Goal: Information Seeking & Learning: Learn about a topic

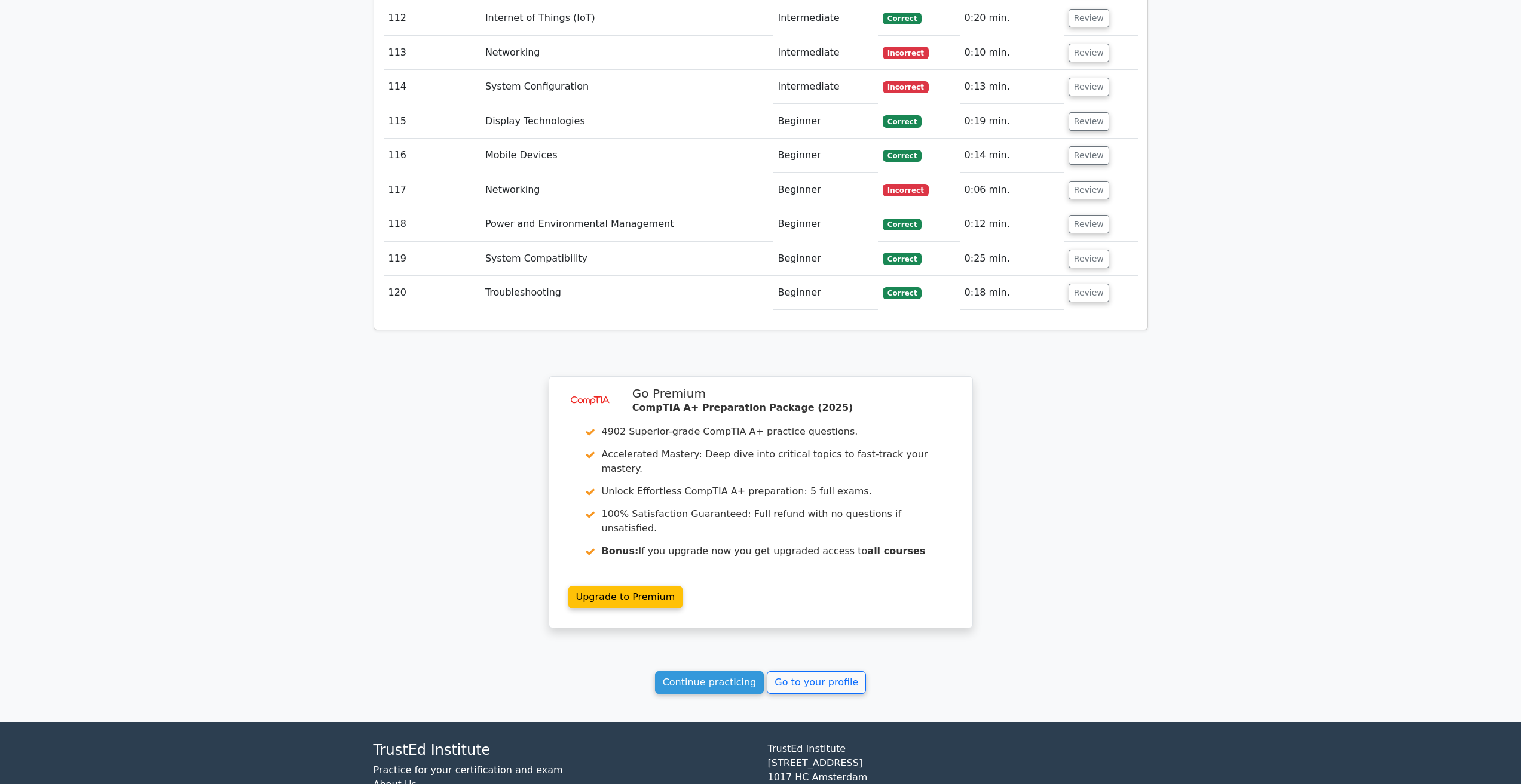
scroll to position [5884, 0]
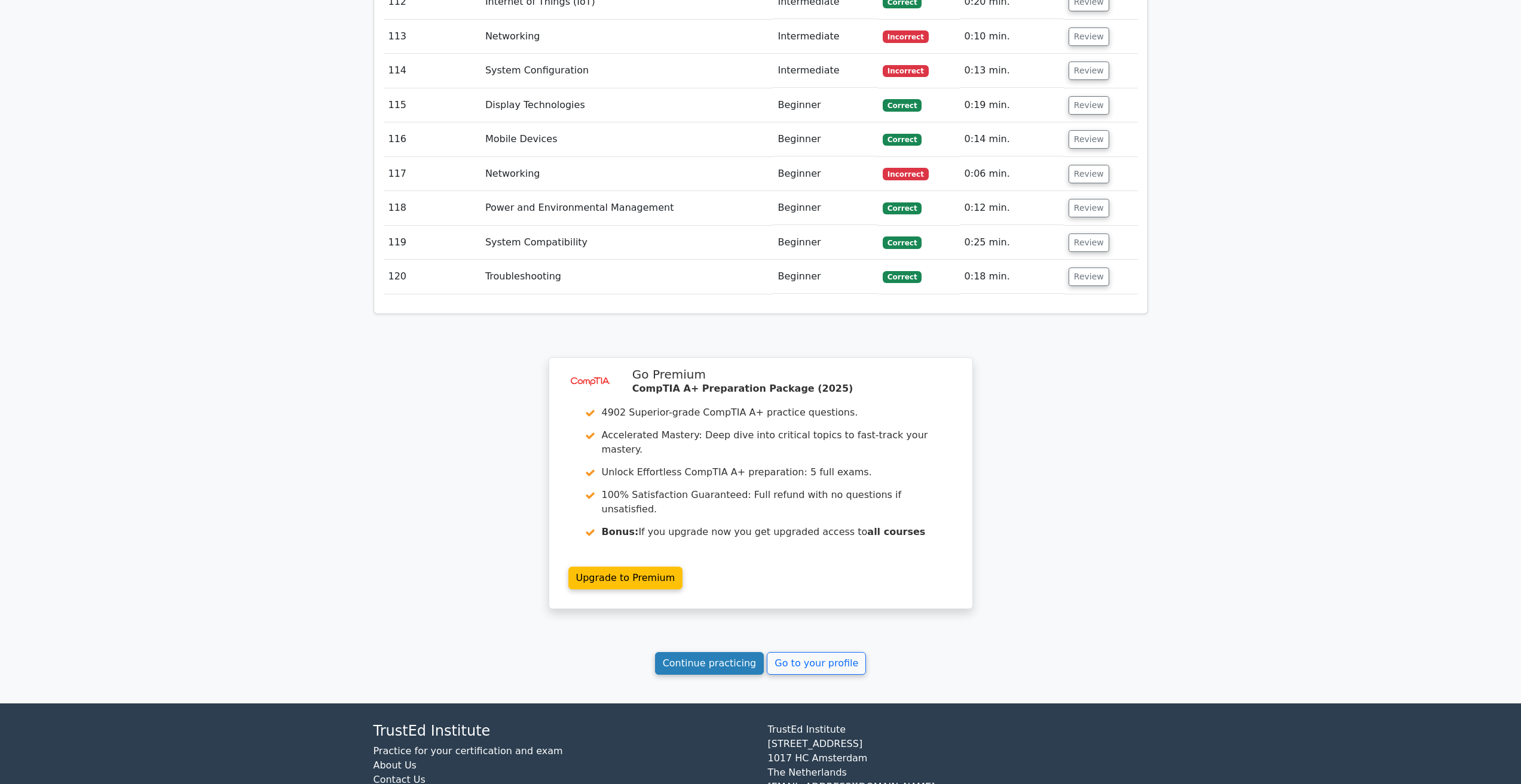
click at [720, 652] on link "Continue practicing" at bounding box center [710, 664] width 110 height 23
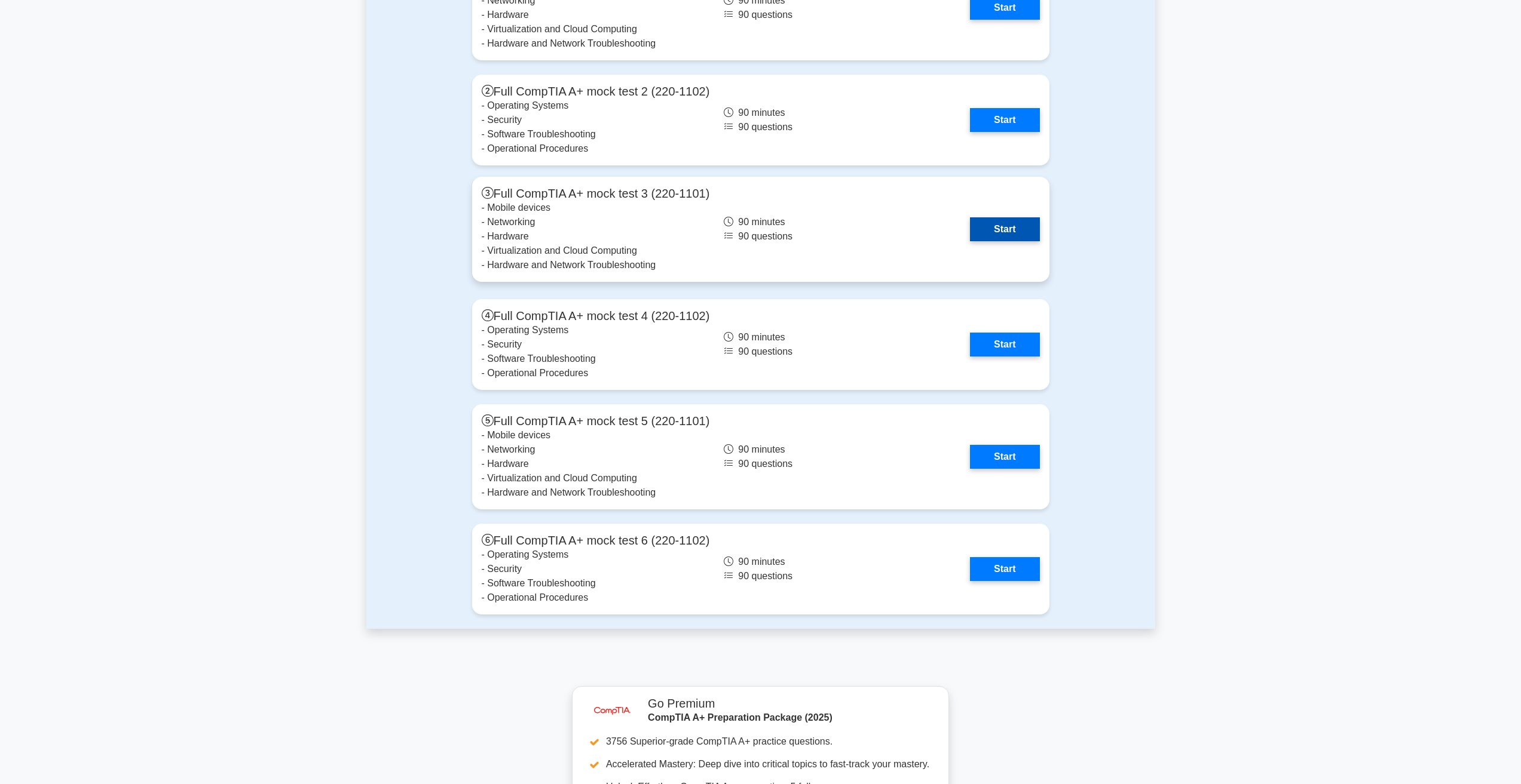
scroll to position [3345, 0]
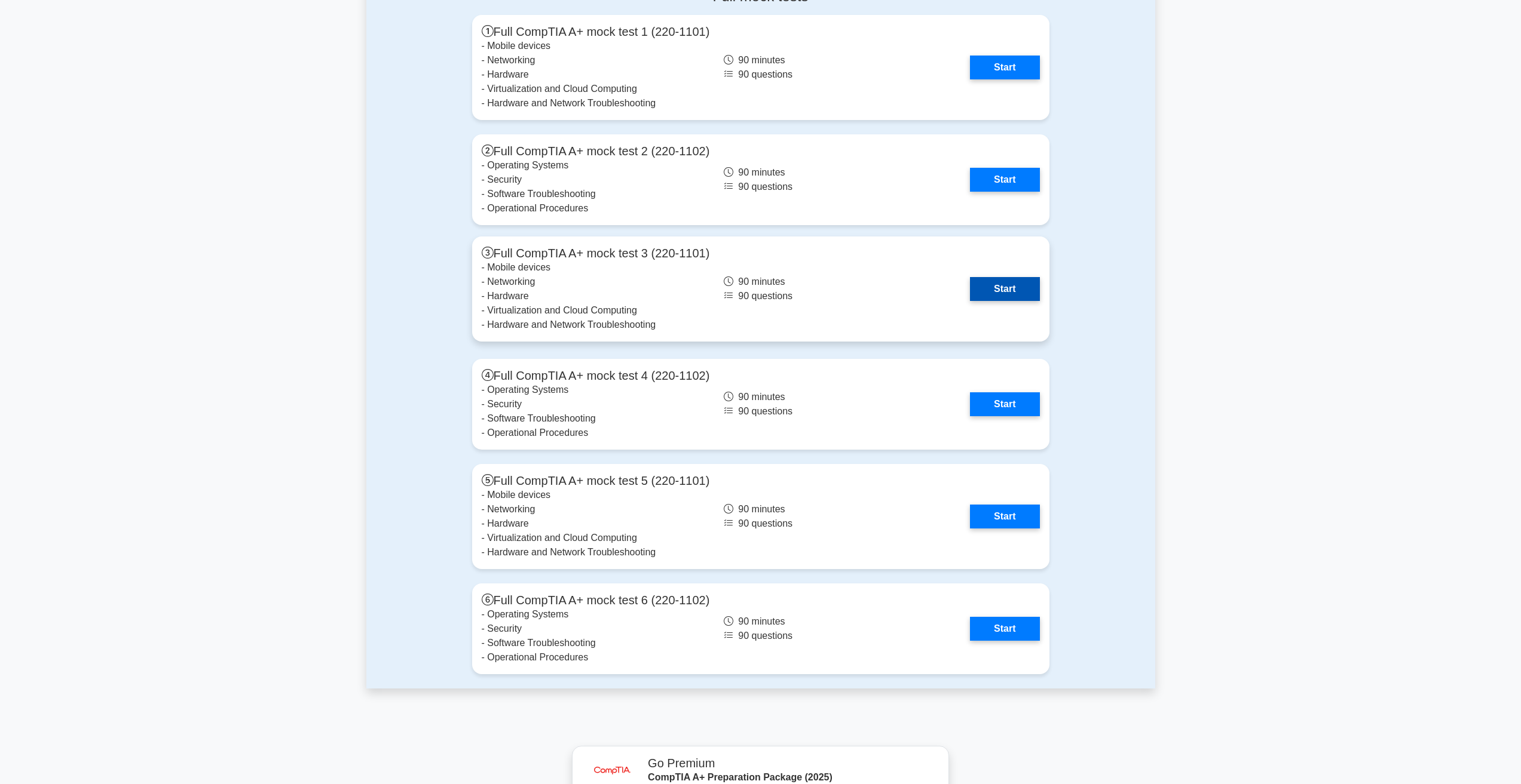
click at [1005, 292] on link "Start" at bounding box center [1004, 289] width 70 height 24
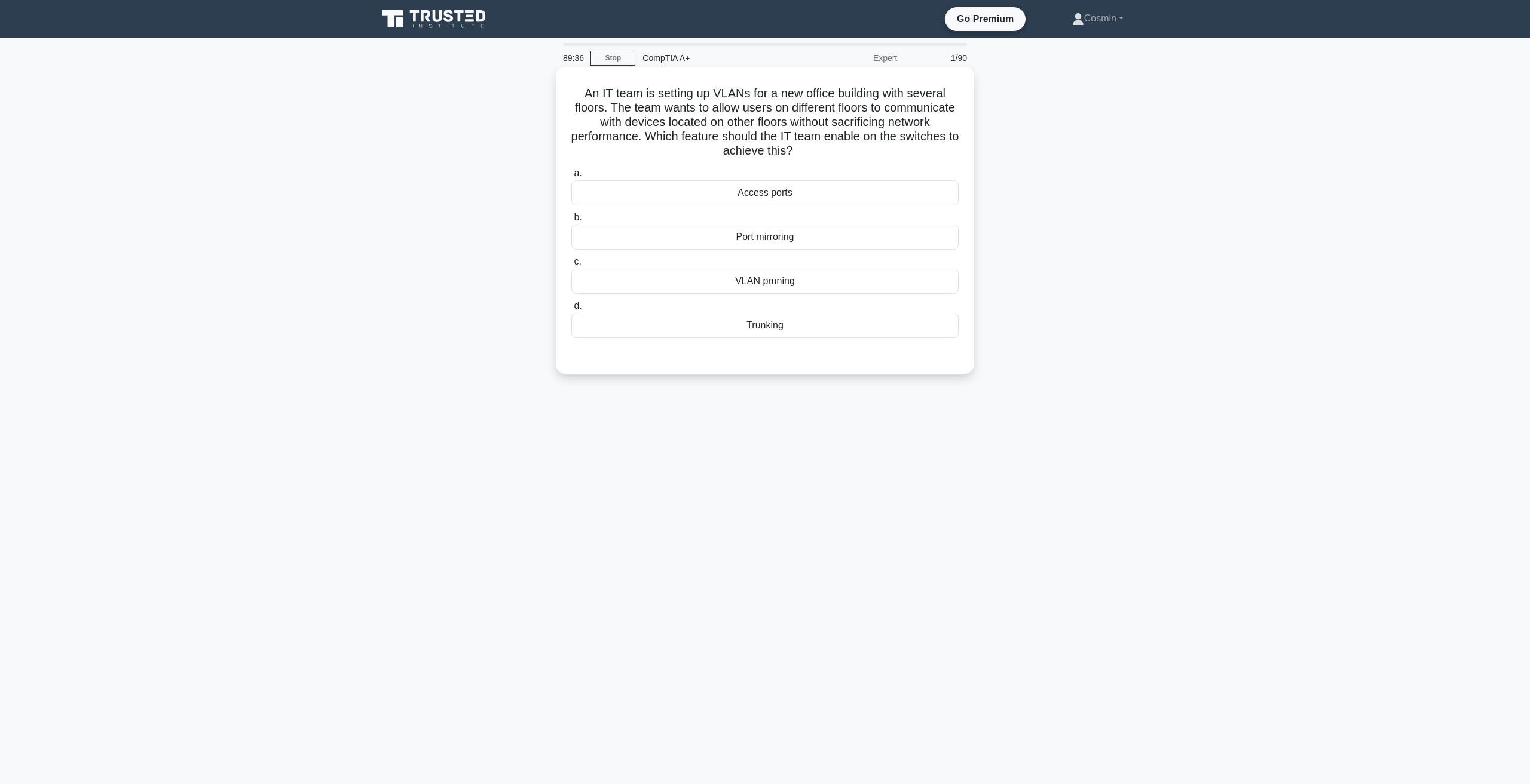
click at [730, 239] on div "Port mirroring" at bounding box center [765, 237] width 387 height 25
click at [572, 222] on input "b. Port mirroring" at bounding box center [572, 217] width 0 height 7
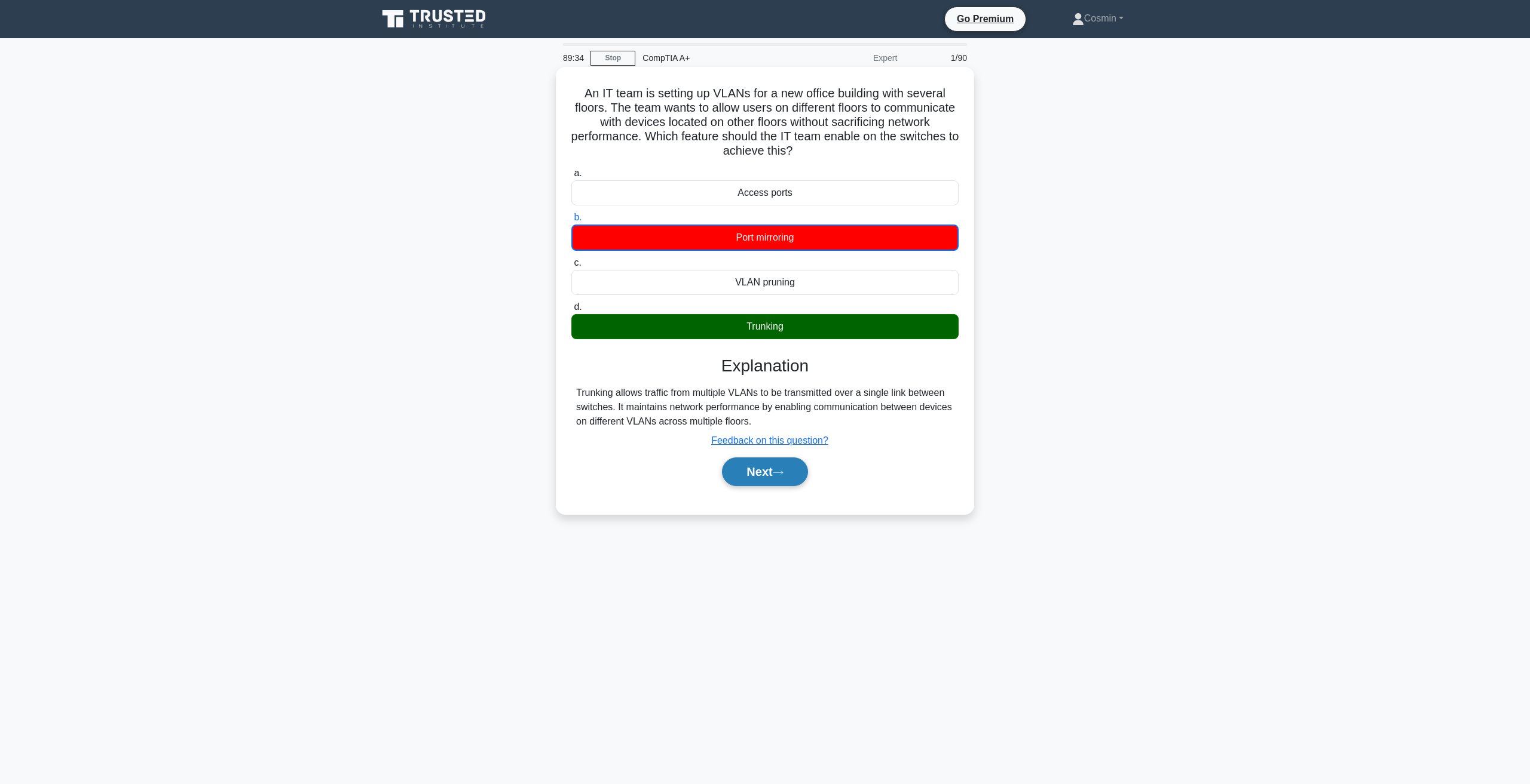
click at [750, 466] on button "Next" at bounding box center [765, 472] width 85 height 29
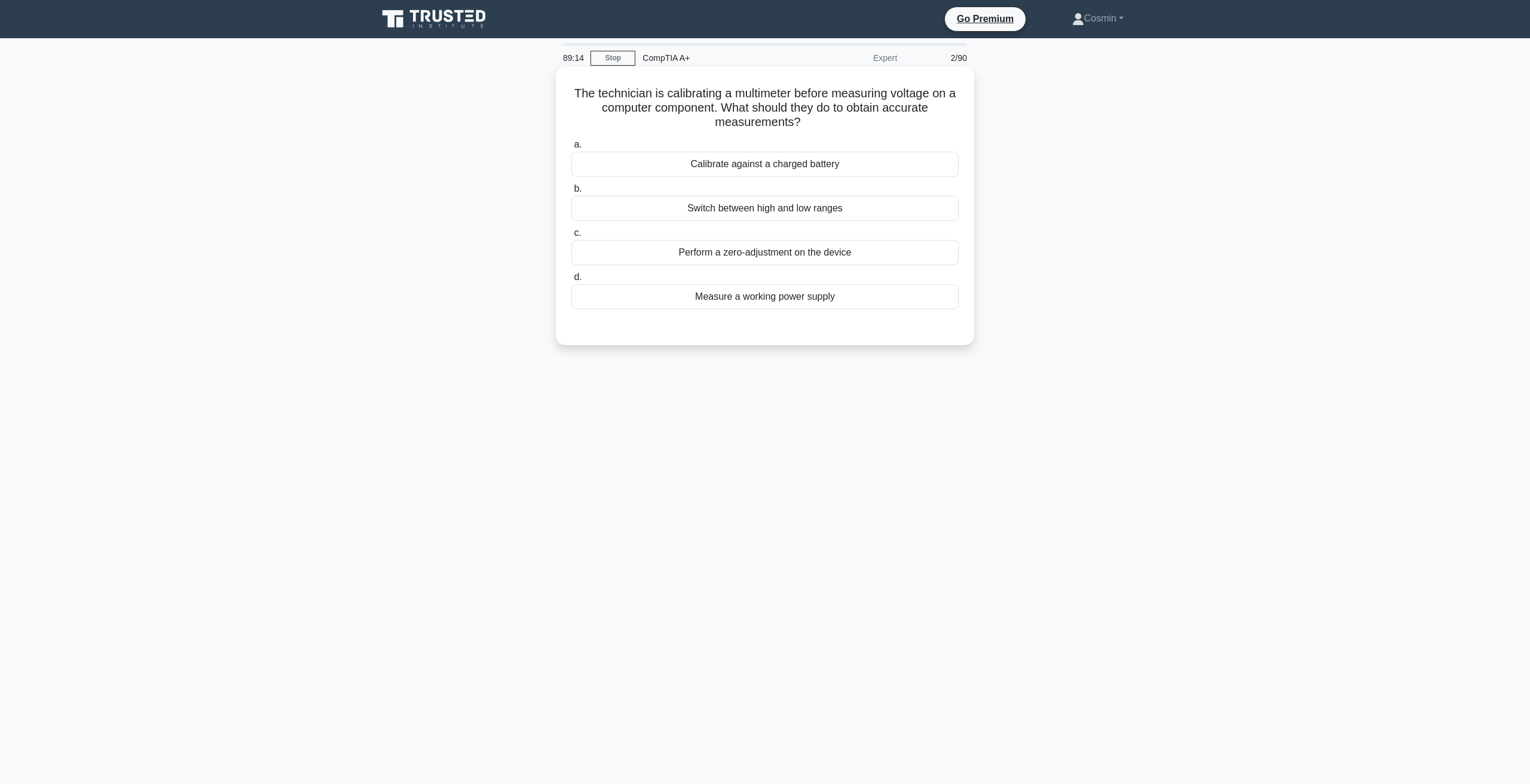
click at [756, 260] on div "Perform a zero-adjustment on the device" at bounding box center [765, 253] width 387 height 25
click at [572, 237] on input "c. Perform a zero-adjustment on the device" at bounding box center [572, 233] width 0 height 7
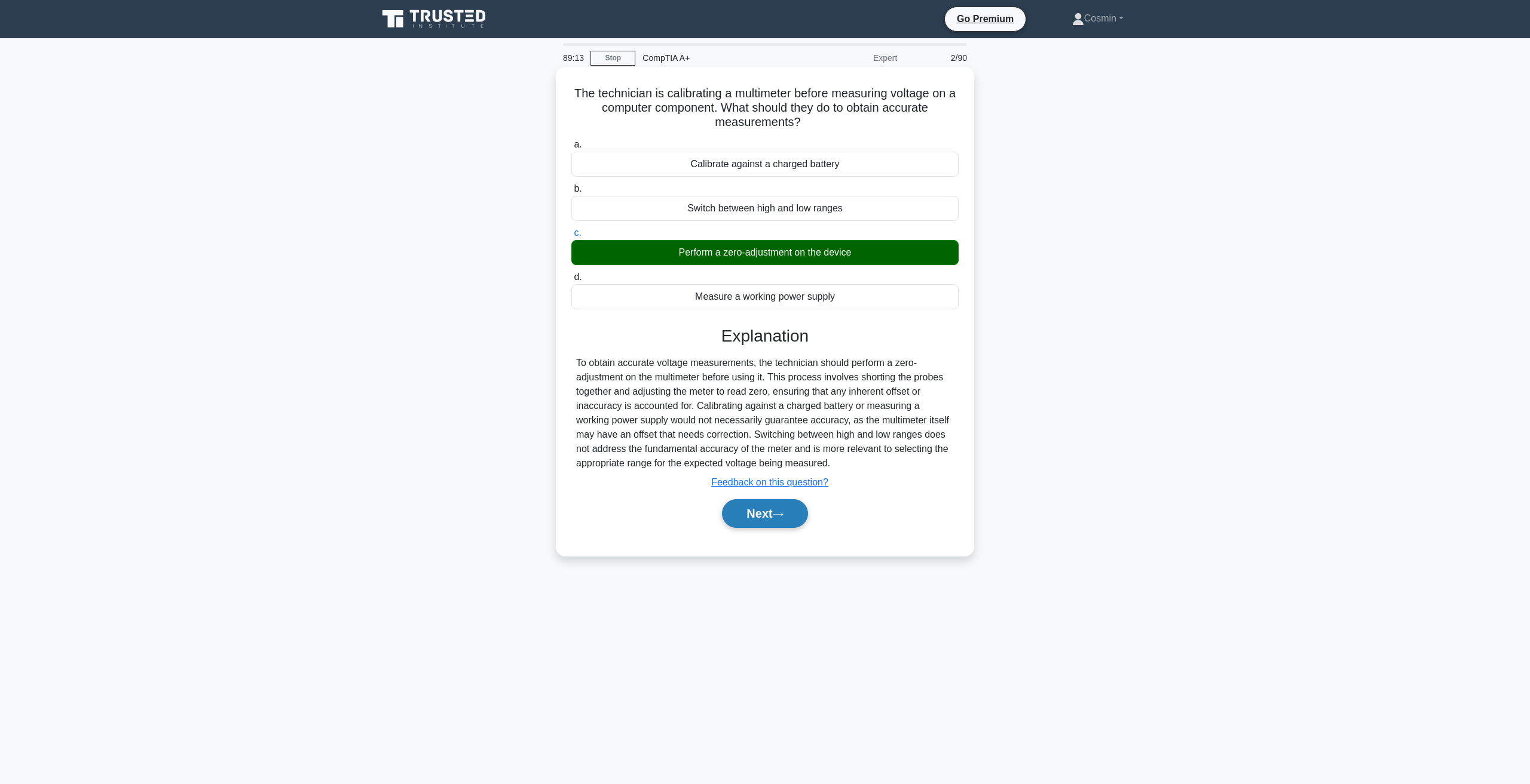
click at [760, 526] on button "Next" at bounding box center [765, 513] width 85 height 29
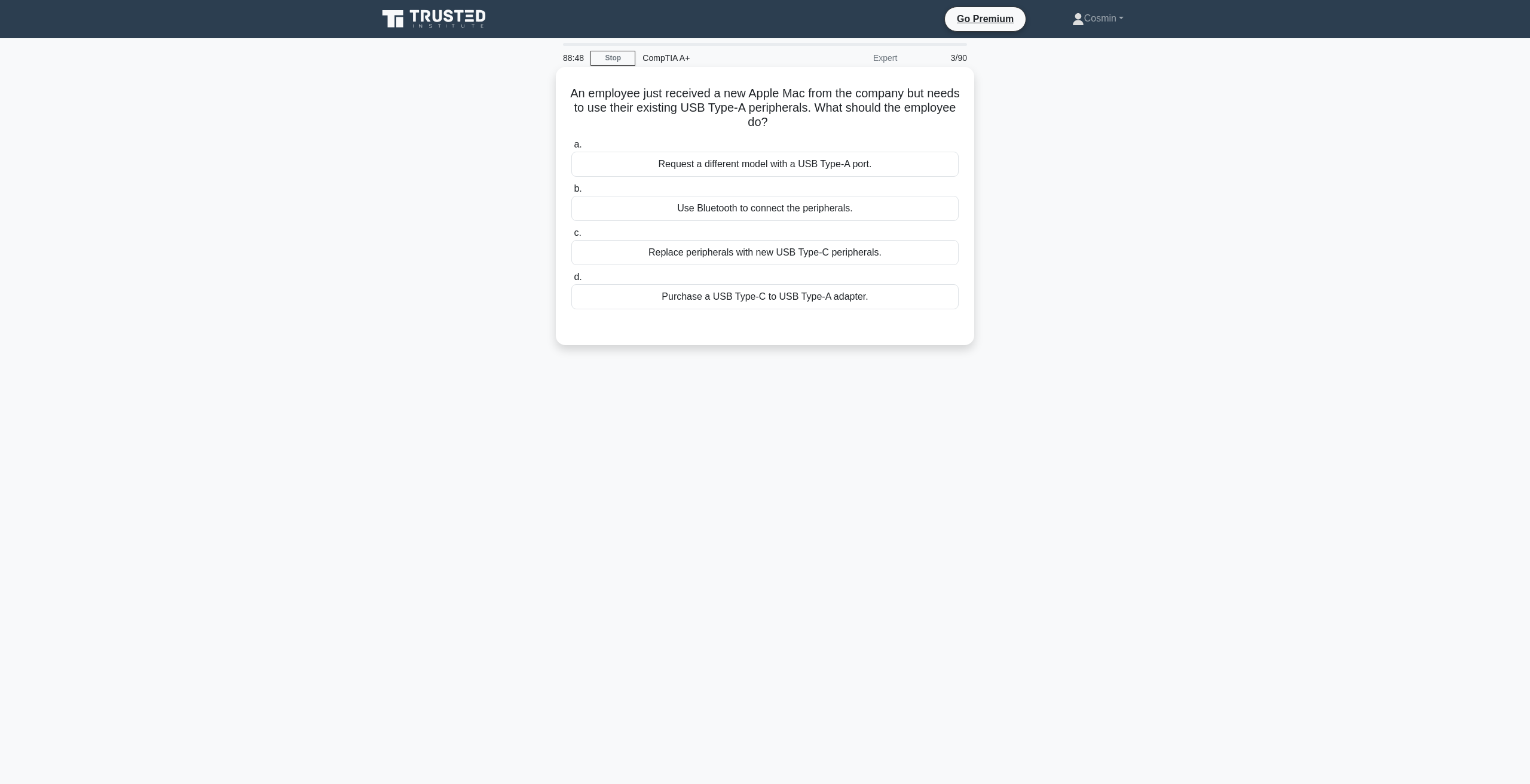
click at [805, 169] on div "Request a different model with a USB Type-A port." at bounding box center [765, 164] width 387 height 25
click at [572, 149] on input "a. Request a different model with a USB Type-A port." at bounding box center [572, 144] width 0 height 7
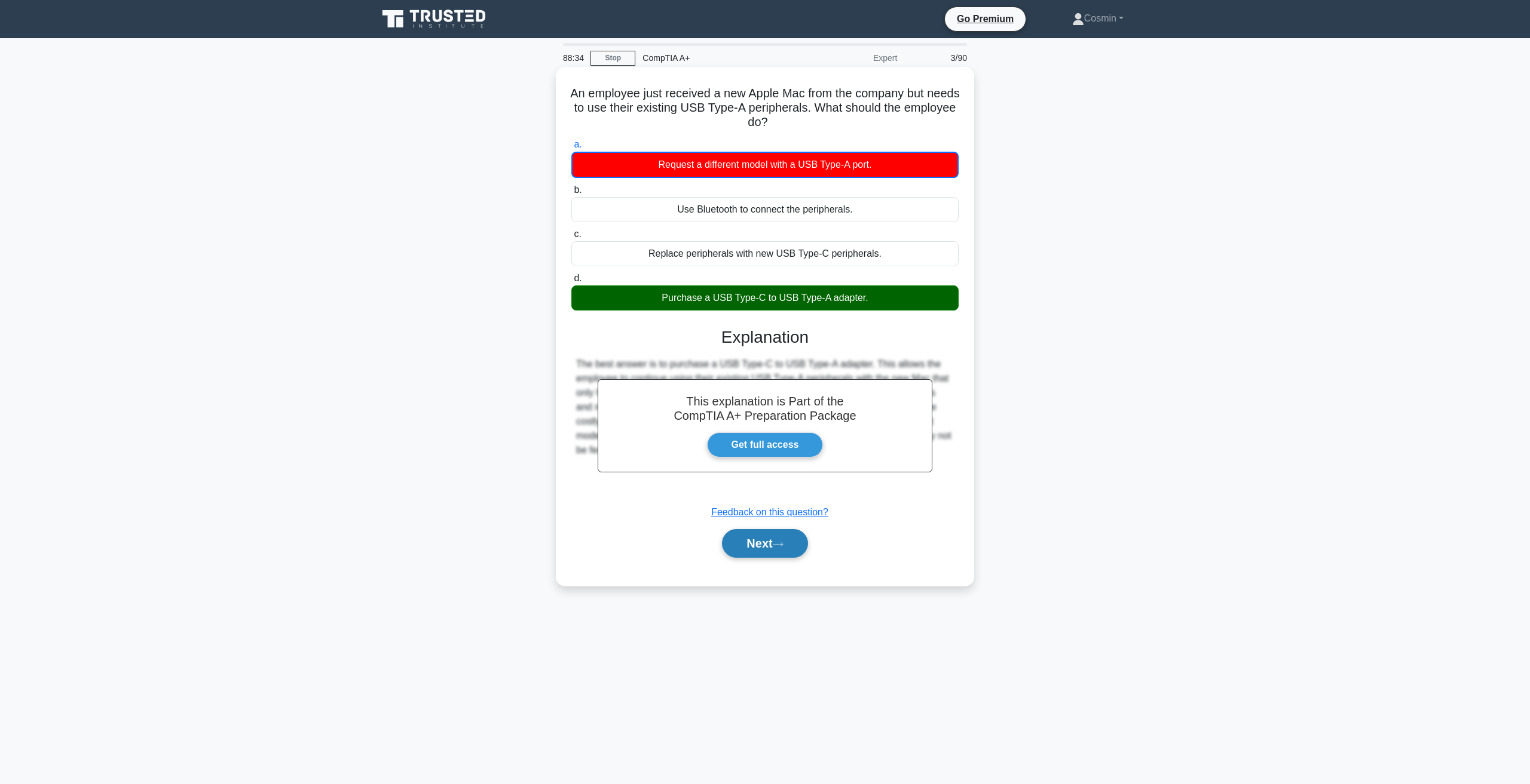
click at [756, 538] on button "Next" at bounding box center [765, 543] width 85 height 29
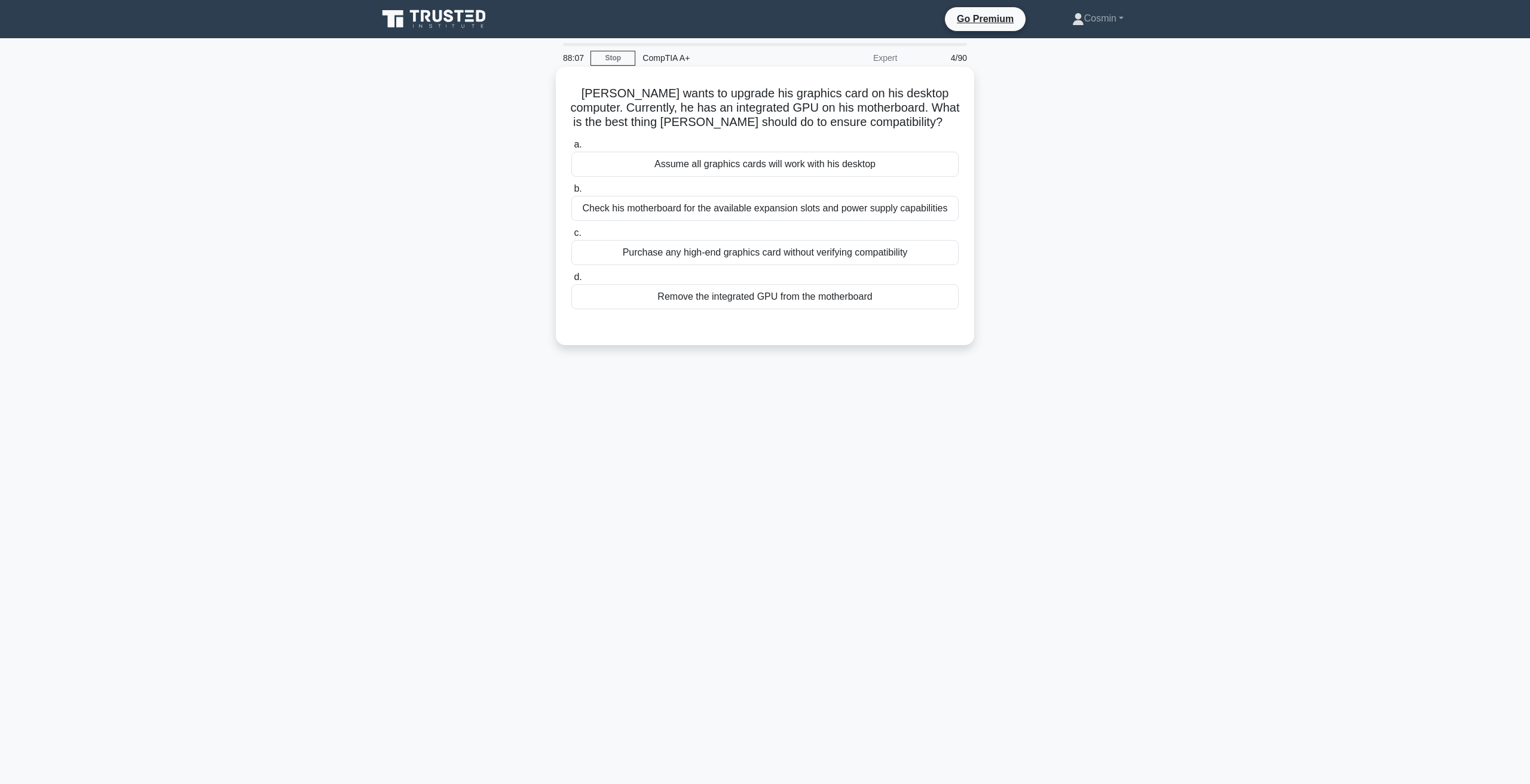
click at [716, 210] on div "Check his motherboard for the available expansion slots and power supply capabi…" at bounding box center [765, 208] width 387 height 25
click at [572, 193] on input "b. Check his motherboard for the available expansion slots and power supply cap…" at bounding box center [572, 189] width 0 height 7
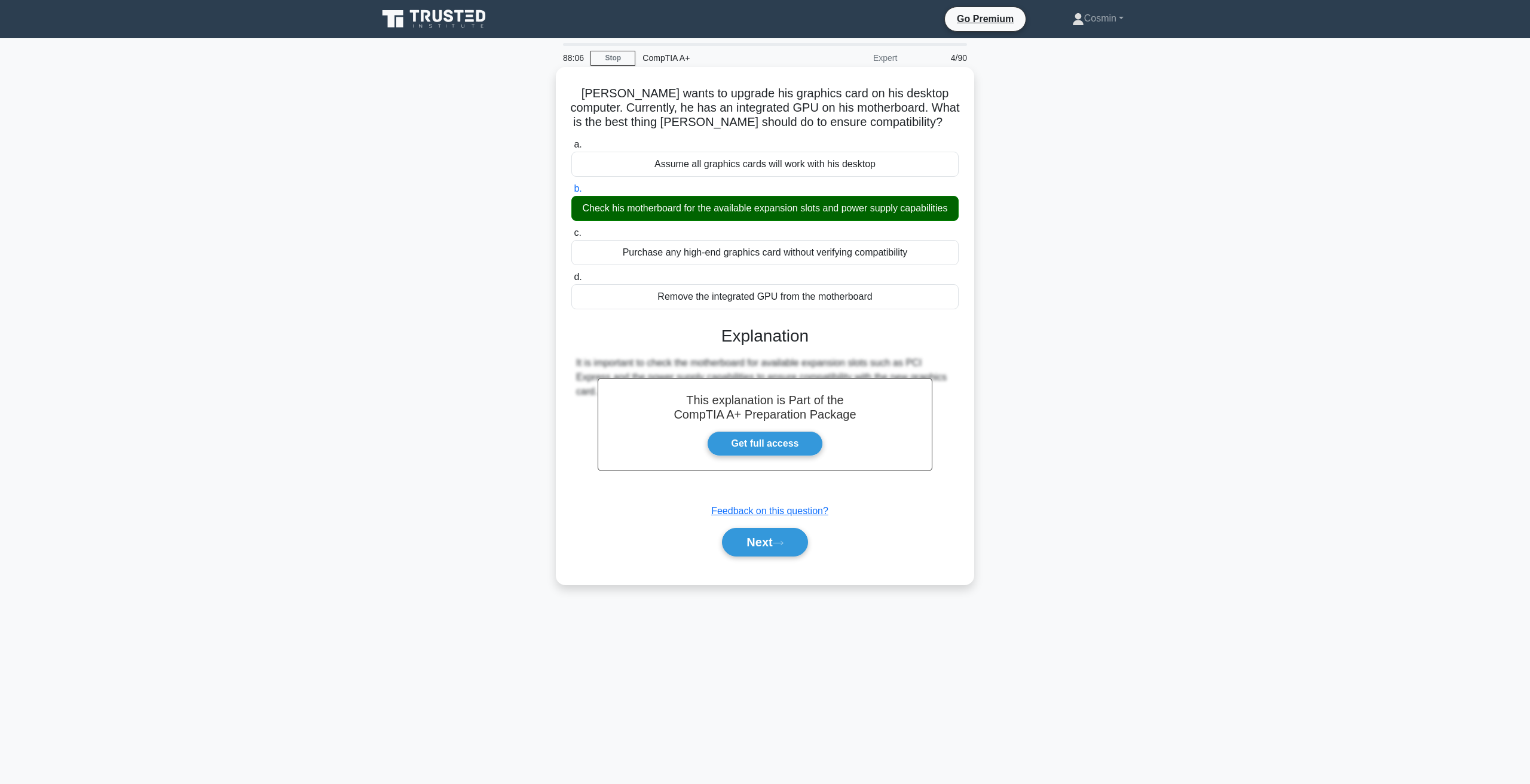
click at [759, 526] on div "Next" at bounding box center [765, 542] width 387 height 38
click at [765, 538] on button "Next" at bounding box center [765, 542] width 85 height 29
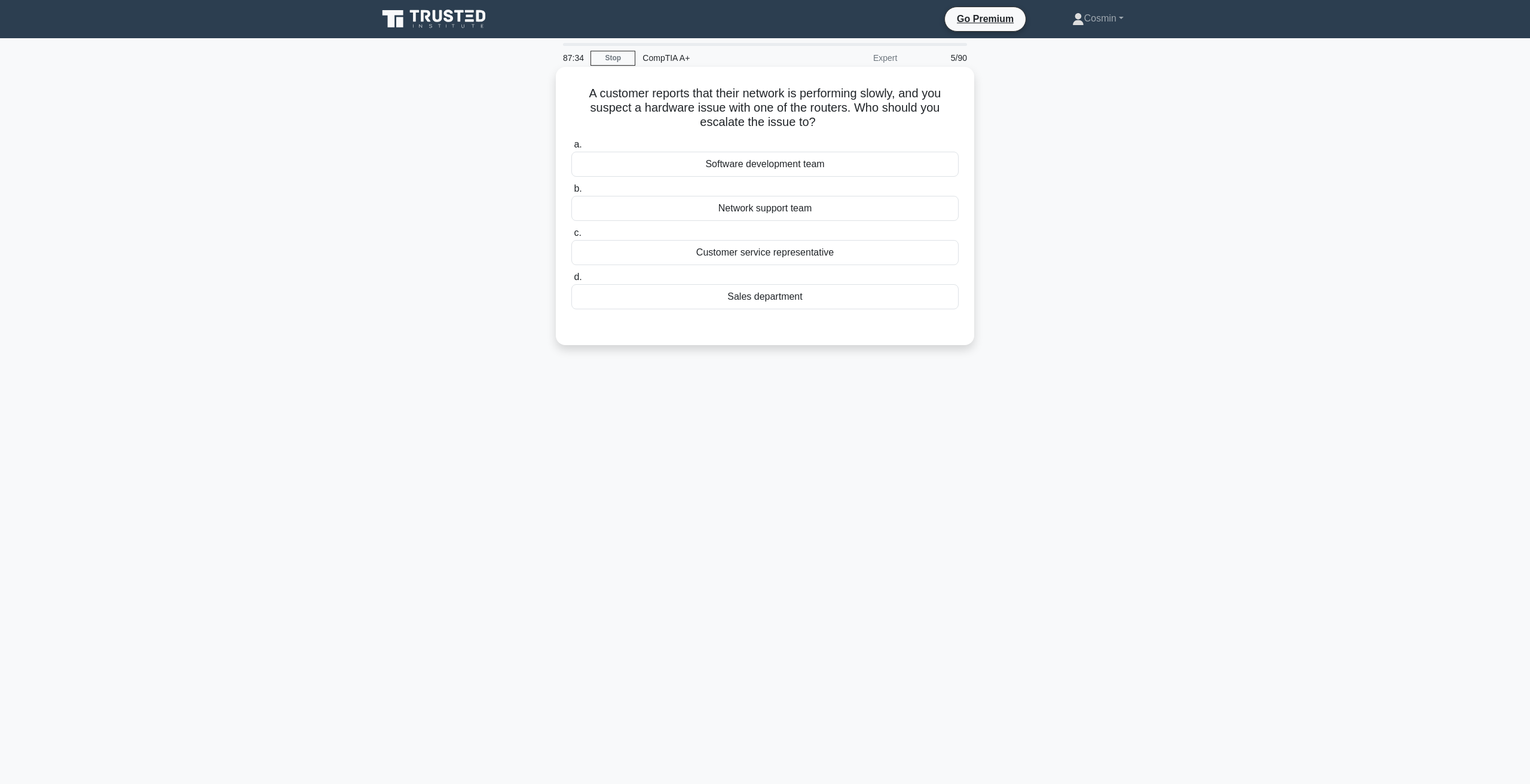
click at [811, 256] on div "Customer service representative" at bounding box center [765, 253] width 387 height 25
click at [572, 237] on input "c. Customer service representative" at bounding box center [572, 233] width 0 height 7
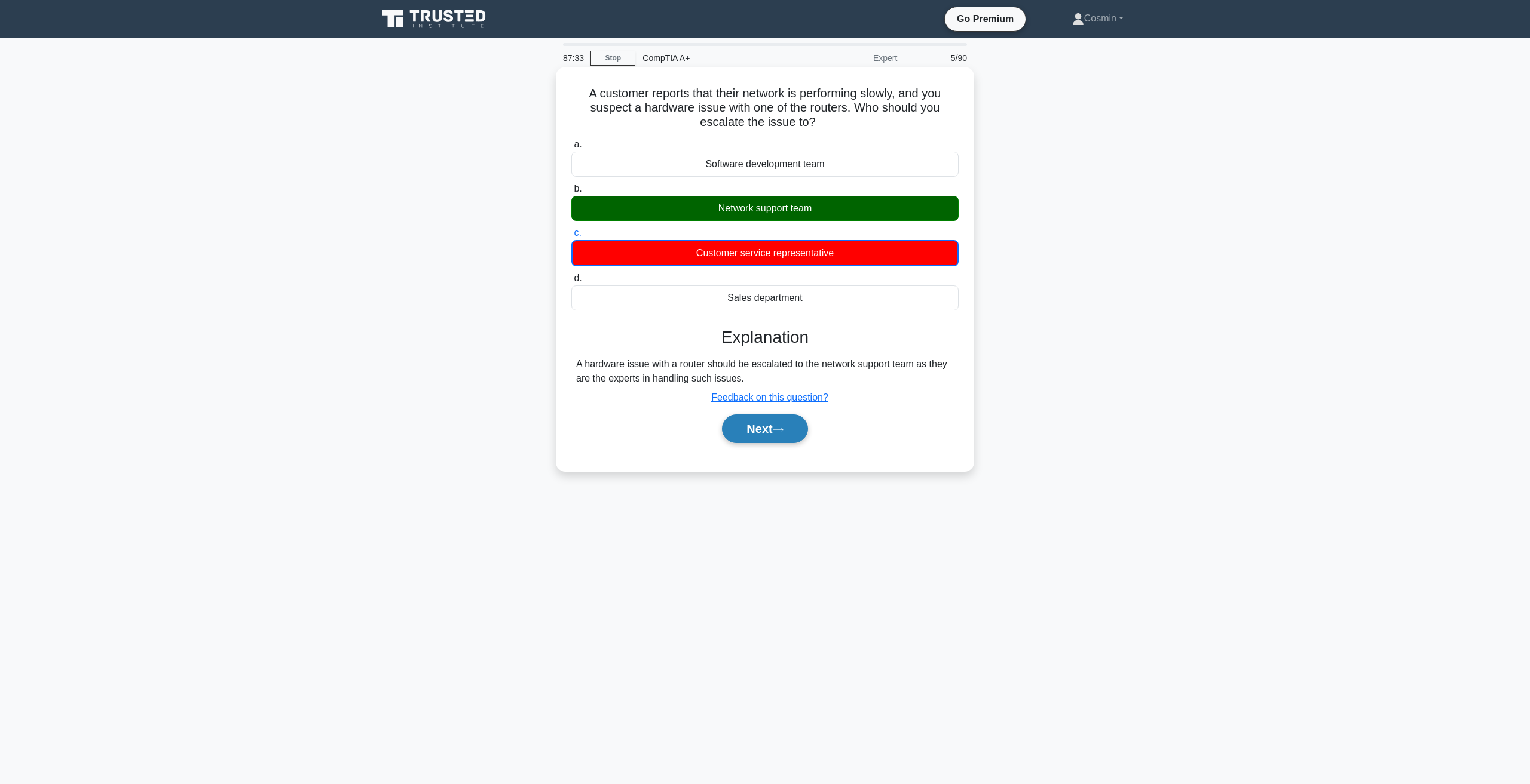
click at [750, 423] on button "Next" at bounding box center [765, 428] width 85 height 29
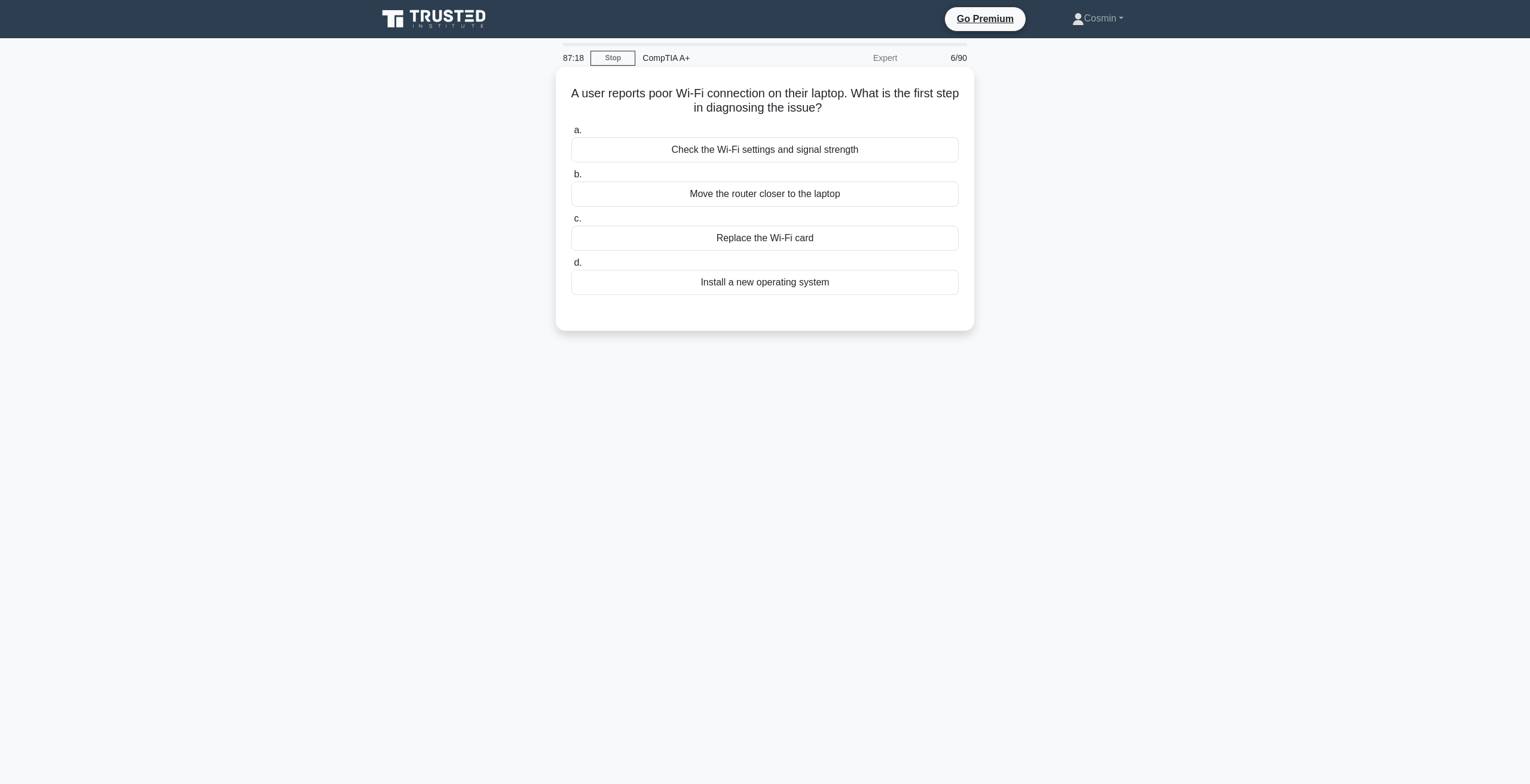
click at [804, 155] on div "Check the Wi-Fi settings and signal strength" at bounding box center [765, 150] width 387 height 25
click at [572, 134] on input "a. Check the Wi-Fi settings and signal strength" at bounding box center [572, 130] width 0 height 7
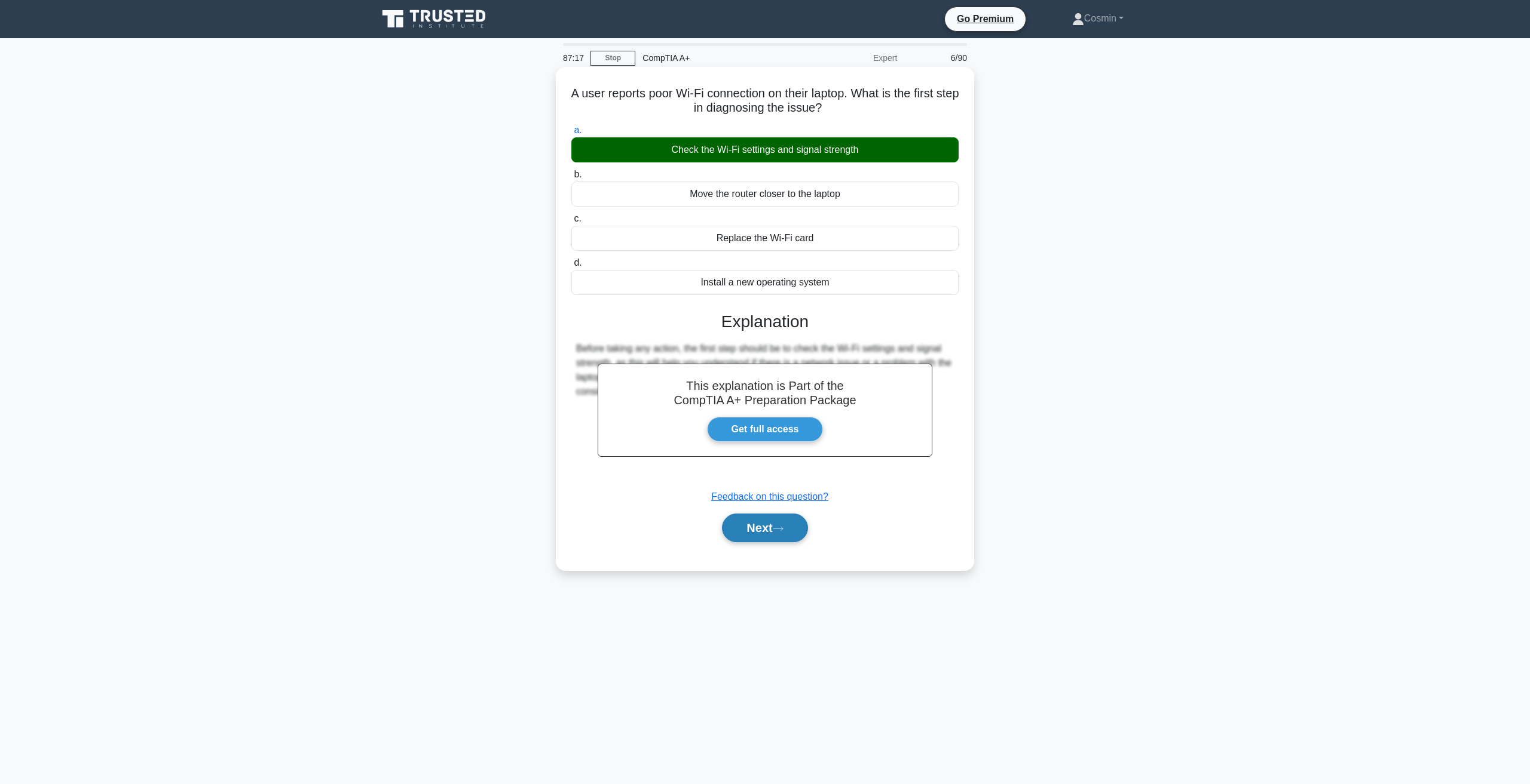
drag, startPoint x: 774, startPoint y: 538, endPoint x: 782, endPoint y: 514, distance: 25.3
click at [778, 531] on button "Next" at bounding box center [765, 527] width 85 height 29
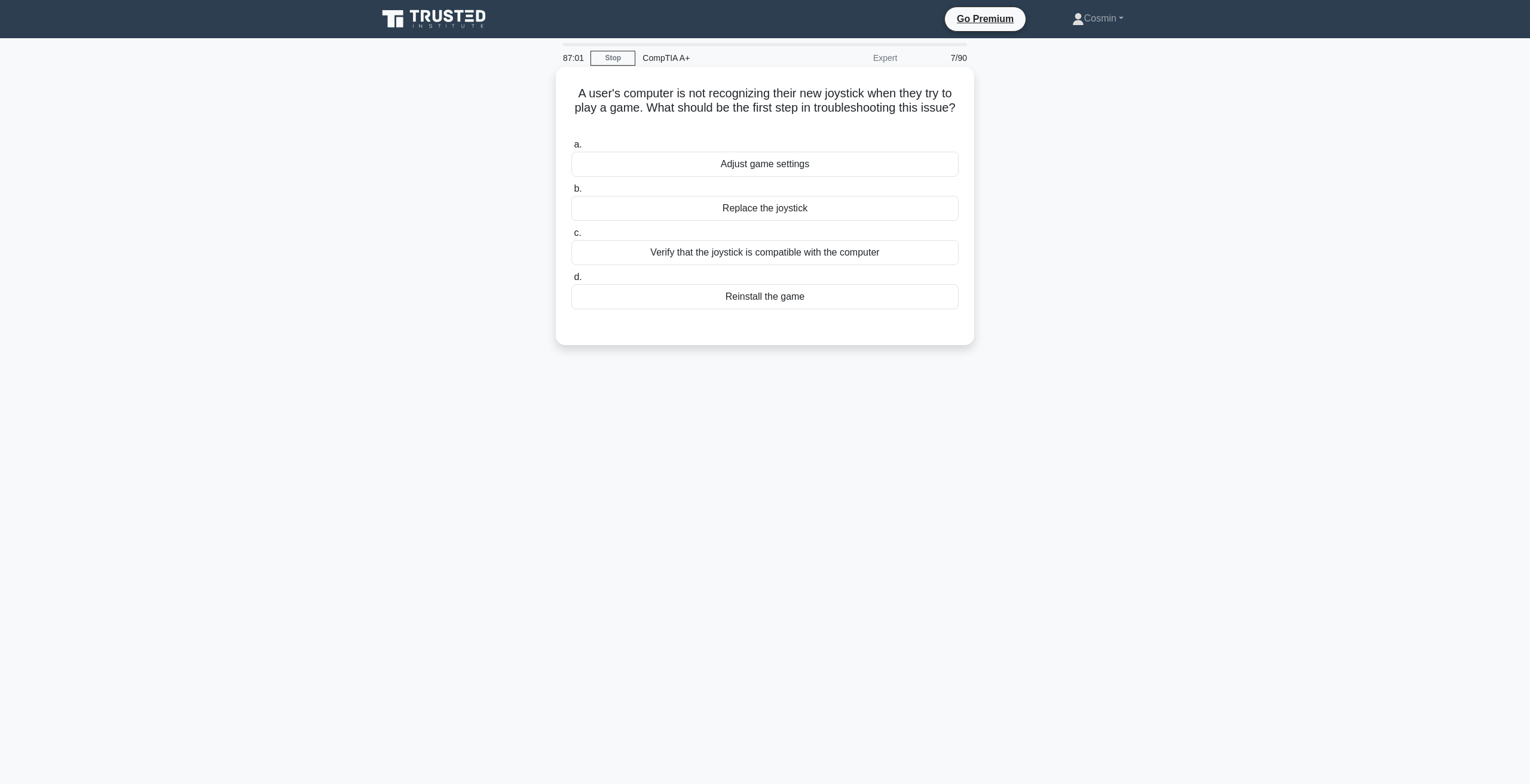
click at [821, 255] on div "Verify that the joystick is compatible with the computer" at bounding box center [765, 253] width 387 height 25
click at [572, 237] on input "c. Verify that the joystick is compatible with the computer" at bounding box center [572, 233] width 0 height 7
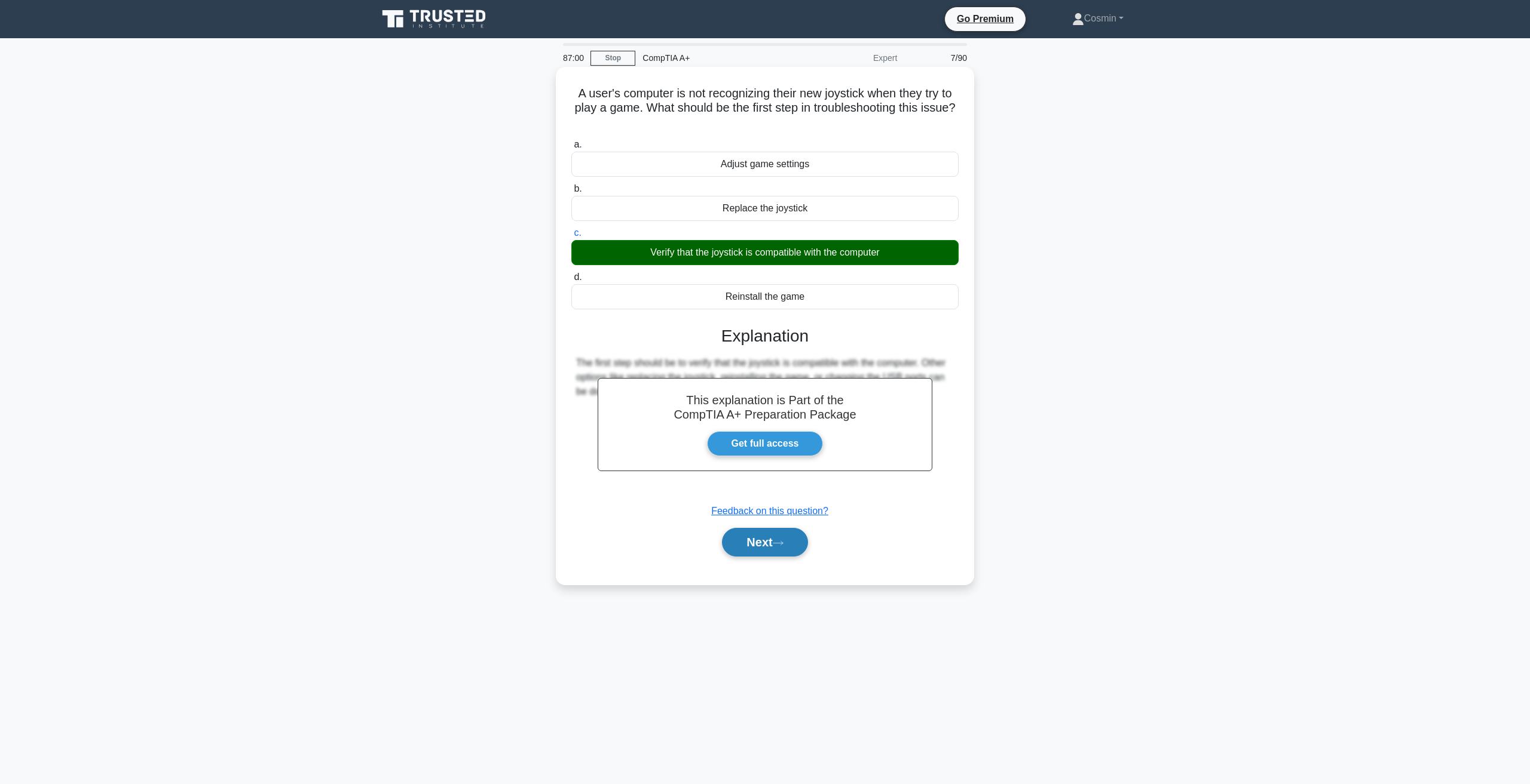
click at [786, 540] on button "Next" at bounding box center [765, 542] width 85 height 29
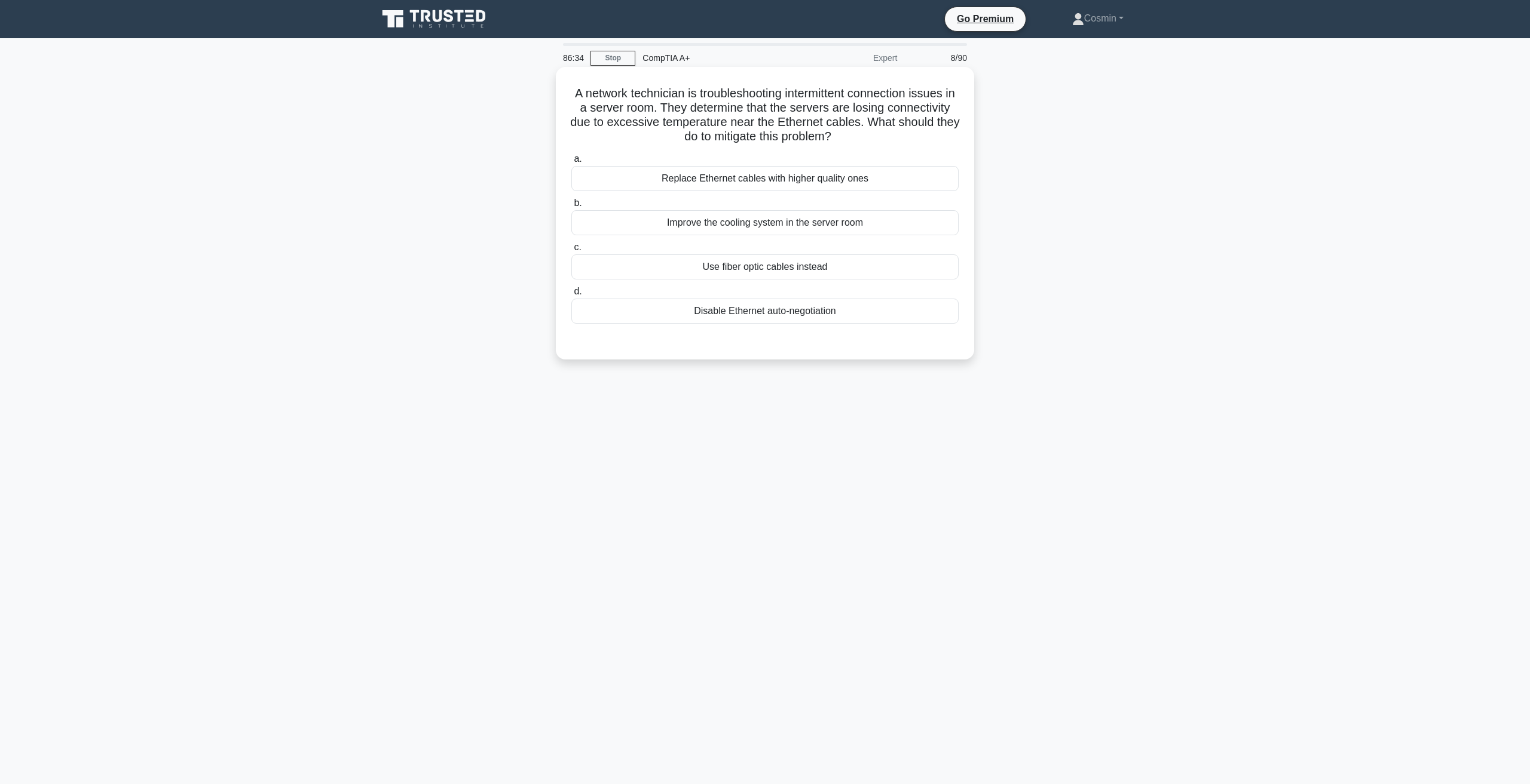
click at [740, 226] on div "Improve the cooling system in the server room" at bounding box center [765, 222] width 387 height 25
click at [572, 208] on input "b. Improve the cooling system in the server room" at bounding box center [572, 203] width 0 height 7
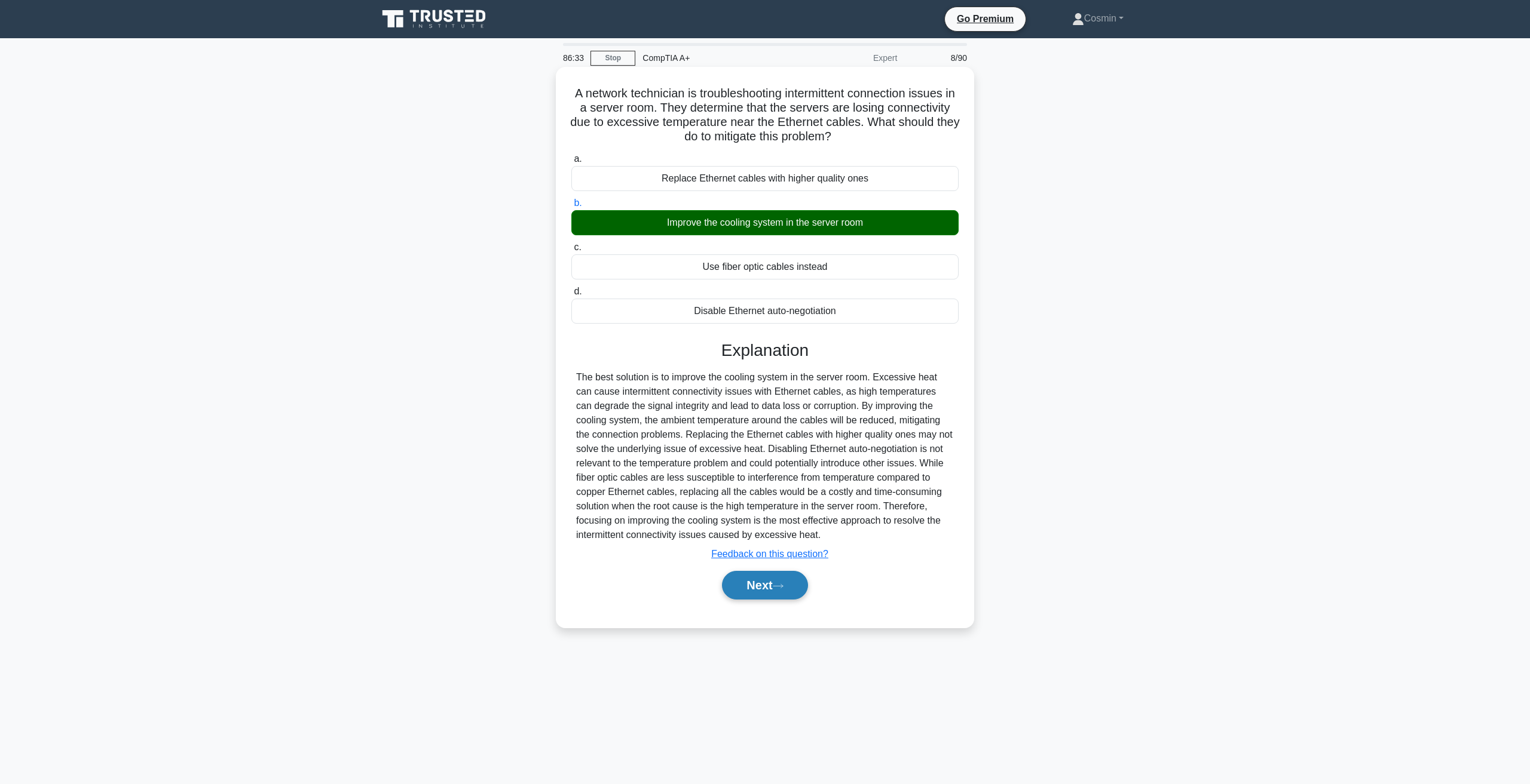
click at [795, 576] on button "Next" at bounding box center [765, 585] width 85 height 29
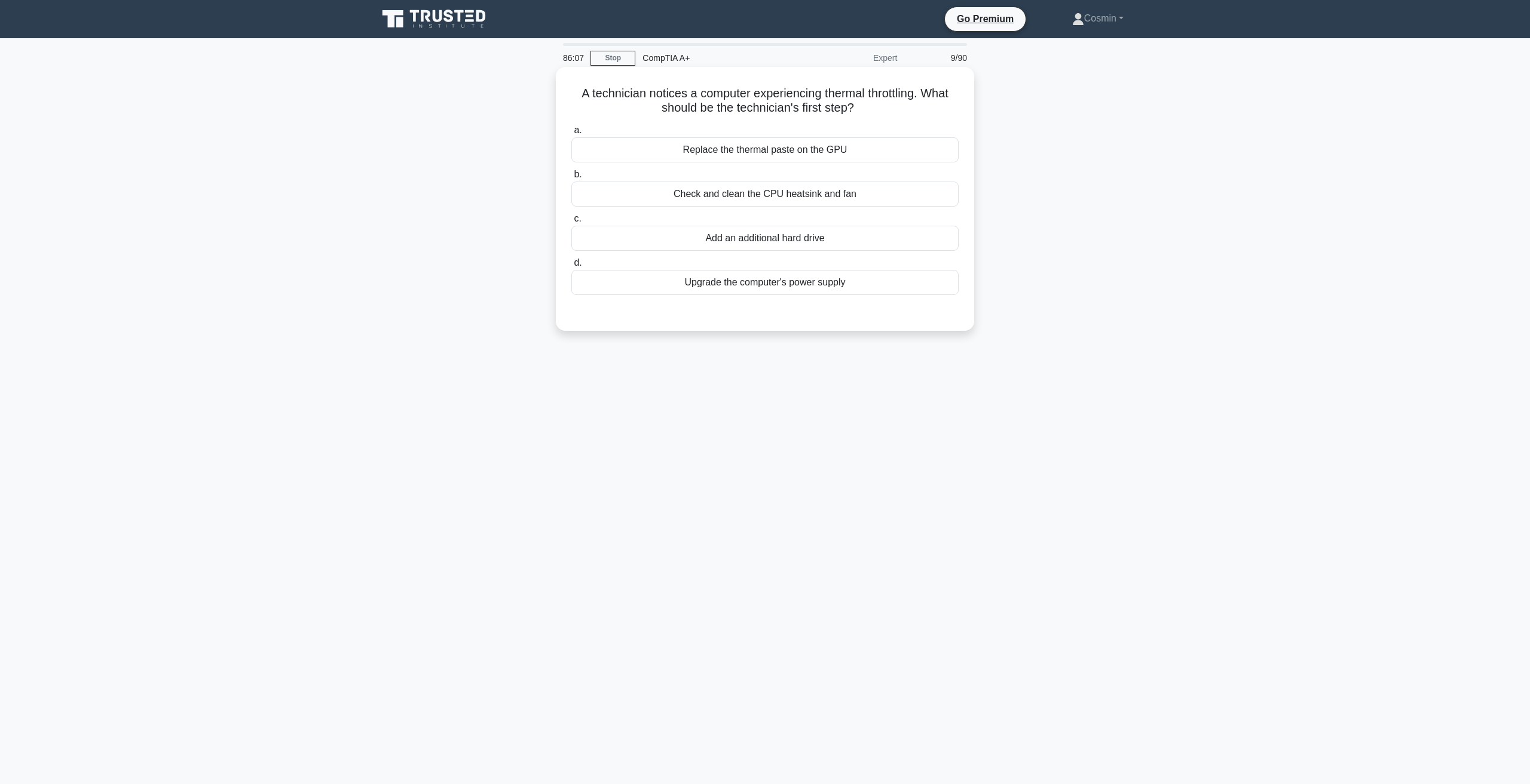
click at [765, 194] on div "Check and clean the CPU heatsink and fan" at bounding box center [765, 194] width 387 height 25
click at [572, 178] on input "b. Check and clean the CPU heatsink and fan" at bounding box center [572, 174] width 0 height 7
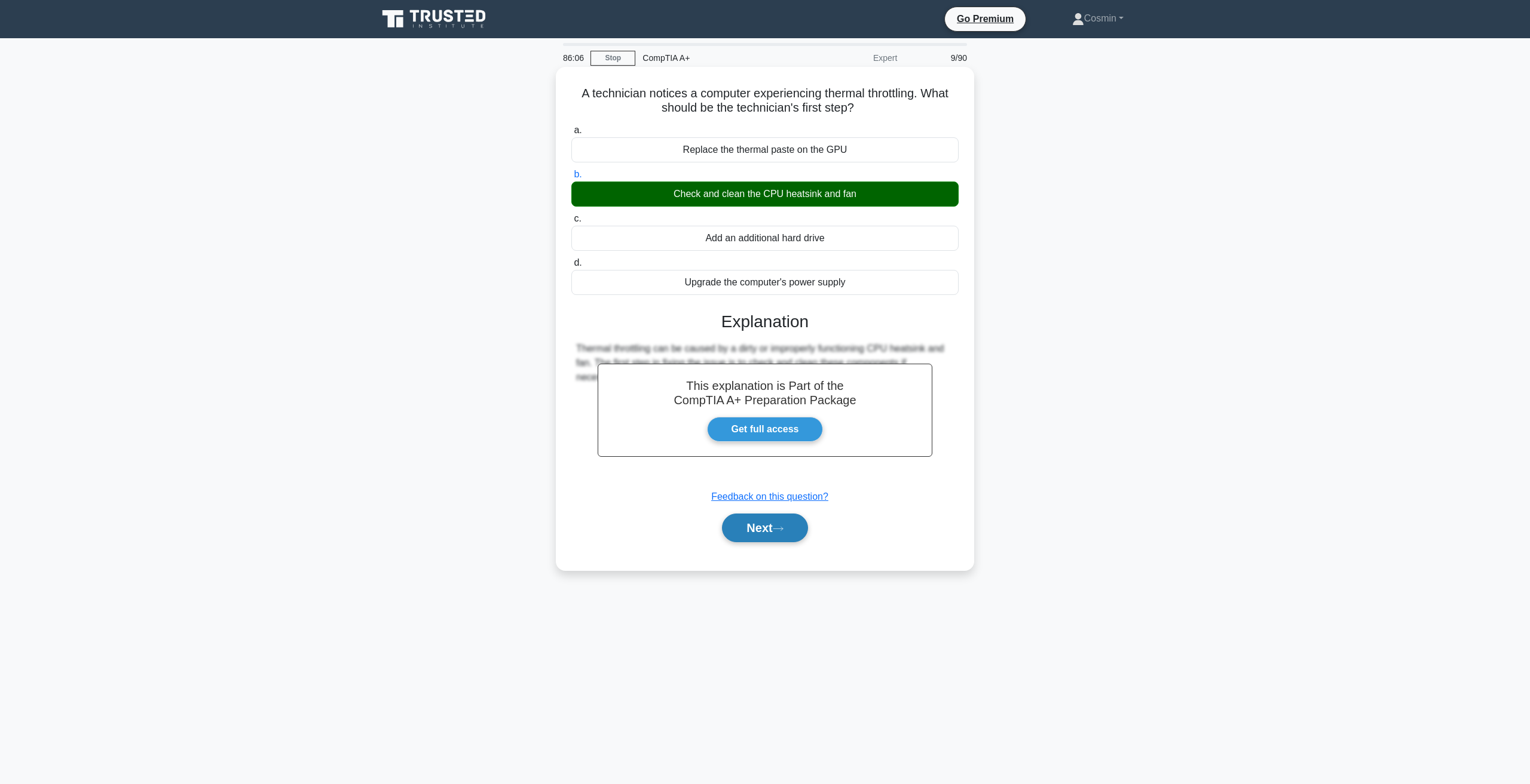
click at [792, 523] on button "Next" at bounding box center [765, 527] width 85 height 29
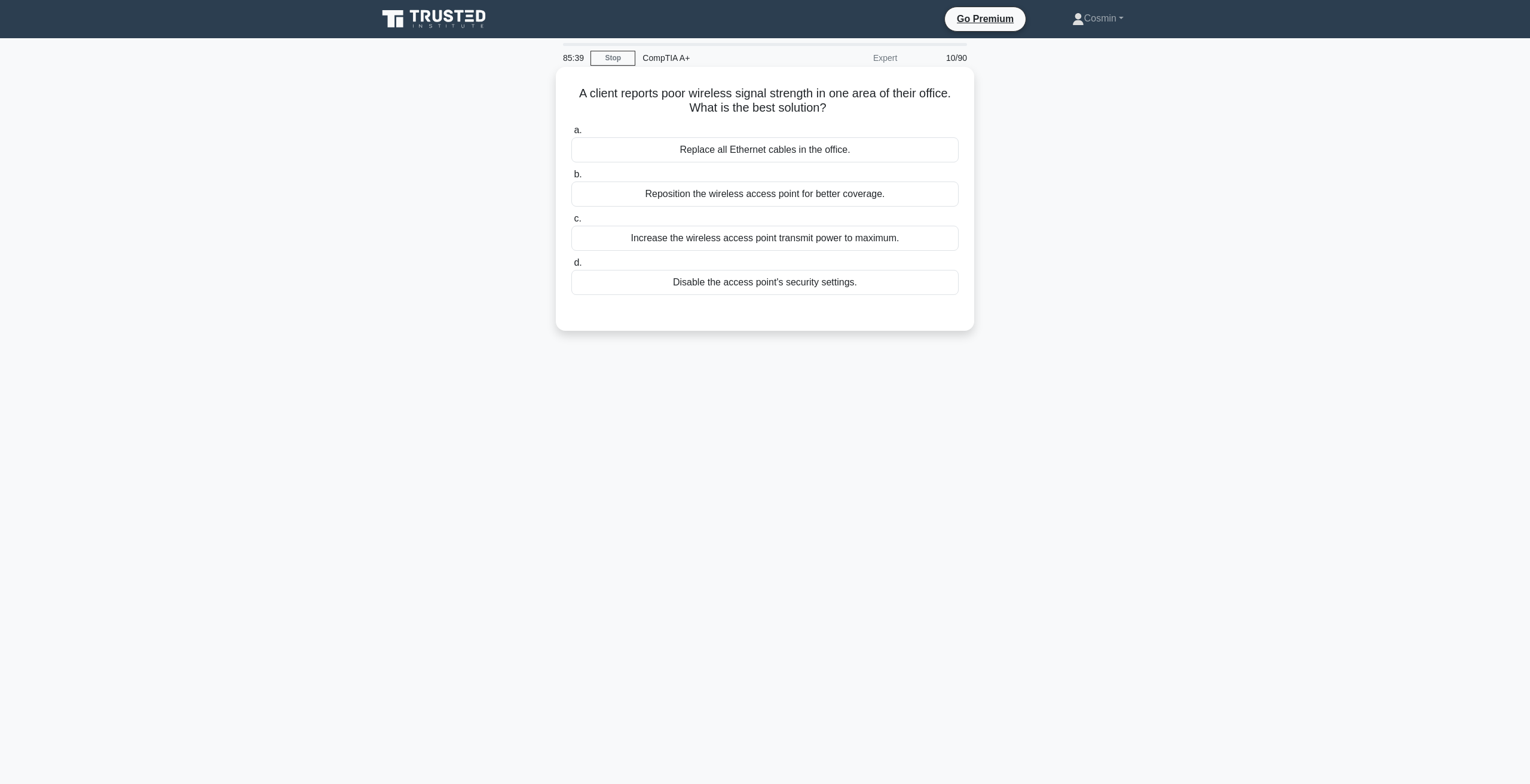
click at [745, 193] on div "Reposition the wireless access point for better coverage." at bounding box center [765, 194] width 387 height 25
click at [572, 178] on input "b. Reposition the wireless access point for better coverage." at bounding box center [572, 174] width 0 height 7
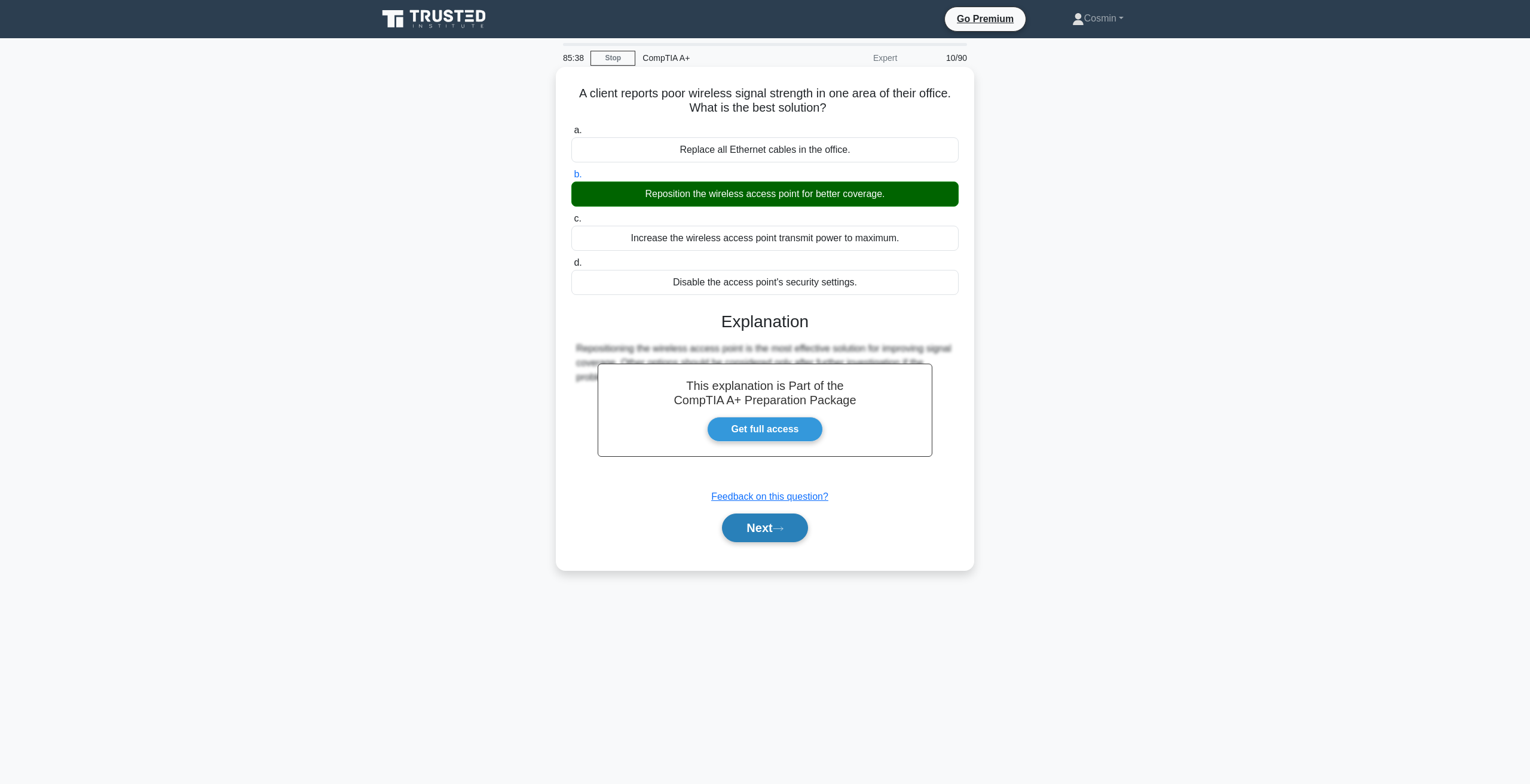
click at [768, 526] on button "Next" at bounding box center [765, 527] width 85 height 29
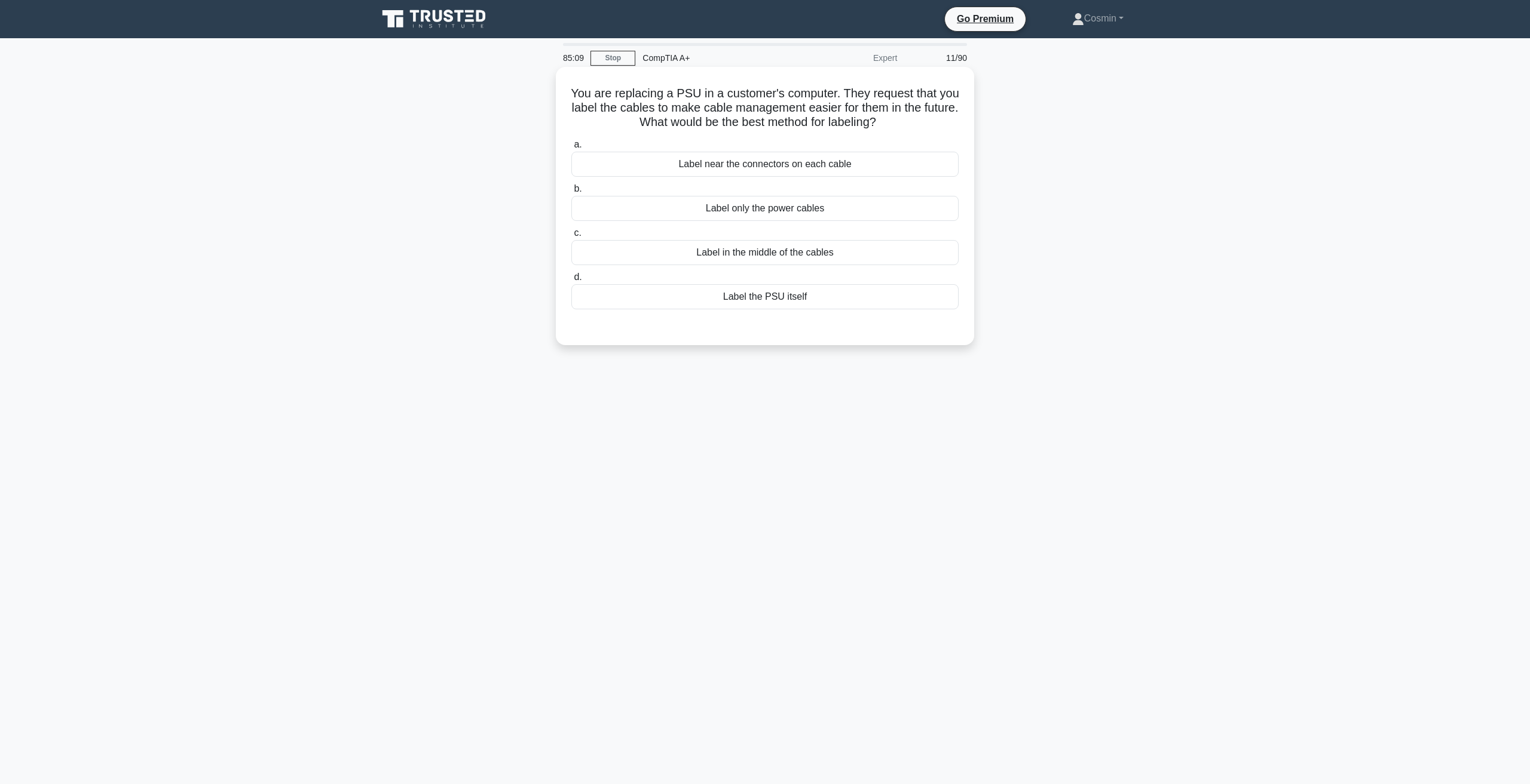
click at [734, 163] on div "Label near the connectors on each cable" at bounding box center [765, 164] width 387 height 25
click at [572, 149] on input "a. Label near the connectors on each cable" at bounding box center [572, 144] width 0 height 7
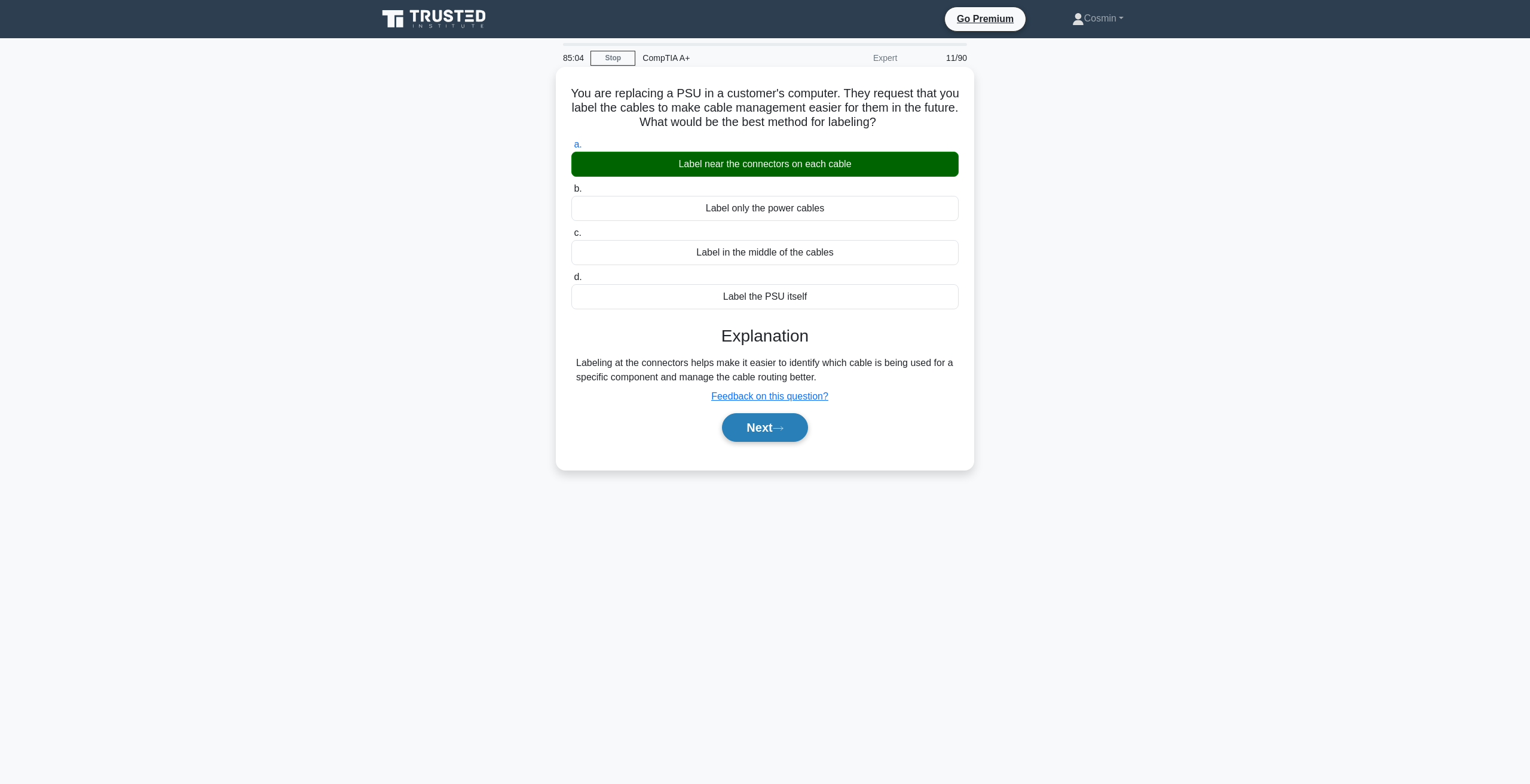
click at [769, 427] on button "Next" at bounding box center [765, 428] width 85 height 29
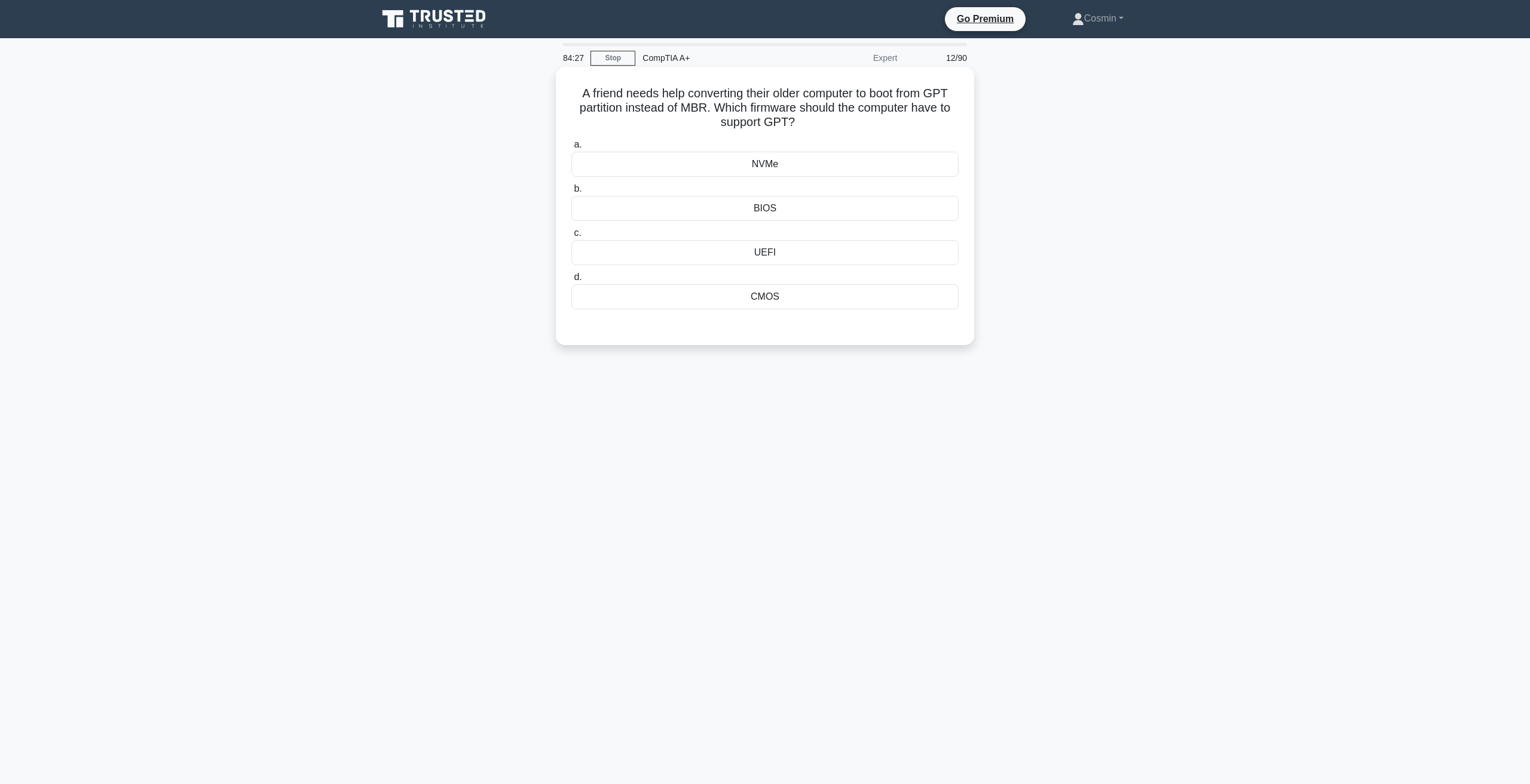
click at [755, 298] on div "CMOS" at bounding box center [765, 297] width 387 height 25
click at [572, 281] on input "d. CMOS" at bounding box center [572, 277] width 0 height 7
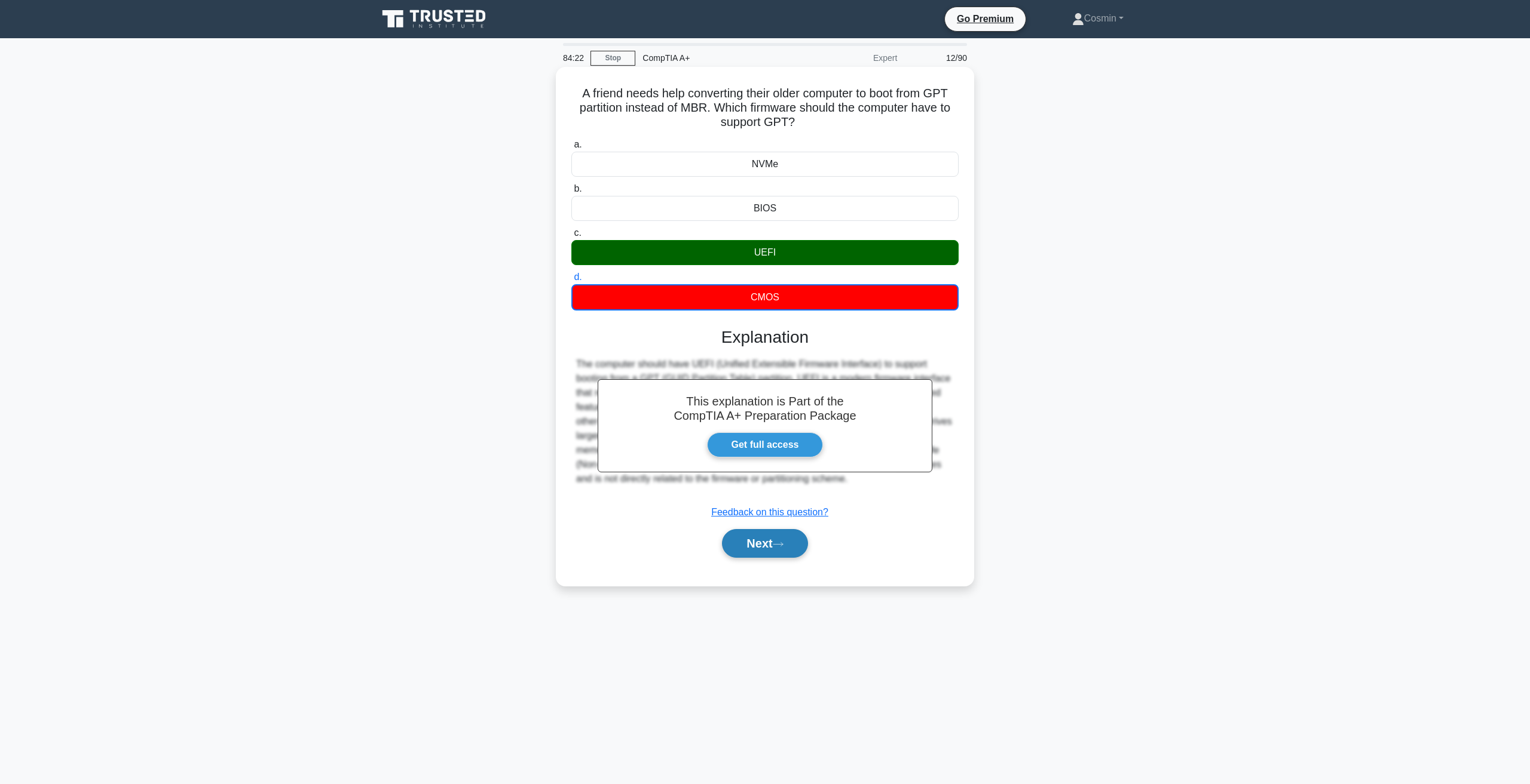
click at [760, 545] on button "Next" at bounding box center [765, 543] width 85 height 29
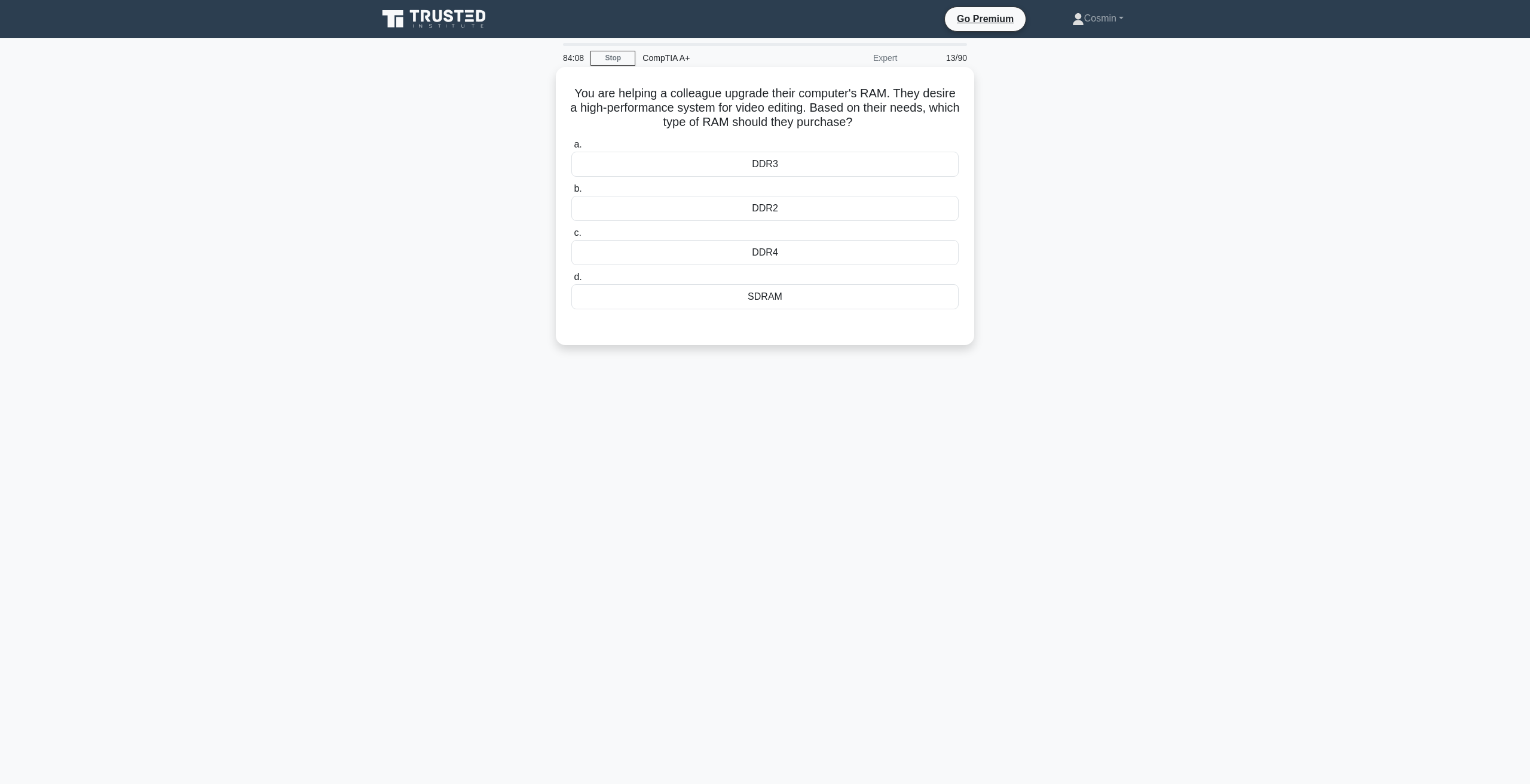
click at [778, 249] on div "DDR4" at bounding box center [765, 253] width 387 height 25
click at [572, 237] on input "c. DDR4" at bounding box center [572, 233] width 0 height 7
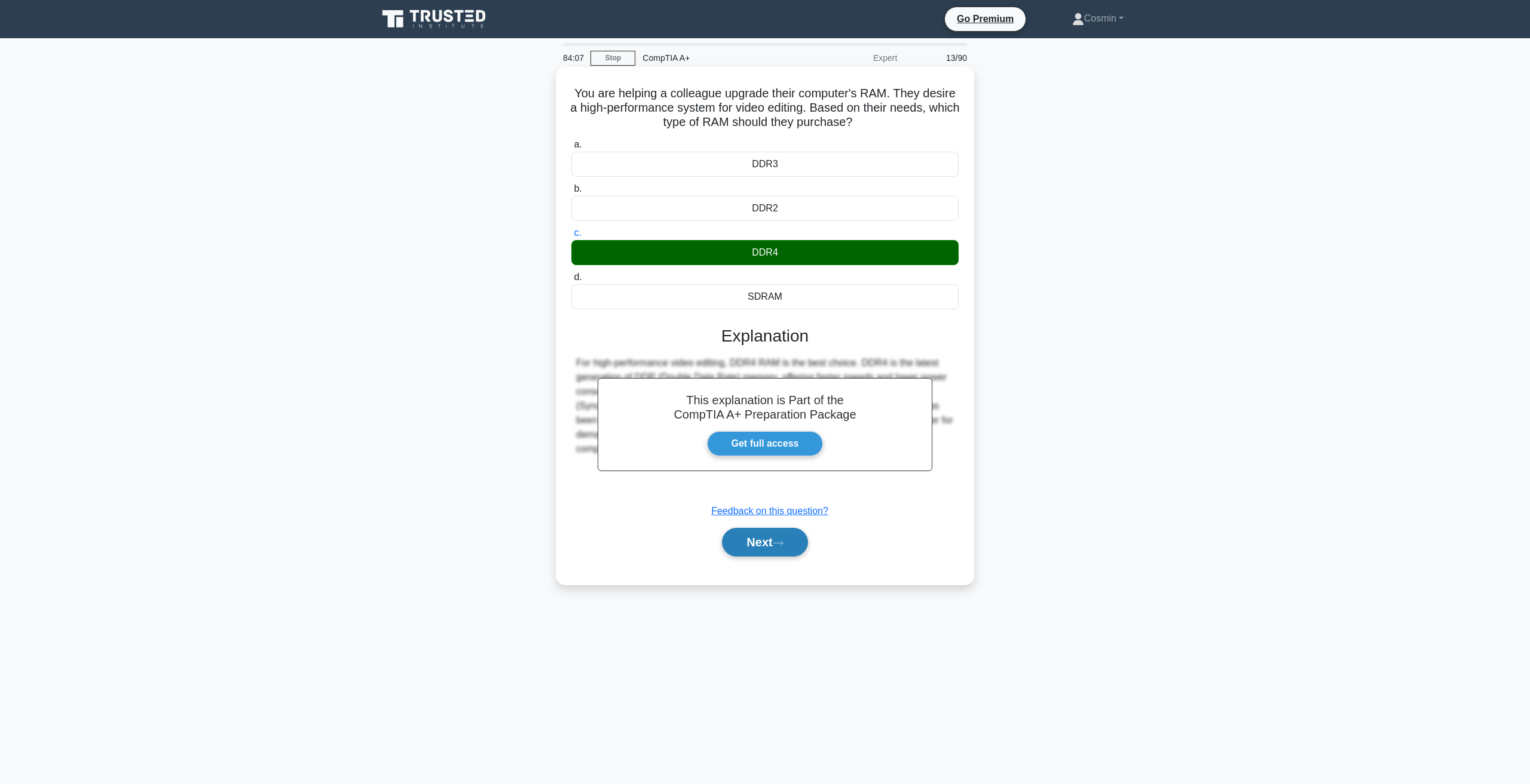
click at [778, 531] on button "Next" at bounding box center [765, 542] width 85 height 29
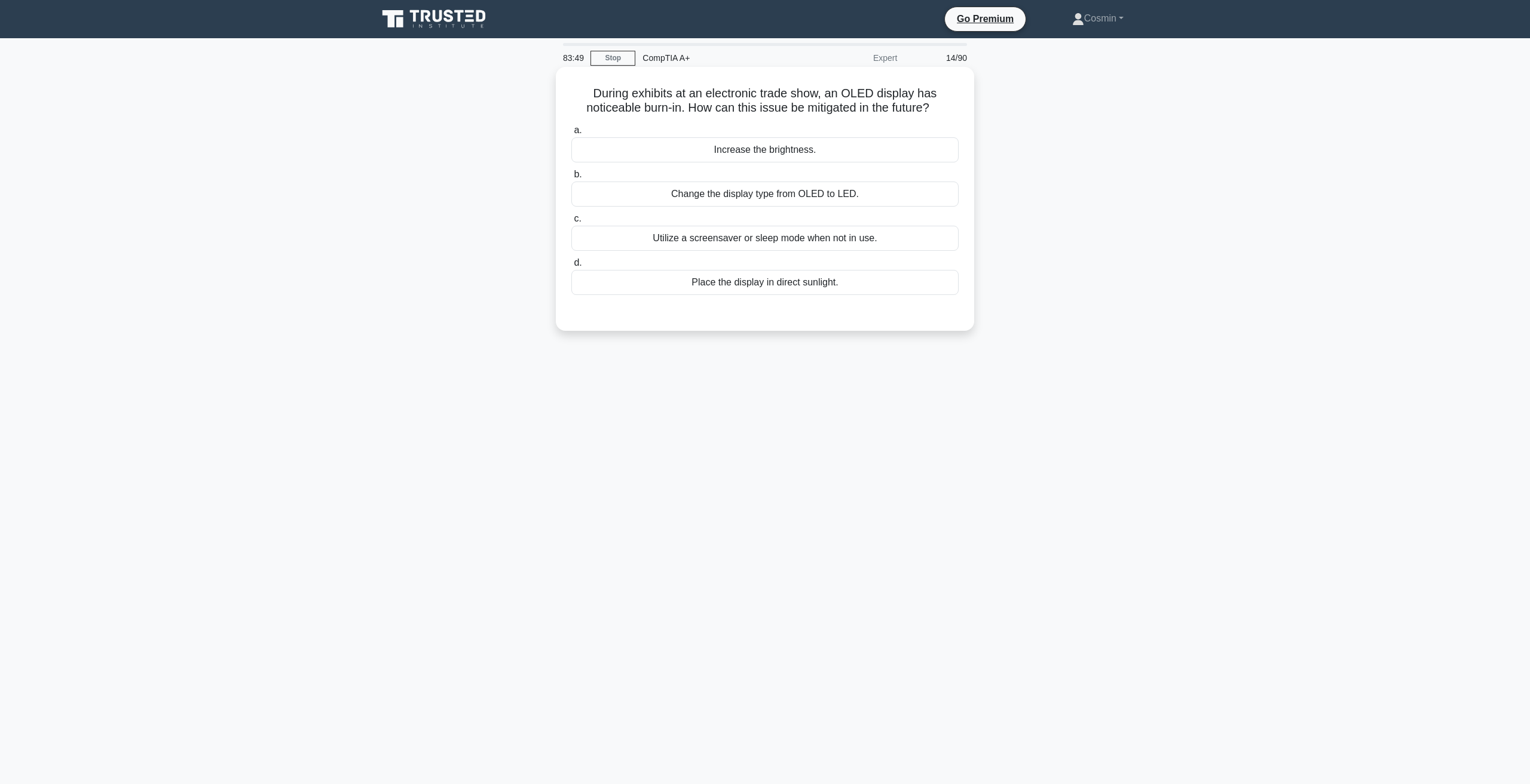
click at [782, 241] on div "Utilize a screensaver or sleep mode when not in use." at bounding box center [765, 238] width 387 height 25
click at [572, 223] on input "c. Utilize a screensaver or sleep mode when not in use." at bounding box center [572, 218] width 0 height 7
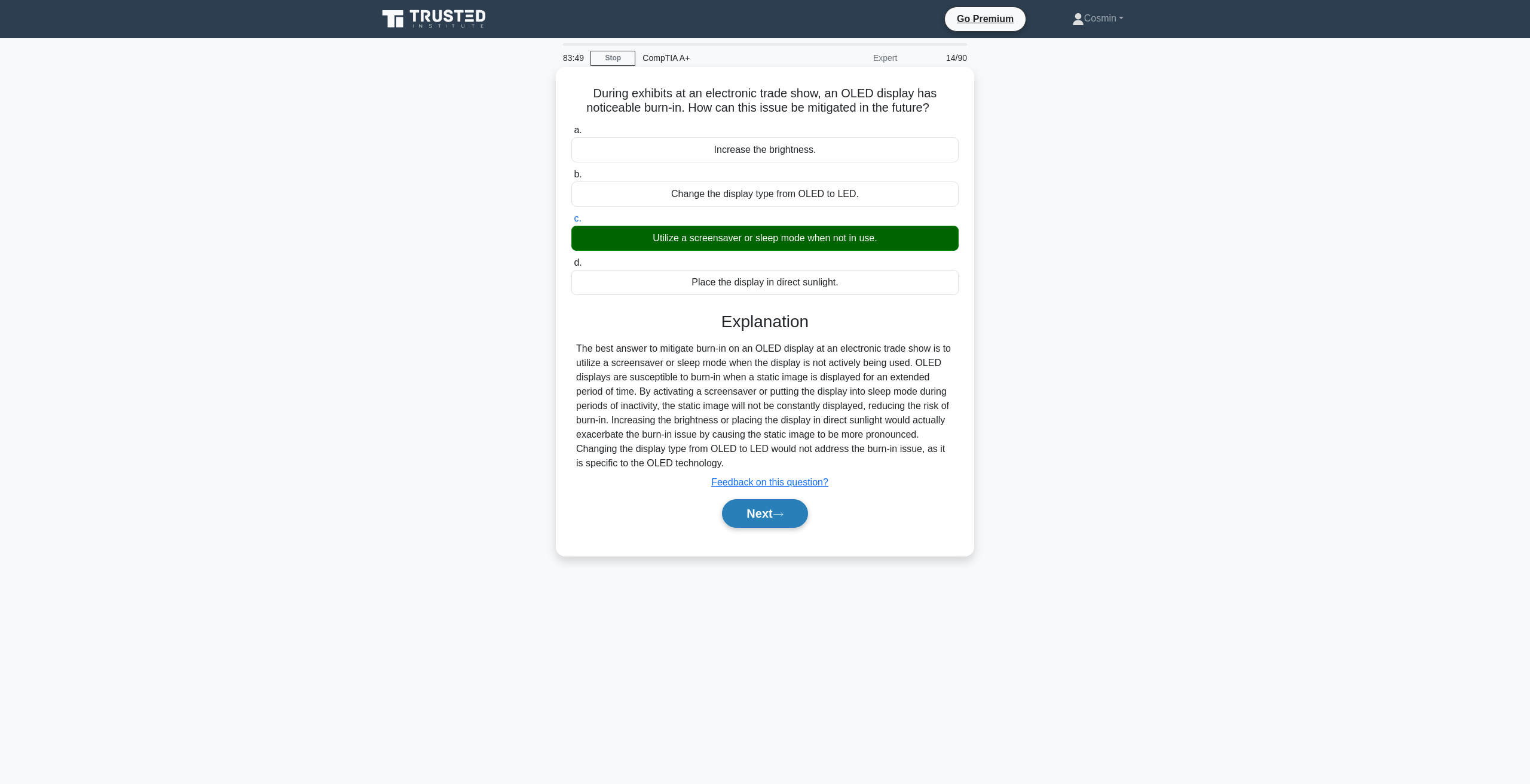
click at [789, 509] on button "Next" at bounding box center [765, 513] width 85 height 29
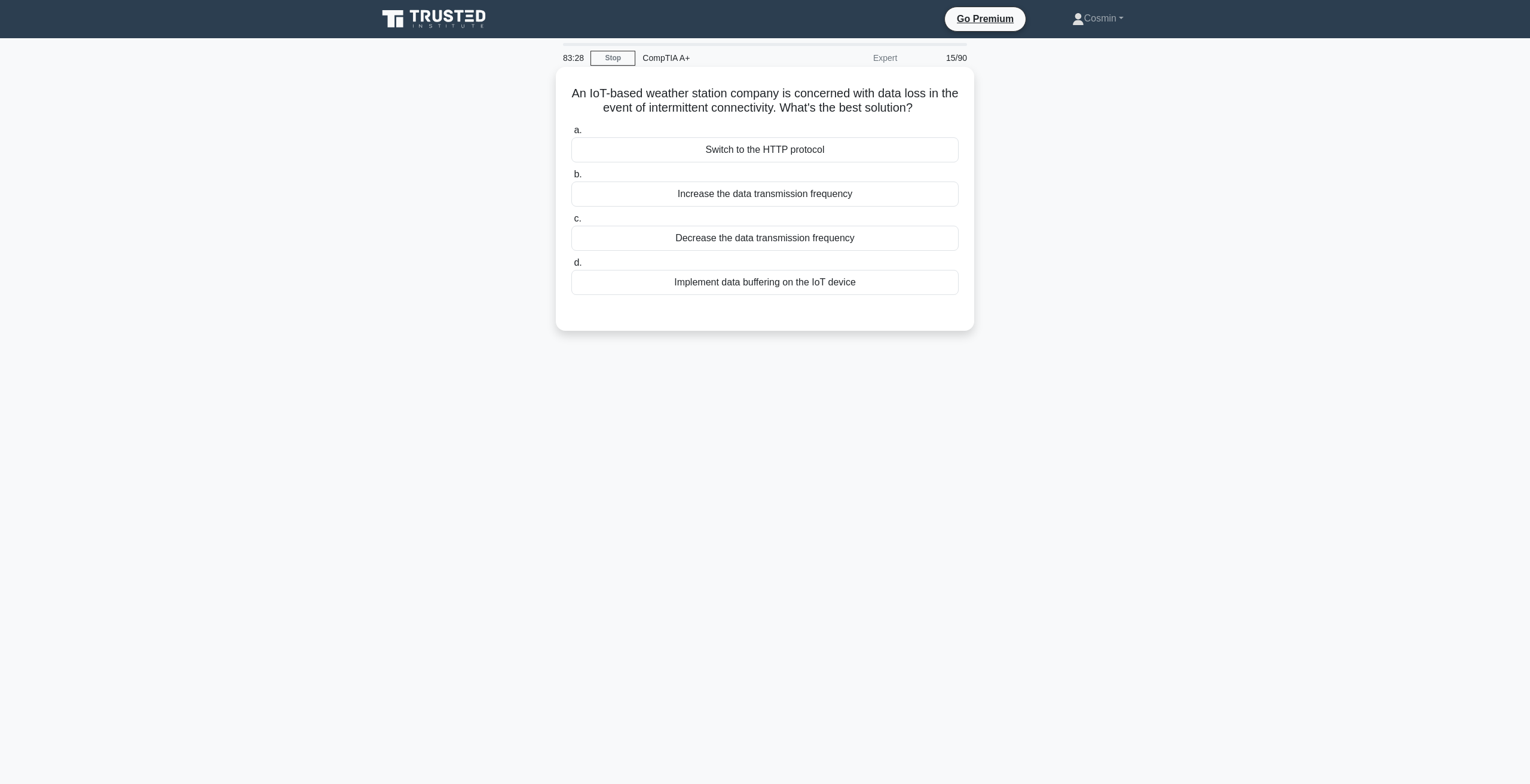
click at [771, 286] on div "Implement data buffering on the IoT device" at bounding box center [765, 282] width 387 height 25
click at [572, 267] on input "d. Implement data buffering on the IoT device" at bounding box center [572, 262] width 0 height 7
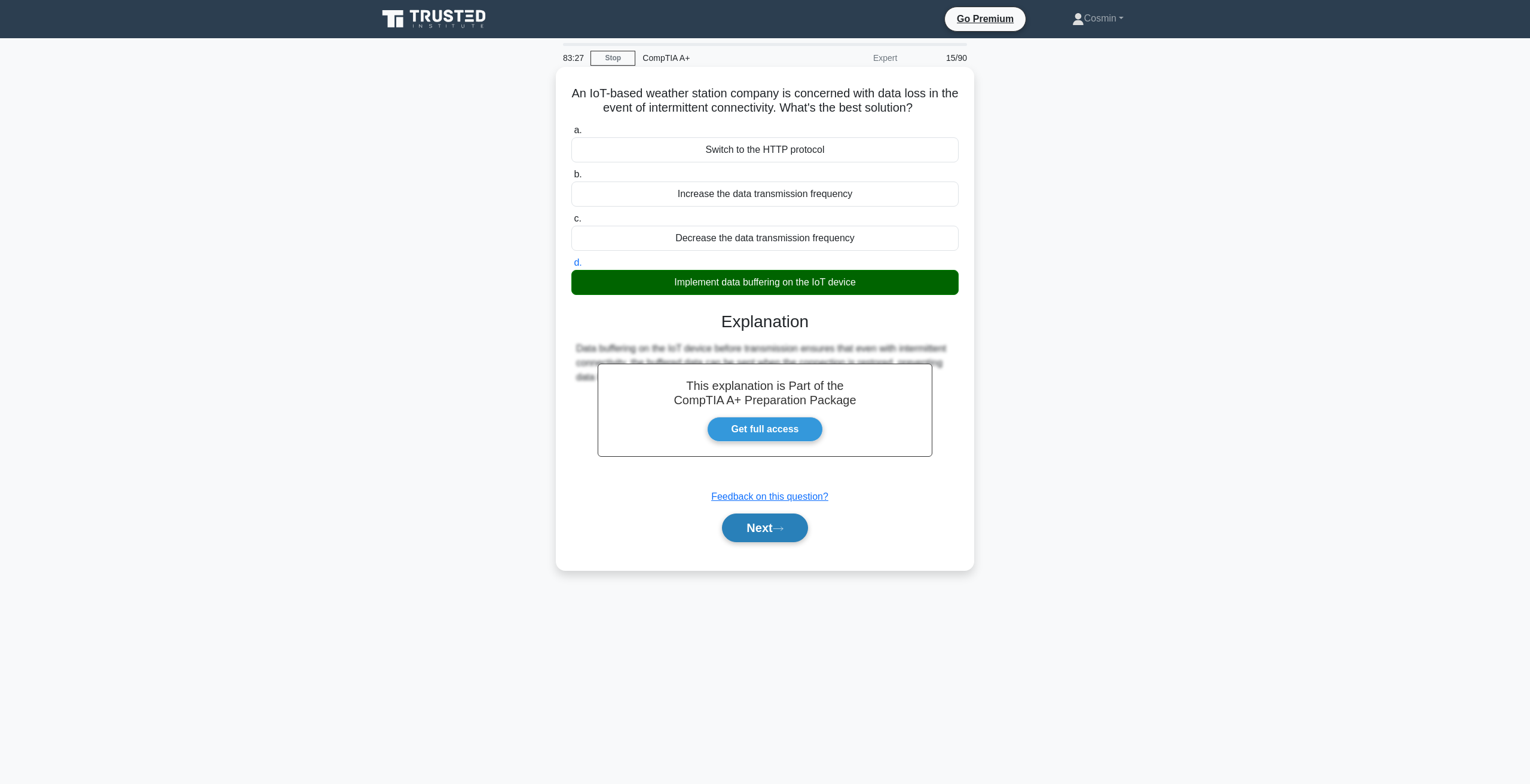
click at [766, 517] on button "Next" at bounding box center [765, 527] width 85 height 29
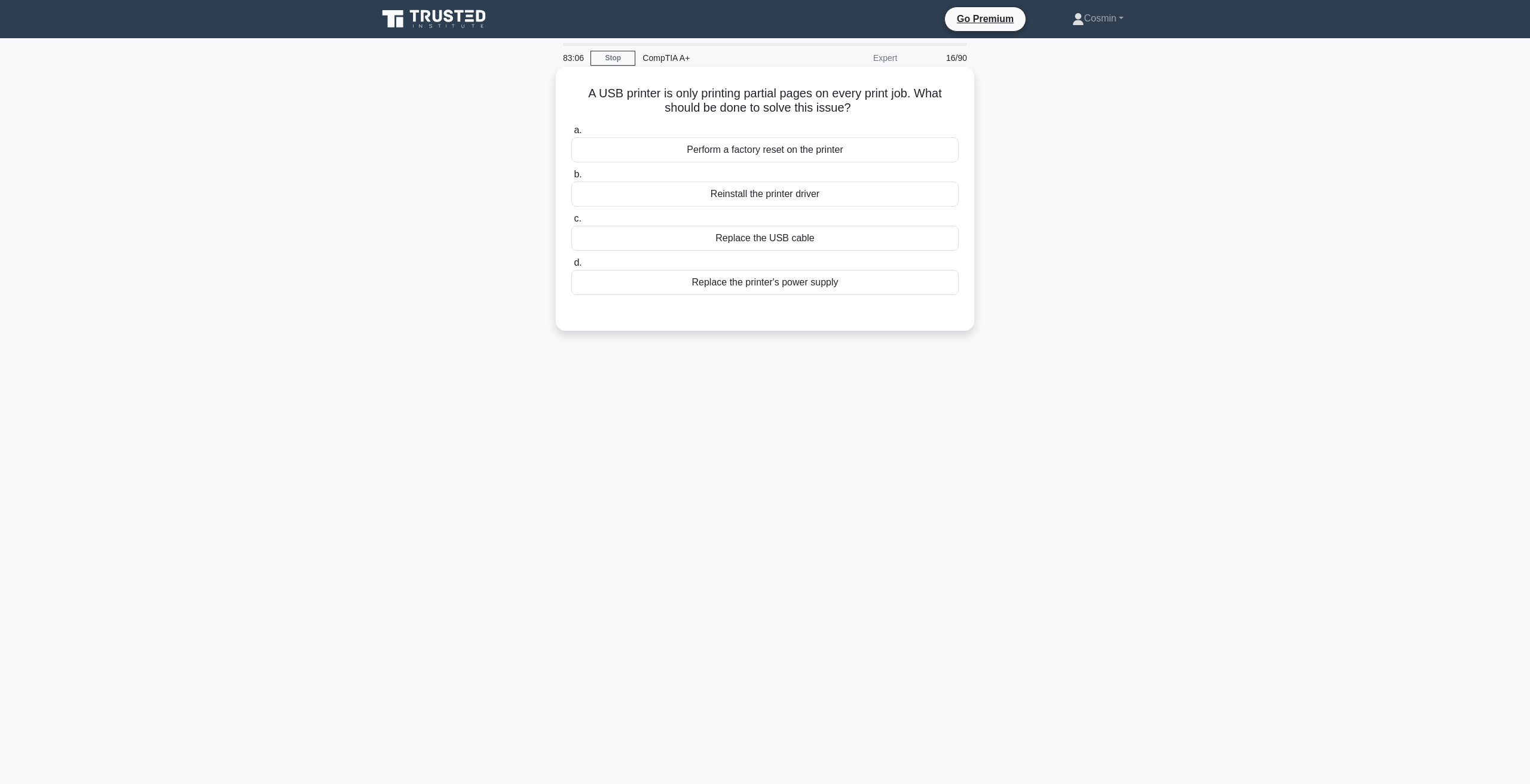
click at [759, 199] on div "Reinstall the printer driver" at bounding box center [765, 194] width 387 height 25
click at [572, 178] on input "b. Reinstall the printer driver" at bounding box center [572, 174] width 0 height 7
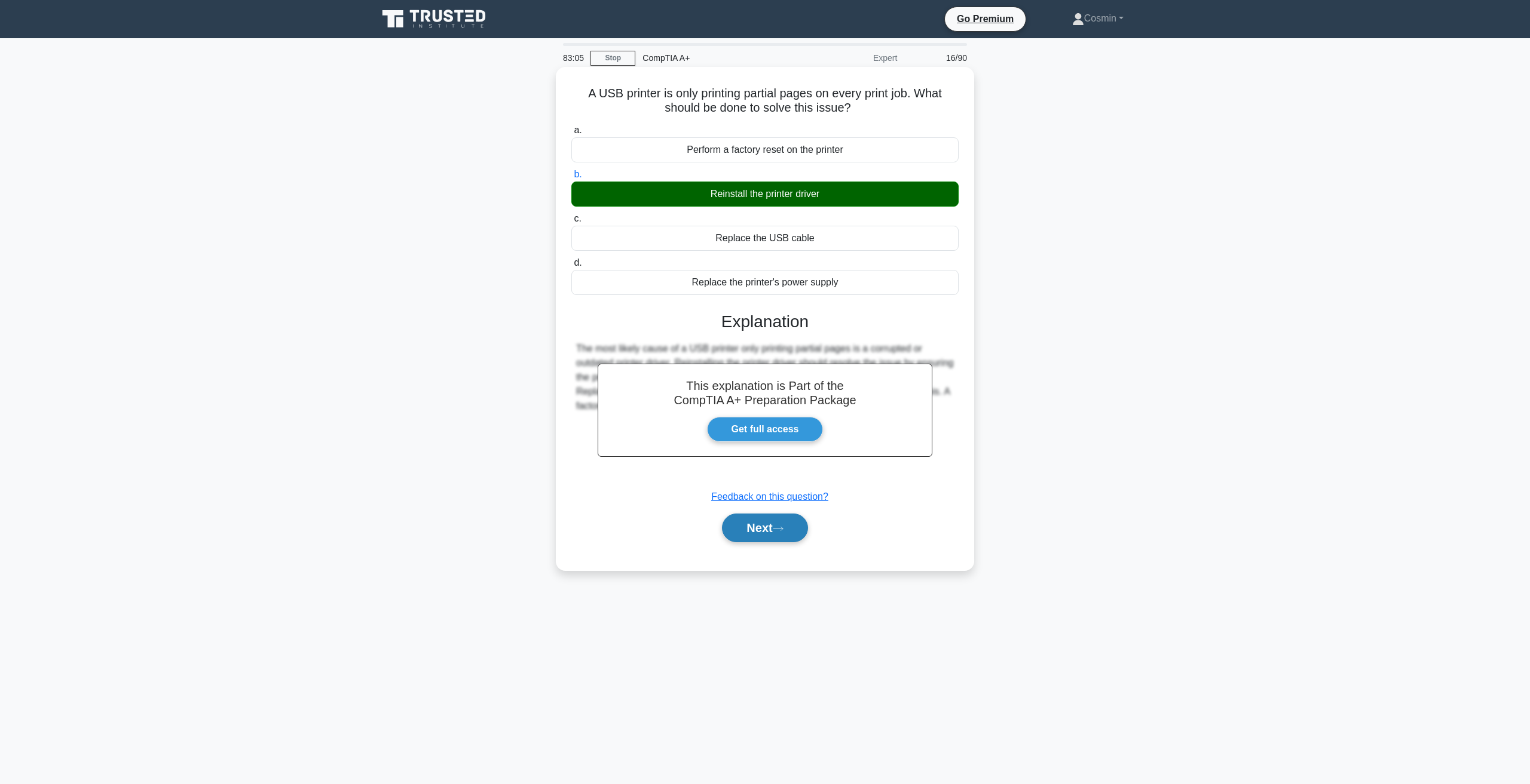
click at [777, 532] on button "Next" at bounding box center [765, 527] width 85 height 29
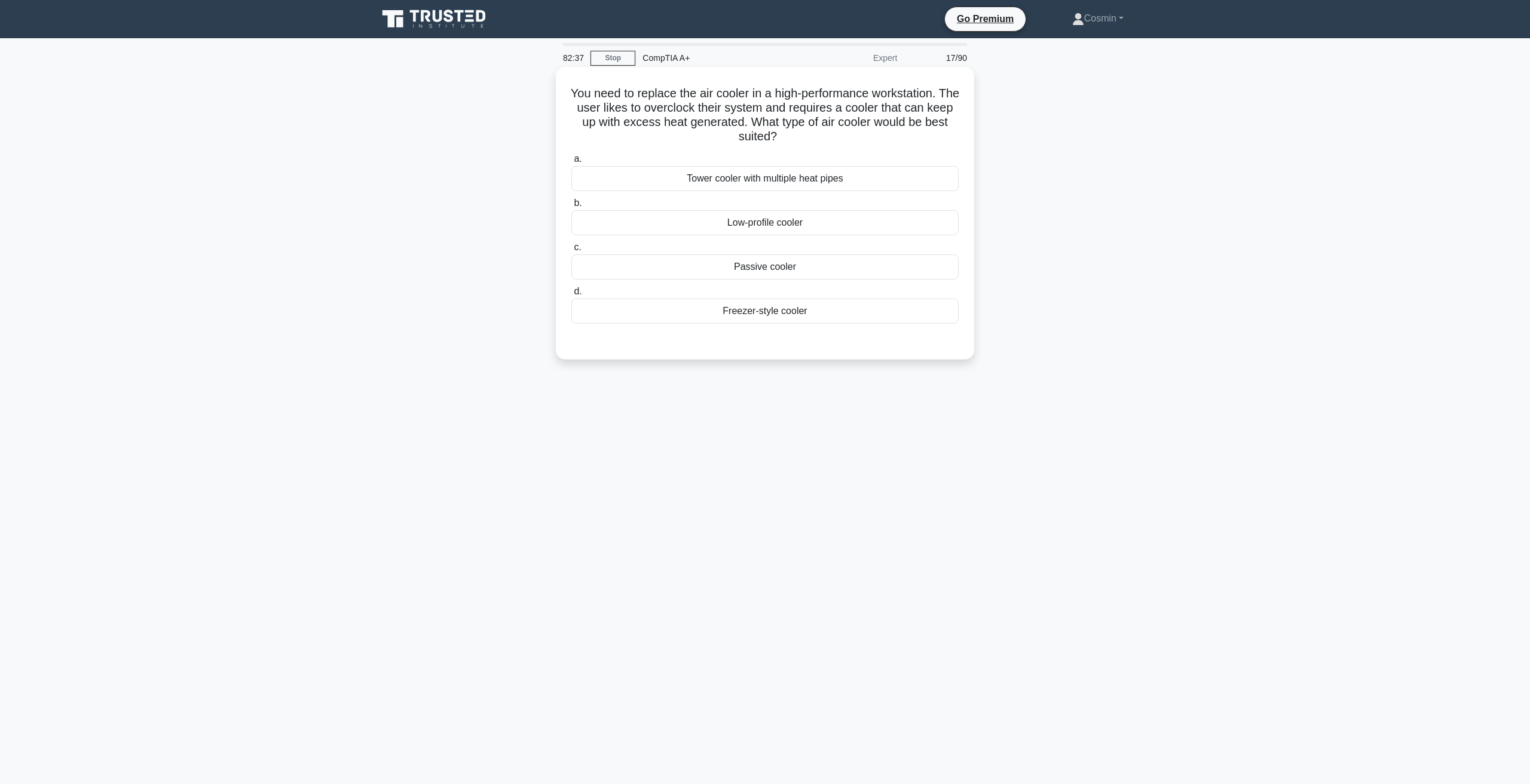
click at [792, 174] on div "Tower cooler with multiple heat pipes" at bounding box center [765, 178] width 387 height 25
click at [572, 163] on input "a. Tower cooler with multiple heat pipes" at bounding box center [572, 159] width 0 height 7
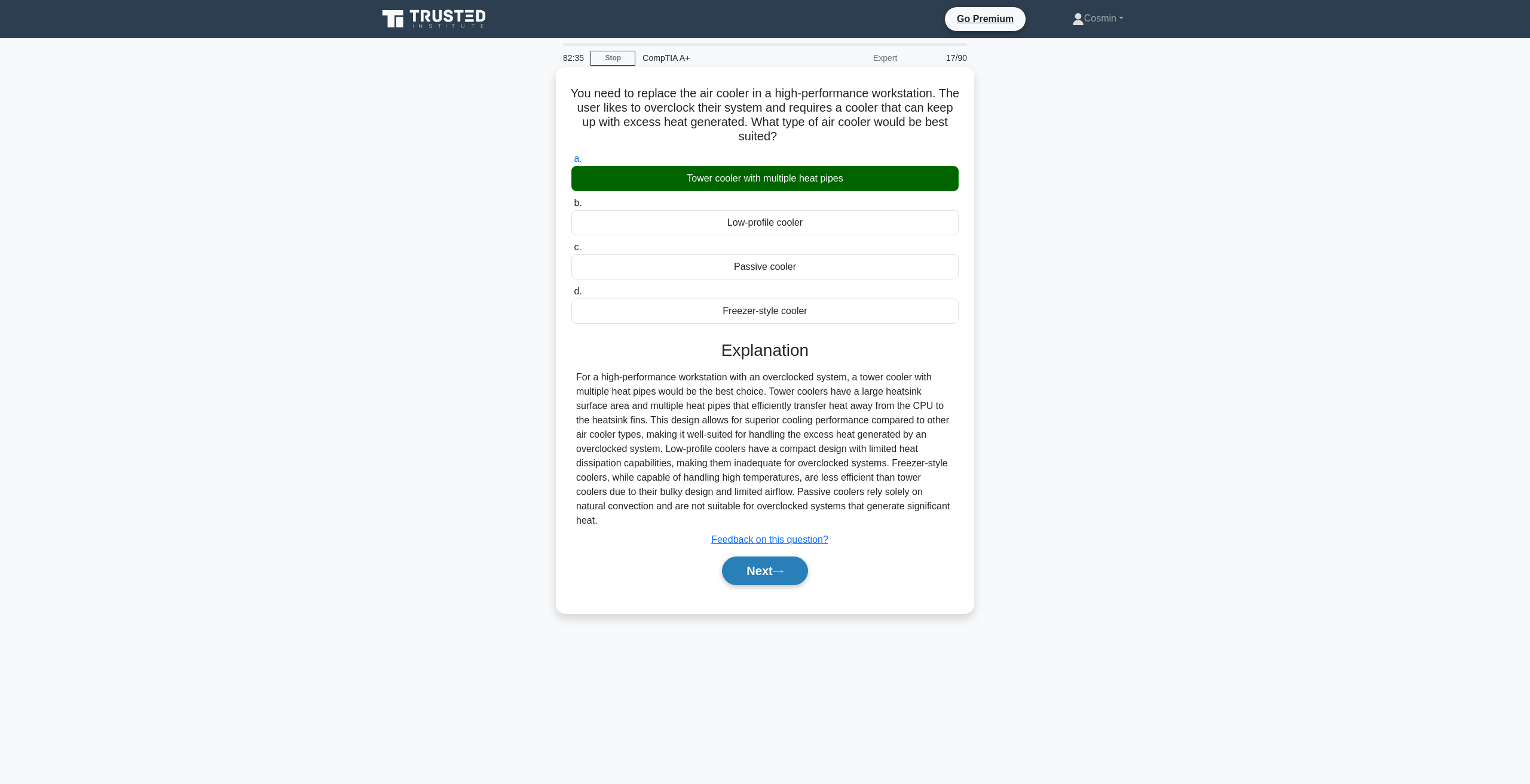
click at [772, 557] on button "Next" at bounding box center [765, 571] width 85 height 29
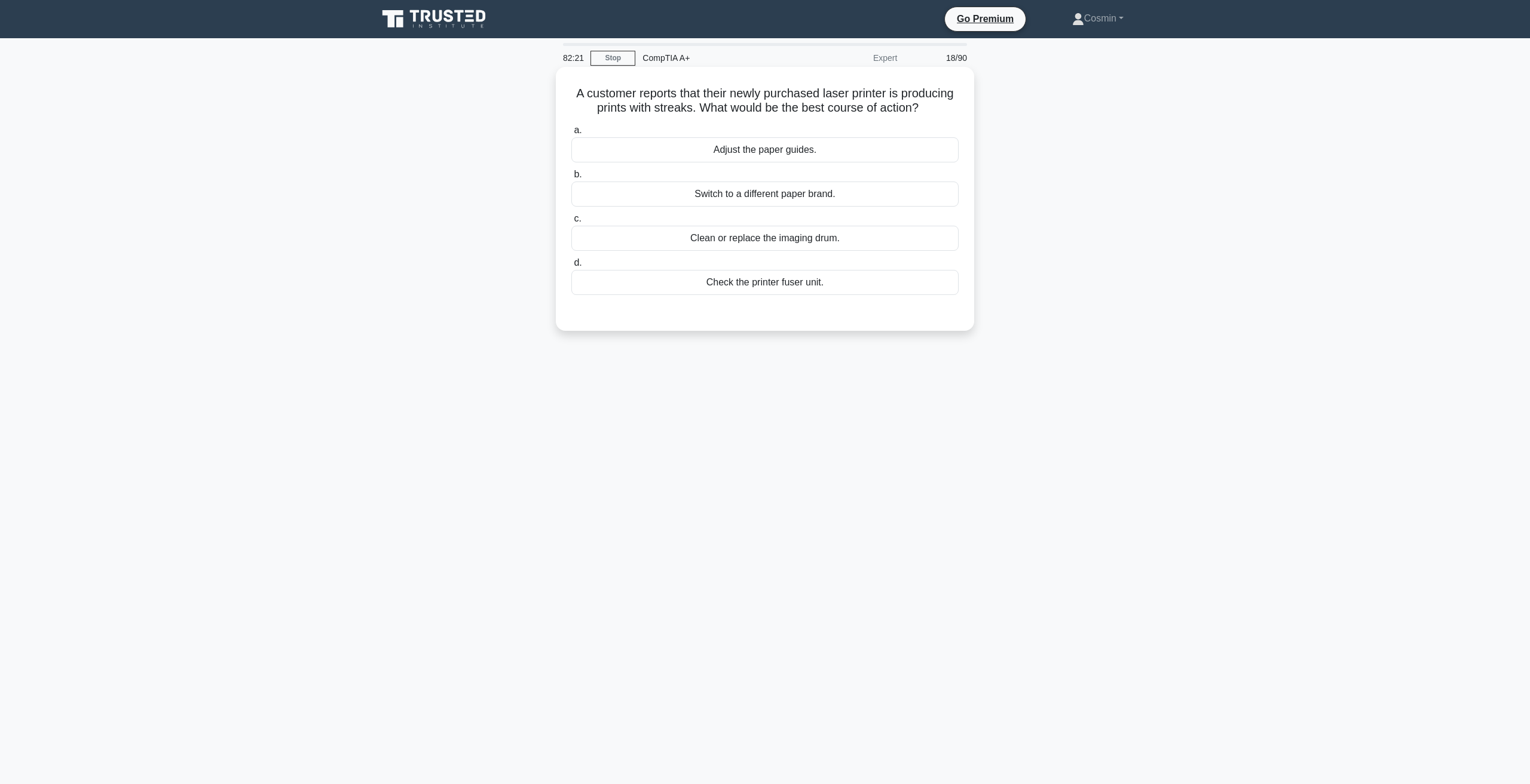
click at [796, 251] on div "Clean or replace the imaging drum." at bounding box center [765, 238] width 387 height 25
click at [572, 223] on input "c. Clean or replace the imaging drum." at bounding box center [572, 218] width 0 height 7
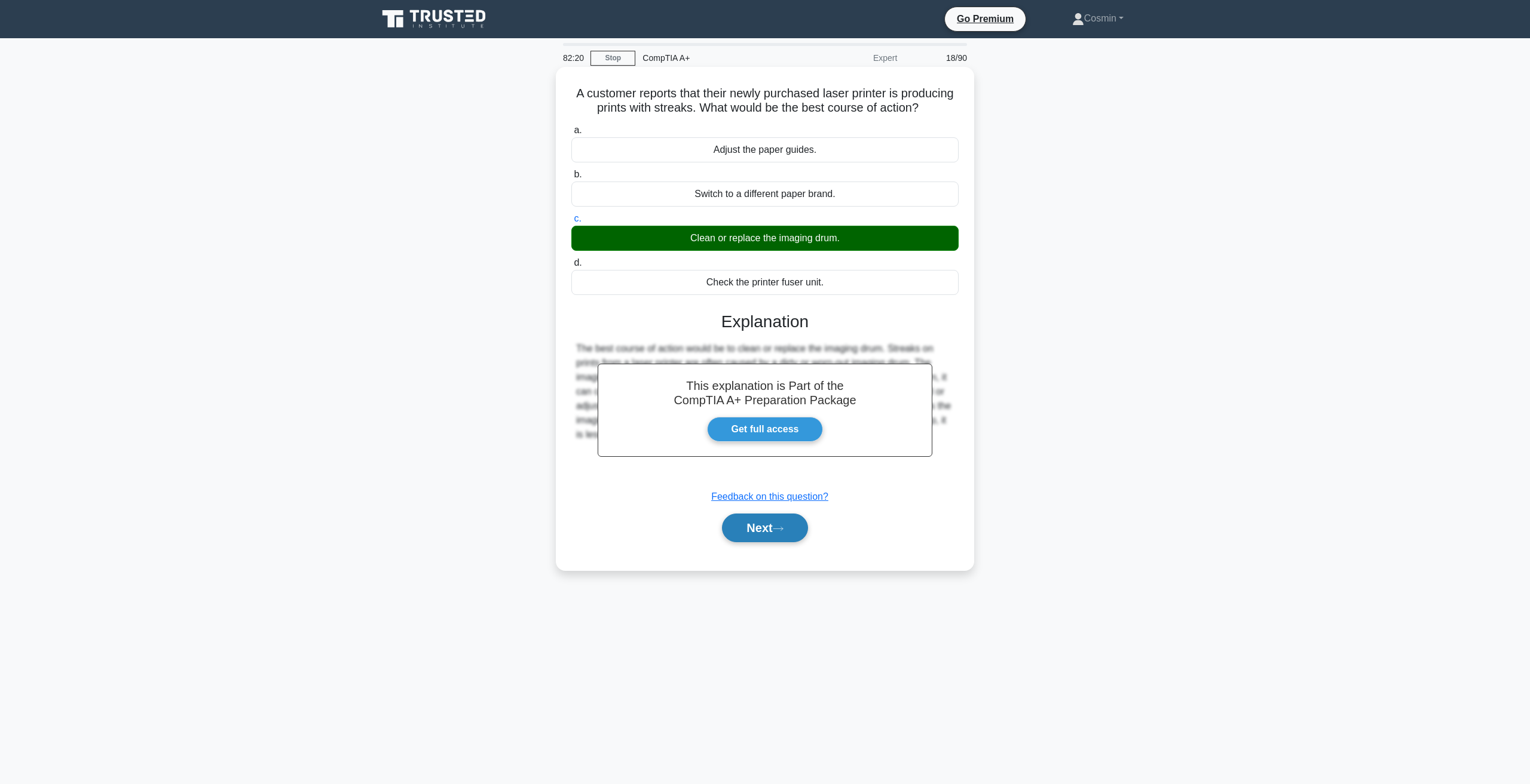
click at [789, 542] on button "Next" at bounding box center [765, 527] width 85 height 29
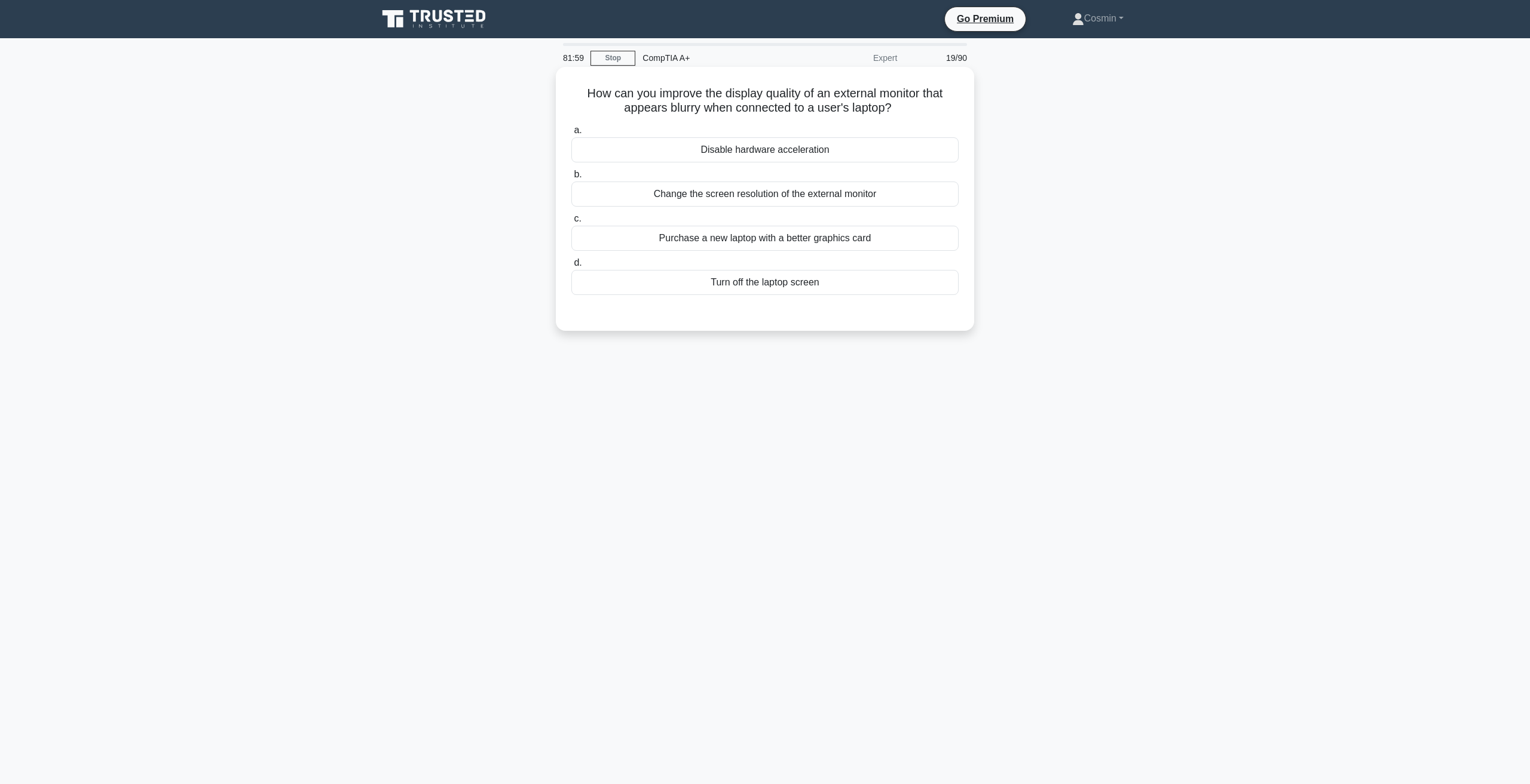
click at [660, 190] on div "Change the screen resolution of the external monitor" at bounding box center [765, 194] width 387 height 25
click at [572, 178] on input "b. Change the screen resolution of the external monitor" at bounding box center [572, 174] width 0 height 7
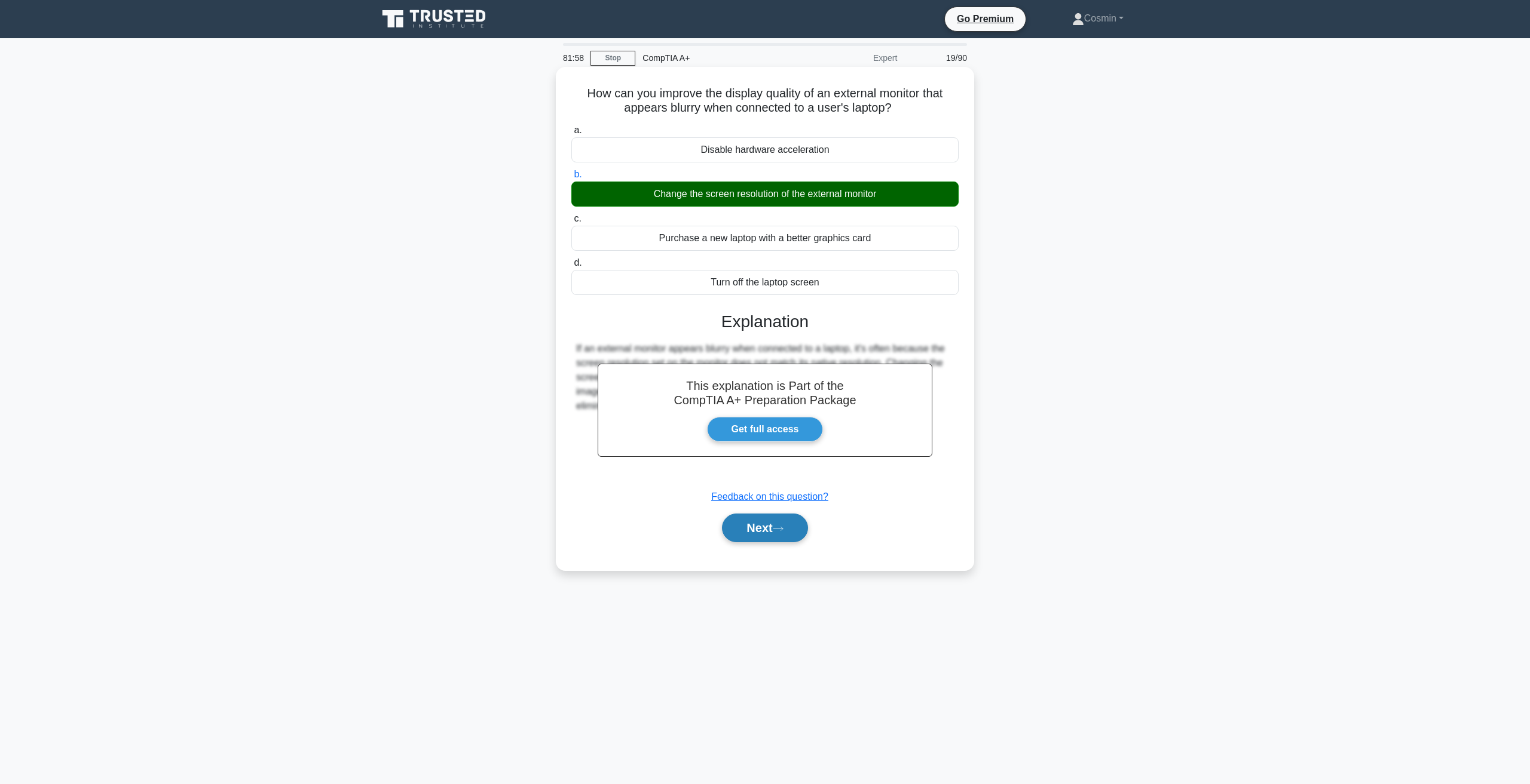
click at [753, 529] on button "Next" at bounding box center [765, 527] width 85 height 29
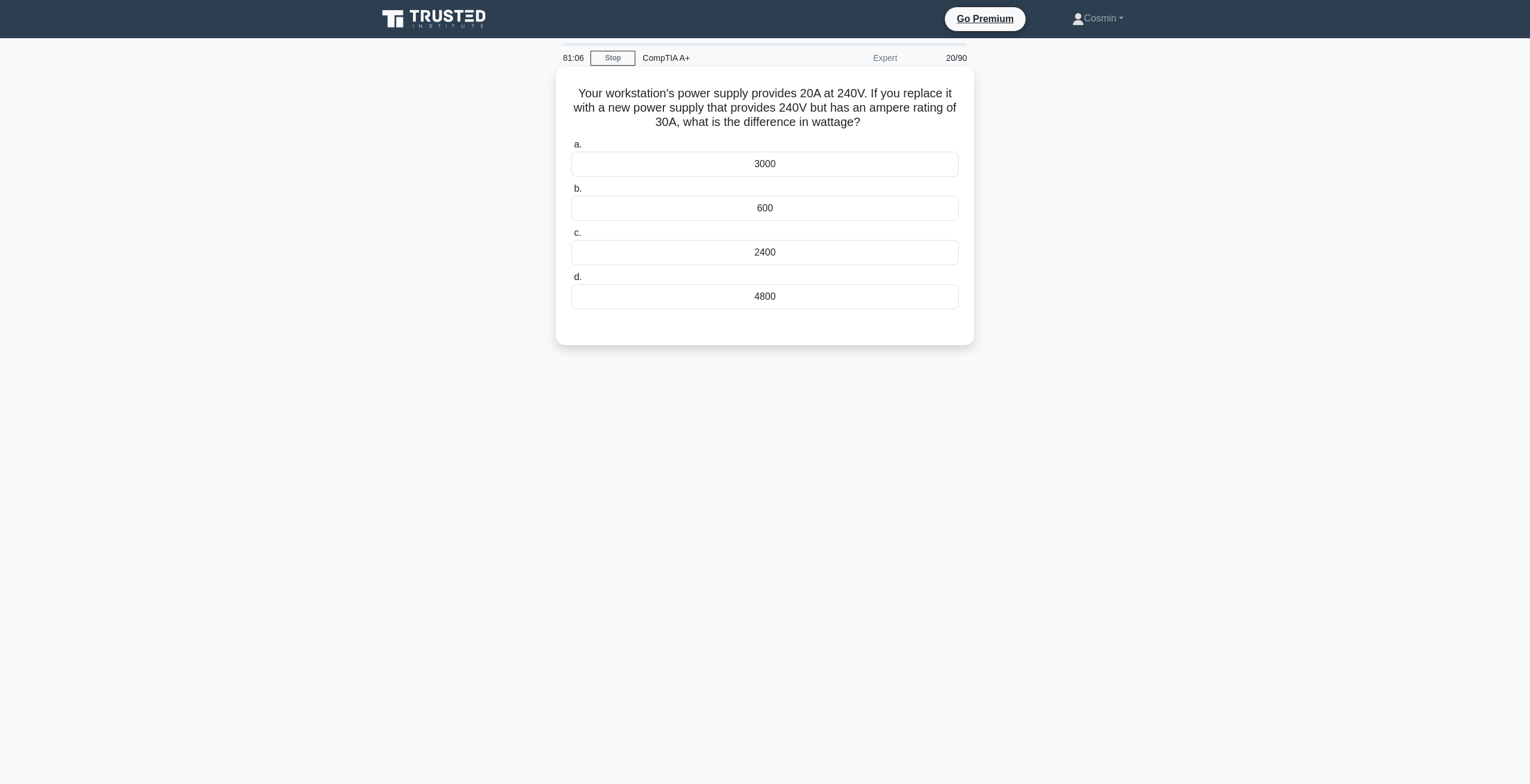
click at [802, 205] on div "600" at bounding box center [765, 208] width 387 height 25
click at [572, 193] on input "b. 600" at bounding box center [572, 189] width 0 height 7
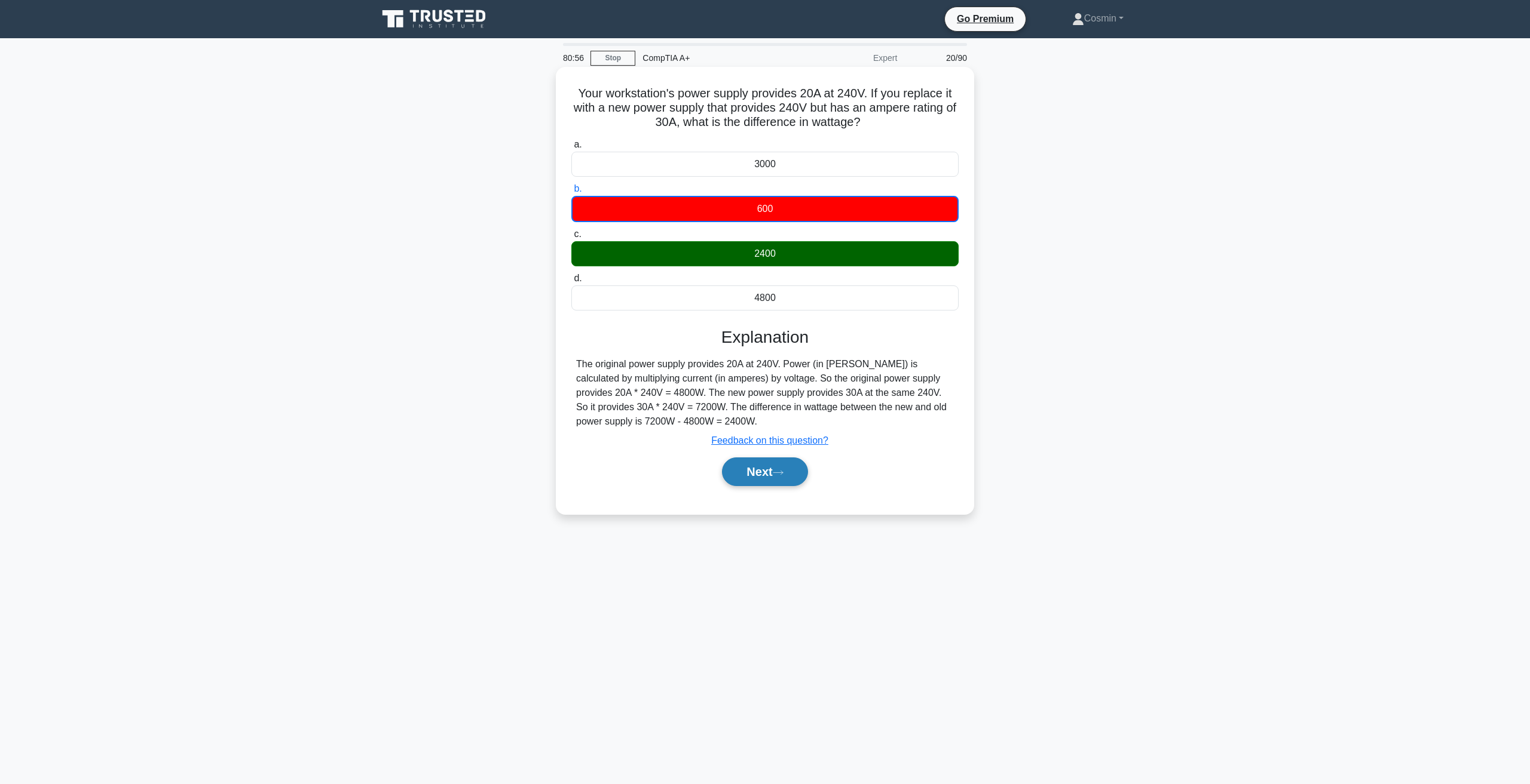
click at [762, 482] on button "Next" at bounding box center [765, 472] width 85 height 29
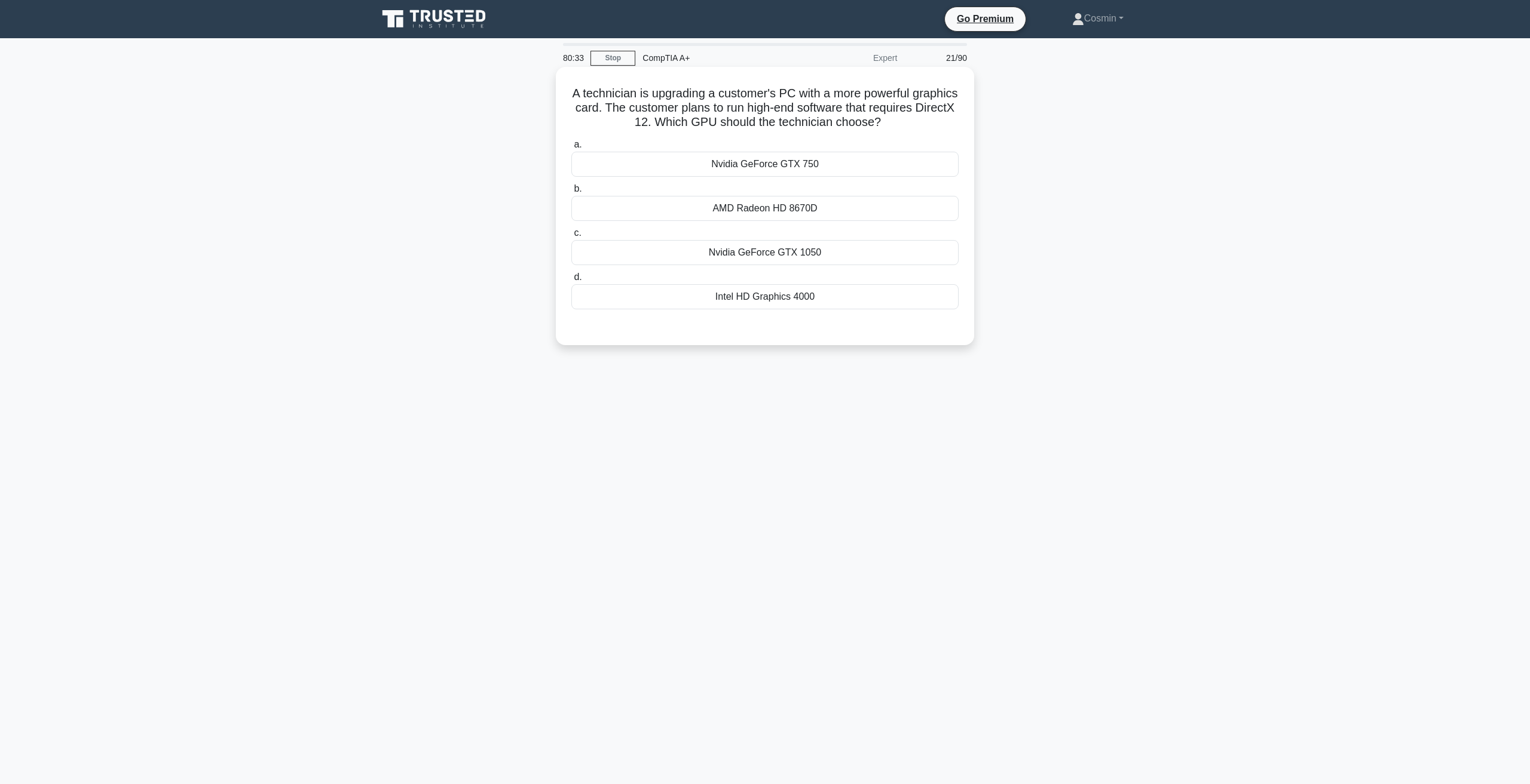
click at [738, 255] on div "Nvidia GeForce GTX 1050" at bounding box center [765, 253] width 387 height 25
click at [572, 237] on input "c. Nvidia GeForce GTX 1050" at bounding box center [572, 233] width 0 height 7
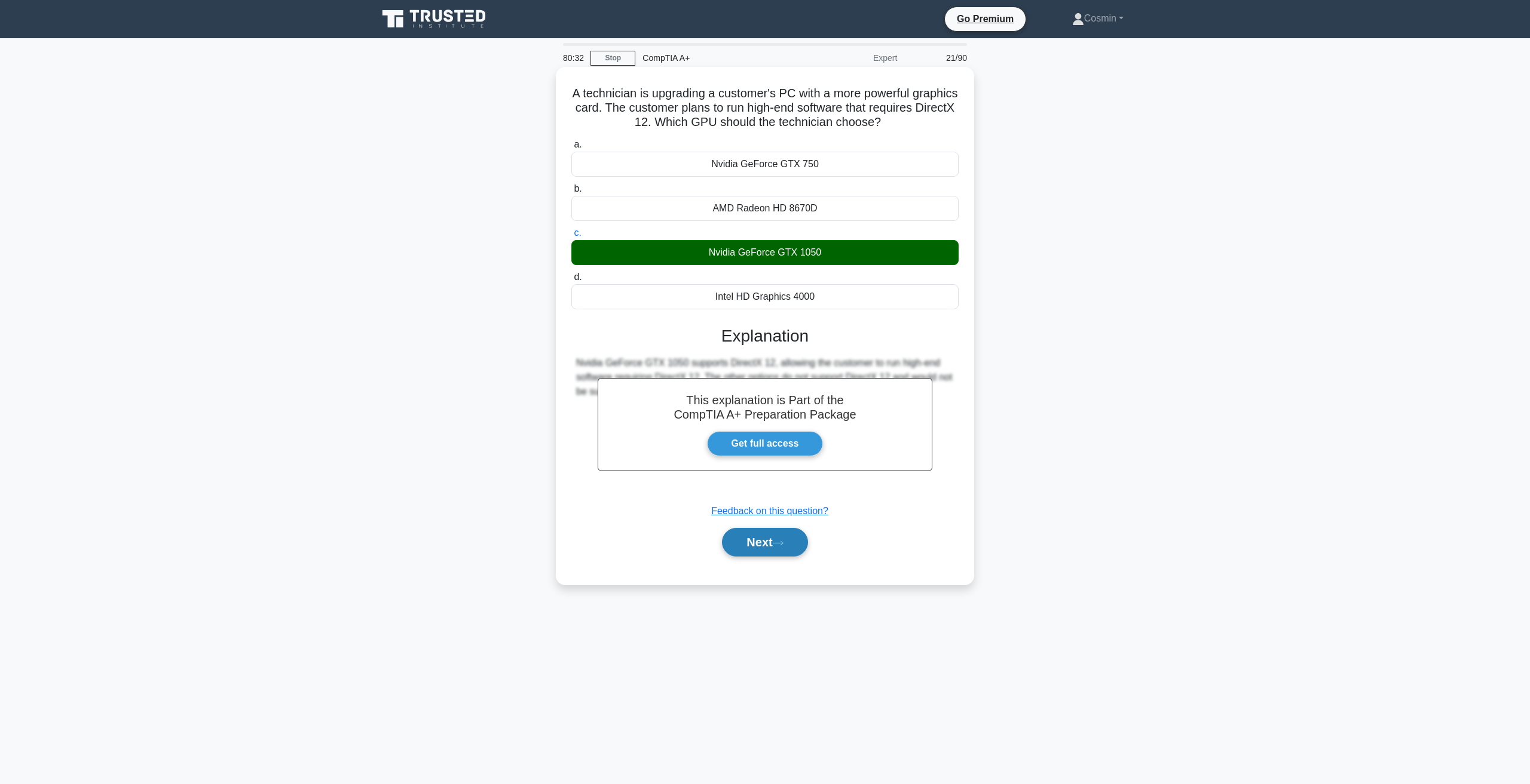
click at [775, 543] on button "Next" at bounding box center [765, 542] width 85 height 29
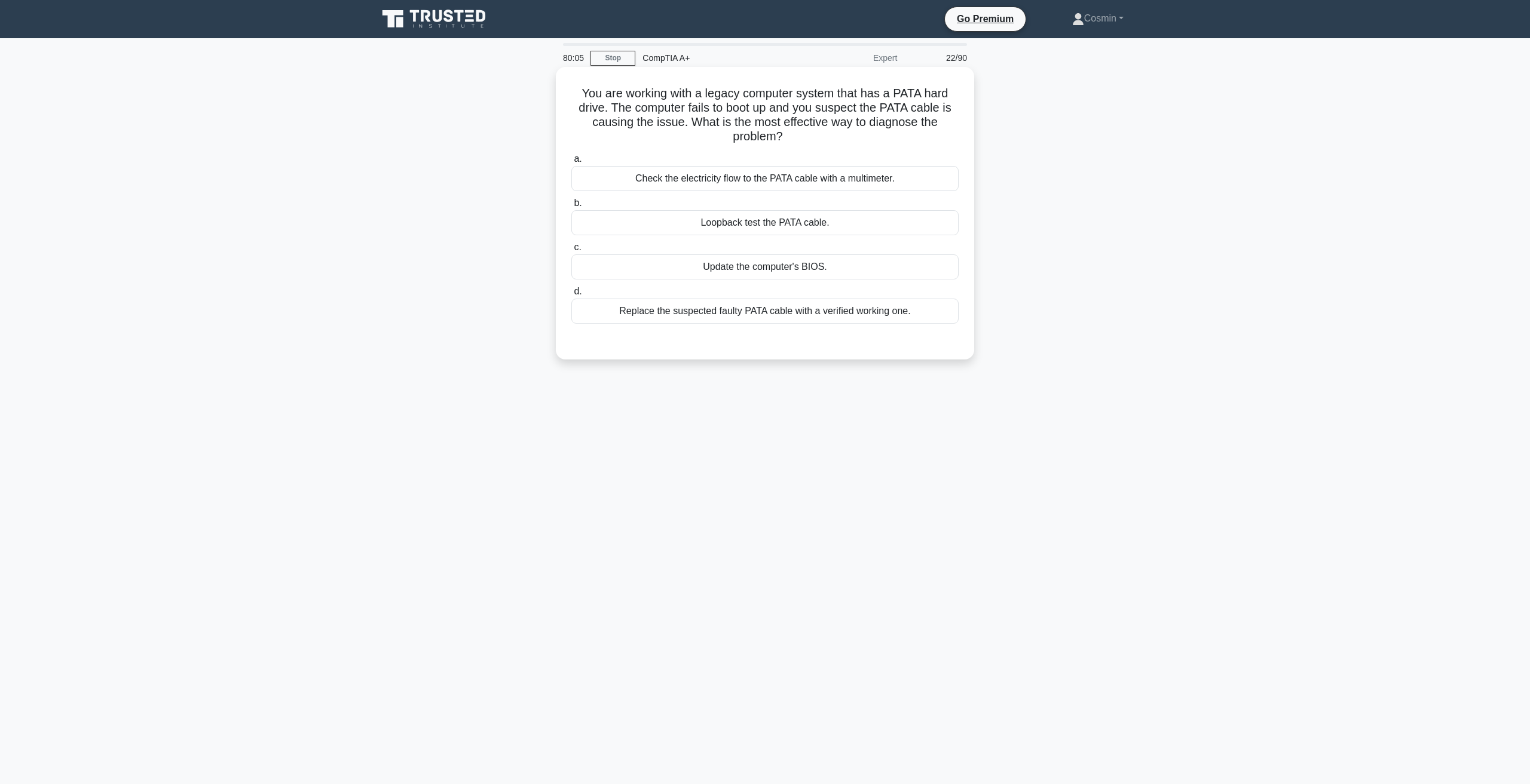
click at [757, 217] on div "Loopback test the PATA cable." at bounding box center [765, 222] width 387 height 25
click at [572, 208] on input "b. Loopback test the PATA cable." at bounding box center [572, 203] width 0 height 7
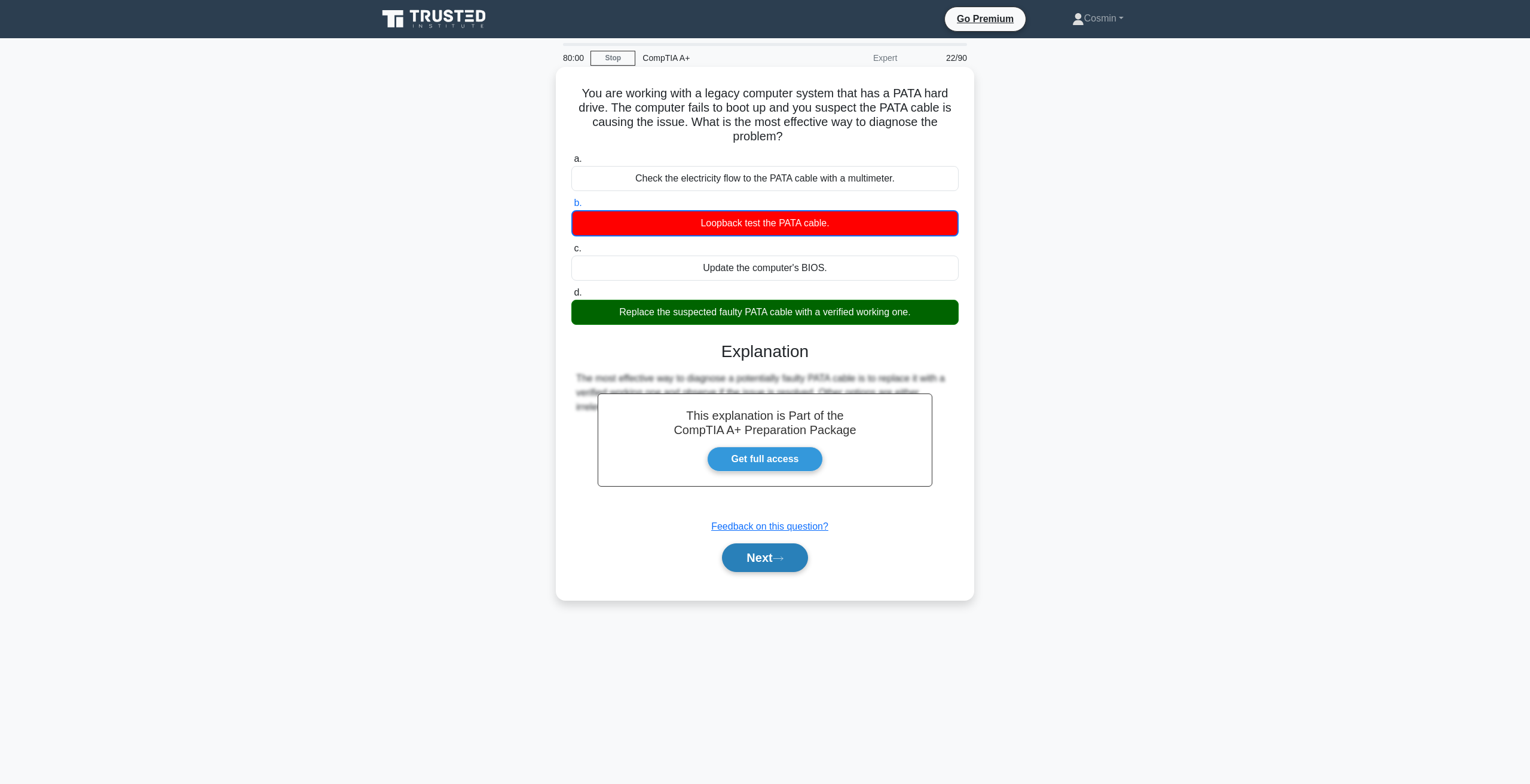
click at [759, 567] on button "Next" at bounding box center [765, 558] width 85 height 29
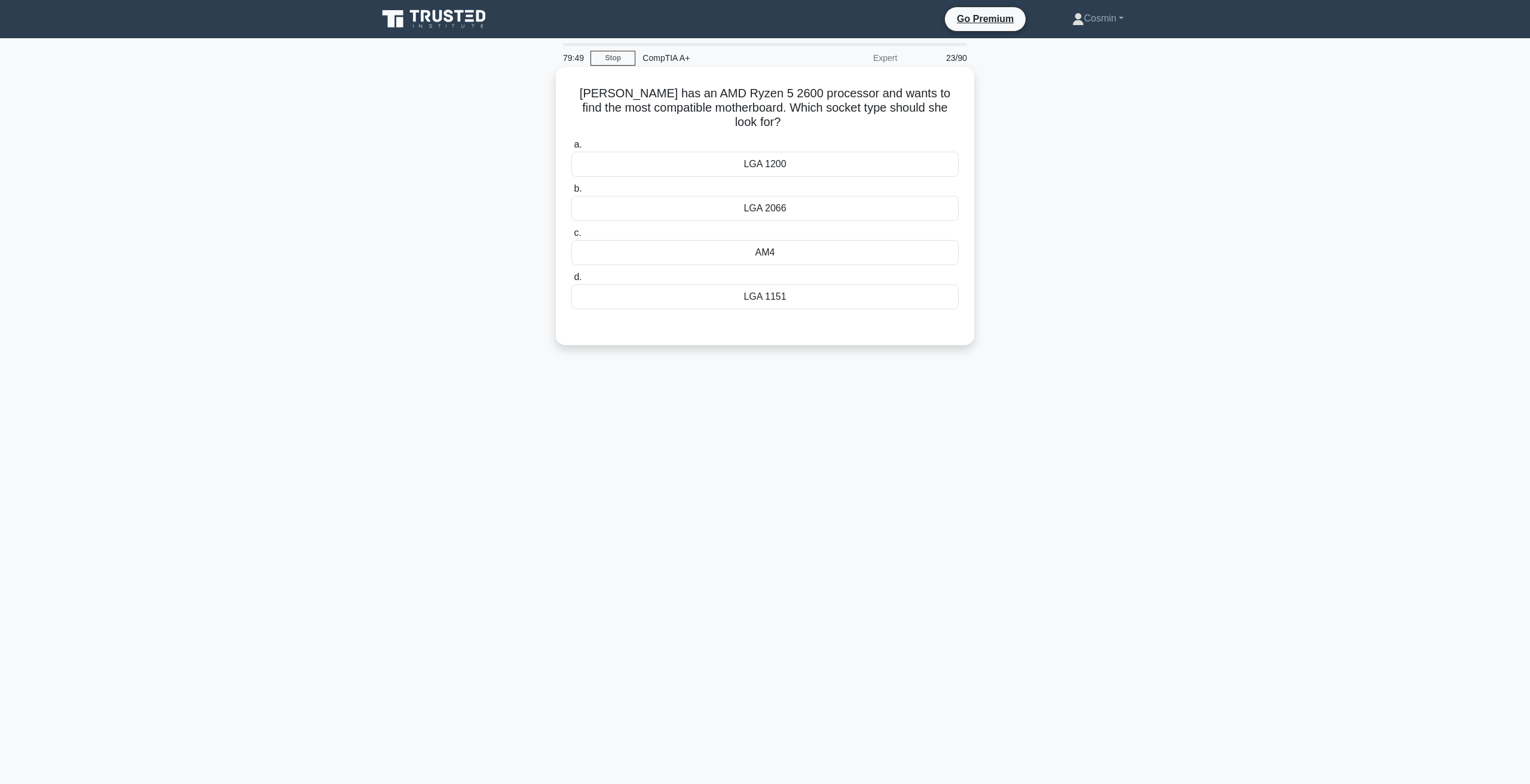
click at [725, 248] on div "AM4" at bounding box center [765, 253] width 387 height 25
click at [572, 237] on input "c. AM4" at bounding box center [572, 233] width 0 height 7
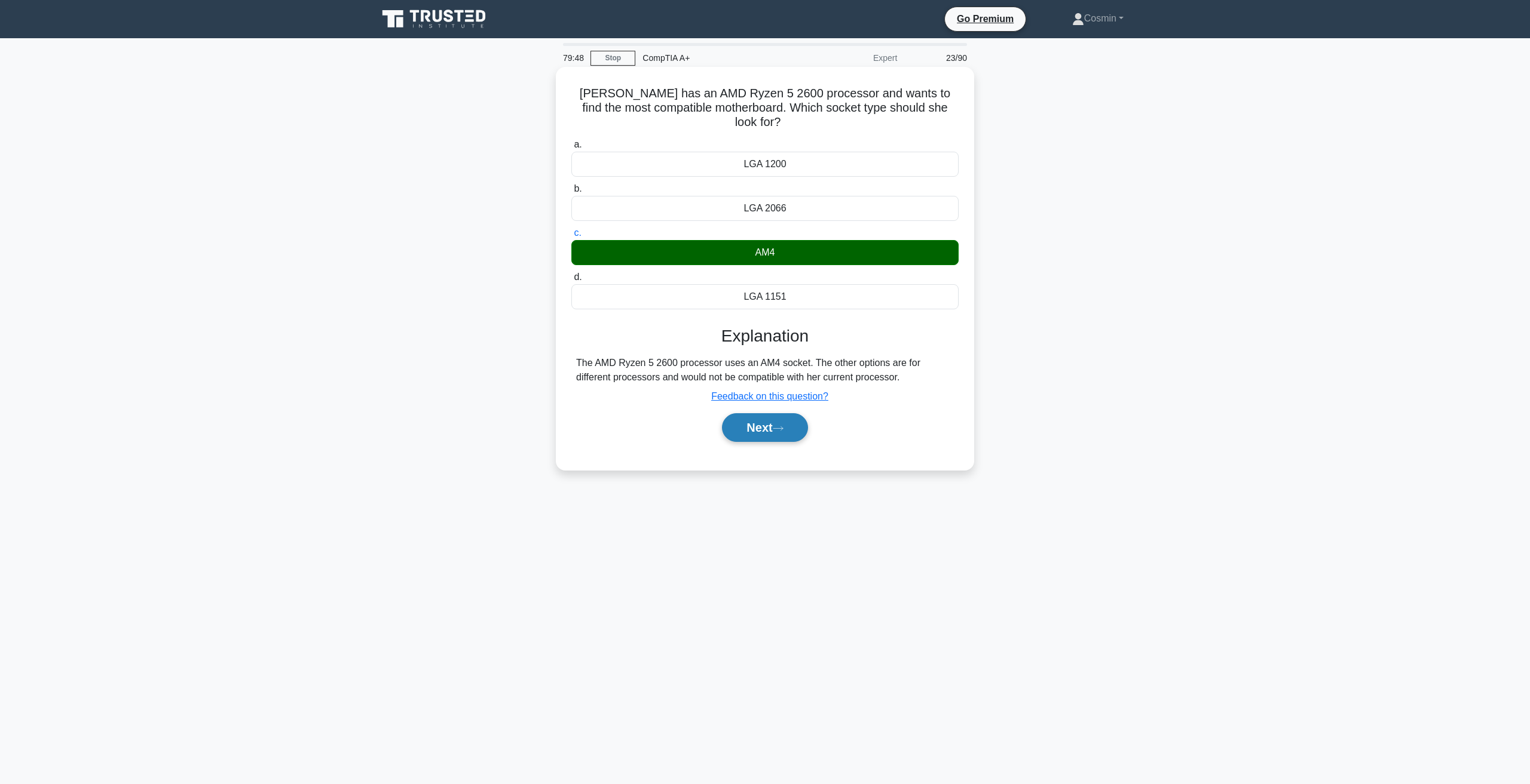
click at [752, 414] on button "Next" at bounding box center [765, 428] width 85 height 29
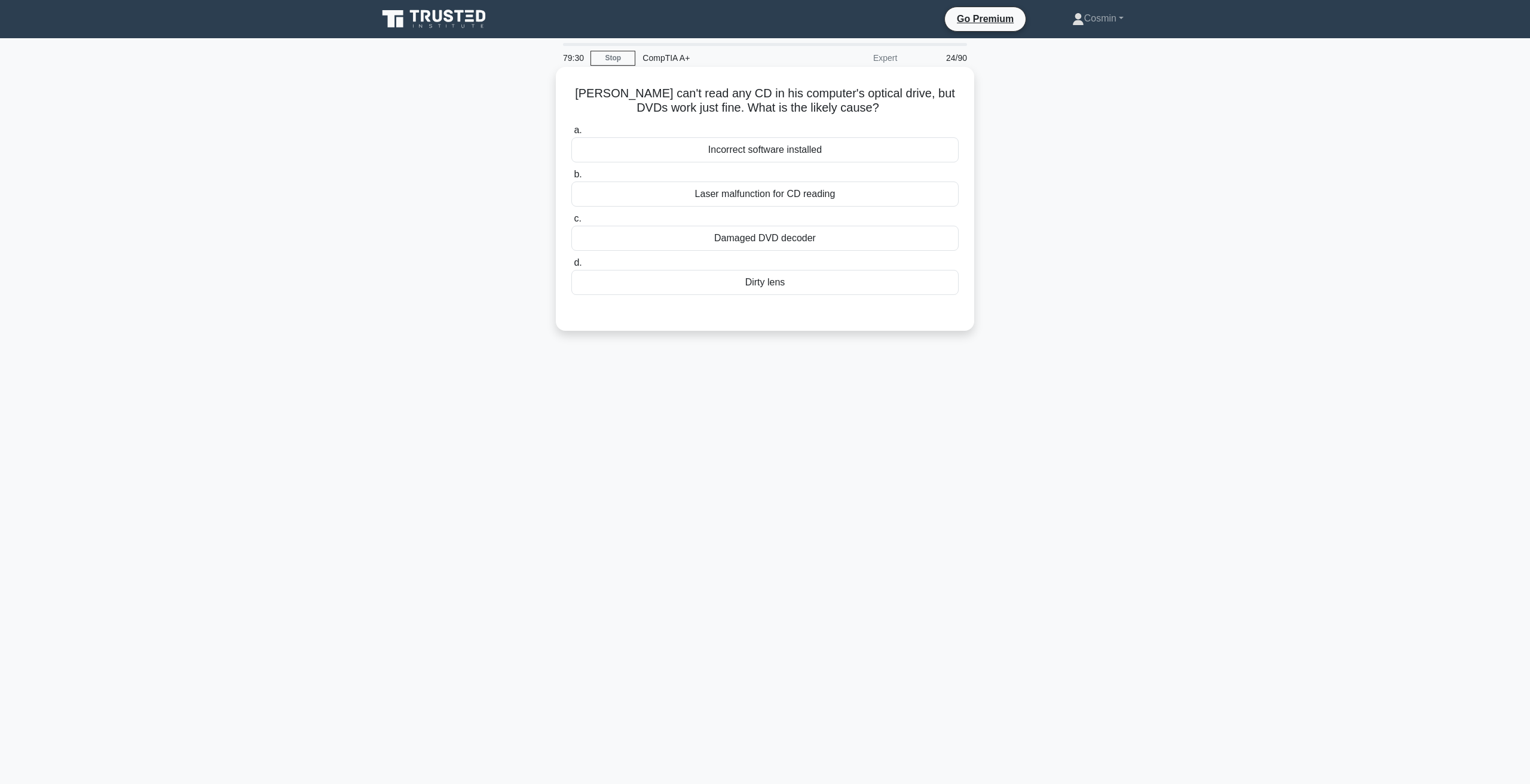
click at [718, 196] on div "Laser malfunction for CD reading" at bounding box center [765, 194] width 387 height 25
click at [572, 178] on input "b. Laser malfunction for CD reading" at bounding box center [572, 174] width 0 height 7
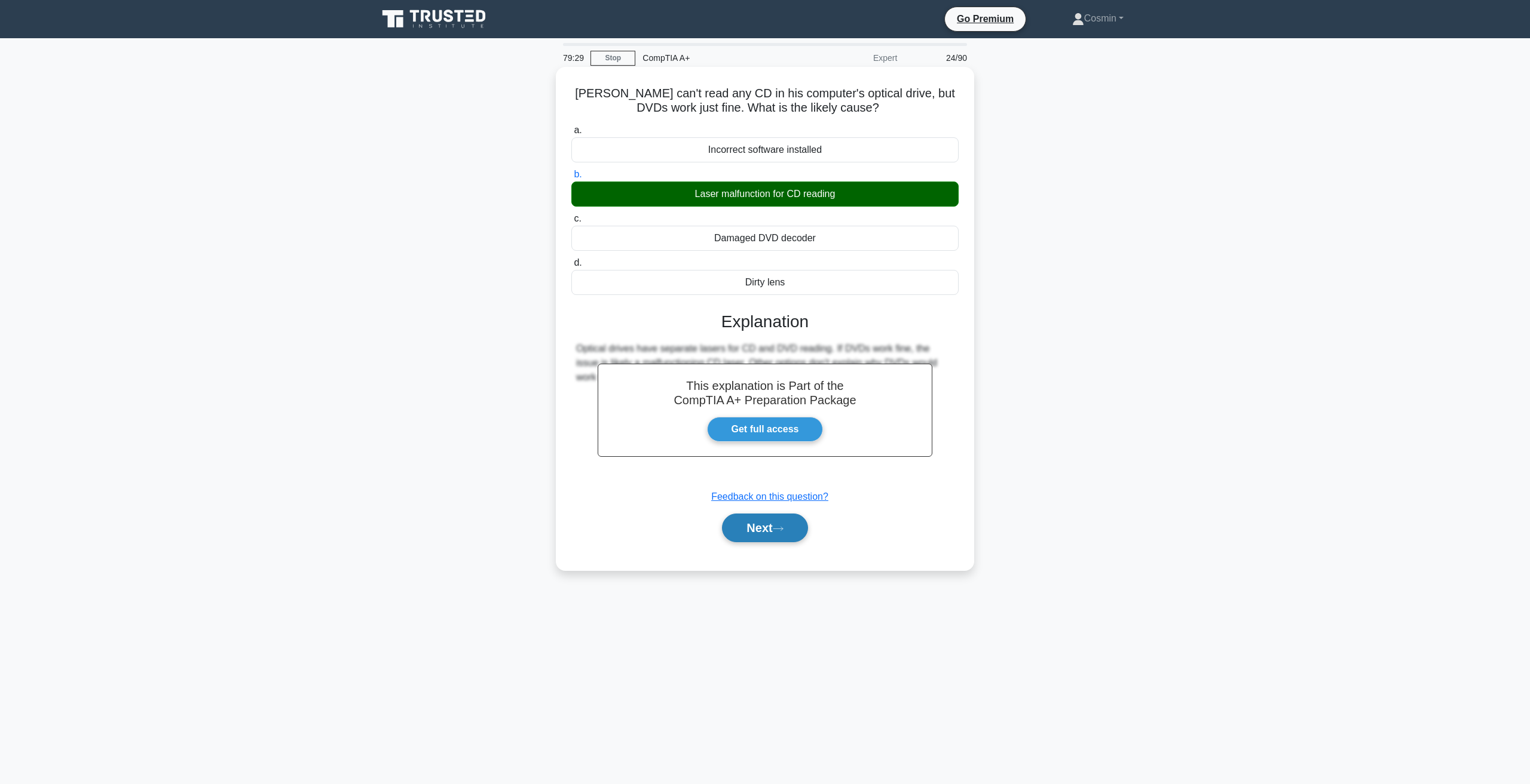
click at [775, 530] on button "Next" at bounding box center [765, 527] width 85 height 29
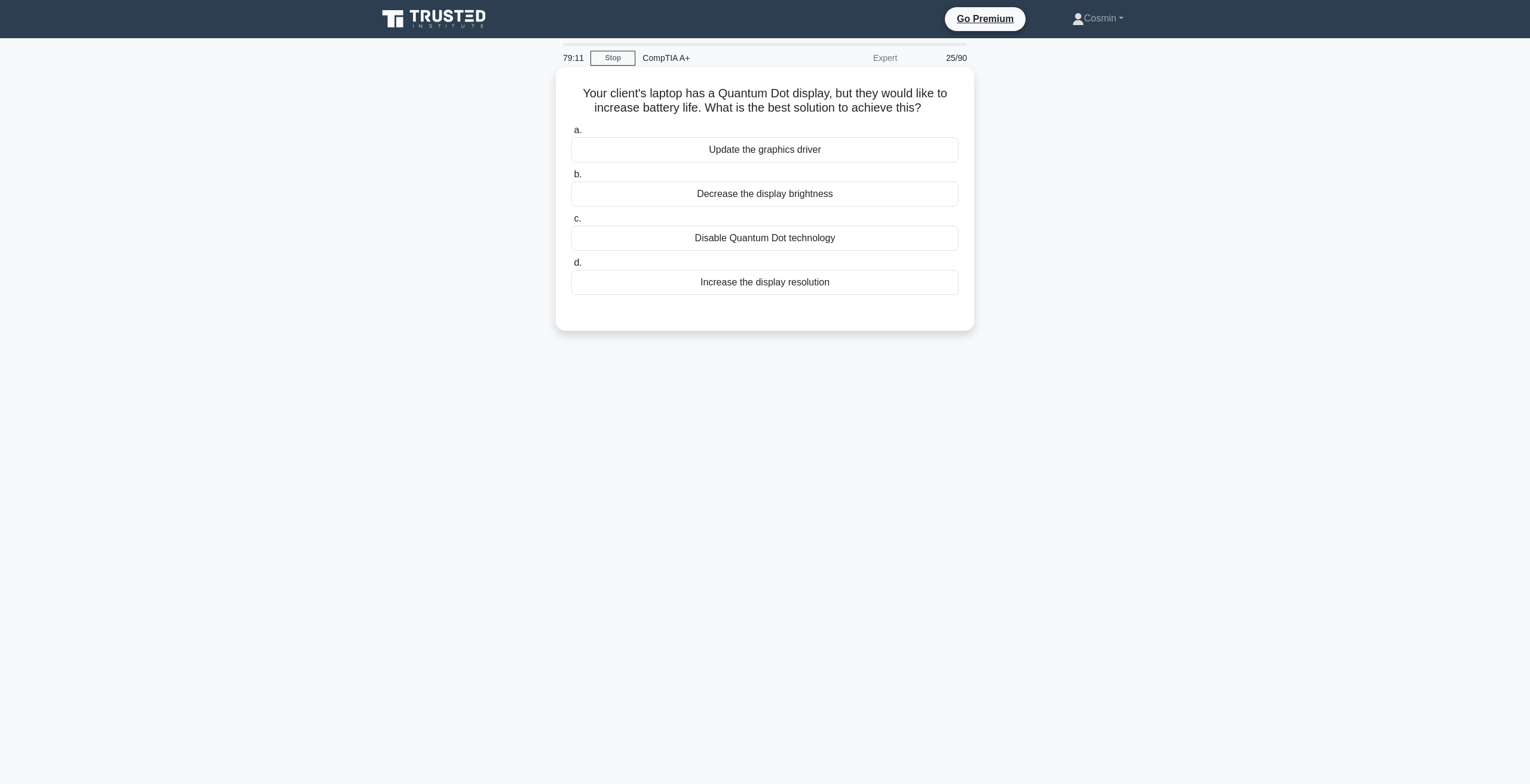
click at [780, 195] on div "Decrease the display brightness" at bounding box center [765, 194] width 387 height 25
click at [572, 178] on input "b. Decrease the display brightness" at bounding box center [572, 174] width 0 height 7
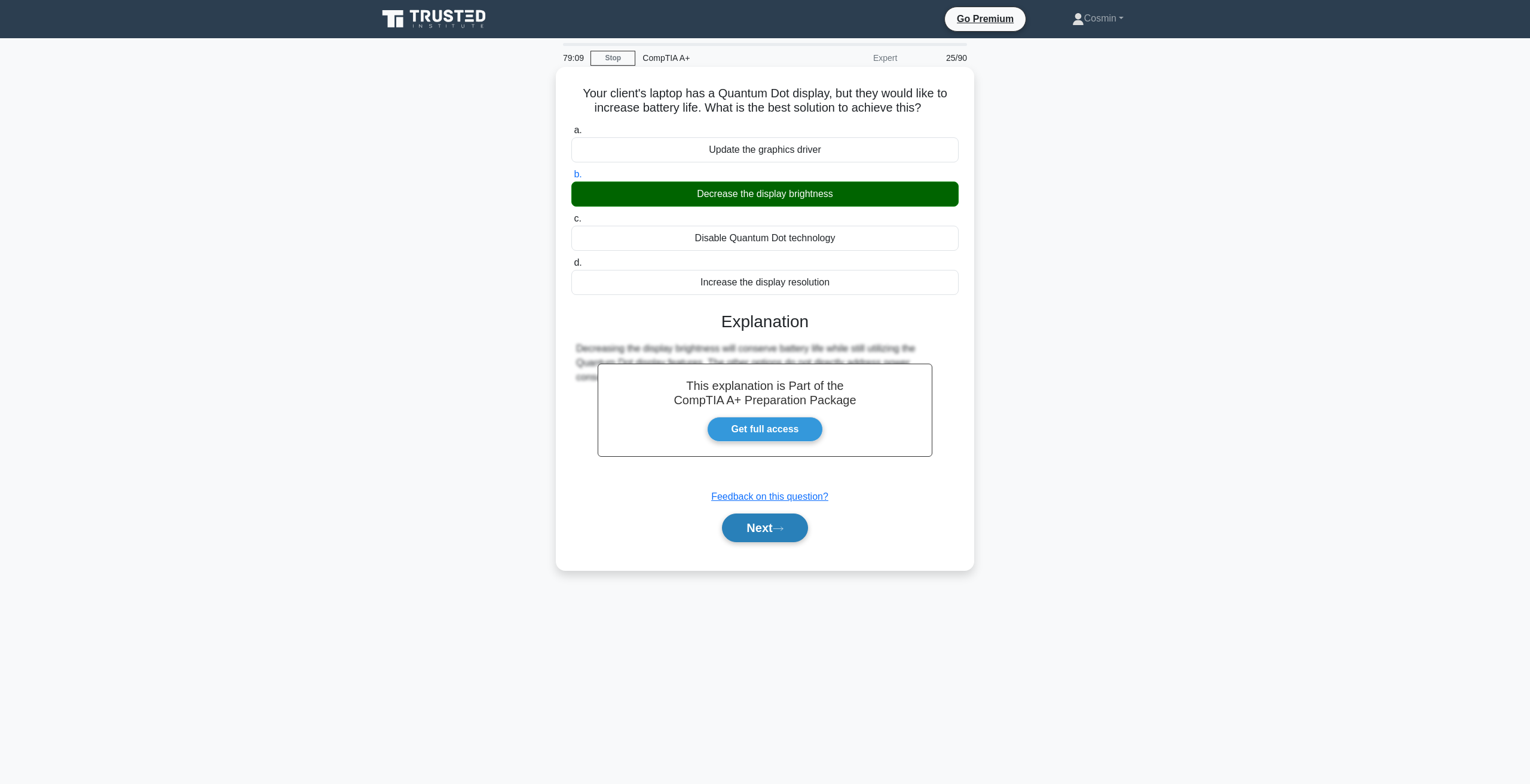
click at [780, 542] on button "Next" at bounding box center [765, 527] width 85 height 29
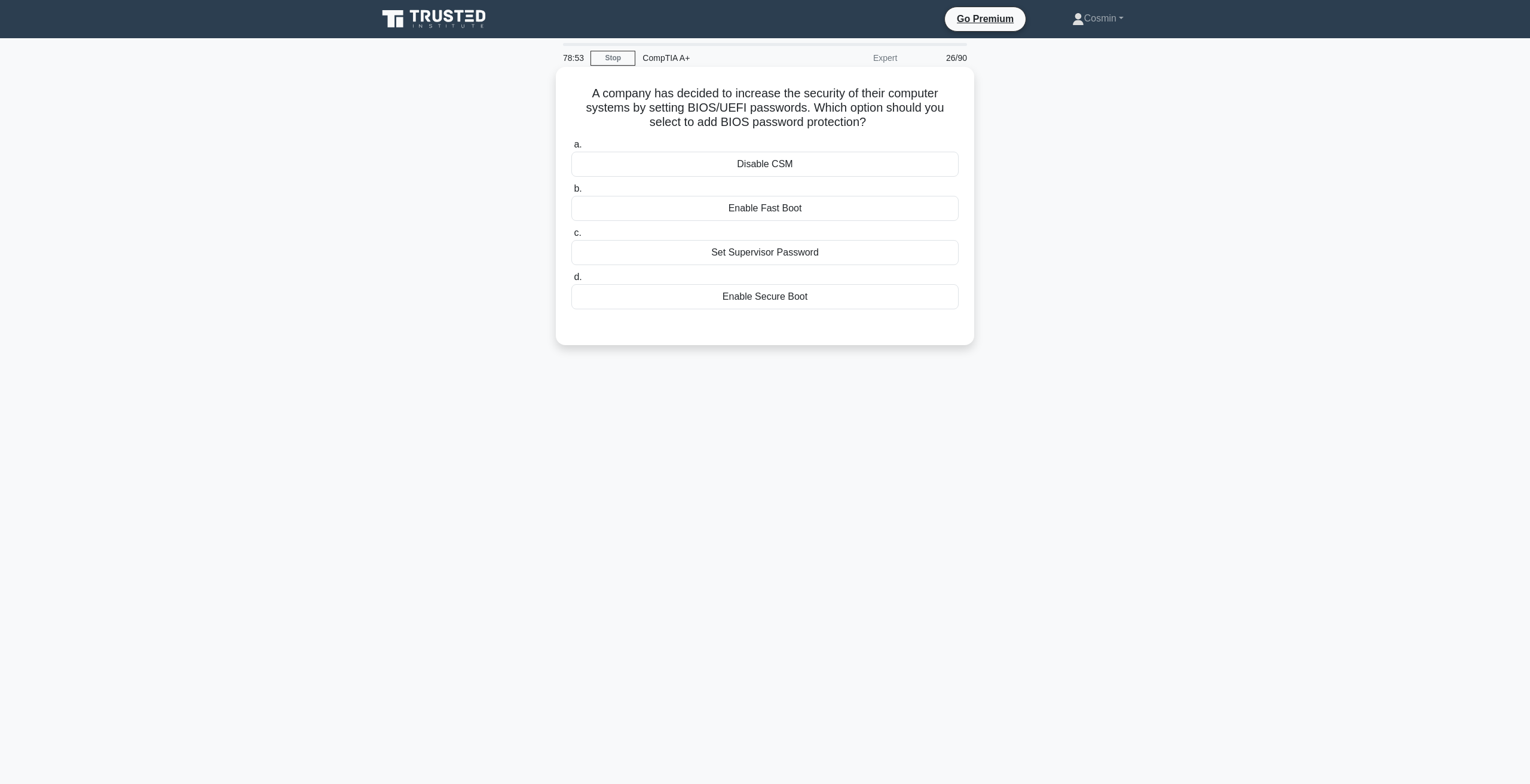
click at [760, 257] on div "Set Supervisor Password" at bounding box center [765, 253] width 387 height 25
click at [572, 237] on input "c. Set Supervisor Password" at bounding box center [572, 233] width 0 height 7
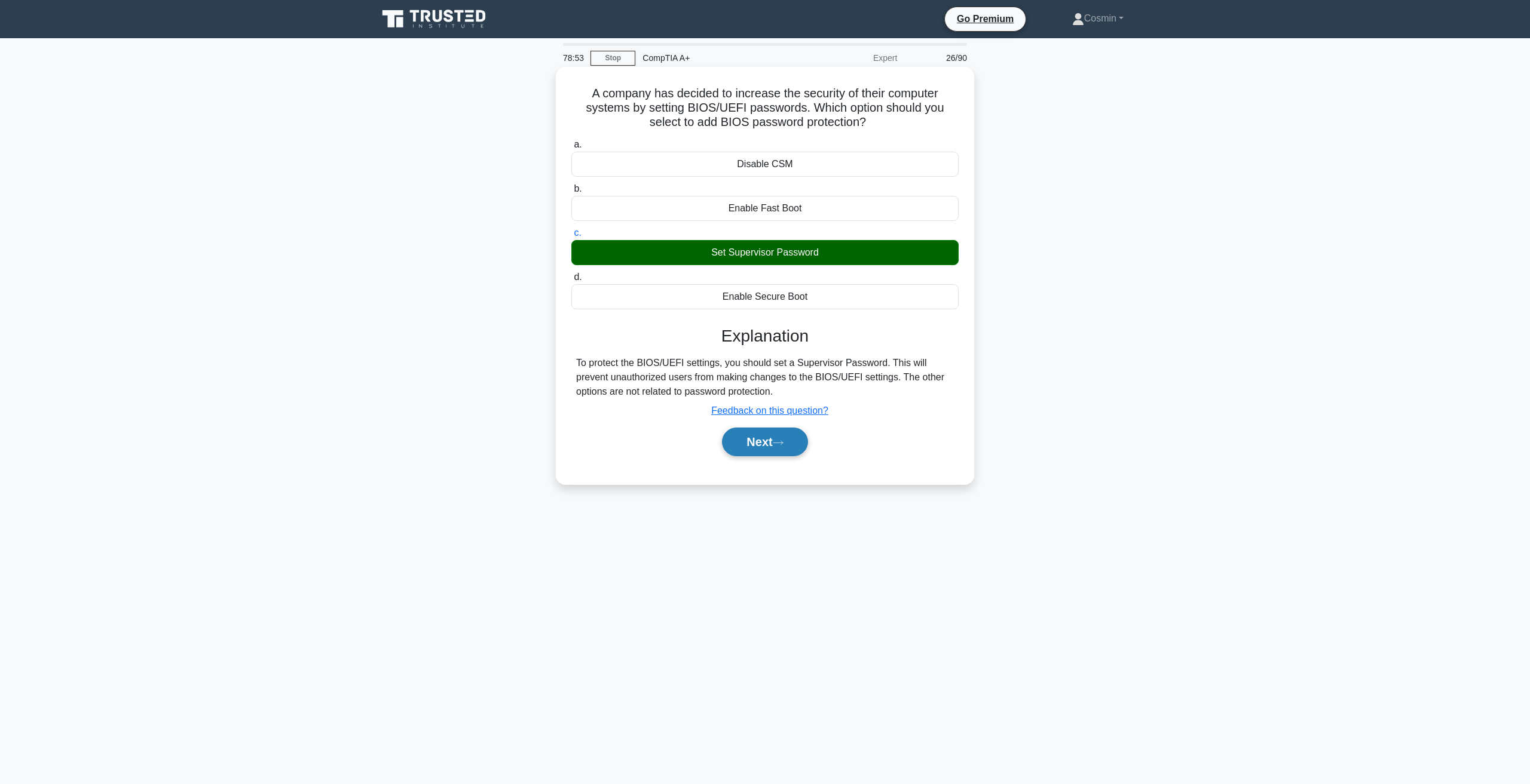
click at [765, 447] on button "Next" at bounding box center [765, 441] width 85 height 29
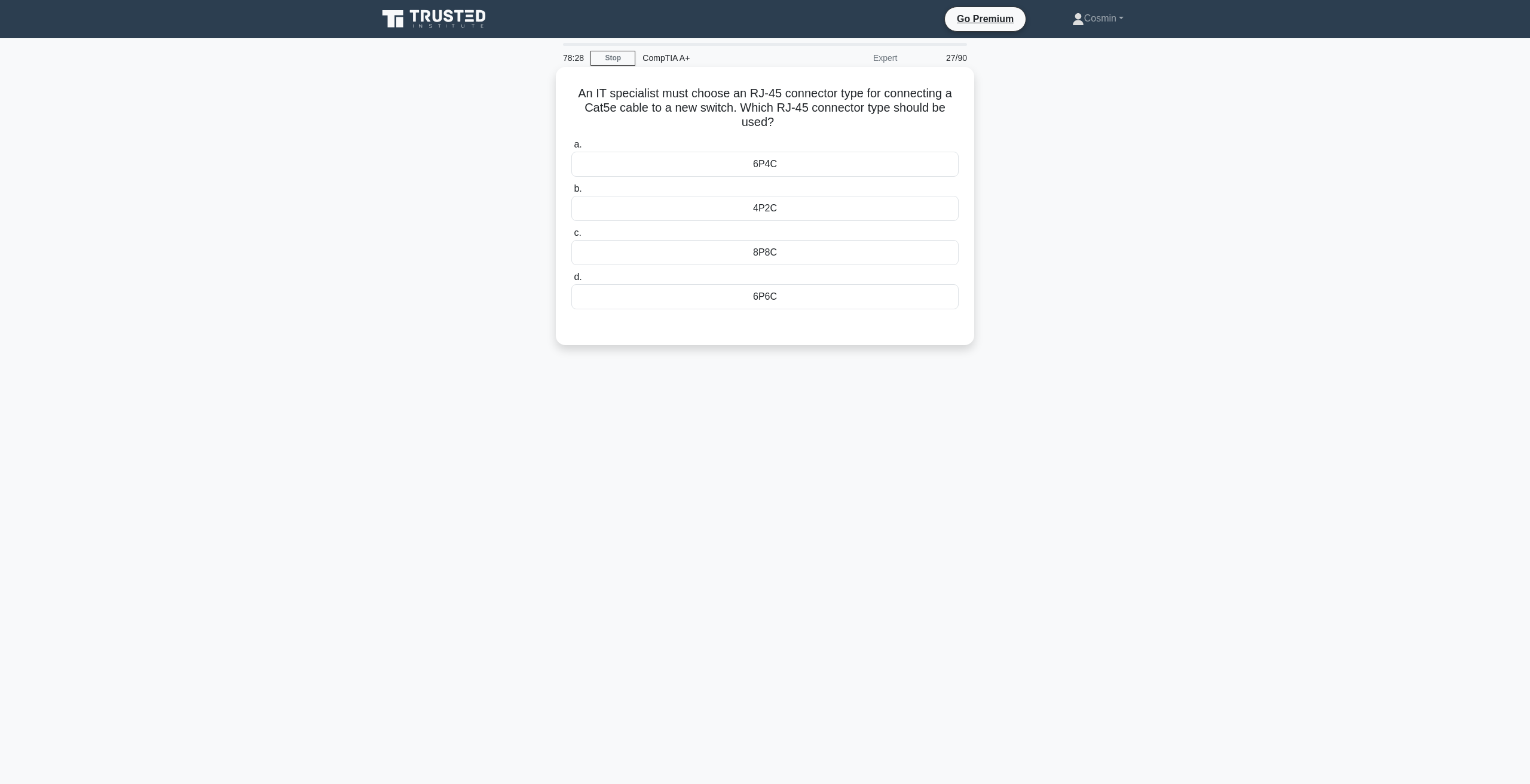
click at [771, 254] on div "8P8C" at bounding box center [765, 253] width 387 height 25
click at [572, 237] on input "c. 8P8C" at bounding box center [572, 233] width 0 height 7
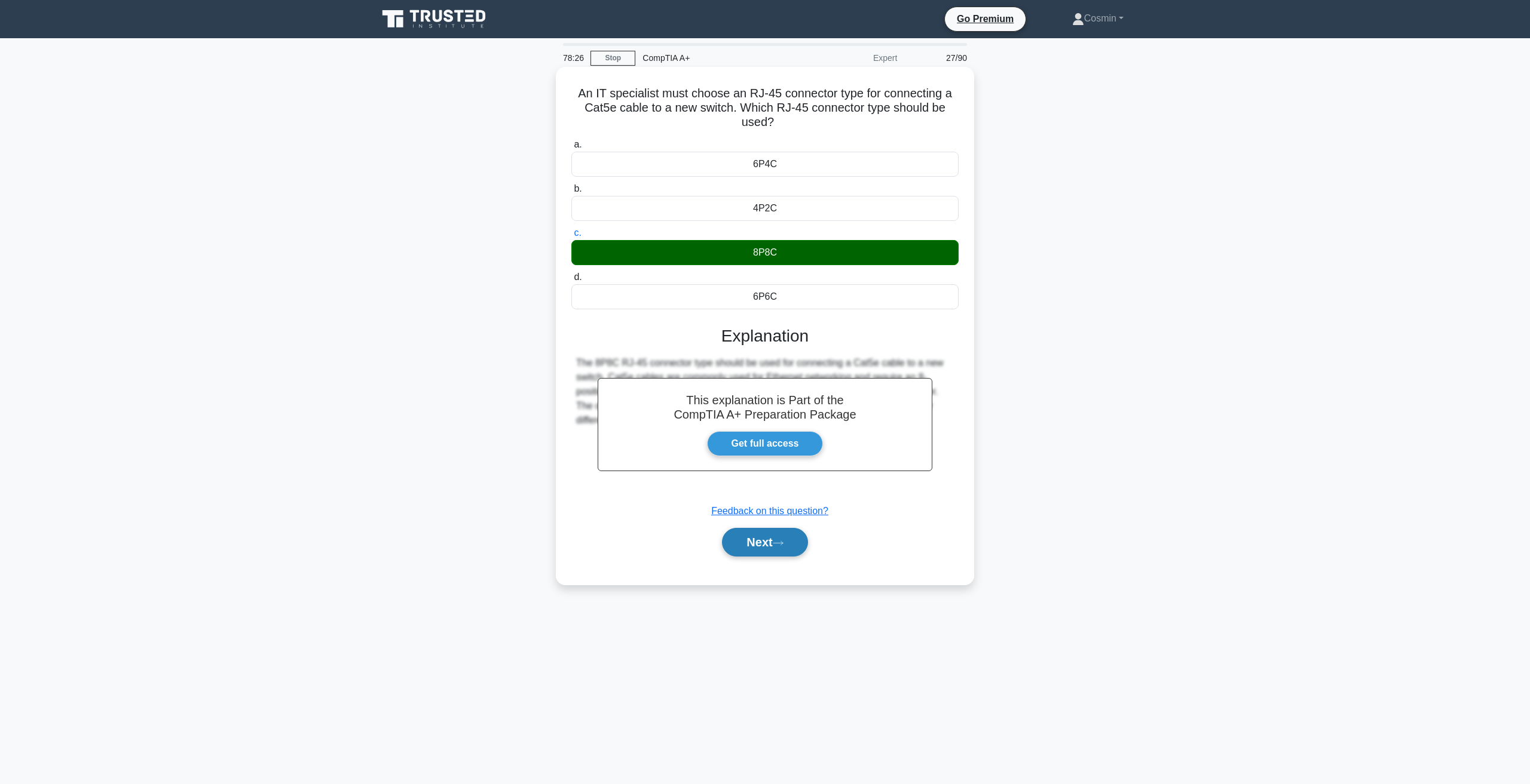
click at [747, 540] on button "Next" at bounding box center [765, 542] width 85 height 29
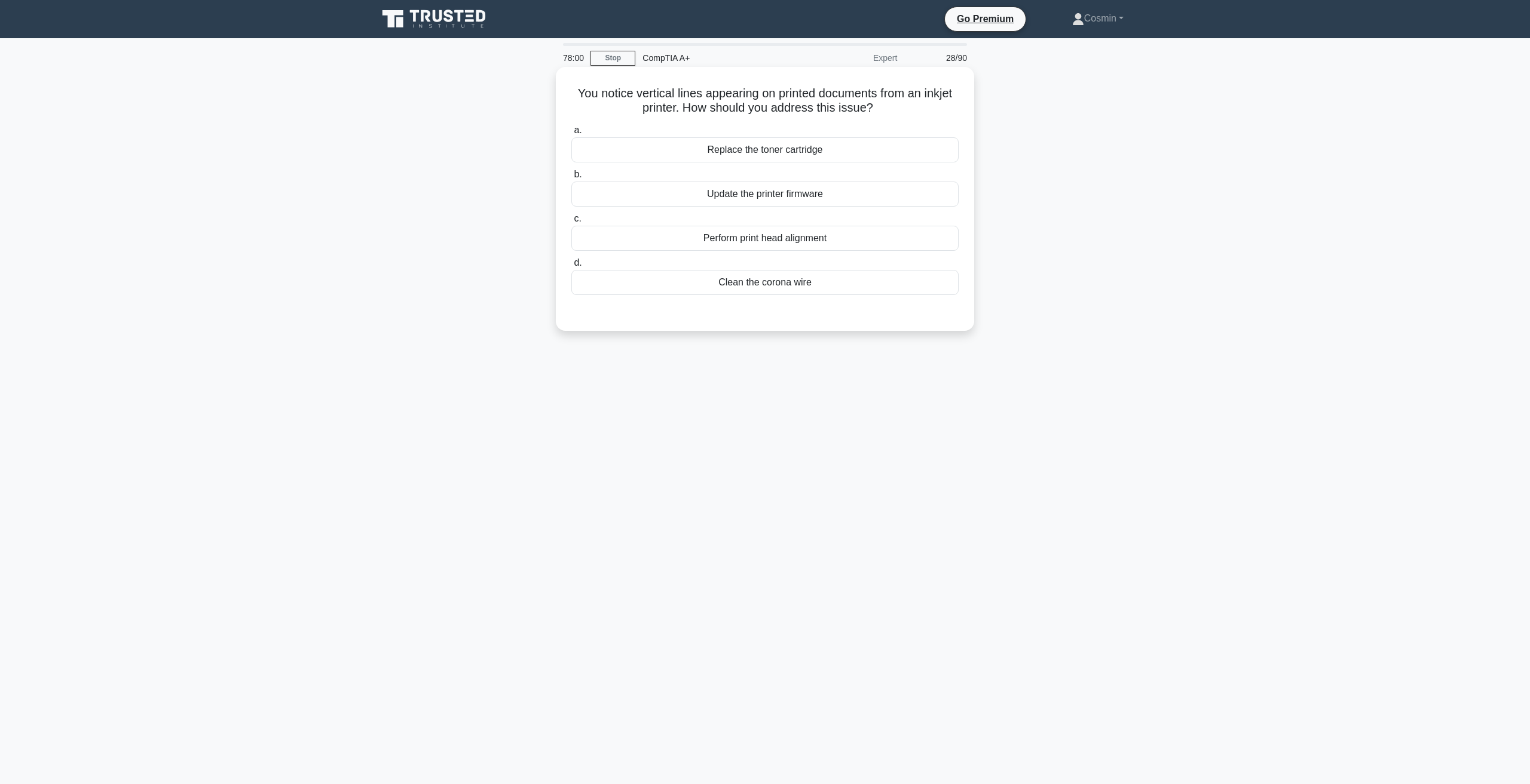
click at [822, 239] on div "Perform print head alignment" at bounding box center [765, 238] width 387 height 25
click at [572, 223] on input "c. Perform print head alignment" at bounding box center [572, 218] width 0 height 7
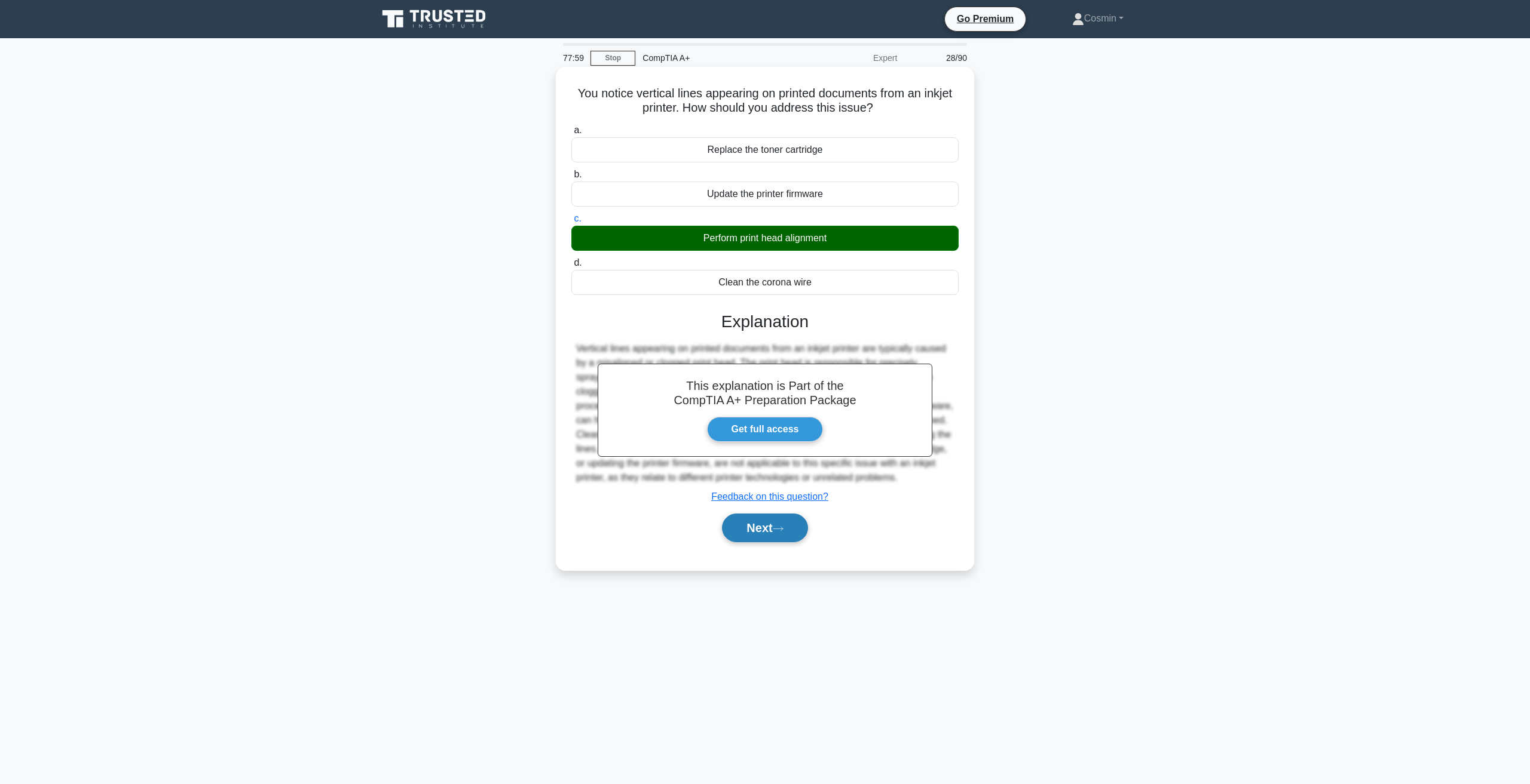
click at [771, 528] on button "Next" at bounding box center [765, 527] width 85 height 29
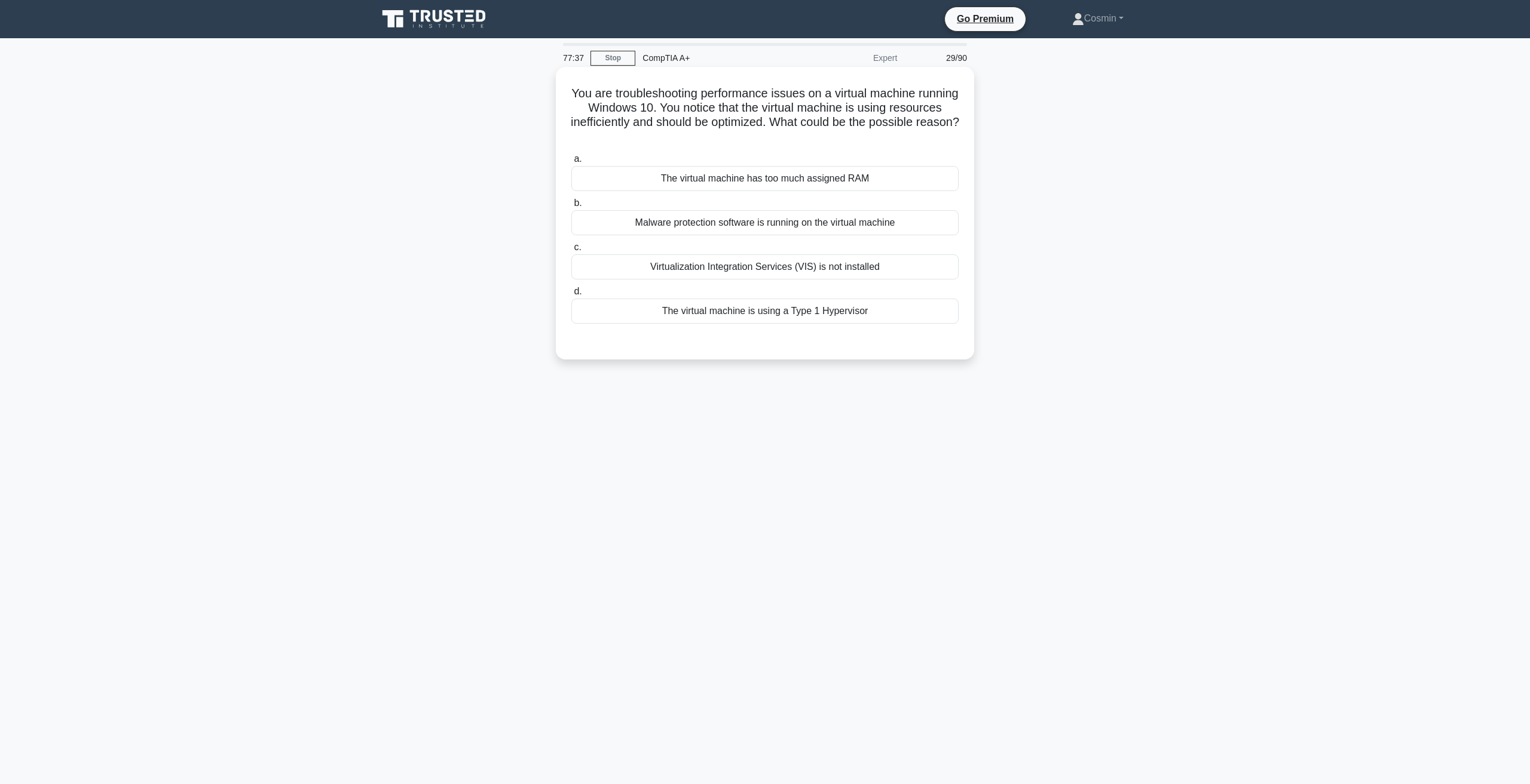
click at [840, 252] on label "c. Virtualization Integration Services (VIS) is not installed" at bounding box center [765, 260] width 387 height 39
click at [572, 252] on input "c. Virtualization Integration Services (VIS) is not installed" at bounding box center [572, 247] width 0 height 7
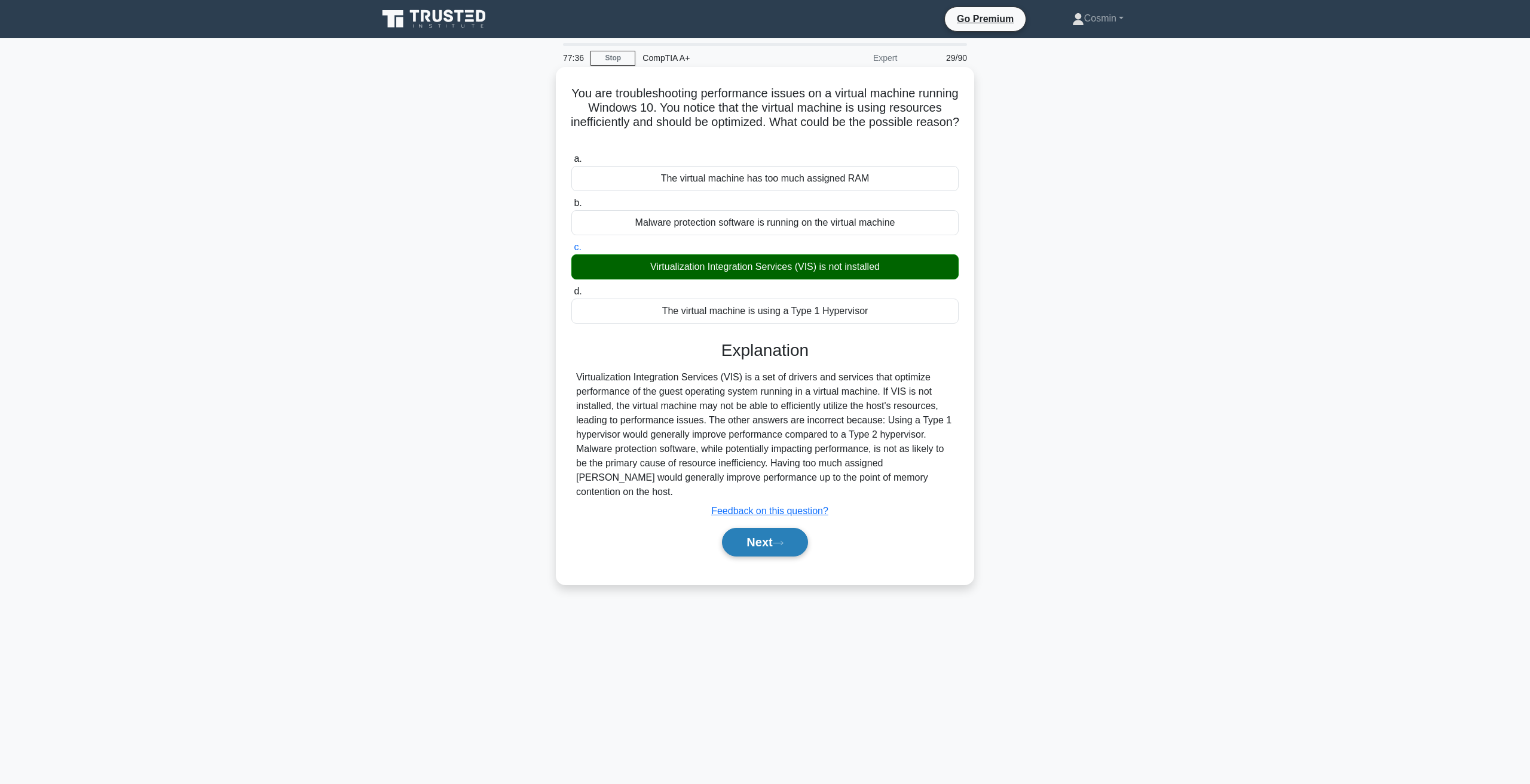
click at [760, 528] on button "Next" at bounding box center [765, 542] width 85 height 29
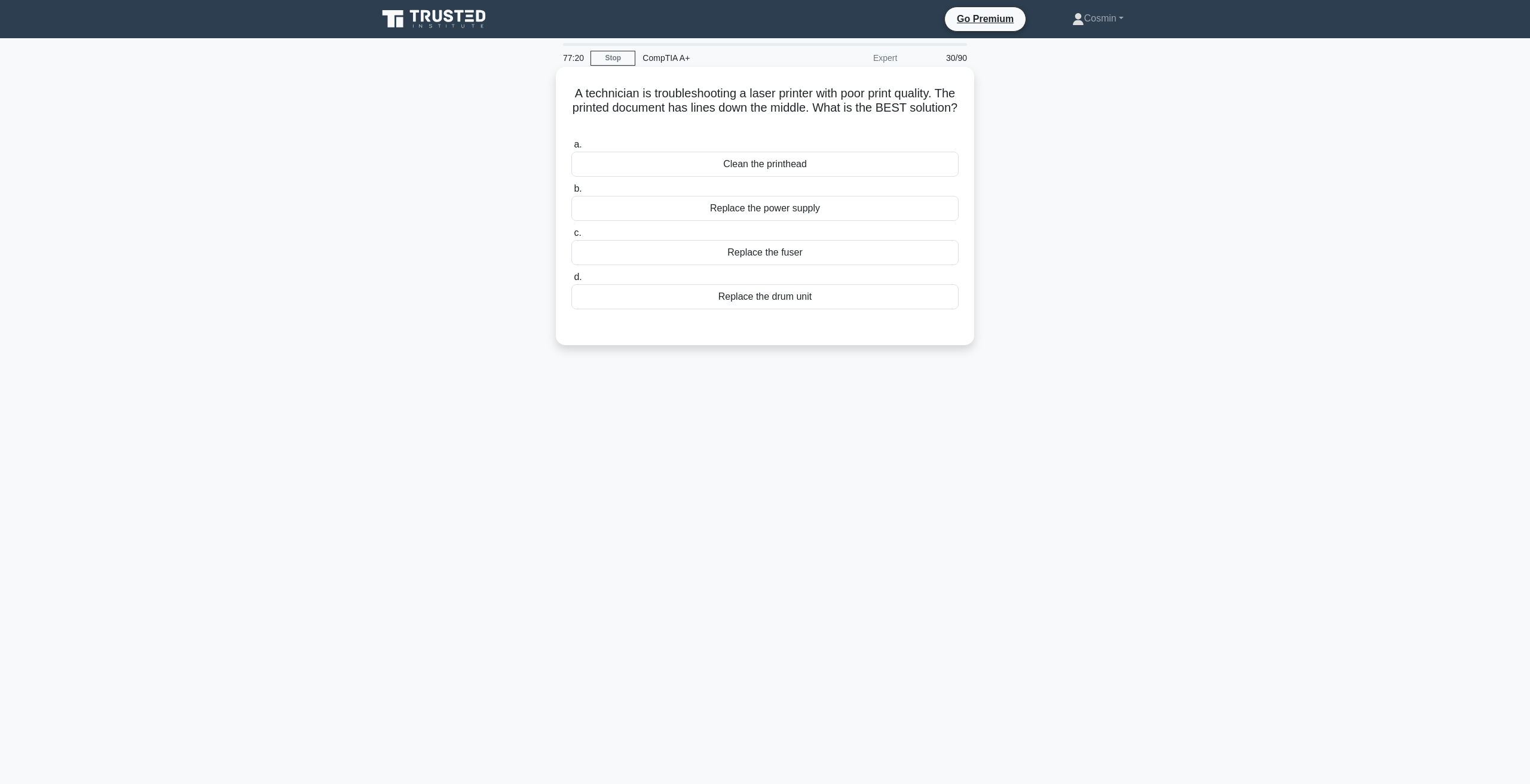
click at [726, 172] on div "Clean the printhead" at bounding box center [765, 164] width 387 height 25
click at [572, 149] on input "a. Clean the printhead" at bounding box center [572, 144] width 0 height 7
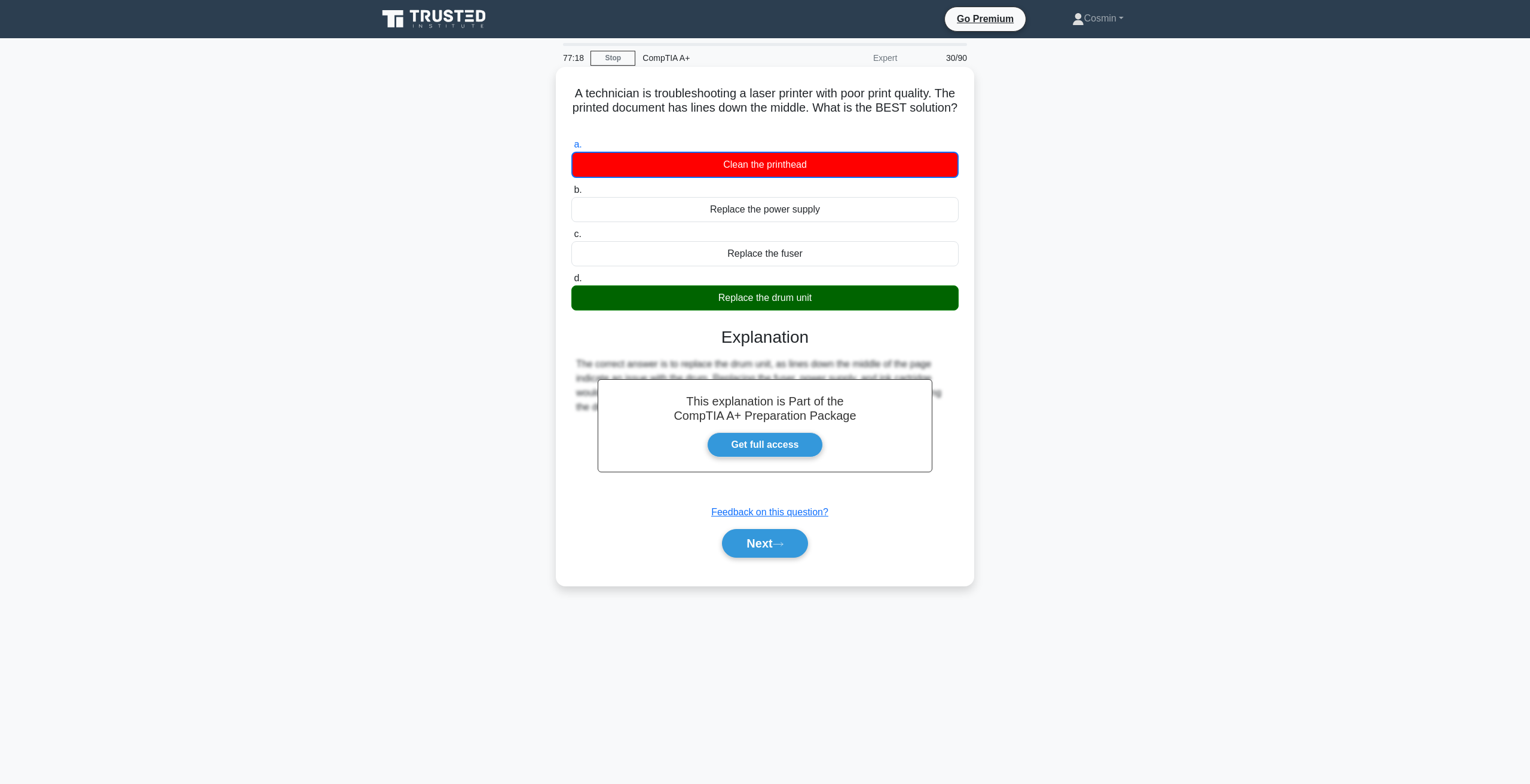
drag, startPoint x: 766, startPoint y: 558, endPoint x: 756, endPoint y: 567, distance: 13.5
click at [756, 567] on div "a. Clean the printhead b. Replace the power supply c. d." at bounding box center [765, 353] width 389 height 437
click at [780, 546] on icon at bounding box center [778, 544] width 11 height 7
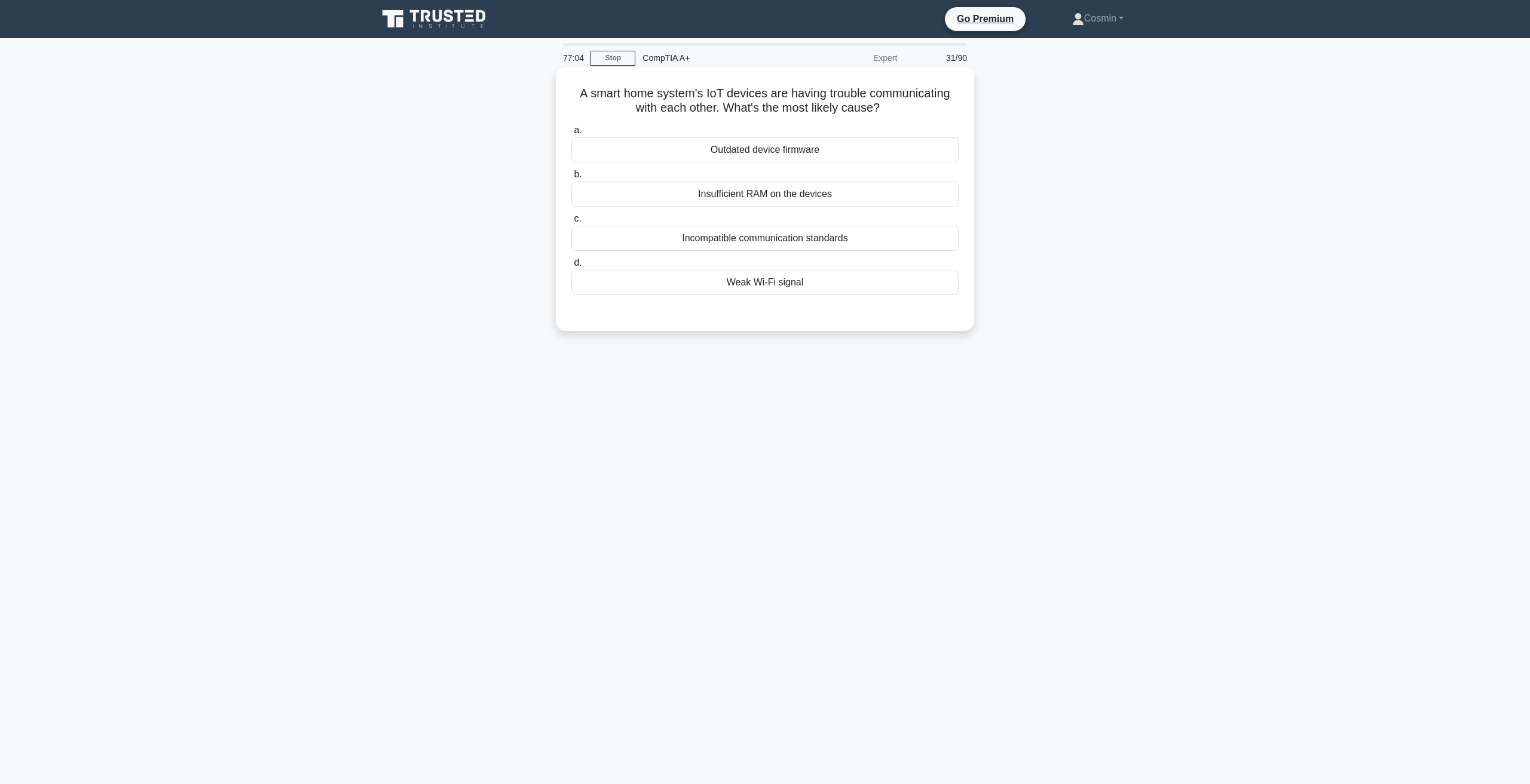
click at [760, 153] on div "Outdated device firmware" at bounding box center [765, 150] width 387 height 25
click at [572, 134] on input "a. Outdated device firmware" at bounding box center [572, 130] width 0 height 7
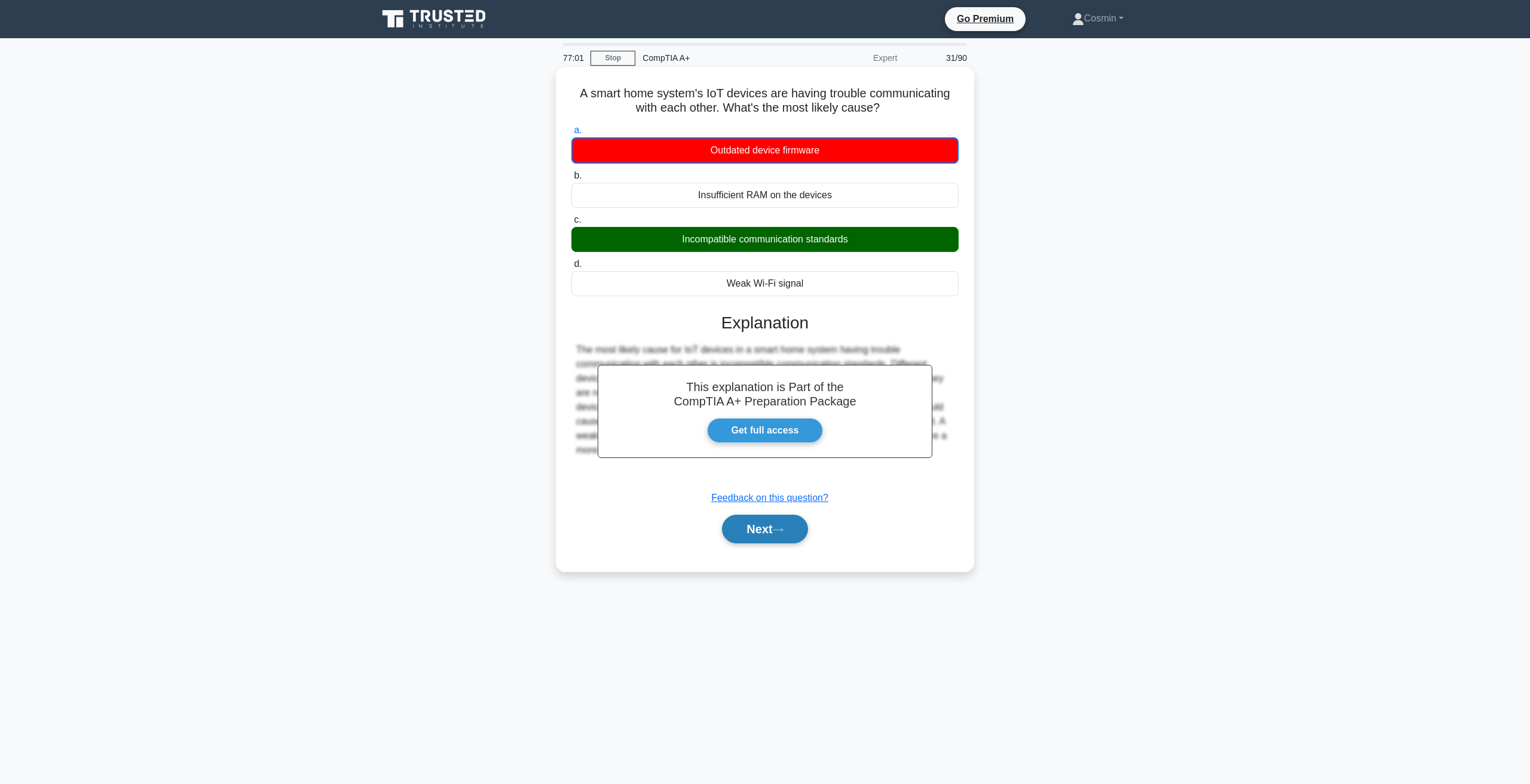
click at [771, 531] on button "Next" at bounding box center [765, 529] width 85 height 29
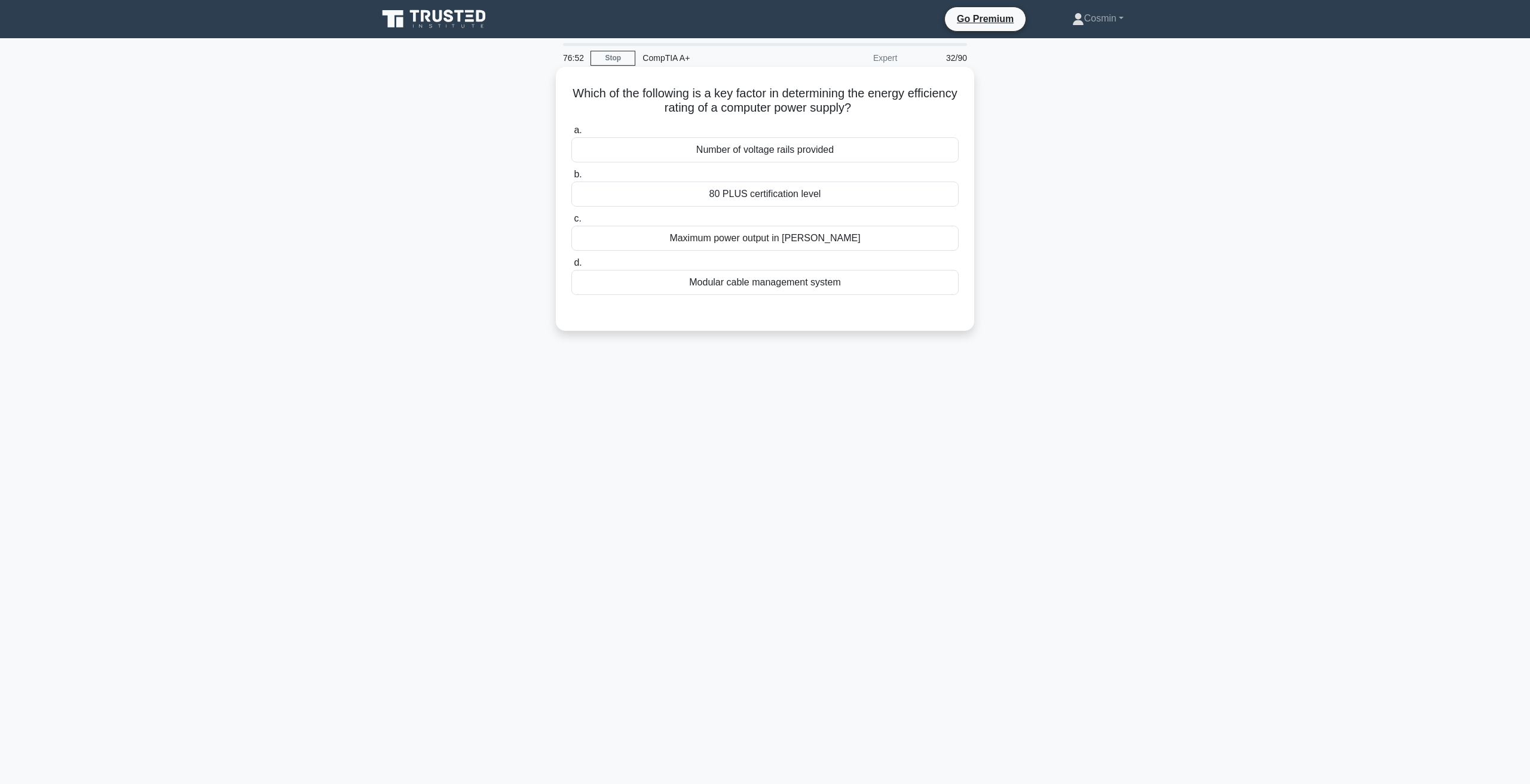
click at [734, 196] on div "80 PLUS certification level" at bounding box center [765, 194] width 387 height 25
click at [572, 178] on input "b. 80 PLUS certification level" at bounding box center [572, 174] width 0 height 7
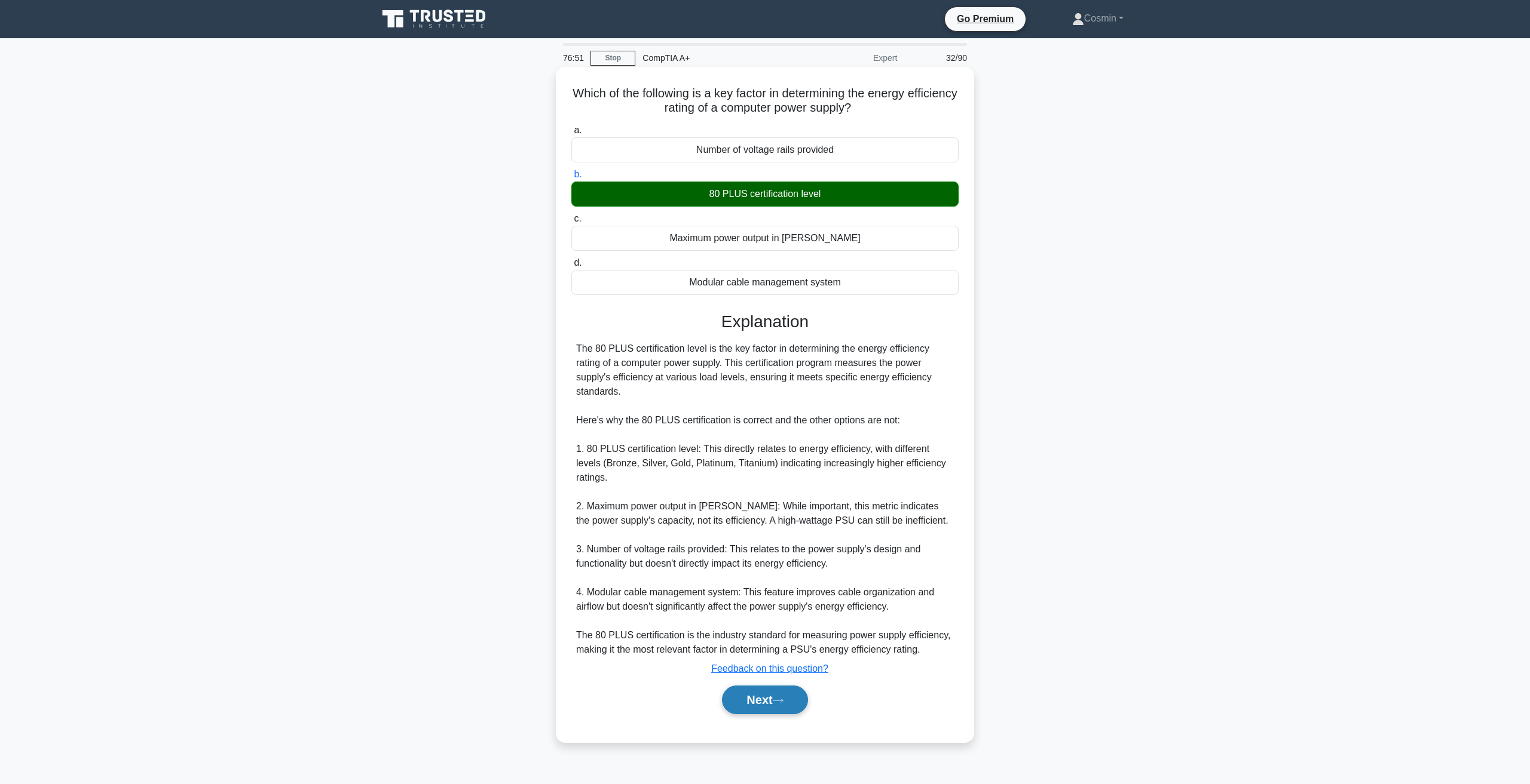
click at [751, 686] on button "Next" at bounding box center [765, 700] width 85 height 29
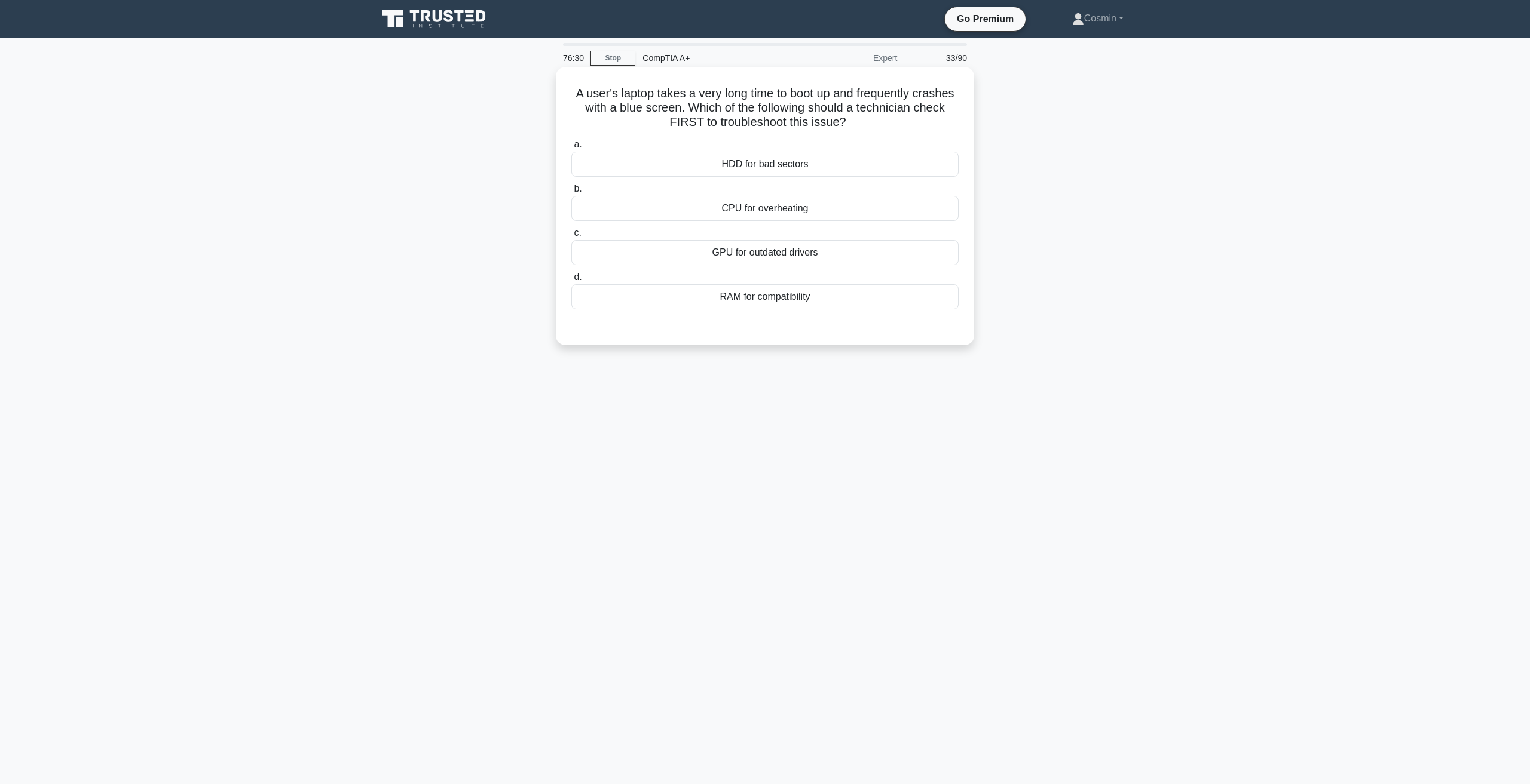
click at [741, 215] on div "CPU for overheating" at bounding box center [765, 208] width 387 height 25
click at [572, 193] on input "b. CPU for overheating" at bounding box center [572, 189] width 0 height 7
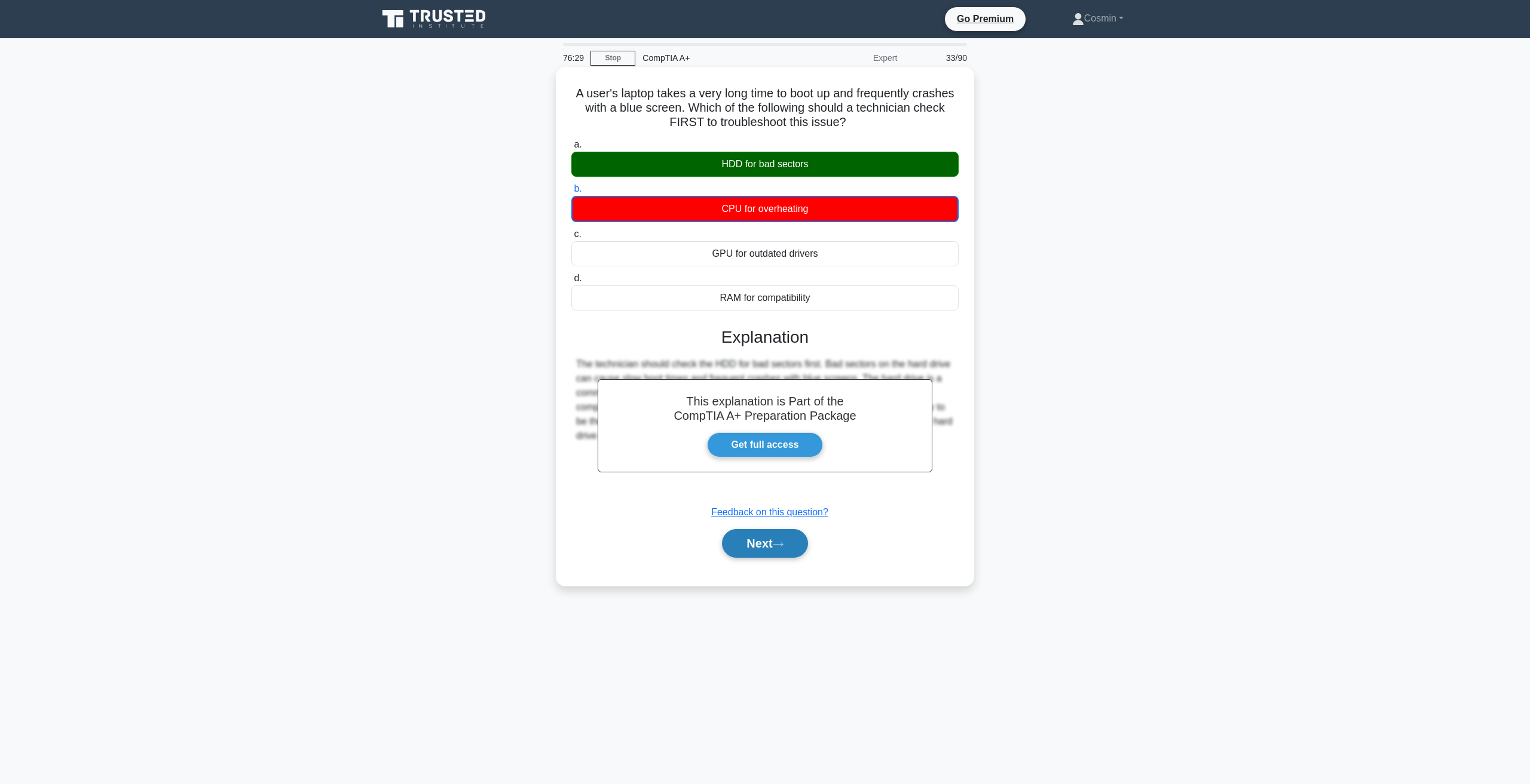
click at [761, 553] on button "Next" at bounding box center [765, 543] width 85 height 29
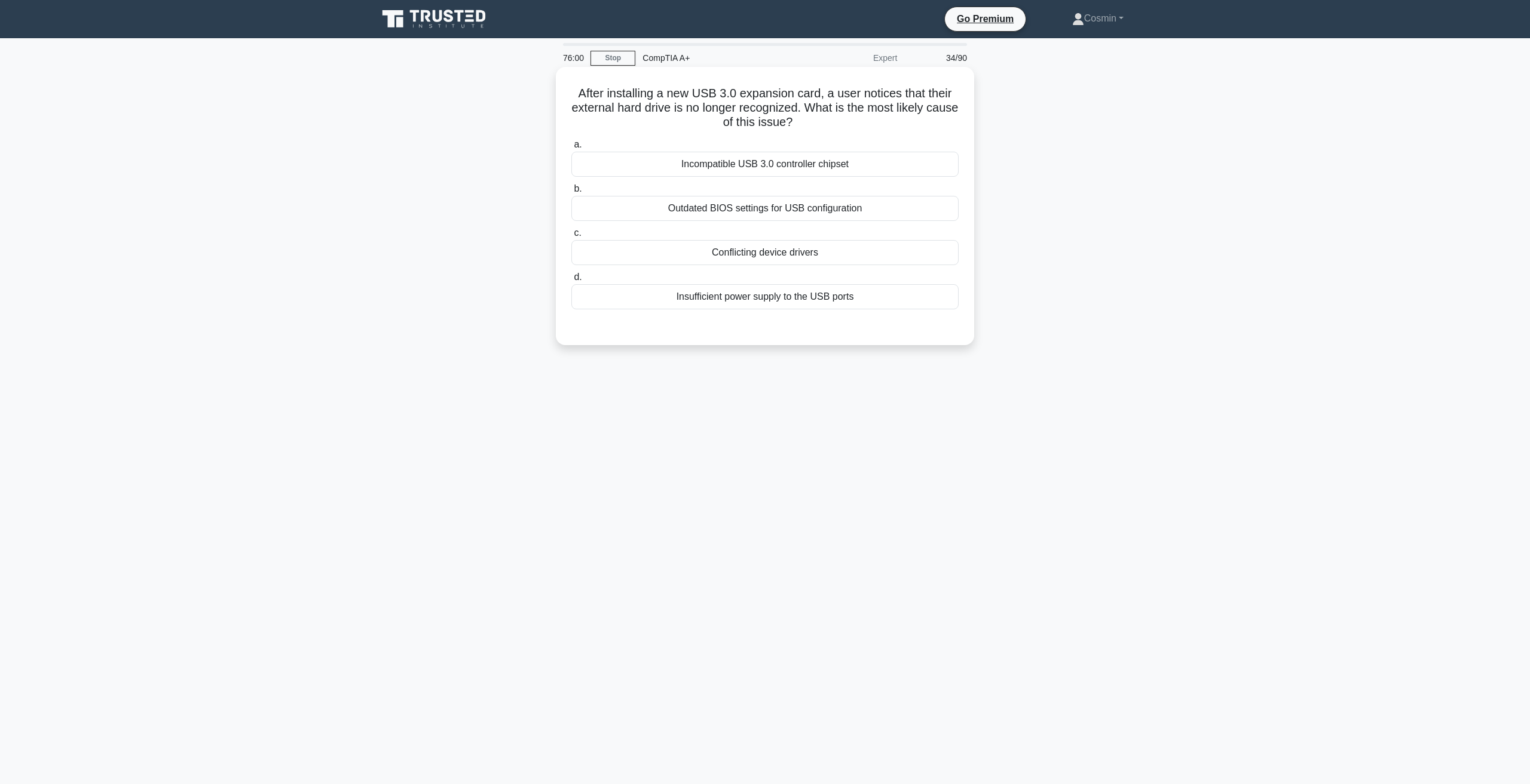
click at [850, 298] on div "Insufficient power supply to the USB ports" at bounding box center [765, 297] width 387 height 25
click at [572, 281] on input "d. Insufficient power supply to the USB ports" at bounding box center [572, 277] width 0 height 7
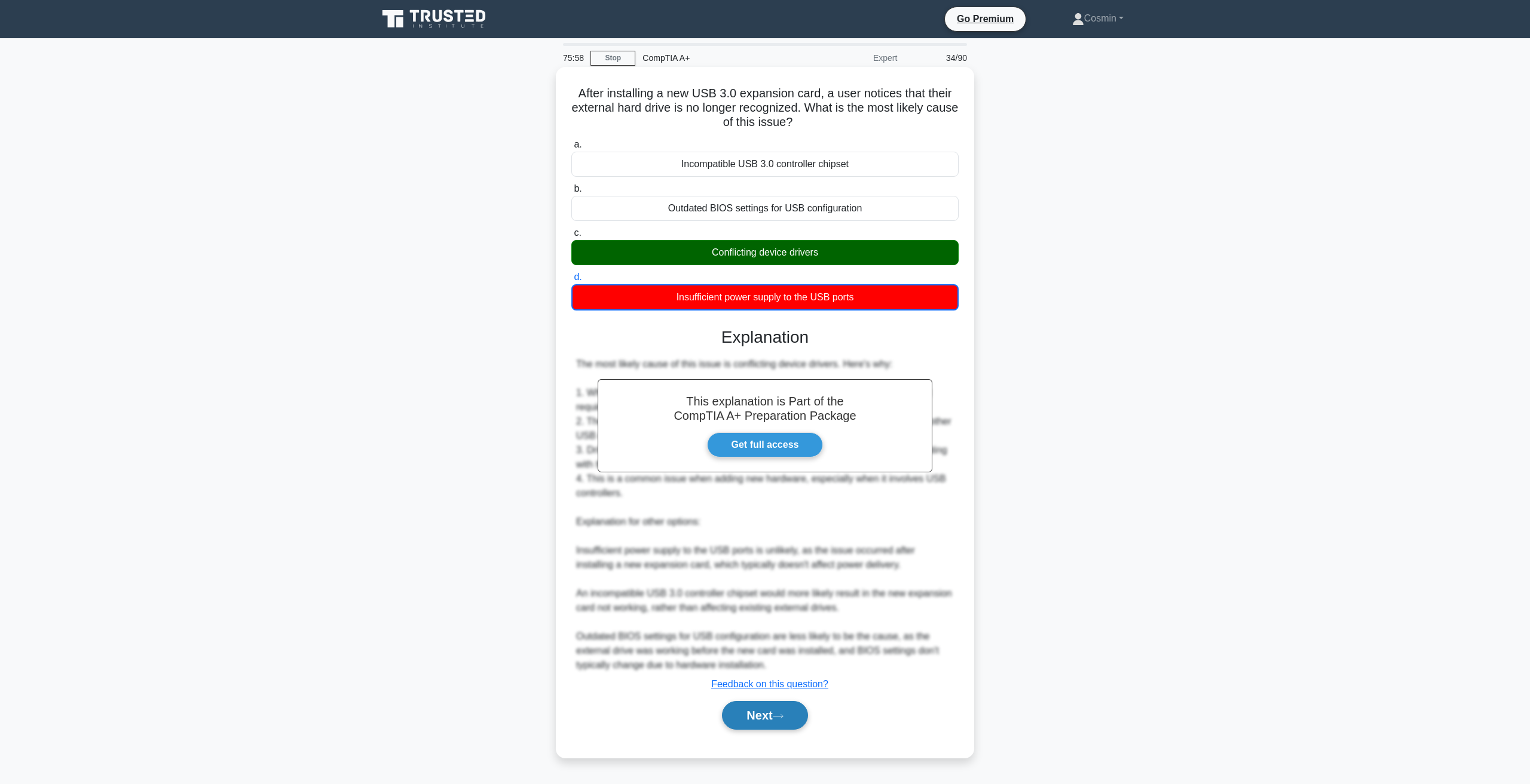
click at [787, 708] on button "Next" at bounding box center [765, 715] width 85 height 29
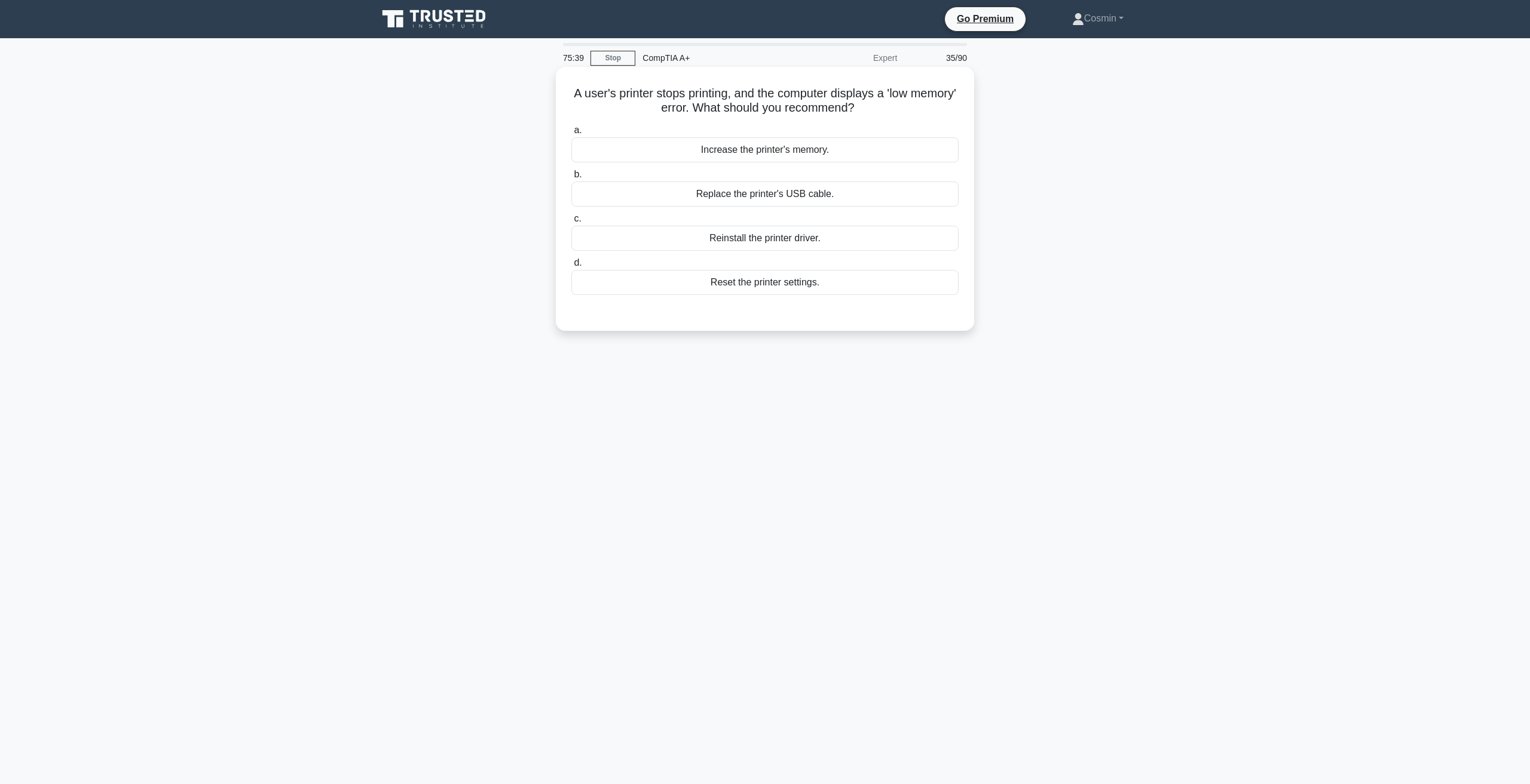
click at [737, 240] on div "Reinstall the printer driver." at bounding box center [765, 238] width 387 height 25
click at [572, 223] on input "c. Reinstall the printer driver." at bounding box center [572, 218] width 0 height 7
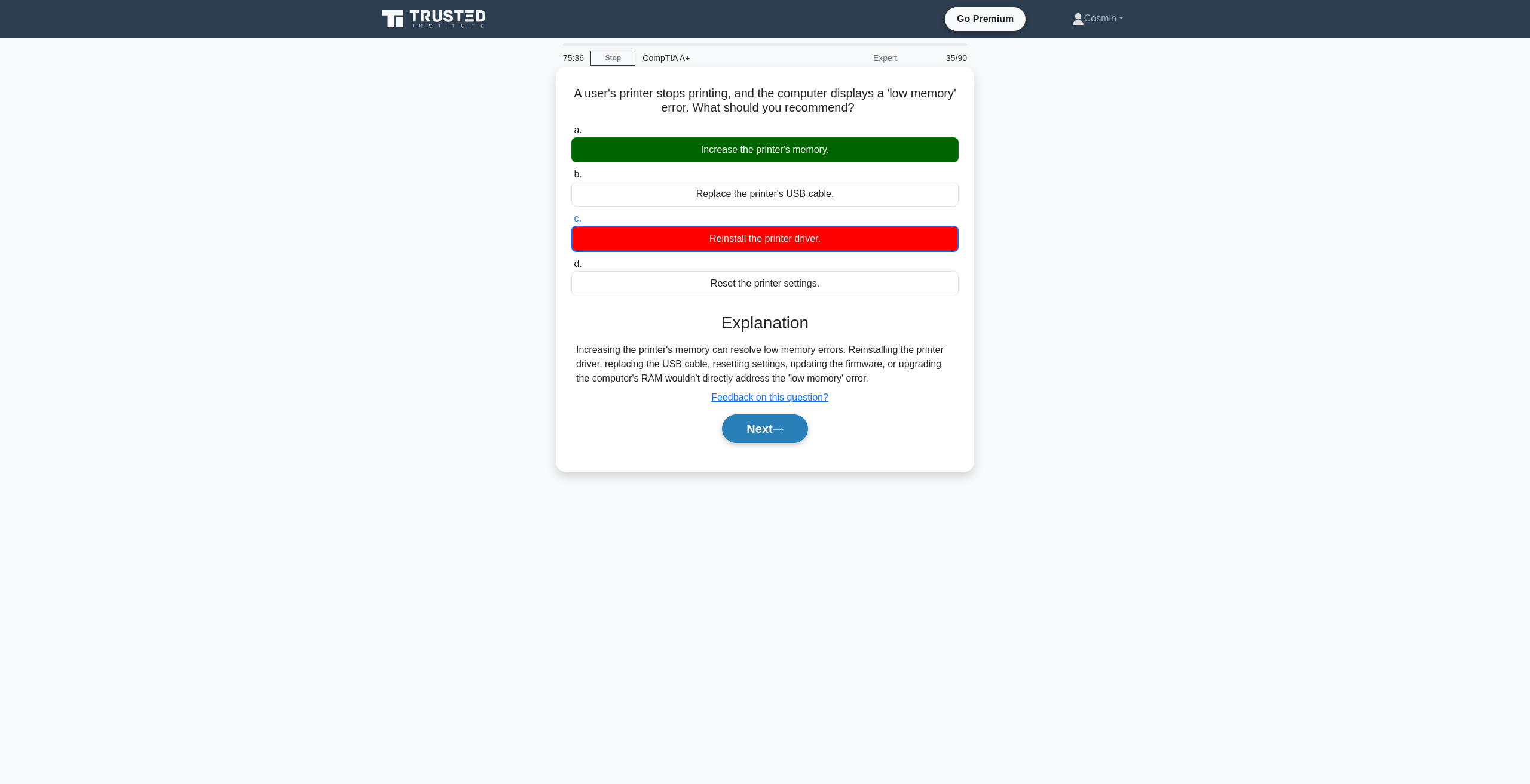
click at [783, 432] on icon at bounding box center [778, 430] width 11 height 7
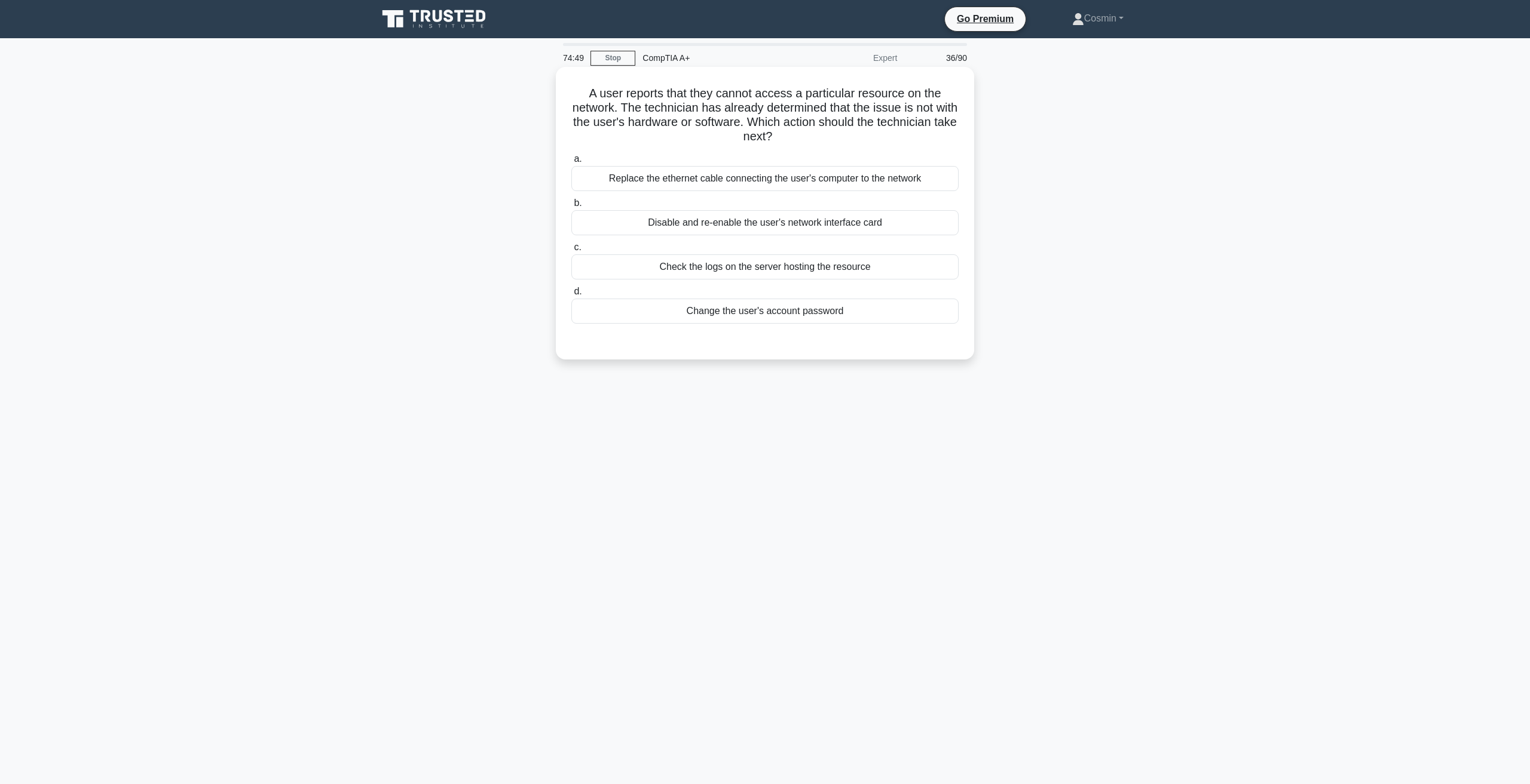
click at [765, 316] on div "Change the user's account password" at bounding box center [765, 311] width 387 height 25
click at [572, 296] on input "d. Change the user's account password" at bounding box center [572, 291] width 0 height 7
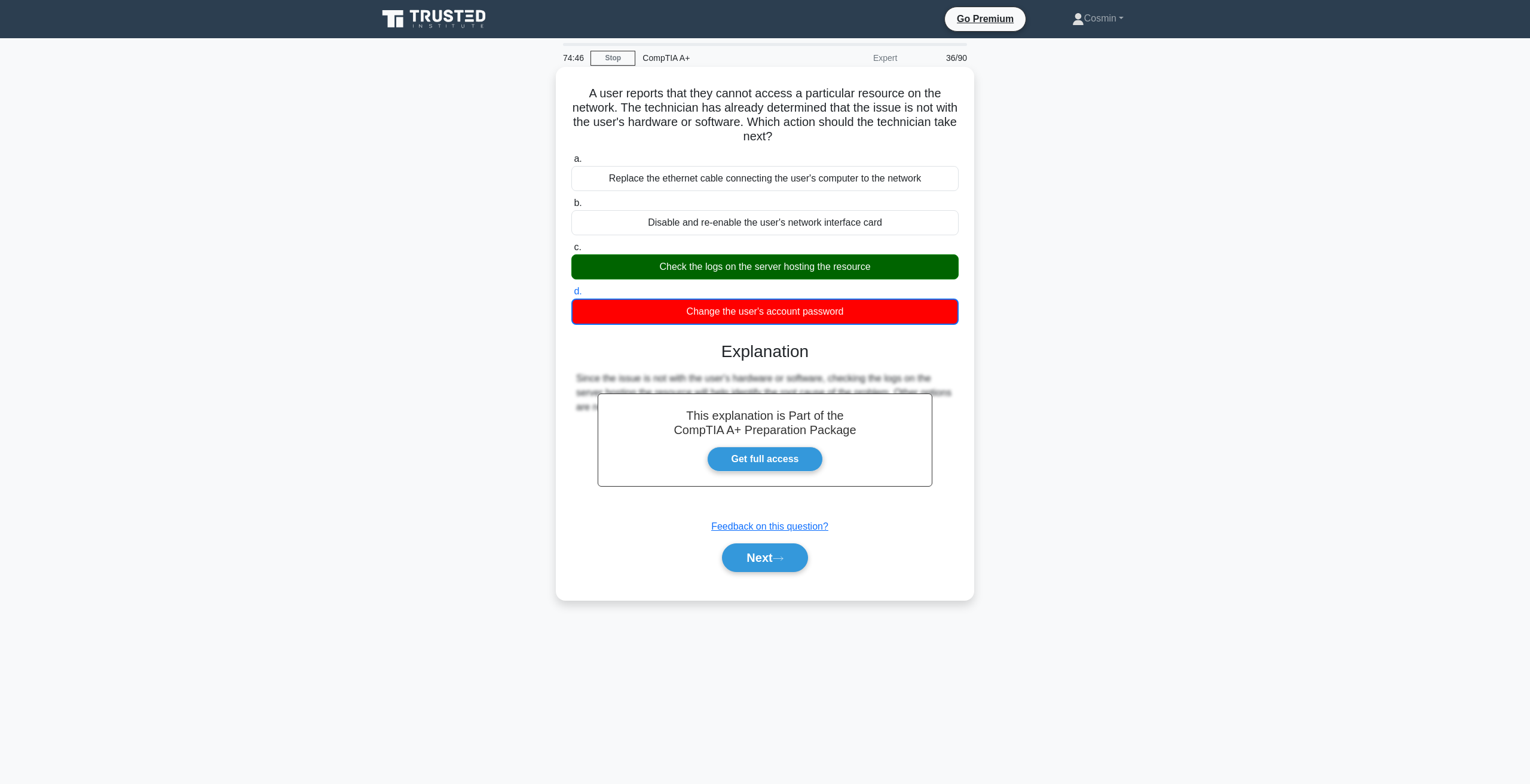
click at [770, 575] on div "Next" at bounding box center [765, 558] width 387 height 38
click at [783, 558] on icon at bounding box center [778, 559] width 11 height 7
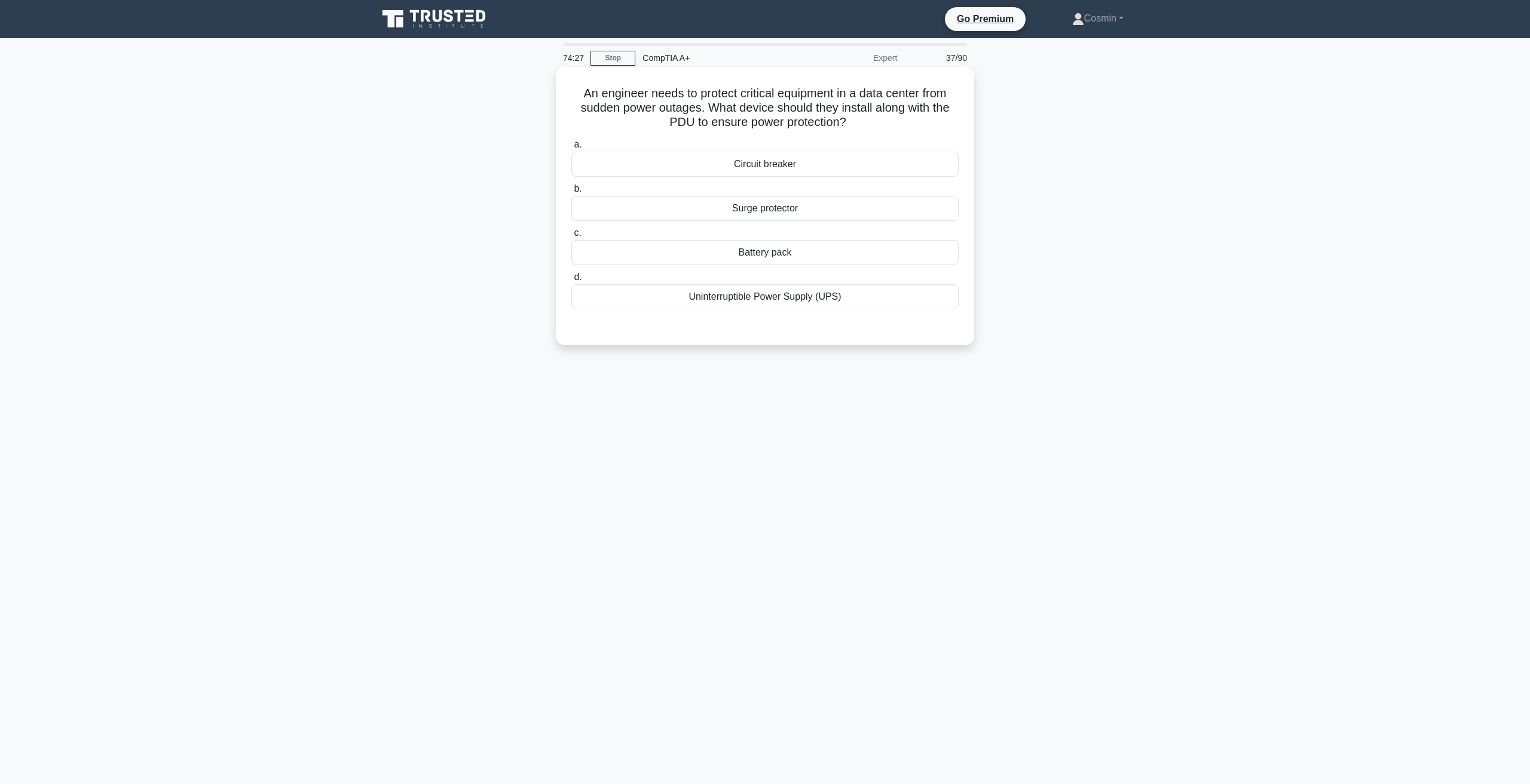
click at [735, 213] on div "Surge protector" at bounding box center [765, 208] width 387 height 25
click at [572, 193] on input "b. Surge protector" at bounding box center [572, 189] width 0 height 7
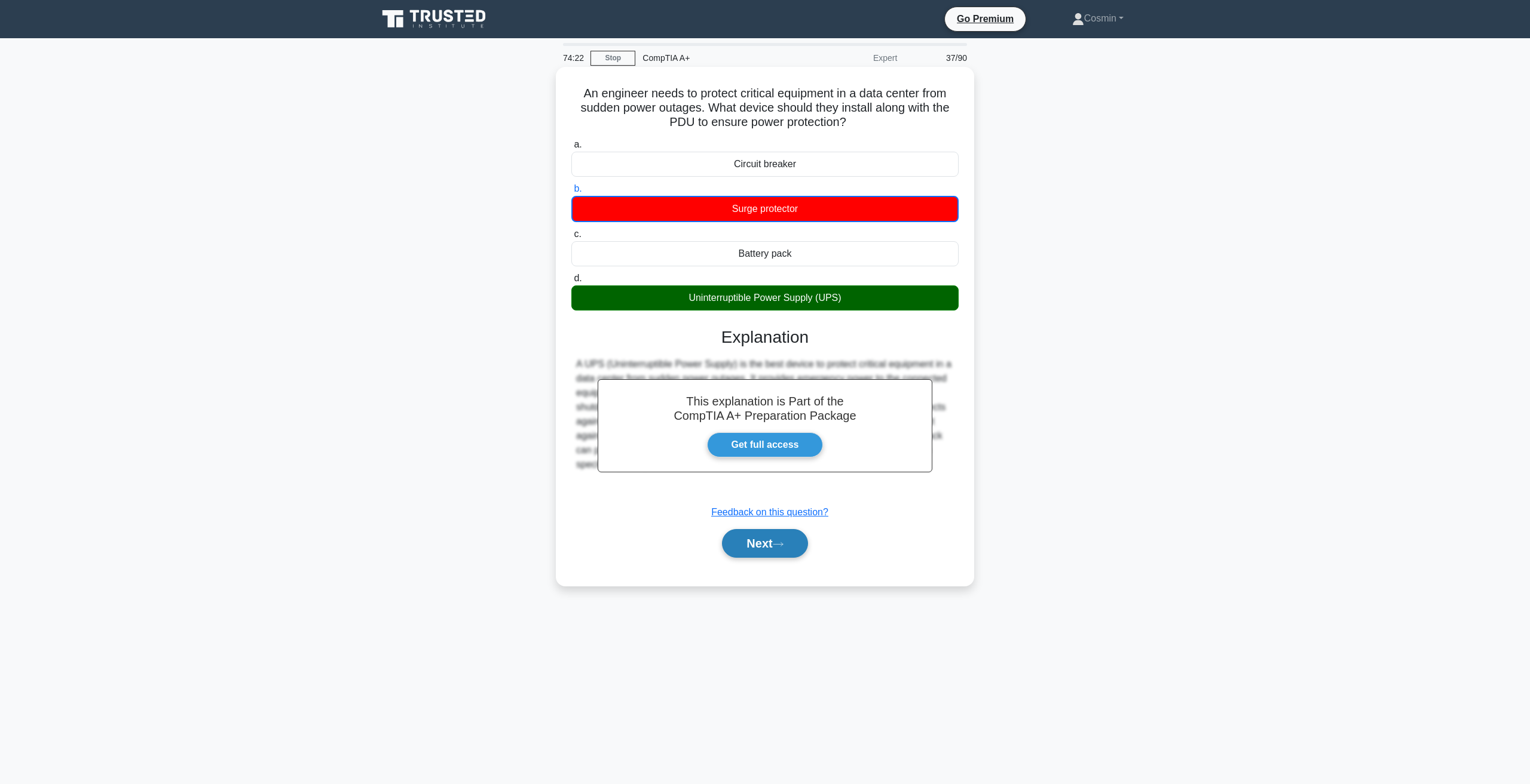
click at [766, 555] on button "Next" at bounding box center [765, 543] width 85 height 29
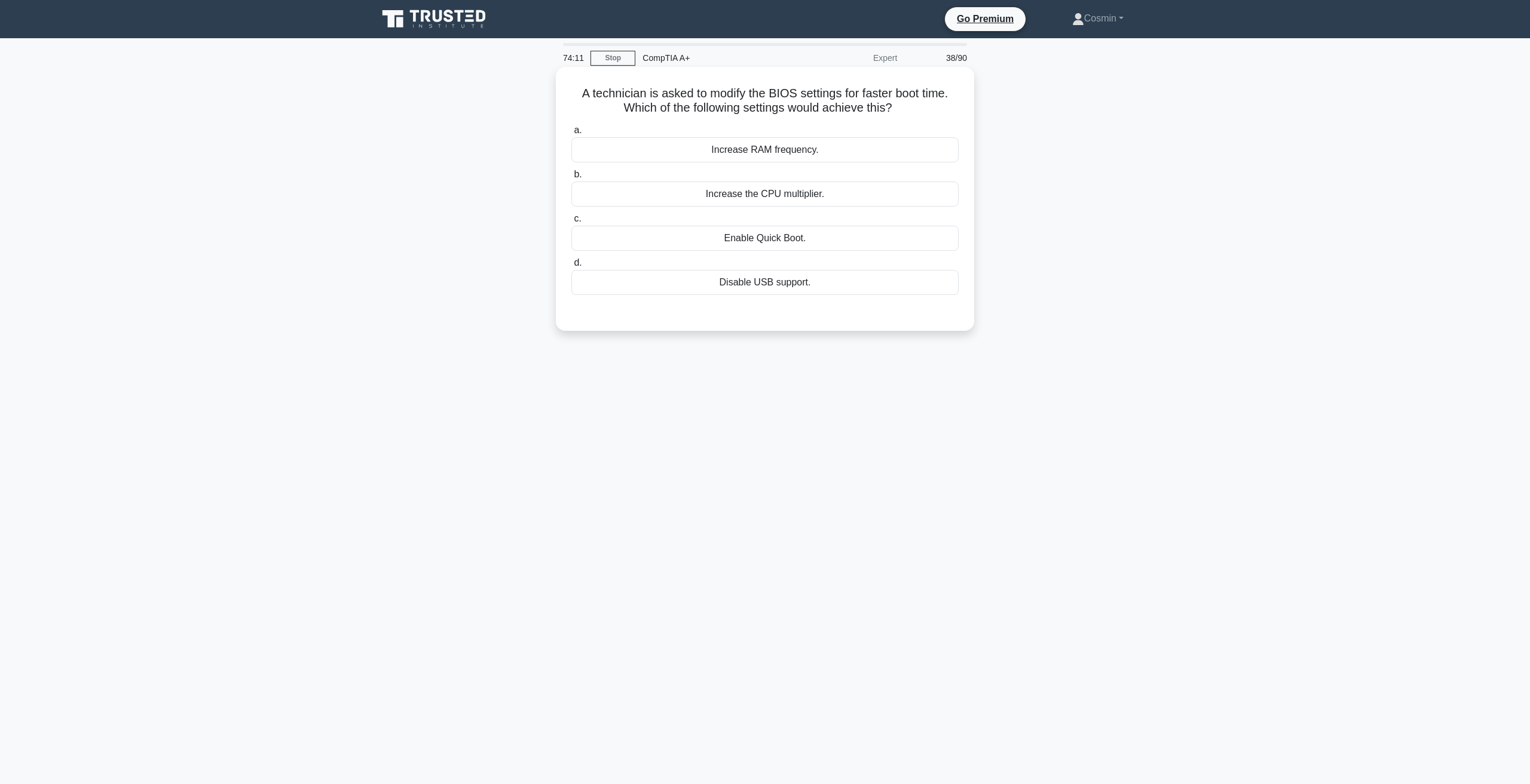
click at [784, 237] on div "Enable Quick Boot." at bounding box center [765, 238] width 387 height 25
click at [572, 223] on input "c. Enable Quick Boot." at bounding box center [572, 218] width 0 height 7
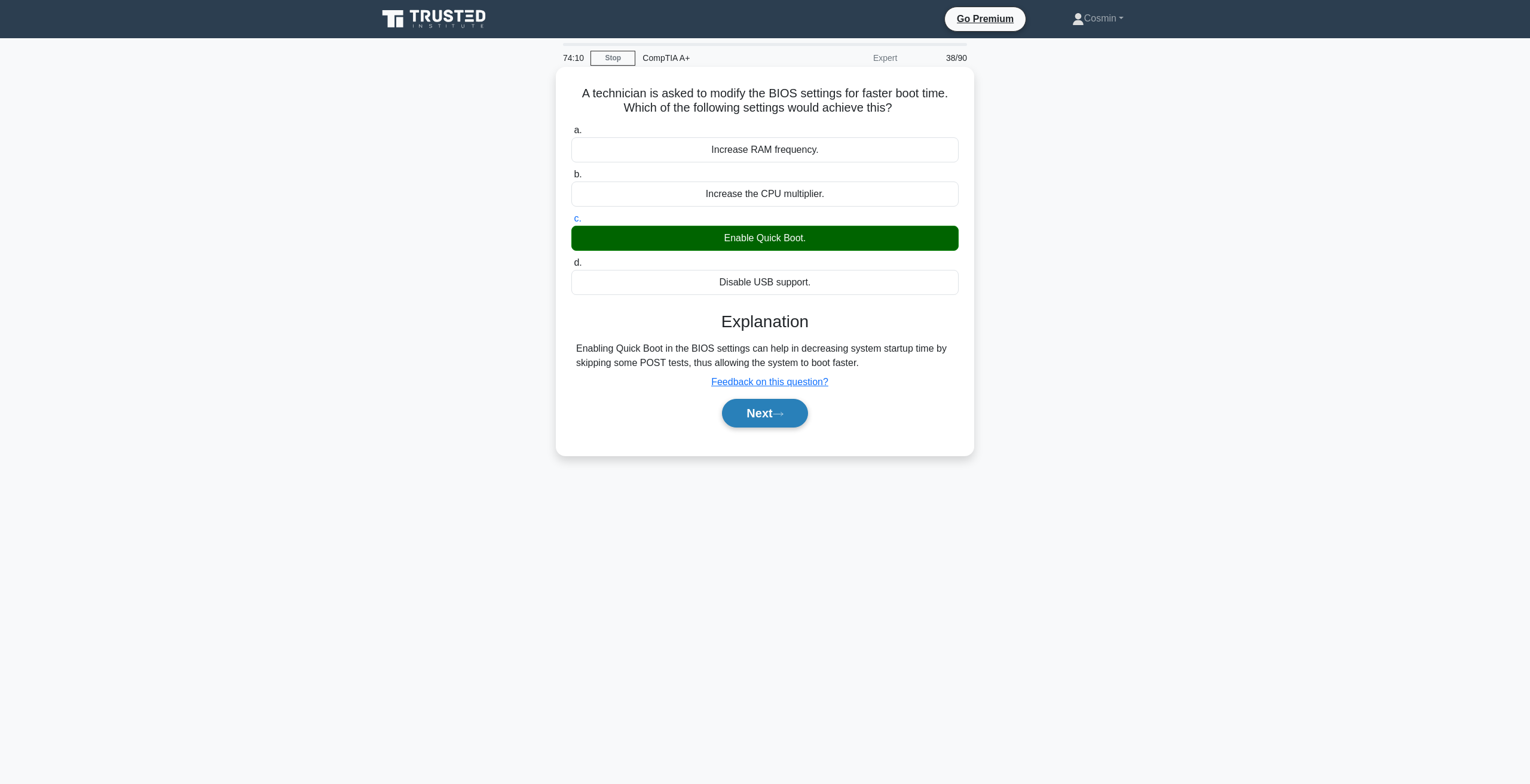
click at [792, 420] on button "Next" at bounding box center [765, 413] width 85 height 29
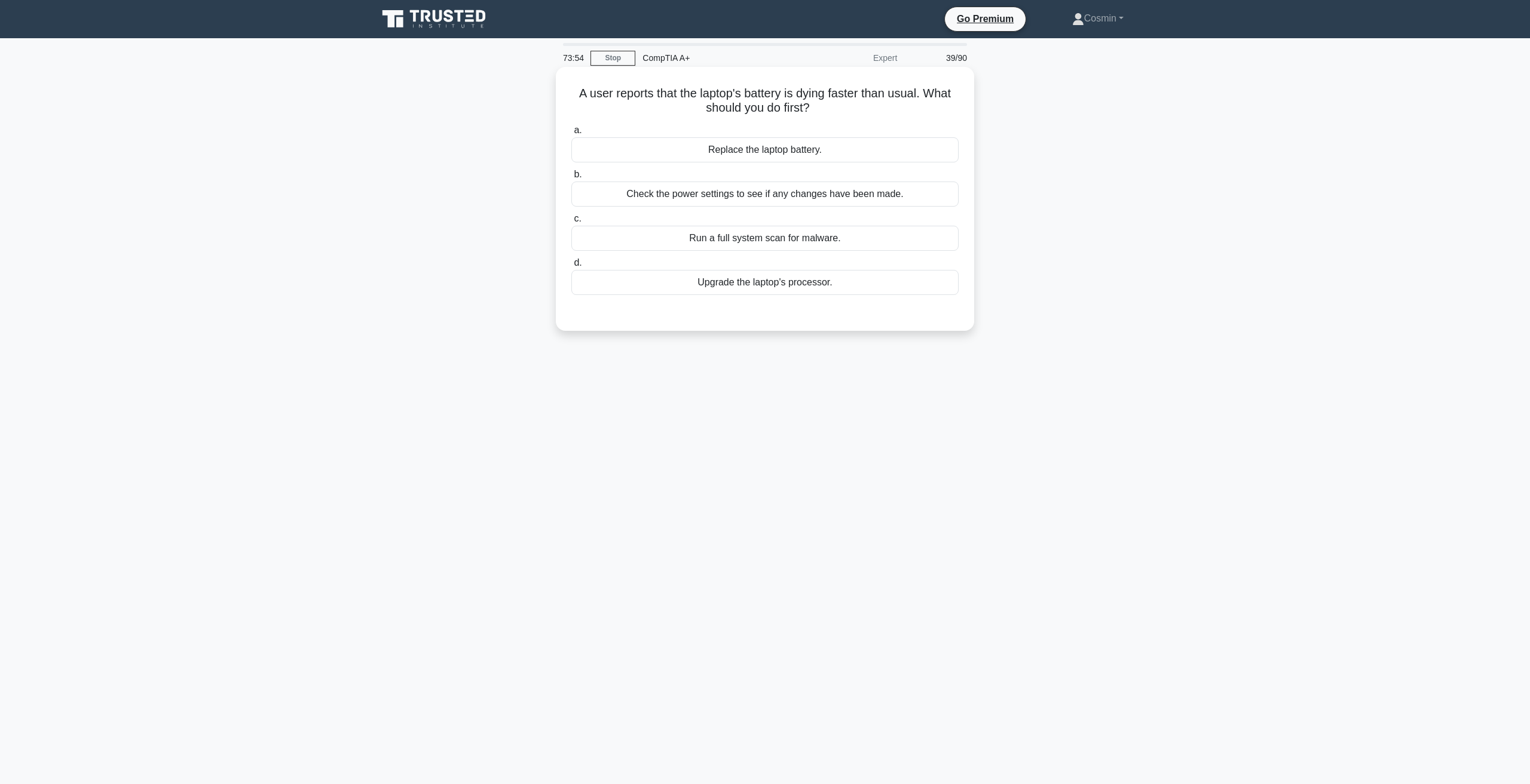
click at [684, 195] on div "Check the power settings to see if any changes have been made." at bounding box center [765, 194] width 387 height 25
click at [572, 178] on input "b. Check the power settings to see if any changes have been made." at bounding box center [572, 174] width 0 height 7
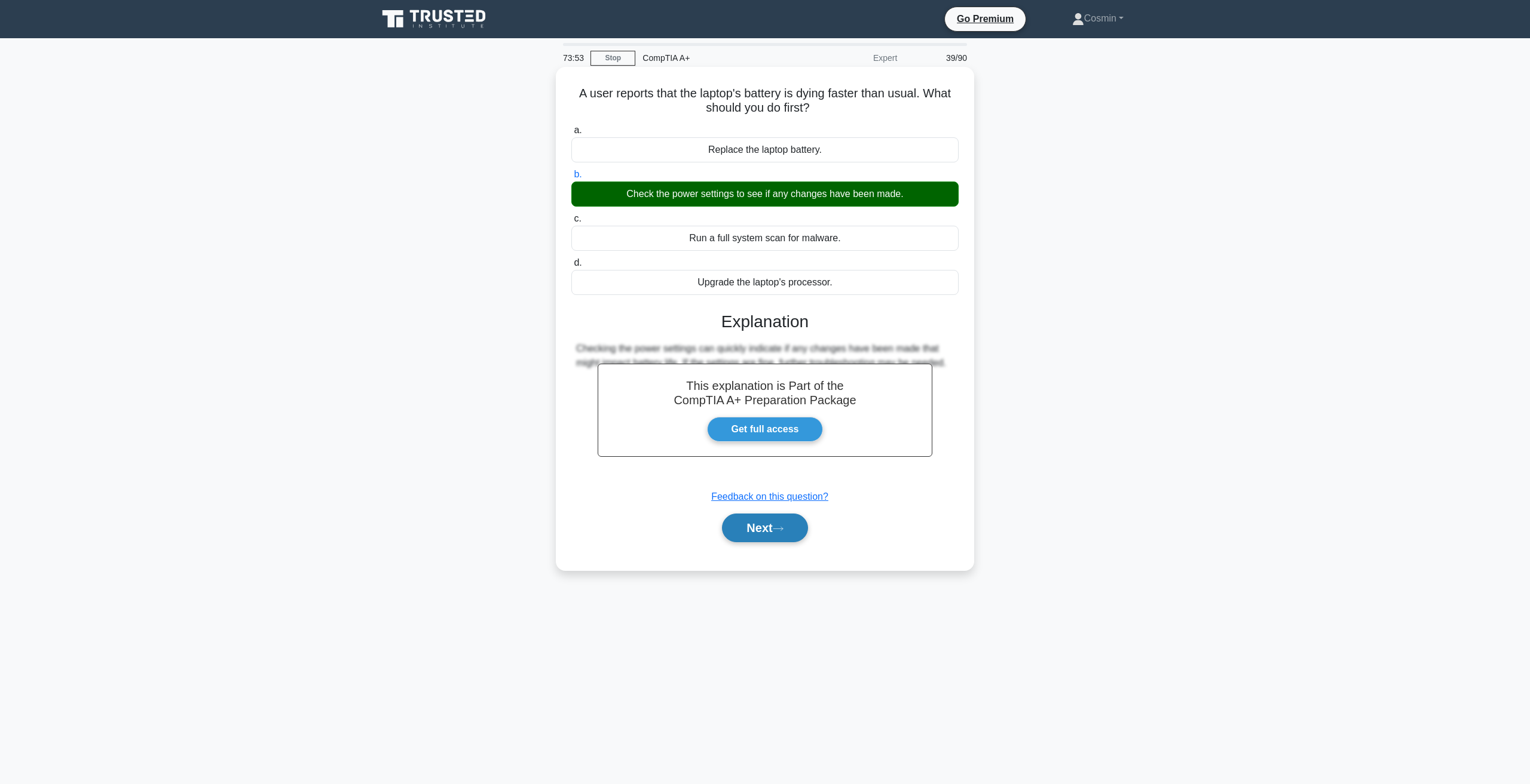
click at [768, 535] on button "Next" at bounding box center [765, 527] width 85 height 29
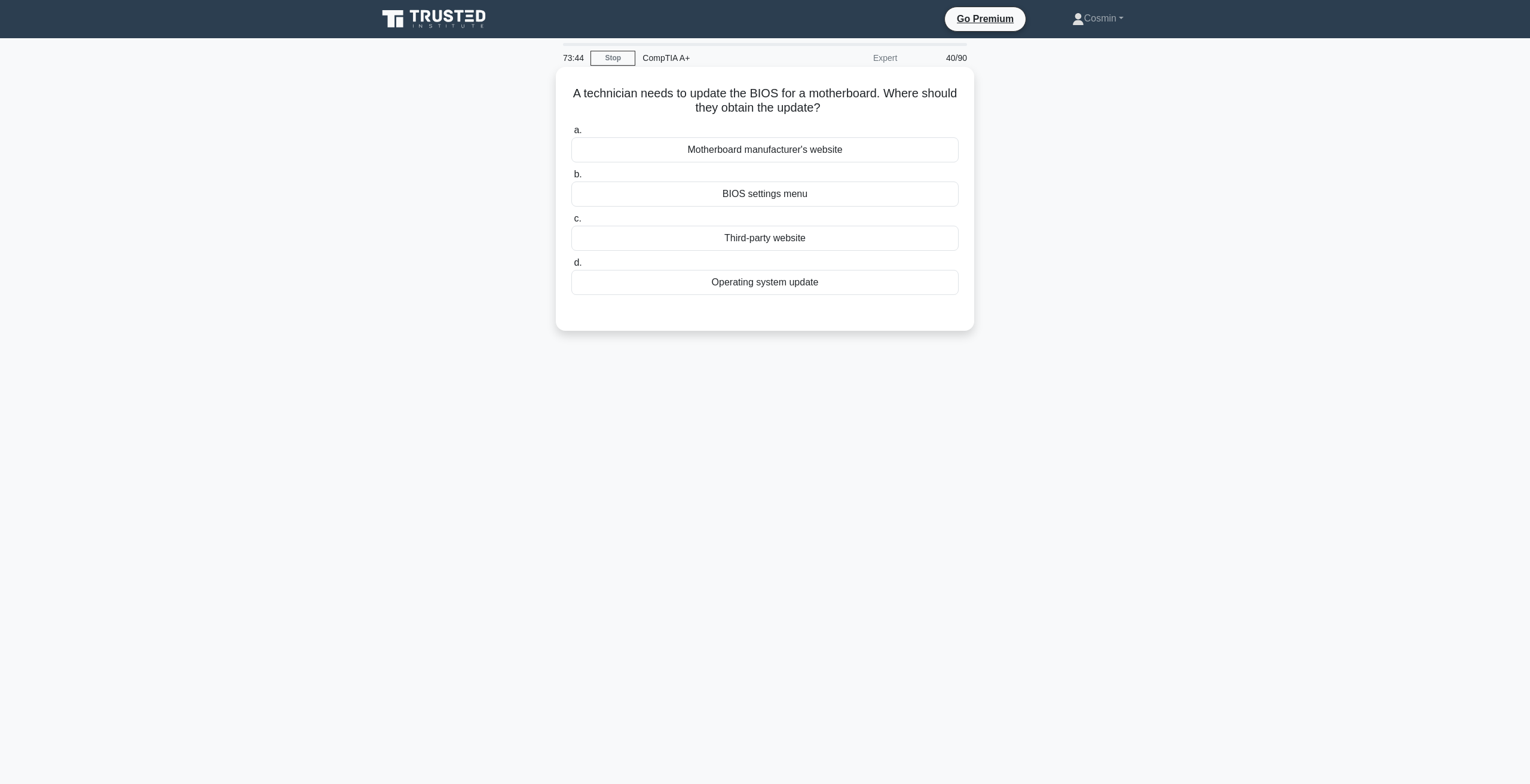
click at [835, 149] on div "Motherboard manufacturer's website" at bounding box center [765, 150] width 387 height 25
click at [572, 134] on input "a. Motherboard manufacturer's website" at bounding box center [572, 130] width 0 height 7
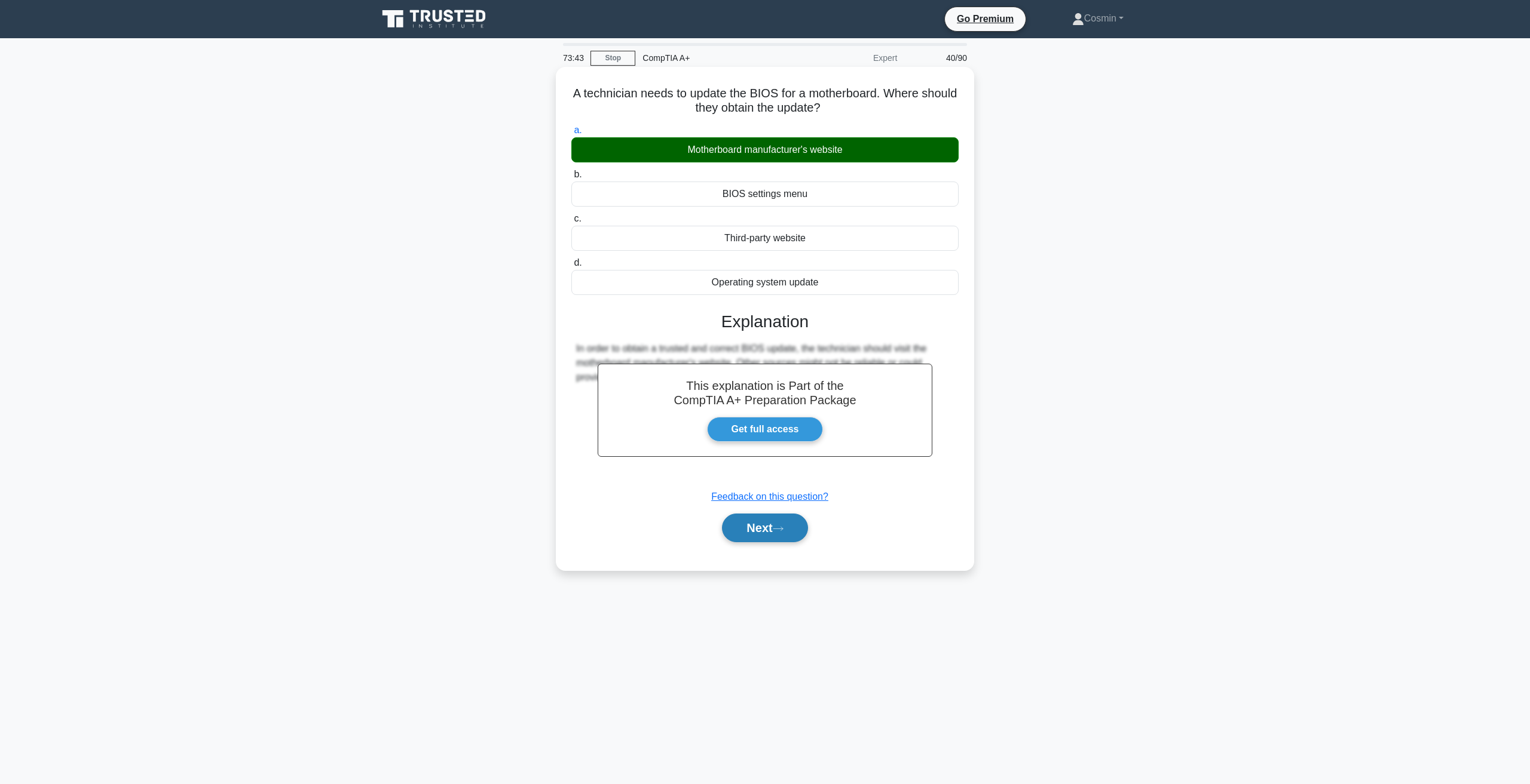
click at [756, 542] on button "Next" at bounding box center [765, 527] width 85 height 29
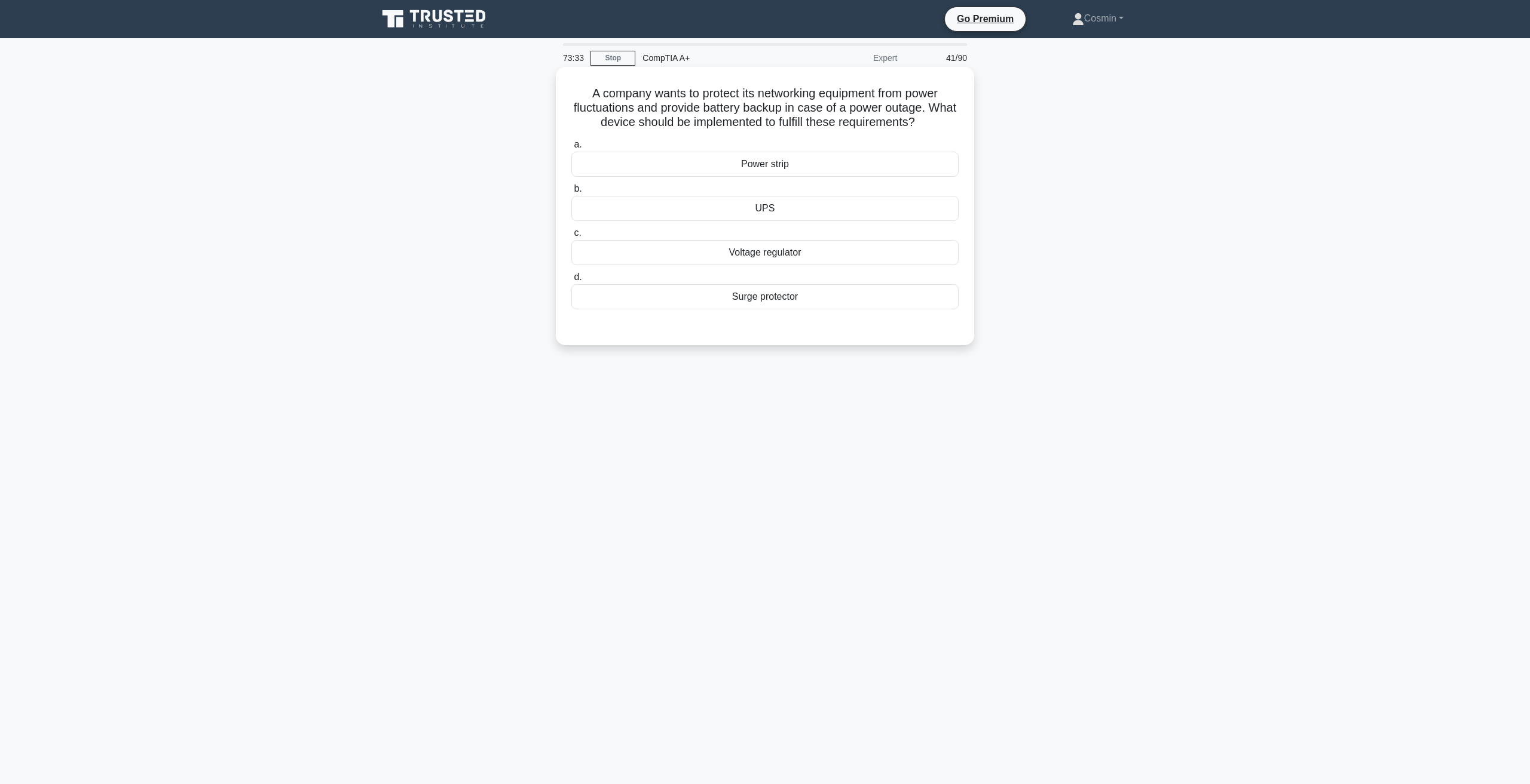
click at [758, 207] on div "UPS" at bounding box center [765, 208] width 387 height 25
click at [572, 193] on input "b. UPS" at bounding box center [572, 189] width 0 height 7
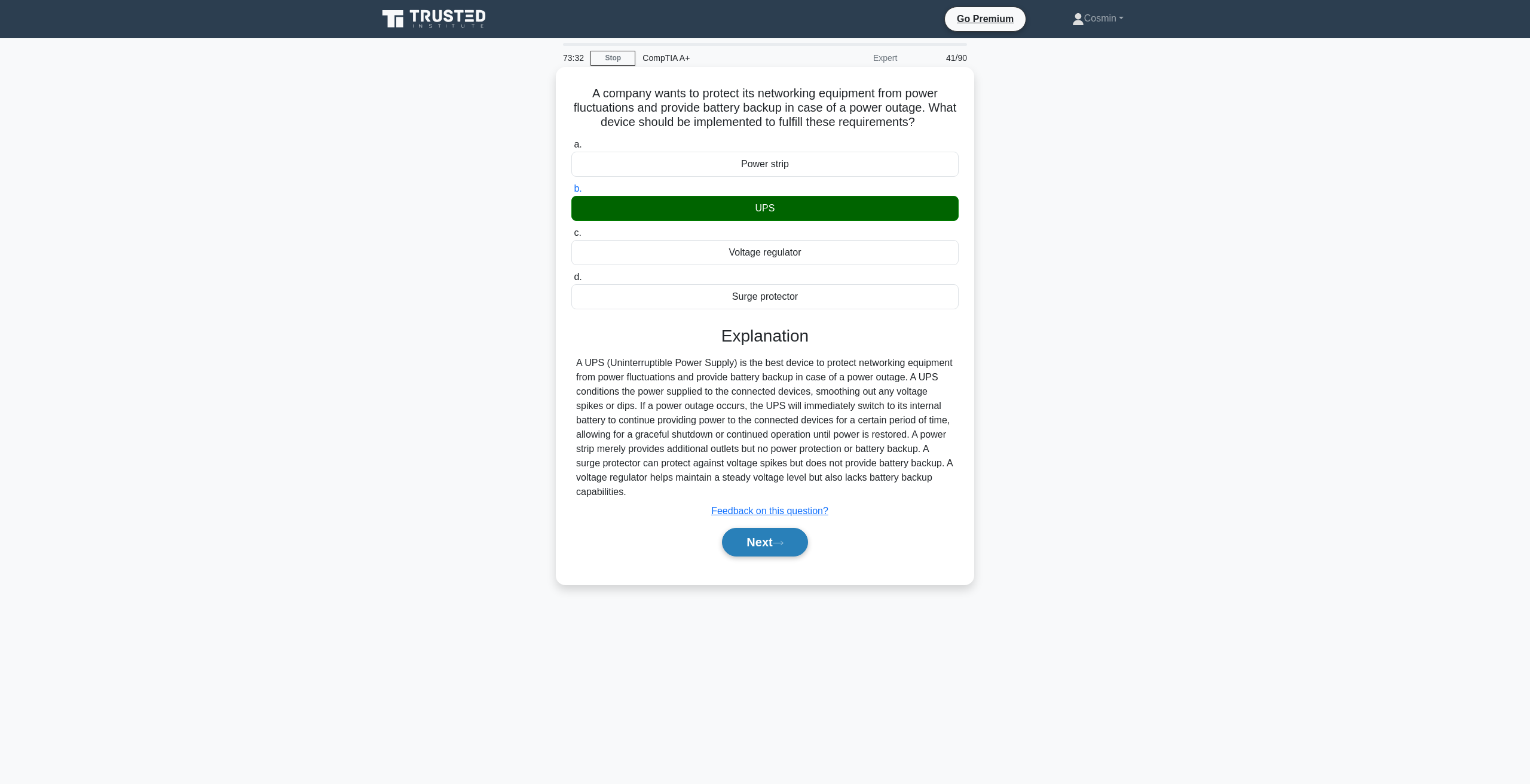
click at [789, 539] on button "Next" at bounding box center [765, 542] width 85 height 29
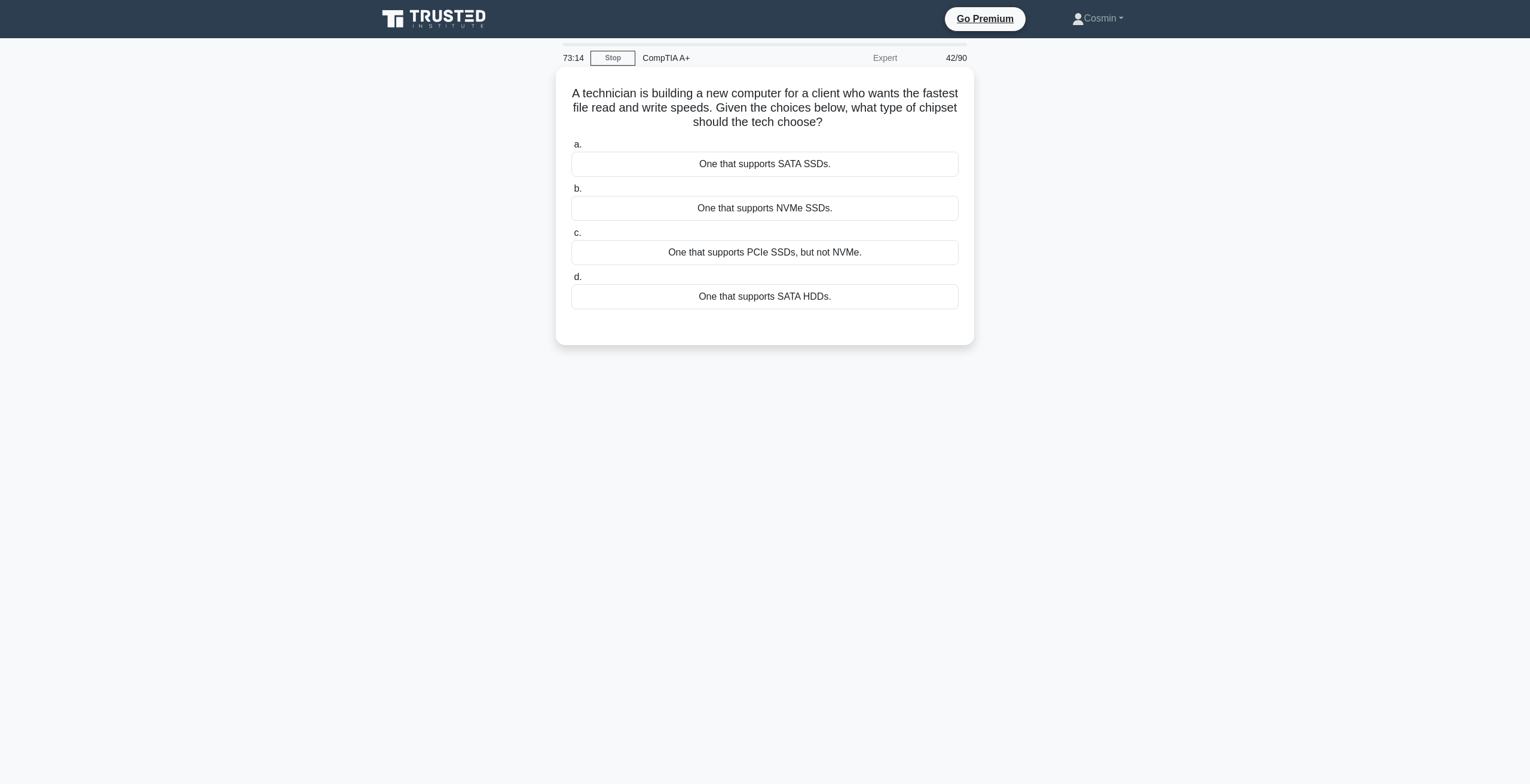
click at [774, 212] on div "One that supports NVMe SSDs." at bounding box center [765, 208] width 387 height 25
click at [572, 193] on input "b. One that supports NVMe SSDs." at bounding box center [572, 189] width 0 height 7
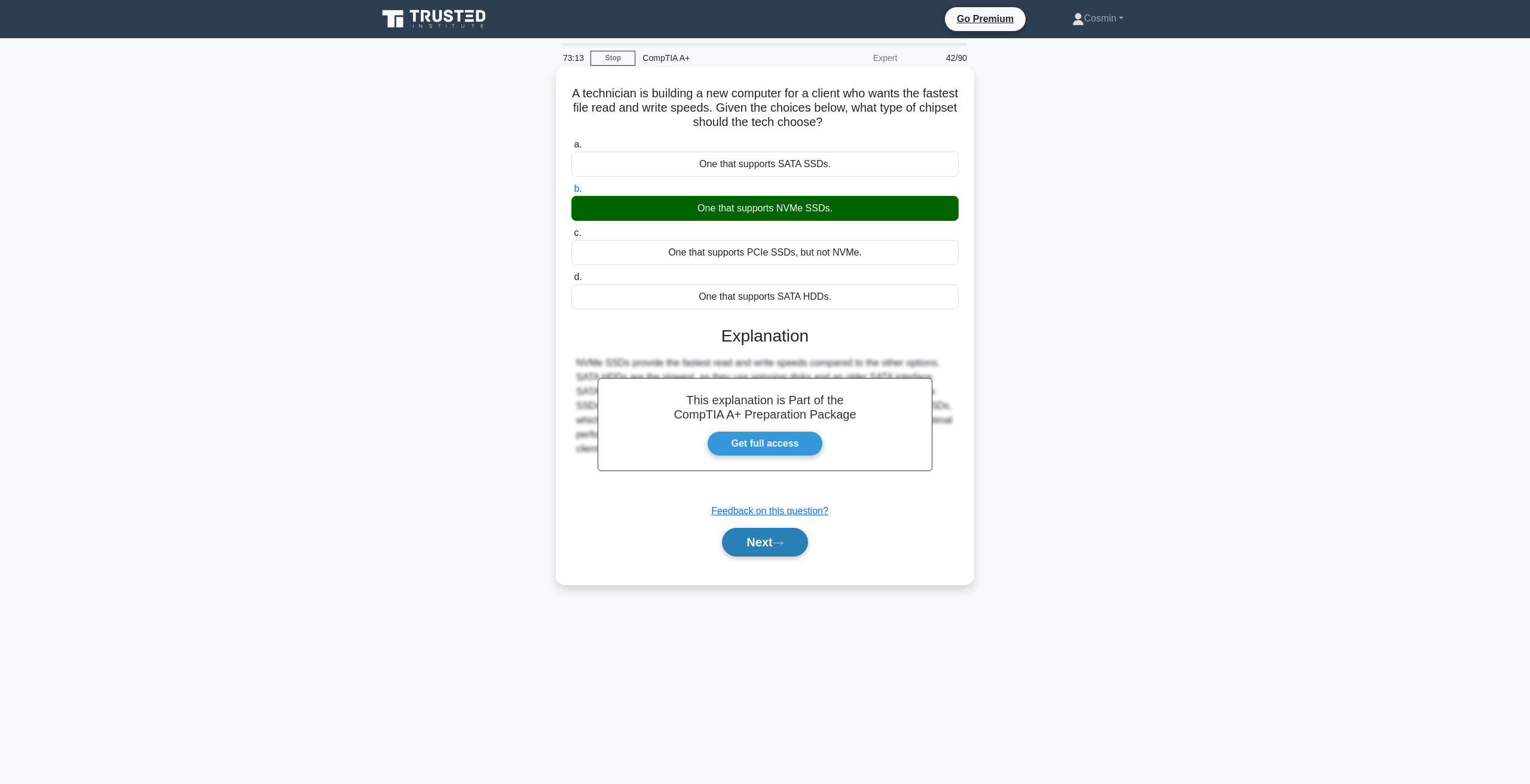
click at [779, 550] on button "Next" at bounding box center [765, 542] width 85 height 29
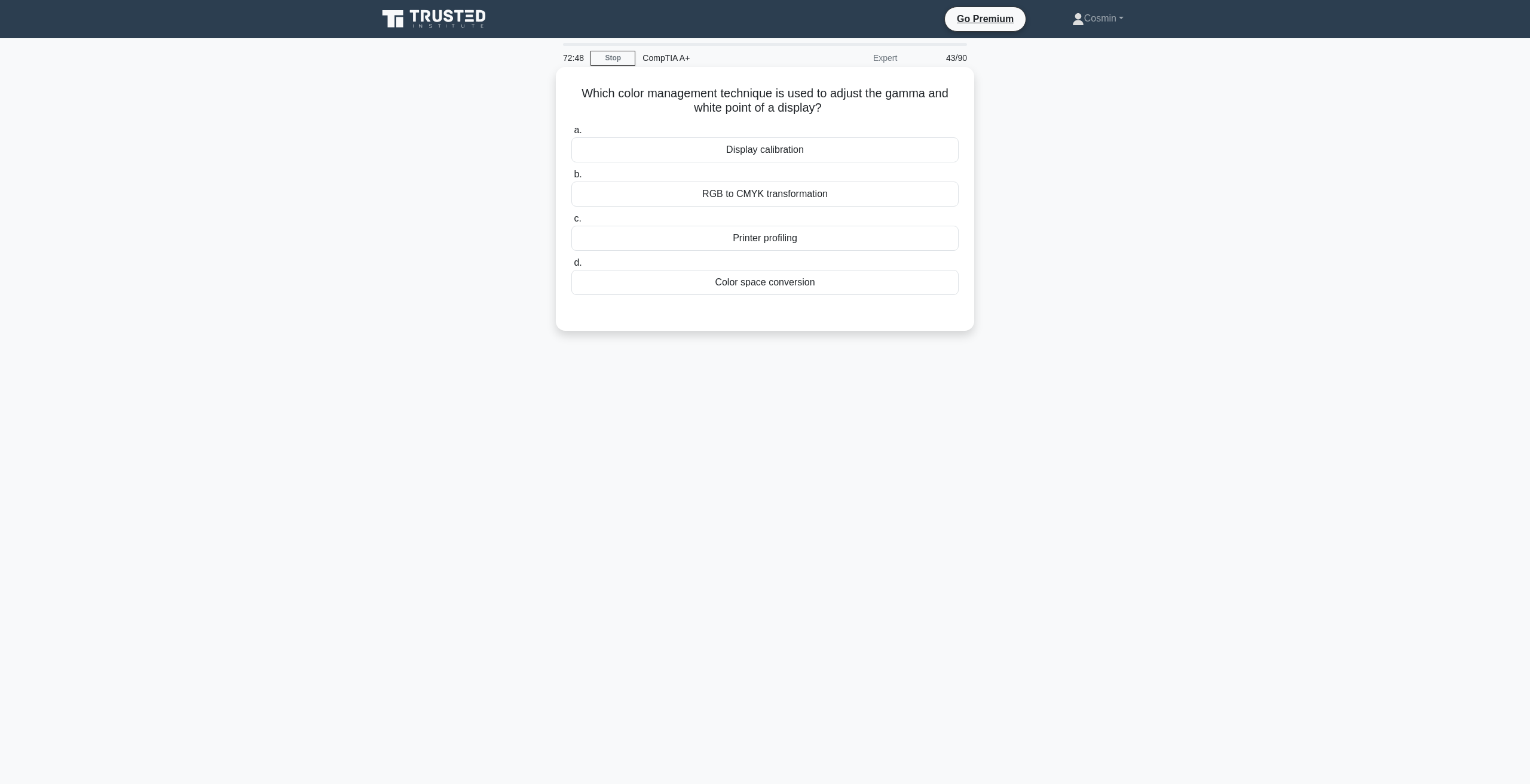
click at [761, 153] on div "Display calibration" at bounding box center [765, 150] width 387 height 25
click at [572, 134] on input "a. Display calibration" at bounding box center [572, 130] width 0 height 7
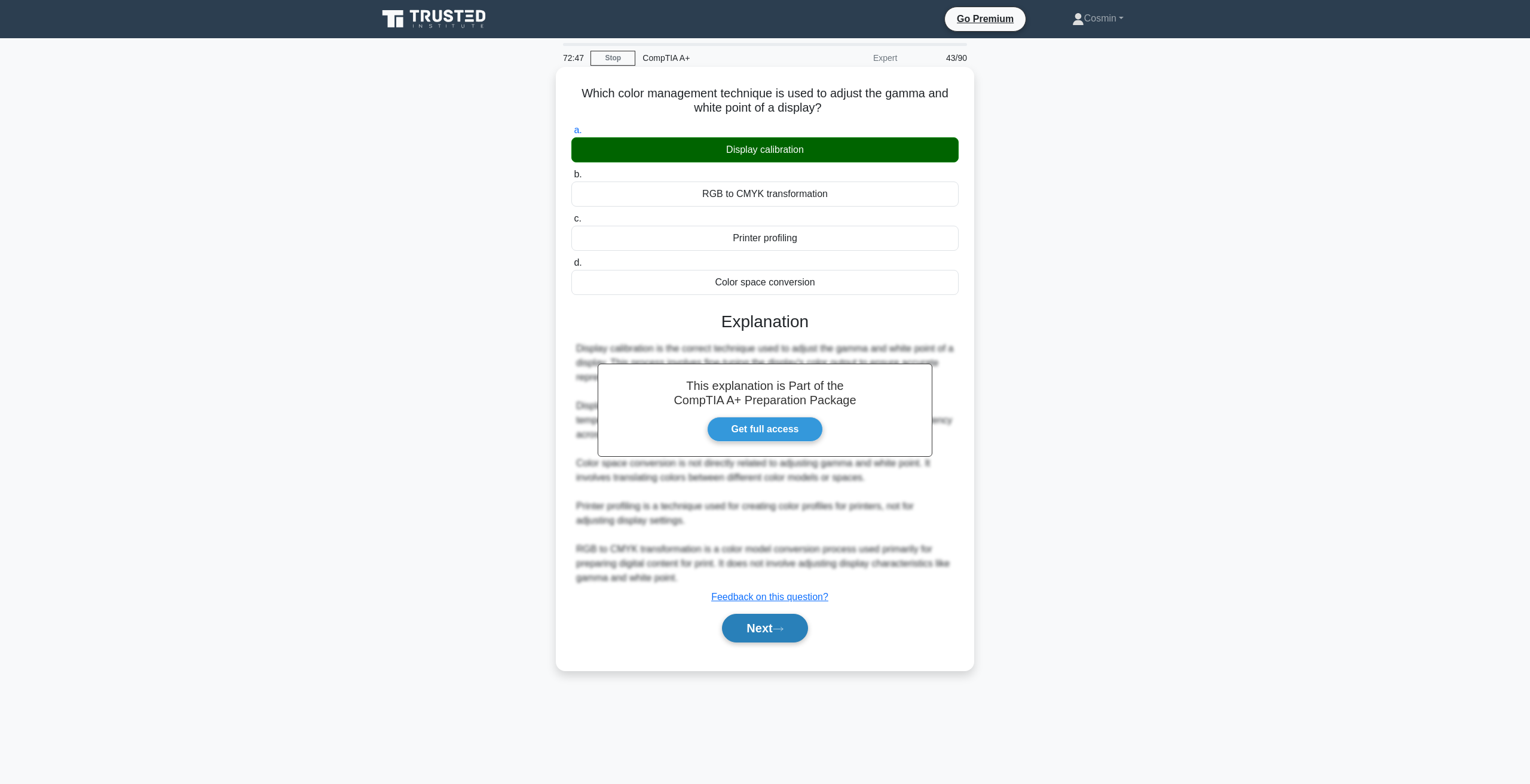
click at [753, 629] on button "Next" at bounding box center [765, 628] width 85 height 29
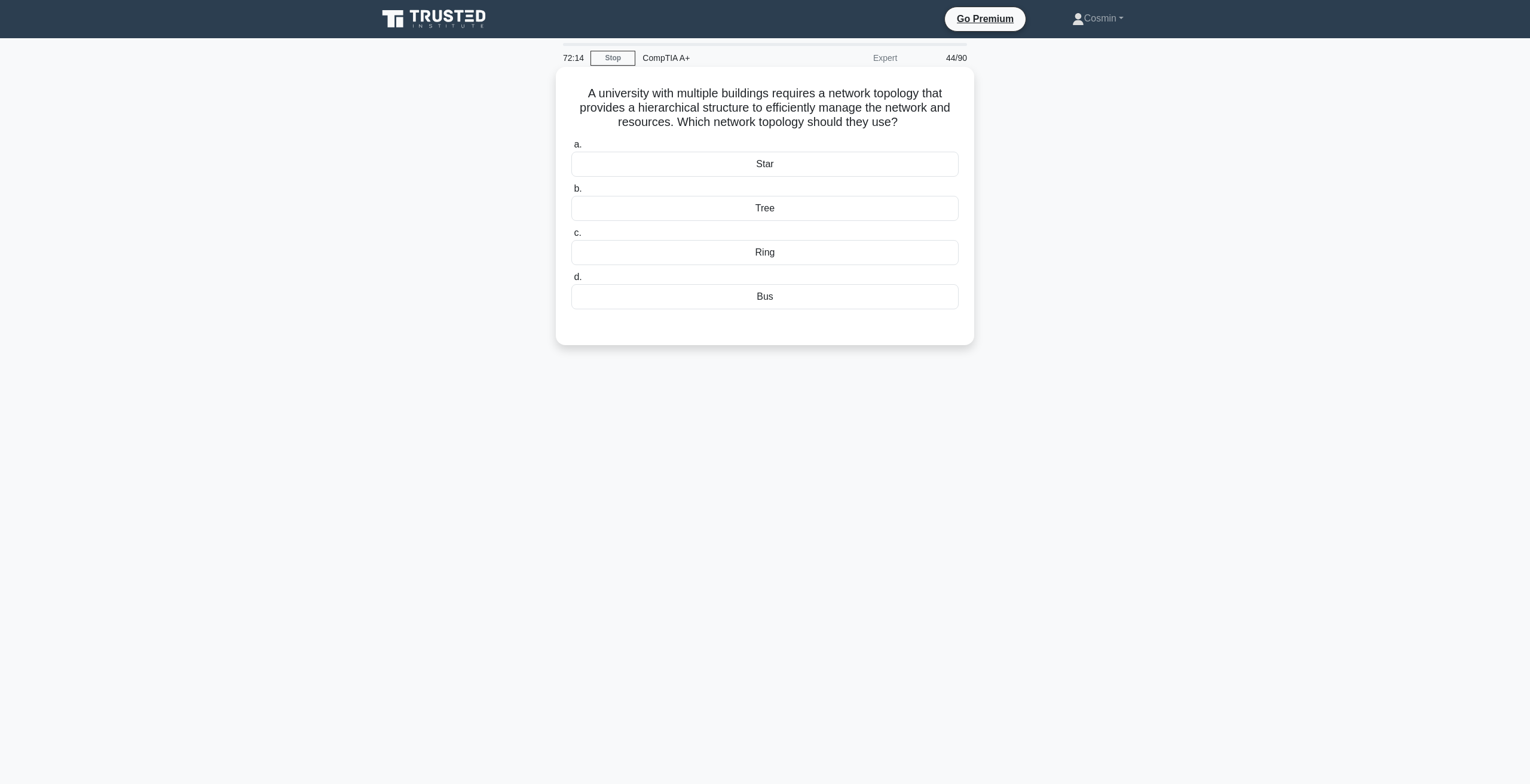
click at [791, 204] on div "Tree" at bounding box center [765, 208] width 387 height 25
click at [572, 193] on input "b. Tree" at bounding box center [572, 189] width 0 height 7
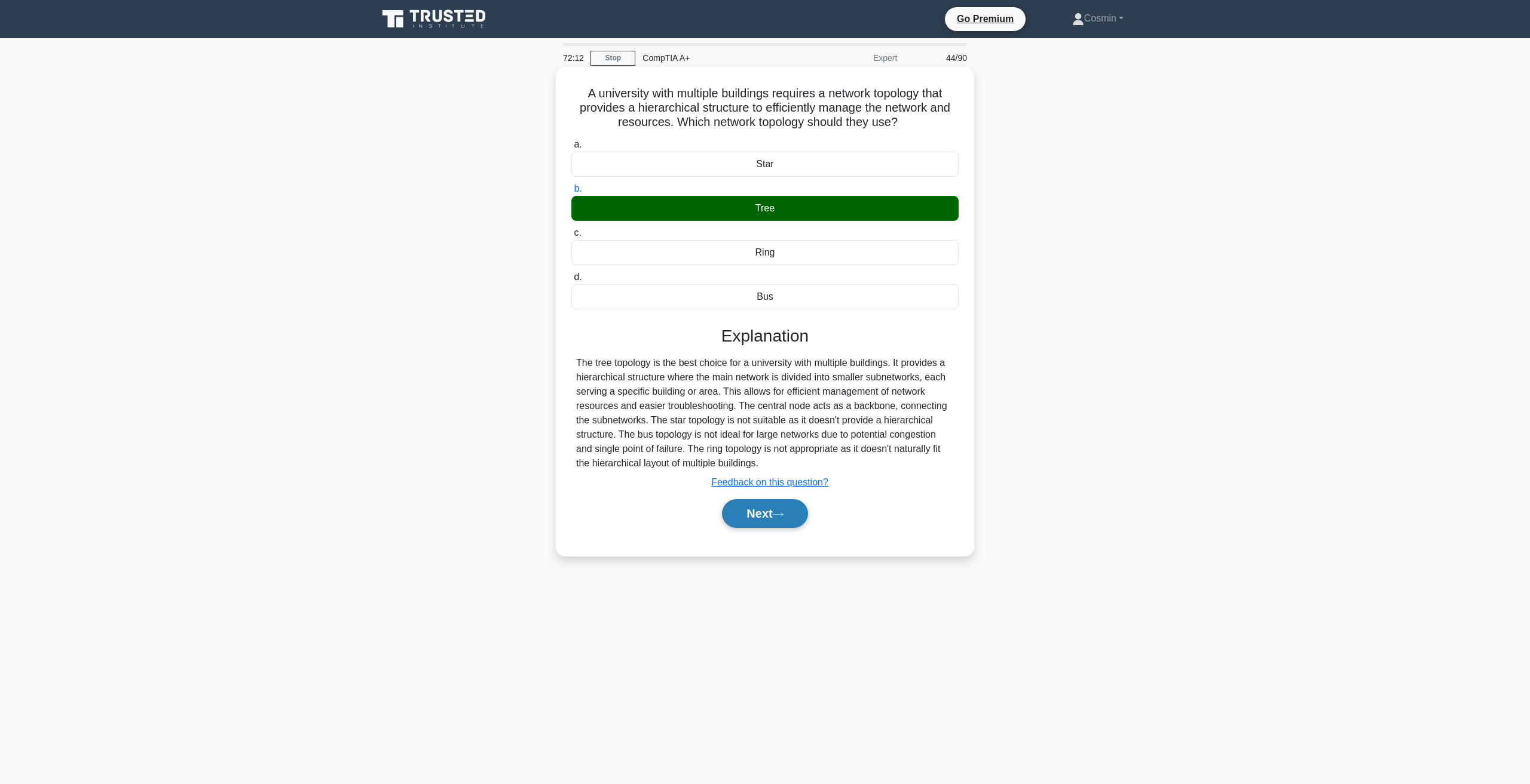
click at [800, 518] on button "Next" at bounding box center [765, 513] width 85 height 29
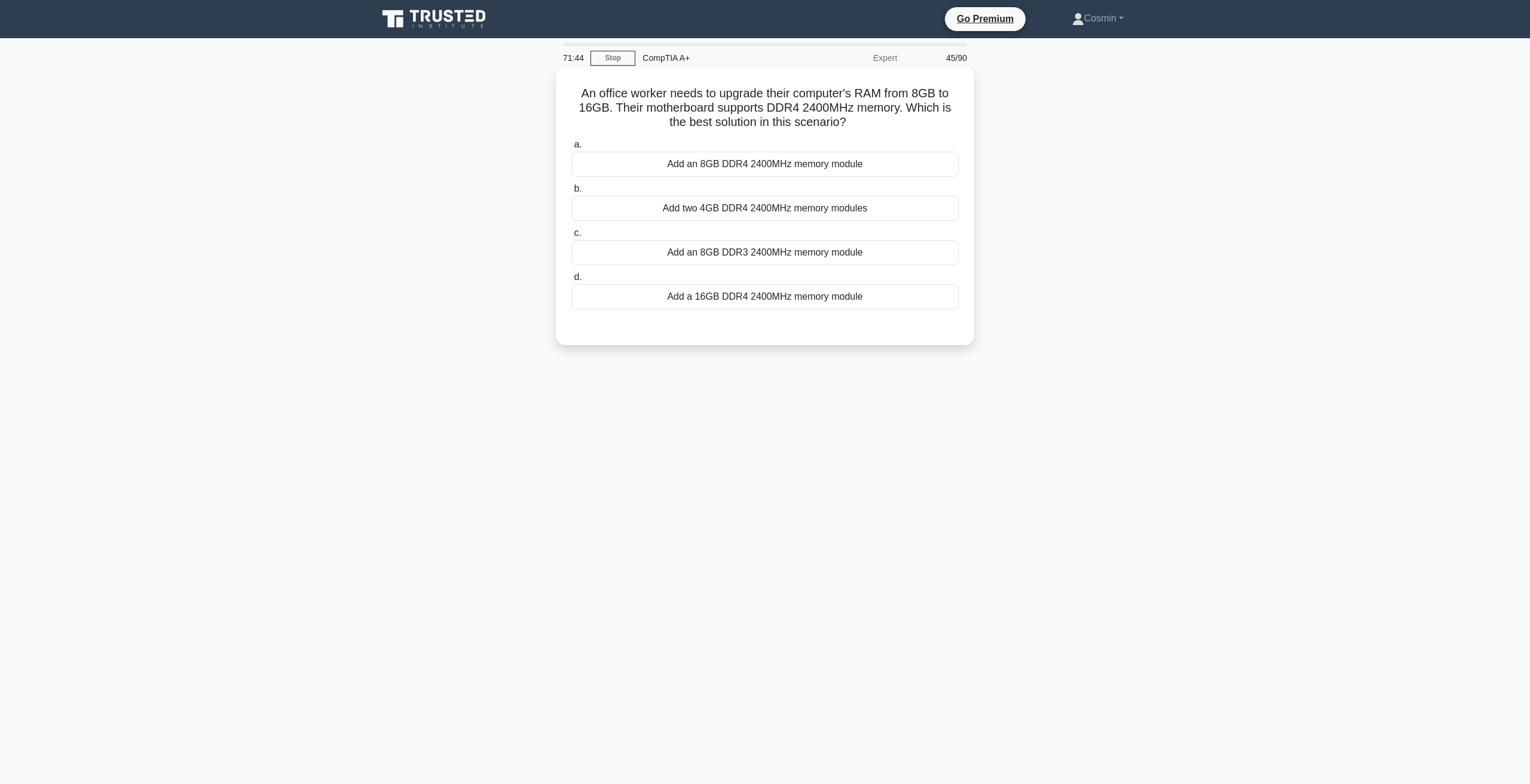
click at [689, 163] on div "Add an 8GB DDR4 2400MHz memory module" at bounding box center [765, 164] width 387 height 25
click at [572, 149] on input "a. Add an 8GB DDR4 2400MHz memory module" at bounding box center [572, 144] width 0 height 7
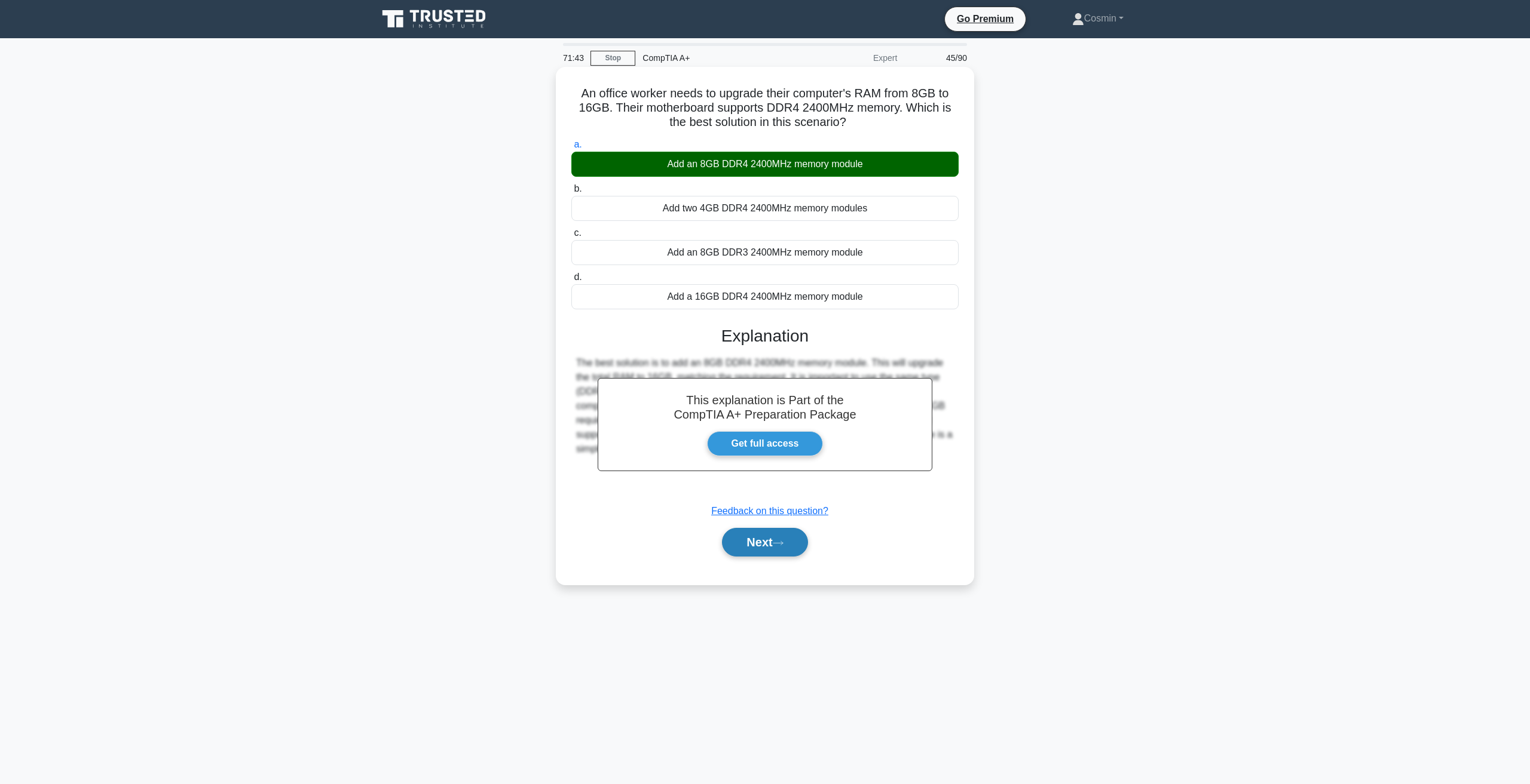
click at [786, 551] on button "Next" at bounding box center [765, 542] width 85 height 29
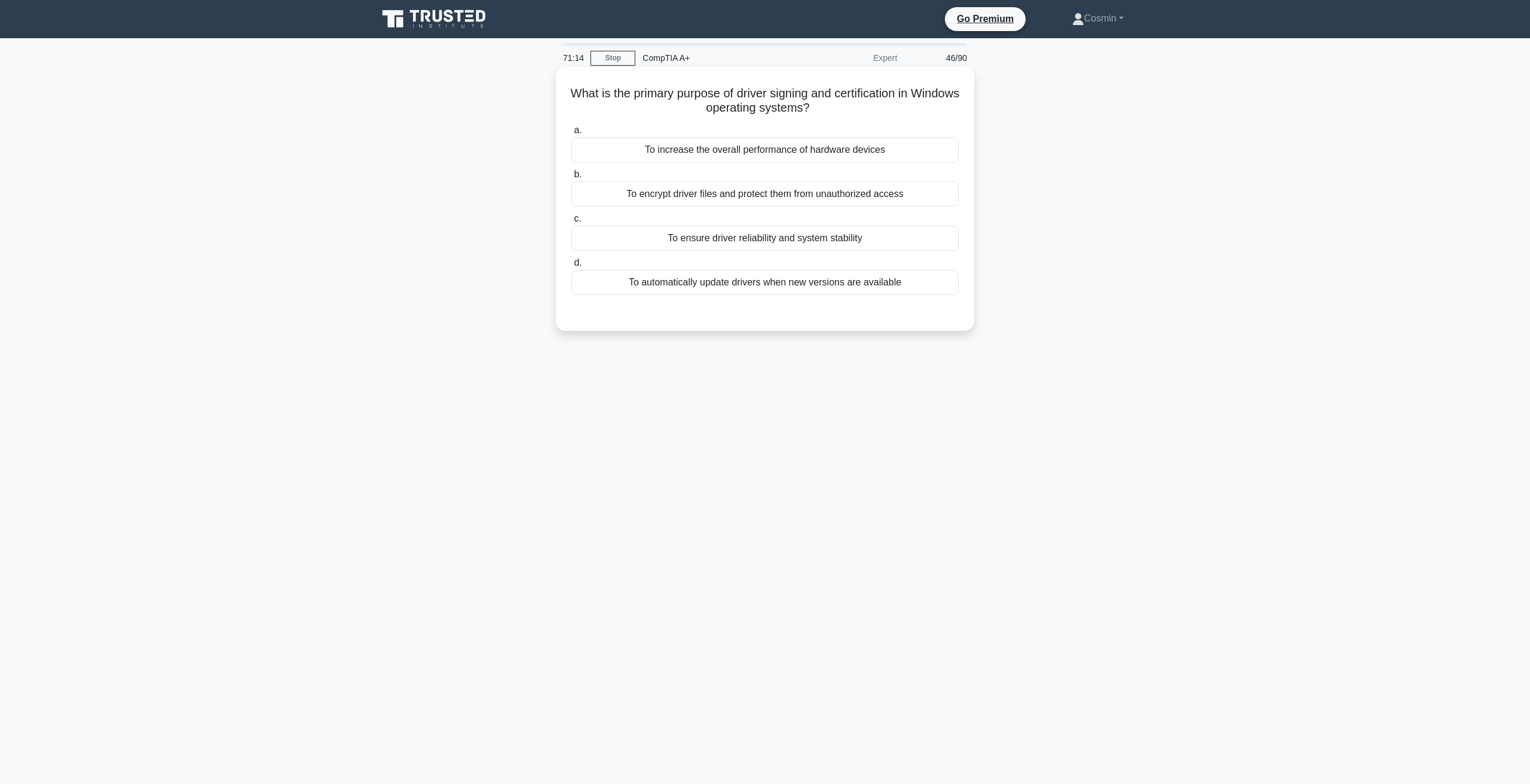
click at [692, 193] on div "To encrypt driver files and protect them from unauthorized access" at bounding box center [765, 194] width 387 height 25
click at [572, 178] on input "b. To encrypt driver files and protect them from unauthorized access" at bounding box center [572, 174] width 0 height 7
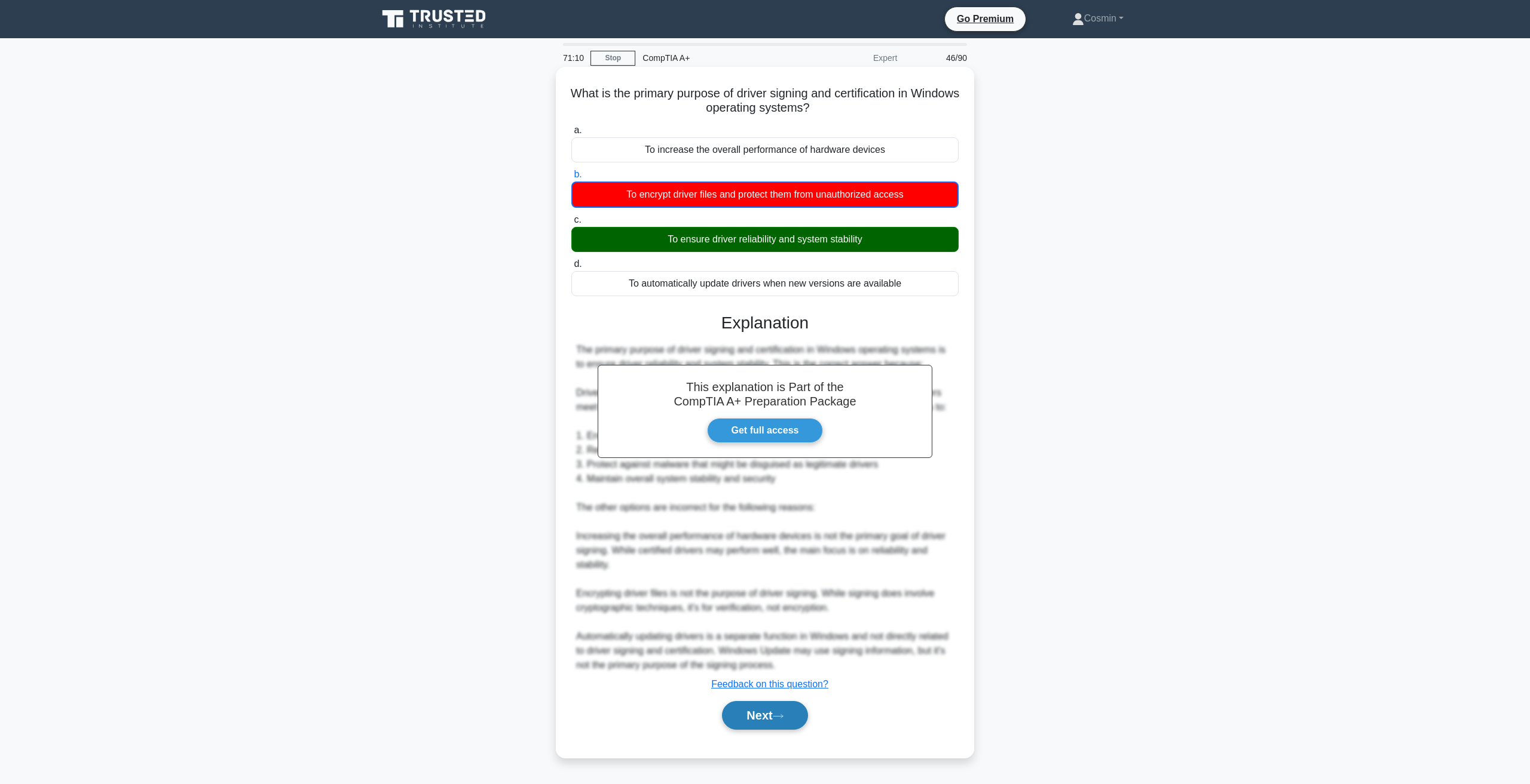
click at [761, 723] on button "Next" at bounding box center [765, 715] width 85 height 29
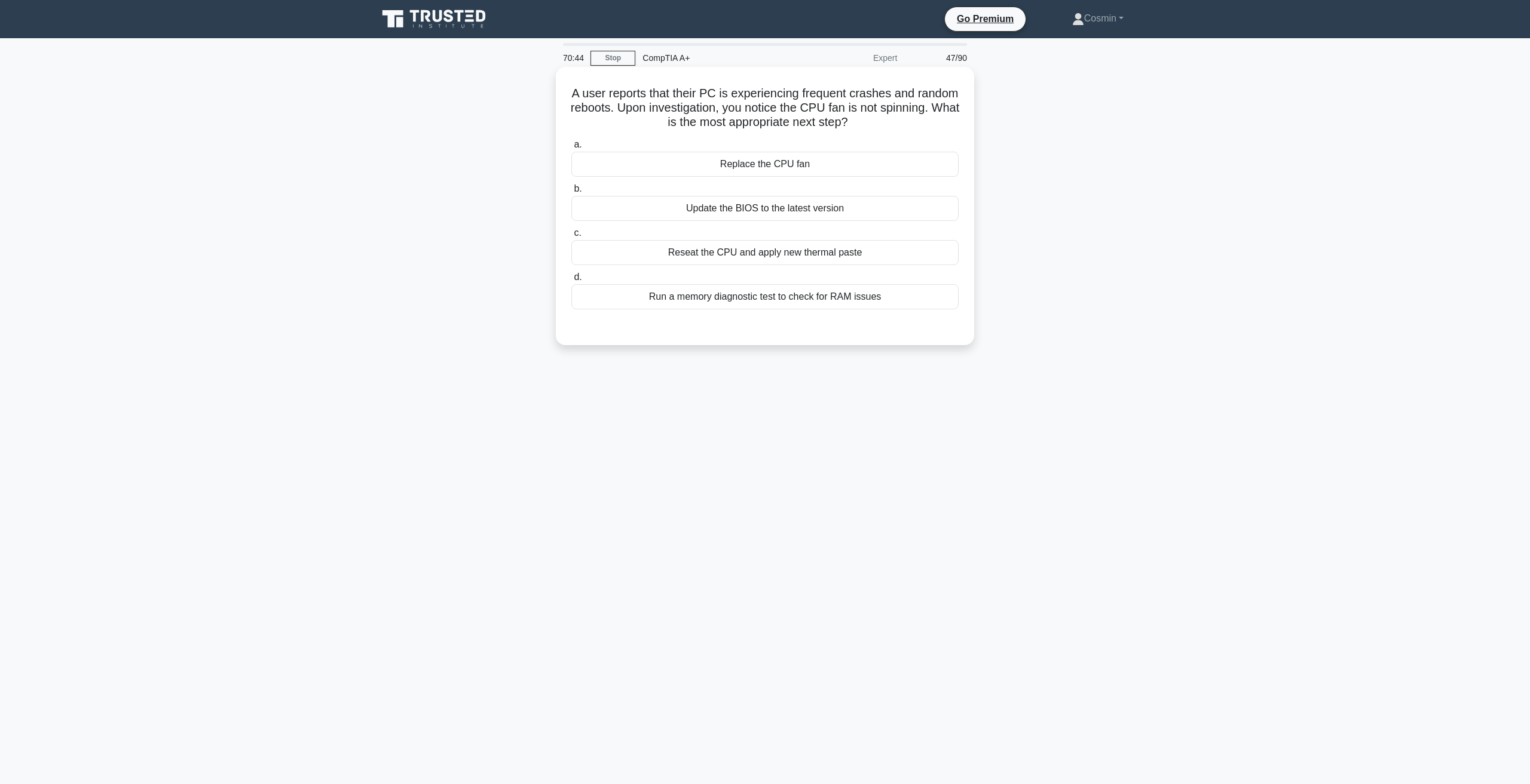
click at [758, 164] on div "Replace the CPU fan" at bounding box center [765, 164] width 387 height 25
click at [572, 149] on input "a. Replace the CPU fan" at bounding box center [572, 144] width 0 height 7
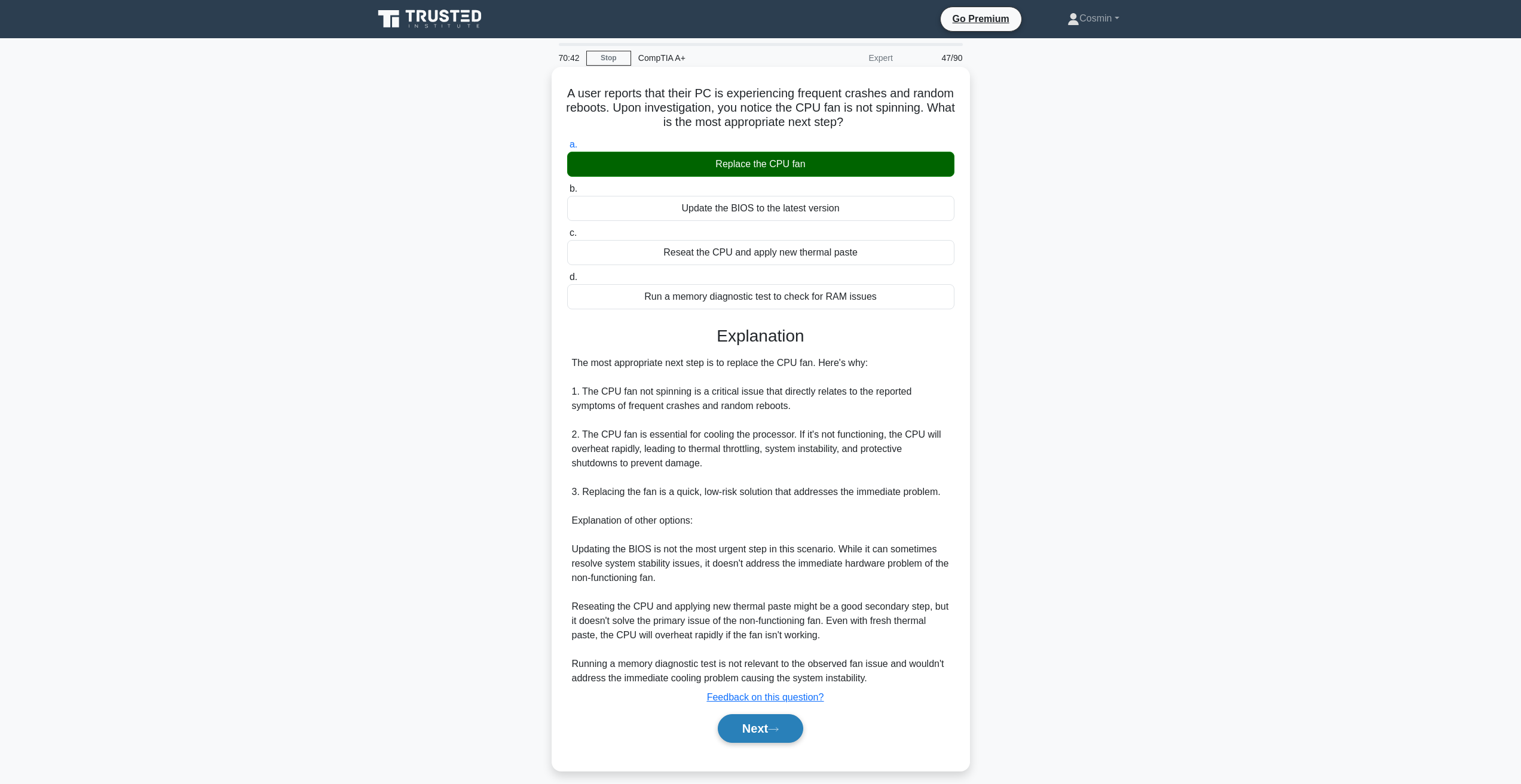
click at [766, 727] on button "Next" at bounding box center [760, 728] width 85 height 29
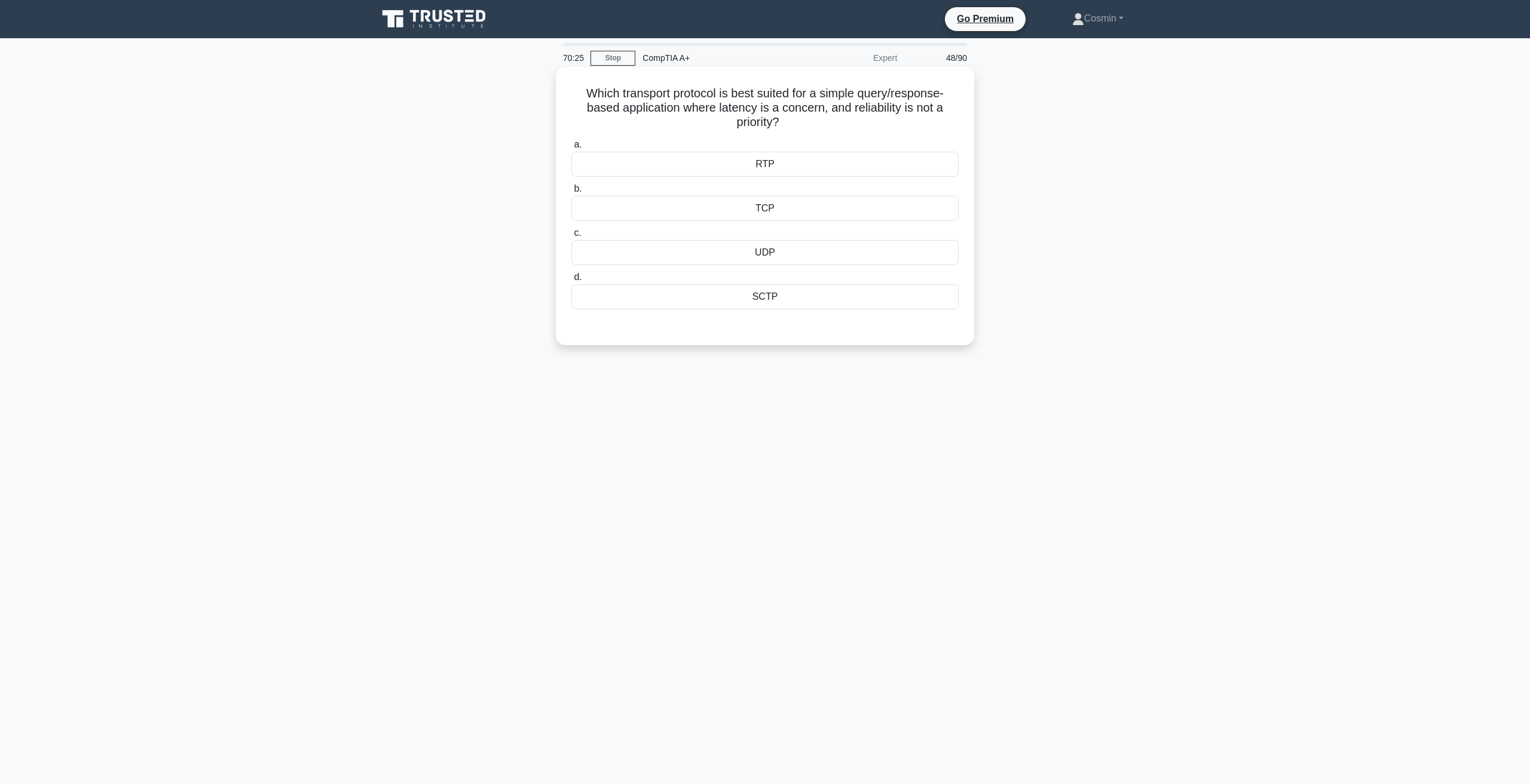
click at [769, 250] on div "UDP" at bounding box center [765, 253] width 387 height 25
click at [572, 237] on input "c. UDP" at bounding box center [572, 233] width 0 height 7
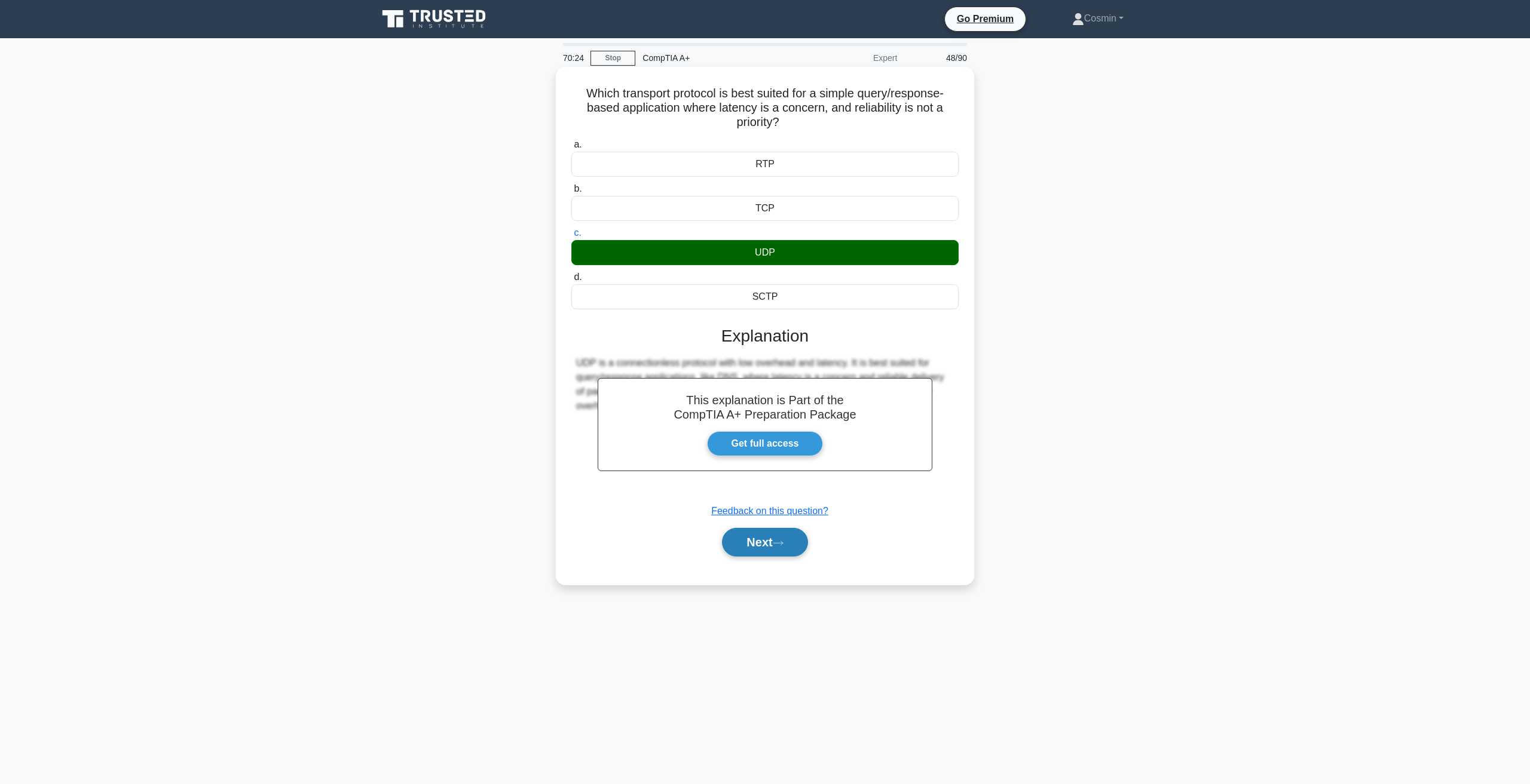
click at [750, 553] on button "Next" at bounding box center [765, 542] width 85 height 29
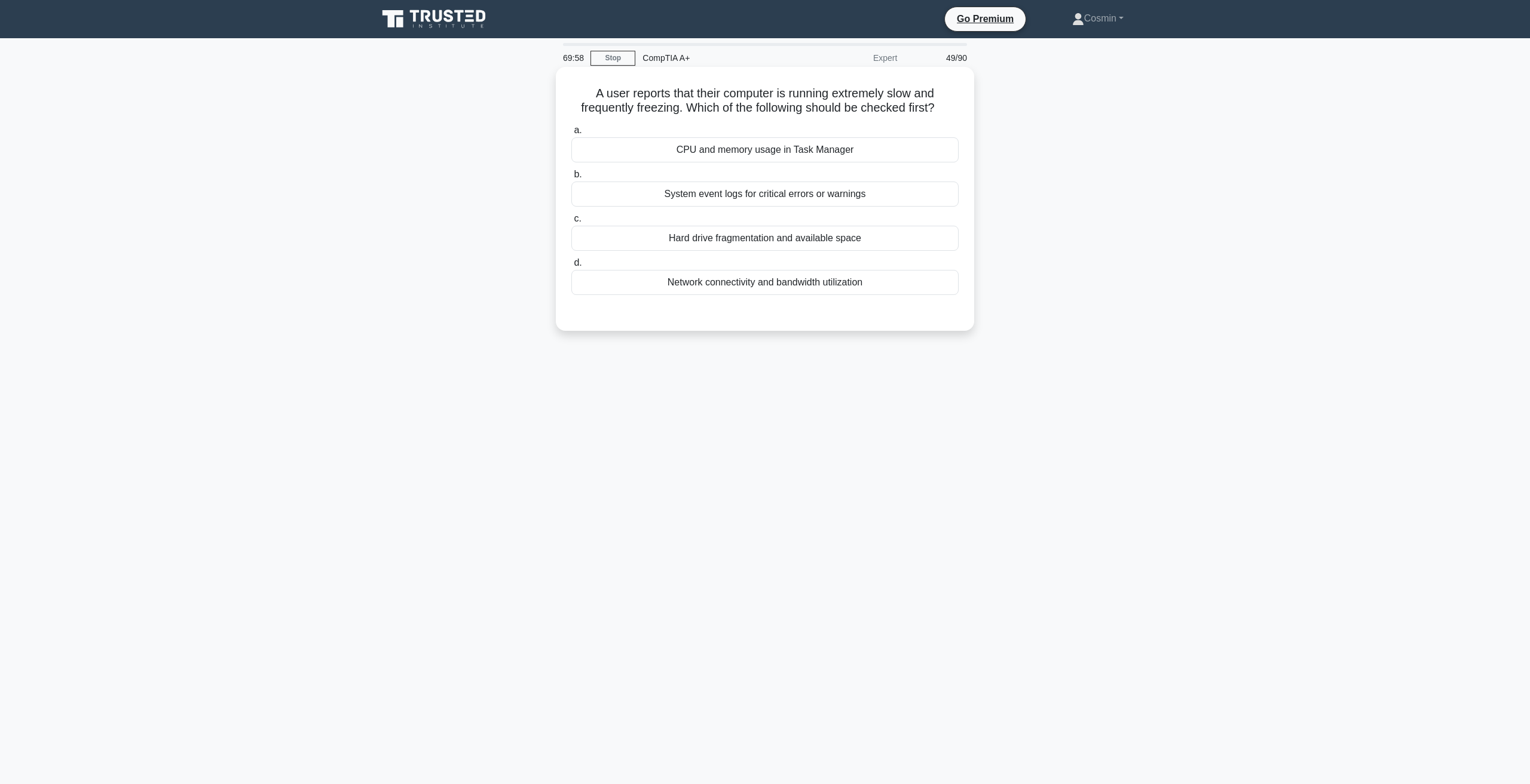
click at [729, 152] on div "CPU and memory usage in Task Manager" at bounding box center [765, 150] width 387 height 25
click at [751, 141] on div "CPU and memory usage in Task Manager" at bounding box center [765, 150] width 387 height 25
click at [572, 134] on input "a. CPU and memory usage in Task Manager" at bounding box center [572, 130] width 0 height 7
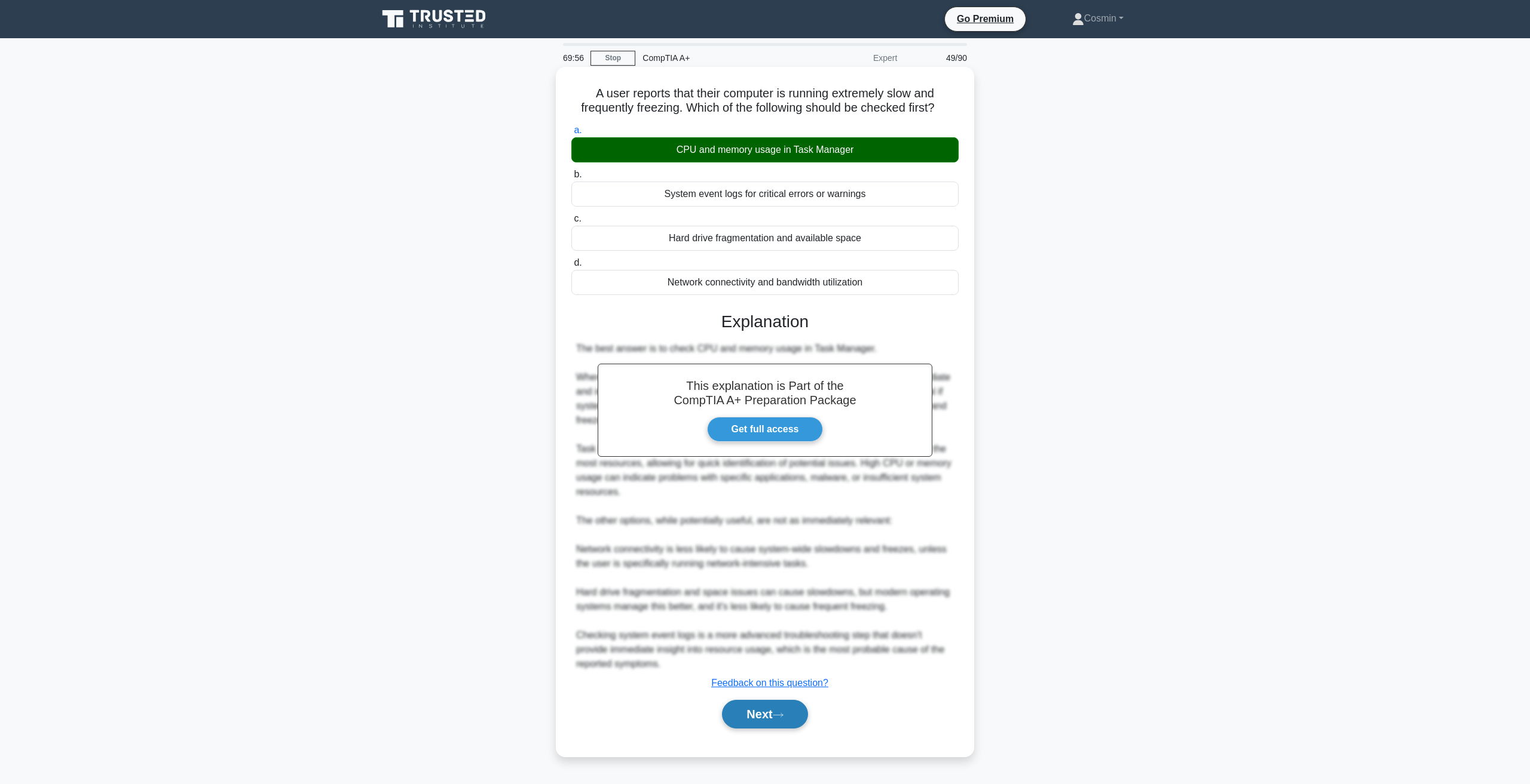
drag, startPoint x: 766, startPoint y: 717, endPoint x: 766, endPoint y: 709, distance: 8.0
click at [766, 716] on button "Next" at bounding box center [765, 714] width 85 height 29
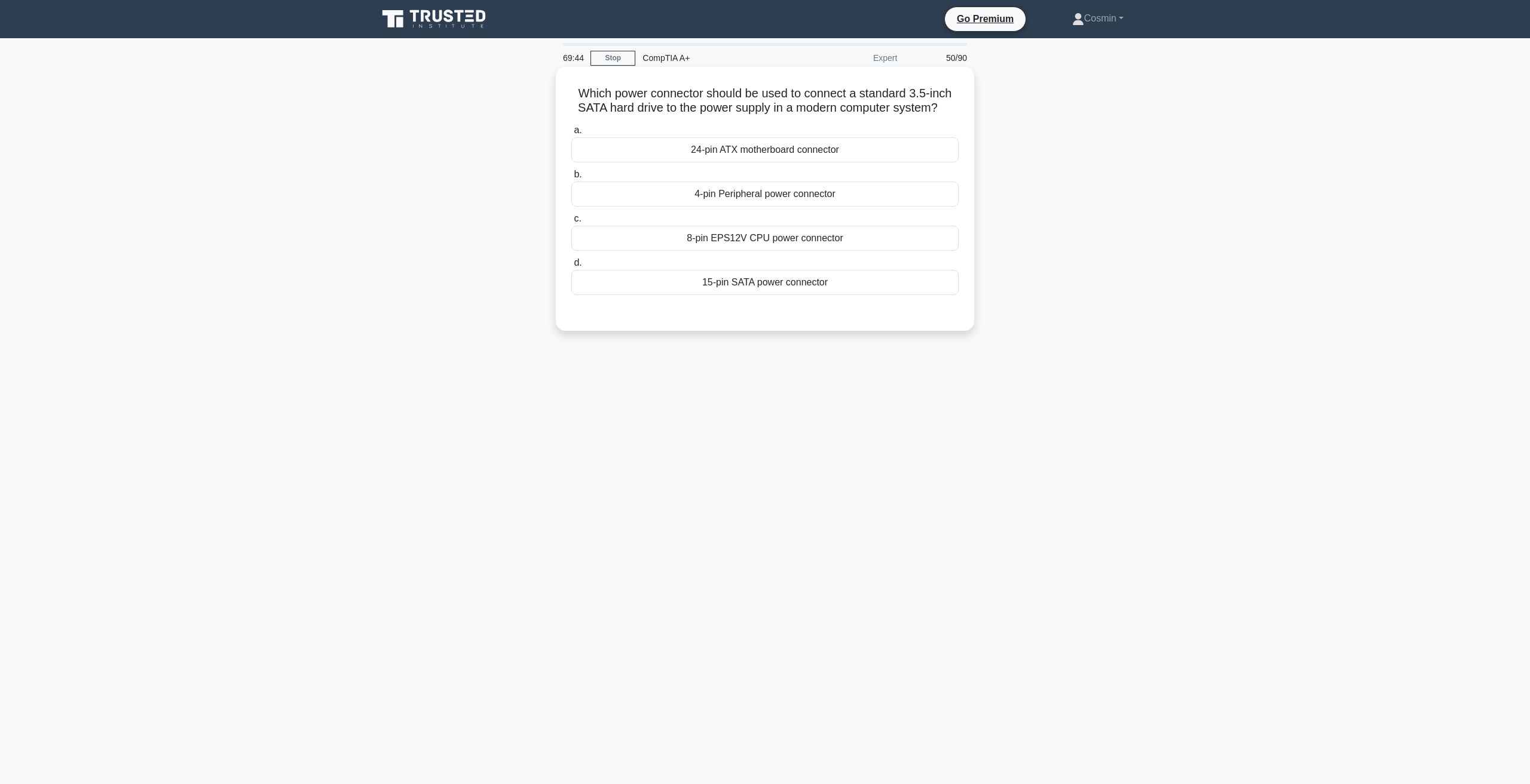
click at [737, 290] on div "15-pin SATA power connector" at bounding box center [765, 282] width 387 height 25
click at [572, 267] on input "d. 15-pin SATA power connector" at bounding box center [572, 262] width 0 height 7
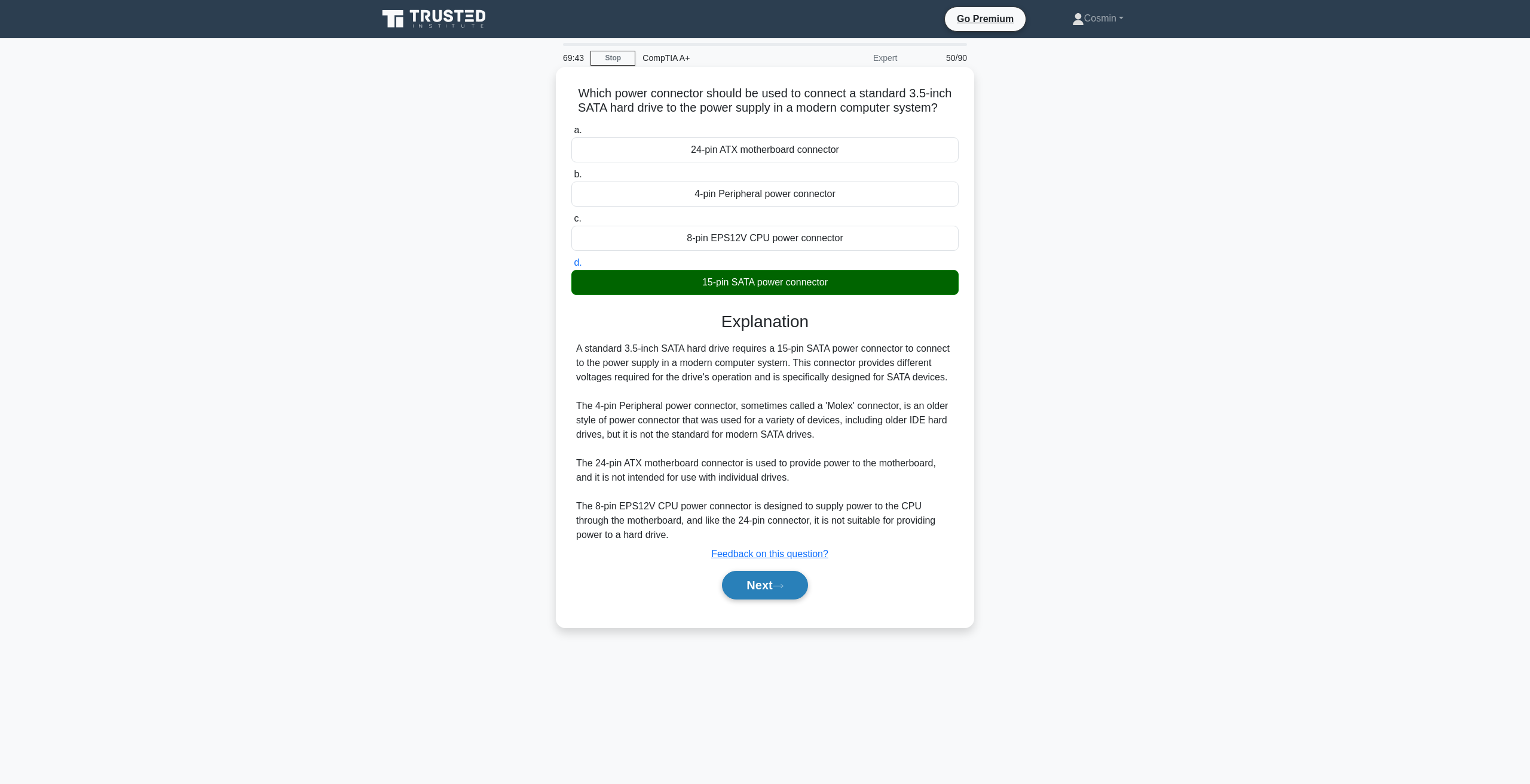
click at [780, 587] on icon at bounding box center [778, 586] width 10 height 3
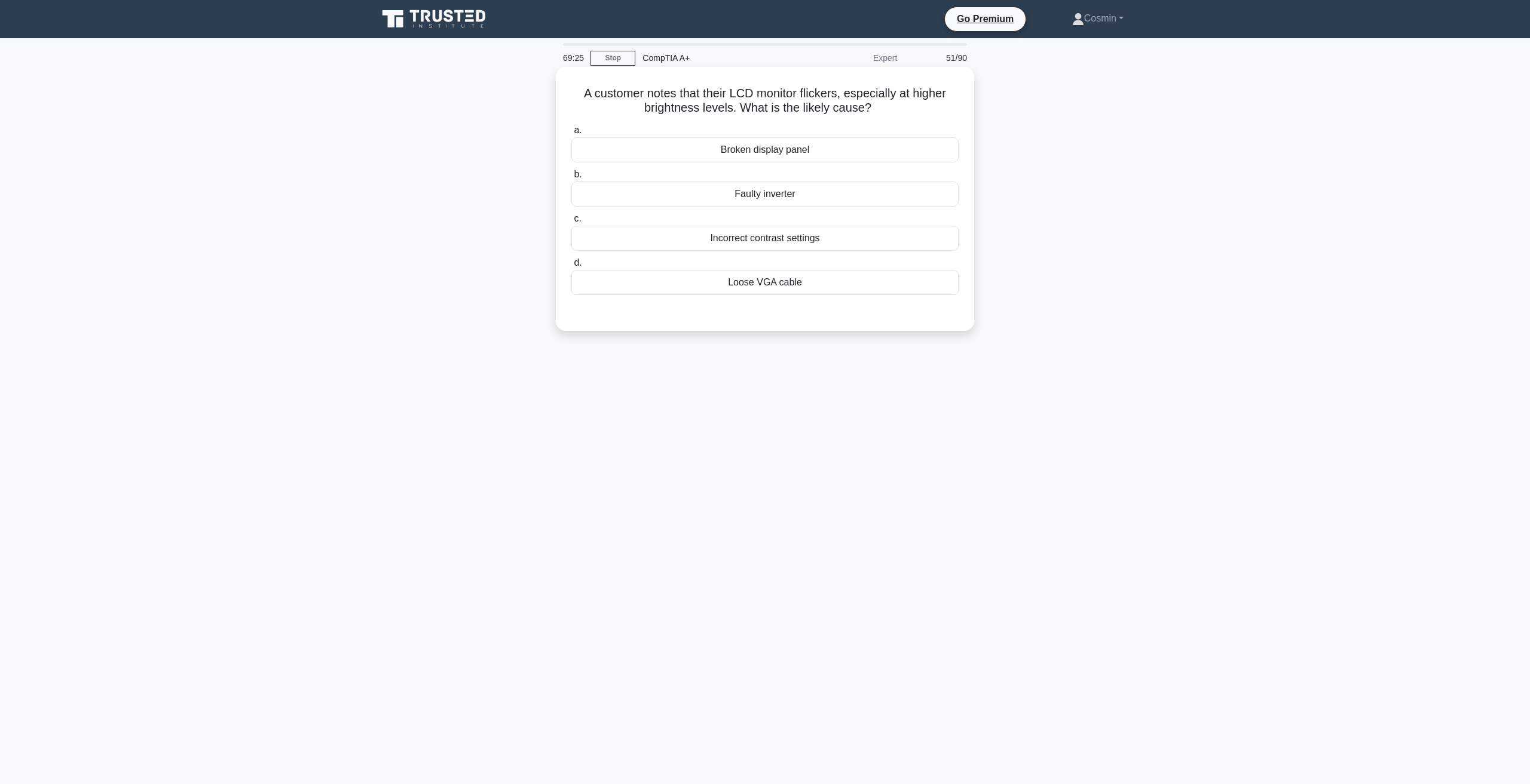
click at [720, 192] on div "Faulty inverter" at bounding box center [765, 194] width 387 height 25
click at [572, 178] on input "b. Faulty inverter" at bounding box center [572, 174] width 0 height 7
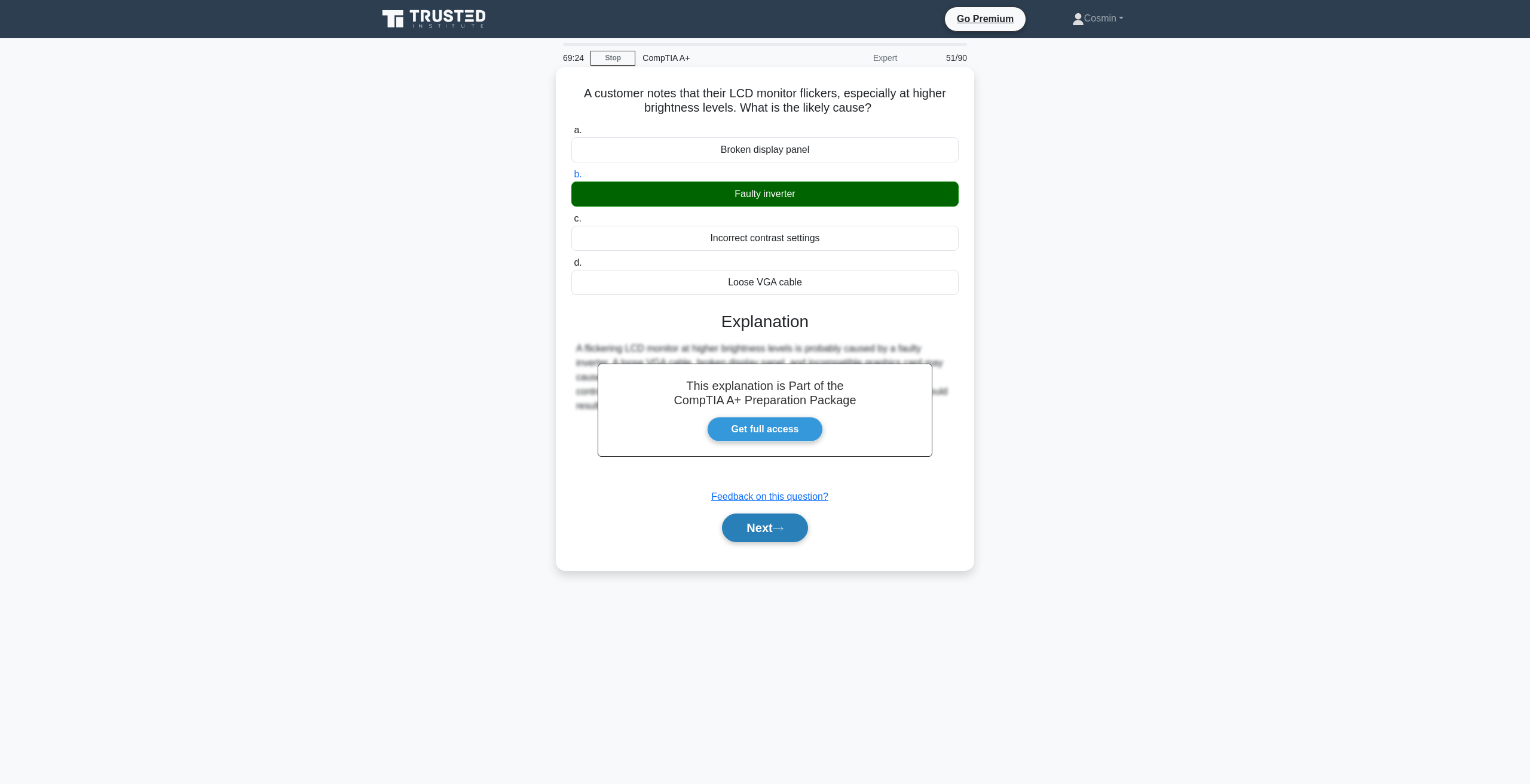
click at [770, 525] on button "Next" at bounding box center [765, 527] width 85 height 29
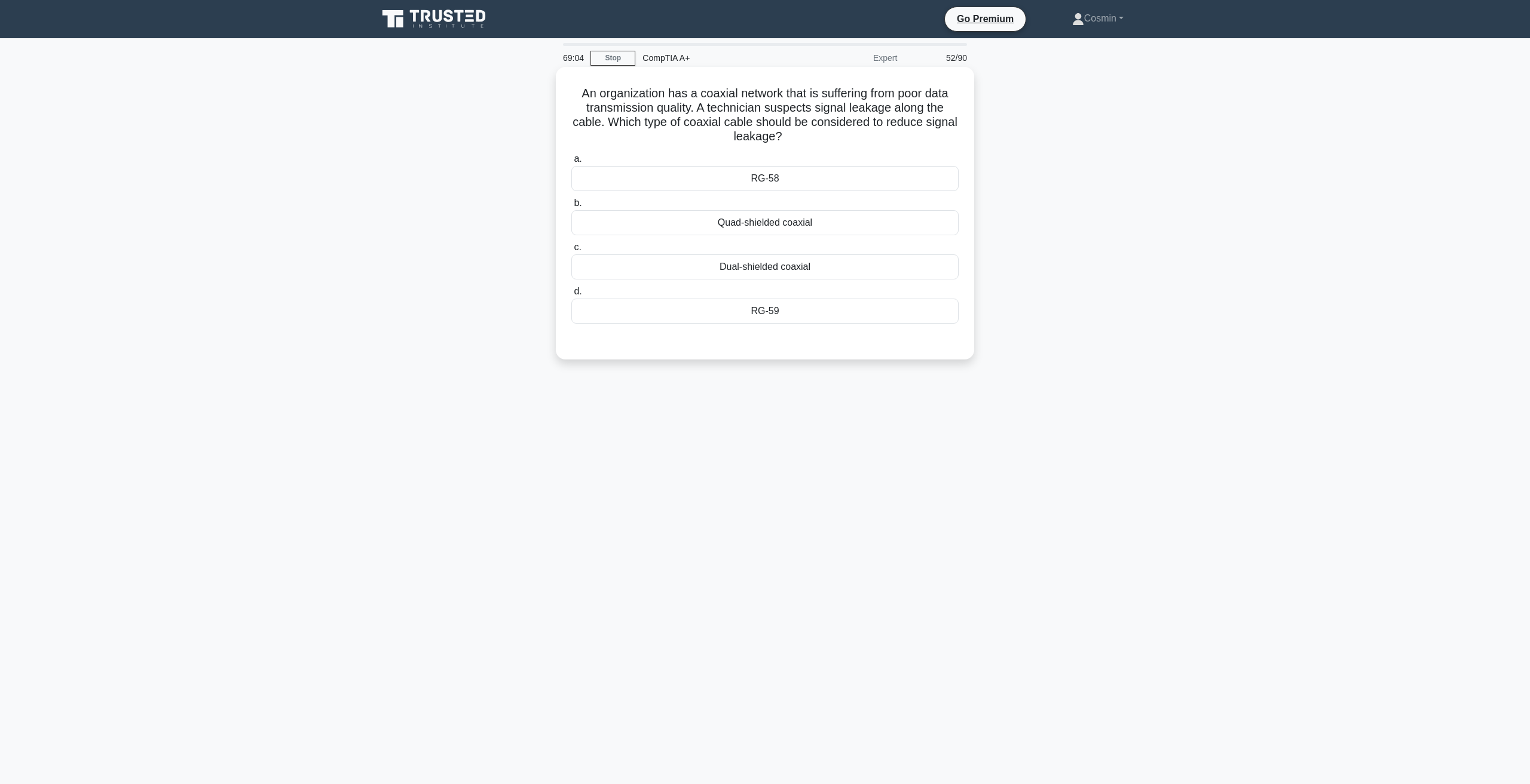
click at [801, 222] on div "Quad-shielded coaxial" at bounding box center [765, 222] width 387 height 25
click at [572, 208] on input "b. Quad-shielded coaxial" at bounding box center [572, 203] width 0 height 7
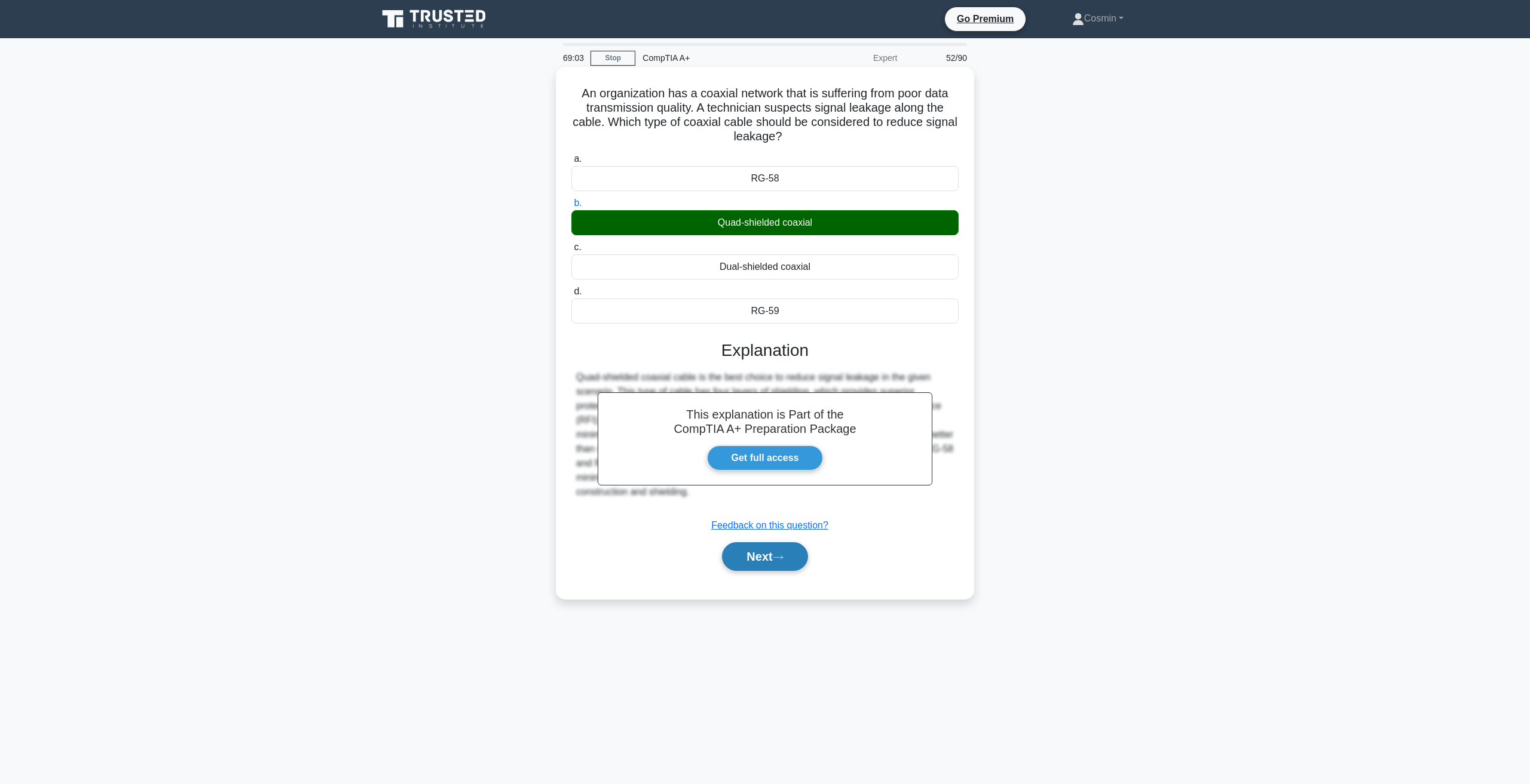
click at [767, 564] on button "Next" at bounding box center [765, 556] width 85 height 29
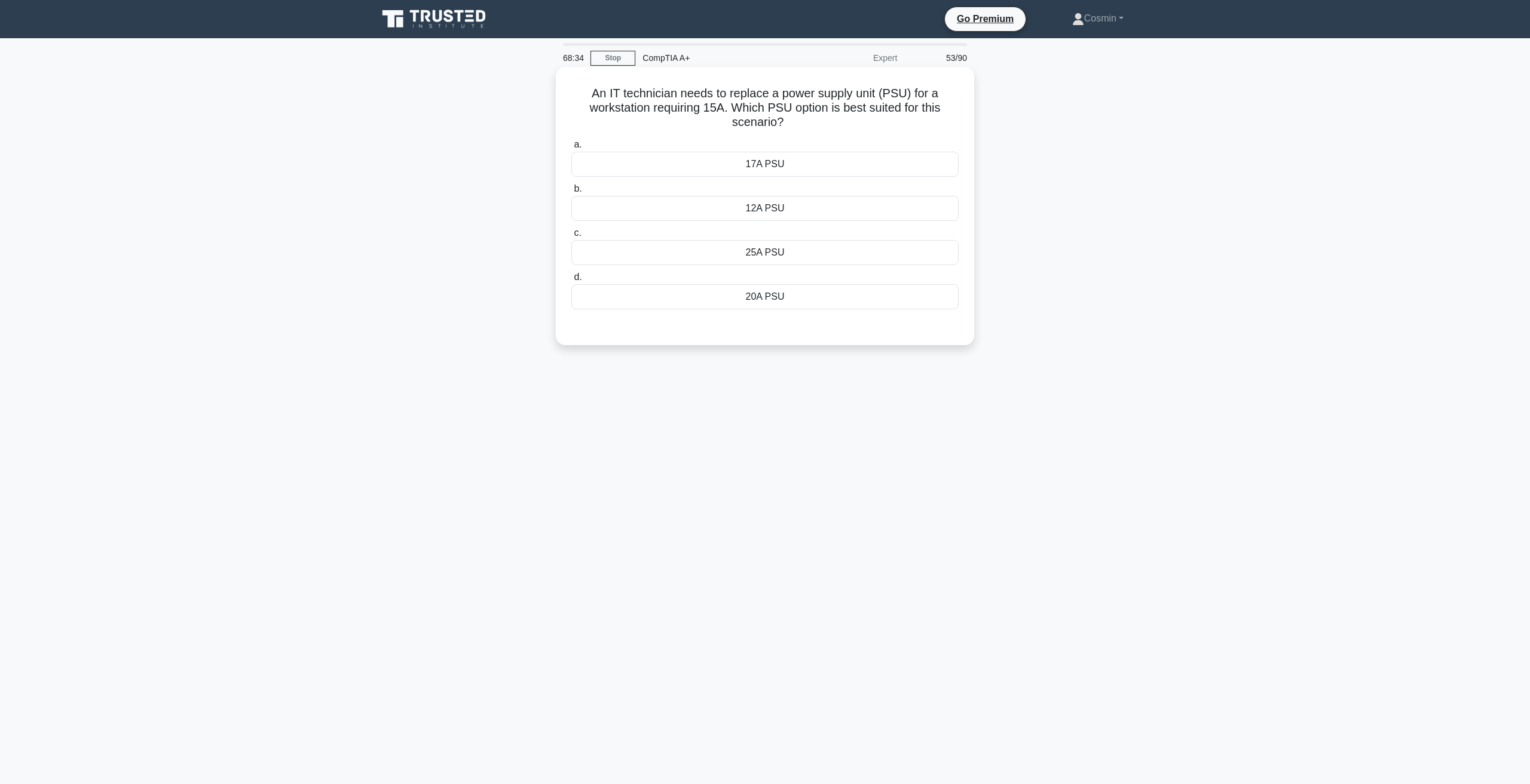
drag, startPoint x: 790, startPoint y: 157, endPoint x: 783, endPoint y: 157, distance: 7.0
click at [783, 157] on div "17A PSU" at bounding box center [765, 164] width 387 height 25
click at [572, 149] on input "a. 17A PSU" at bounding box center [572, 144] width 0 height 7
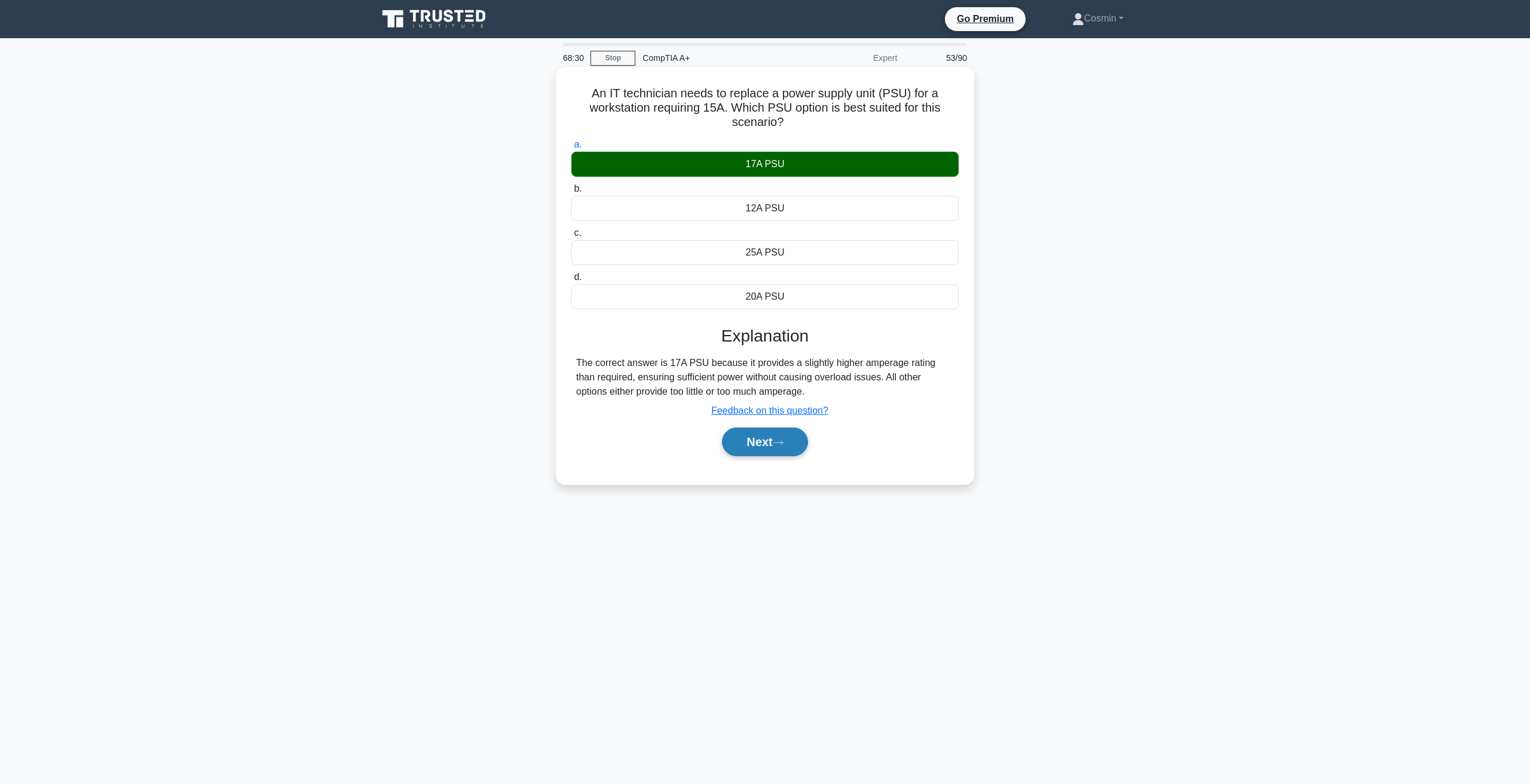
click at [759, 445] on button "Next" at bounding box center [765, 441] width 85 height 29
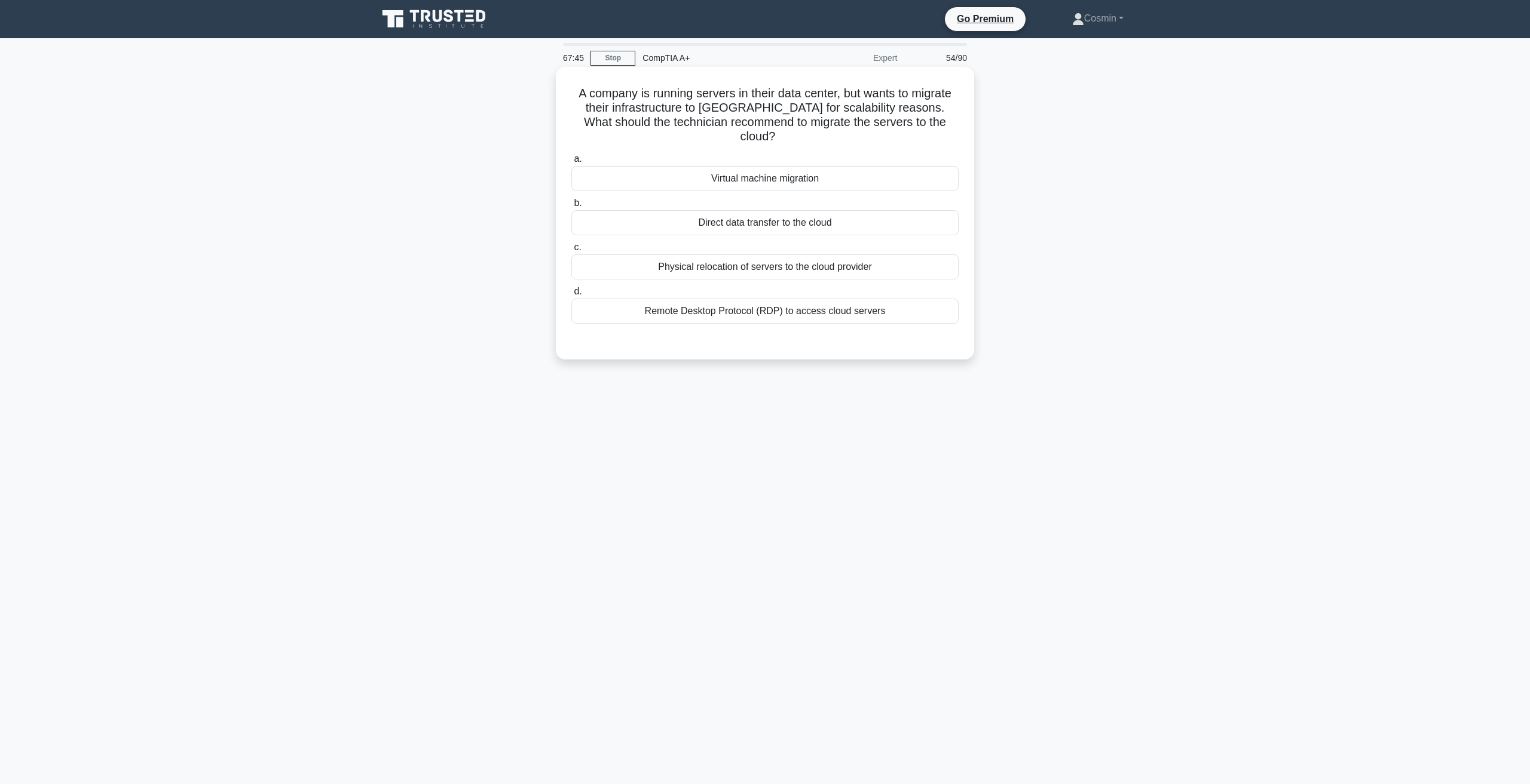
click at [848, 214] on div "Direct data transfer to the cloud" at bounding box center [765, 222] width 387 height 25
click at [572, 208] on input "b. Direct data transfer to the cloud" at bounding box center [572, 203] width 0 height 7
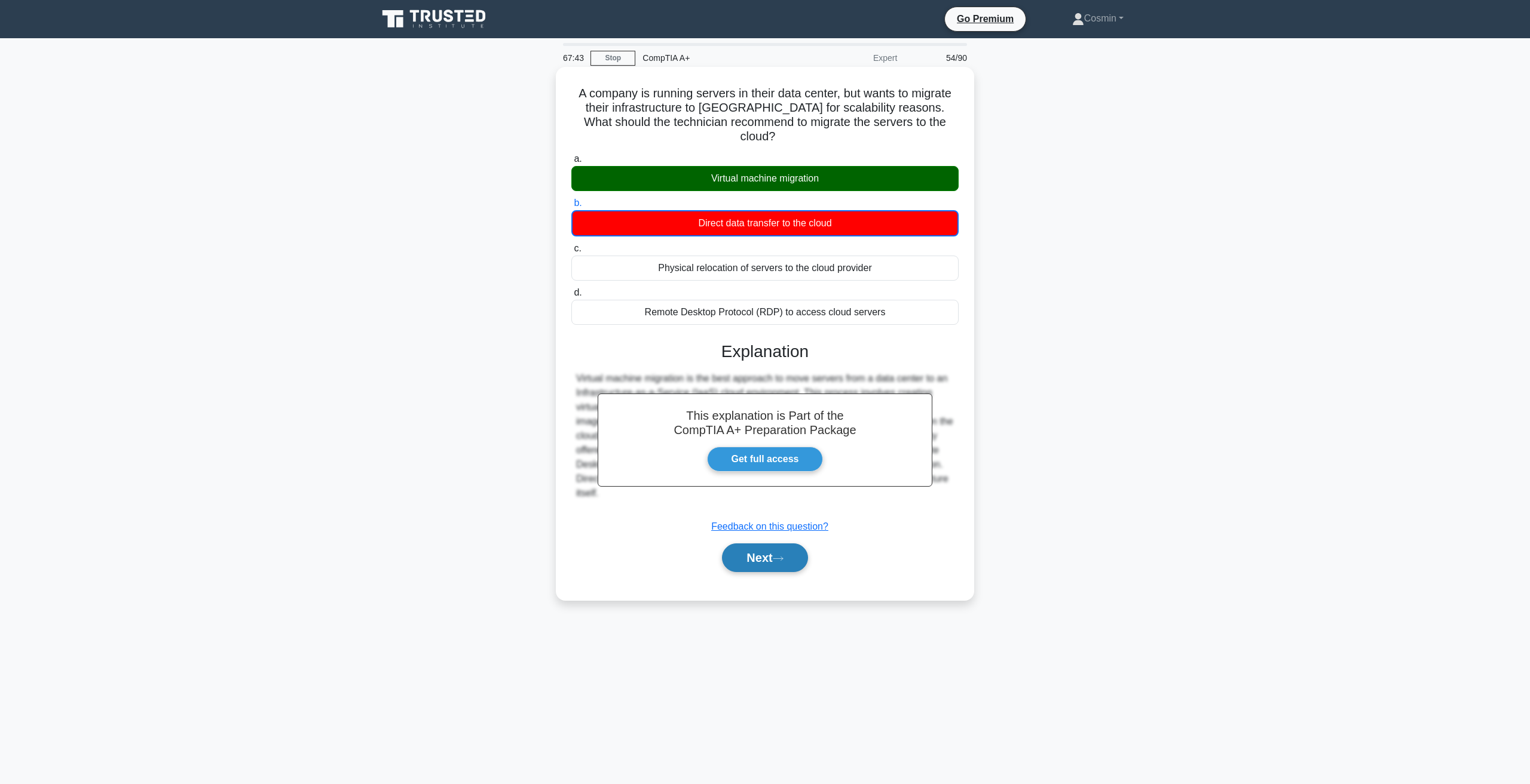
click at [760, 544] on button "Next" at bounding box center [765, 558] width 85 height 29
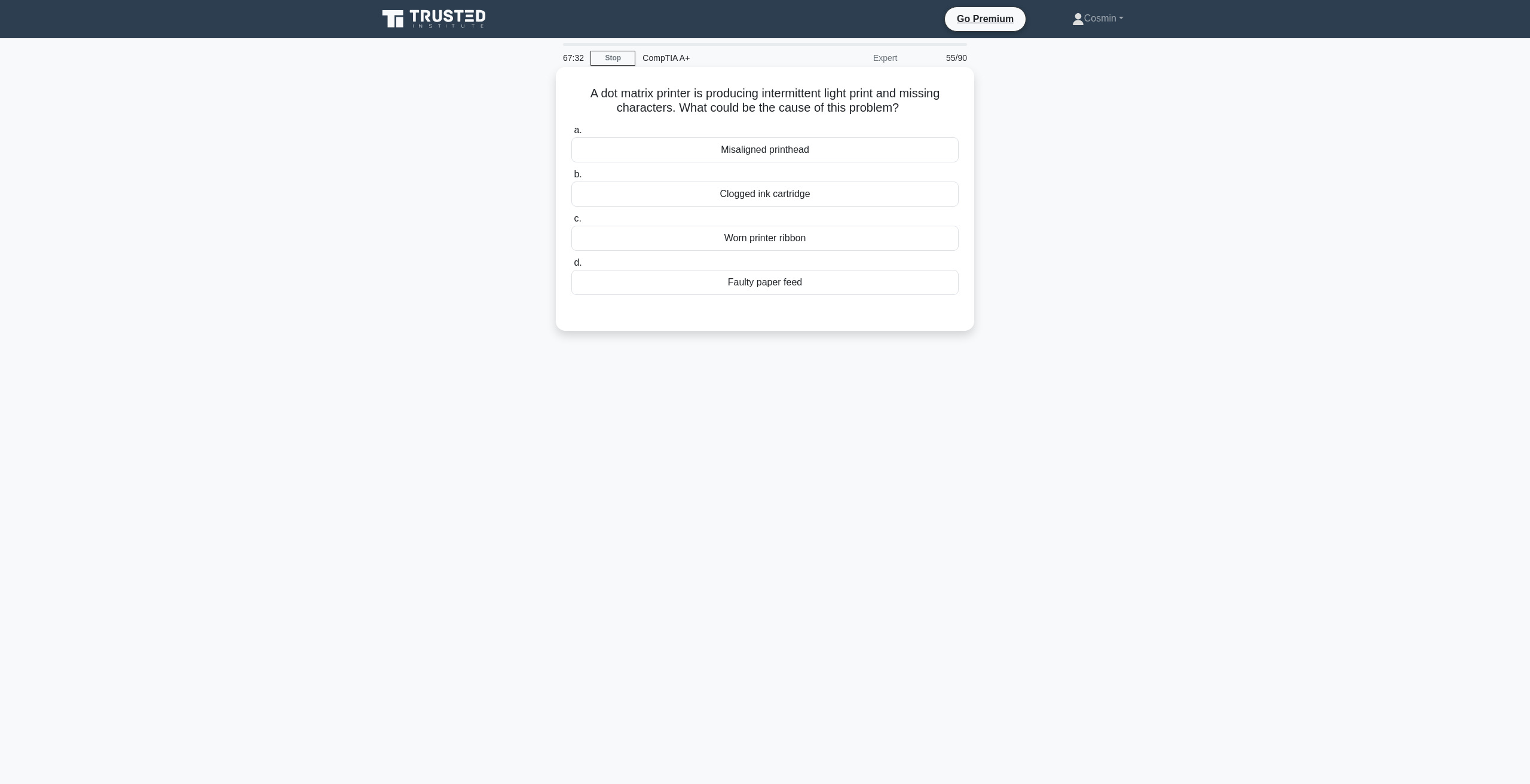
click at [780, 197] on div "Clogged ink cartridge" at bounding box center [765, 194] width 387 height 25
click at [572, 178] on input "b. Clogged ink cartridge" at bounding box center [572, 174] width 0 height 7
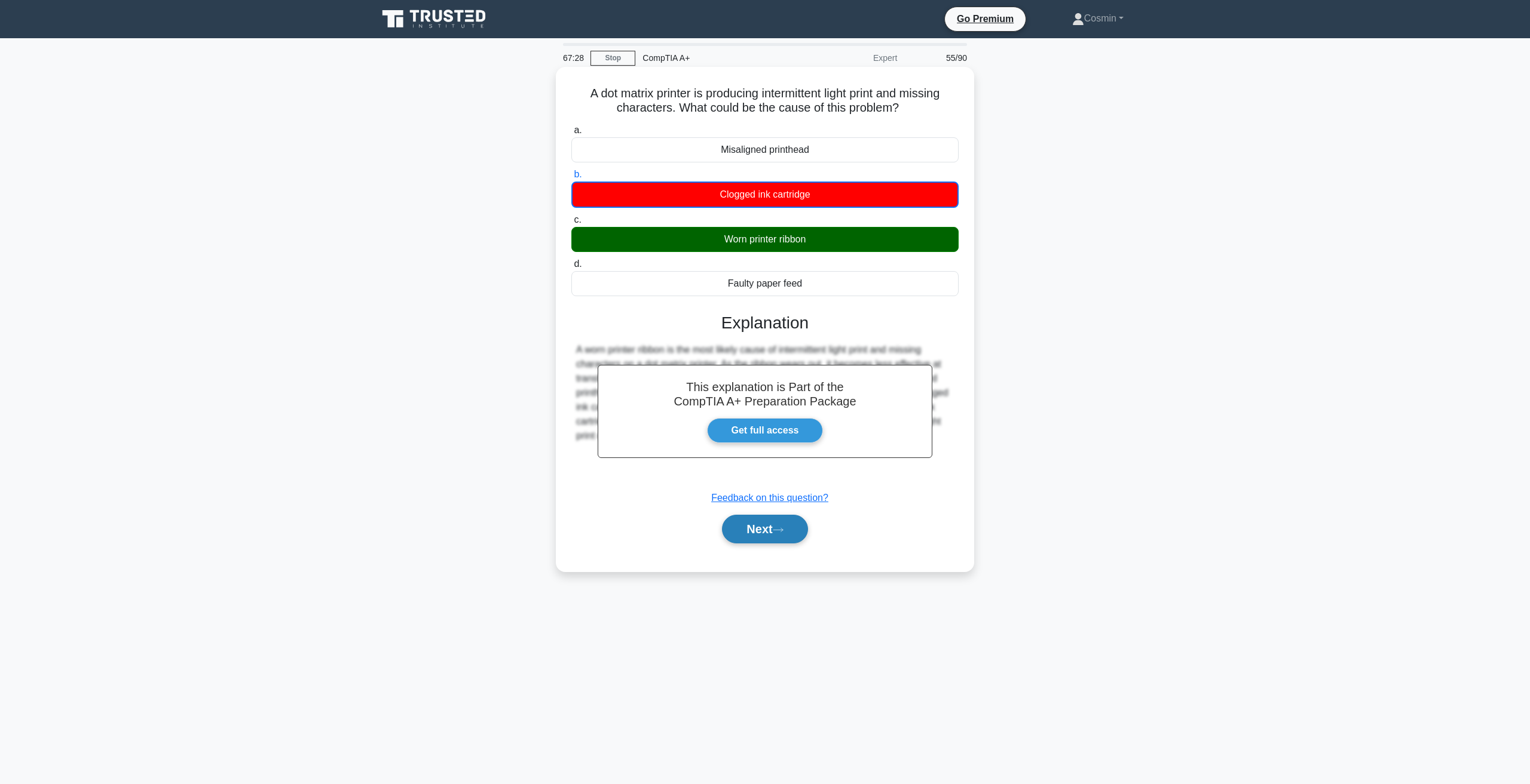
click at [762, 534] on button "Next" at bounding box center [765, 529] width 85 height 29
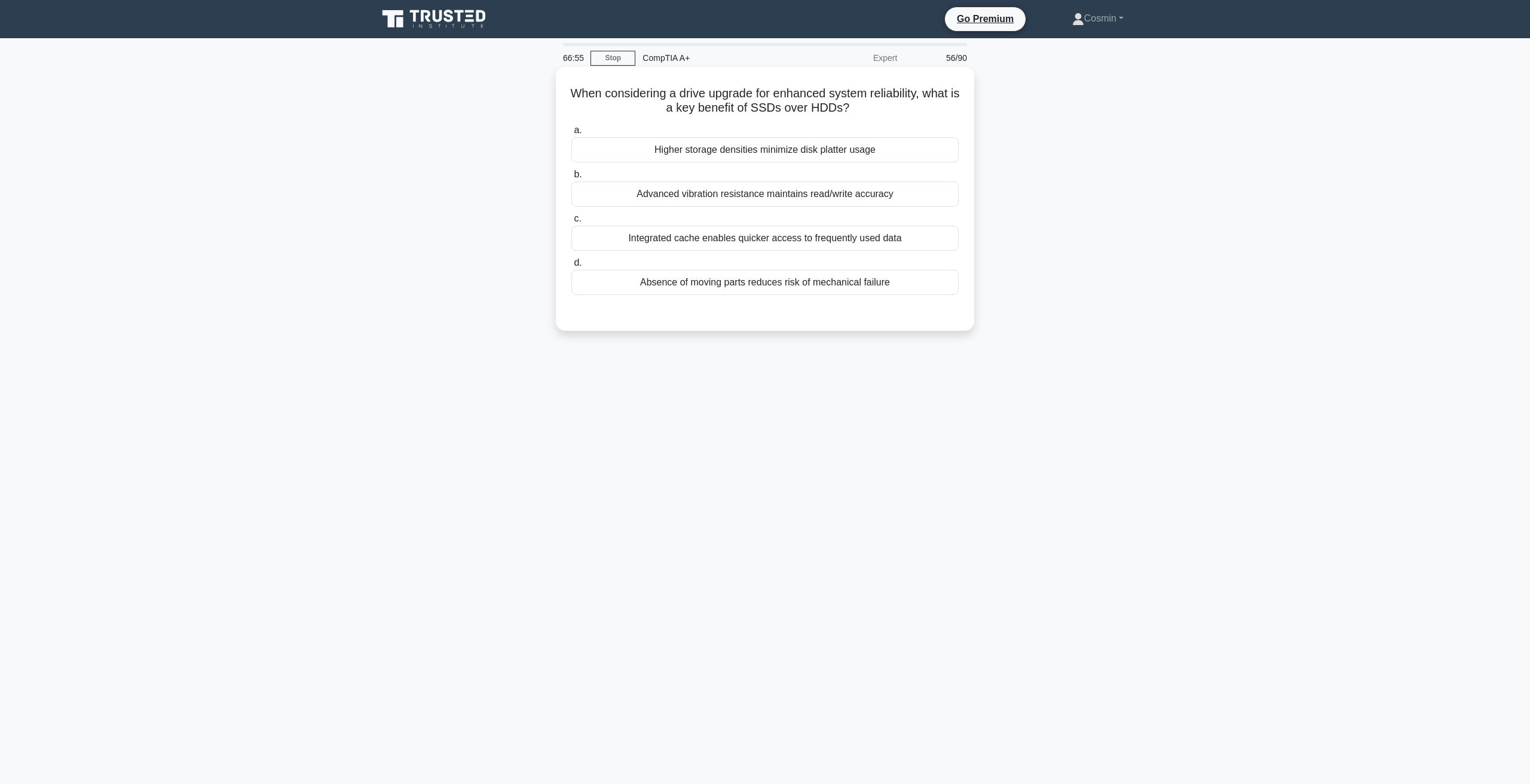
click at [877, 283] on div "Absence of moving parts reduces risk of mechanical failure" at bounding box center [765, 282] width 387 height 25
click at [572, 267] on input "d. Absence of moving parts reduces risk of mechanical failure" at bounding box center [572, 262] width 0 height 7
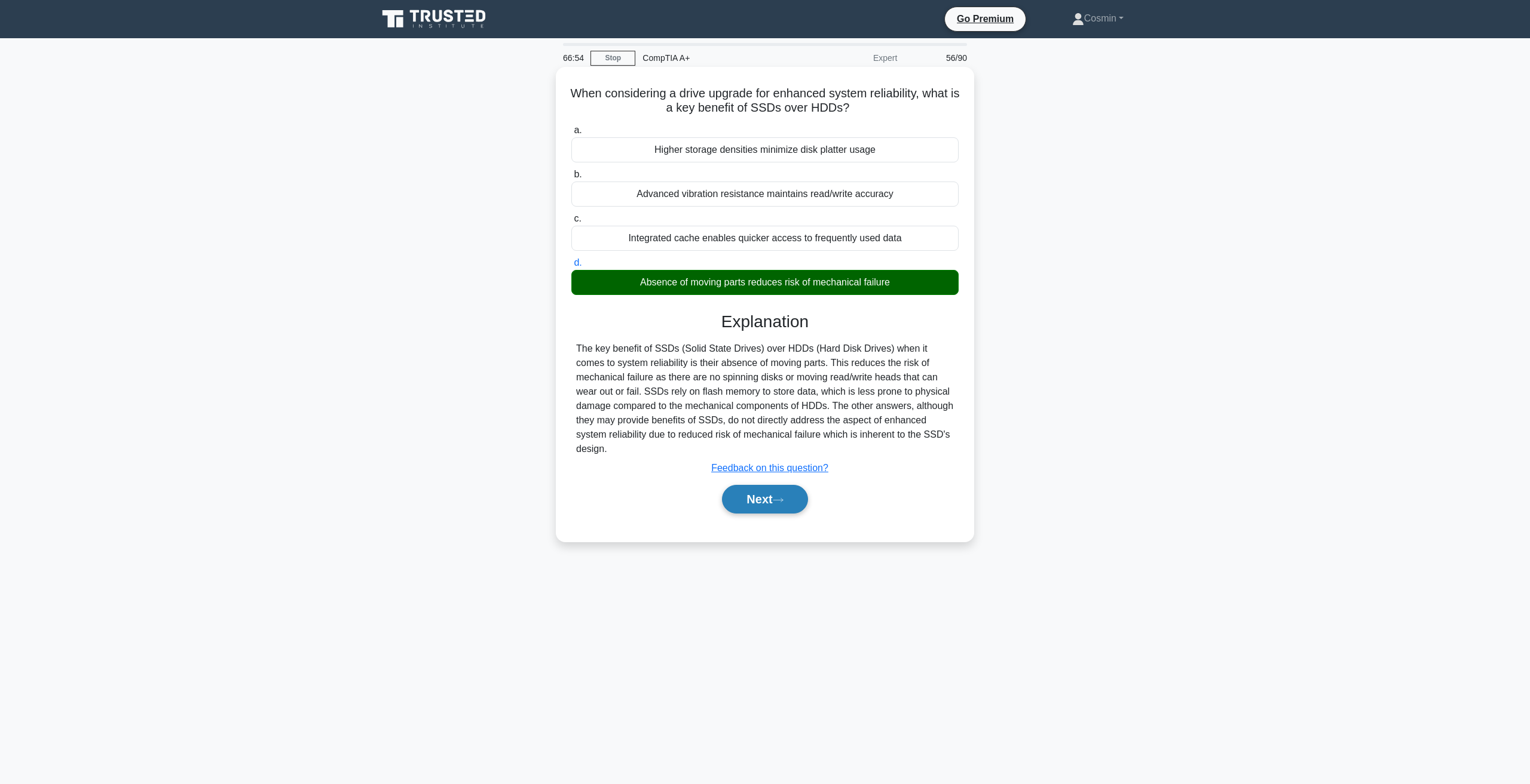
click at [775, 497] on button "Next" at bounding box center [765, 499] width 85 height 29
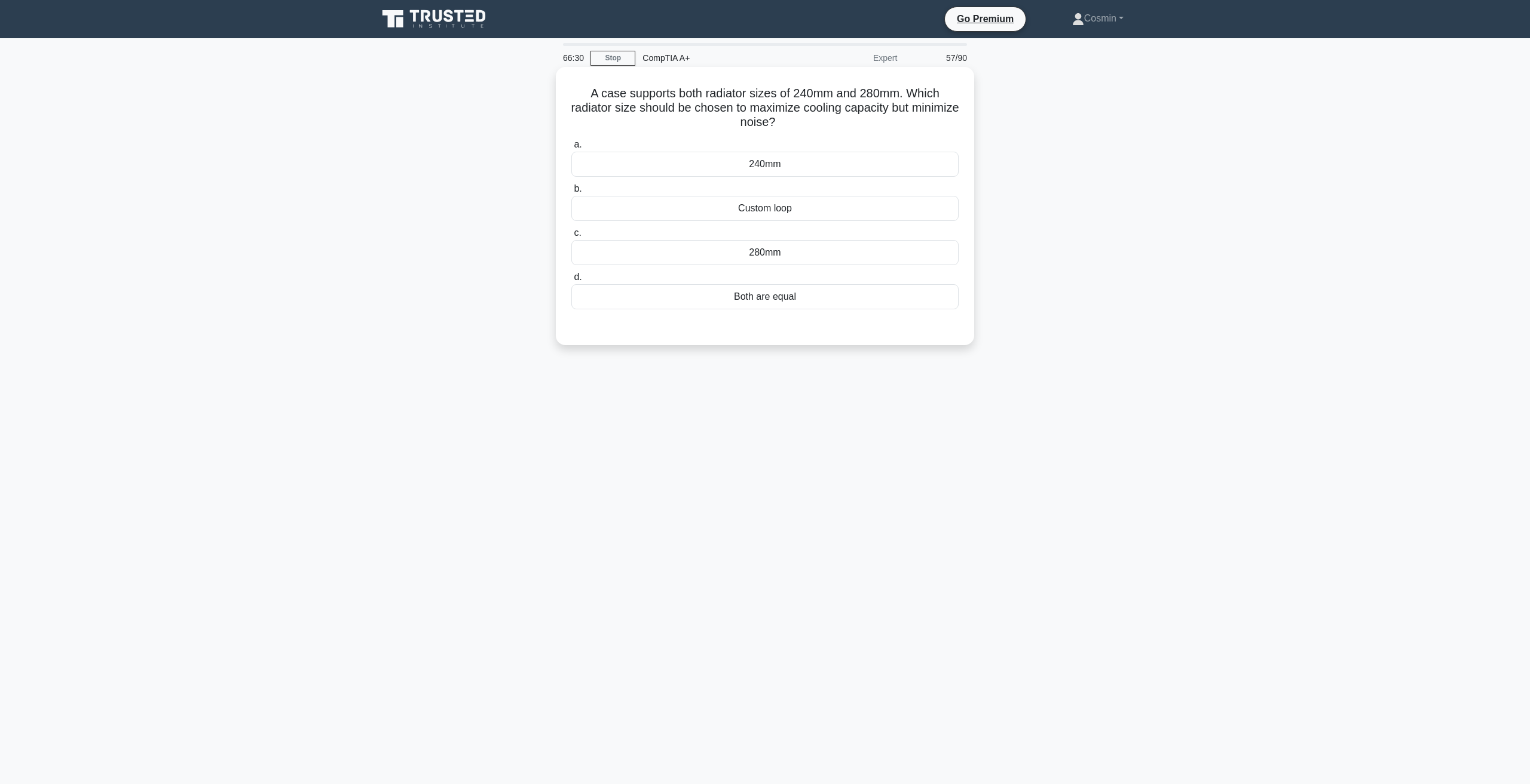
click at [759, 250] on div "280mm" at bounding box center [765, 253] width 387 height 25
click at [572, 237] on input "c. 280mm" at bounding box center [572, 233] width 0 height 7
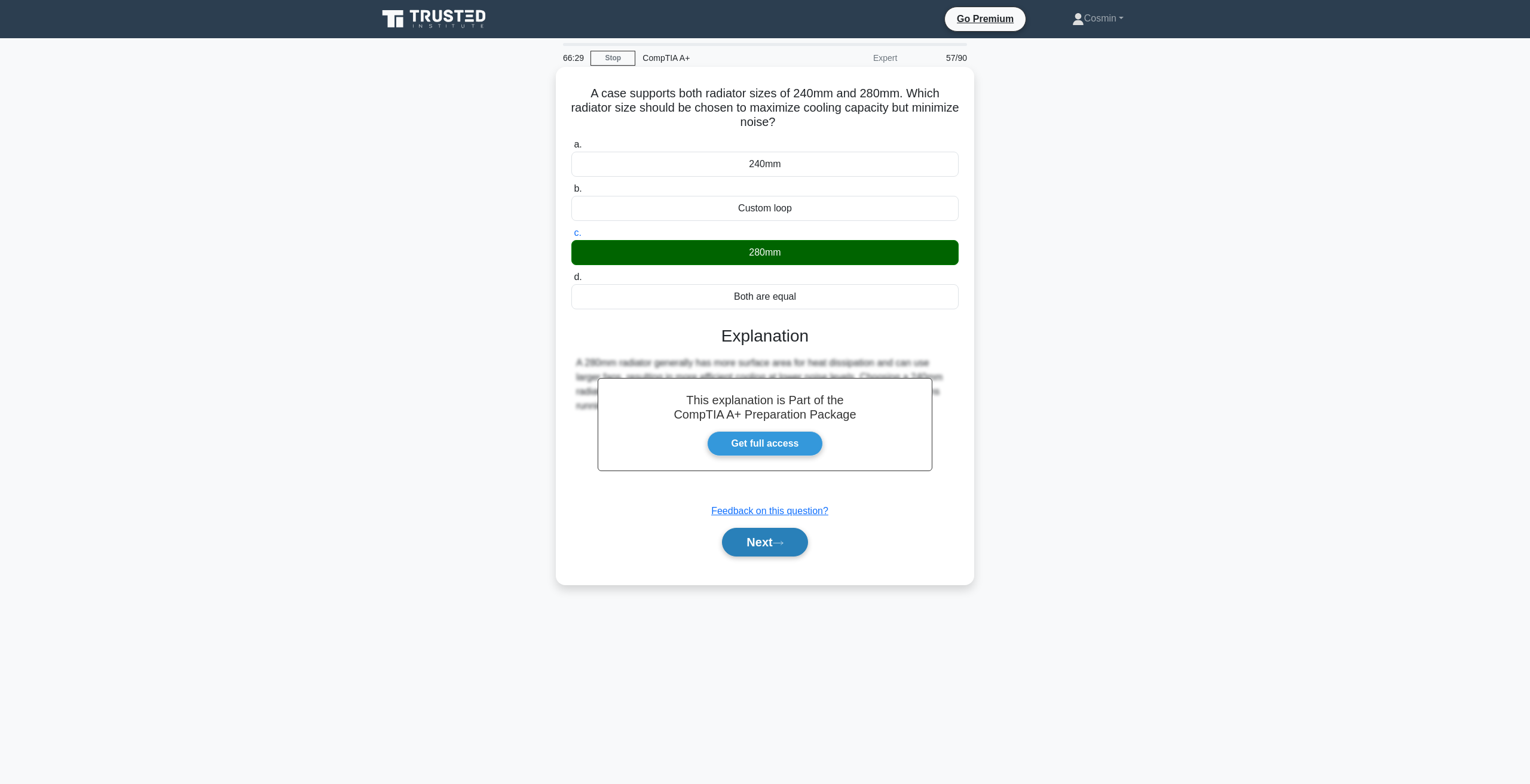
click at [799, 549] on button "Next" at bounding box center [765, 542] width 85 height 29
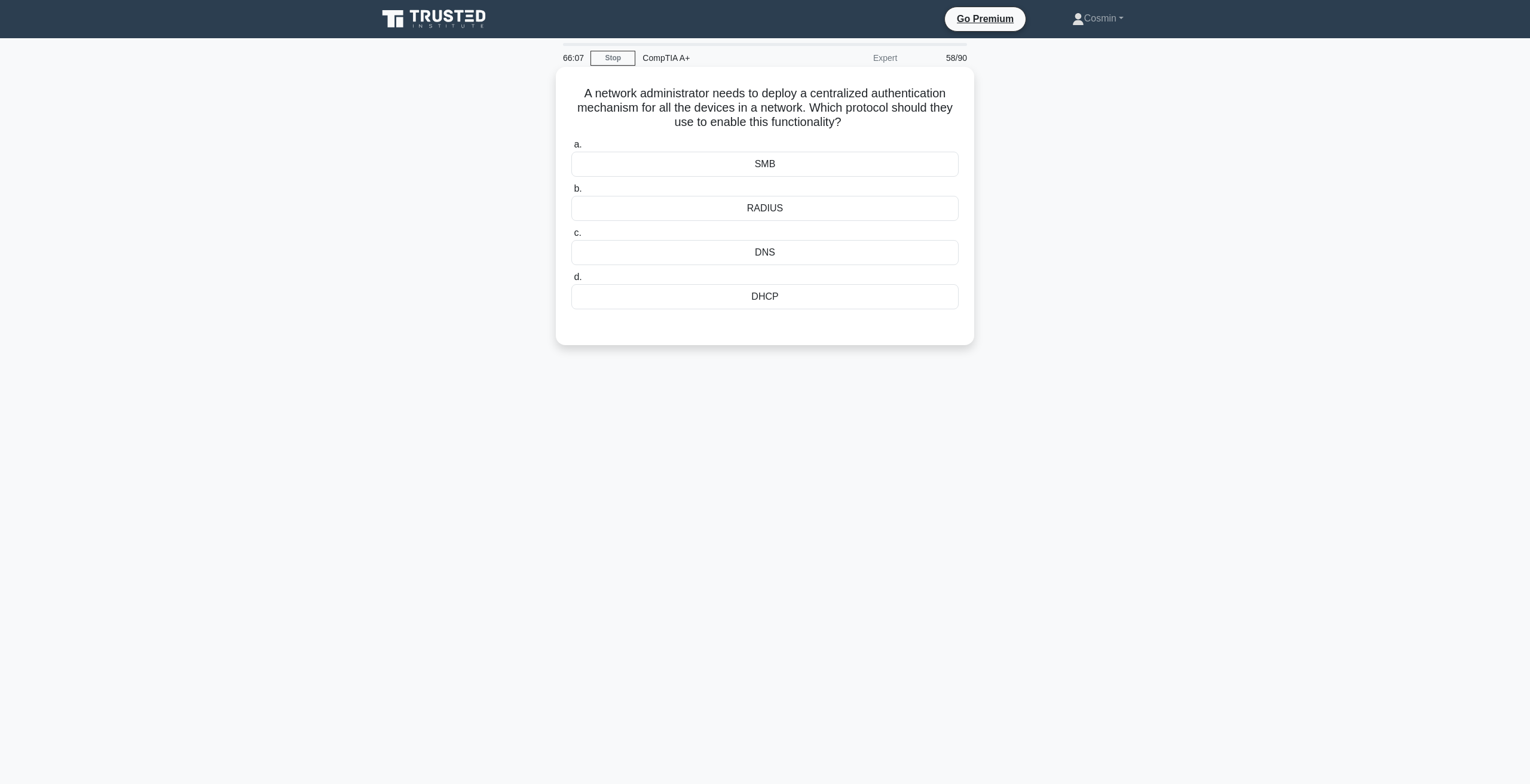
click at [798, 158] on div "SMB" at bounding box center [765, 164] width 387 height 25
click at [572, 149] on input "a. SMB" at bounding box center [572, 144] width 0 height 7
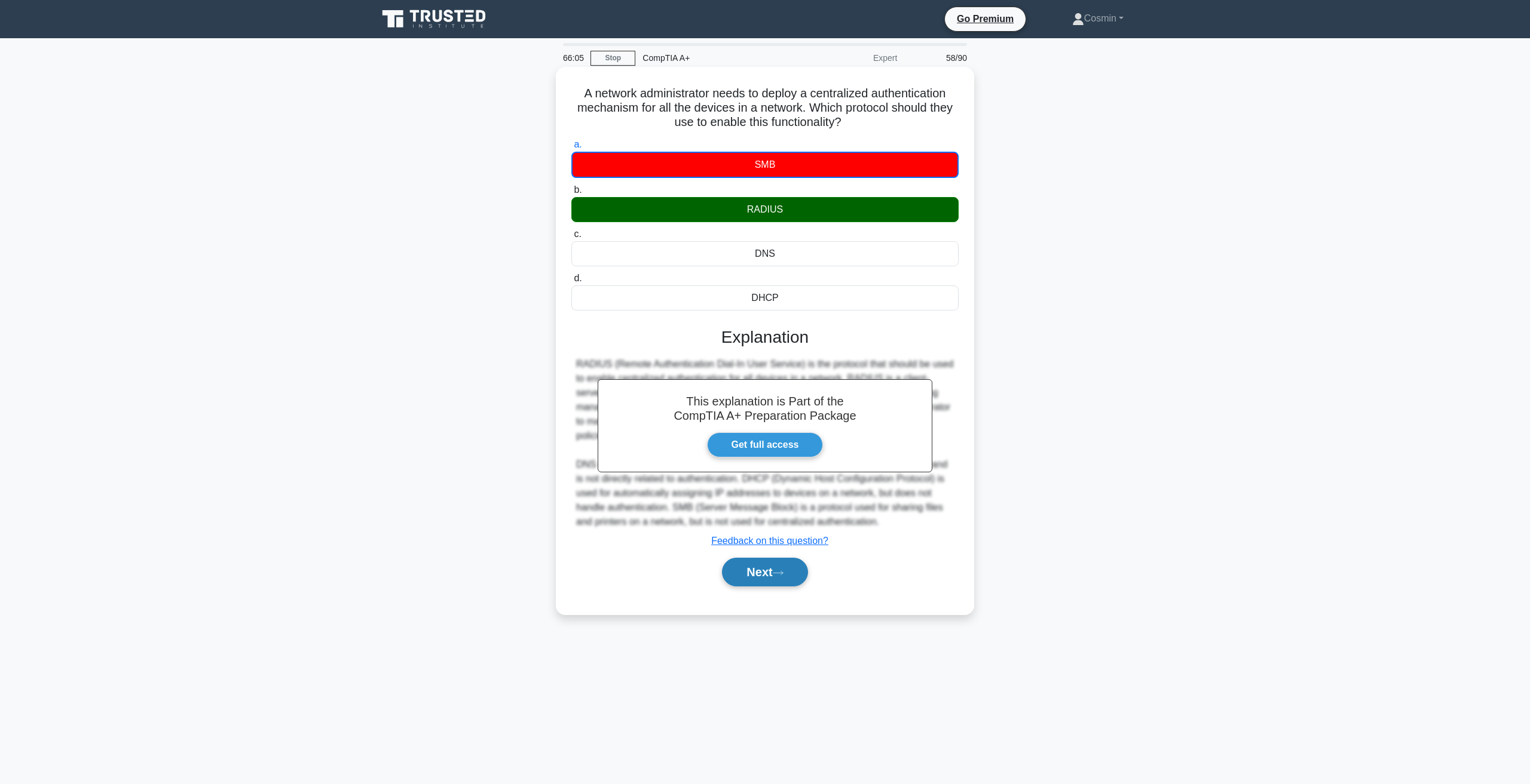
click at [778, 573] on icon at bounding box center [778, 573] width 11 height 7
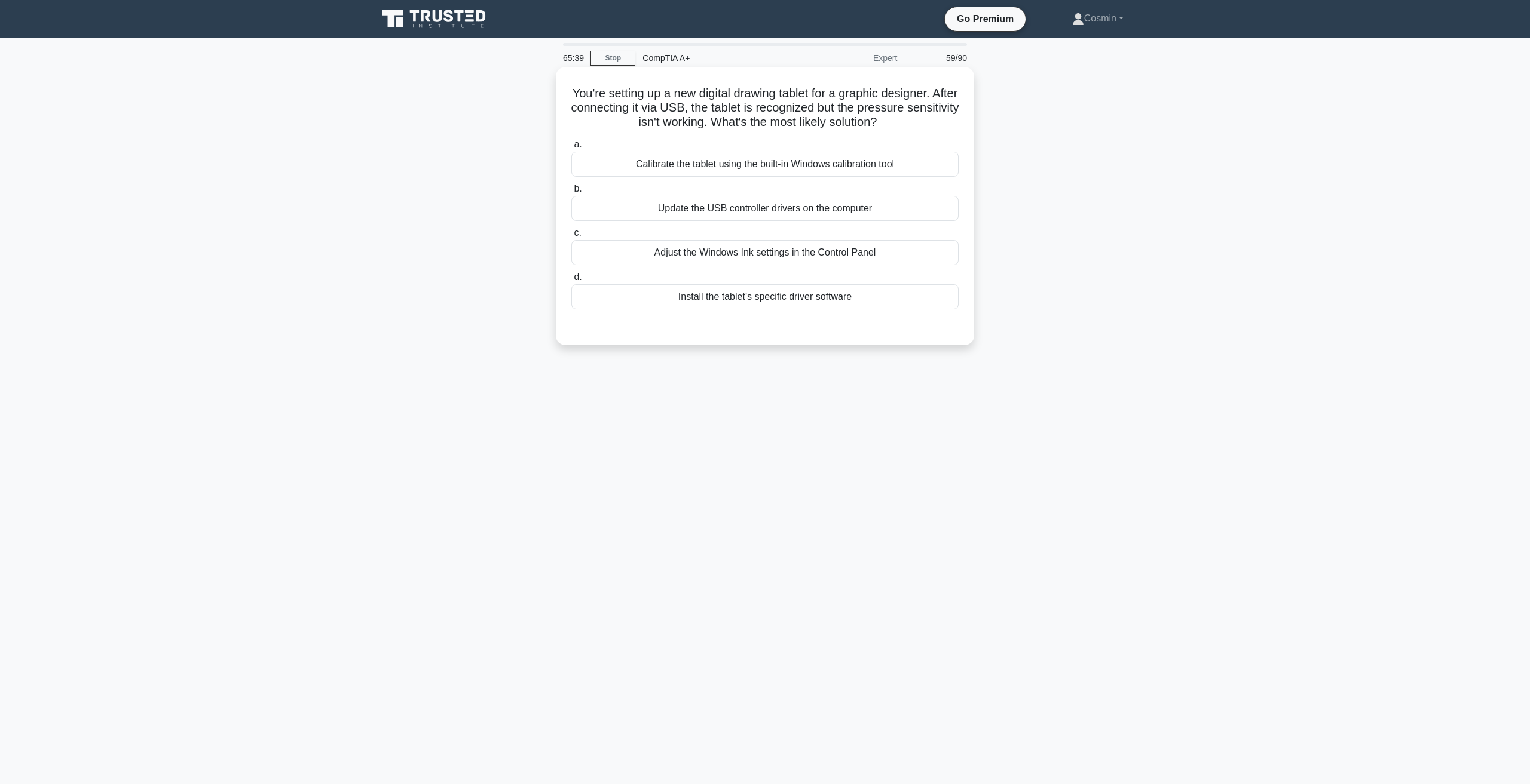
click at [853, 299] on div "Install the tablet's specific driver software" at bounding box center [765, 297] width 387 height 25
click at [572, 281] on input "d. Install the tablet's specific driver software" at bounding box center [572, 277] width 0 height 7
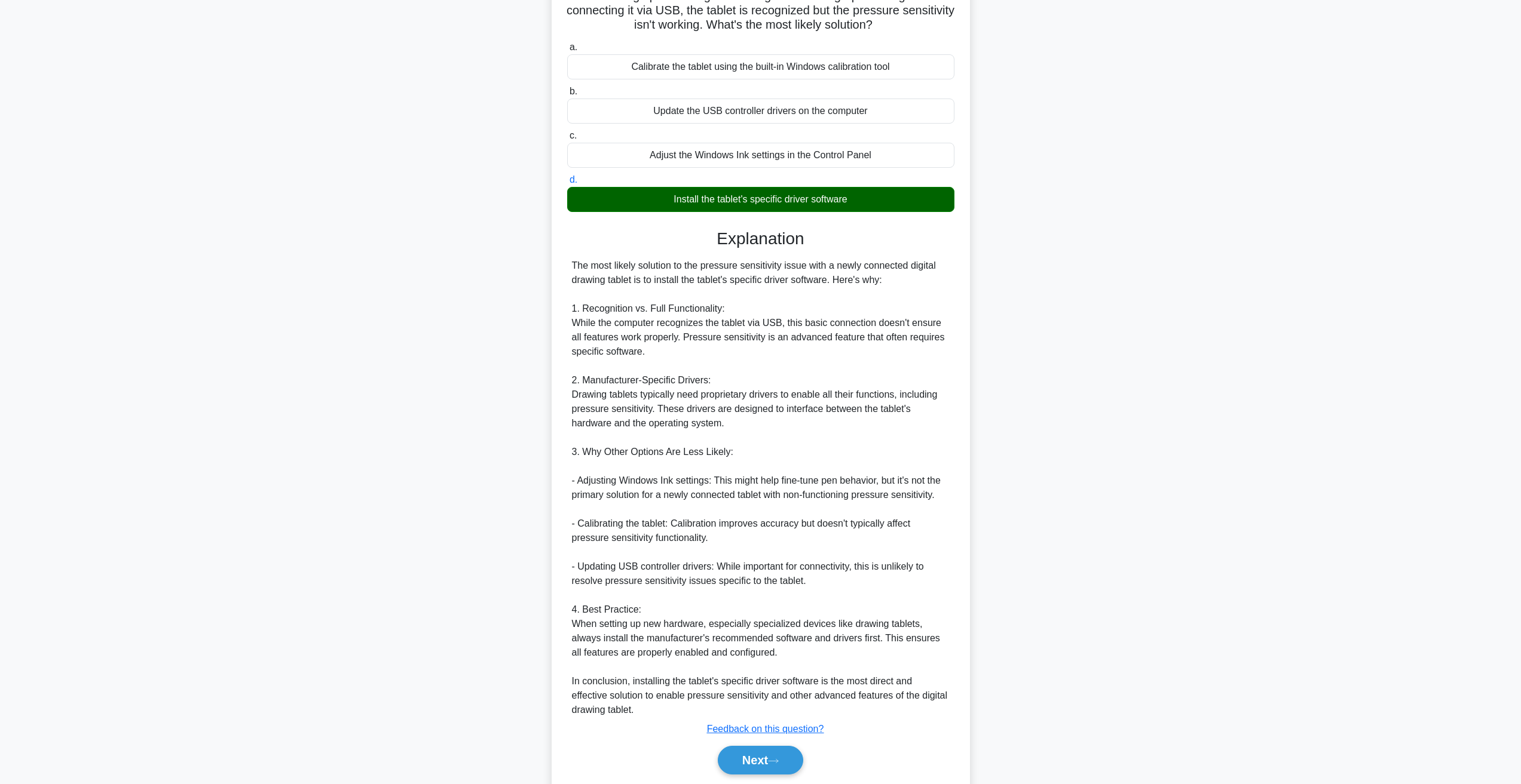
scroll to position [139, 0]
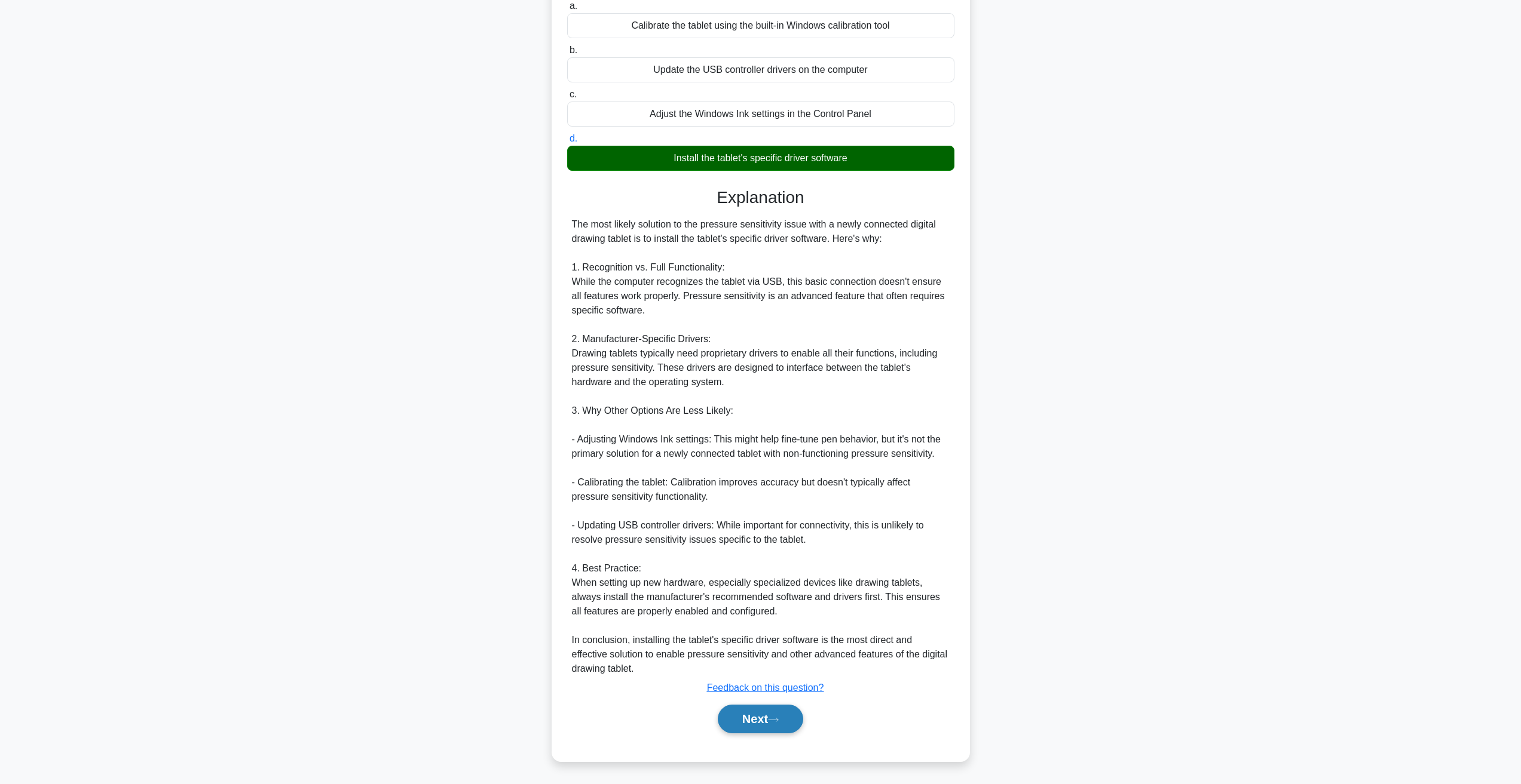
click at [761, 715] on button "Next" at bounding box center [760, 719] width 85 height 29
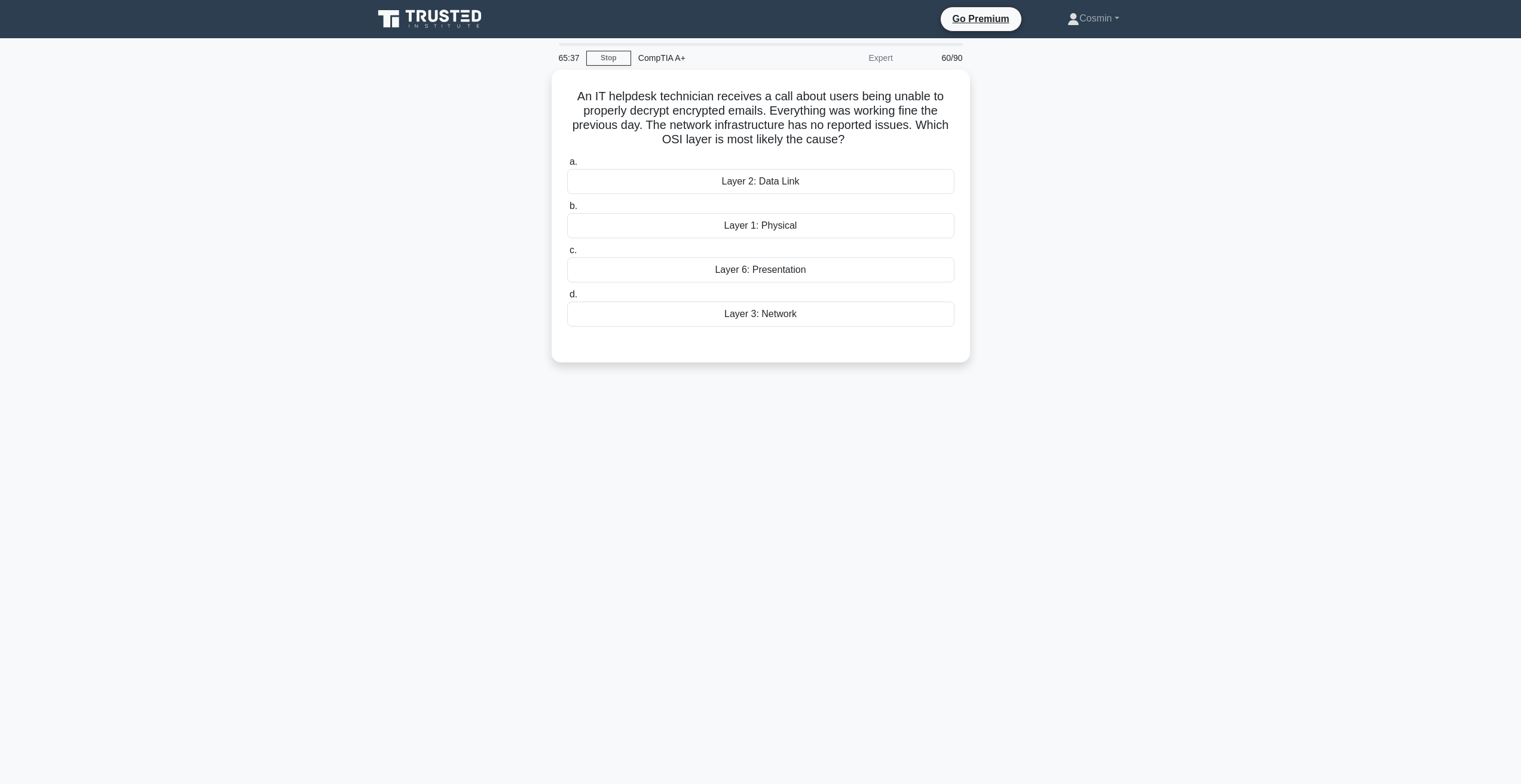
scroll to position [0, 0]
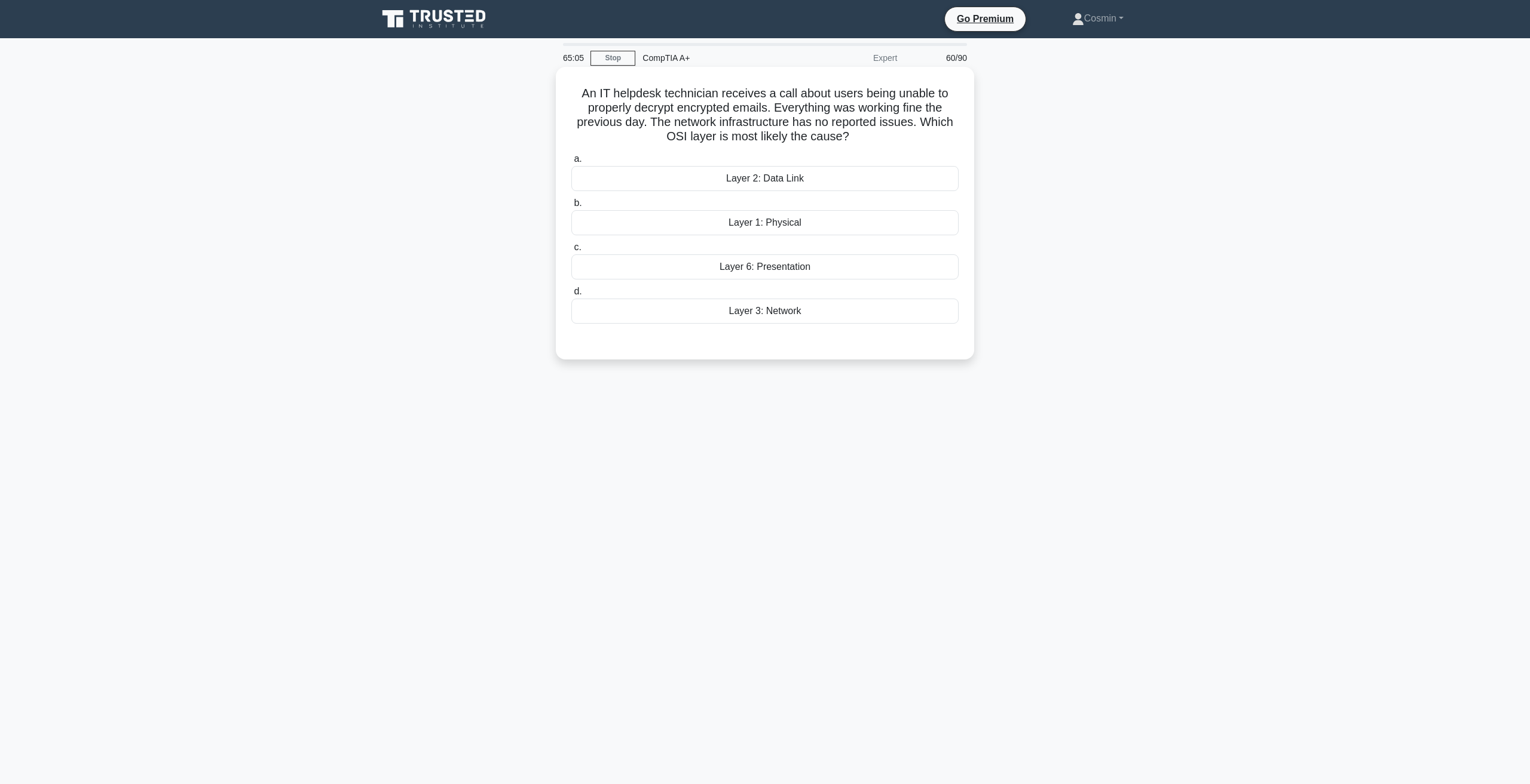
click at [769, 270] on div "Layer 6: Presentation" at bounding box center [765, 267] width 387 height 25
click at [572, 252] on input "c. Layer 6: Presentation" at bounding box center [572, 247] width 0 height 7
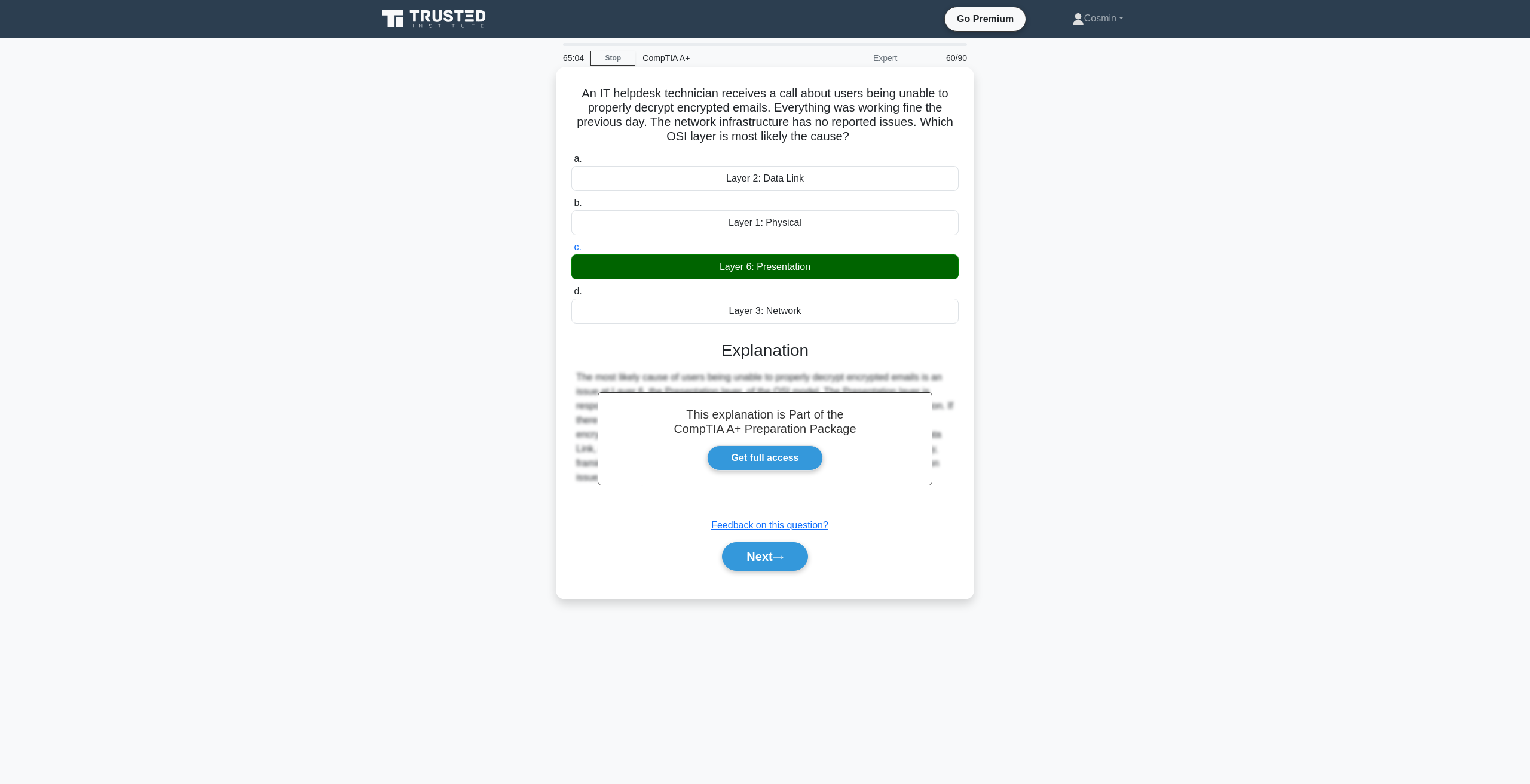
click at [765, 585] on div "a. Layer 2: Data Link b. Layer 1: Physical c. d." at bounding box center [765, 367] width 389 height 436
click at [774, 556] on button "Next" at bounding box center [765, 556] width 85 height 29
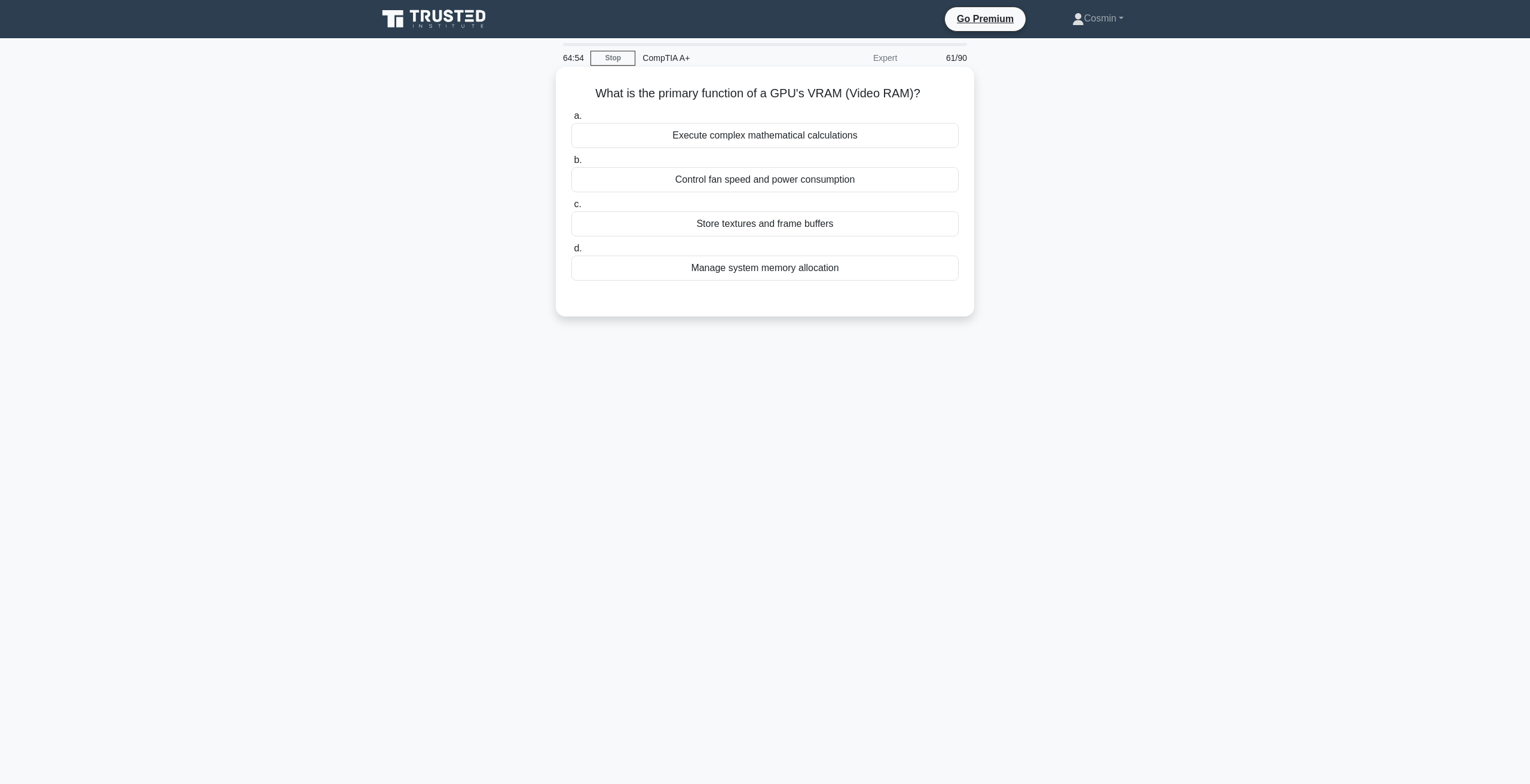
click at [761, 233] on div "Store textures and frame buffers" at bounding box center [765, 224] width 387 height 25
click at [775, 227] on div "Store textures and frame buffers" at bounding box center [765, 224] width 387 height 25
click at [572, 208] on input "c. Store textures and frame buffers" at bounding box center [572, 204] width 0 height 7
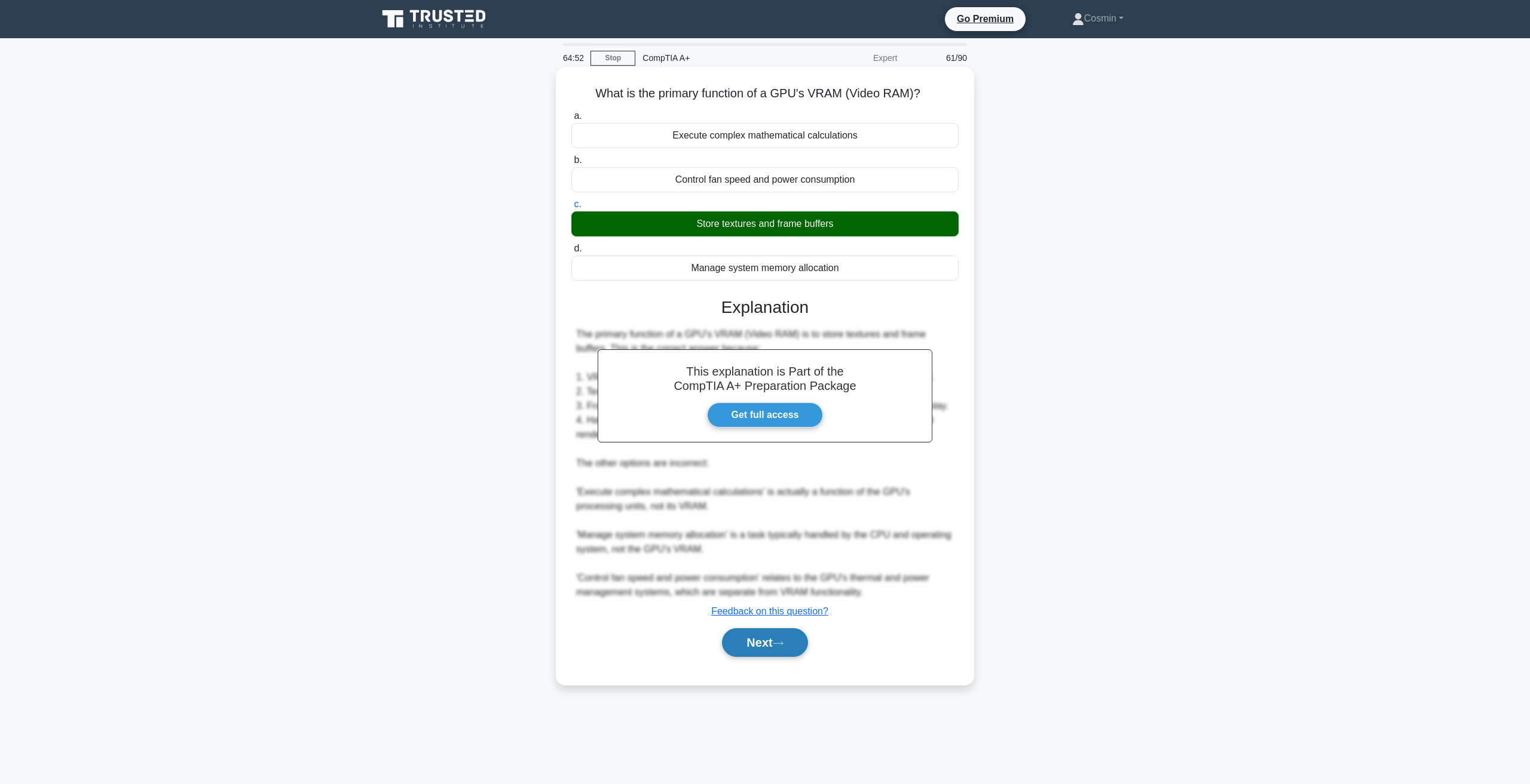
click at [766, 634] on button "Next" at bounding box center [765, 643] width 85 height 29
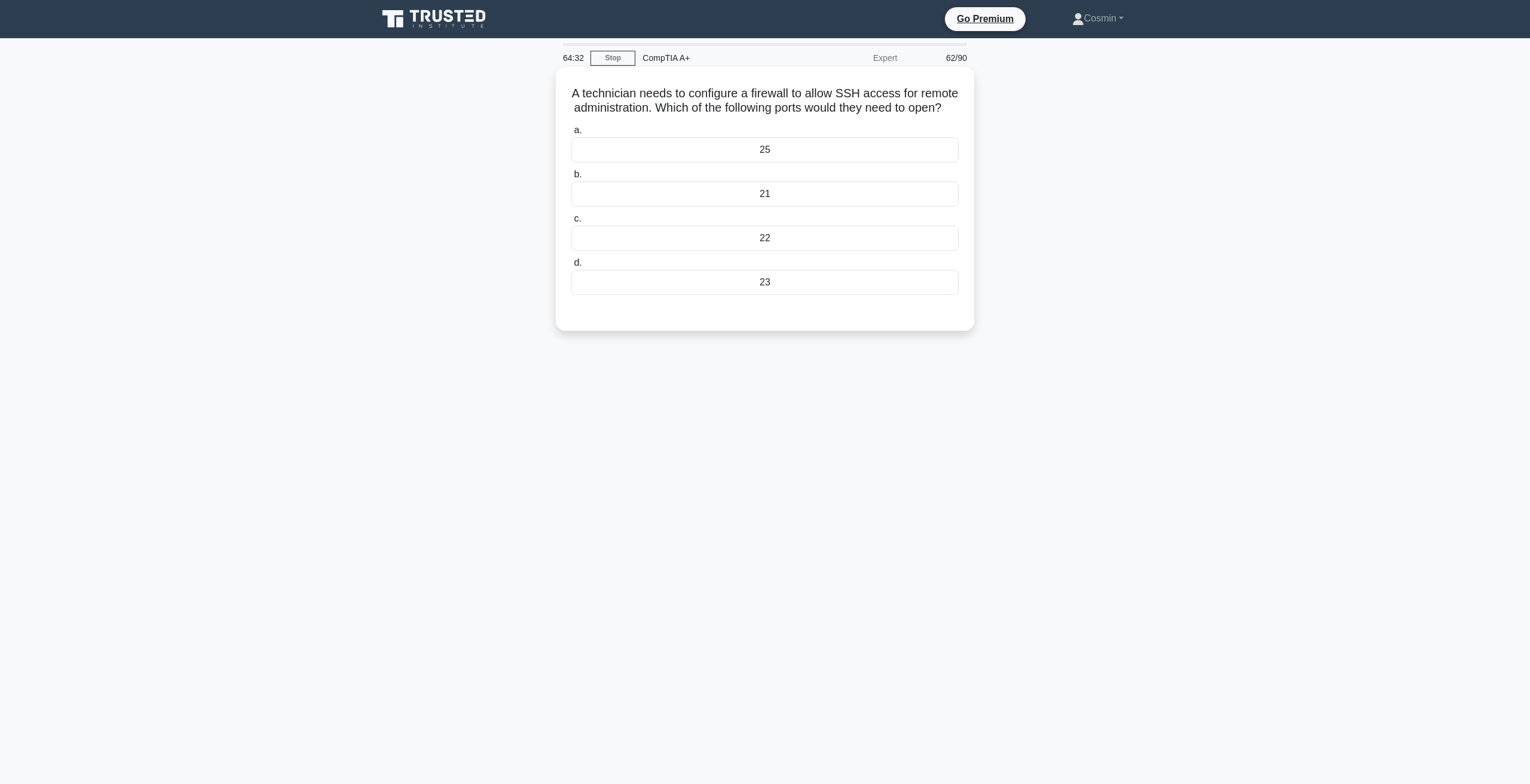
click at [763, 251] on div "22" at bounding box center [765, 238] width 387 height 25
click at [572, 223] on input "c. 22" at bounding box center [572, 218] width 0 height 7
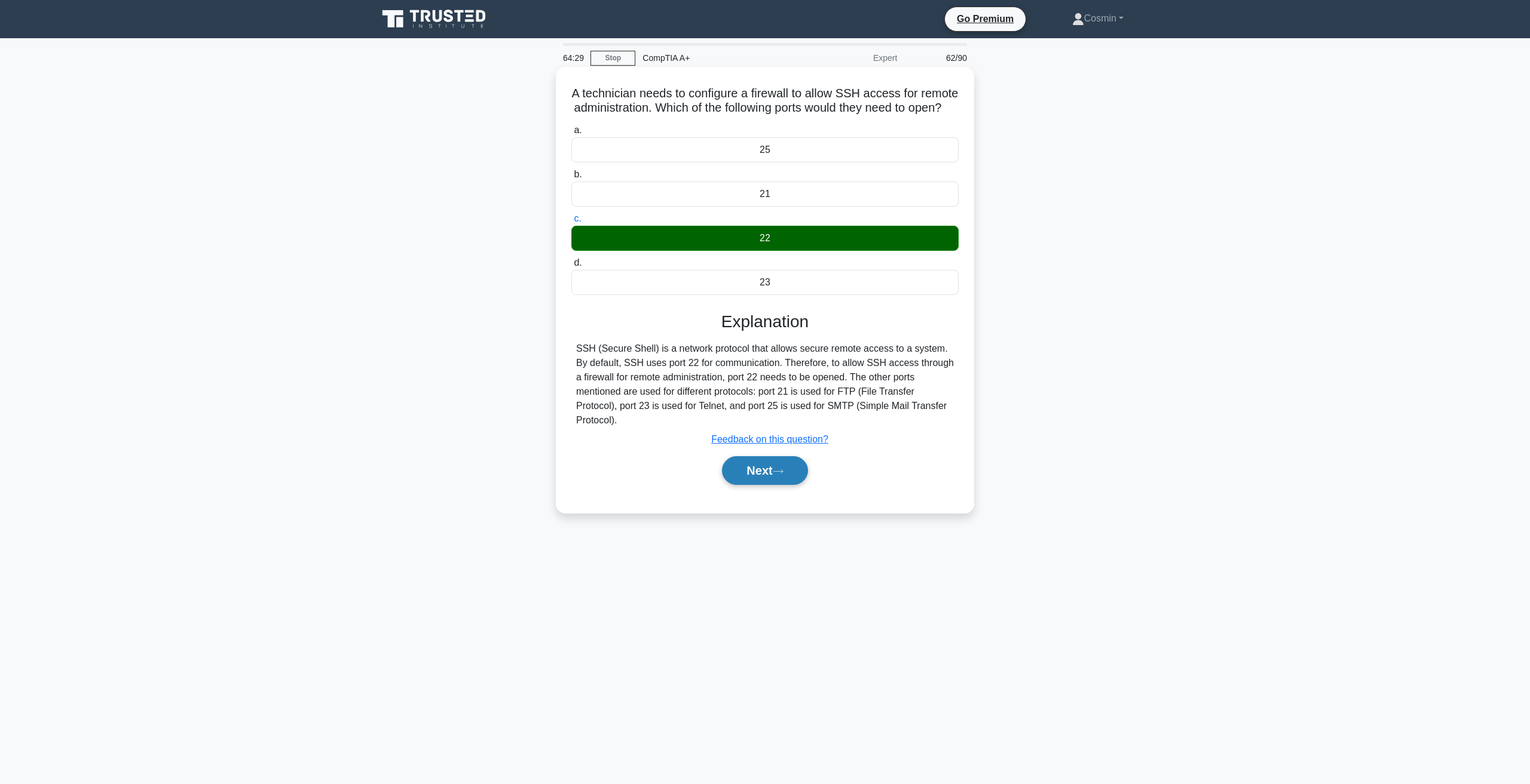
click at [760, 480] on button "Next" at bounding box center [765, 470] width 85 height 29
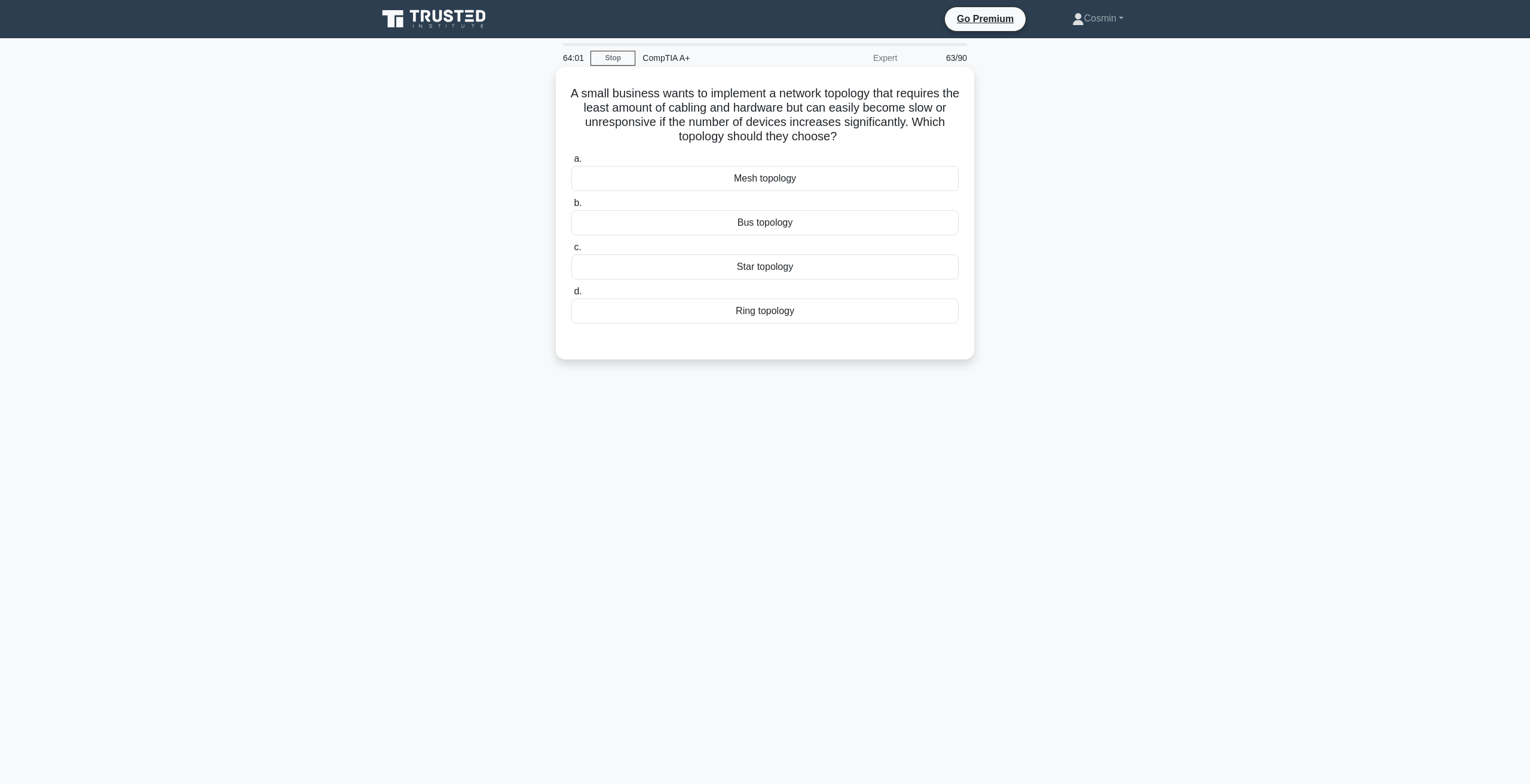
click at [783, 314] on div "Ring topology" at bounding box center [765, 311] width 387 height 25
click at [572, 296] on input "d. Ring topology" at bounding box center [572, 291] width 0 height 7
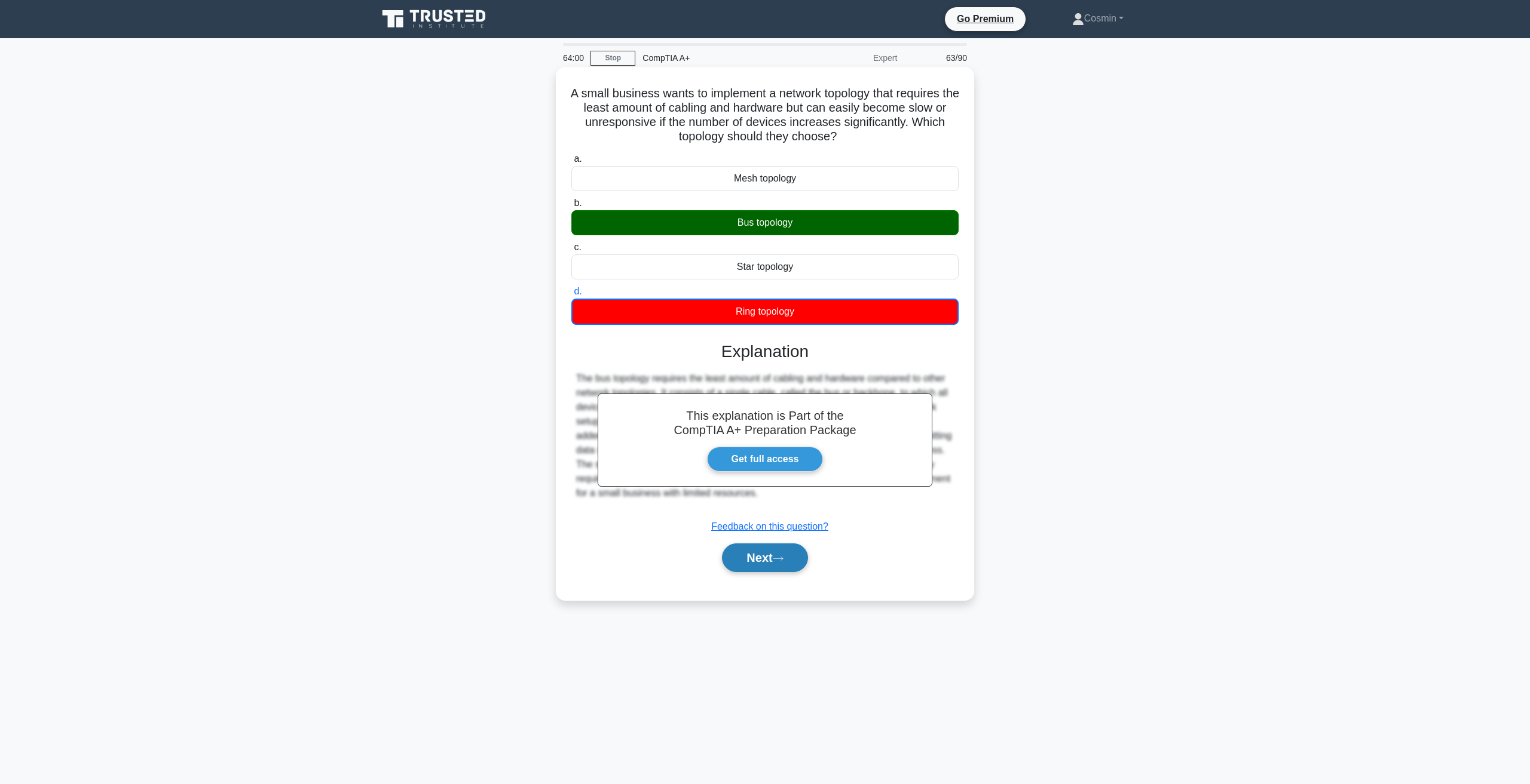
click at [738, 549] on button "Next" at bounding box center [765, 558] width 85 height 29
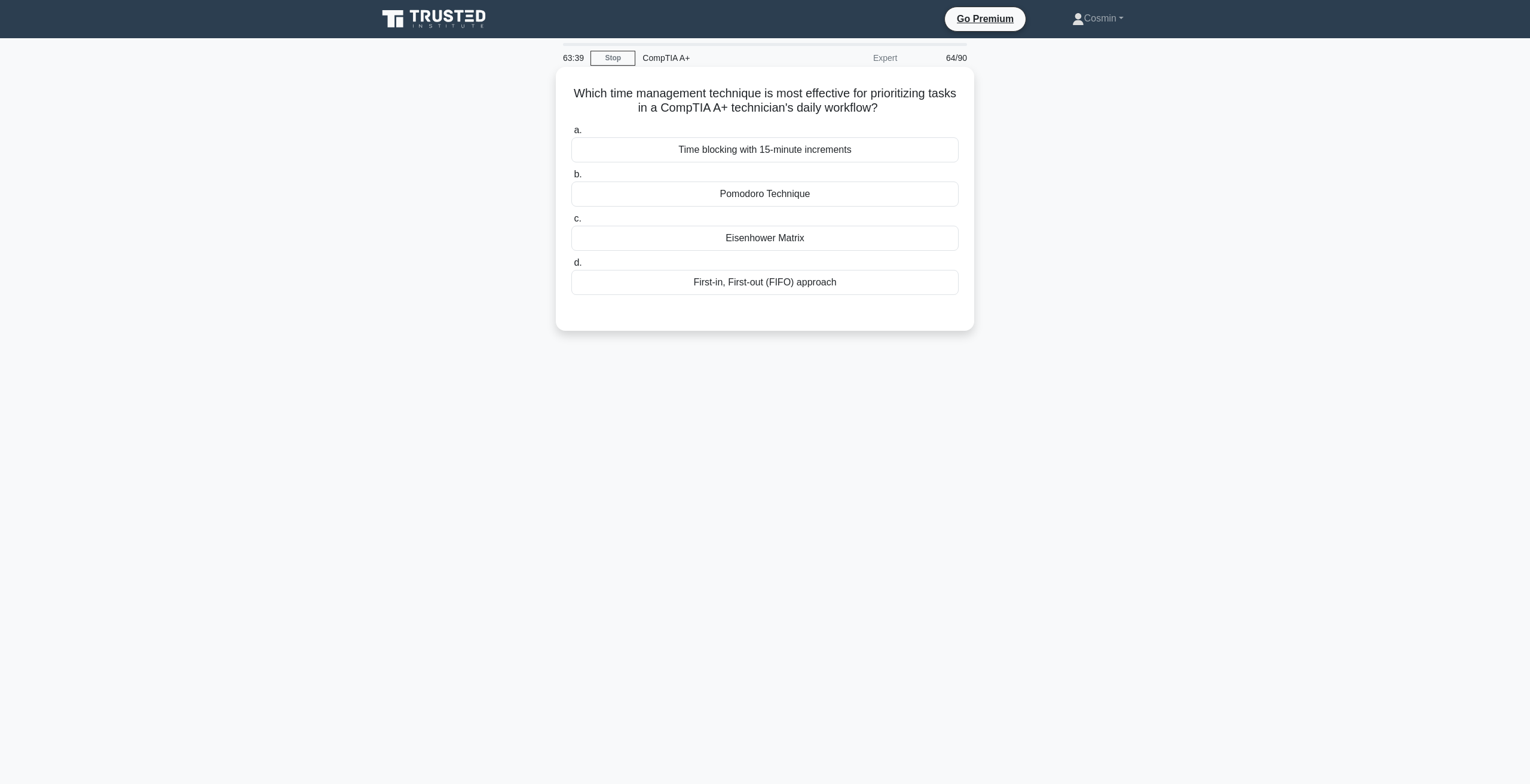
click at [830, 284] on div "First-in, First-out (FIFO) approach" at bounding box center [765, 282] width 387 height 25
click at [572, 267] on input "d. First-in, First-out (FIFO) approach" at bounding box center [572, 262] width 0 height 7
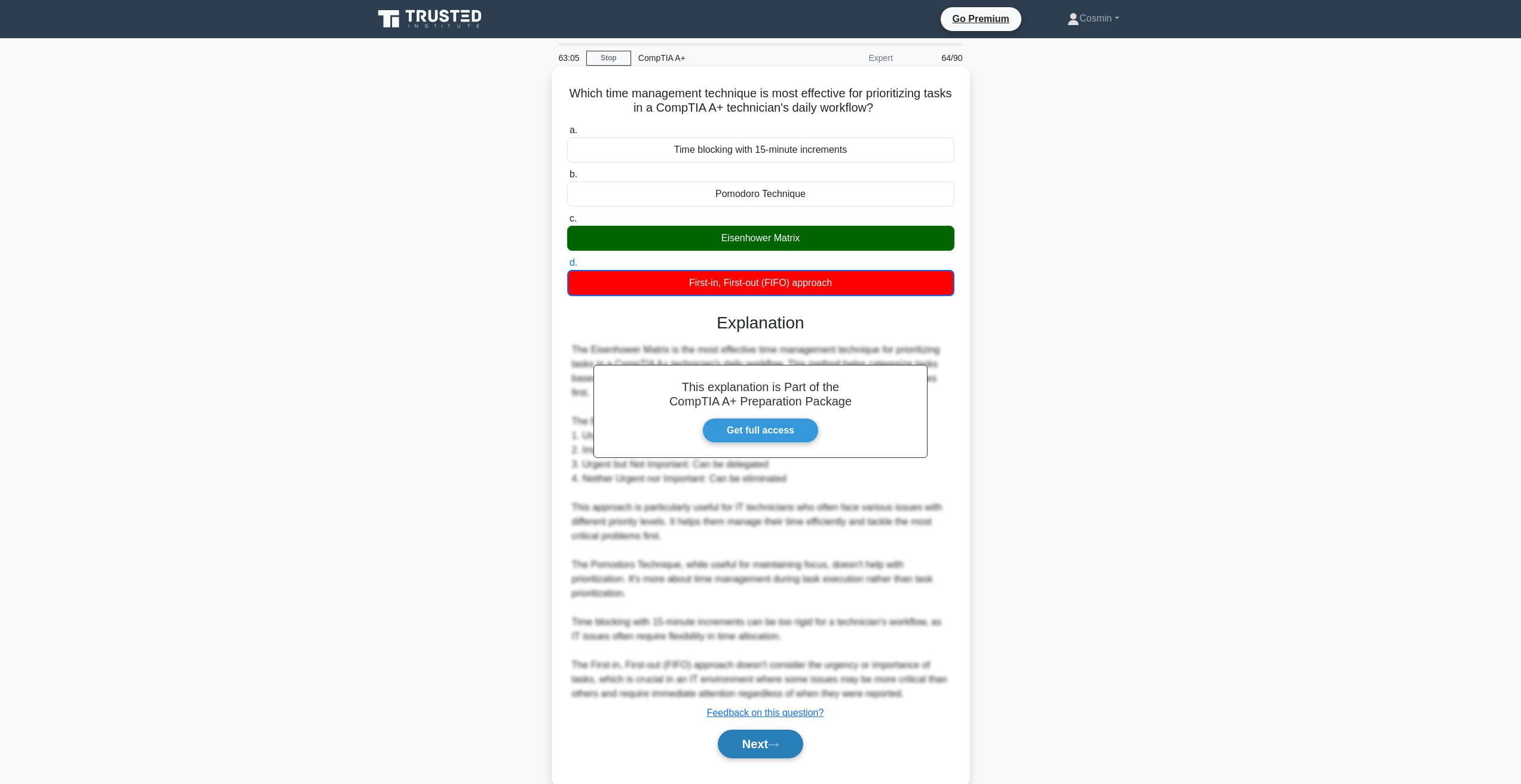
click at [770, 755] on button "Next" at bounding box center [760, 744] width 85 height 29
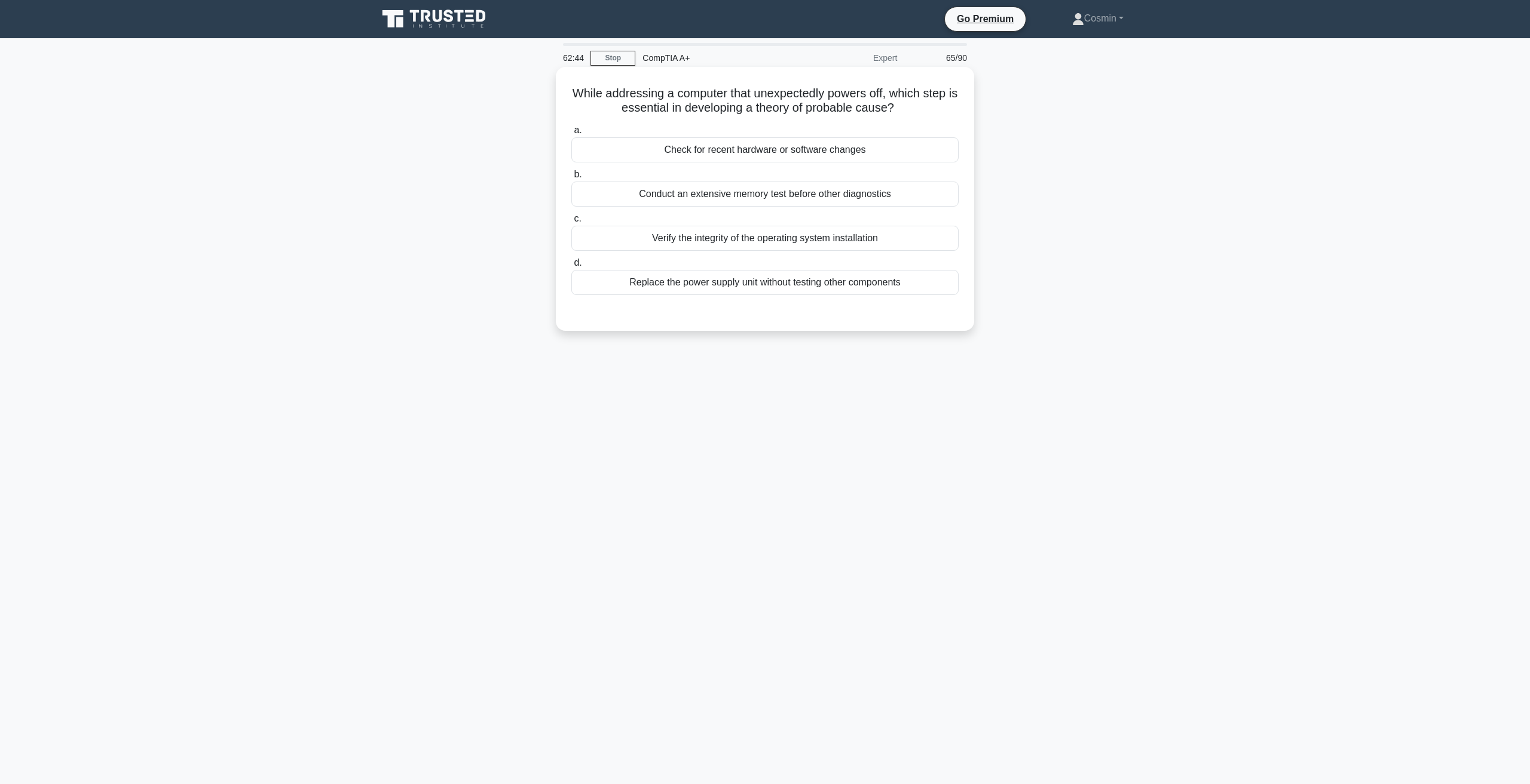
click at [680, 147] on div "Check for recent hardware or software changes" at bounding box center [765, 150] width 387 height 25
click at [572, 134] on input "a. Check for recent hardware or software changes" at bounding box center [572, 130] width 0 height 7
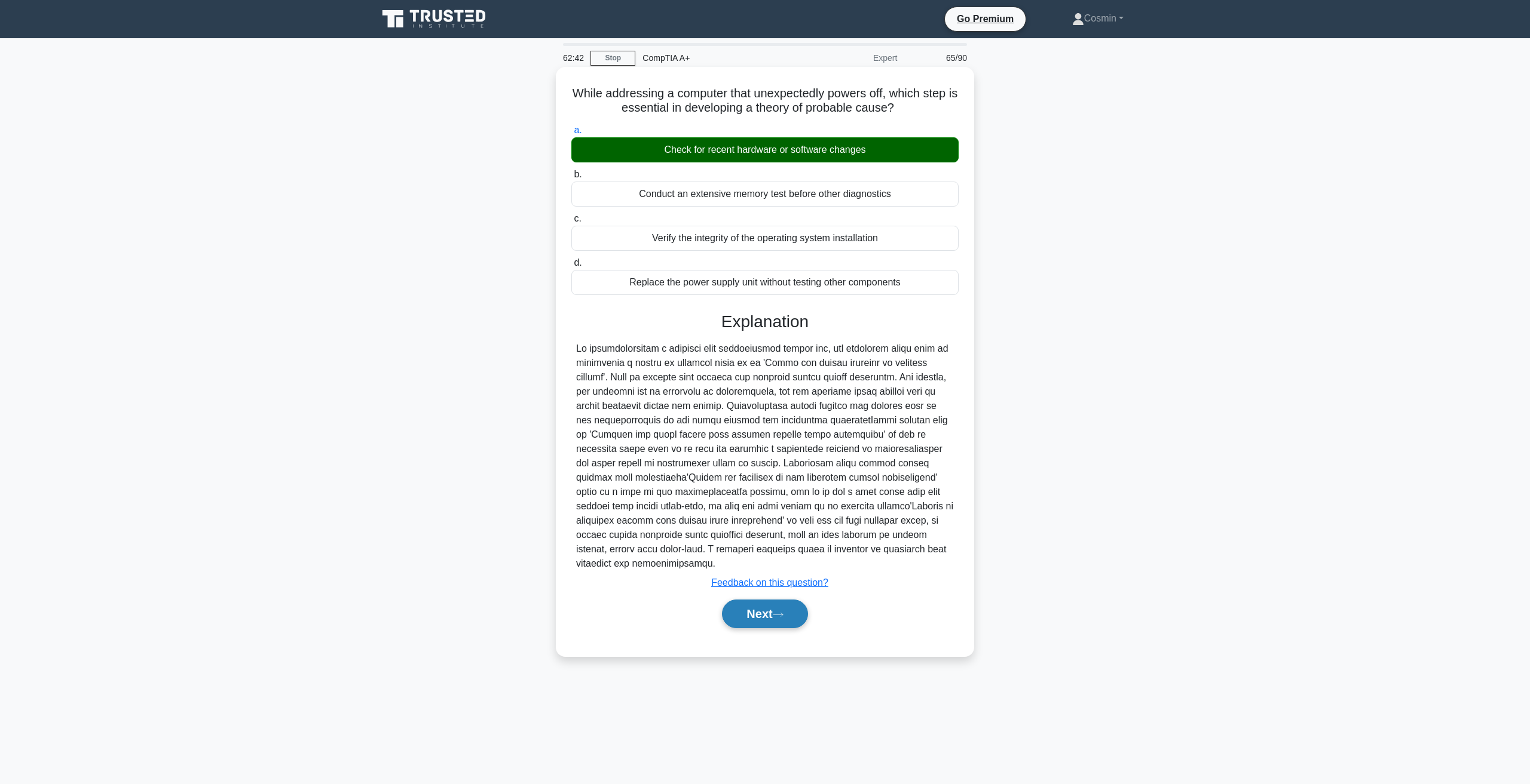
click at [751, 614] on button "Next" at bounding box center [765, 614] width 85 height 29
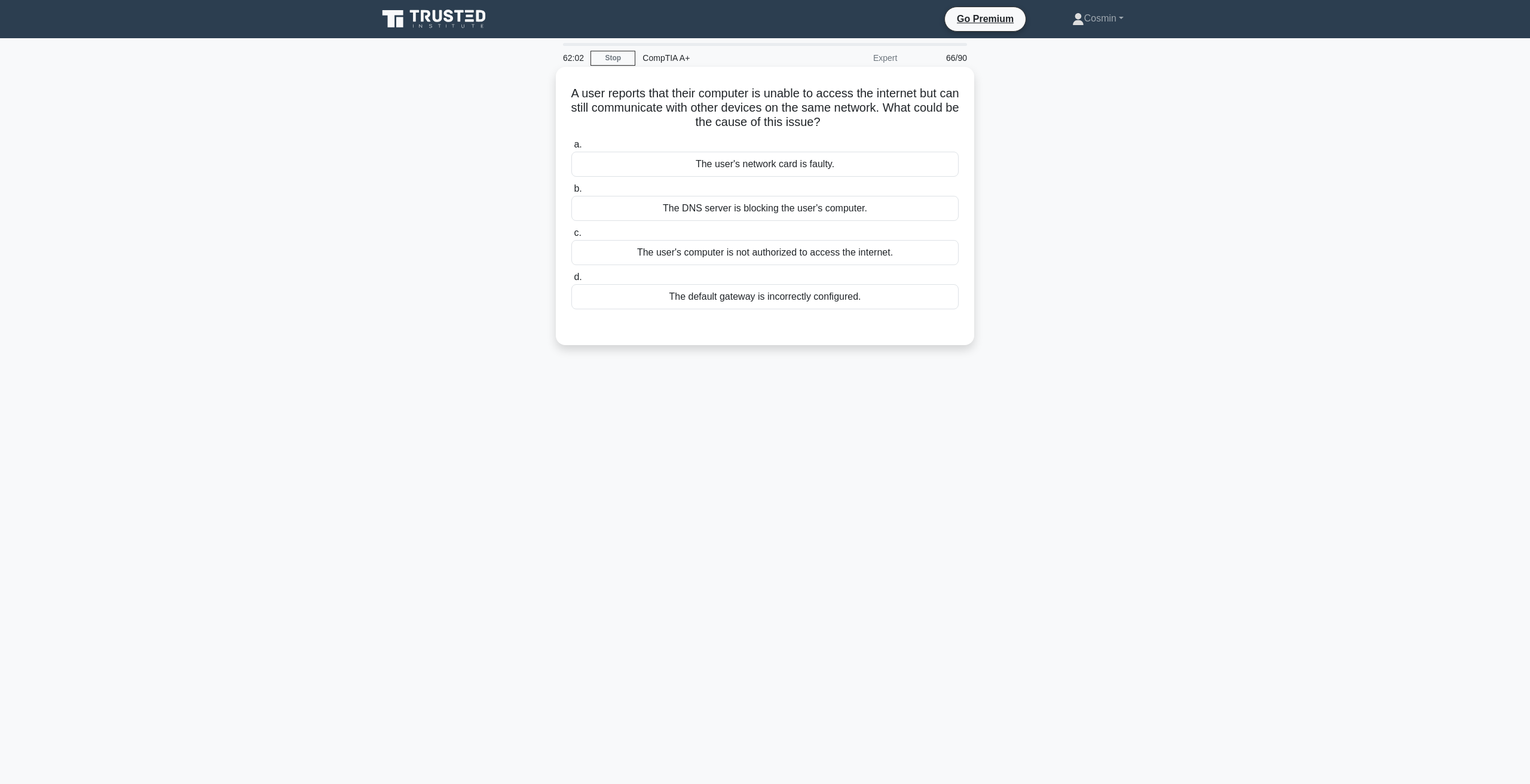
click at [760, 214] on div "The DNS server is blocking the user's computer." at bounding box center [765, 208] width 387 height 25
click at [572, 193] on input "b. The DNS server is blocking the user's computer." at bounding box center [572, 189] width 0 height 7
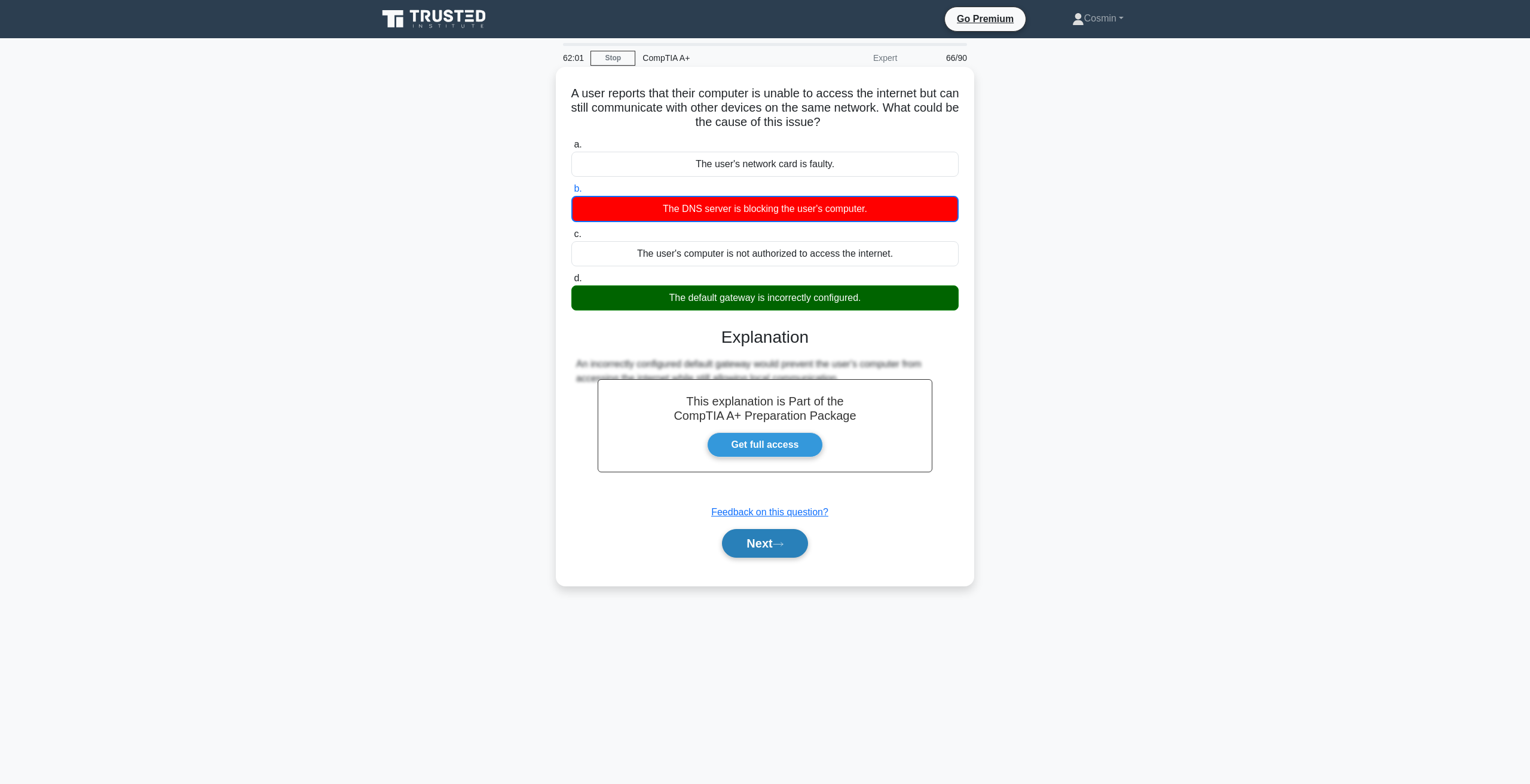
click at [758, 550] on button "Next" at bounding box center [765, 543] width 85 height 29
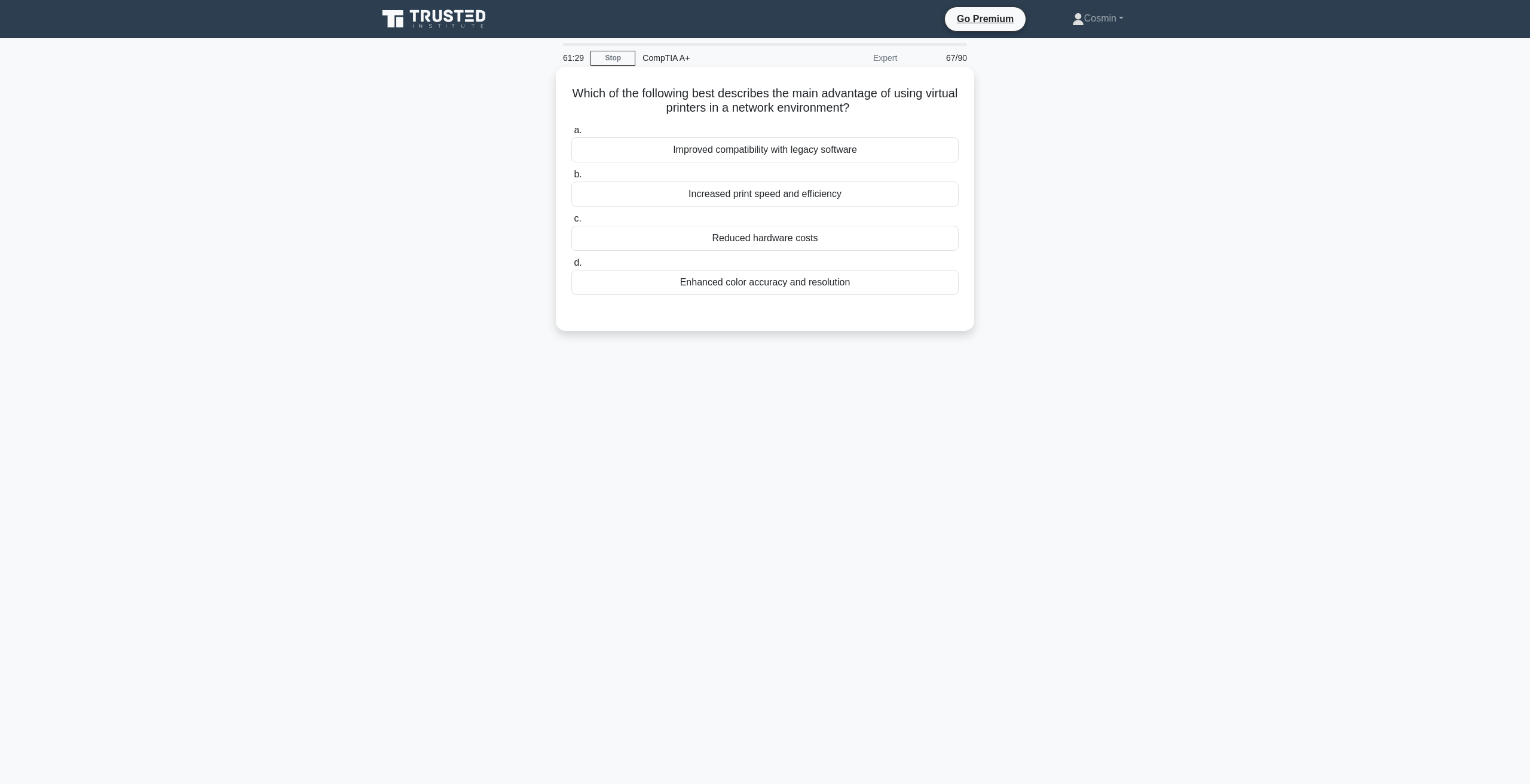
click at [696, 190] on div "Increased print speed and efficiency" at bounding box center [765, 194] width 387 height 25
click at [572, 178] on input "b. Increased print speed and efficiency" at bounding box center [572, 174] width 0 height 7
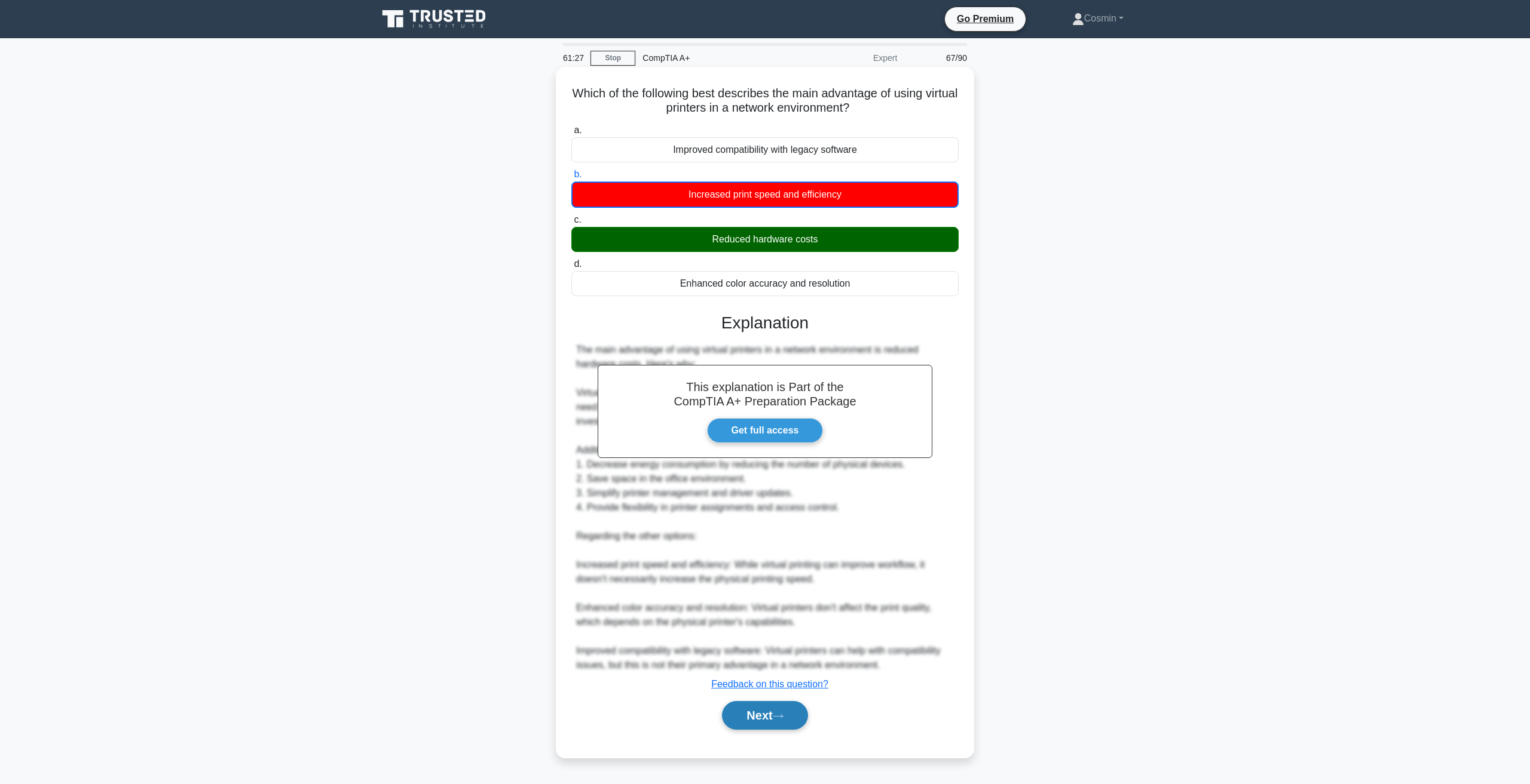
drag, startPoint x: 769, startPoint y: 731, endPoint x: 762, endPoint y: 724, distance: 9.9
click at [767, 729] on div "Next" at bounding box center [765, 715] width 387 height 38
click at [770, 726] on button "Next" at bounding box center [765, 715] width 85 height 29
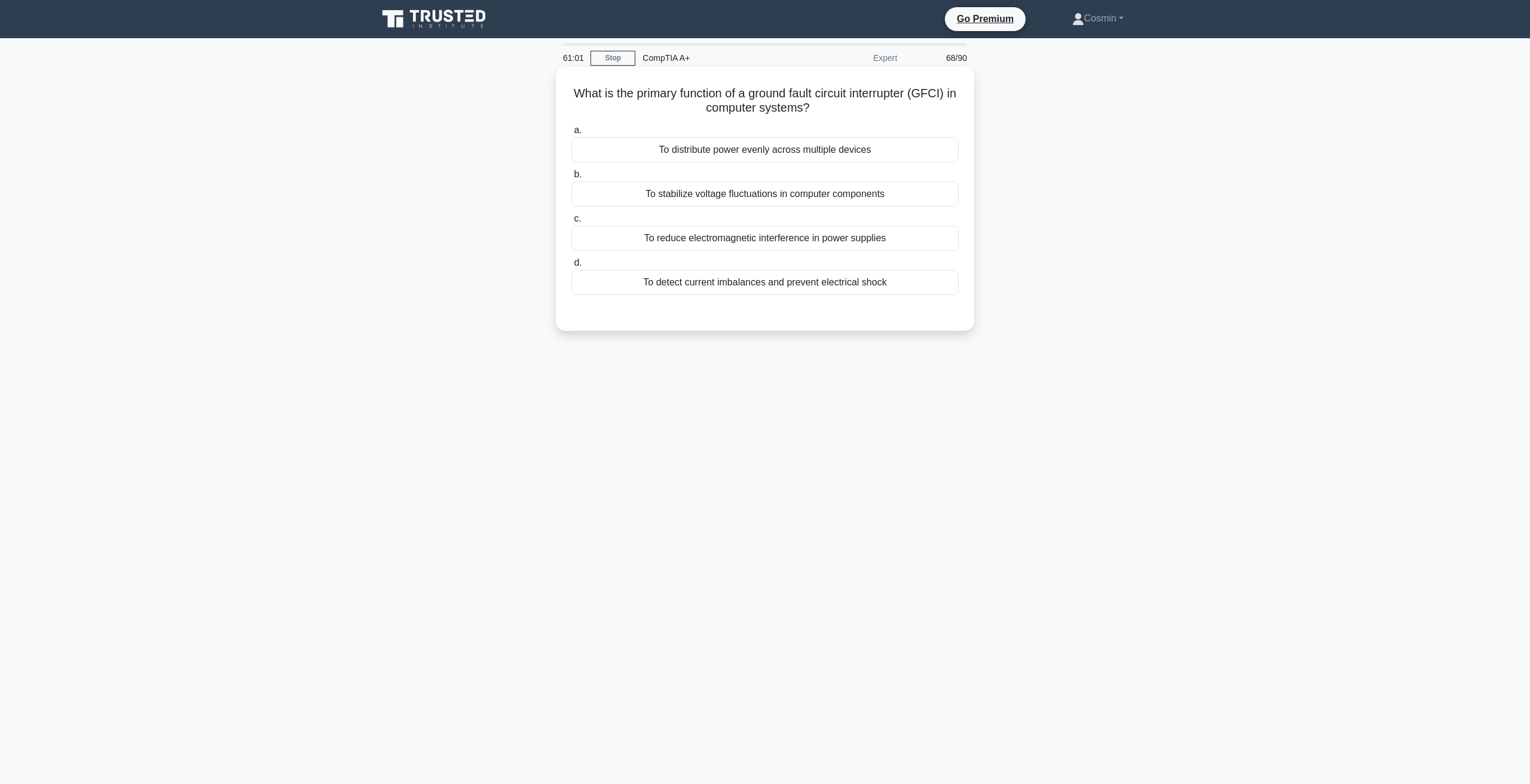
click at [812, 289] on div "To detect current imbalances and prevent electrical shock" at bounding box center [765, 282] width 387 height 25
click at [572, 267] on input "d. To detect current imbalances and prevent electrical shock" at bounding box center [572, 262] width 0 height 7
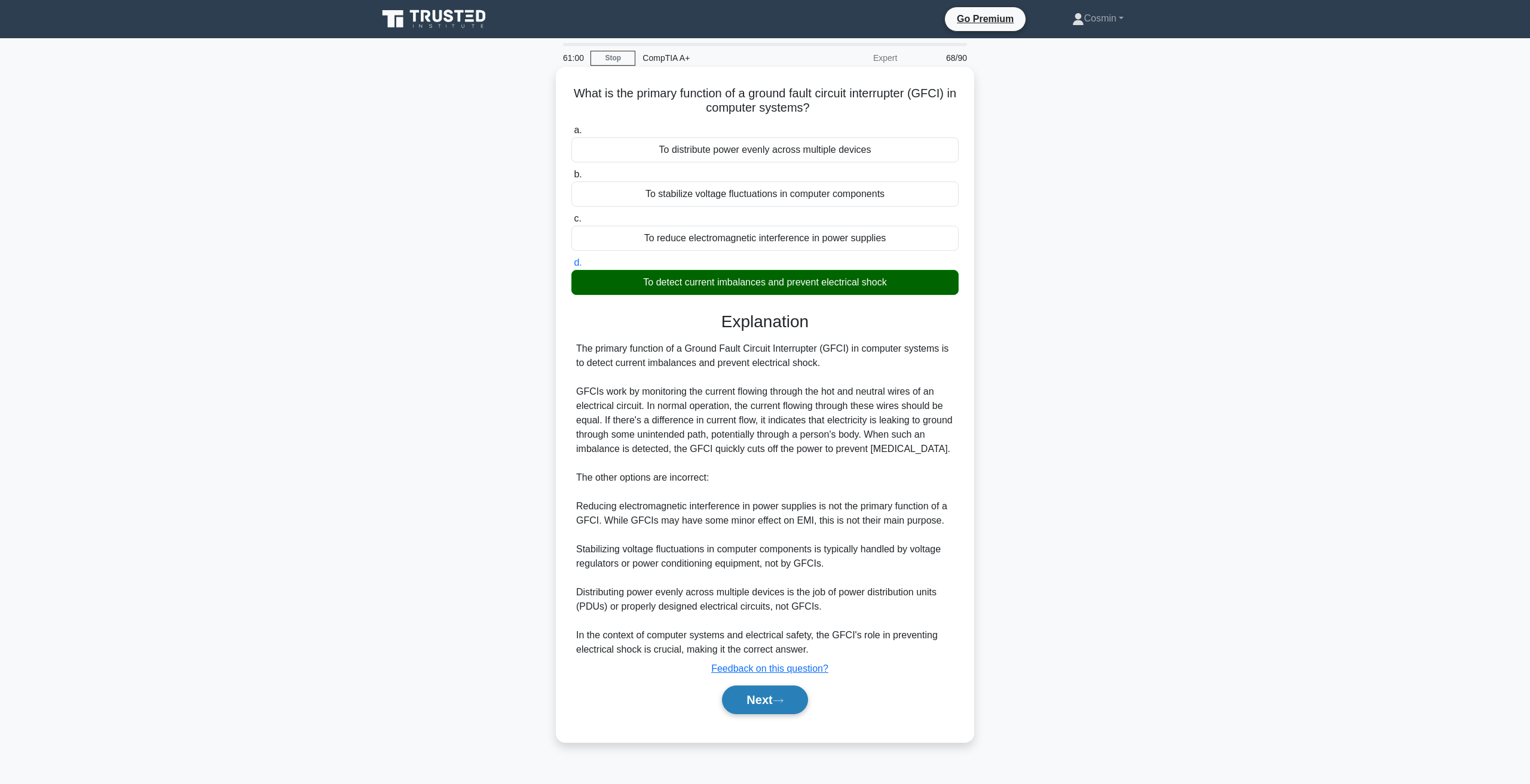
click at [782, 706] on button "Next" at bounding box center [765, 700] width 85 height 29
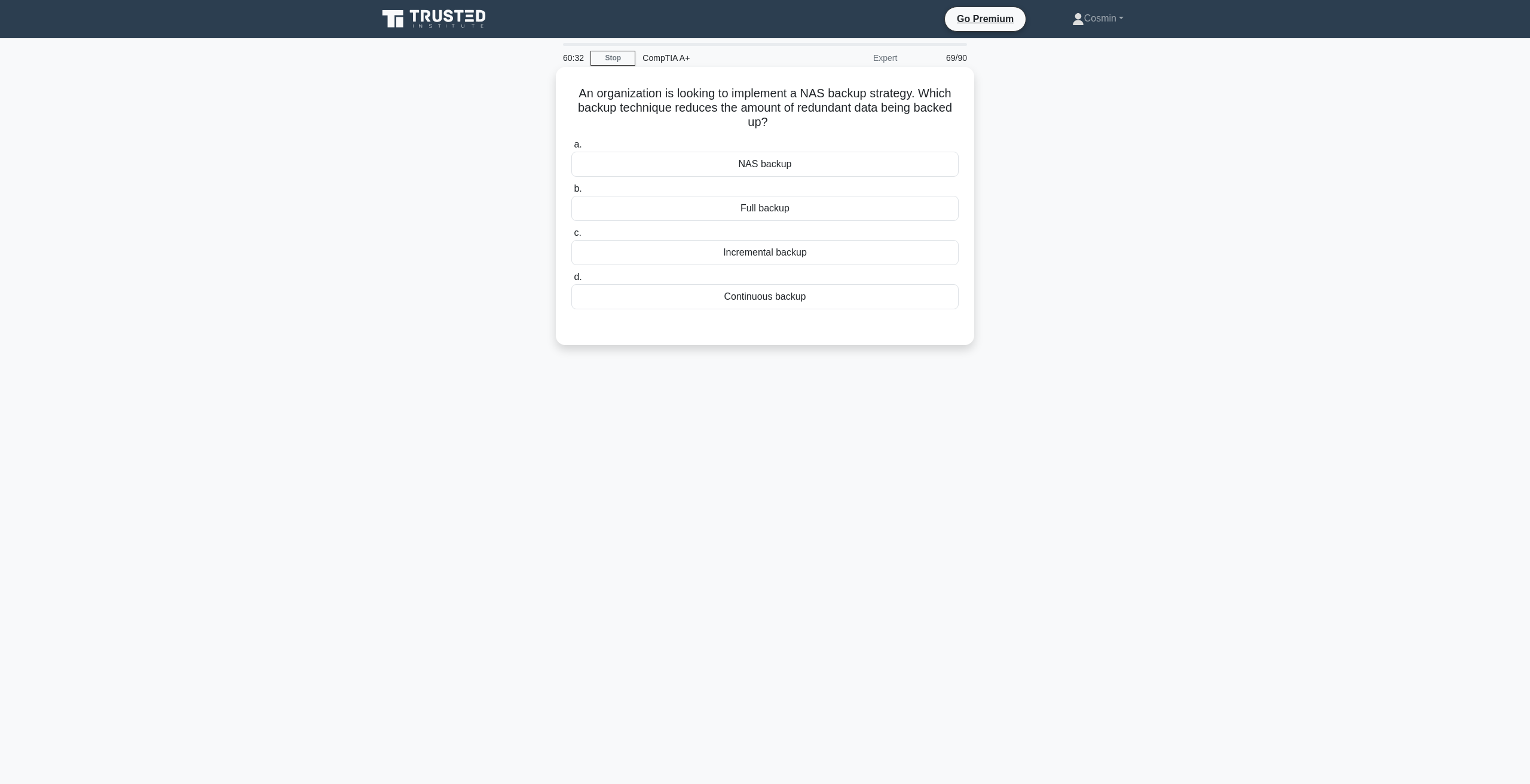
click at [738, 267] on div "a. NAS backup b. Full backup c. d." at bounding box center [765, 223] width 402 height 177
click at [747, 251] on div "Incremental backup" at bounding box center [765, 253] width 387 height 25
click at [572, 237] on input "c. Incremental backup" at bounding box center [572, 233] width 0 height 7
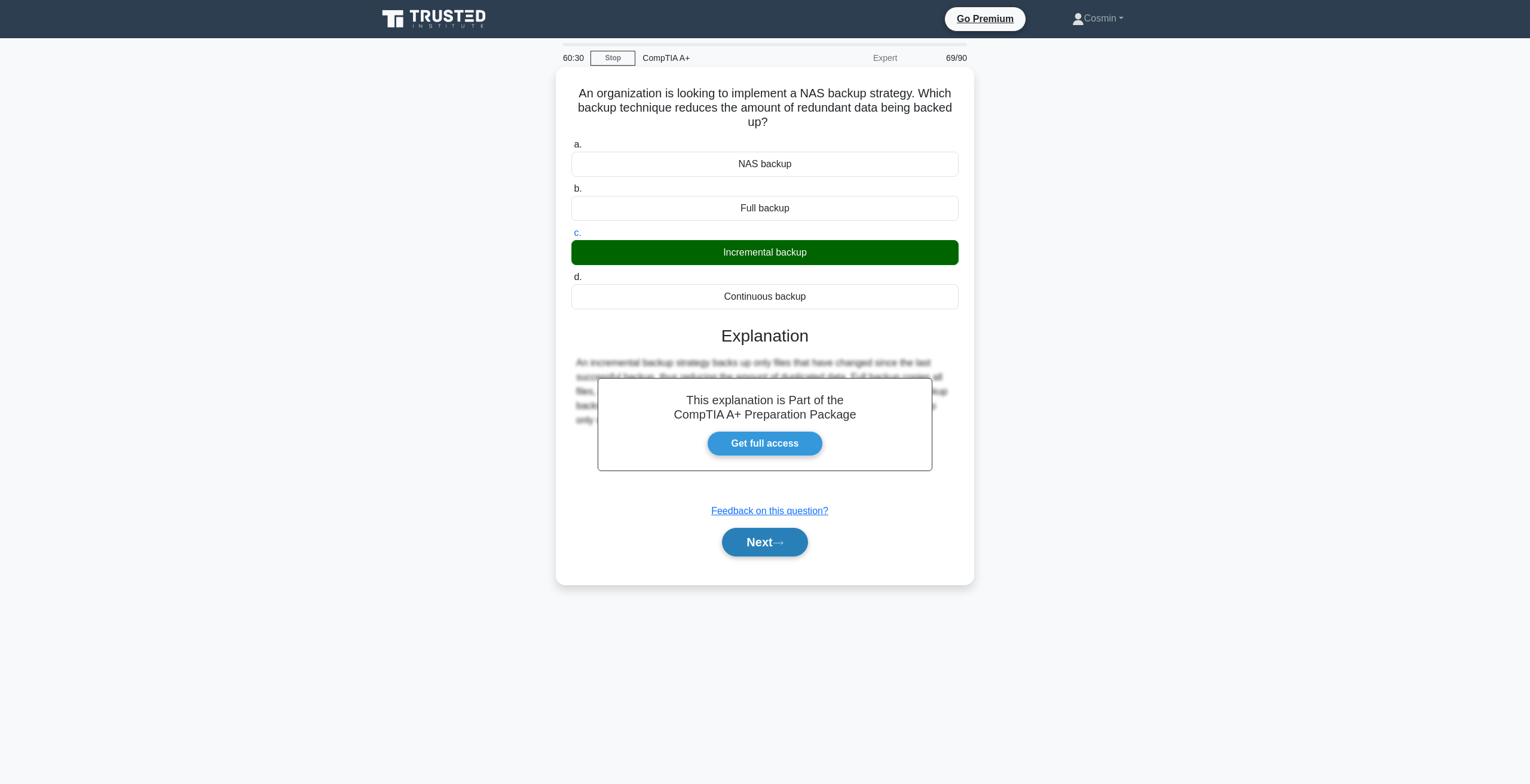
click at [787, 549] on button "Next" at bounding box center [765, 542] width 85 height 29
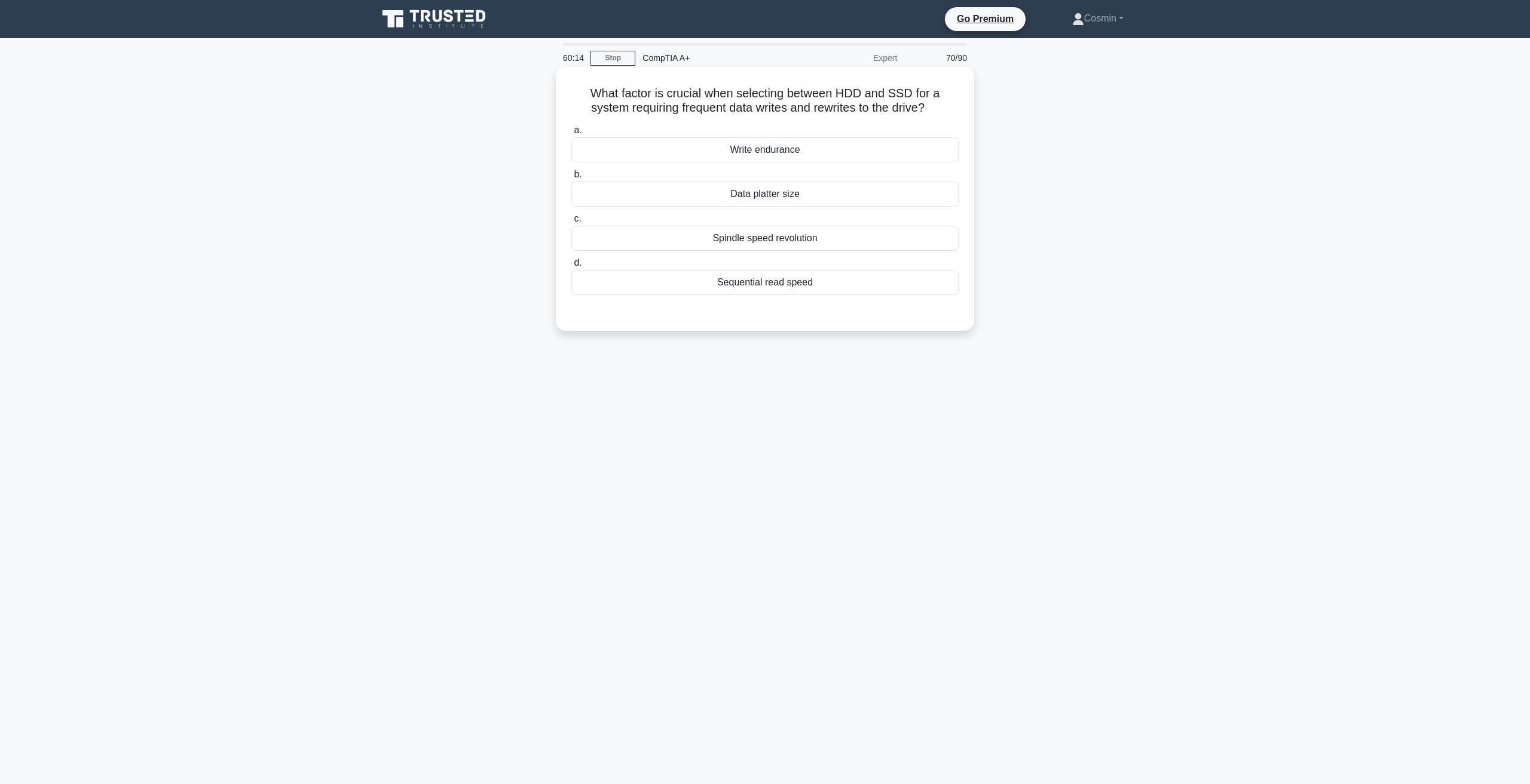
click at [743, 286] on div "Sequential read speed" at bounding box center [765, 282] width 387 height 25
click at [572, 267] on input "d. Sequential read speed" at bounding box center [572, 262] width 0 height 7
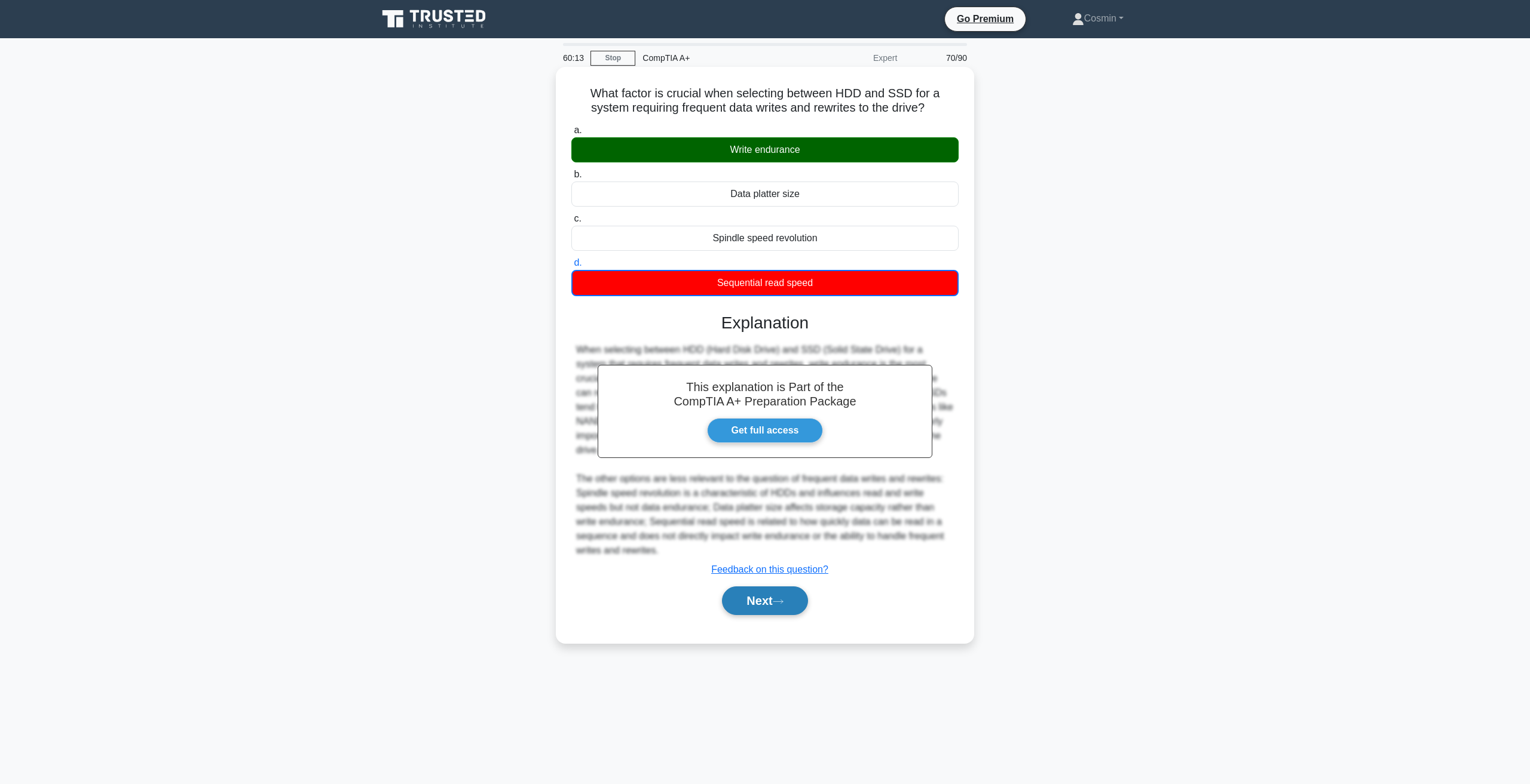
click at [765, 593] on button "Next" at bounding box center [765, 601] width 85 height 29
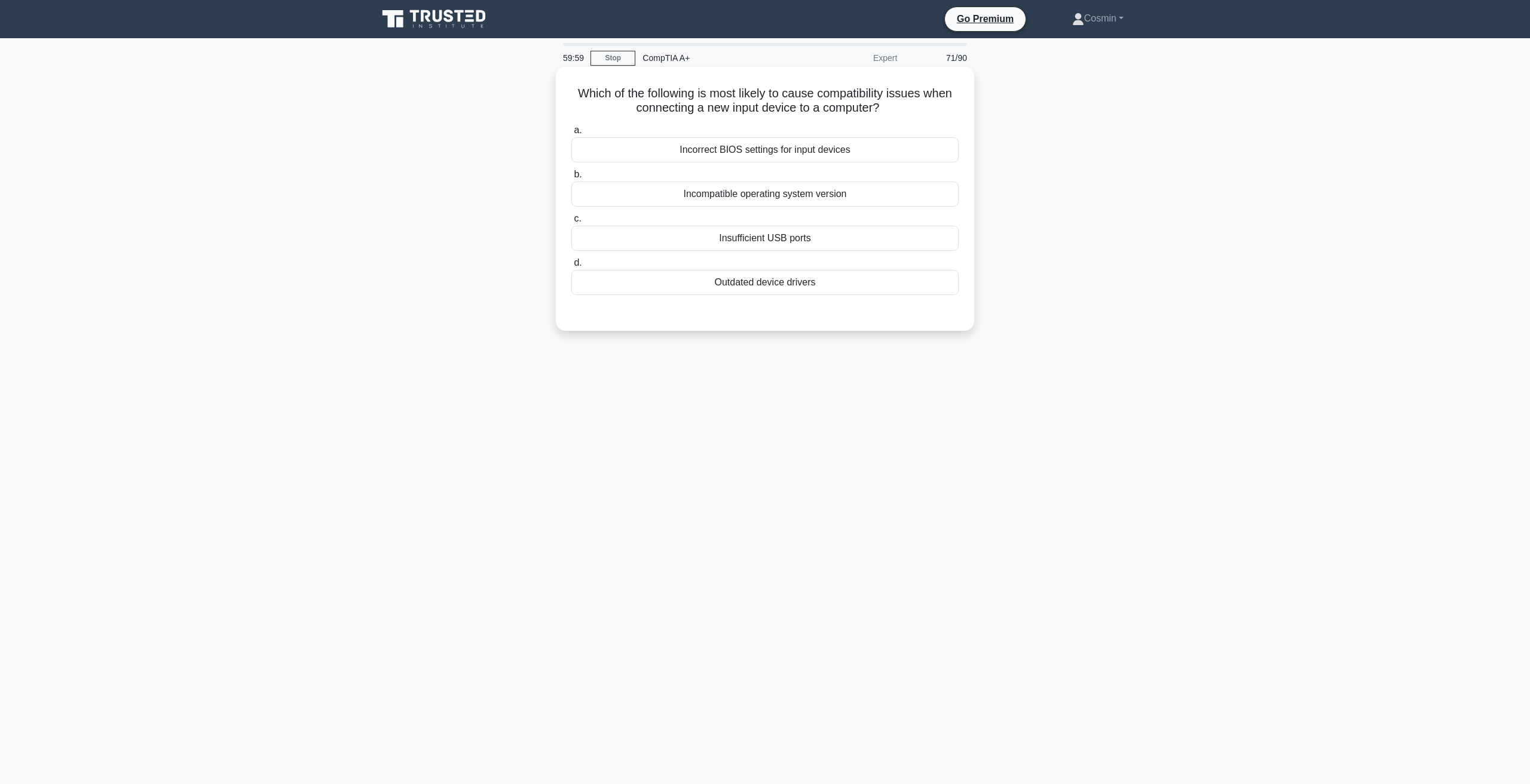
click at [763, 289] on div "Outdated device drivers" at bounding box center [765, 282] width 387 height 25
click at [572, 267] on input "d. Outdated device drivers" at bounding box center [572, 262] width 0 height 7
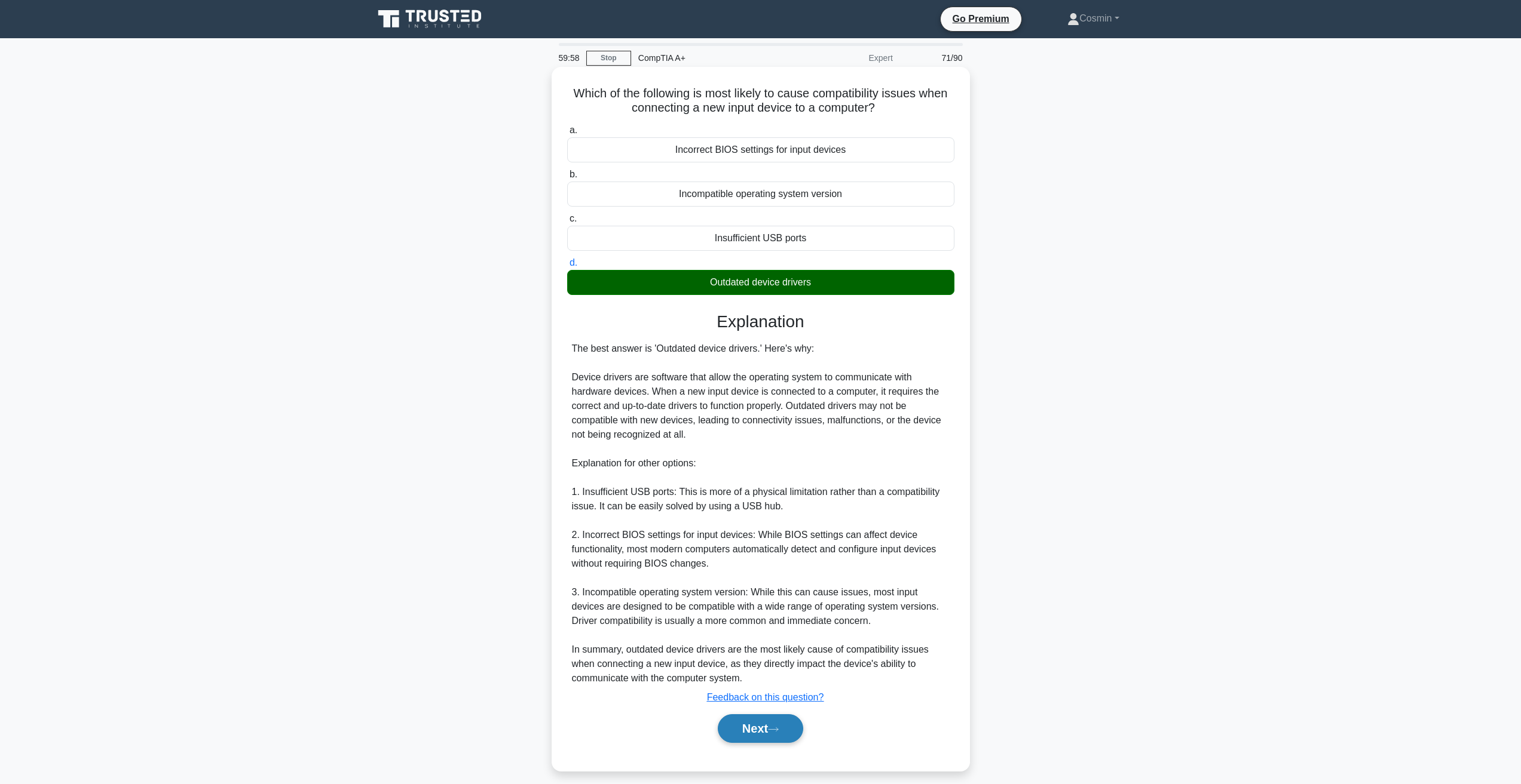
click at [750, 727] on button "Next" at bounding box center [760, 728] width 85 height 29
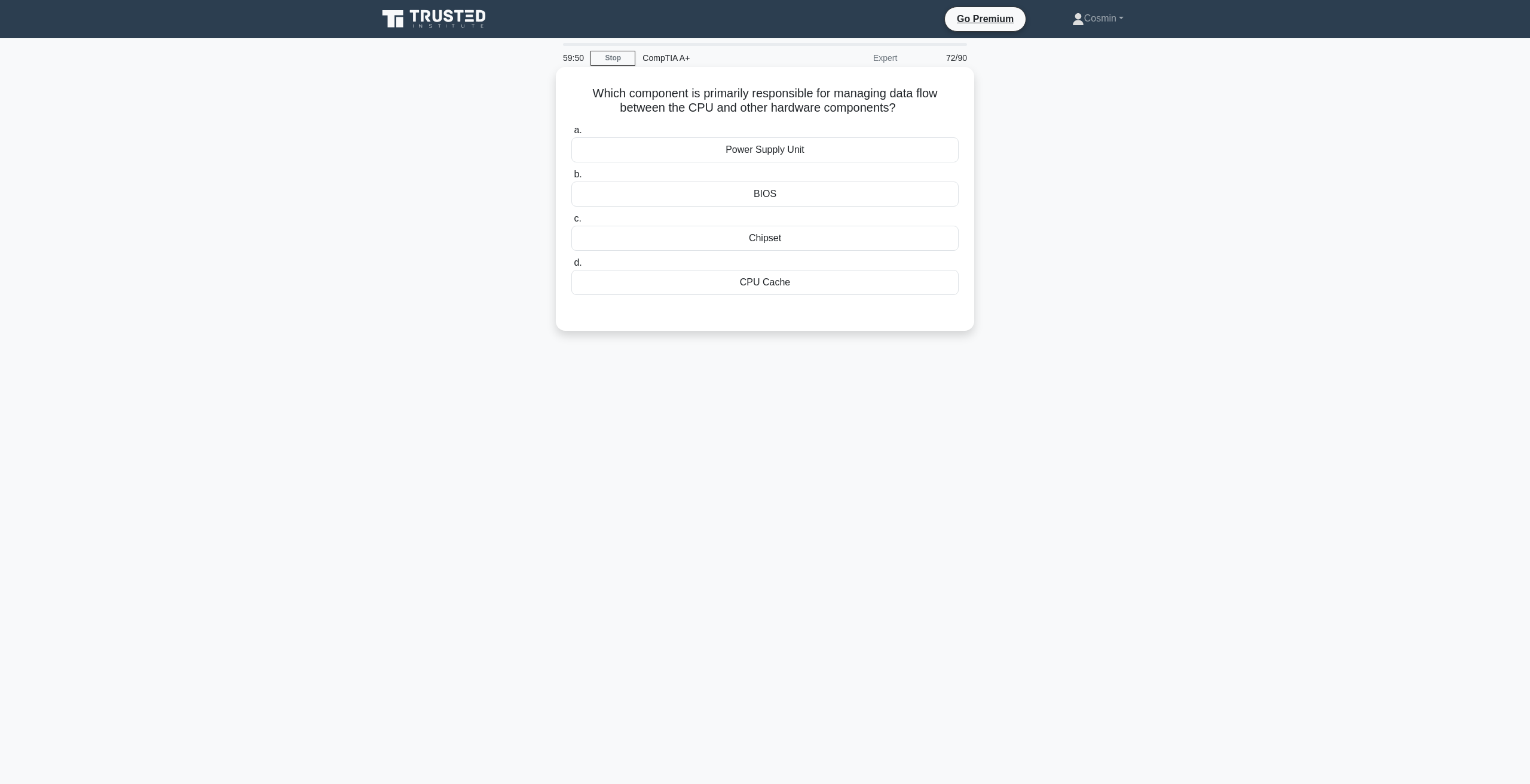
click at [780, 242] on div "Chipset" at bounding box center [765, 238] width 387 height 25
click at [572, 223] on input "c. Chipset" at bounding box center [572, 218] width 0 height 7
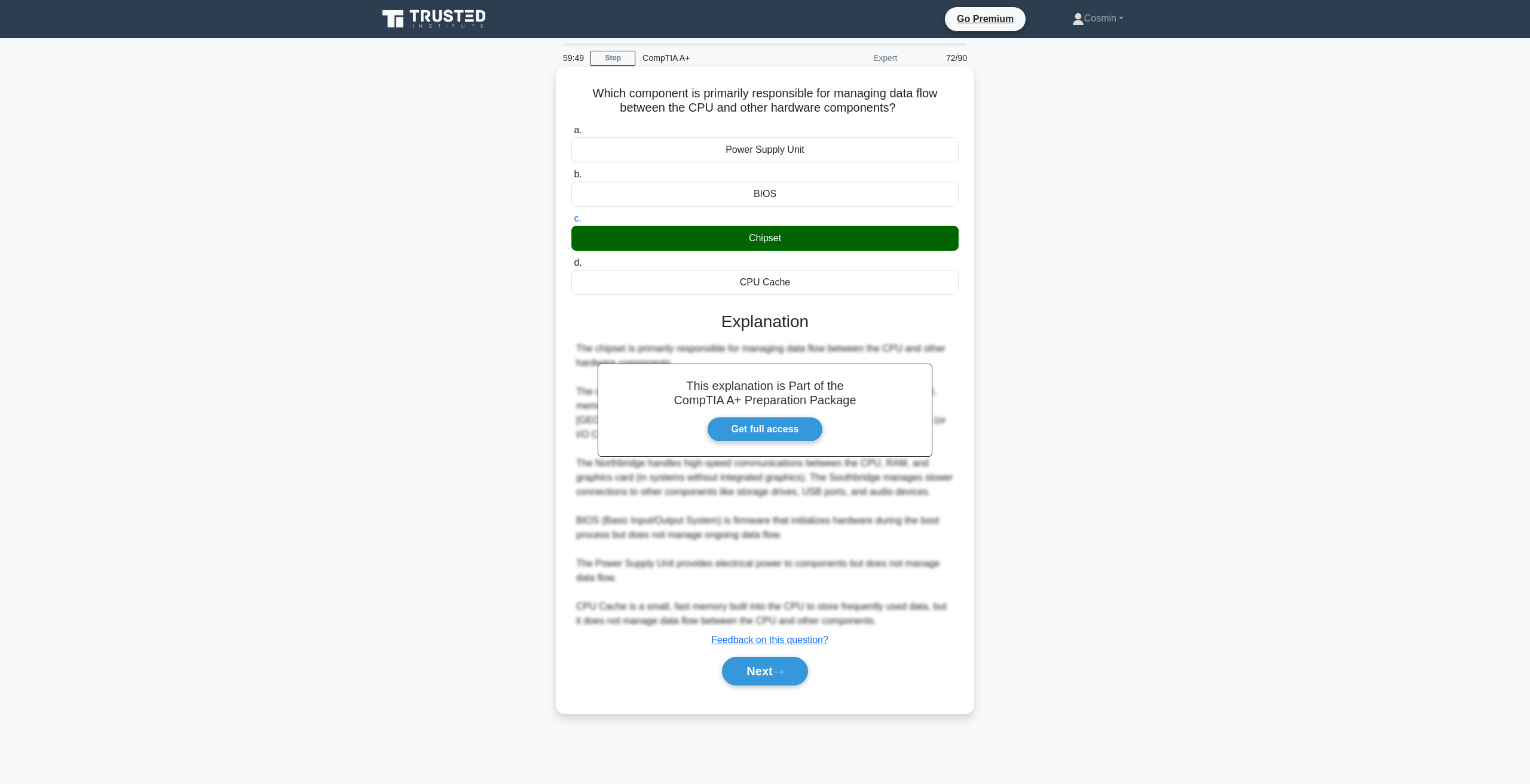
drag, startPoint x: 768, startPoint y: 661, endPoint x: 761, endPoint y: 587, distance: 74.3
click at [768, 662] on button "Next" at bounding box center [765, 671] width 85 height 29
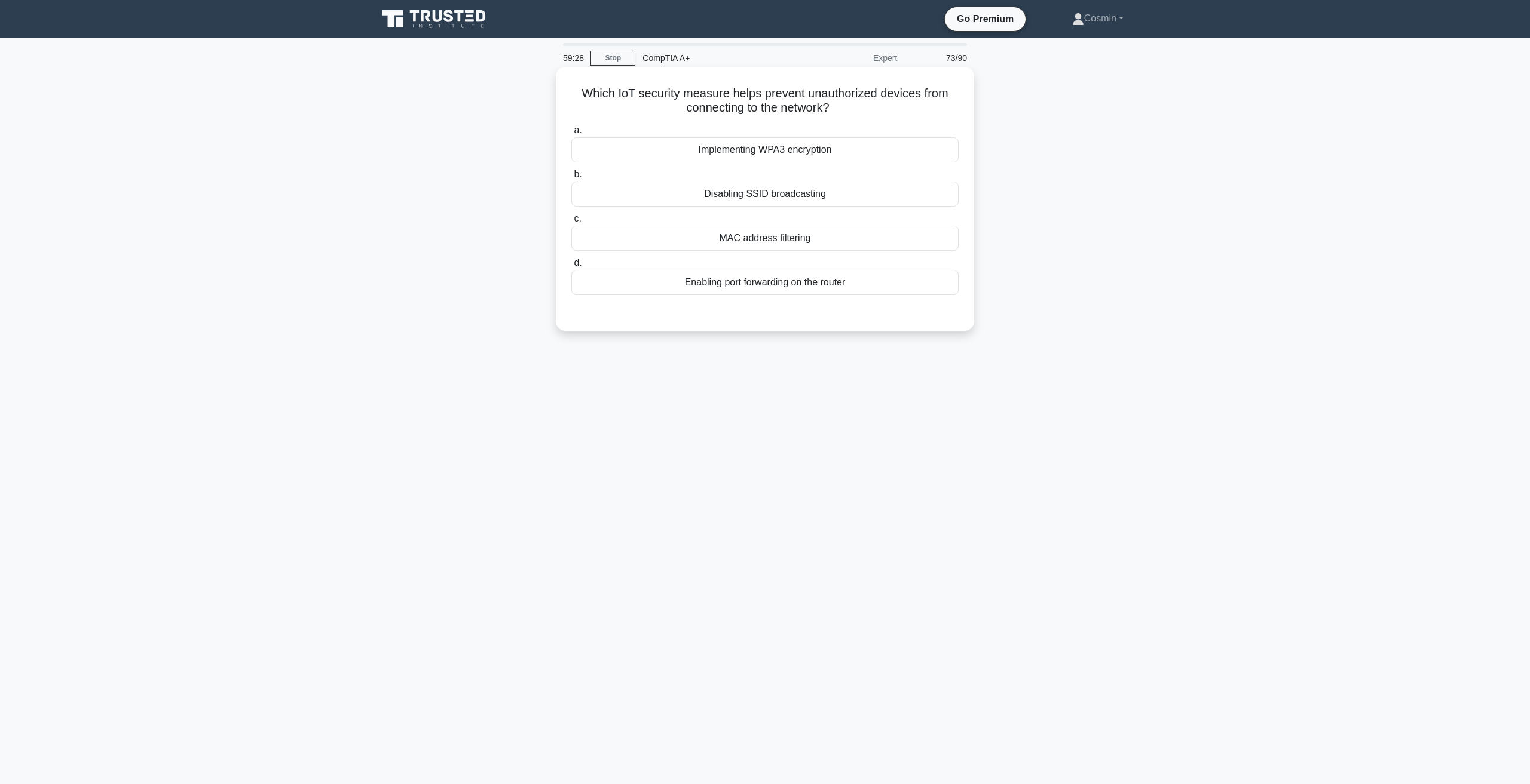
click at [702, 156] on div "Implementing WPA3 encryption" at bounding box center [765, 150] width 387 height 25
click at [572, 134] on input "a. Implementing WPA3 encryption" at bounding box center [572, 130] width 0 height 7
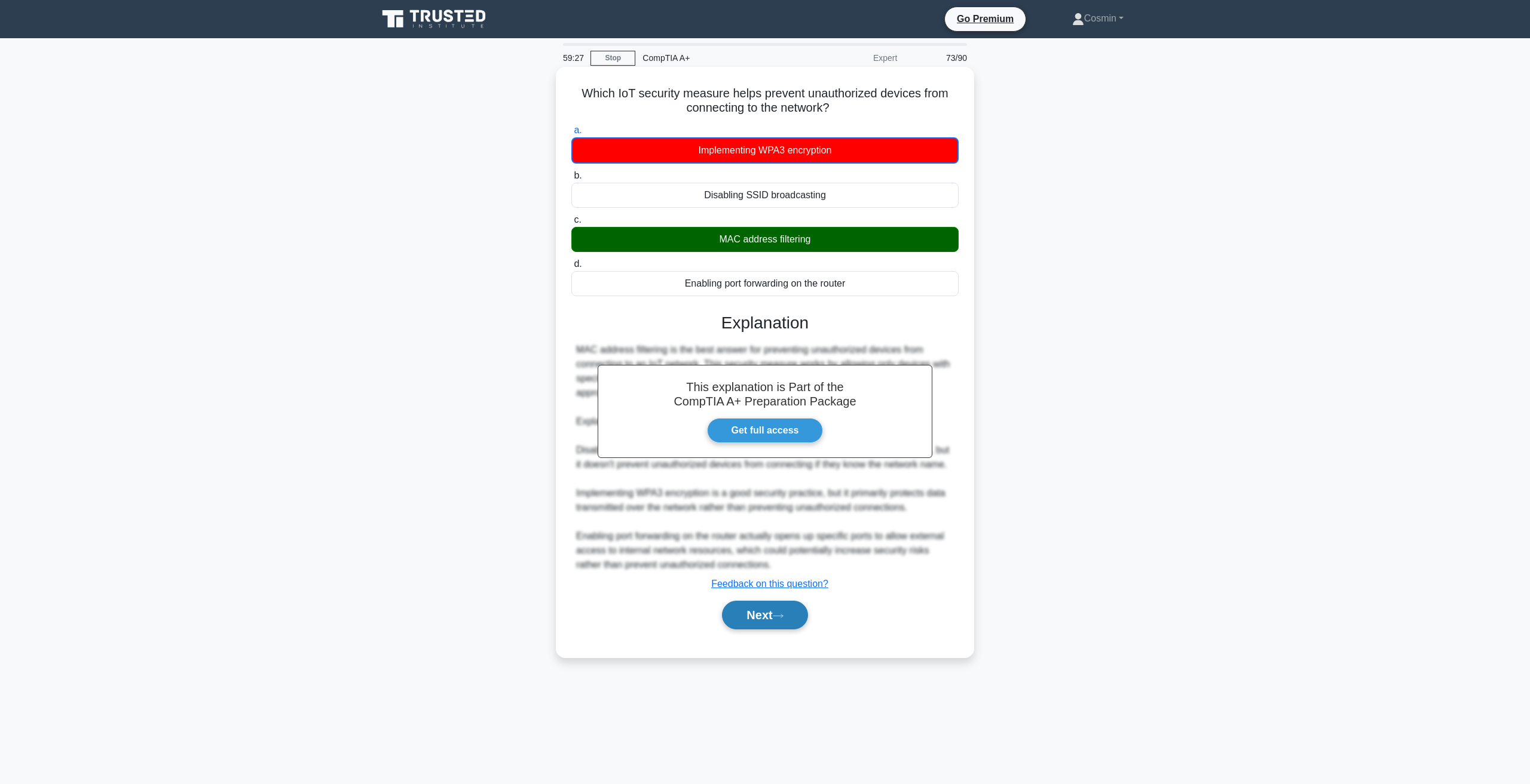
click at [757, 627] on button "Next" at bounding box center [765, 615] width 85 height 29
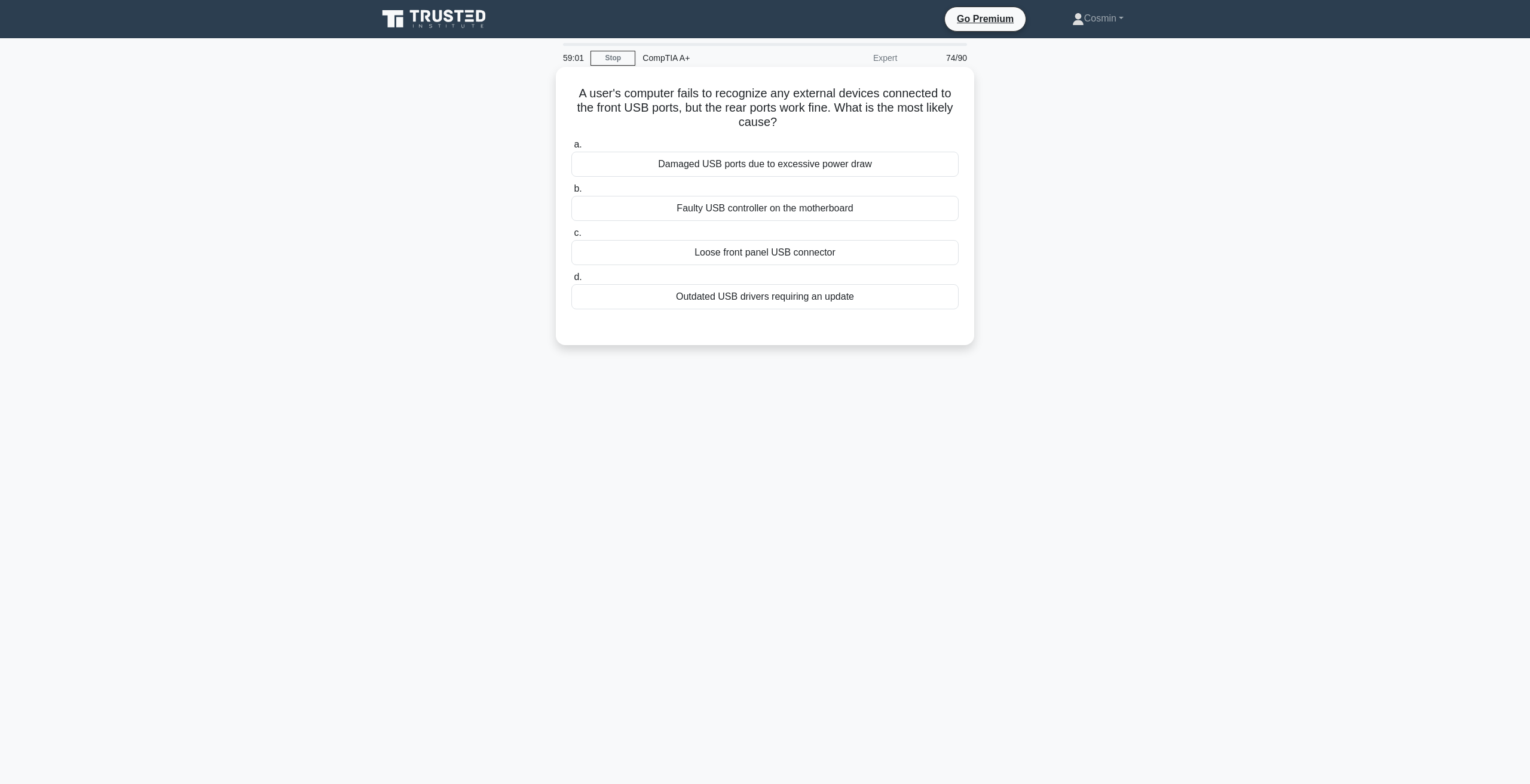
click at [765, 301] on div "Outdated USB drivers requiring an update" at bounding box center [765, 297] width 387 height 25
click at [572, 281] on input "d. Outdated USB drivers requiring an update" at bounding box center [572, 277] width 0 height 7
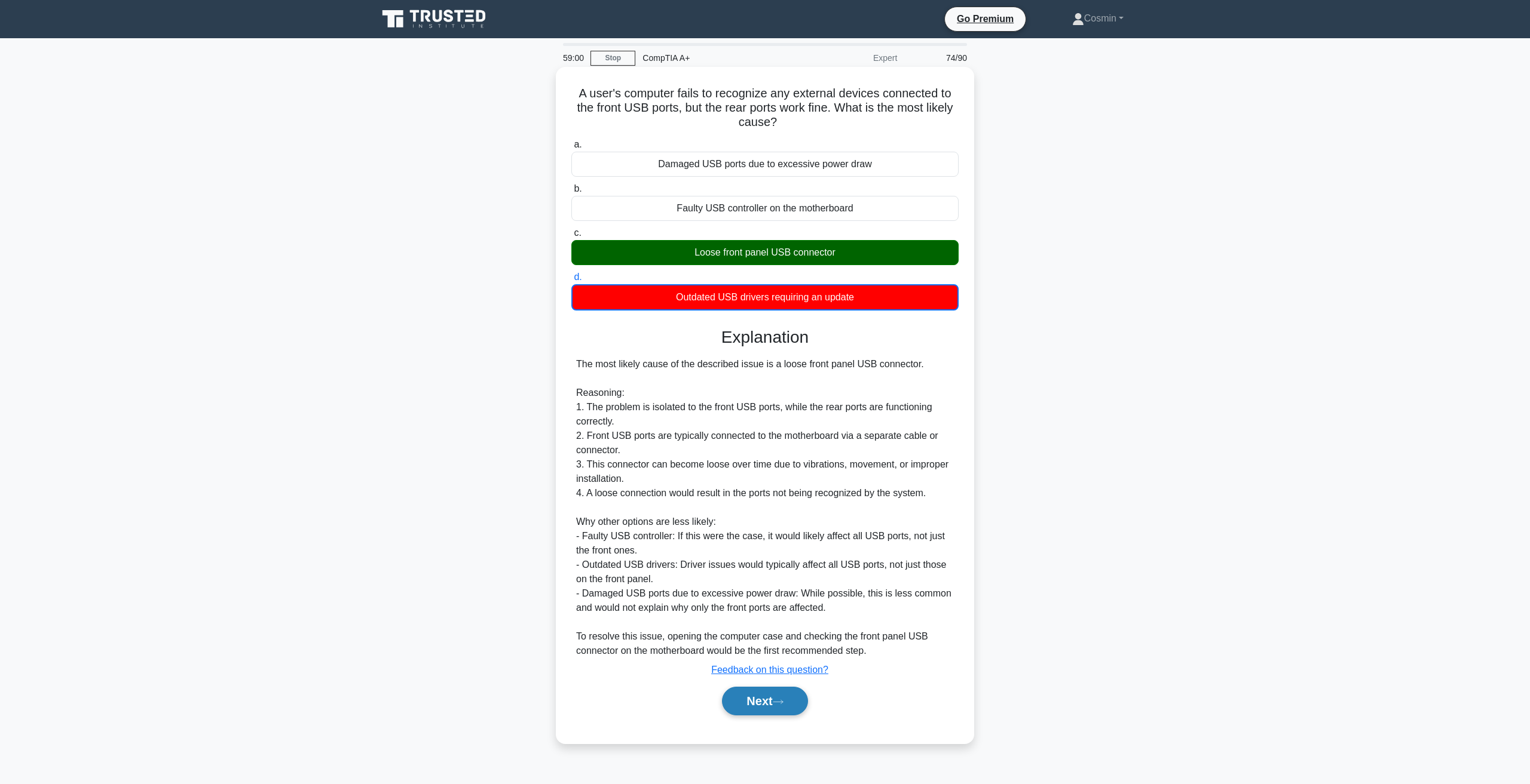
click at [747, 706] on button "Next" at bounding box center [765, 701] width 85 height 29
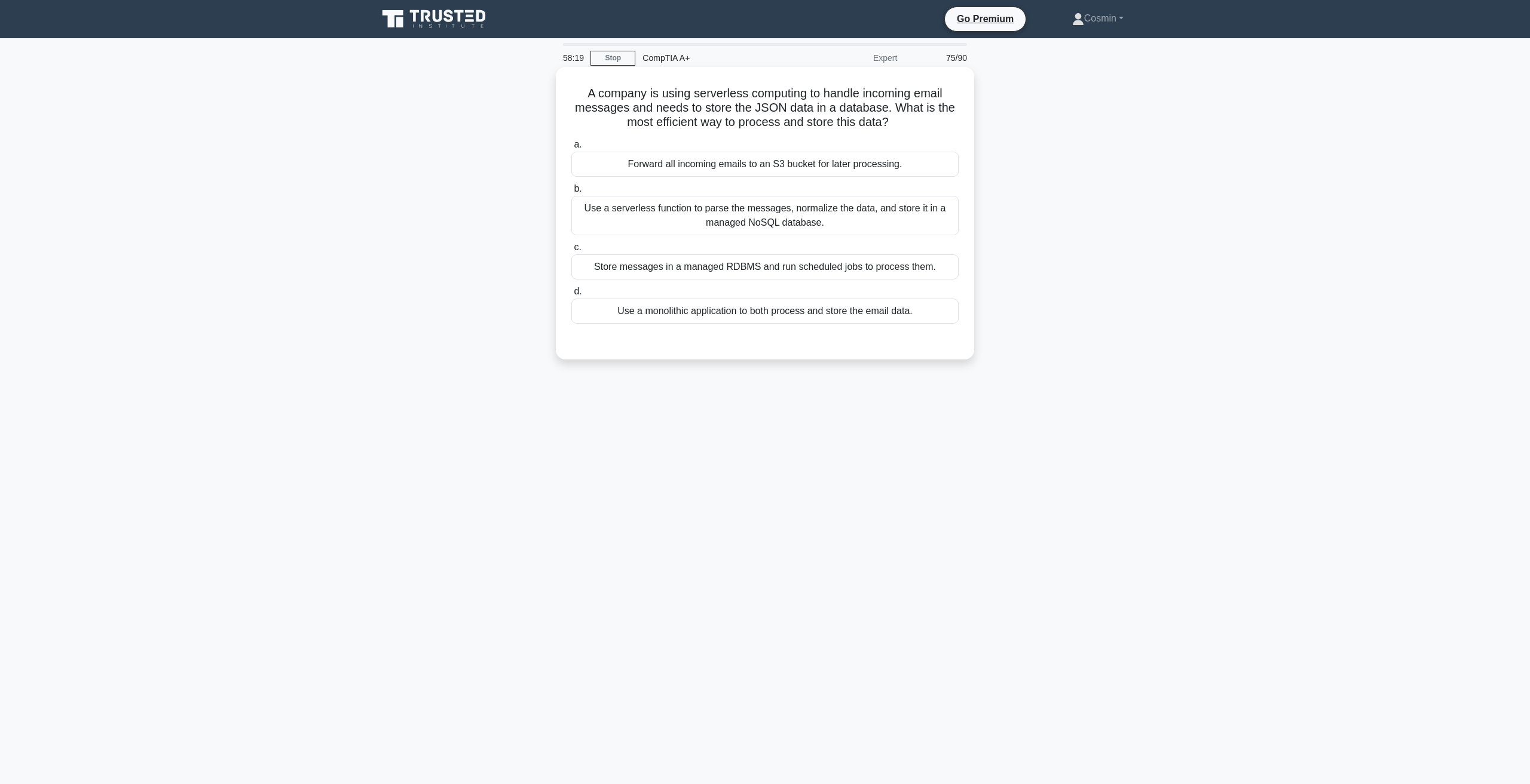
click at [816, 224] on div "Use a serverless function to parse the messages, normalize the data, and store …" at bounding box center [765, 216] width 387 height 39
click at [572, 193] on input "b. Use a serverless function to parse the messages, normalize the data, and sto…" at bounding box center [572, 189] width 0 height 7
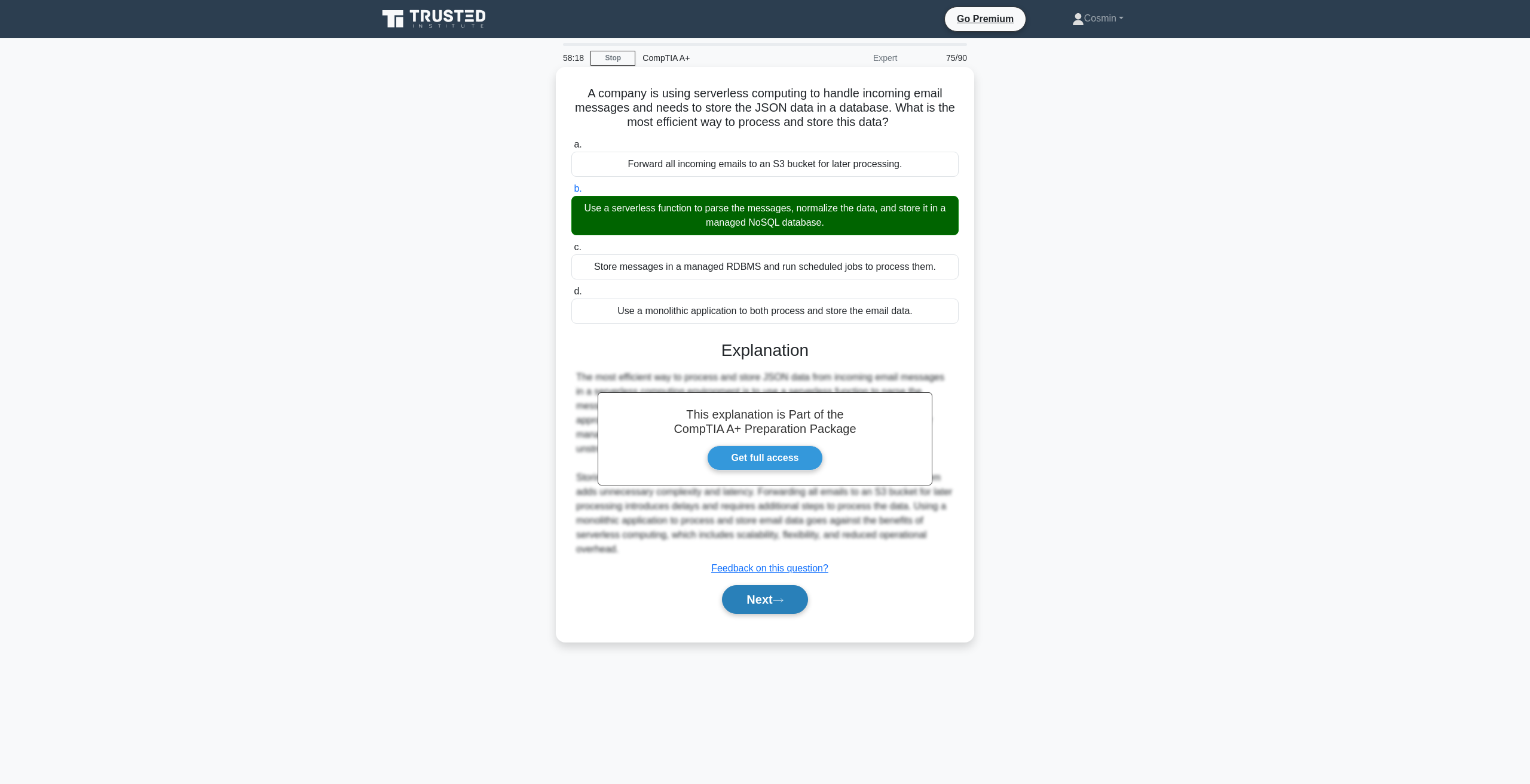
click at [743, 589] on button "Next" at bounding box center [765, 599] width 85 height 29
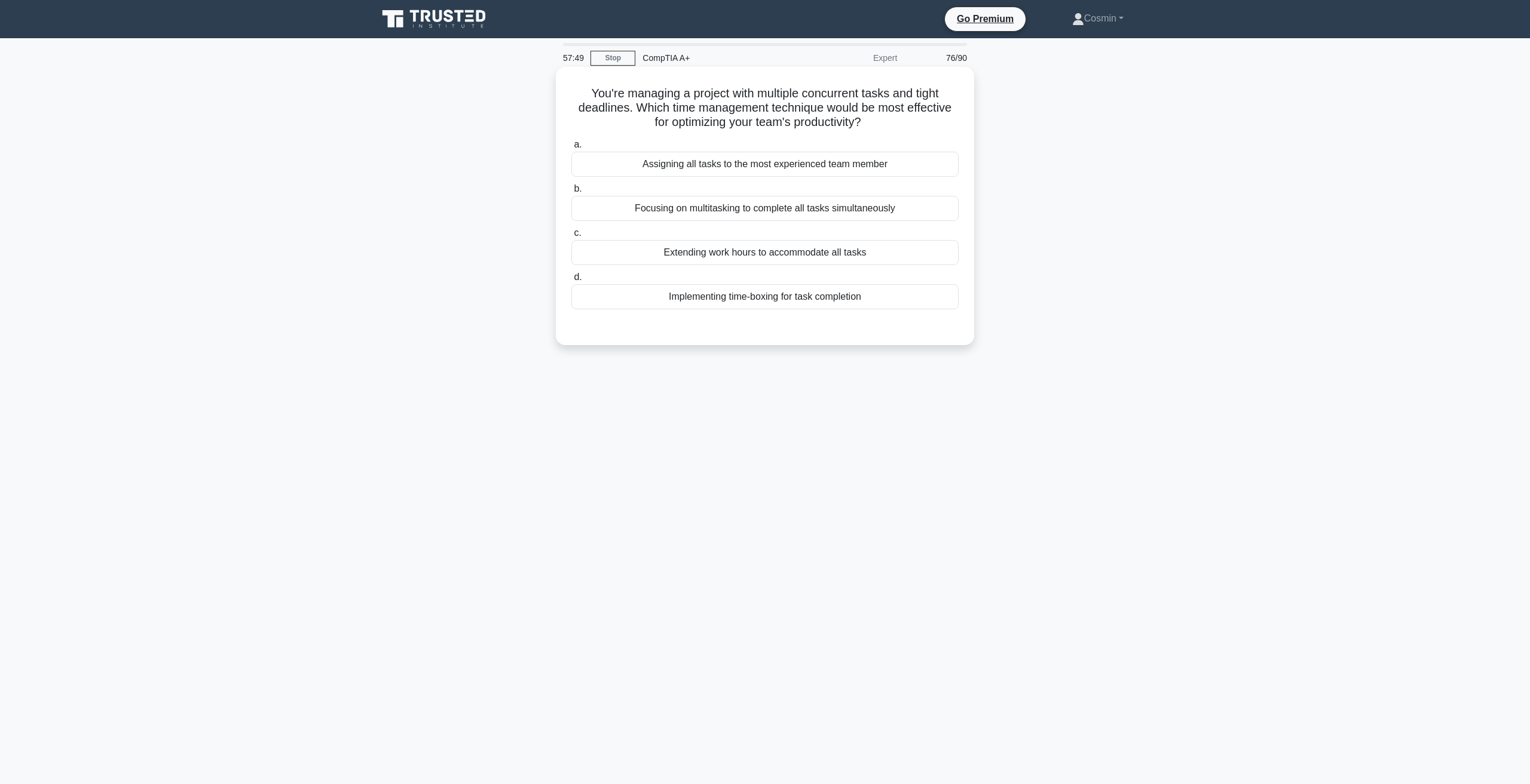
click at [749, 265] on div "Extending work hours to accommodate all tasks" at bounding box center [765, 253] width 387 height 25
click at [572, 237] on input "c. Extending work hours to accommodate all tasks" at bounding box center [572, 233] width 0 height 7
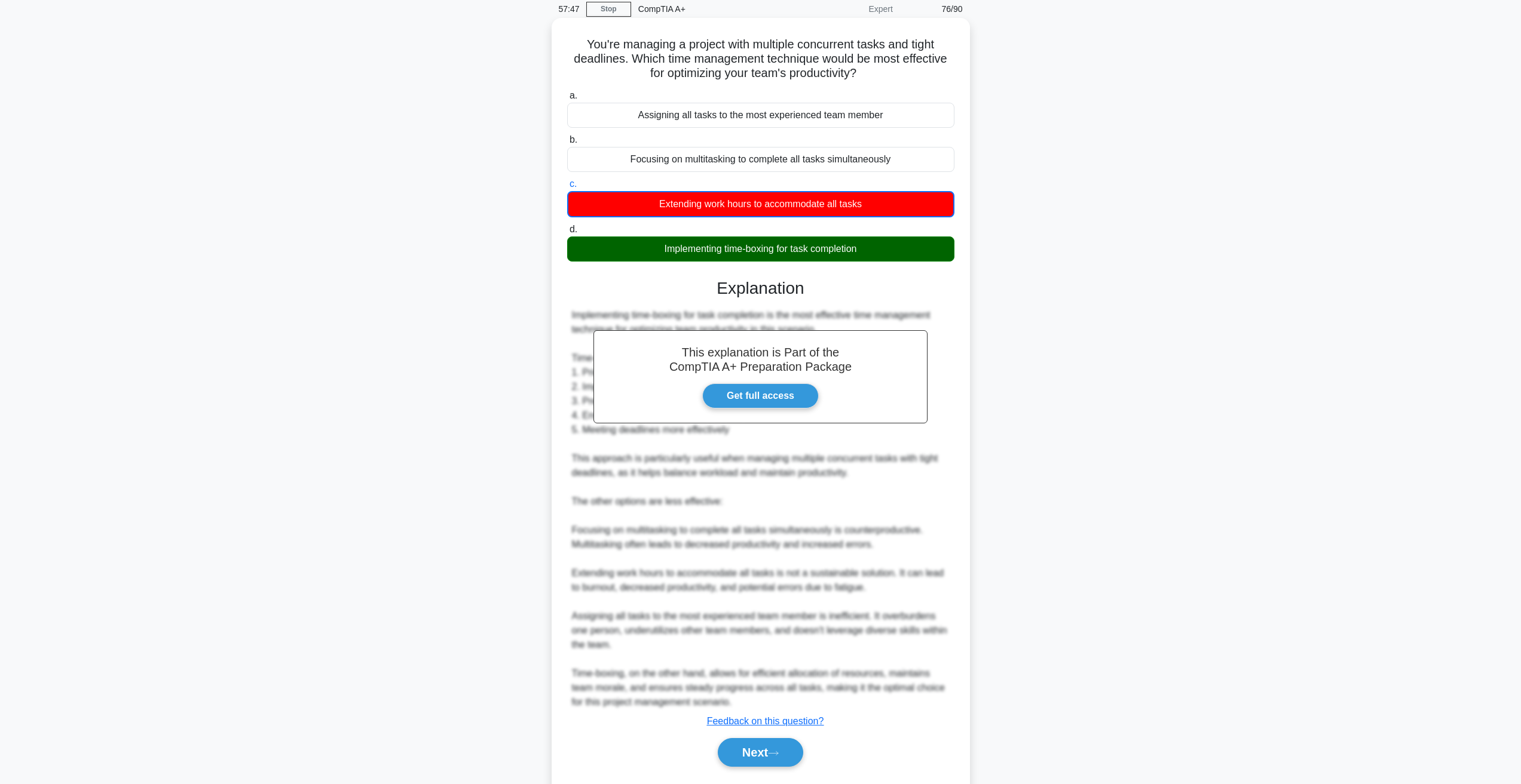
scroll to position [60, 0]
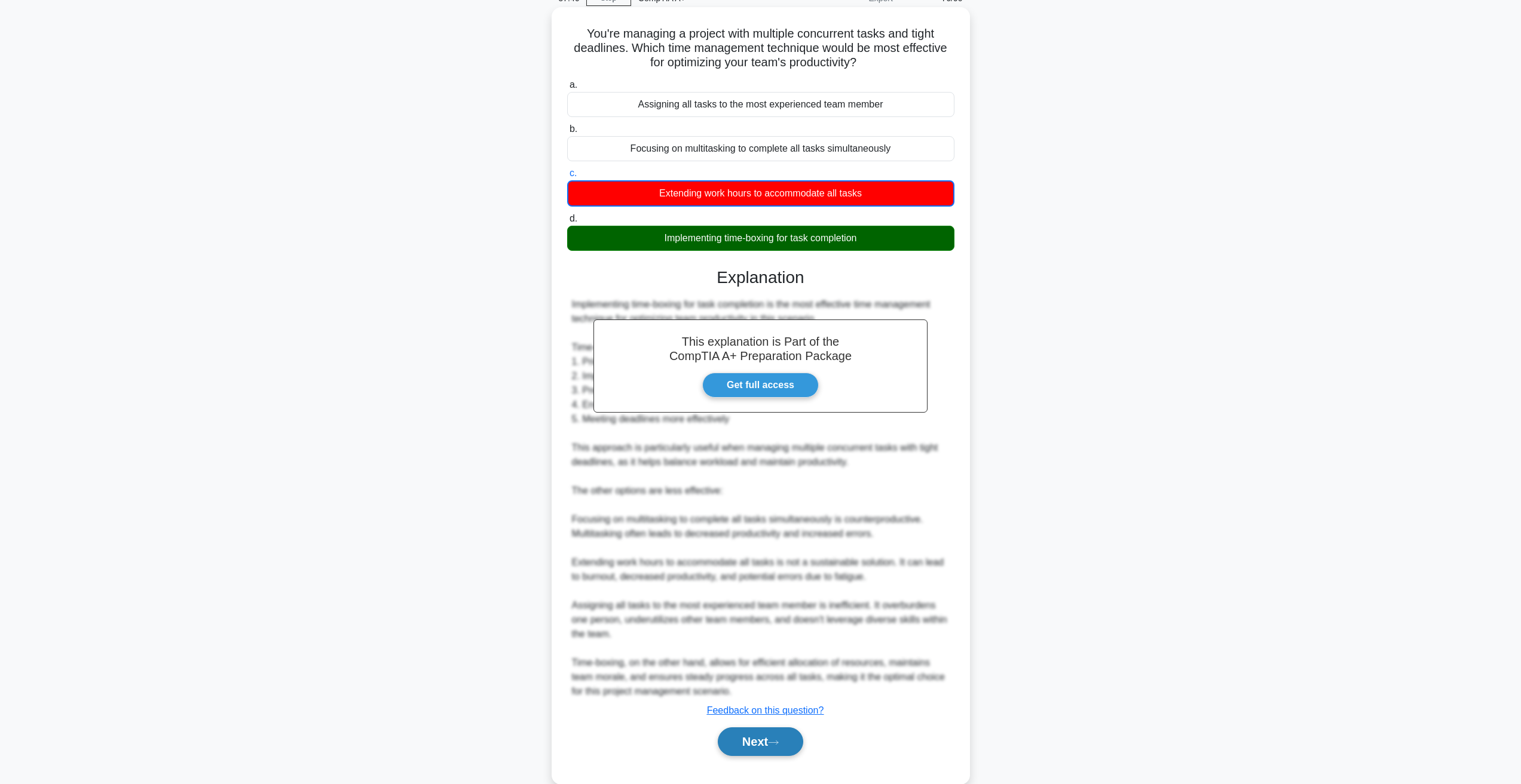
click at [773, 749] on button "Next" at bounding box center [760, 741] width 85 height 29
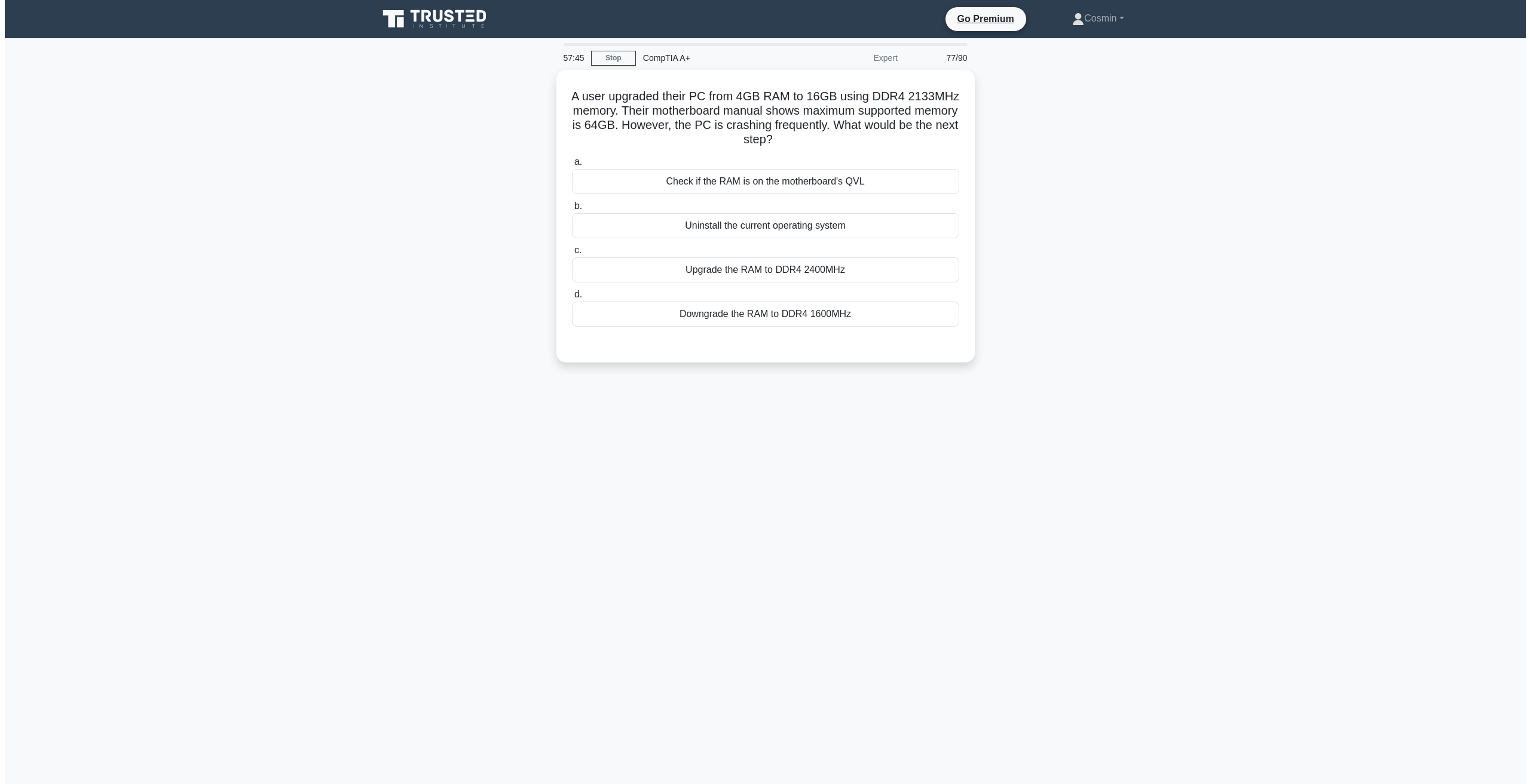
scroll to position [0, 0]
click at [704, 181] on div "Check if the RAM is on the motherboard's QVL" at bounding box center [765, 178] width 387 height 25
click at [572, 163] on input "a. Check if the RAM is on the motherboard's QVL" at bounding box center [572, 159] width 0 height 7
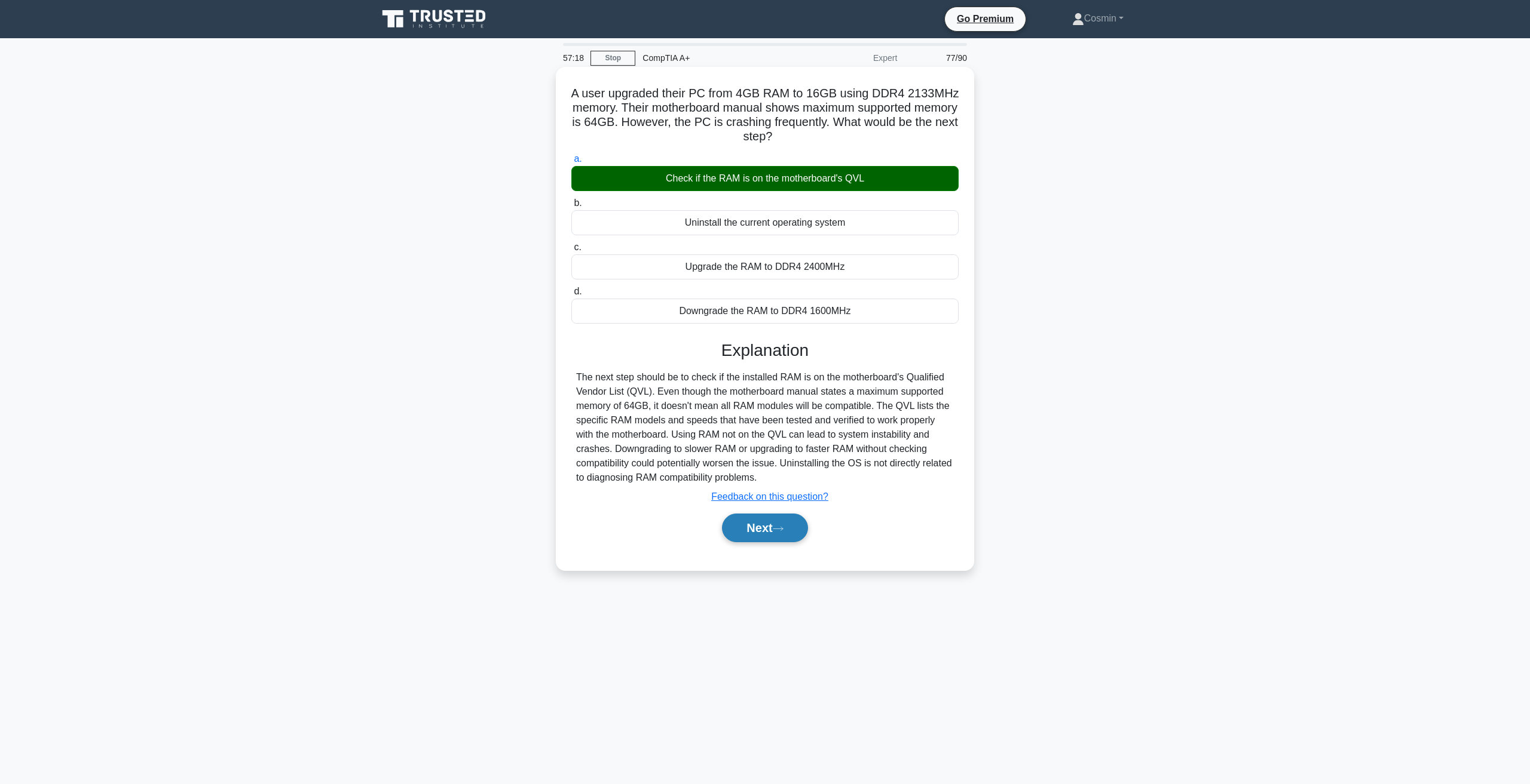
click at [771, 529] on button "Next" at bounding box center [765, 527] width 85 height 29
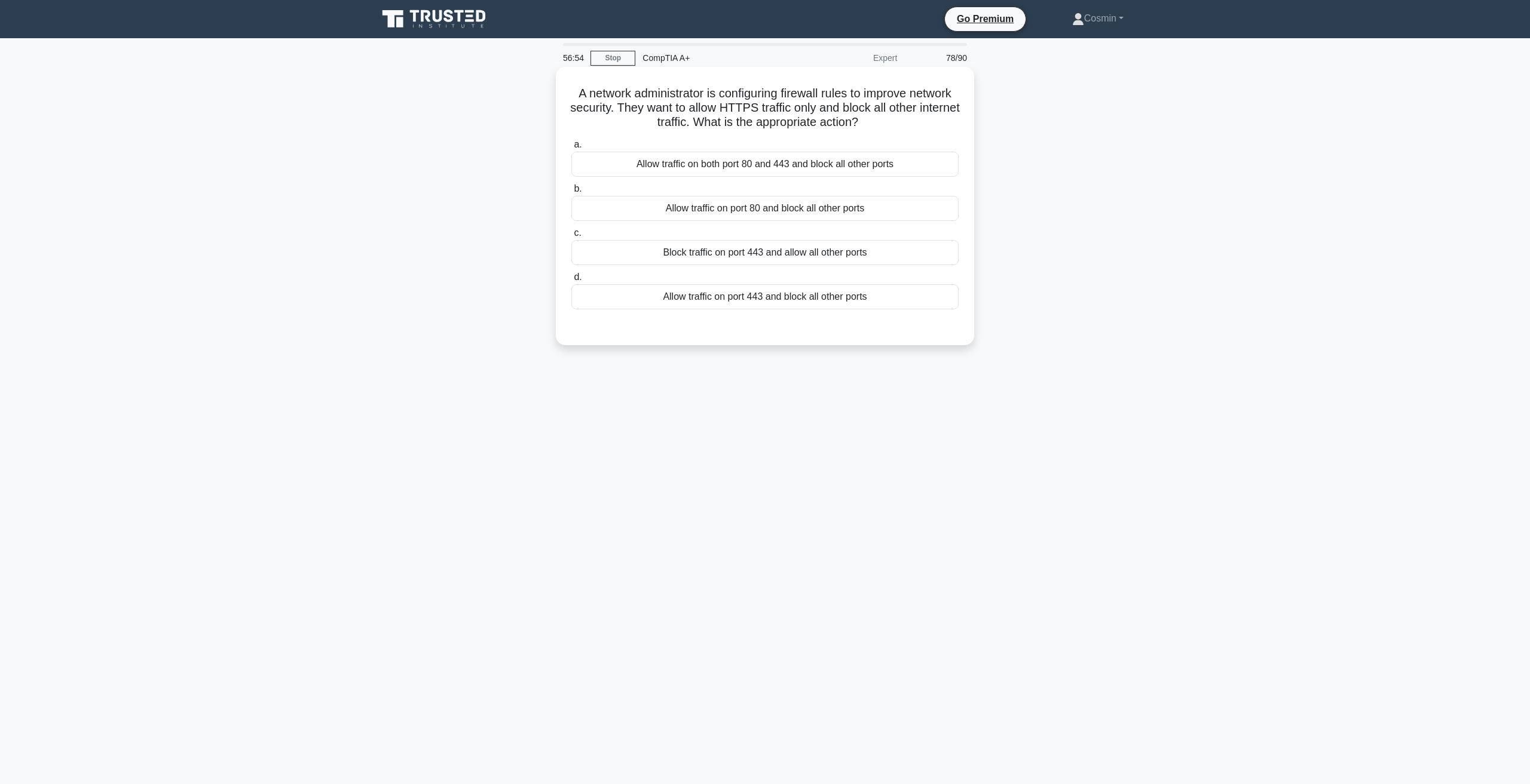
click at [689, 303] on div "Allow traffic on port 443 and block all other ports" at bounding box center [765, 297] width 387 height 25
click at [572, 281] on input "d. Allow traffic on port 443 and block all other ports" at bounding box center [572, 277] width 0 height 7
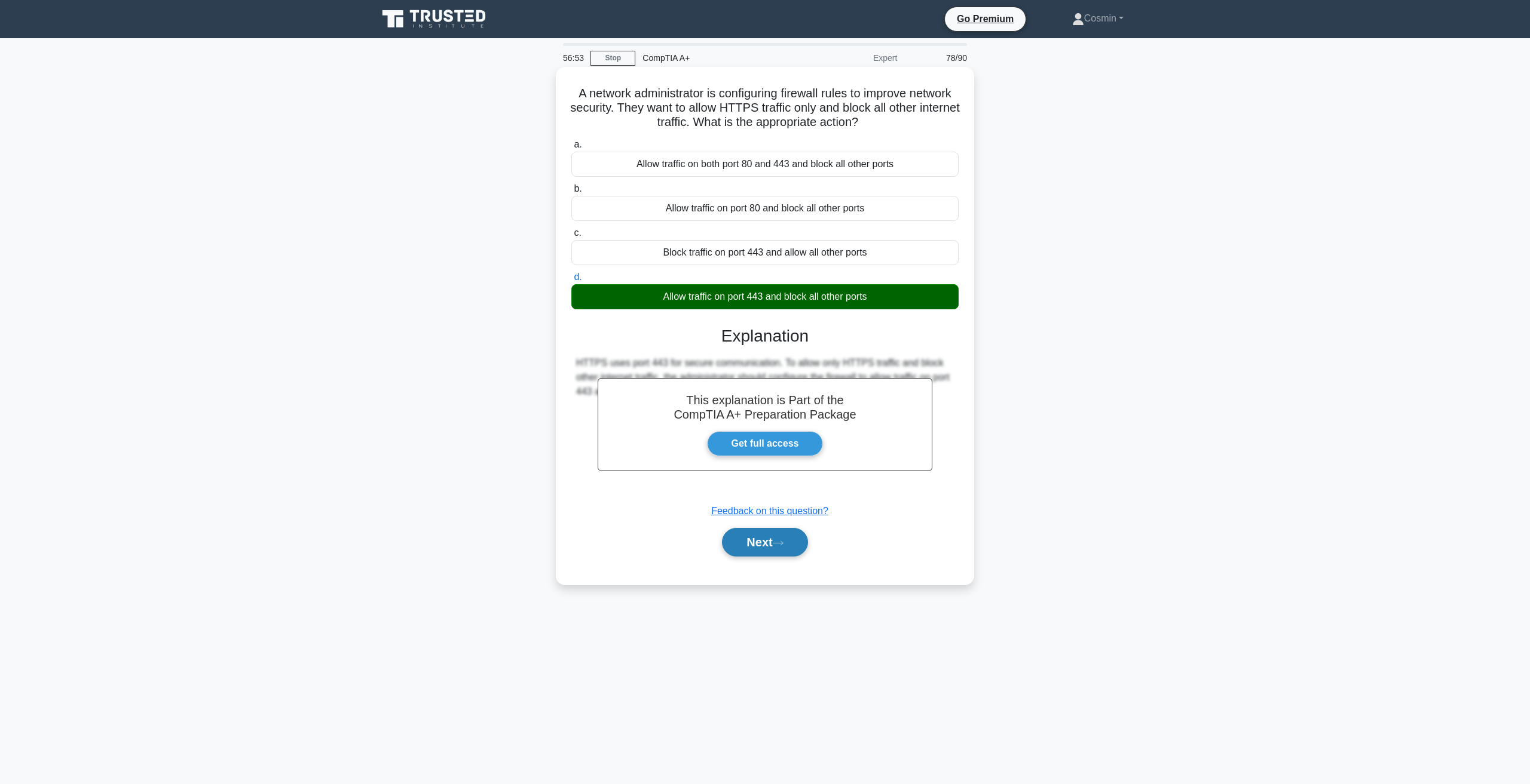
click at [774, 558] on div "Next" at bounding box center [765, 542] width 387 height 38
click at [778, 544] on icon at bounding box center [778, 544] width 11 height 7
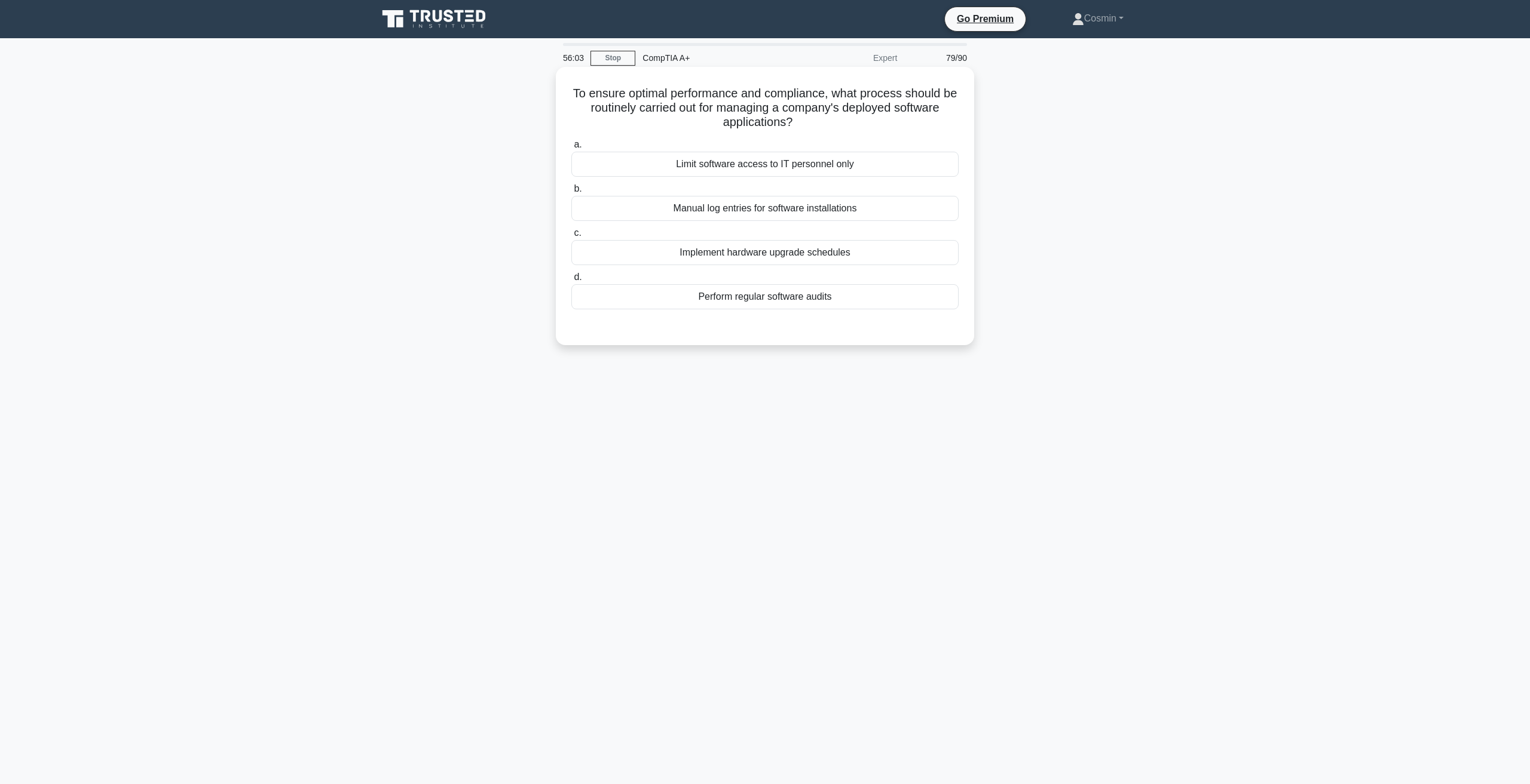
click at [704, 298] on div "Perform regular software audits" at bounding box center [765, 297] width 387 height 25
click at [572, 281] on input "d. Perform regular software audits" at bounding box center [572, 277] width 0 height 7
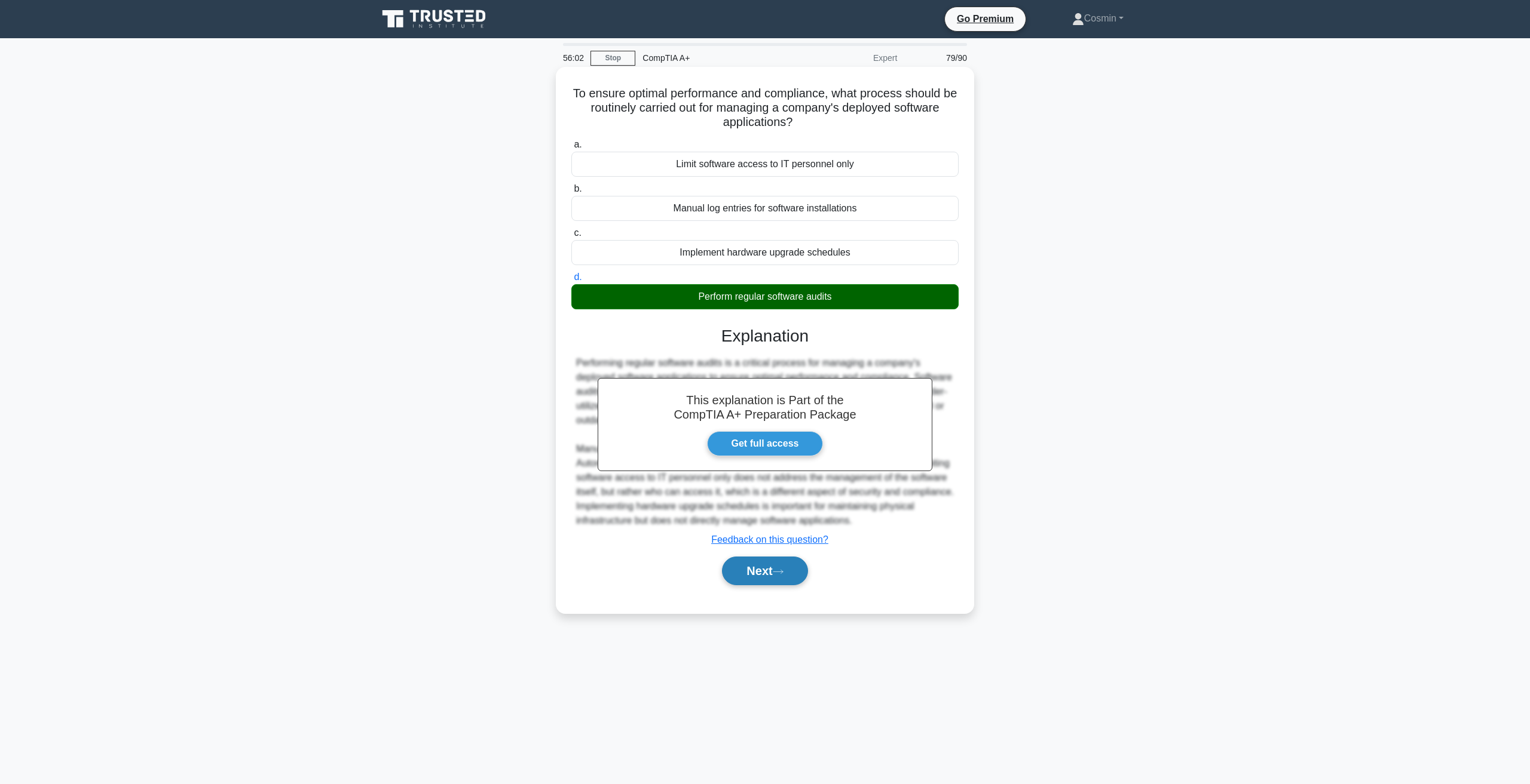
click at [766, 565] on button "Next" at bounding box center [765, 571] width 85 height 29
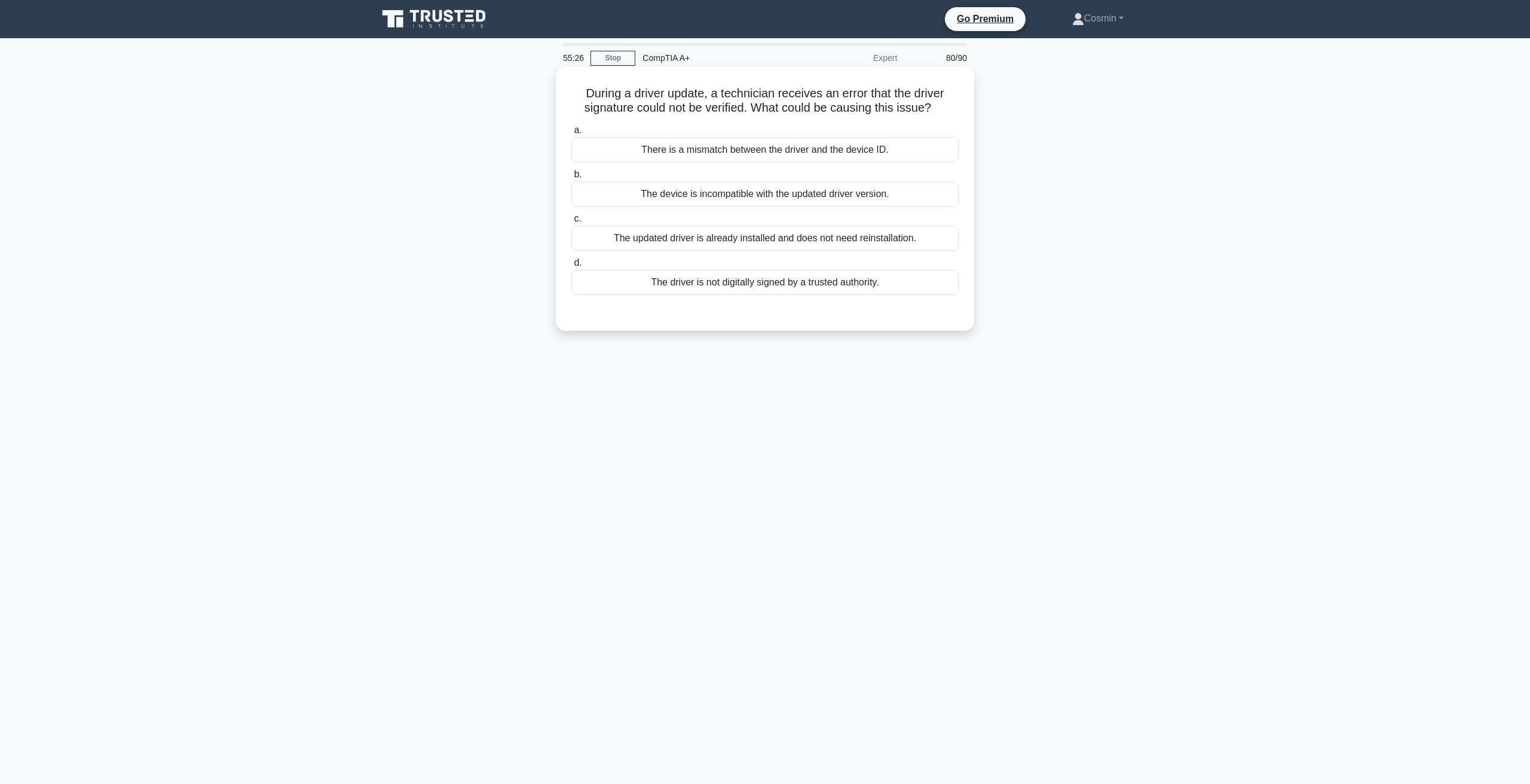
click at [725, 280] on div "The driver is not digitally signed by a trusted authority." at bounding box center [765, 282] width 387 height 25
click at [572, 267] on input "d. The driver is not digitally signed by a trusted authority." at bounding box center [572, 262] width 0 height 7
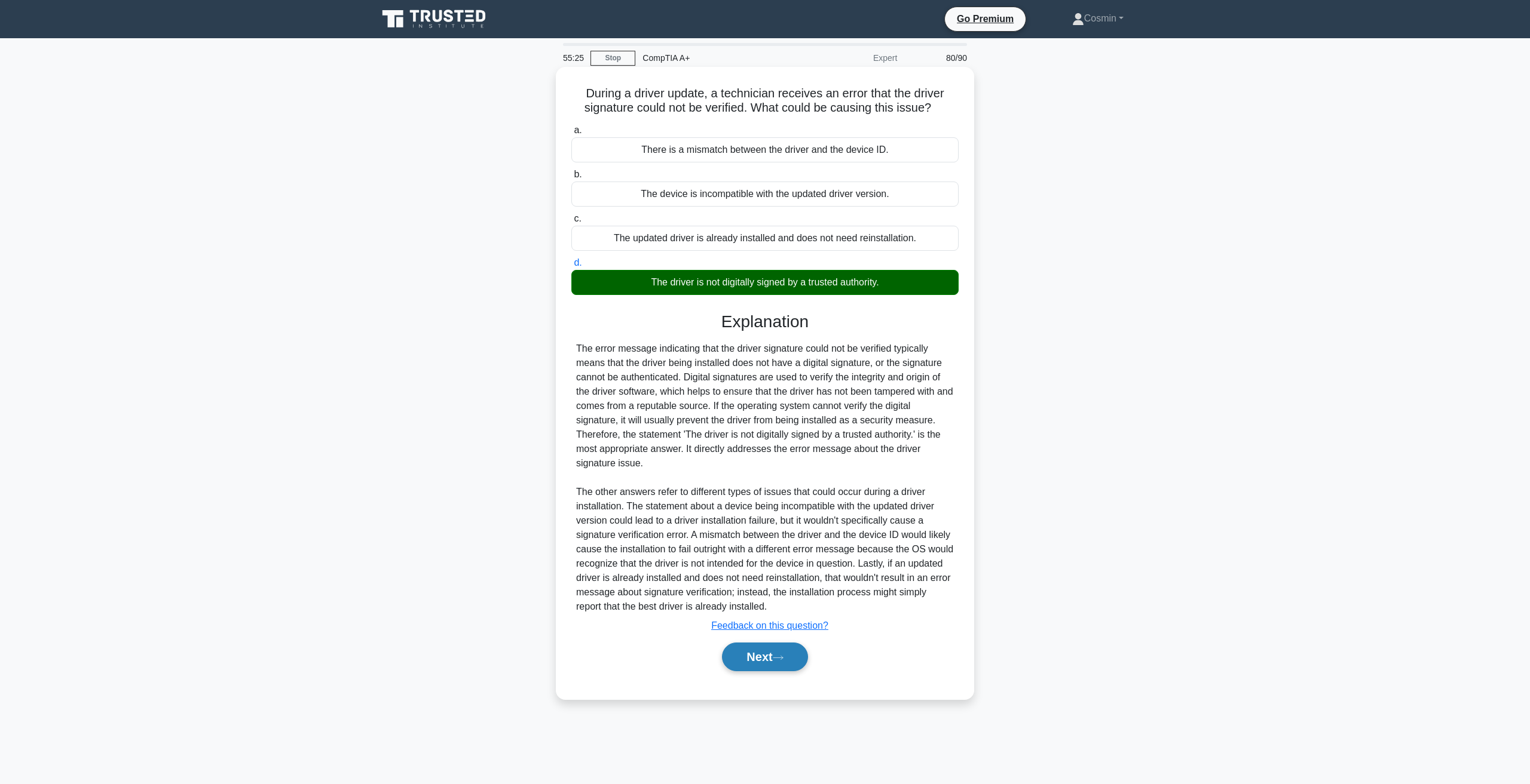
click at [777, 661] on button "Next" at bounding box center [765, 656] width 85 height 29
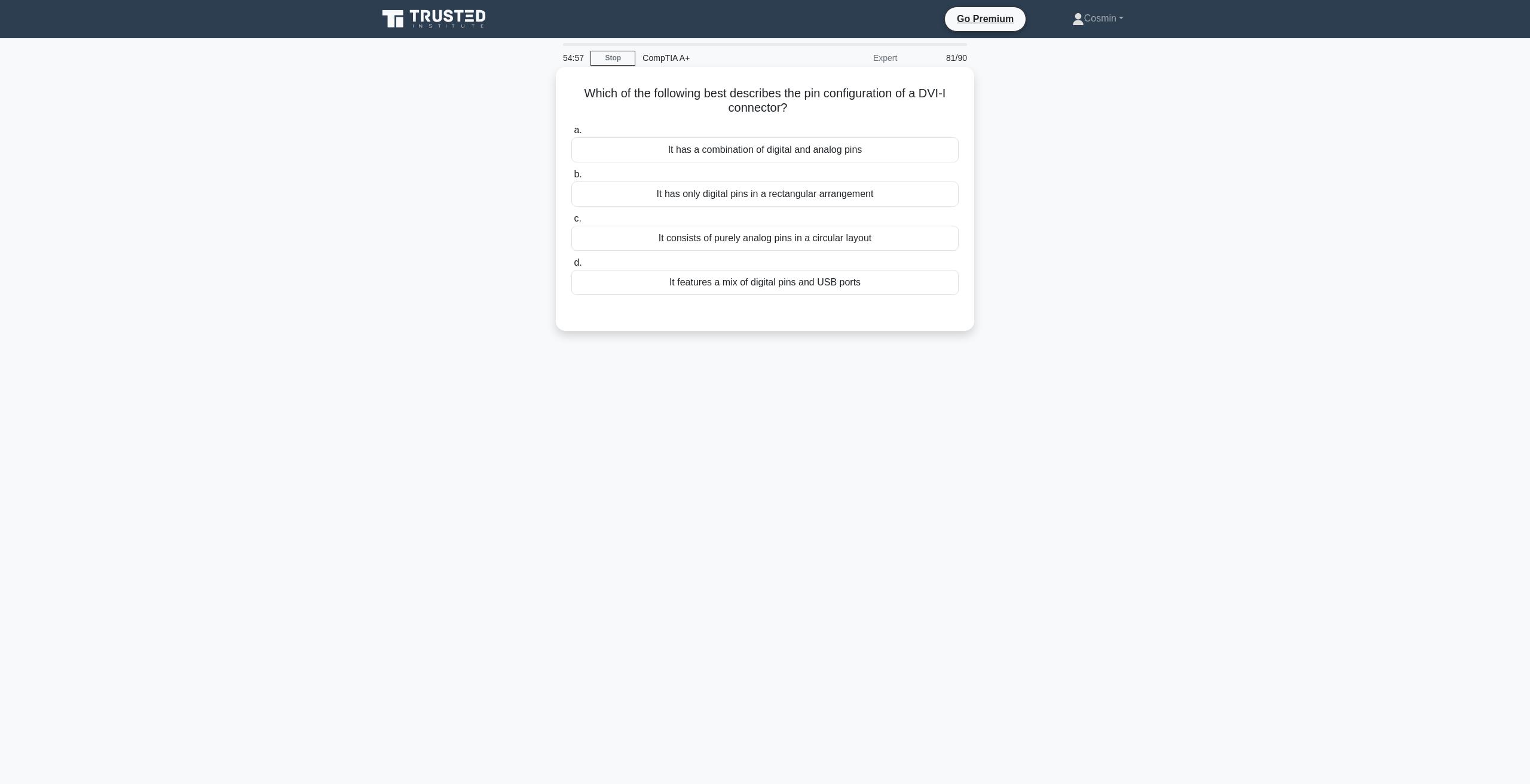
click at [690, 199] on div "It has only digital pins in a rectangular arrangement" at bounding box center [765, 194] width 387 height 25
click at [572, 178] on input "b. It has only digital pins in a rectangular arrangement" at bounding box center [572, 174] width 0 height 7
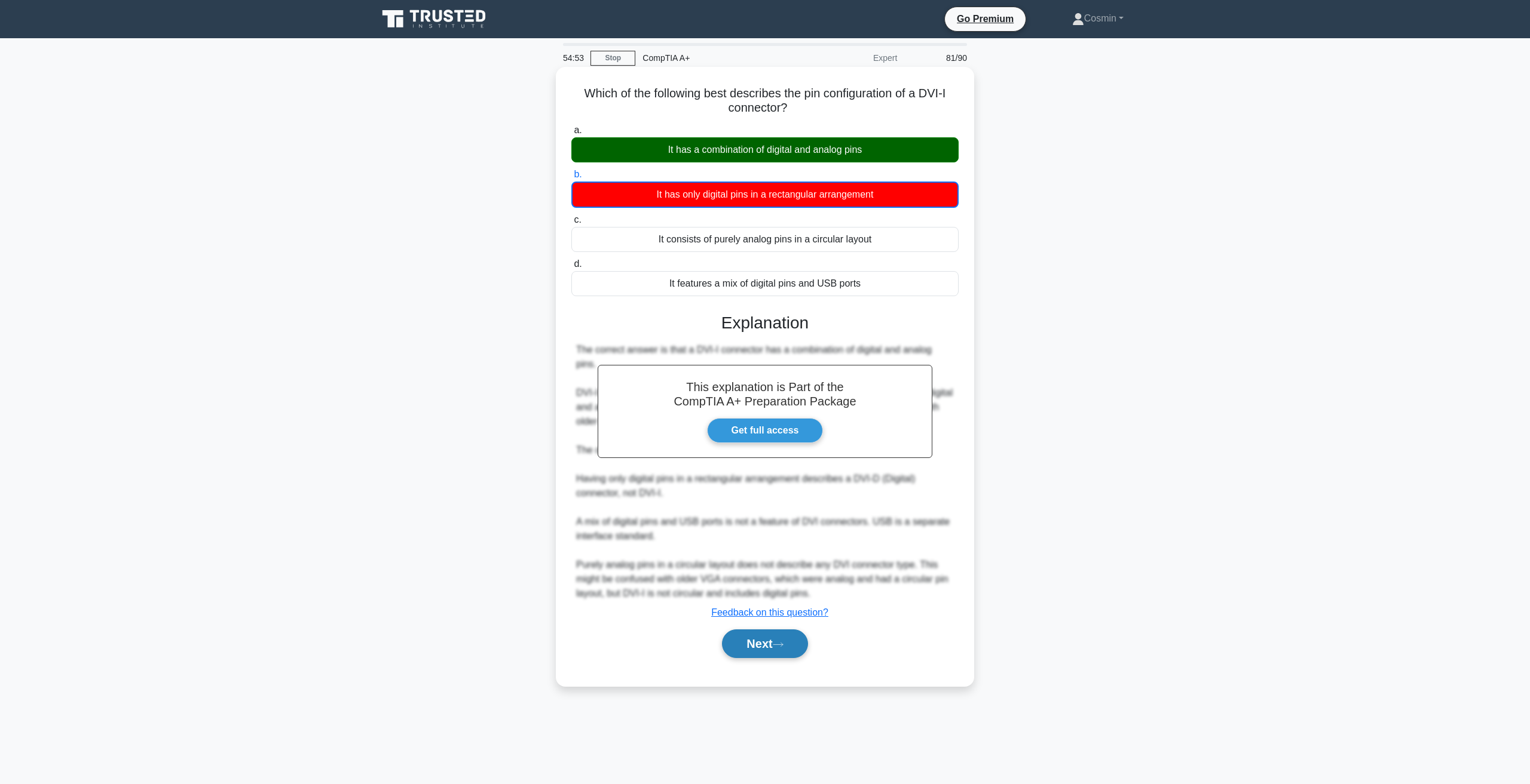
click at [768, 629] on button "Next" at bounding box center [765, 643] width 85 height 29
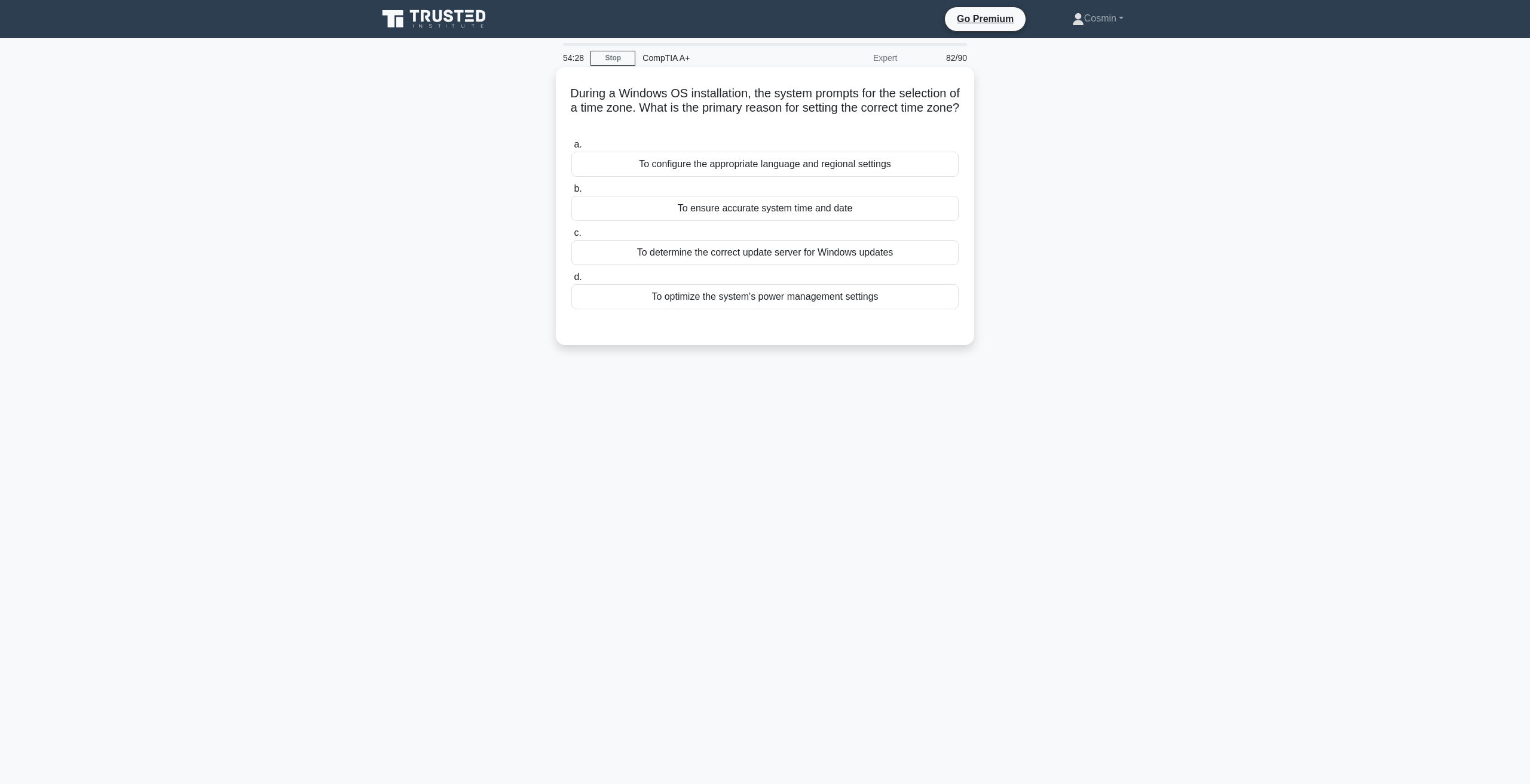
click at [731, 205] on div "To ensure accurate system time and date" at bounding box center [765, 208] width 387 height 25
click at [572, 193] on input "b. To ensure accurate system time and date" at bounding box center [572, 189] width 0 height 7
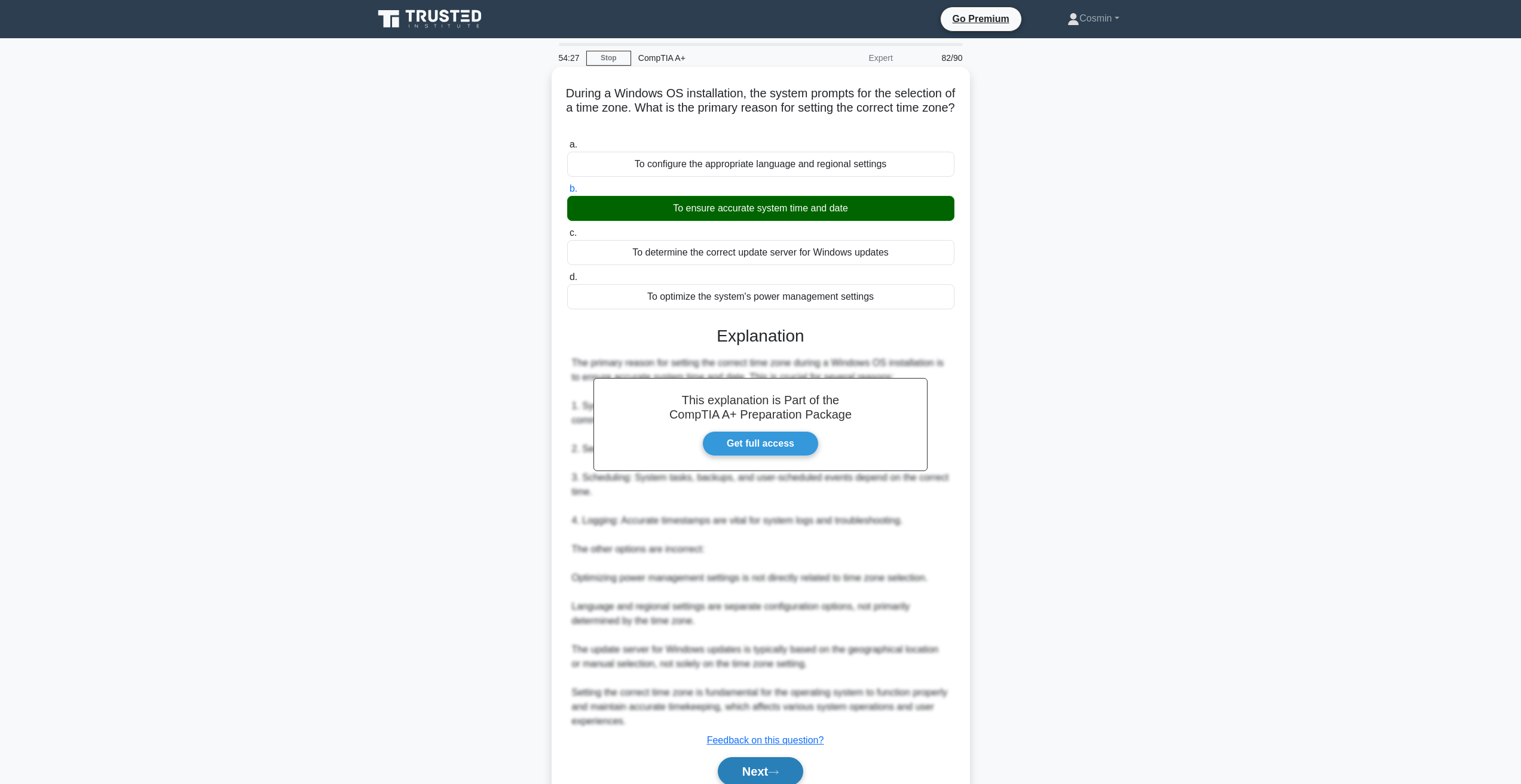
click at [752, 776] on button "Next" at bounding box center [760, 772] width 85 height 29
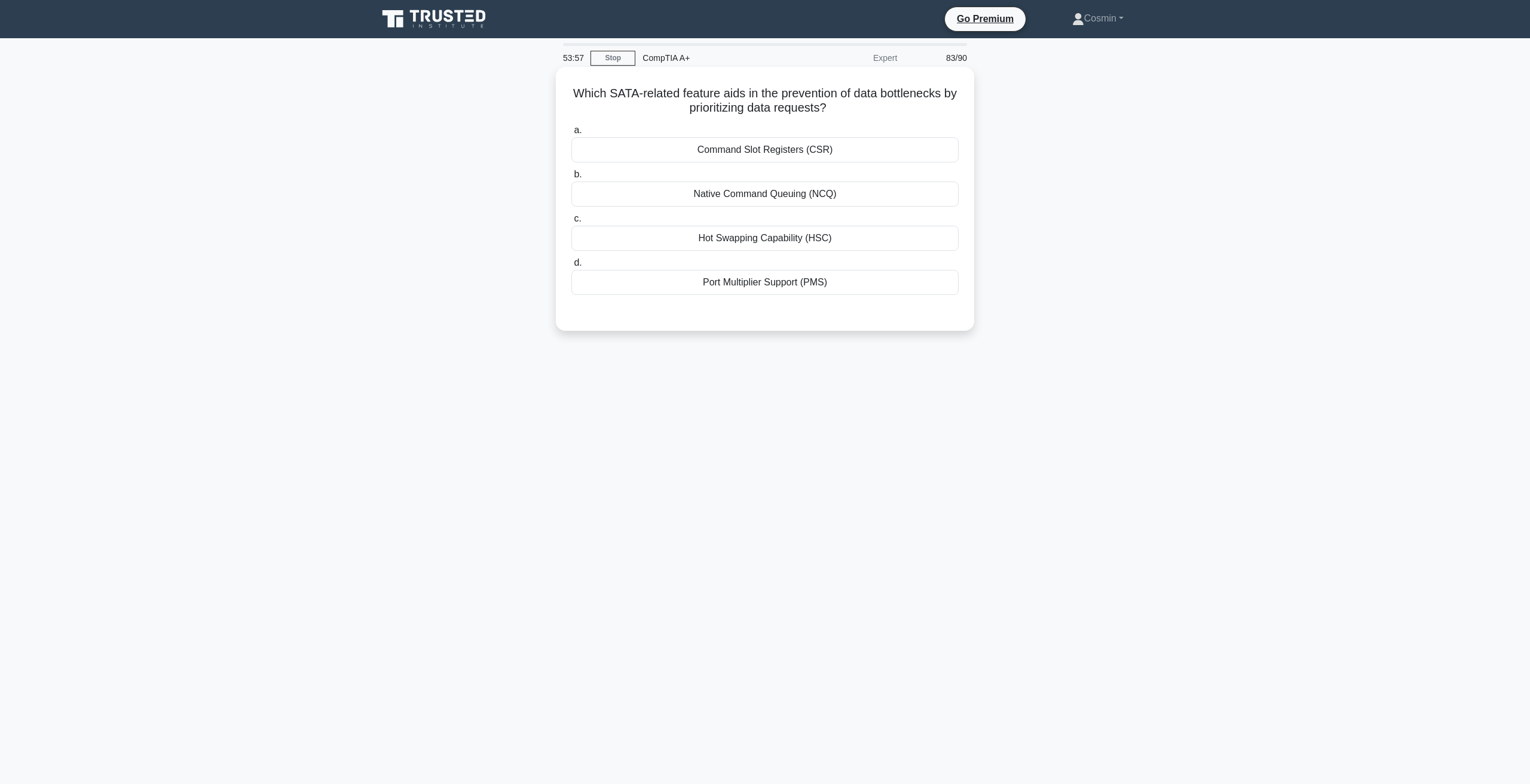
click at [778, 199] on div "Native Command Queuing (NCQ)" at bounding box center [765, 194] width 387 height 25
click at [572, 178] on input "b. Native Command Queuing (NCQ)" at bounding box center [572, 174] width 0 height 7
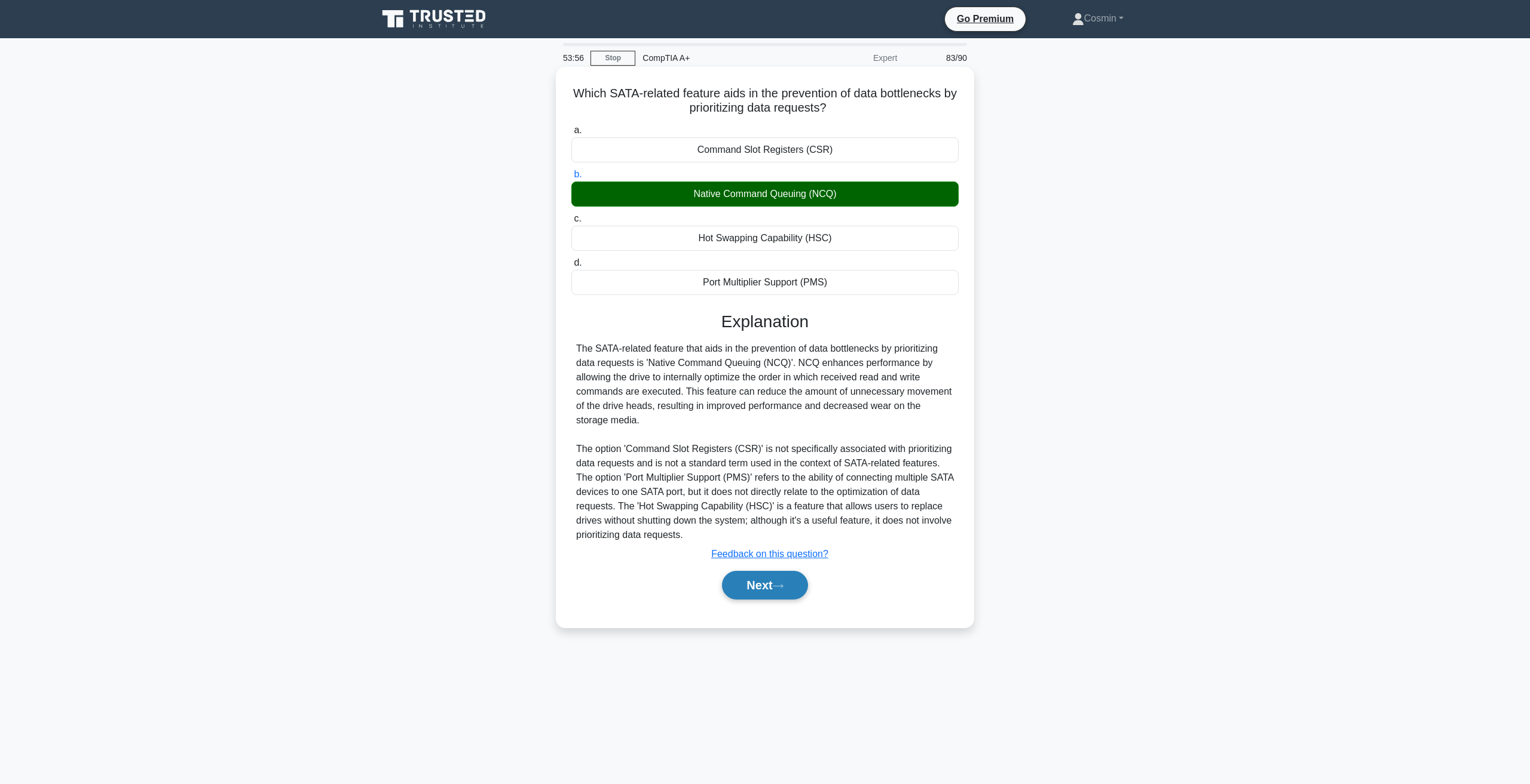
click at [762, 580] on button "Next" at bounding box center [765, 585] width 85 height 29
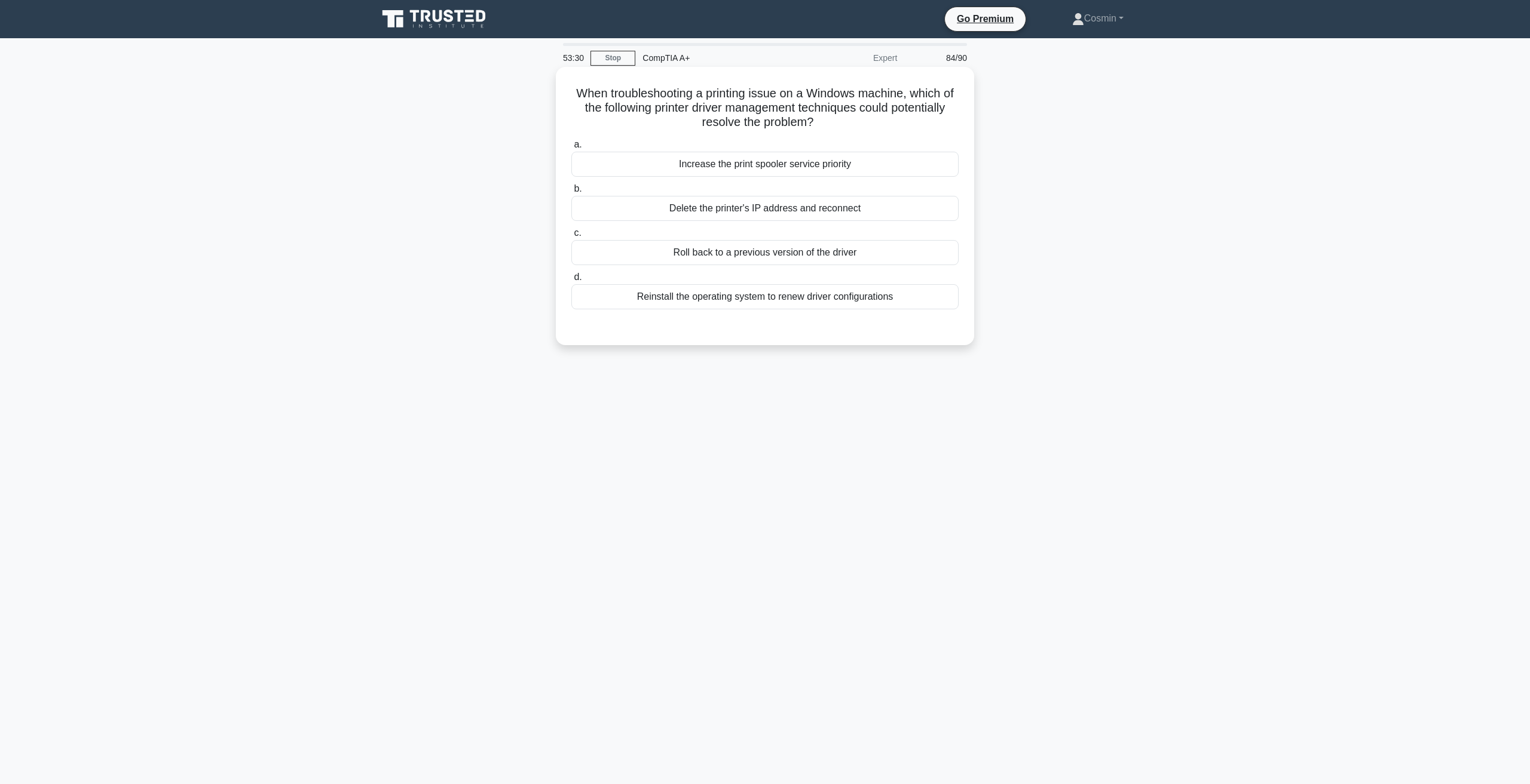
click at [828, 254] on div "Roll back to a previous version of the driver" at bounding box center [765, 253] width 387 height 25
click at [572, 237] on input "c. Roll back to a previous version of the driver" at bounding box center [572, 233] width 0 height 7
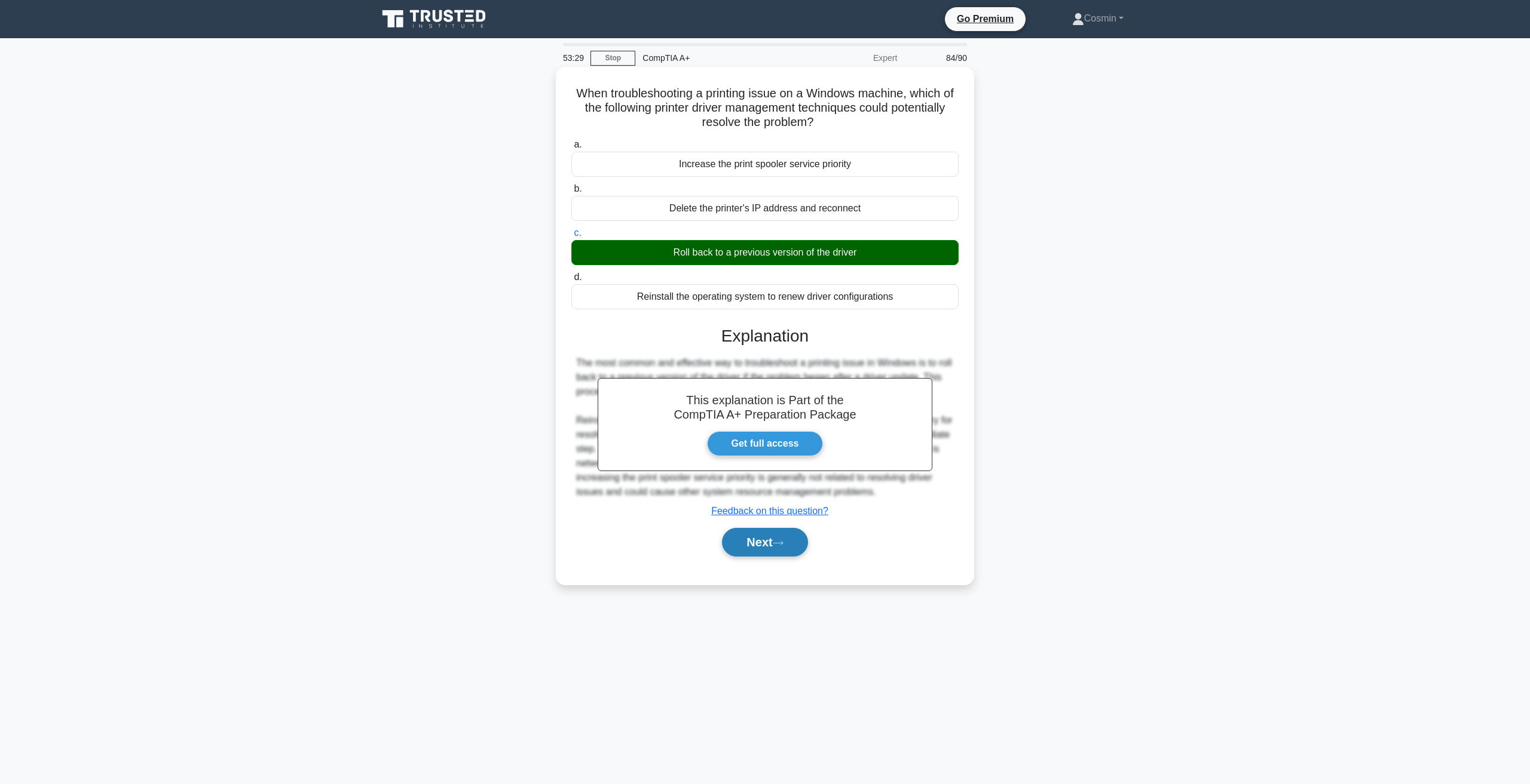
click at [774, 544] on button "Next" at bounding box center [765, 542] width 85 height 29
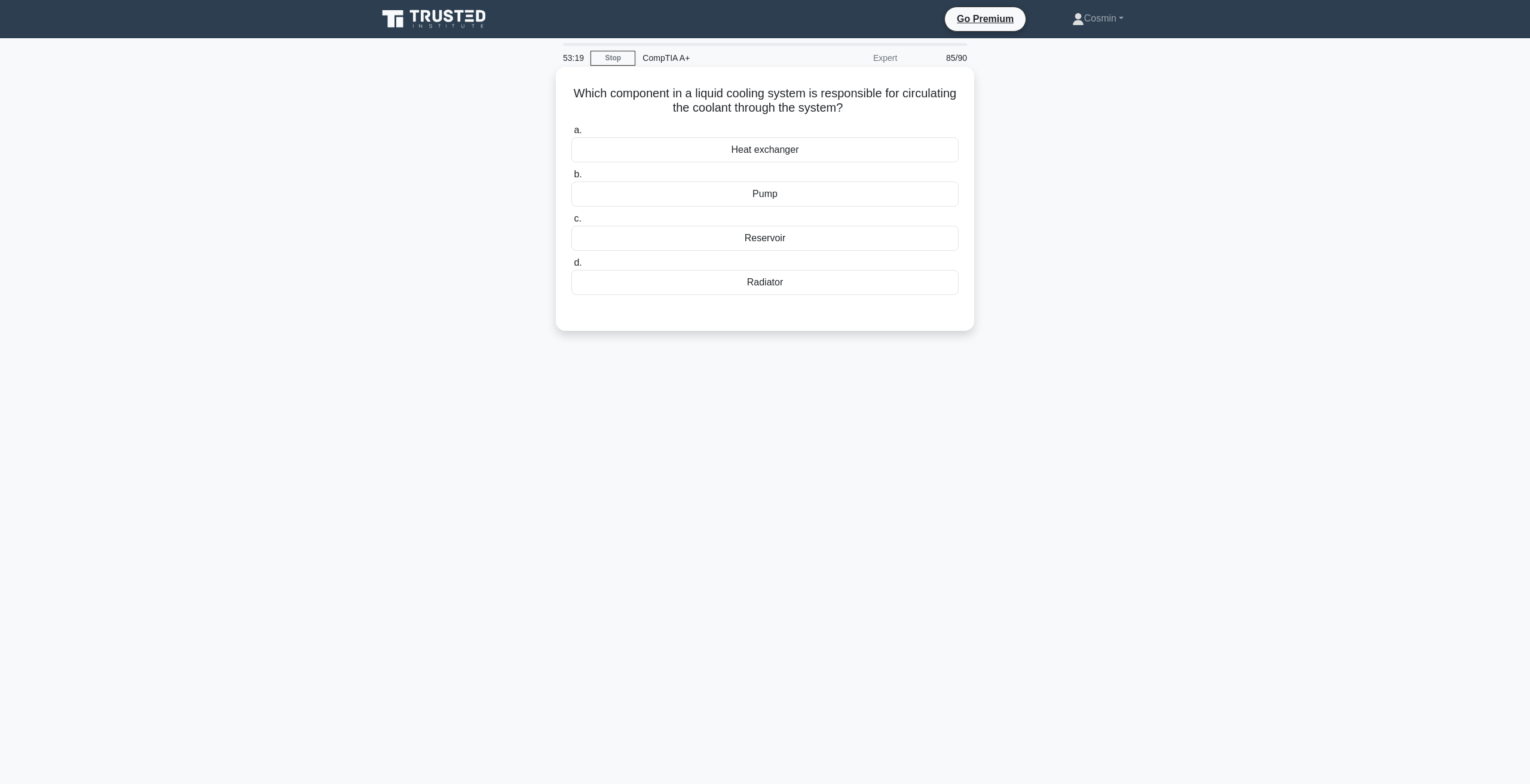
click at [773, 194] on div "Pump" at bounding box center [765, 194] width 387 height 25
click at [572, 178] on input "b. Pump" at bounding box center [572, 174] width 0 height 7
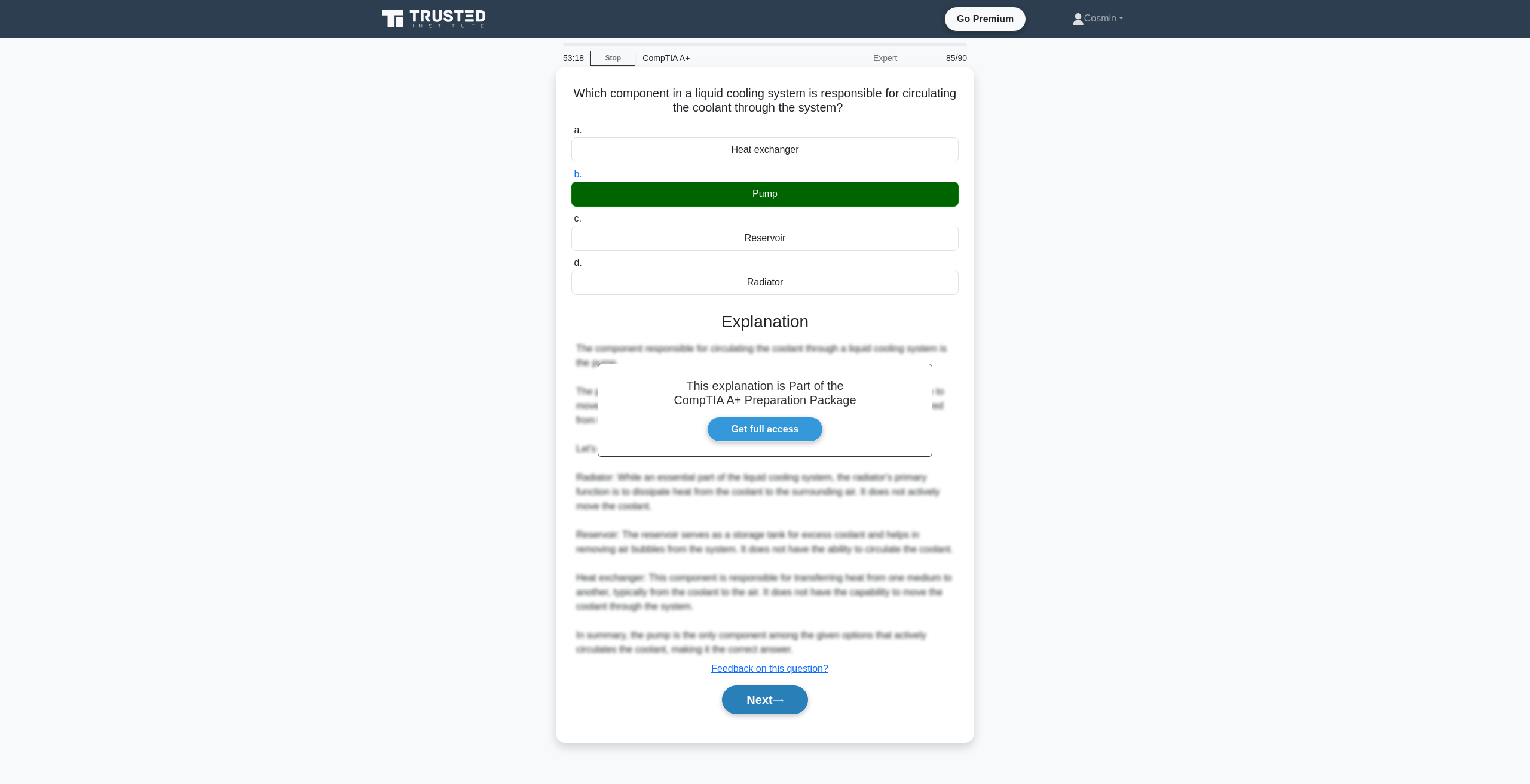
click at [741, 693] on button "Next" at bounding box center [765, 700] width 85 height 29
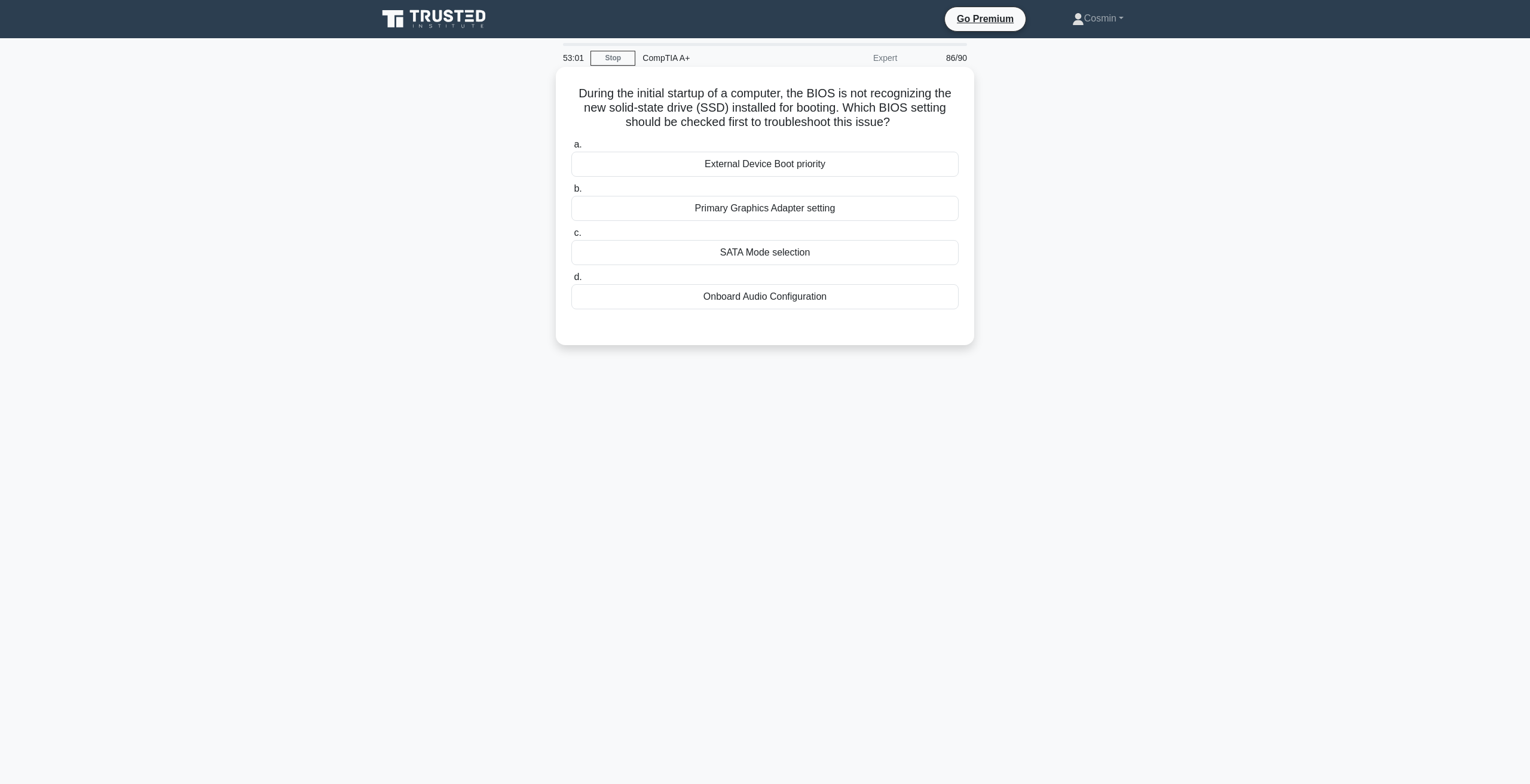
click at [801, 171] on div "External Device Boot priority" at bounding box center [765, 164] width 387 height 25
click at [572, 149] on input "a. External Device Boot priority" at bounding box center [572, 144] width 0 height 7
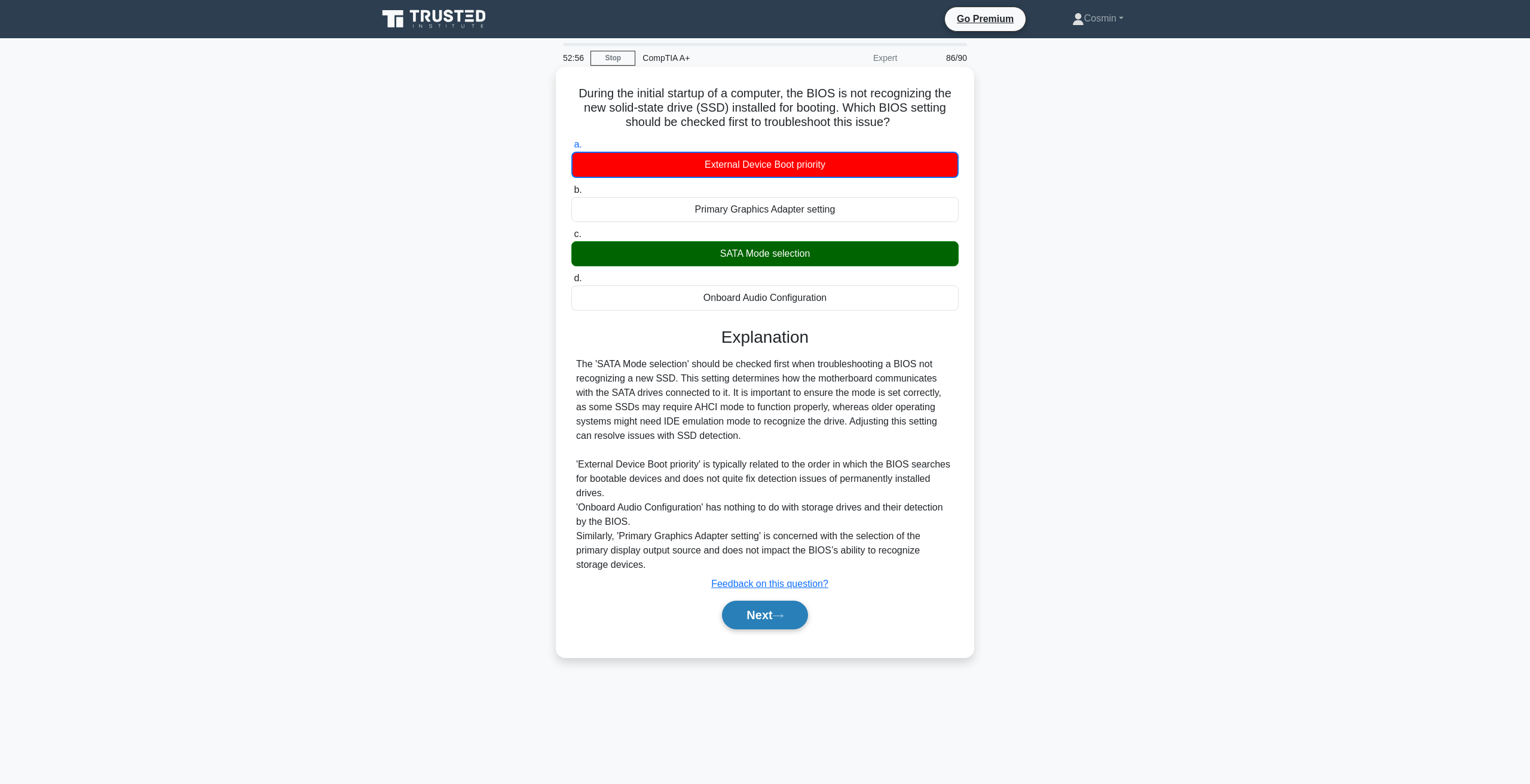
click at [772, 623] on button "Next" at bounding box center [765, 615] width 85 height 29
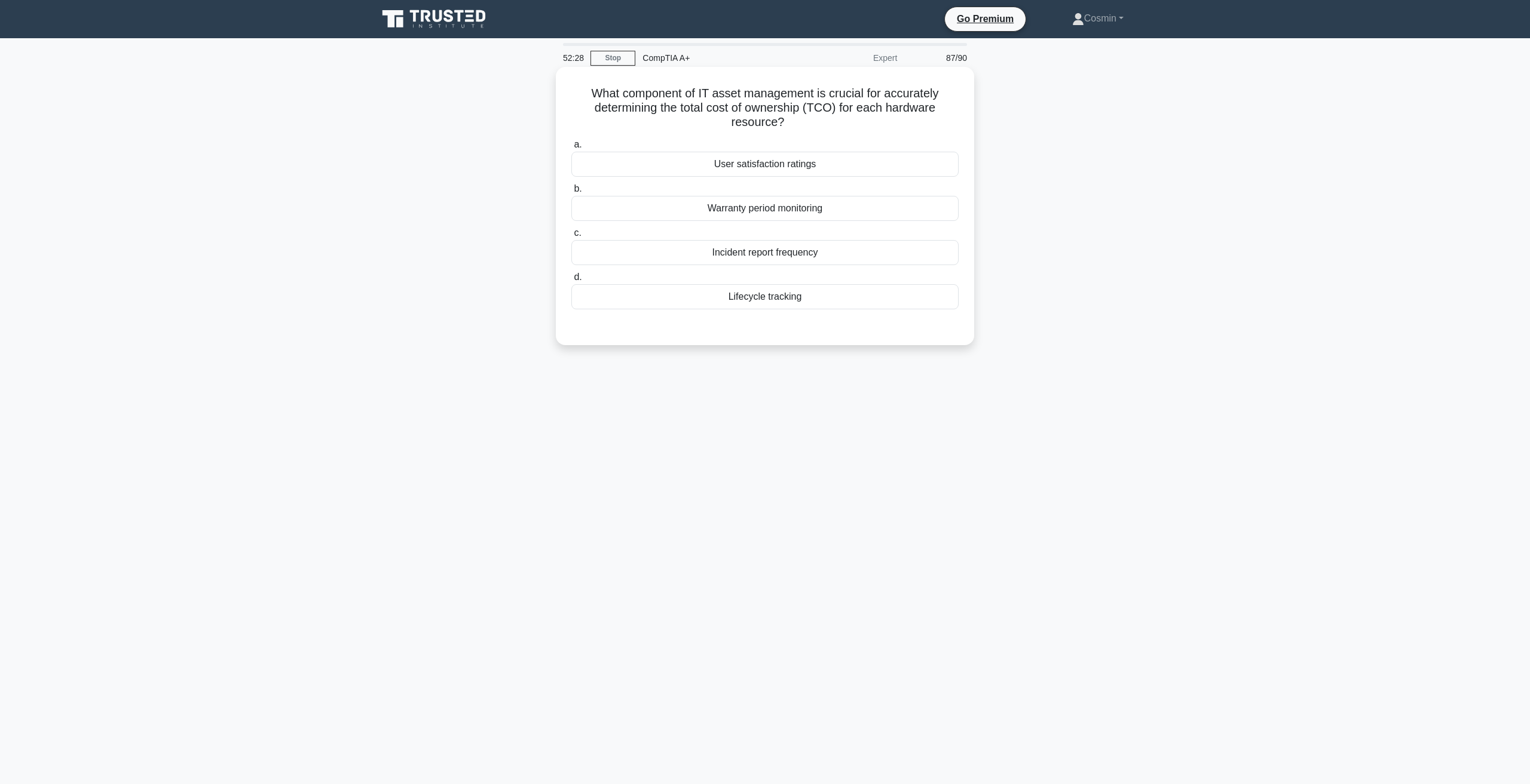
click at [774, 294] on div "Lifecycle tracking" at bounding box center [765, 297] width 387 height 25
click at [572, 281] on input "d. Lifecycle tracking" at bounding box center [572, 277] width 0 height 7
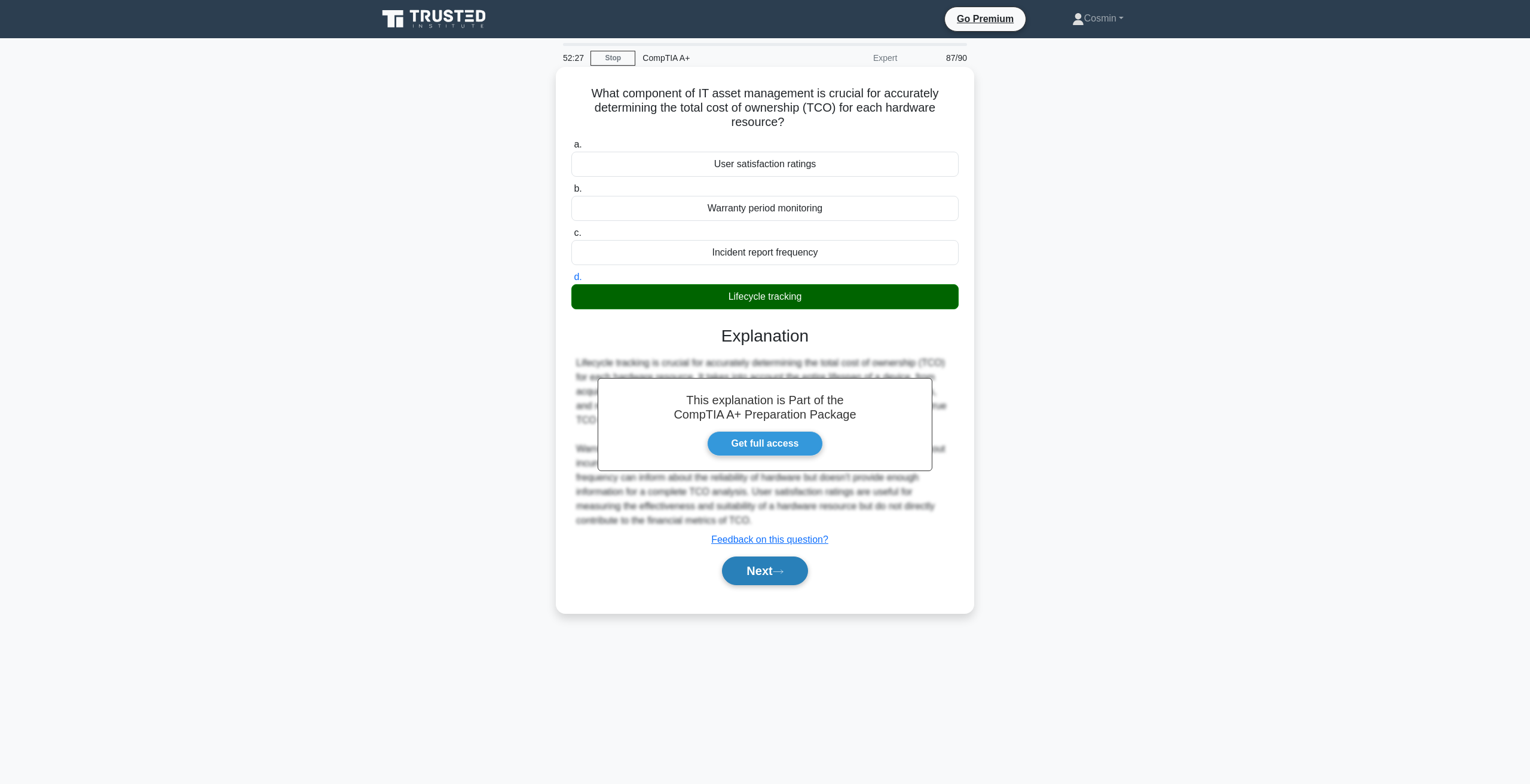
click at [774, 576] on button "Next" at bounding box center [765, 571] width 85 height 29
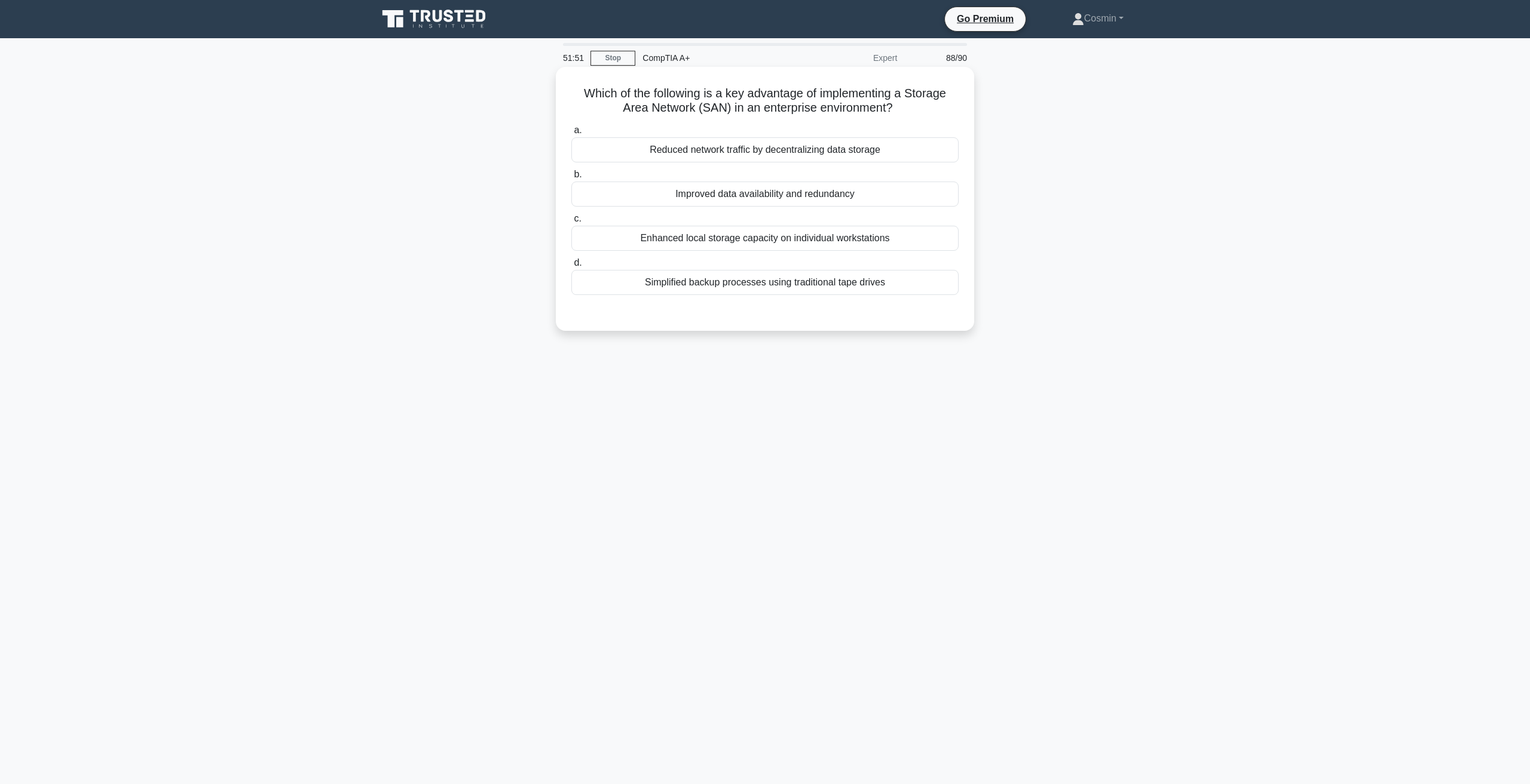
click at [830, 245] on div "Enhanced local storage capacity on individual workstations" at bounding box center [765, 238] width 387 height 25
click at [572, 223] on input "c. Enhanced local storage capacity on individual workstations" at bounding box center [572, 218] width 0 height 7
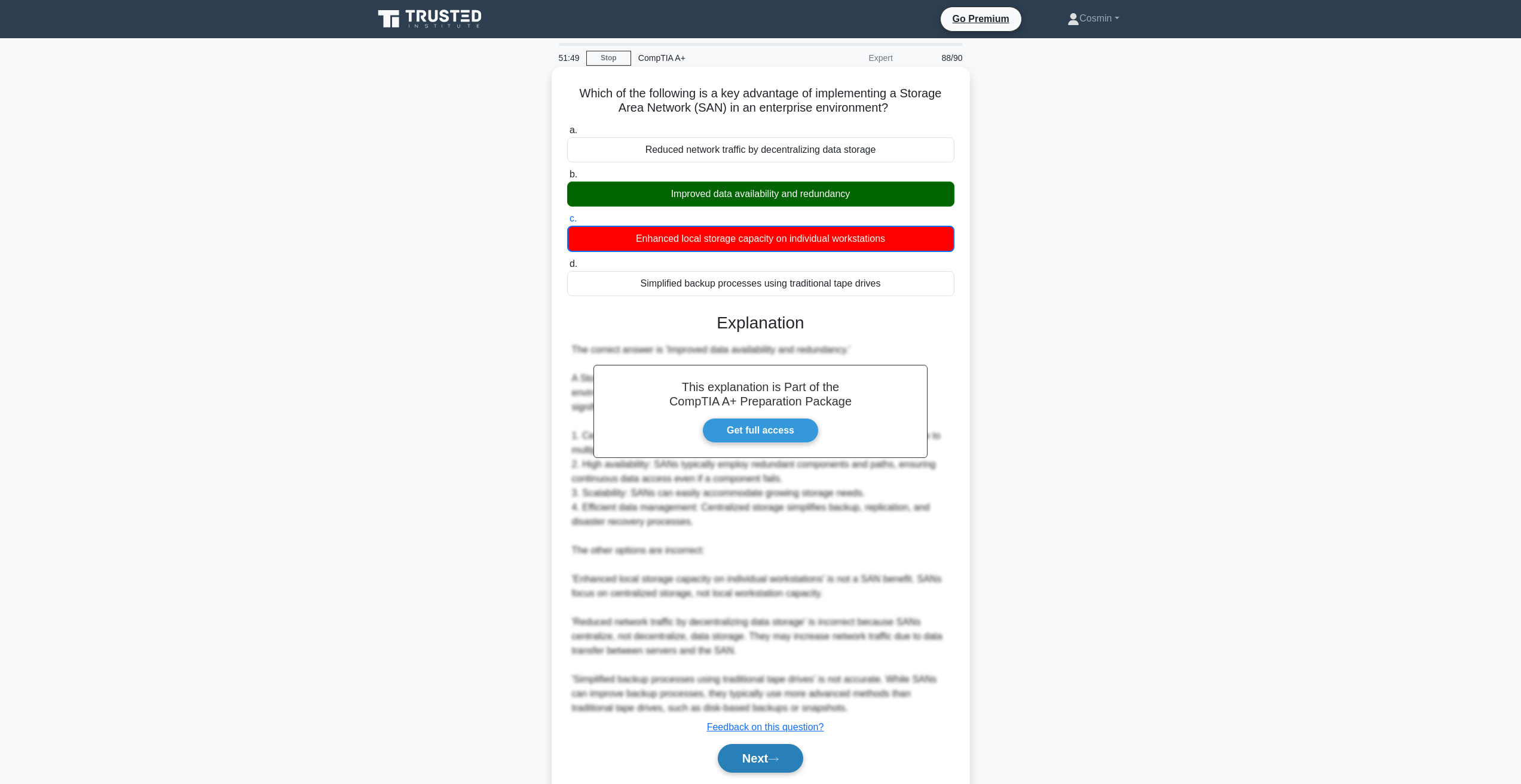
click at [744, 773] on button "Next" at bounding box center [760, 758] width 85 height 29
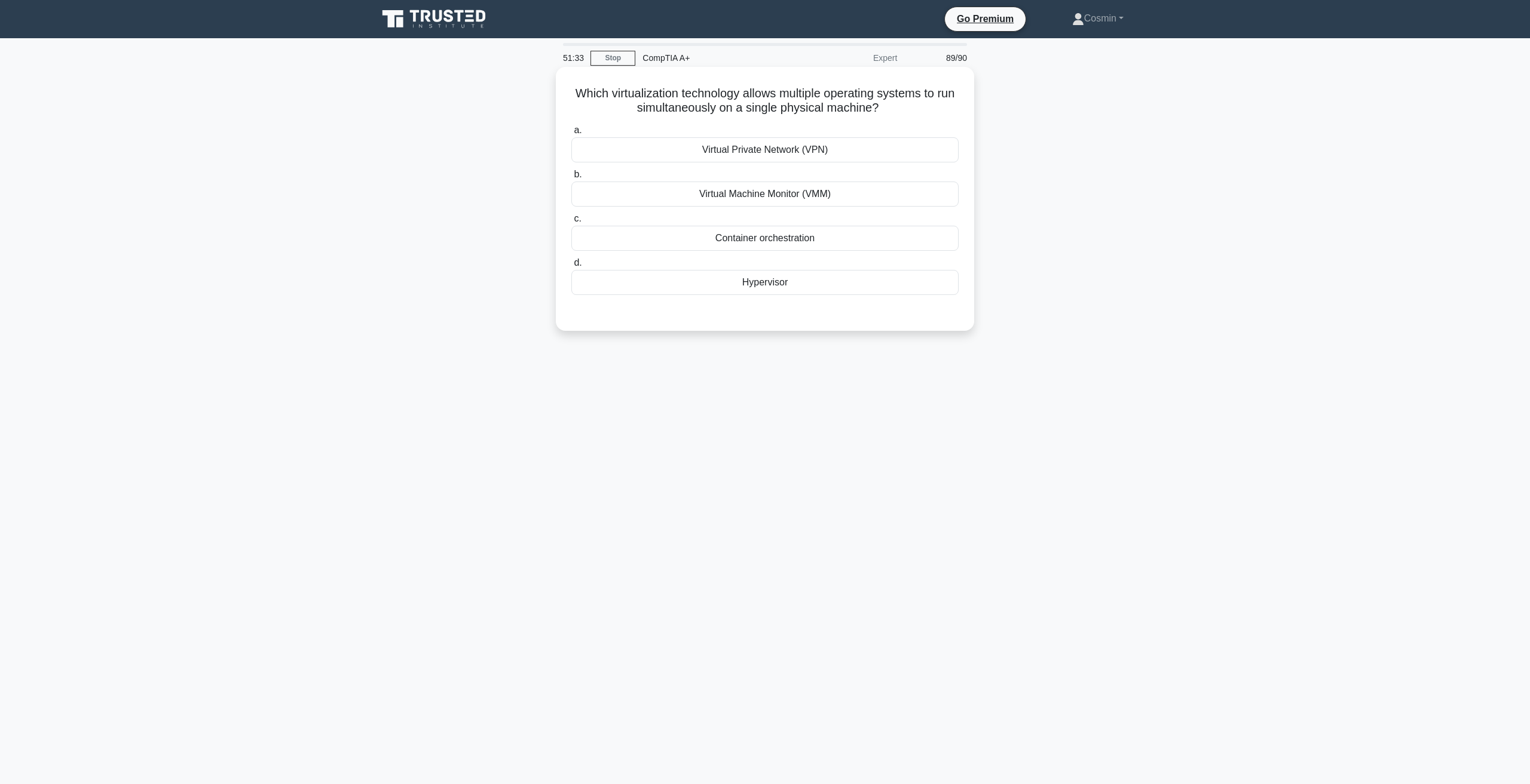
click at [775, 196] on div "Virtual Machine Monitor (VMM)" at bounding box center [765, 194] width 387 height 25
click at [572, 178] on input "b. Virtual Machine Monitor (VMM)" at bounding box center [572, 174] width 0 height 7
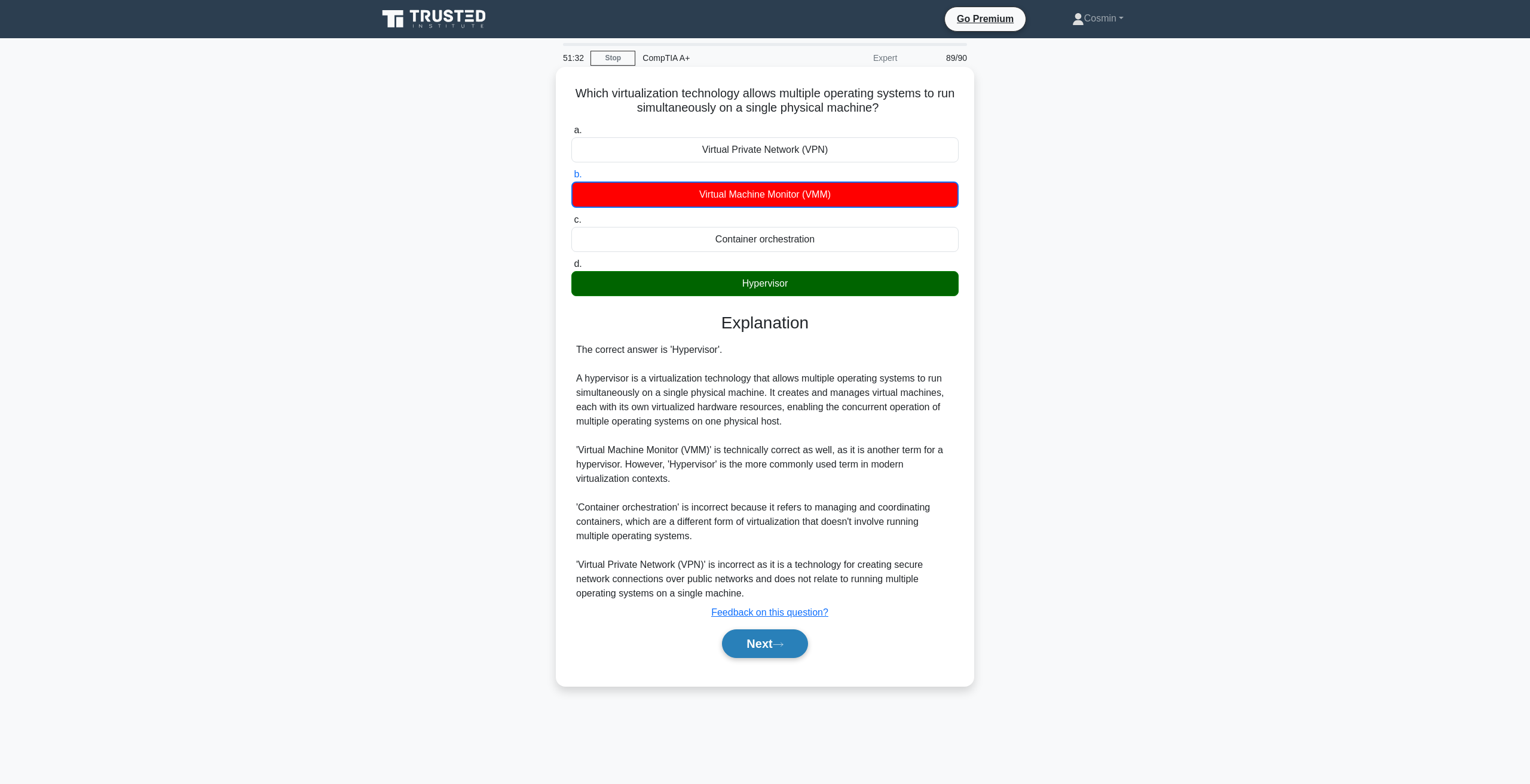
click at [758, 643] on button "Next" at bounding box center [765, 643] width 85 height 29
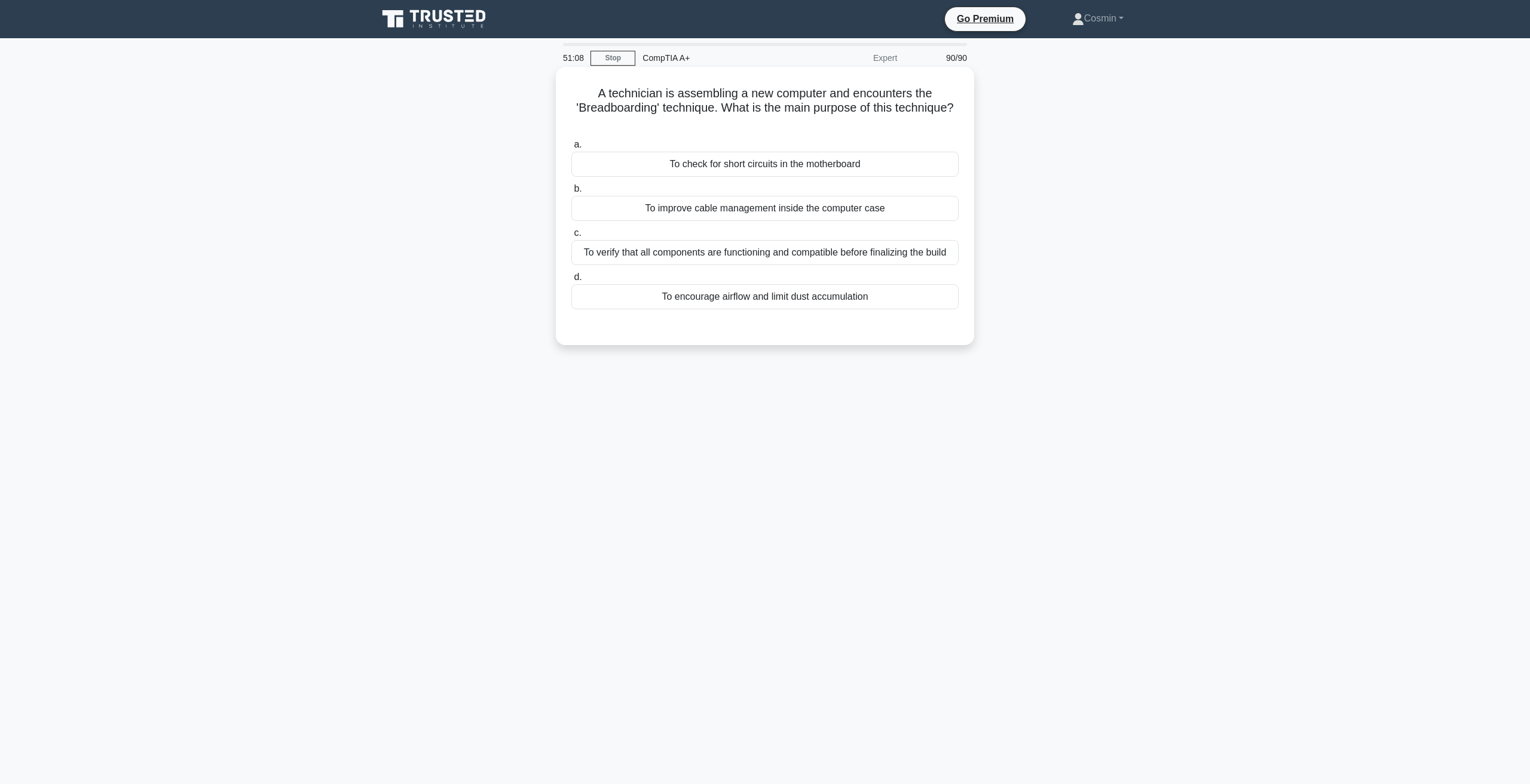
click at [744, 258] on div "To verify that all components are functioning and compatible before finalizing …" at bounding box center [765, 253] width 387 height 25
click at [572, 237] on input "c. To verify that all components are functioning and compatible before finalizi…" at bounding box center [572, 233] width 0 height 7
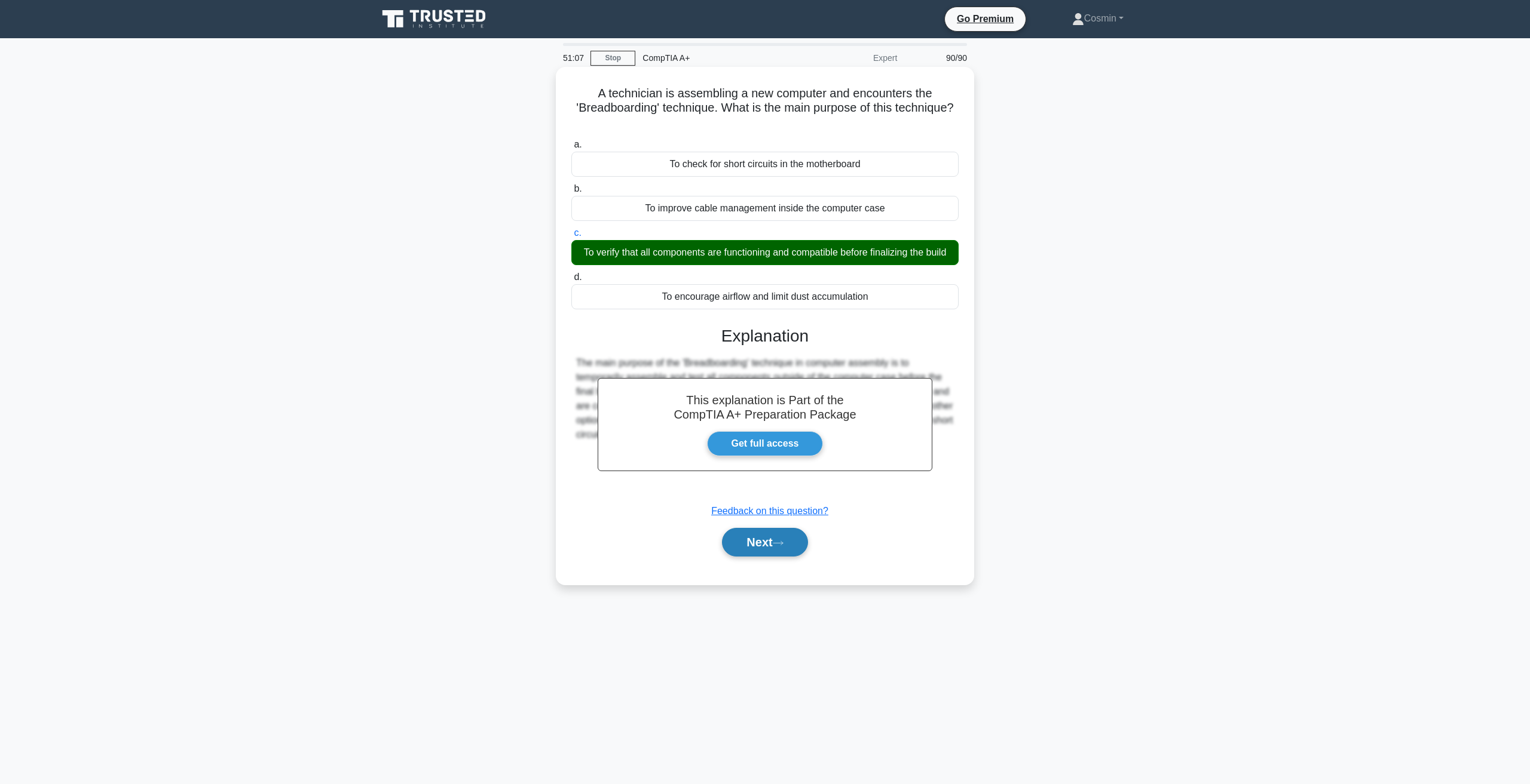
click at [774, 553] on button "Next" at bounding box center [765, 542] width 85 height 29
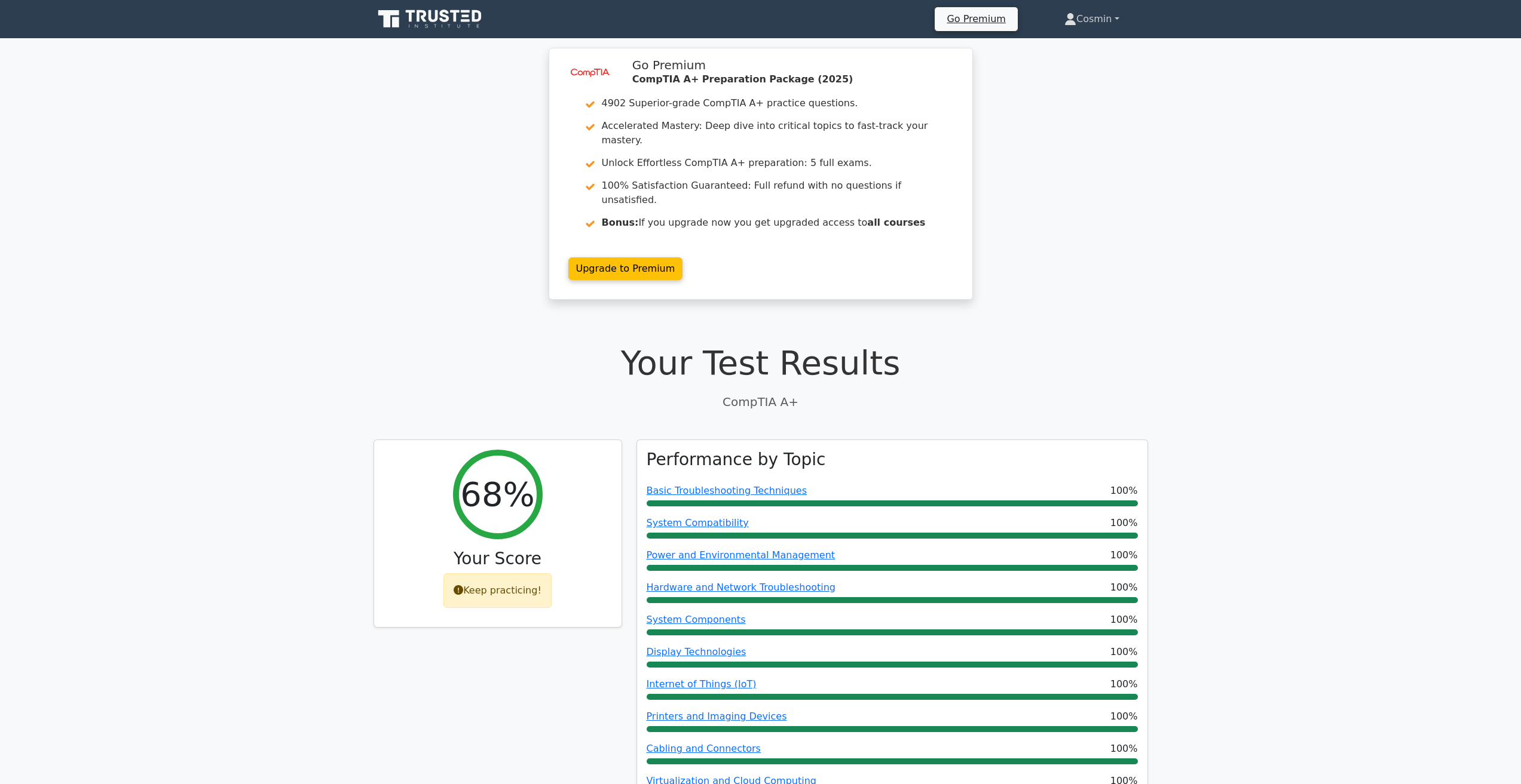
click at [1093, 21] on link "Cosmin" at bounding box center [1091, 19] width 112 height 24
click at [1086, 48] on link "Profile" at bounding box center [1083, 47] width 94 height 19
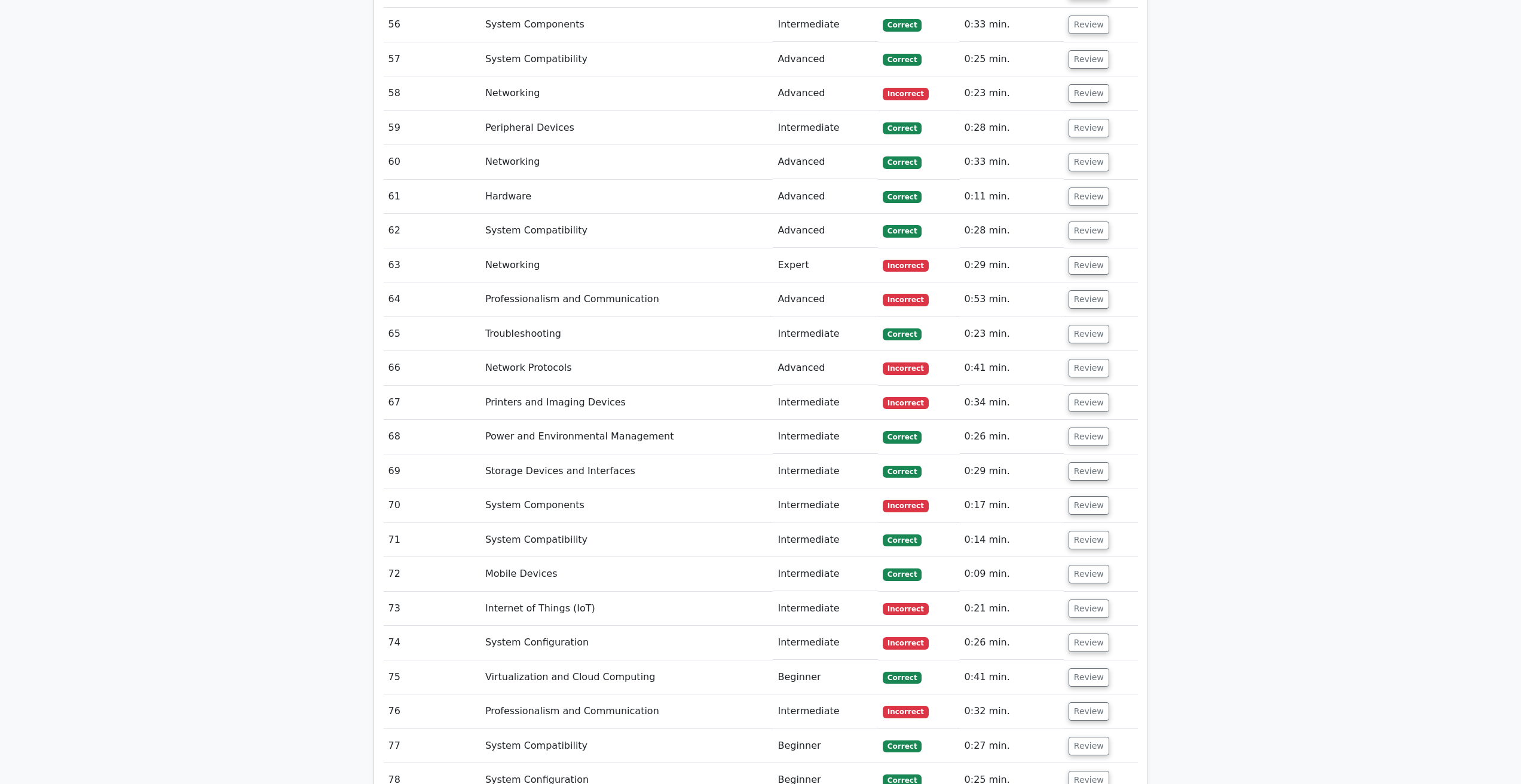
scroll to position [4695, 0]
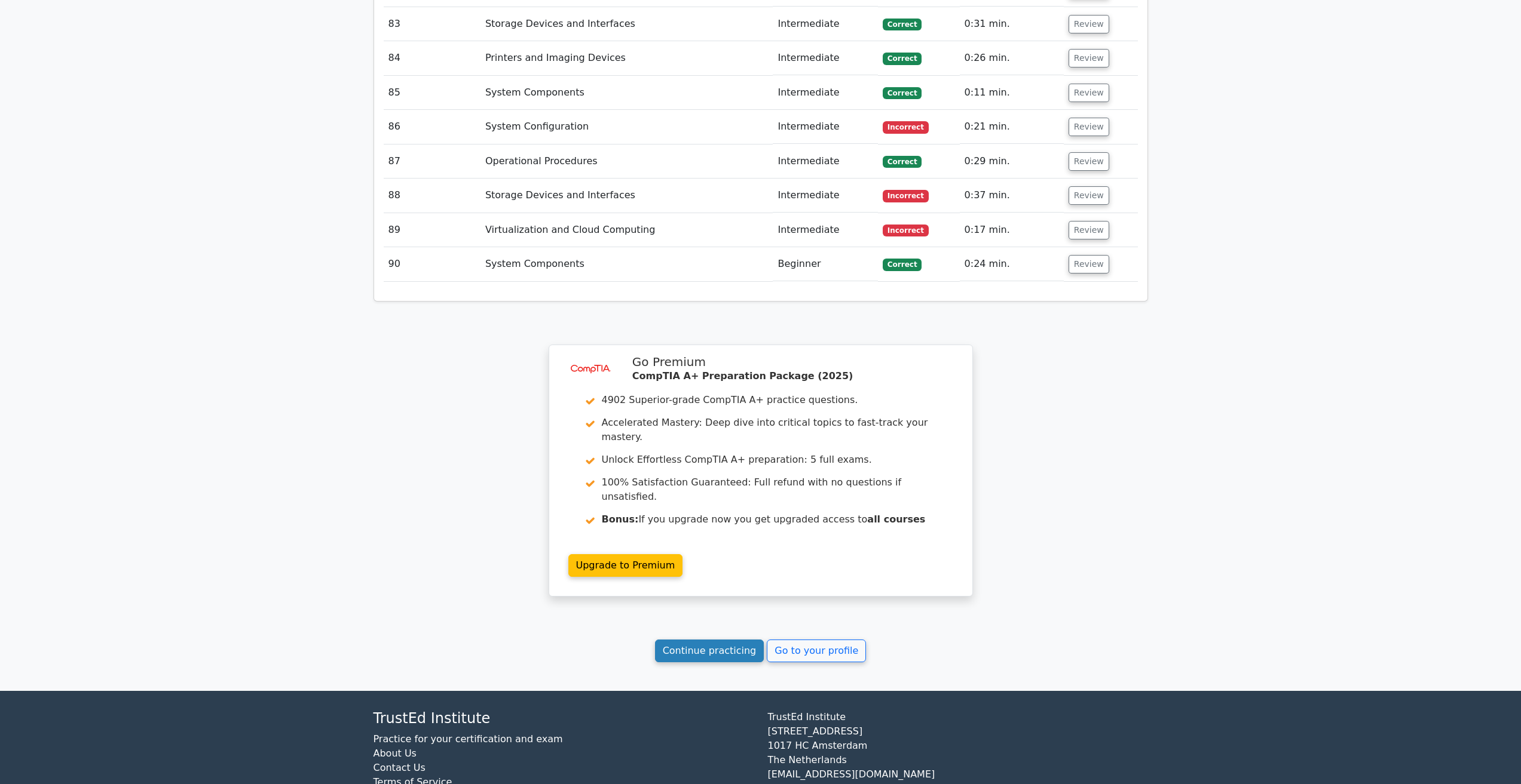
click at [711, 640] on link "Continue practicing" at bounding box center [710, 652] width 110 height 23
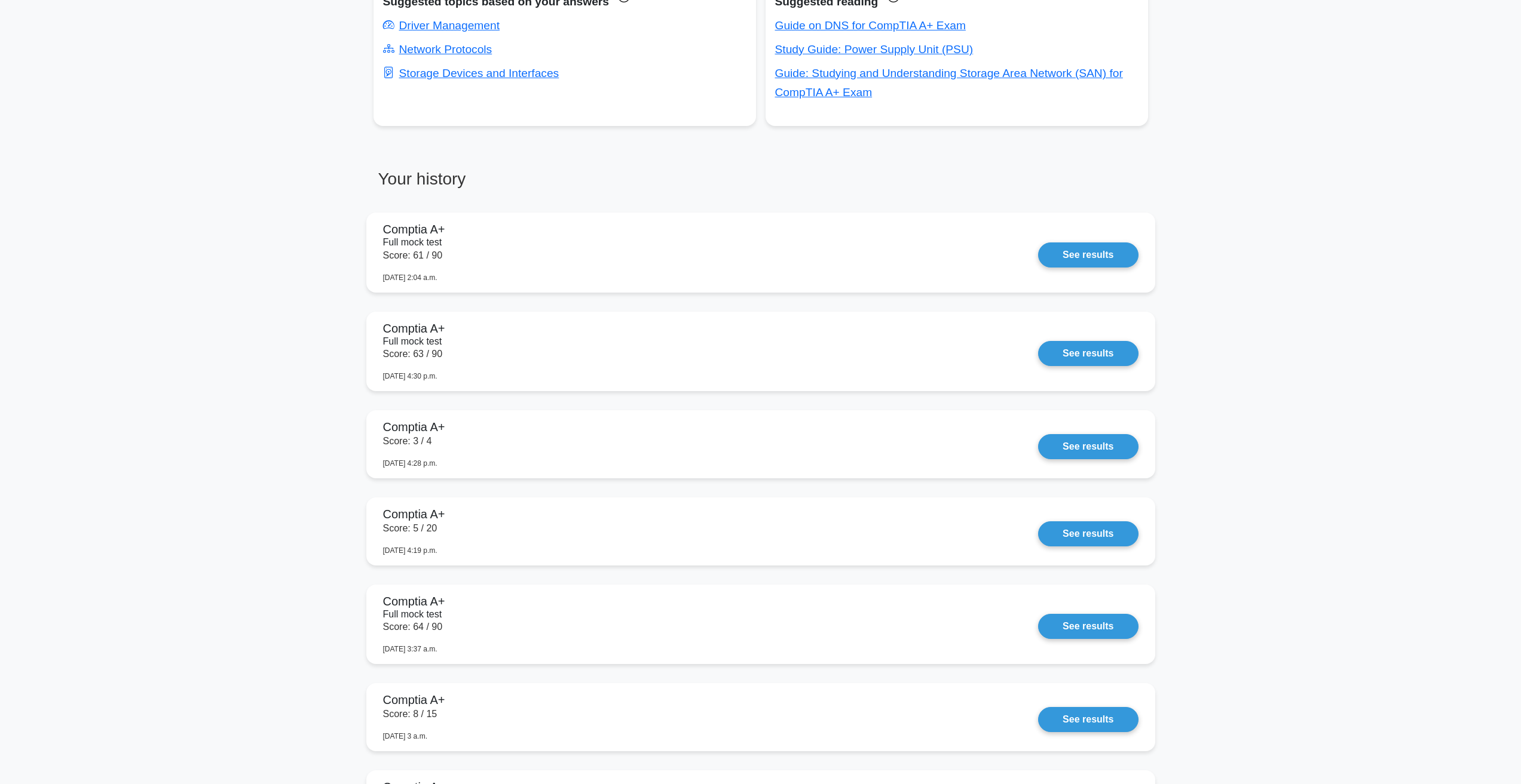
scroll to position [480, 0]
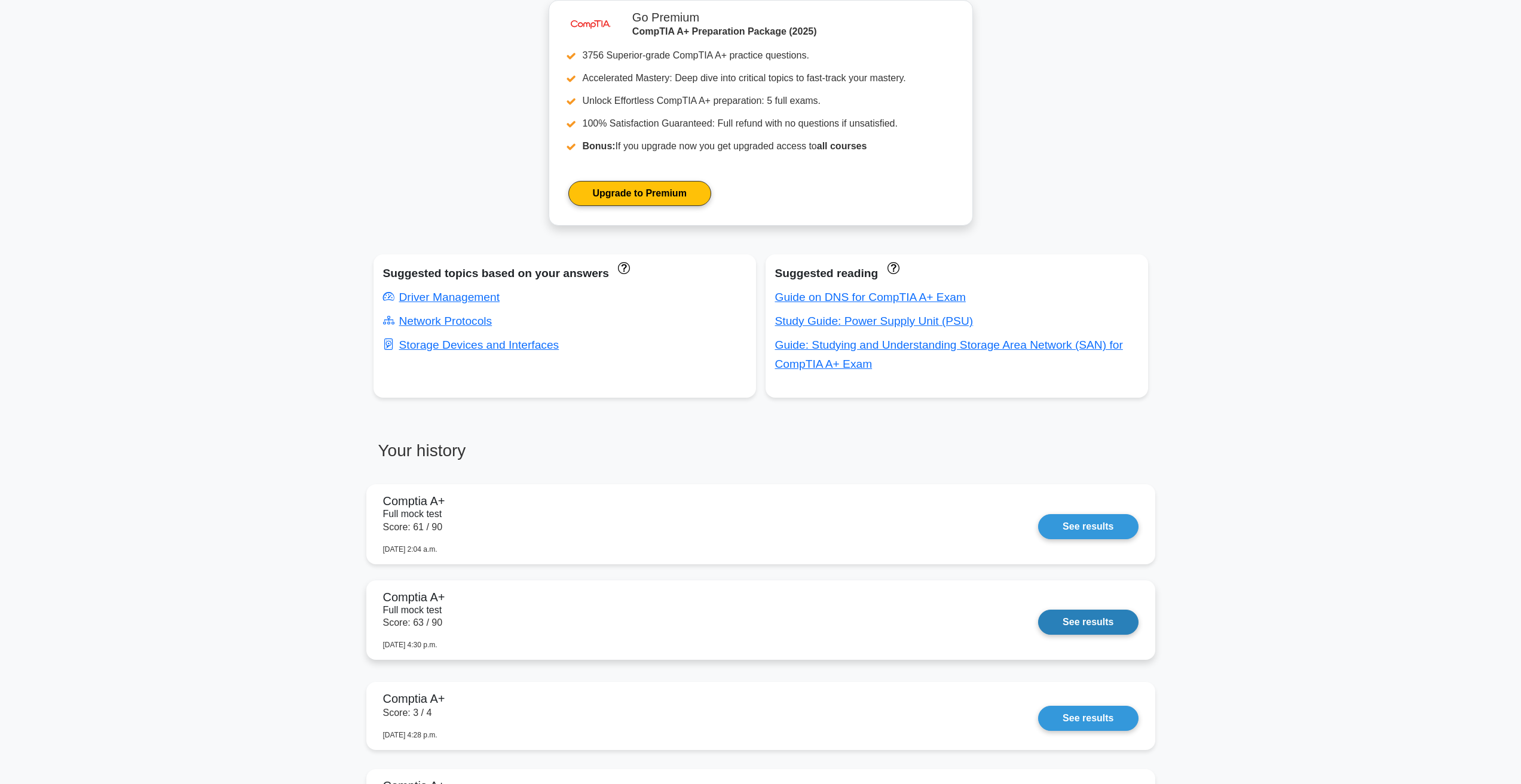
click at [1113, 629] on link "See results" at bounding box center [1088, 622] width 100 height 25
click at [1093, 622] on link "See results" at bounding box center [1088, 622] width 100 height 25
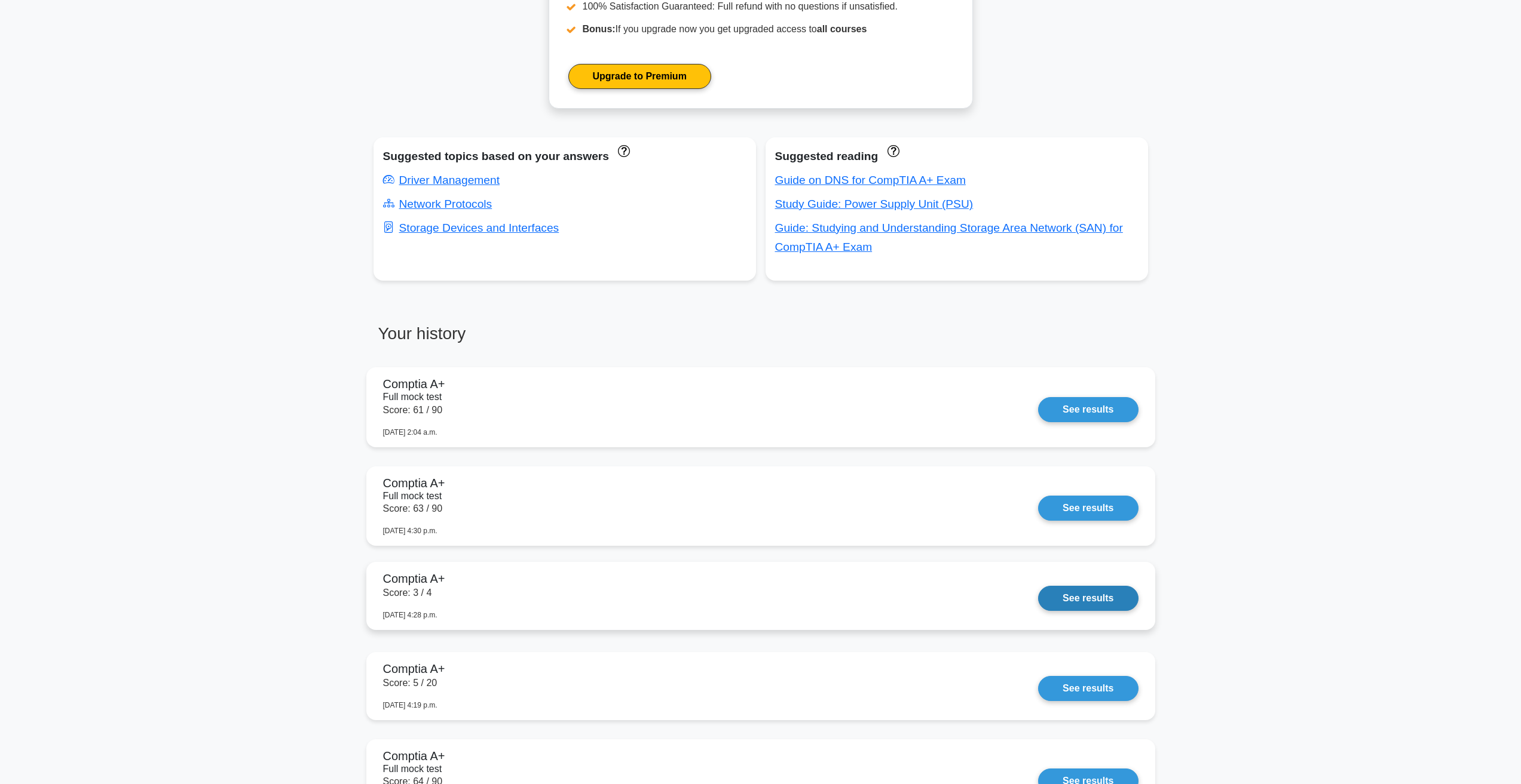
scroll to position [600, 0]
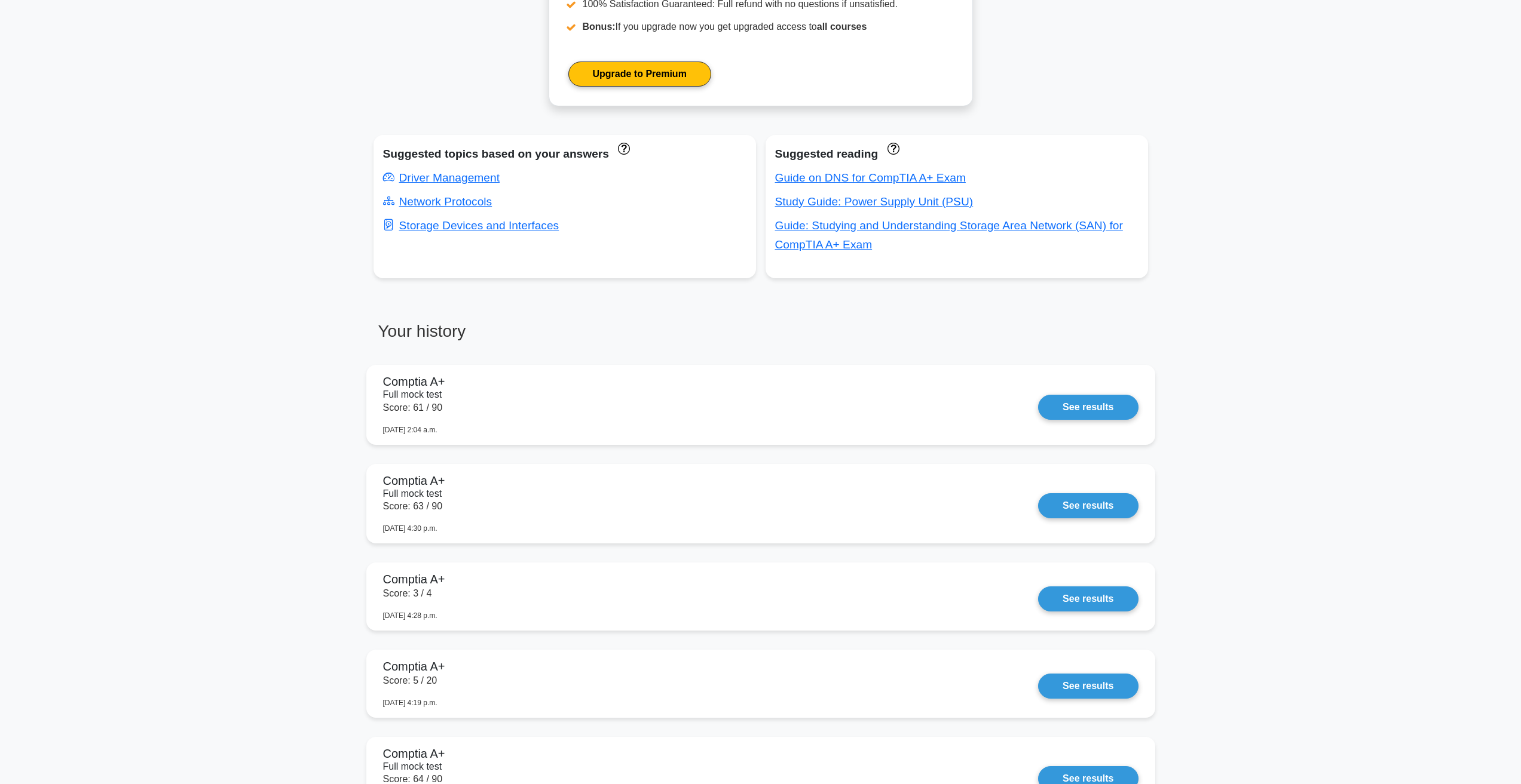
drag, startPoint x: 1064, startPoint y: 605, endPoint x: 1294, endPoint y: 529, distance: 242.2
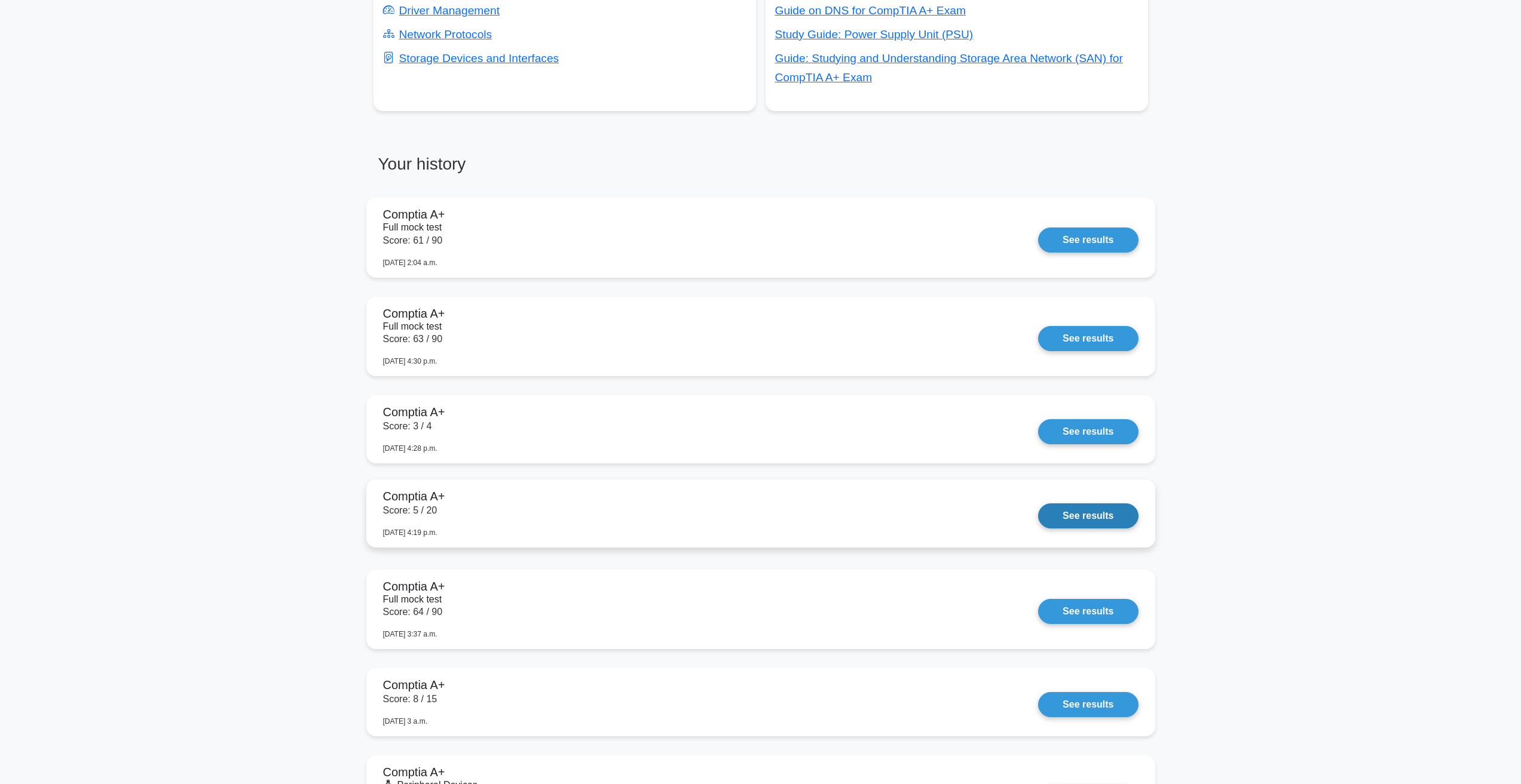
scroll to position [779, 0]
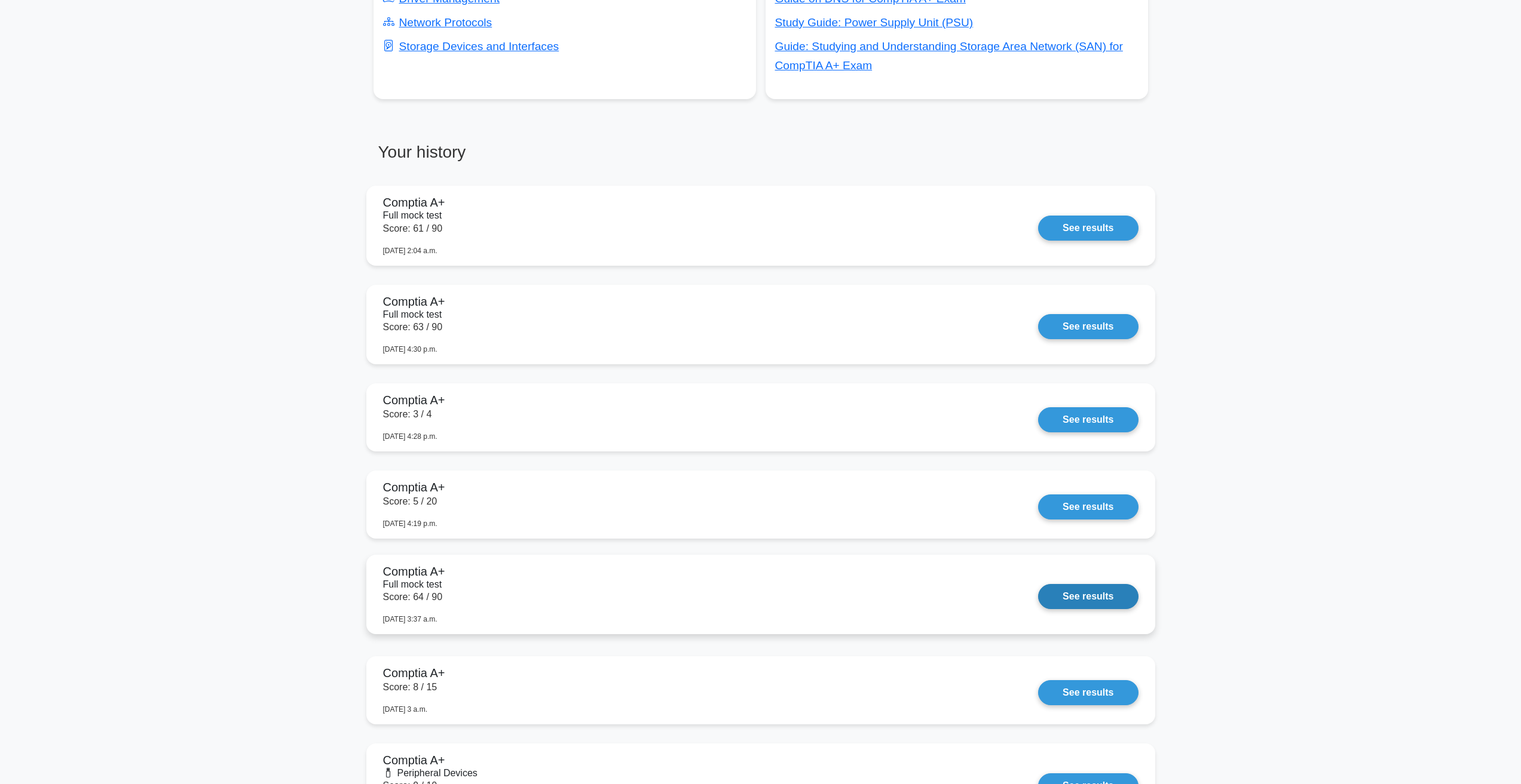
click at [1038, 603] on link "See results" at bounding box center [1088, 597] width 100 height 25
drag, startPoint x: 43, startPoint y: 18, endPoint x: 49, endPoint y: 37, distance: 19.9
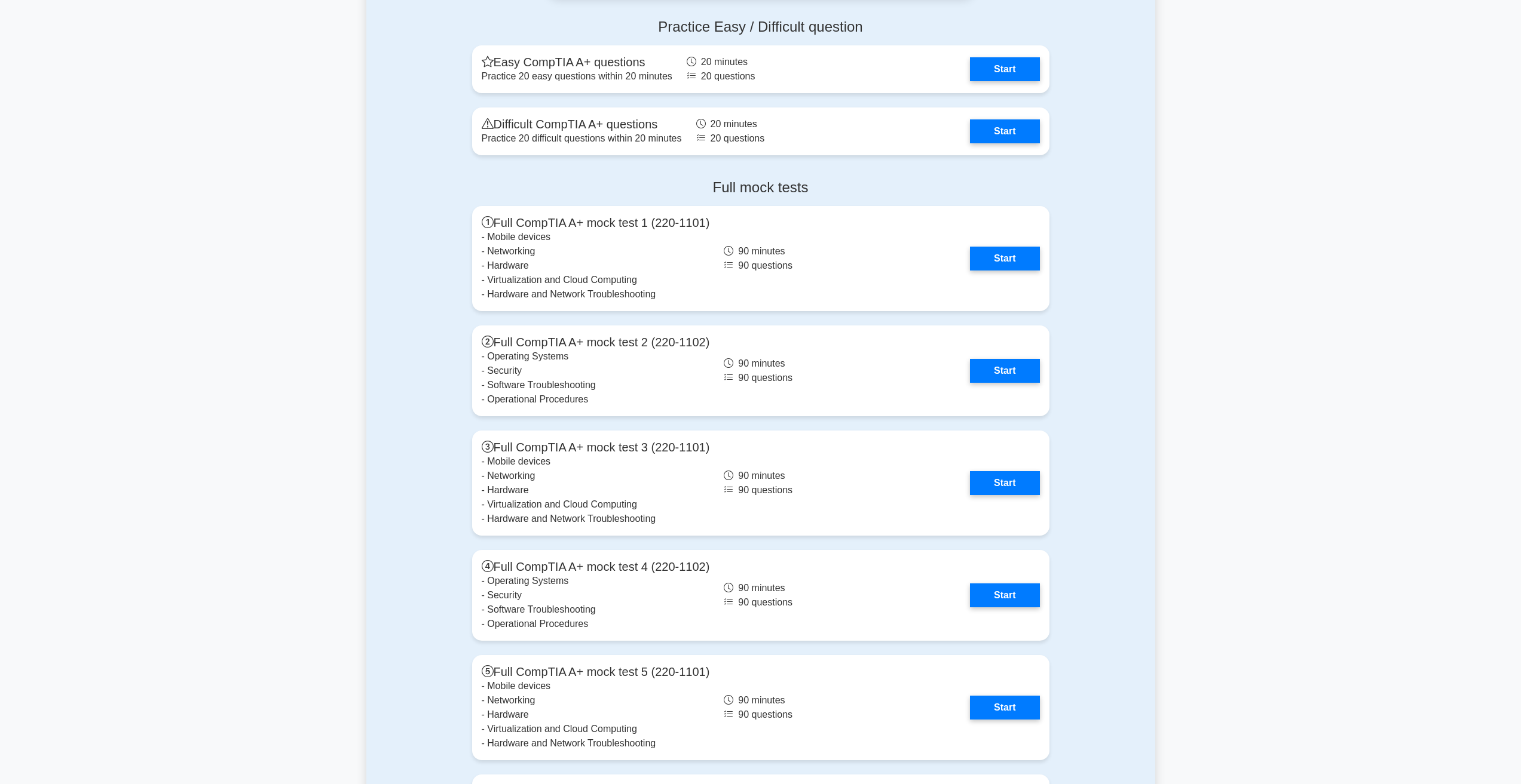
scroll to position [3166, 0]
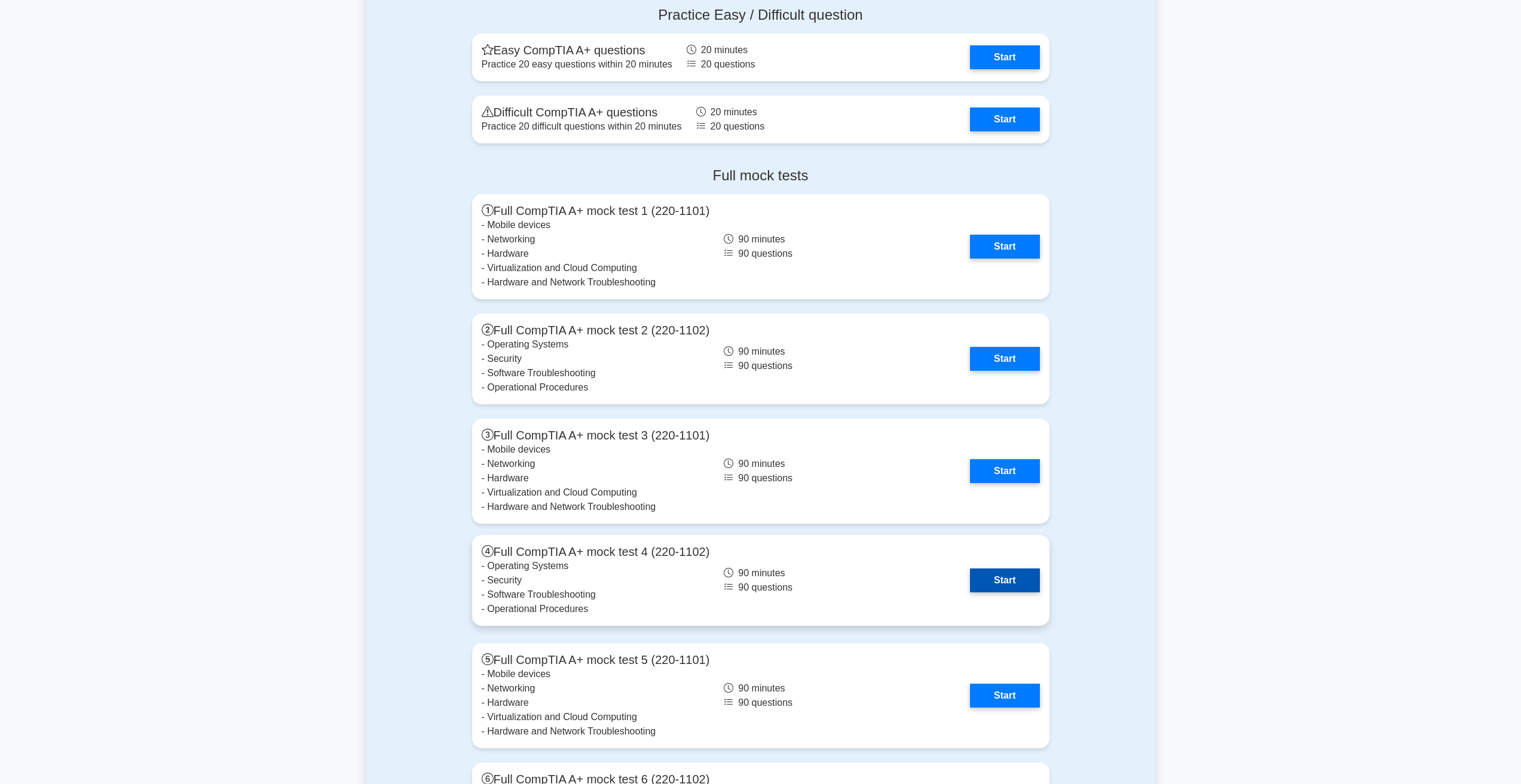
click at [997, 576] on link "Start" at bounding box center [1004, 580] width 70 height 24
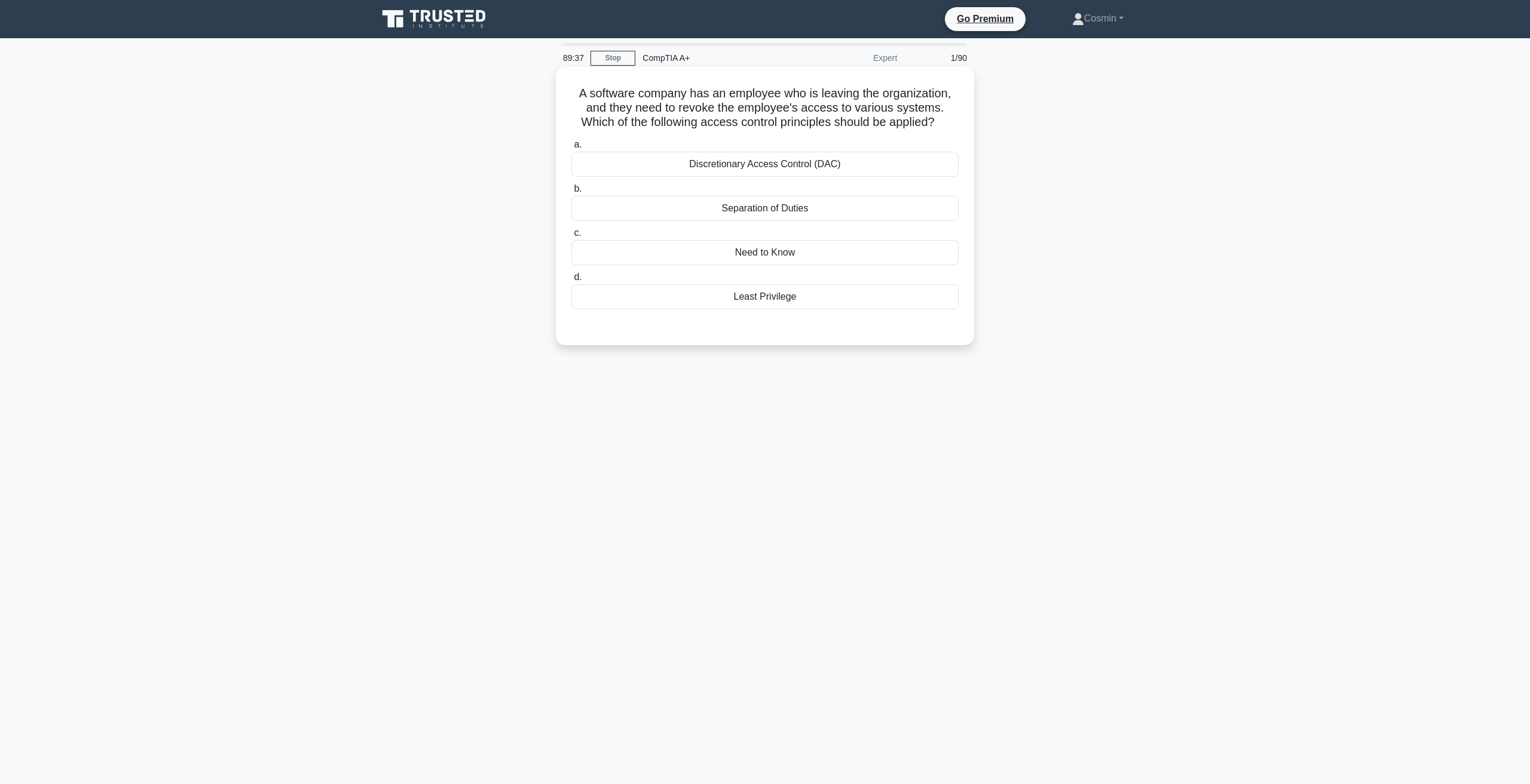
click at [802, 159] on div "Discretionary Access Control (DAC)" at bounding box center [765, 164] width 387 height 25
click at [572, 149] on input "a. Discretionary Access Control (DAC)" at bounding box center [572, 144] width 0 height 7
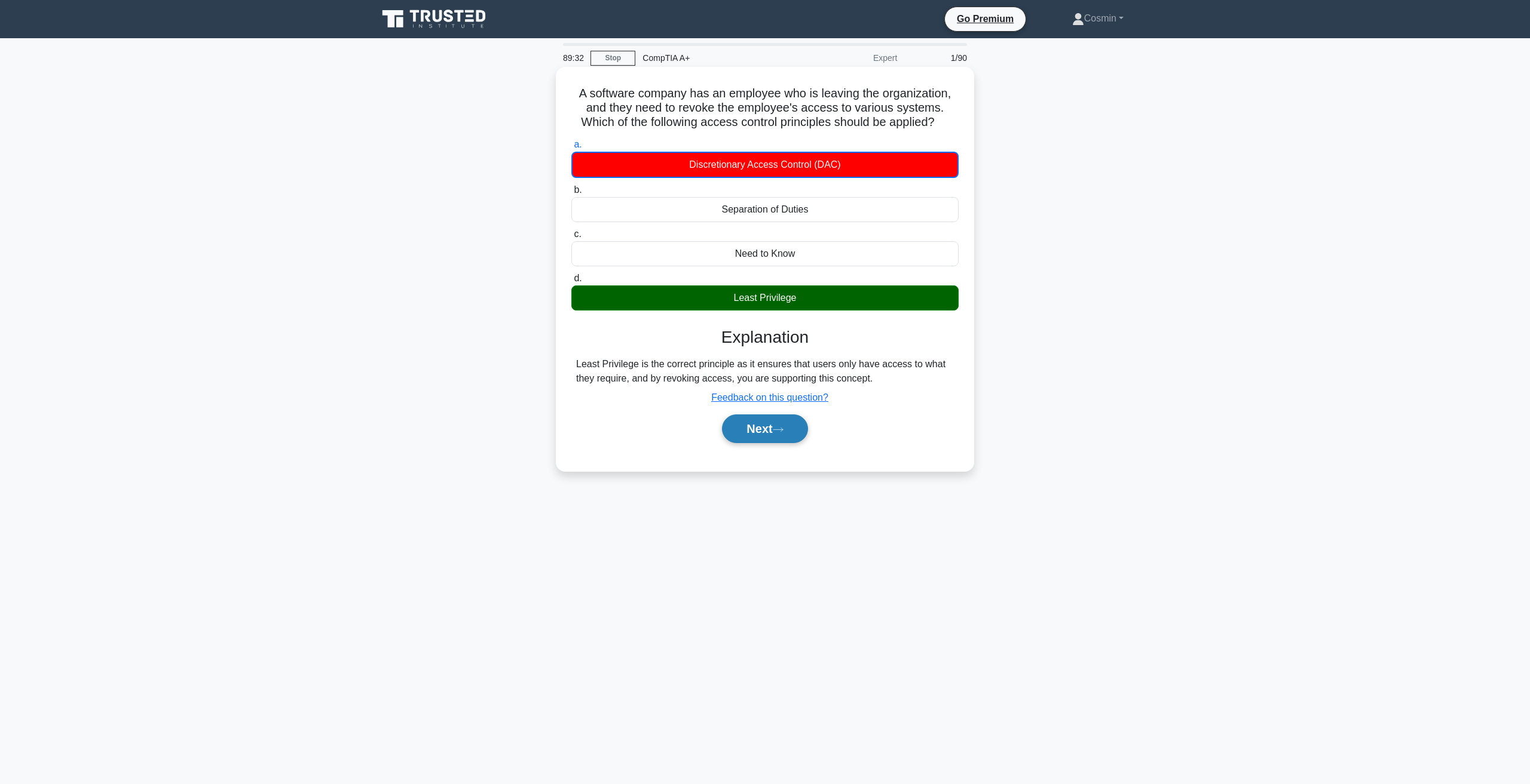
click at [780, 429] on icon at bounding box center [778, 430] width 11 height 7
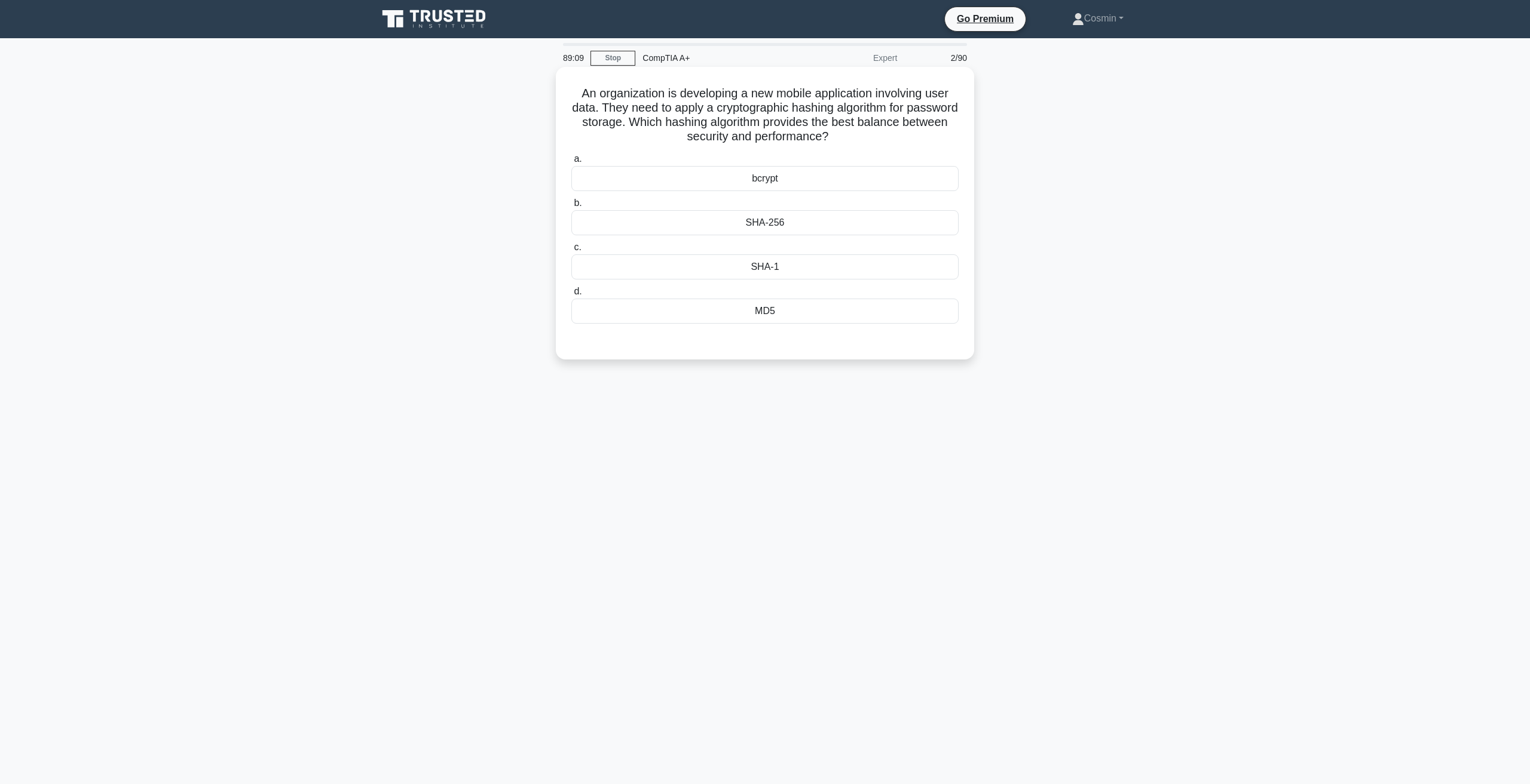
click at [802, 178] on div "bcrypt" at bounding box center [765, 178] width 387 height 25
click at [572, 163] on input "a. bcrypt" at bounding box center [572, 159] width 0 height 7
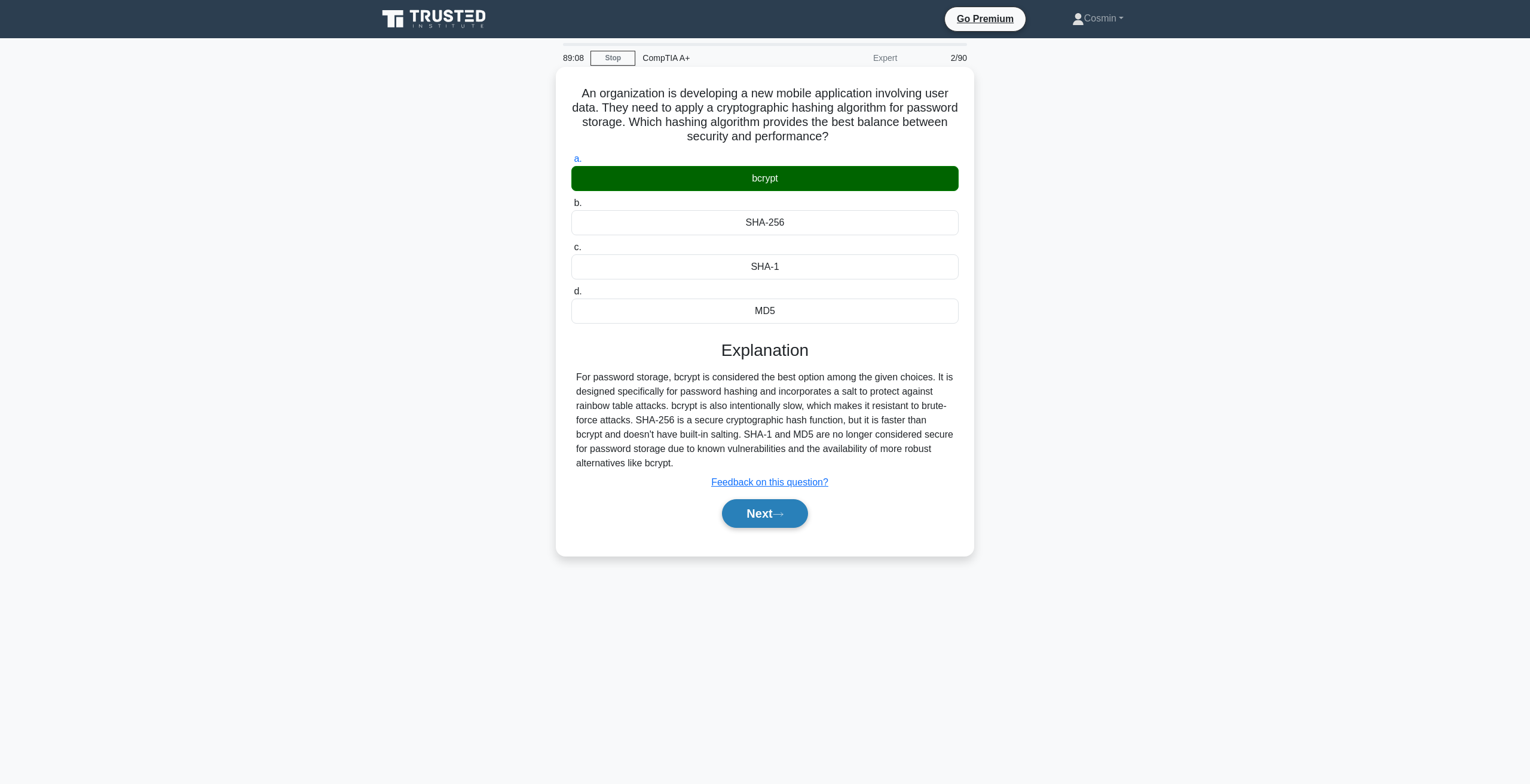
click at [765, 518] on button "Next" at bounding box center [765, 513] width 85 height 29
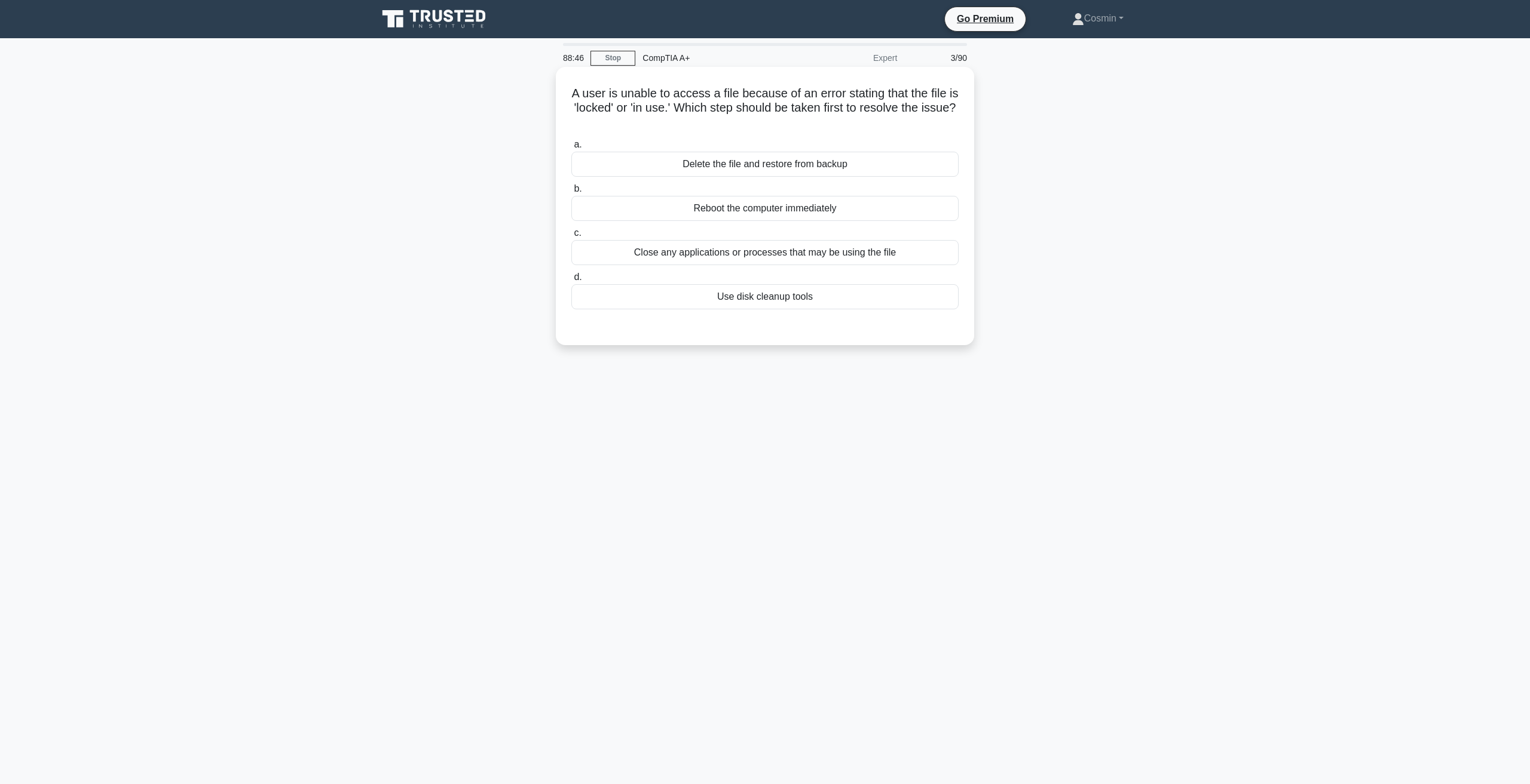
click at [813, 256] on div "Close any applications or processes that may be using the file" at bounding box center [765, 253] width 387 height 25
click at [572, 237] on input "c. Close any applications or processes that may be using the file" at bounding box center [572, 233] width 0 height 7
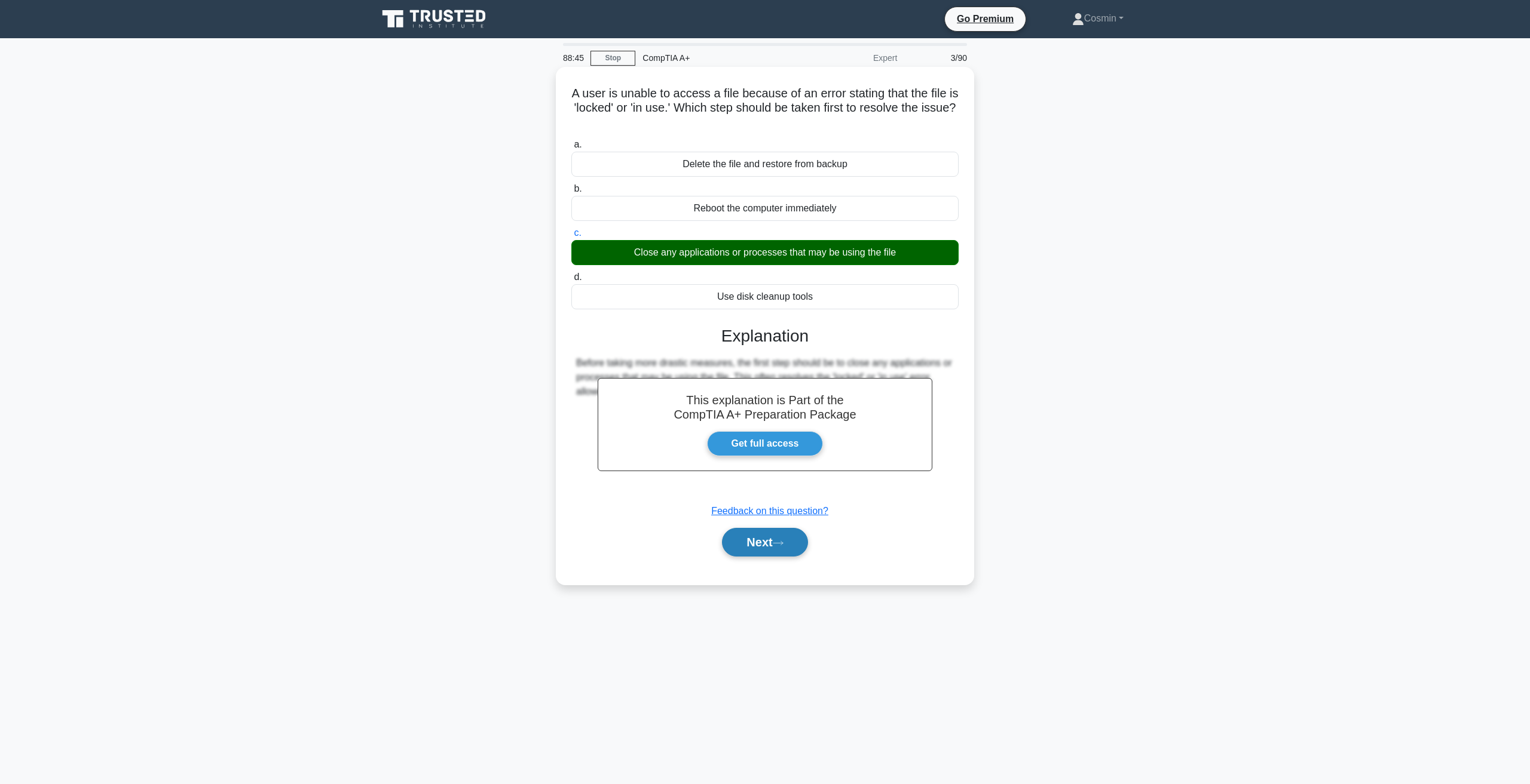
click at [774, 543] on button "Next" at bounding box center [765, 542] width 85 height 29
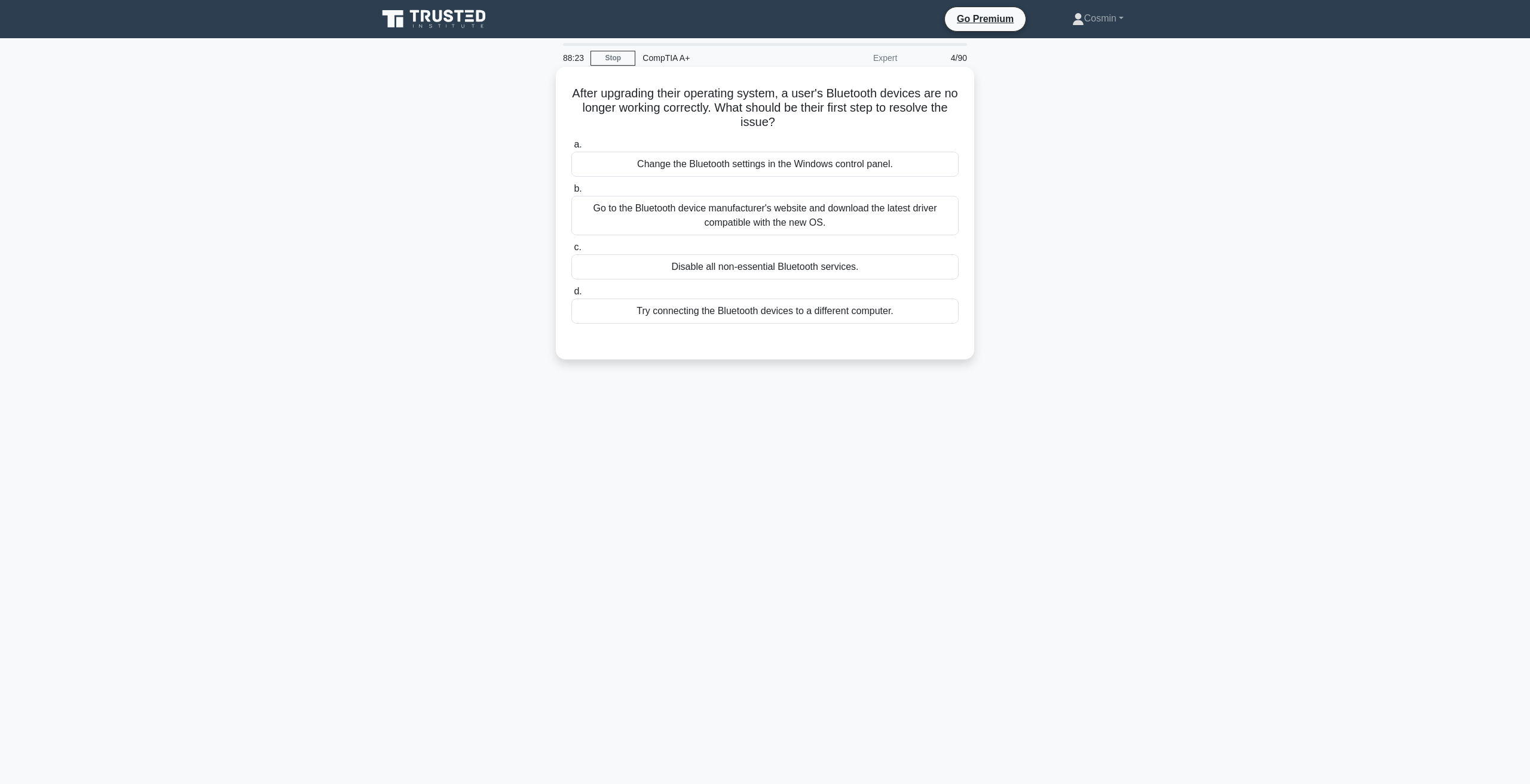
click at [873, 211] on div "Go to the Bluetooth device manufacturer's website and download the latest drive…" at bounding box center [765, 216] width 387 height 39
click at [769, 227] on div "Go to the Bluetooth device manufacturer's website and download the latest drive…" at bounding box center [765, 216] width 387 height 39
click at [838, 234] on div "Go to the Bluetooth device manufacturer's website and download the latest drive…" at bounding box center [765, 216] width 387 height 39
click at [572, 193] on input "b. Go to the Bluetooth device manufacturer's website and download the latest dr…" at bounding box center [572, 189] width 0 height 7
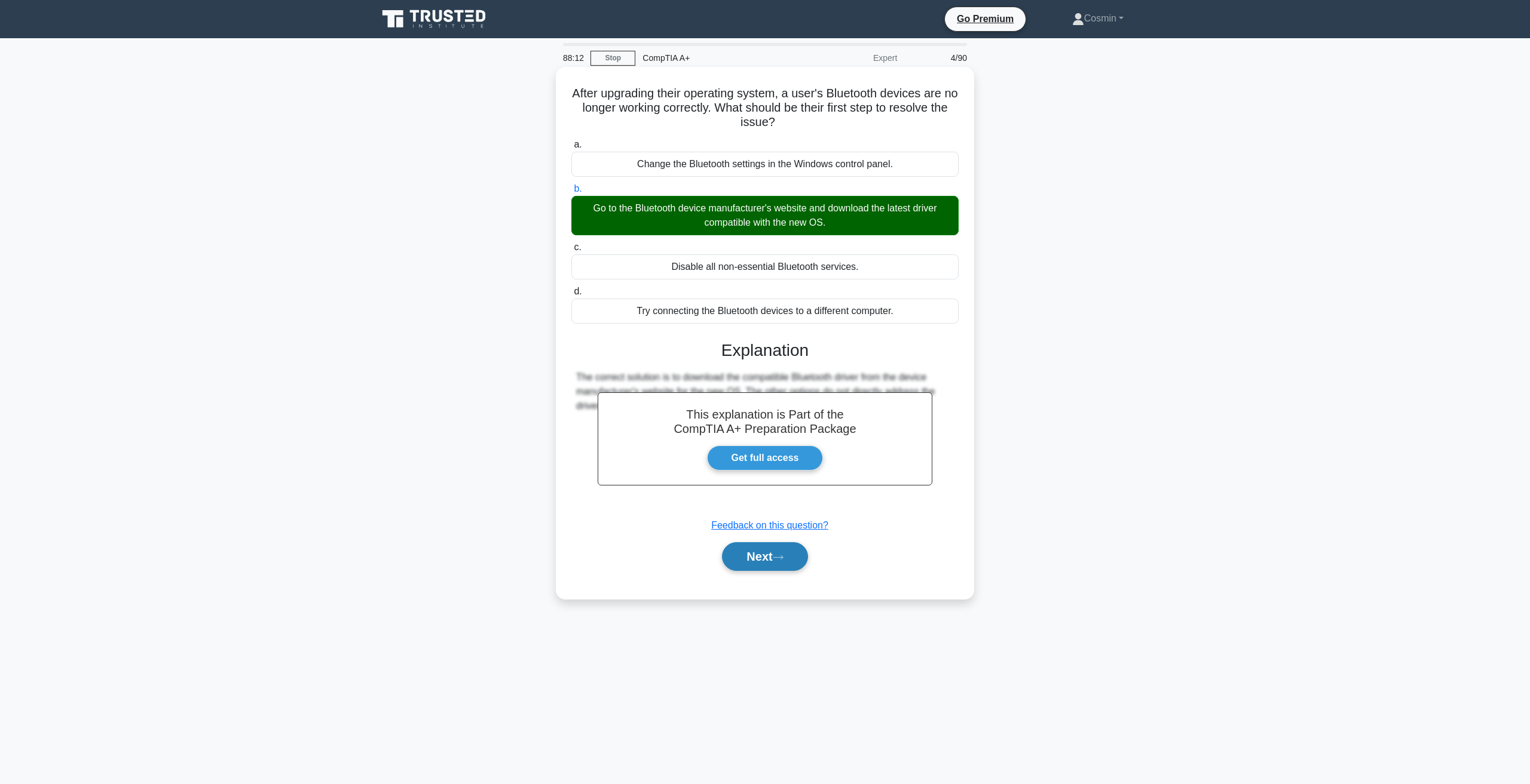
click at [789, 554] on button "Next" at bounding box center [765, 556] width 85 height 29
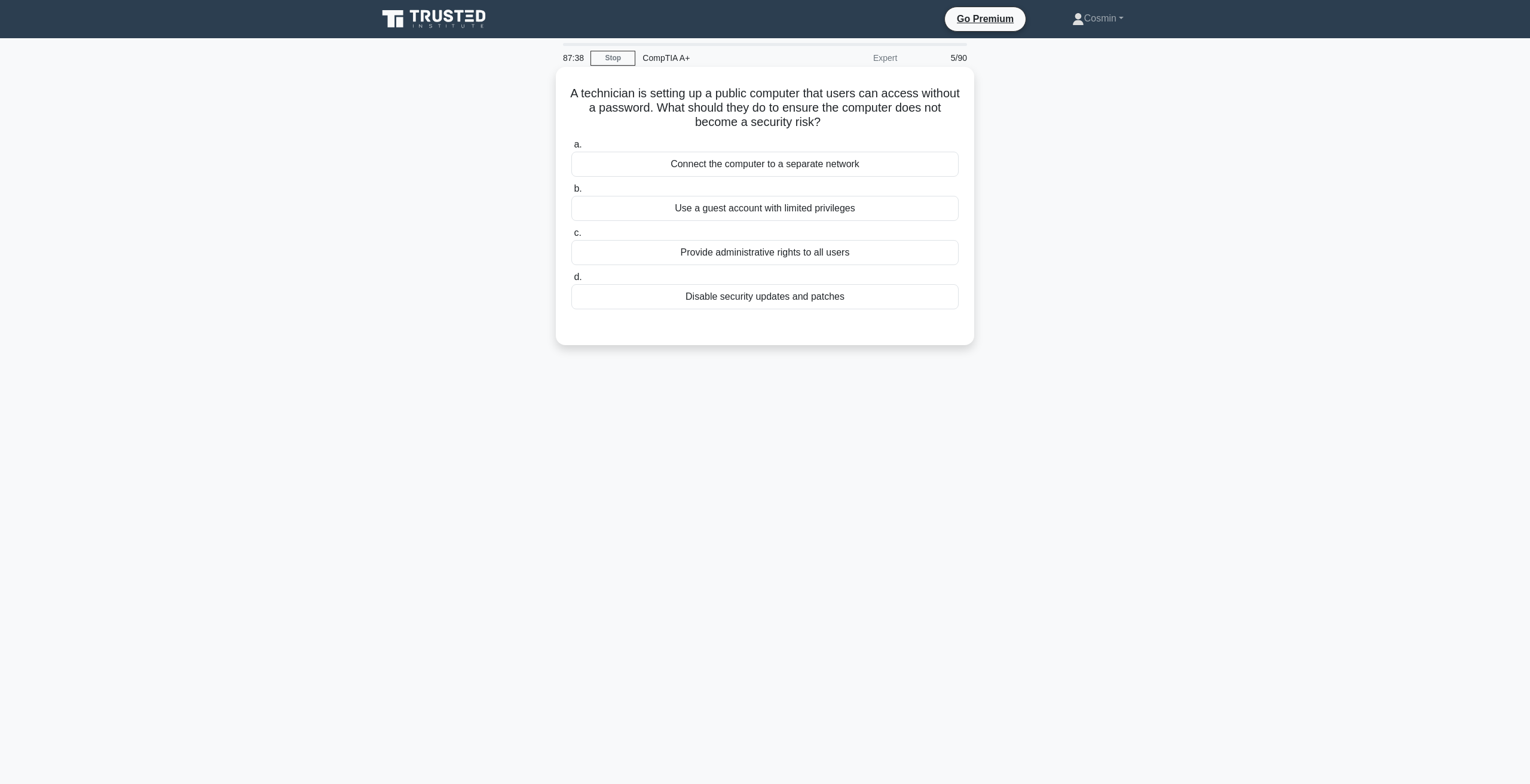
click at [707, 207] on div "Use a guest account with limited privileges" at bounding box center [765, 208] width 387 height 25
click at [867, 203] on div "Use a guest account with limited privileges" at bounding box center [765, 208] width 387 height 25
click at [572, 193] on input "b. Use a guest account with limited privileges" at bounding box center [572, 189] width 0 height 7
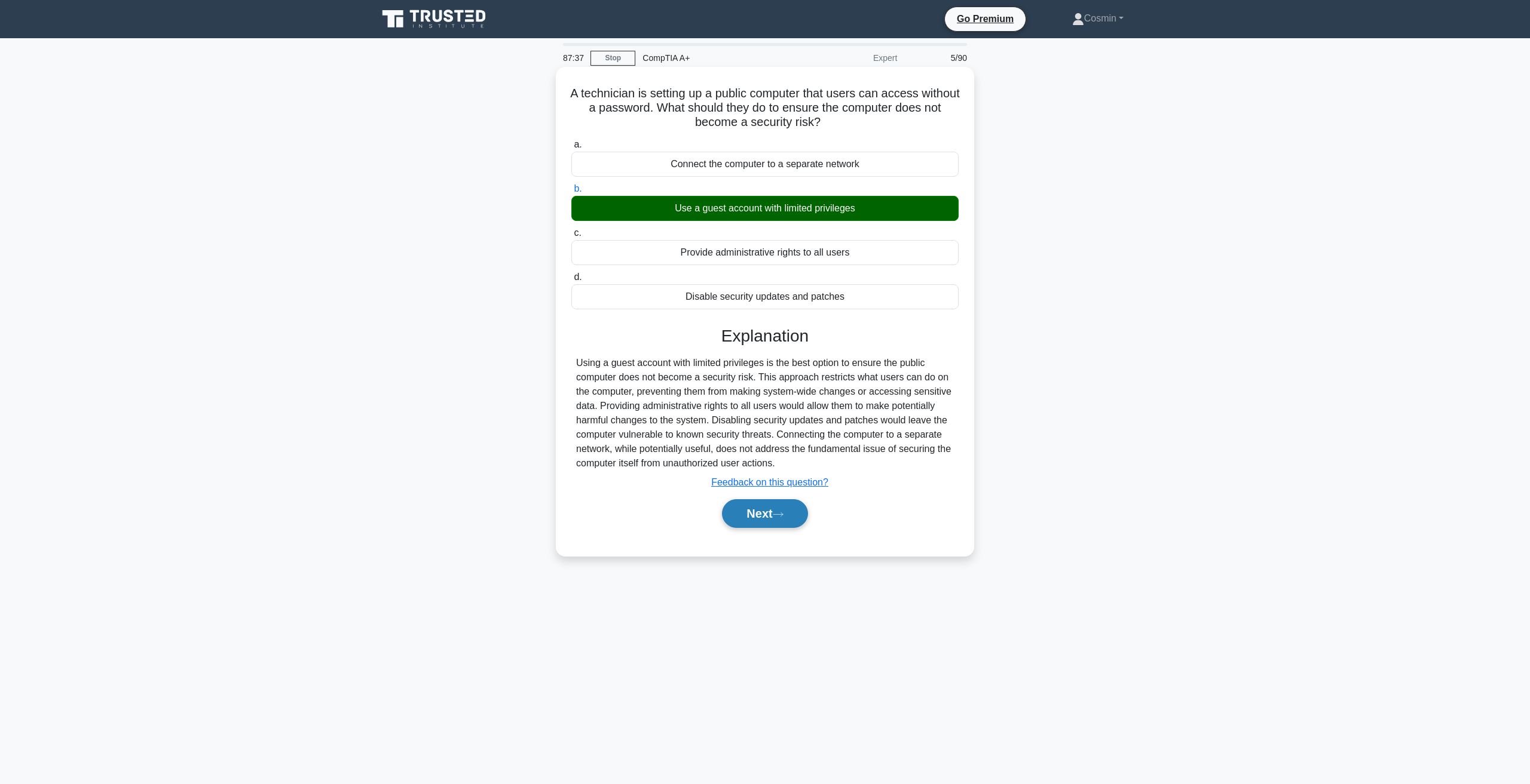
click at [781, 513] on icon at bounding box center [778, 514] width 11 height 7
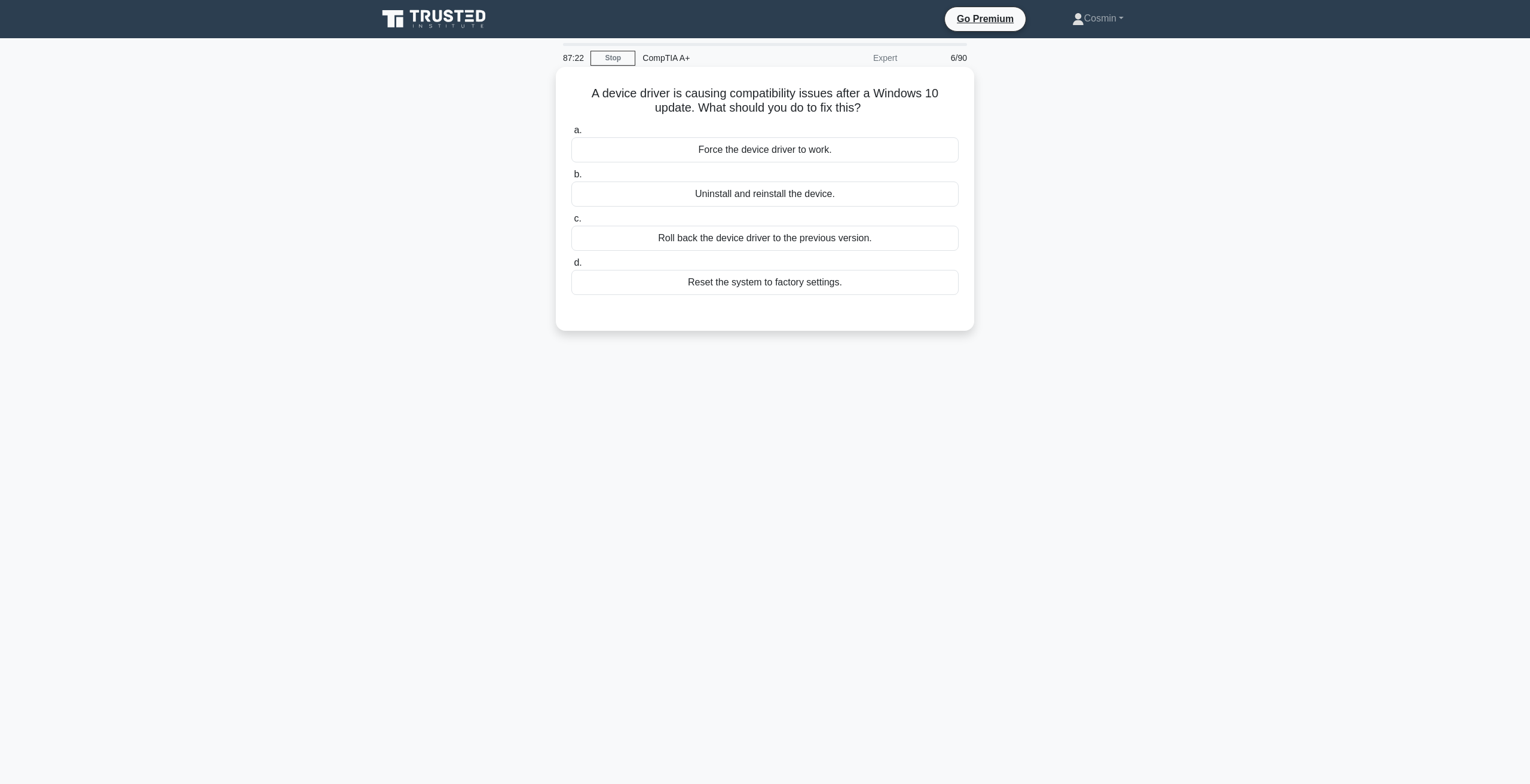
click at [751, 243] on div "Roll back the device driver to the previous version." at bounding box center [765, 238] width 387 height 25
click at [572, 223] on input "c. Roll back the device driver to the previous version." at bounding box center [572, 218] width 0 height 7
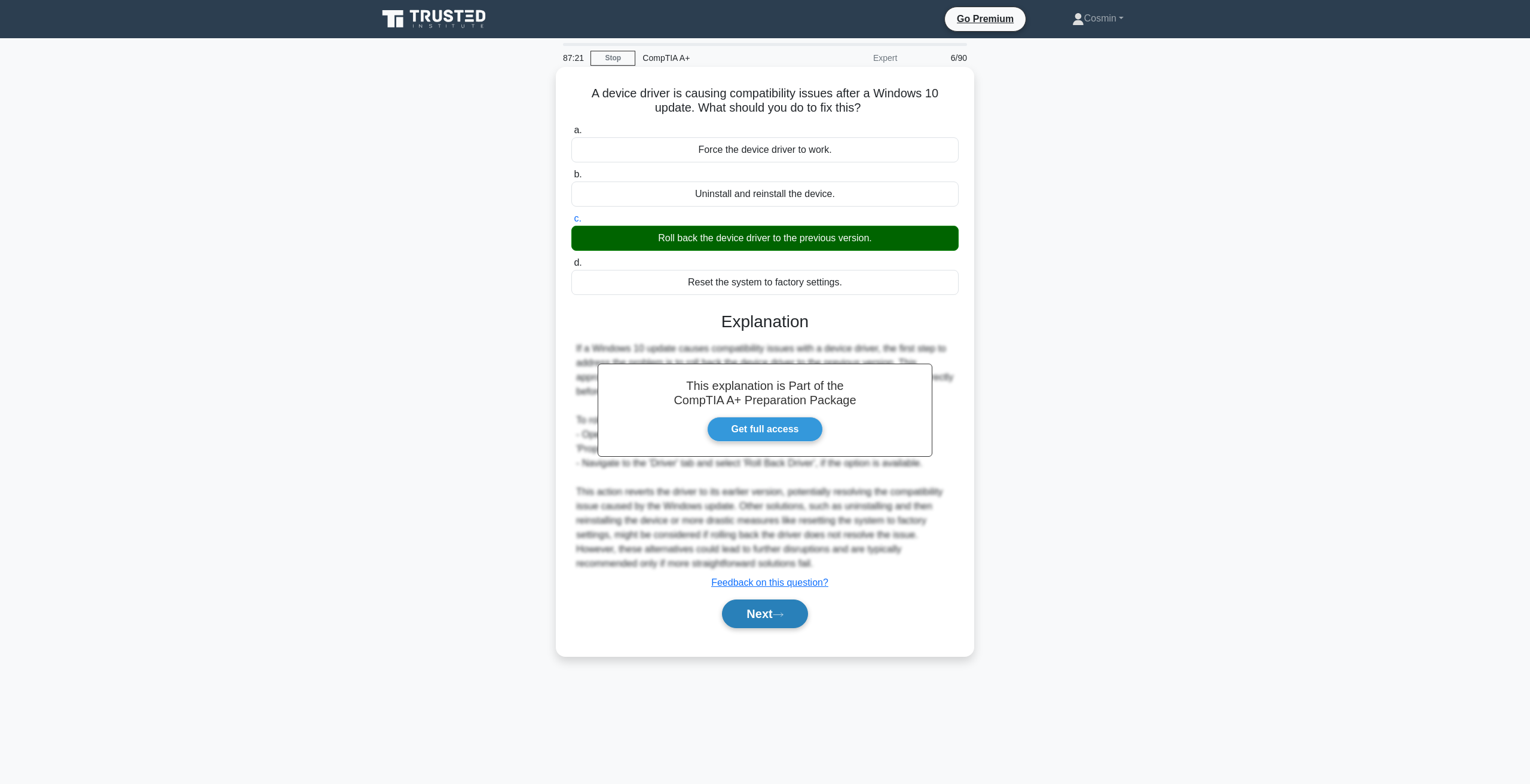
click at [743, 612] on button "Next" at bounding box center [765, 614] width 85 height 29
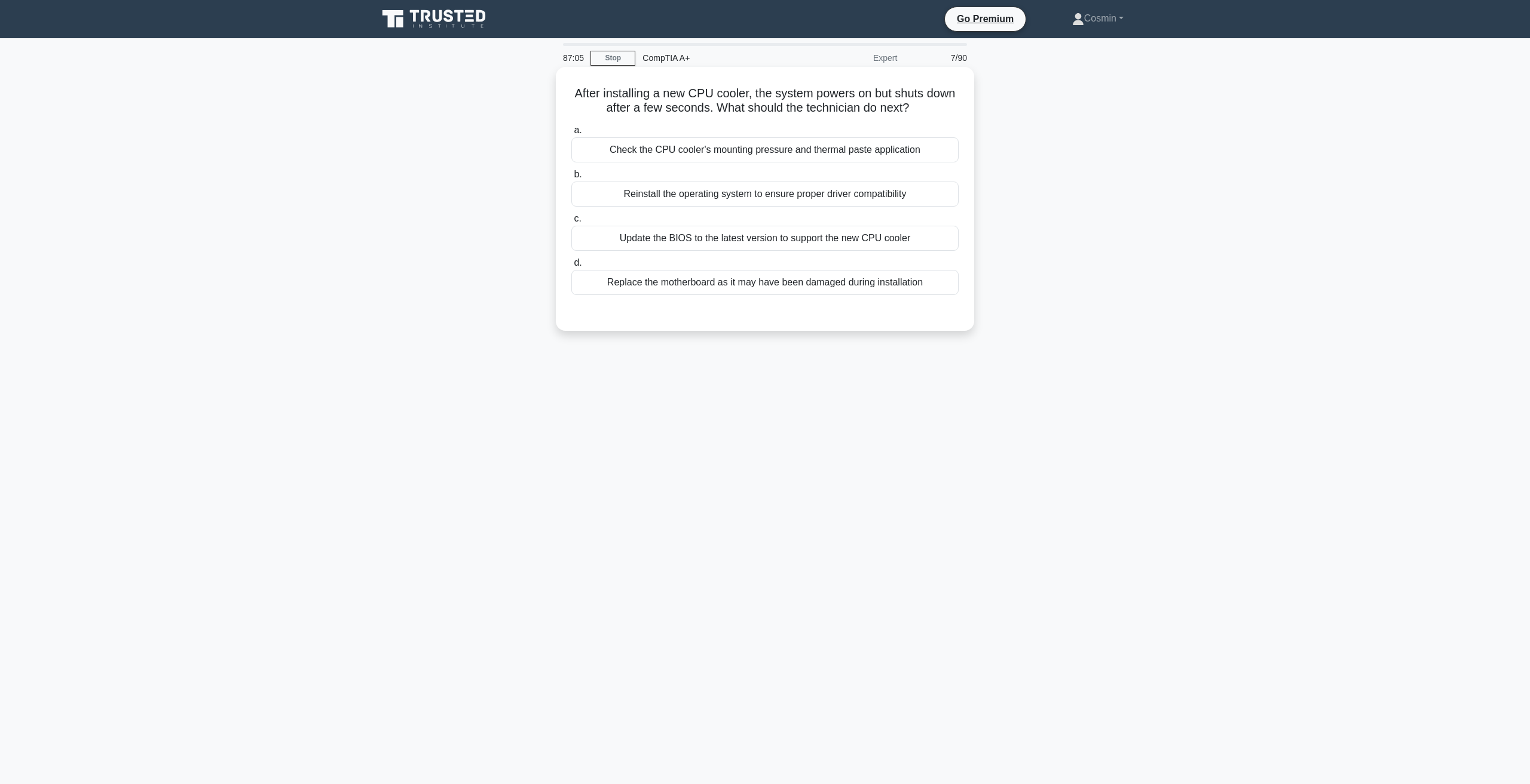
click at [682, 150] on div "Check the CPU cooler's mounting pressure and thermal paste application" at bounding box center [765, 150] width 387 height 25
click at [572, 134] on input "a. Check the CPU cooler's mounting pressure and thermal paste application" at bounding box center [572, 130] width 0 height 7
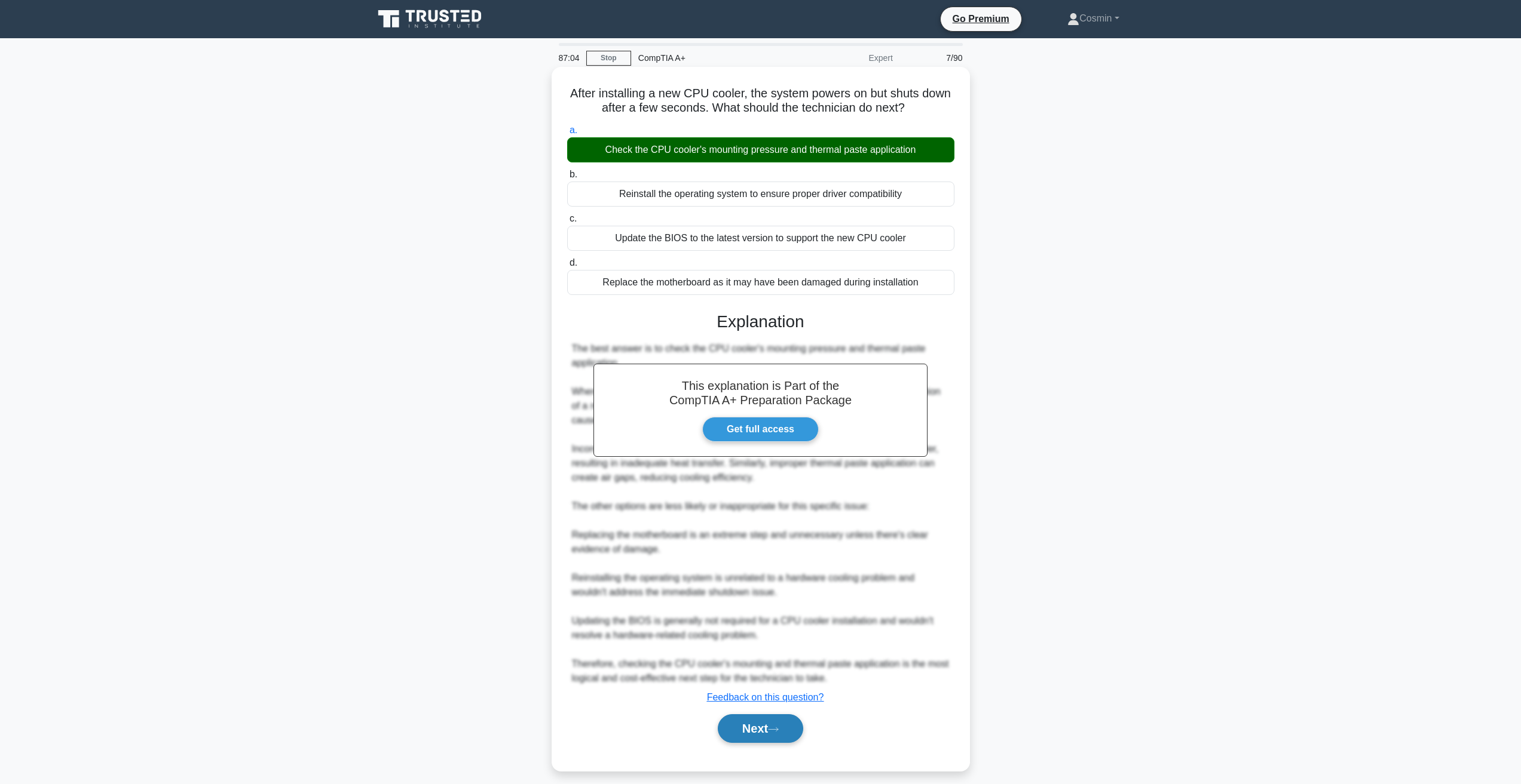
click at [751, 723] on button "Next" at bounding box center [760, 728] width 85 height 29
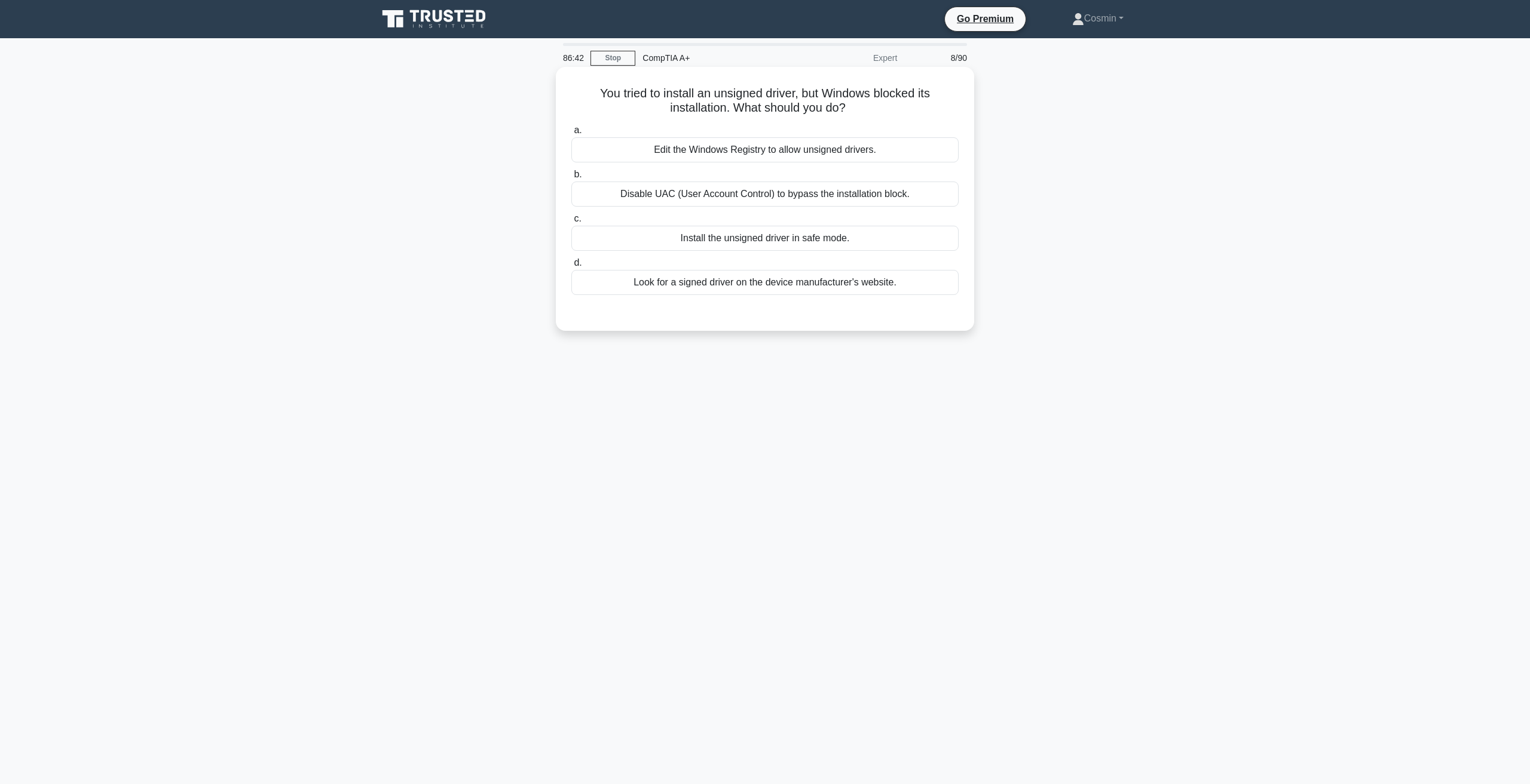
click at [843, 286] on div "Look for a signed driver on the device manufacturer's website." at bounding box center [765, 282] width 387 height 25
click at [572, 267] on input "d. Look for a signed driver on the device manufacturer's website." at bounding box center [572, 262] width 0 height 7
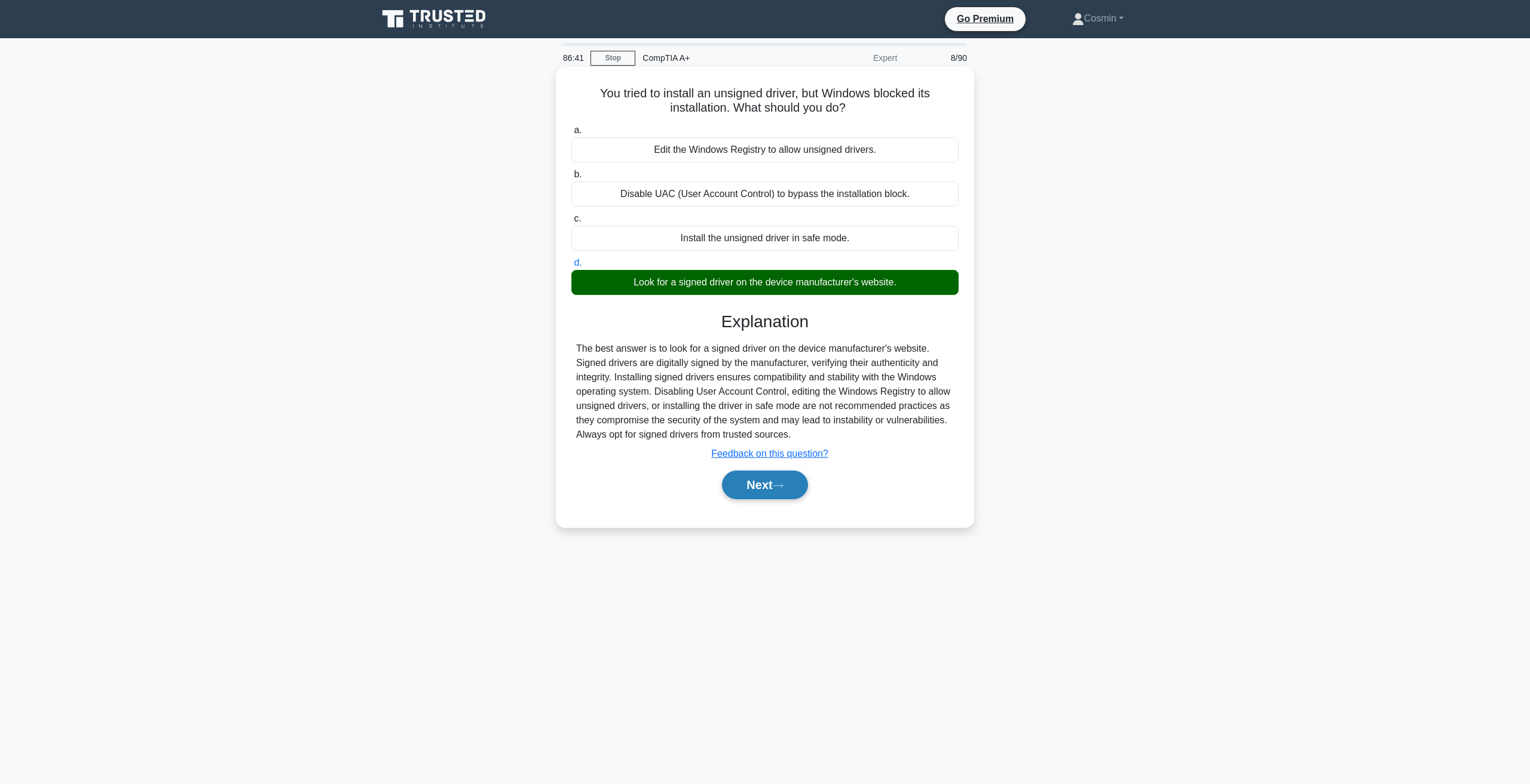
click at [783, 485] on icon at bounding box center [778, 486] width 11 height 7
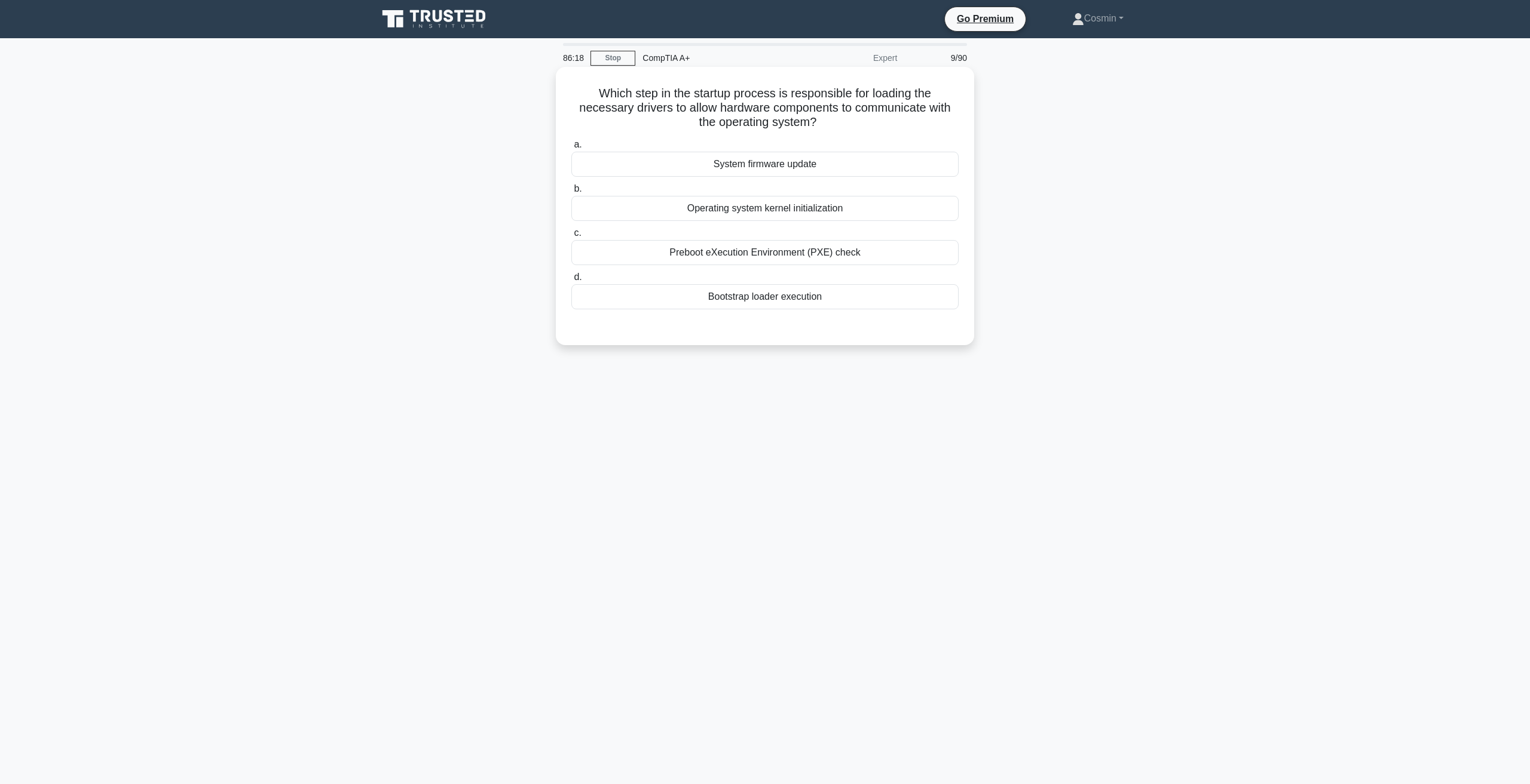
click at [786, 208] on div "Operating system kernel initialization" at bounding box center [765, 208] width 387 height 25
click at [572, 193] on input "b. Operating system kernel initialization" at bounding box center [572, 189] width 0 height 7
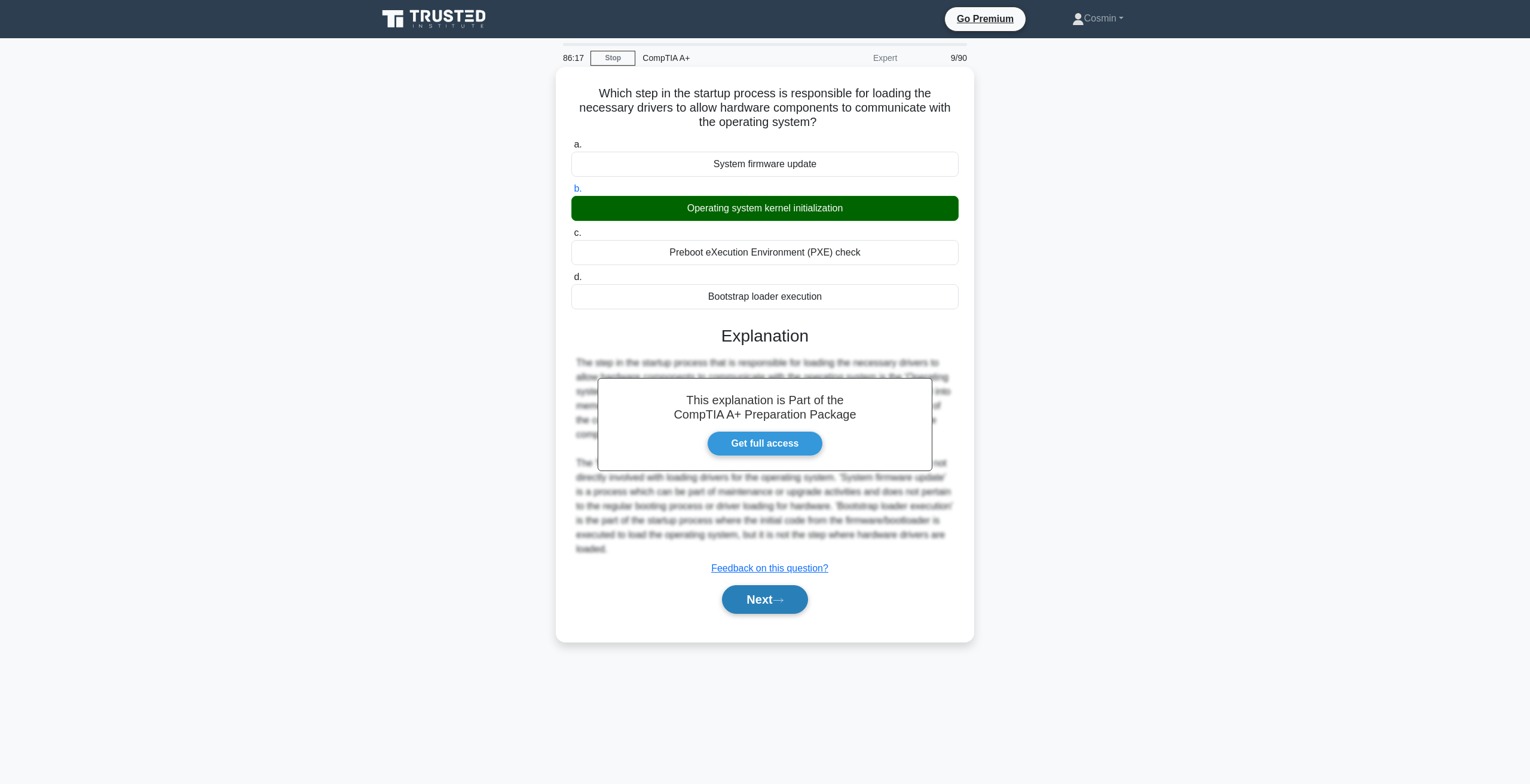
click at [758, 598] on button "Next" at bounding box center [765, 599] width 85 height 29
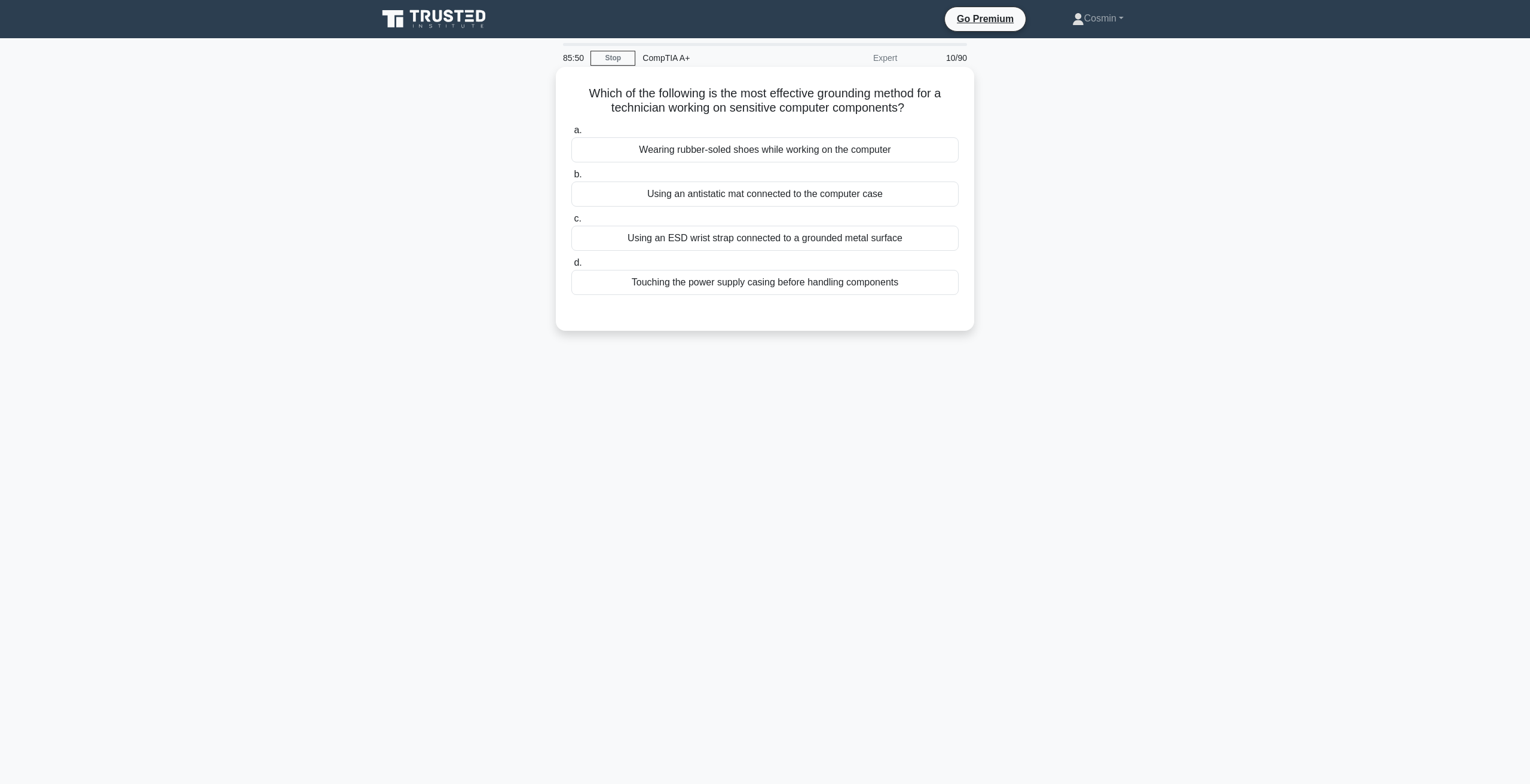
click at [802, 242] on div "Using an ESD wrist strap connected to a grounded metal surface" at bounding box center [765, 238] width 387 height 25
click at [572, 223] on input "c. Using an ESD wrist strap connected to a grounded metal surface" at bounding box center [572, 218] width 0 height 7
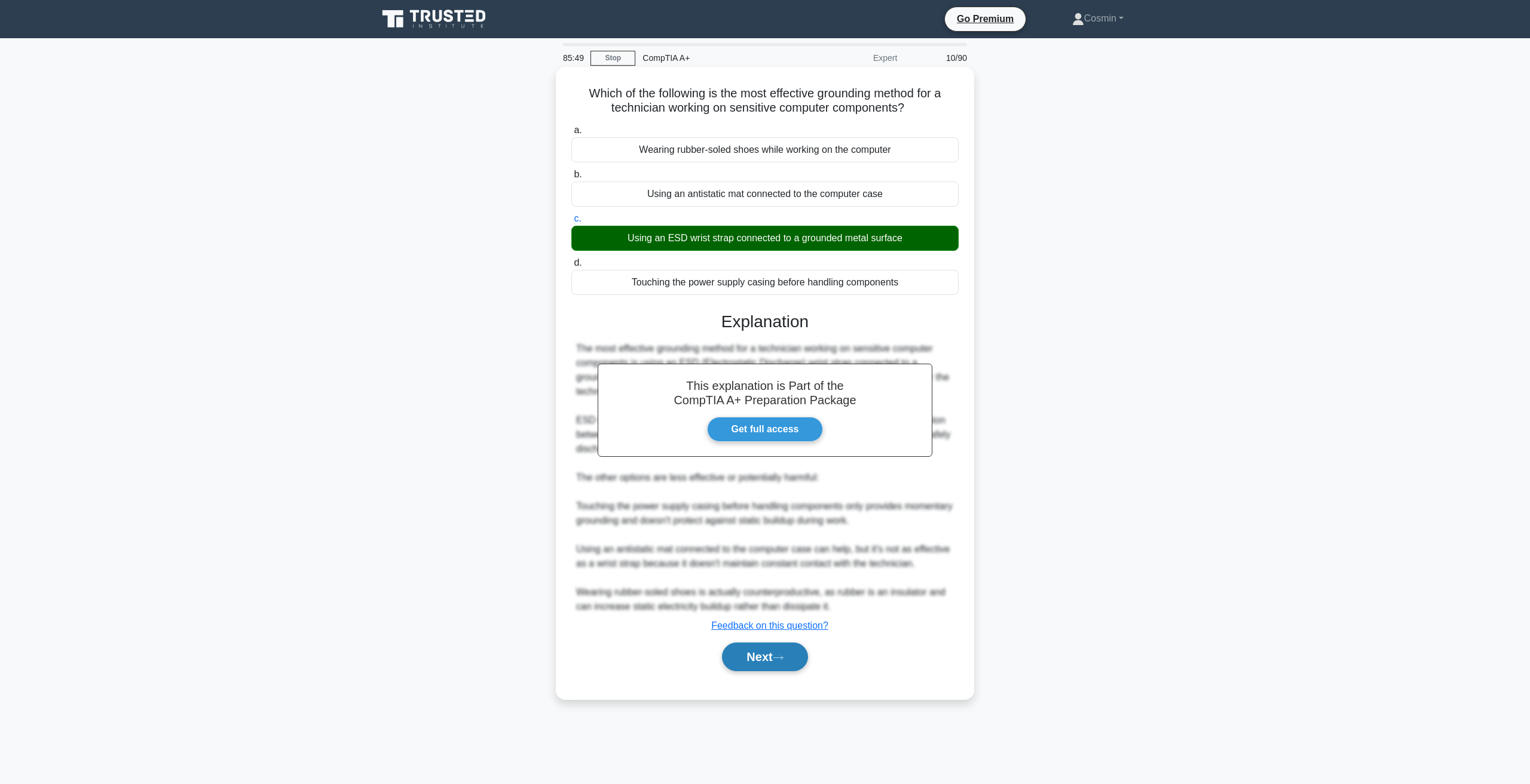
click at [780, 665] on button "Next" at bounding box center [765, 656] width 85 height 29
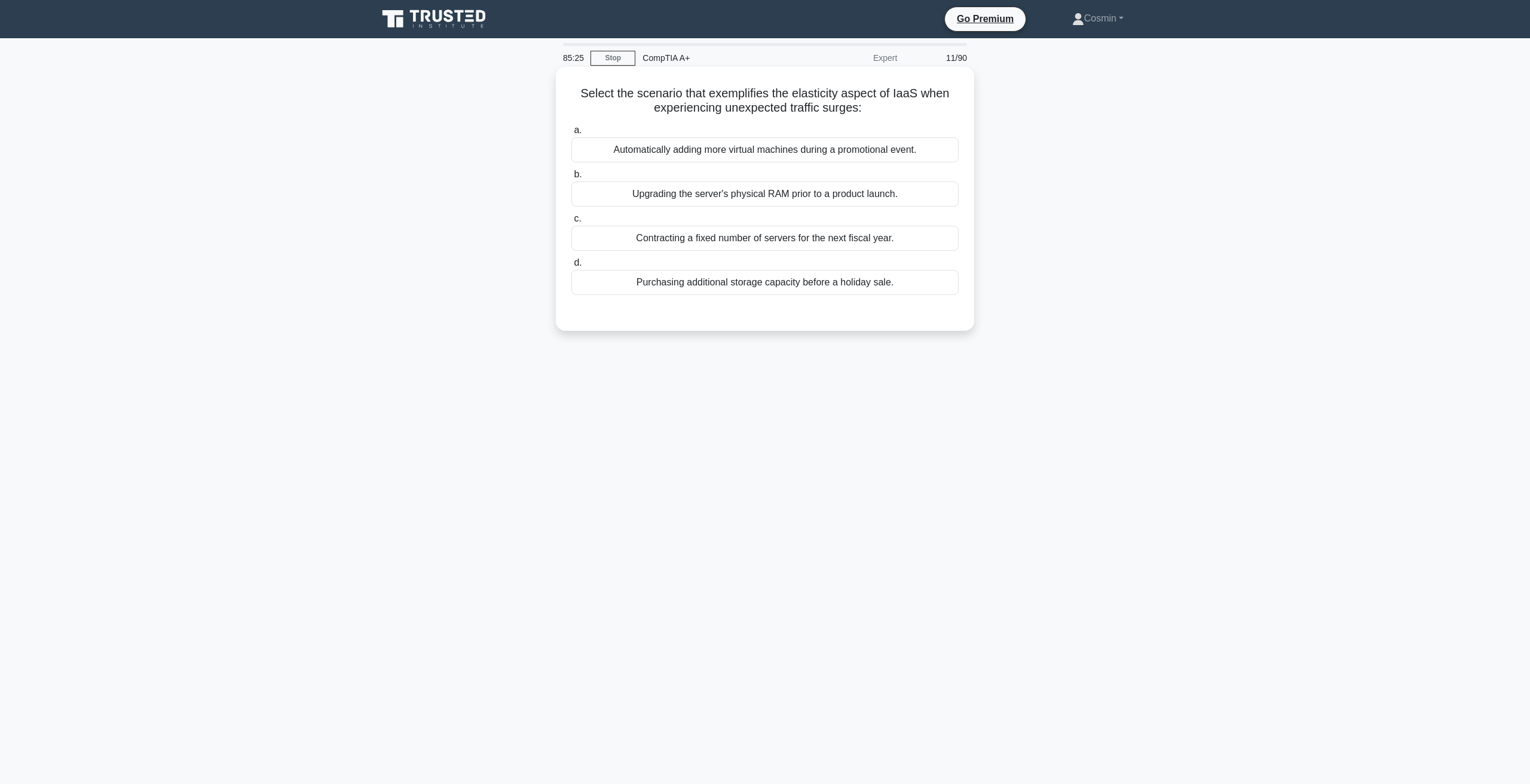
click at [630, 147] on div "Automatically adding more virtual machines during a promotional event." at bounding box center [765, 150] width 387 height 25
click at [572, 134] on input "a. Automatically adding more virtual machines during a promotional event." at bounding box center [572, 130] width 0 height 7
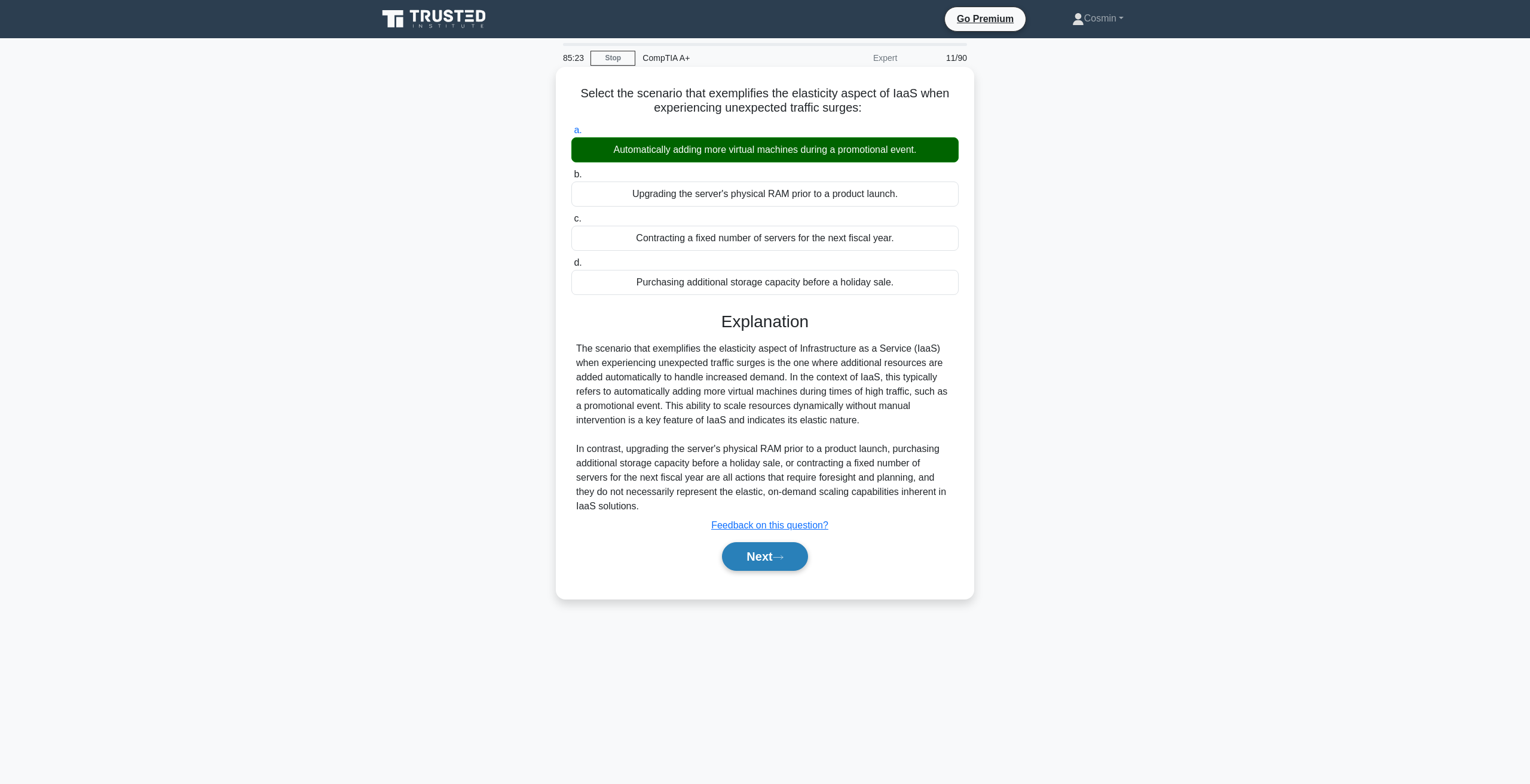
click at [778, 558] on icon at bounding box center [778, 558] width 10 height 3
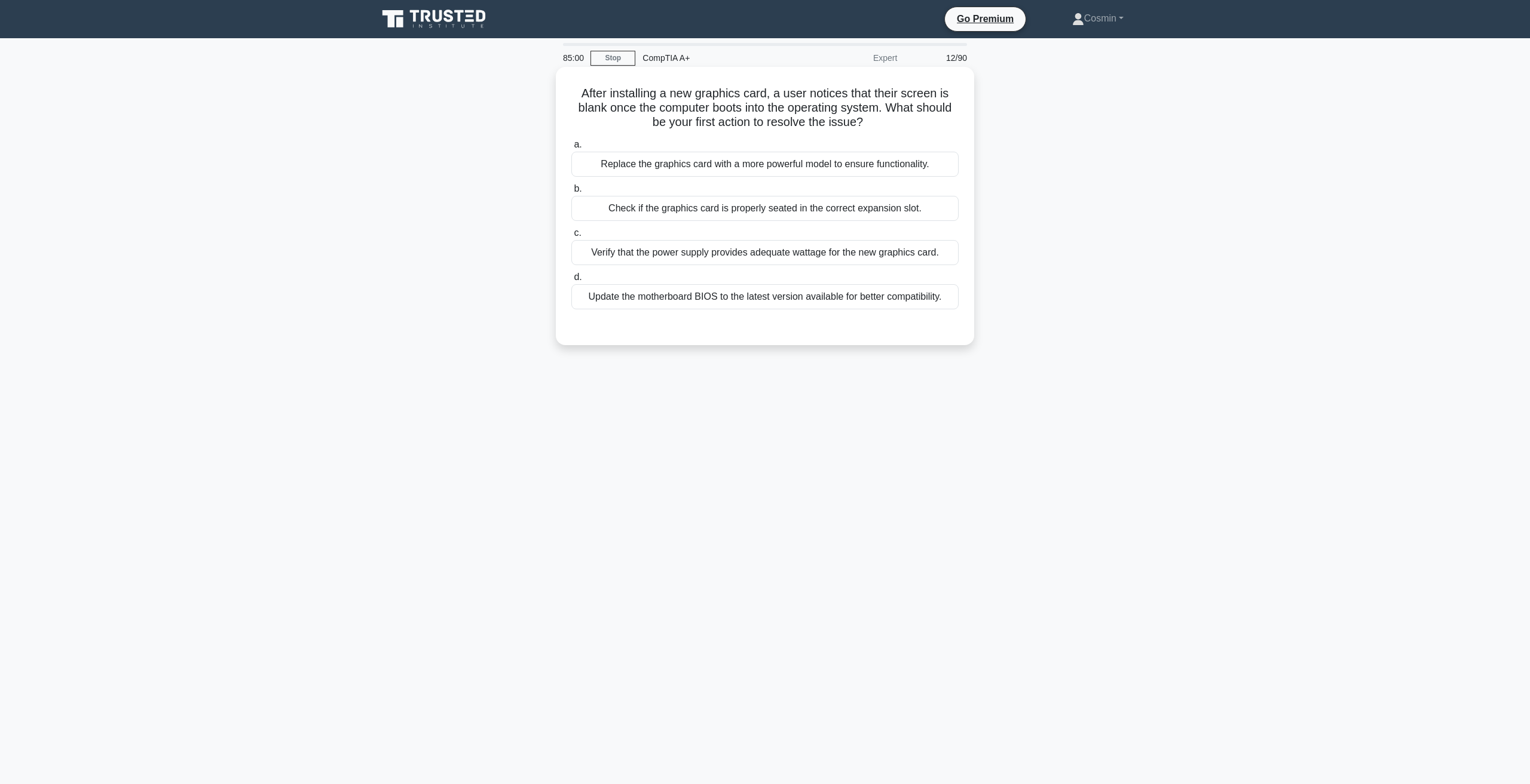
click at [895, 249] on div "Verify that the power supply provides adequate wattage for the new graphics car…" at bounding box center [765, 253] width 387 height 25
click at [572, 237] on input "c. Verify that the power supply provides adequate wattage for the new graphics …" at bounding box center [572, 233] width 0 height 7
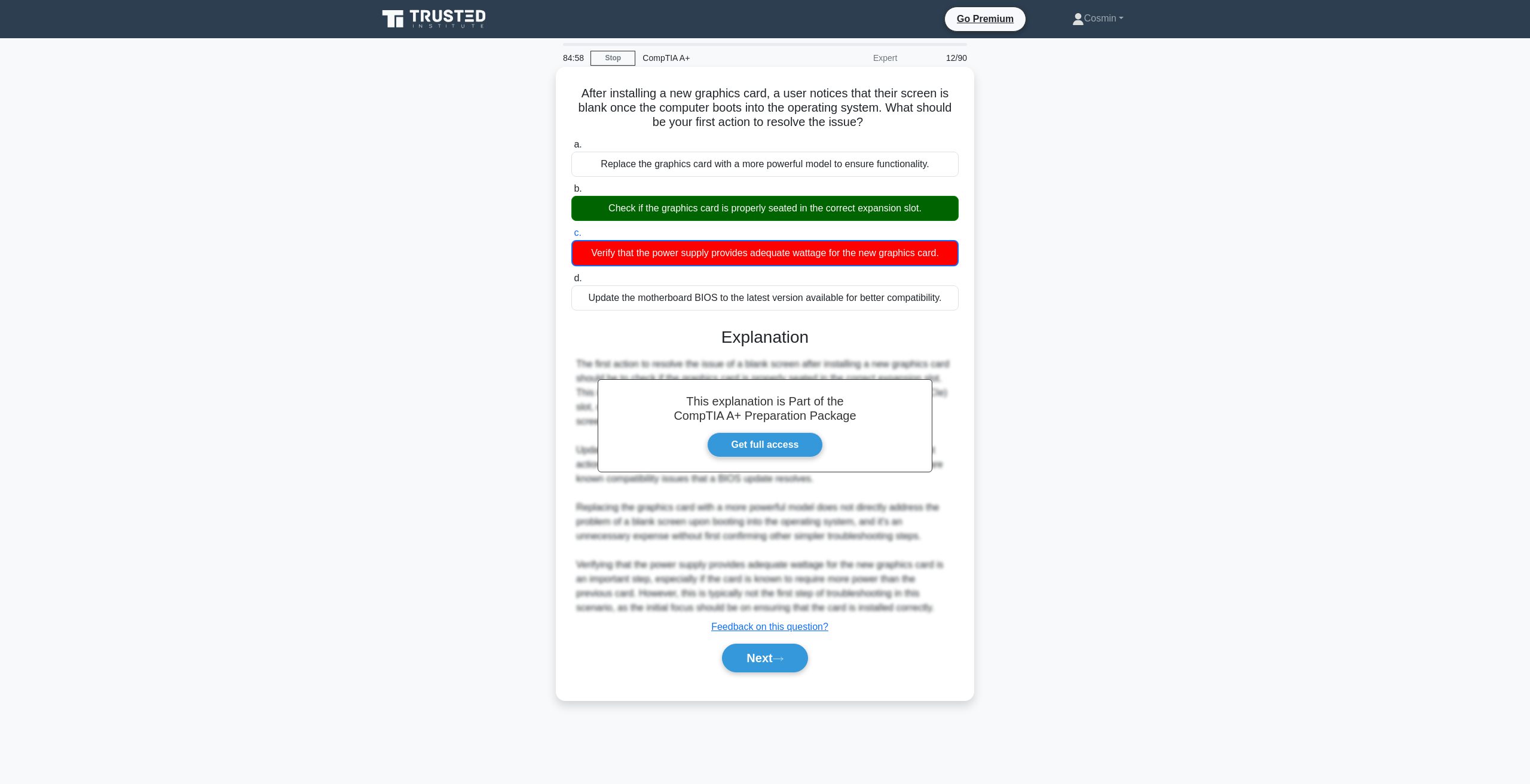
click at [783, 640] on div "Next" at bounding box center [765, 658] width 387 height 38
click at [783, 656] on button "Next" at bounding box center [765, 658] width 85 height 29
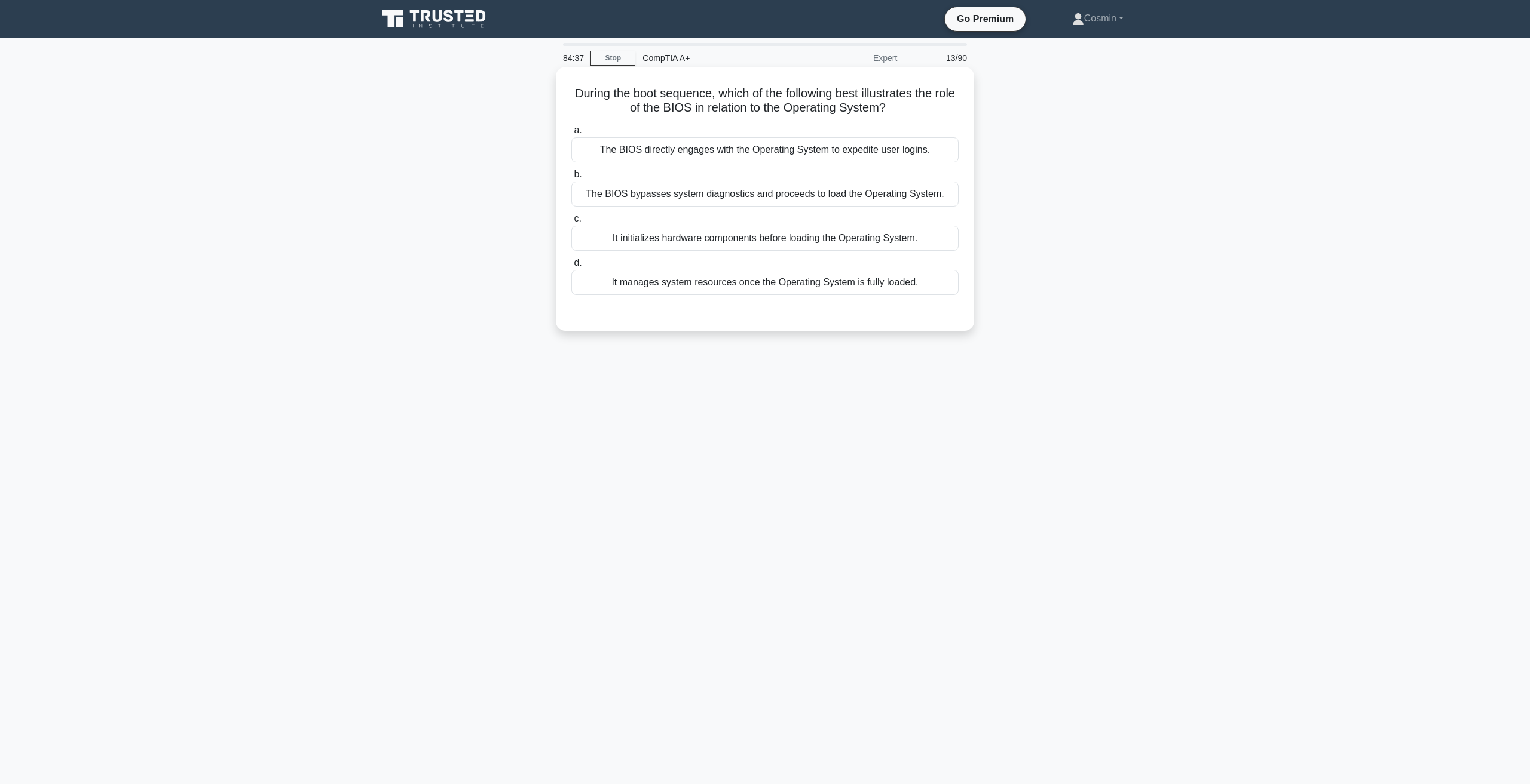
click at [814, 234] on div "It initializes hardware components before loading the Operating System." at bounding box center [765, 238] width 387 height 25
click at [572, 223] on input "c. It initializes hardware components before loading the Operating System." at bounding box center [572, 218] width 0 height 7
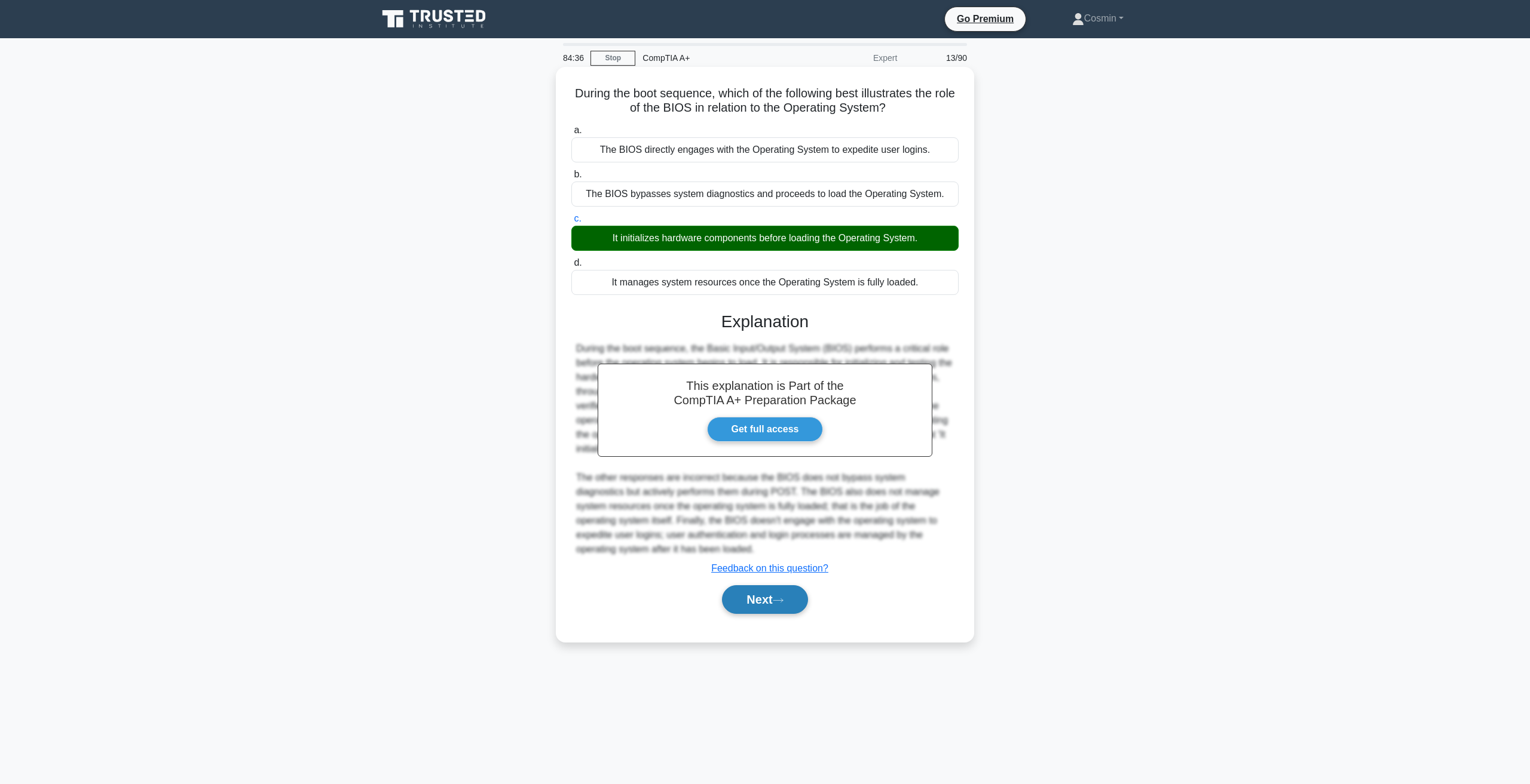
click at [765, 600] on button "Next" at bounding box center [765, 599] width 85 height 29
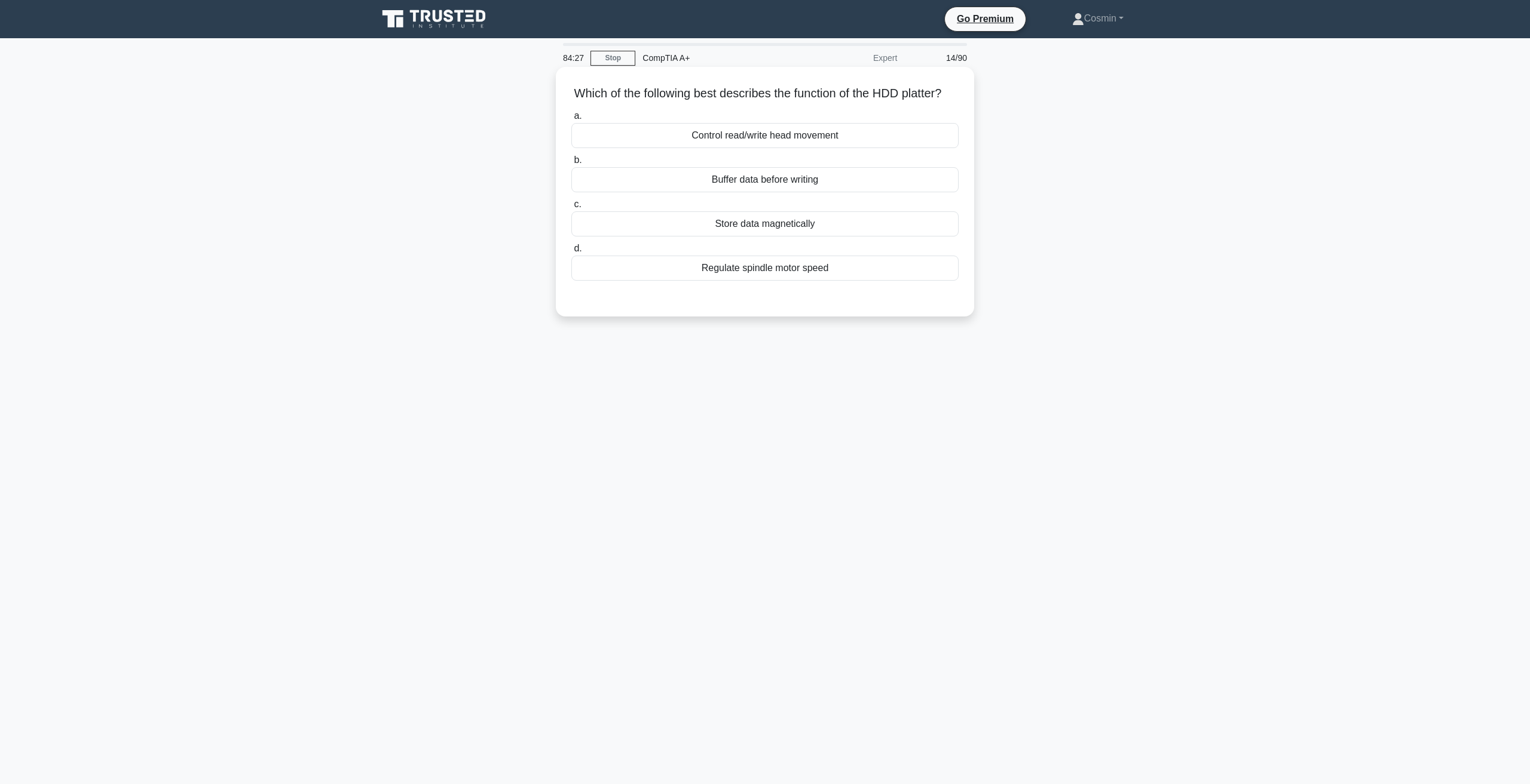
click at [743, 236] on div "Store data magnetically" at bounding box center [765, 224] width 387 height 25
click at [572, 208] on input "c. Store data magnetically" at bounding box center [572, 204] width 0 height 7
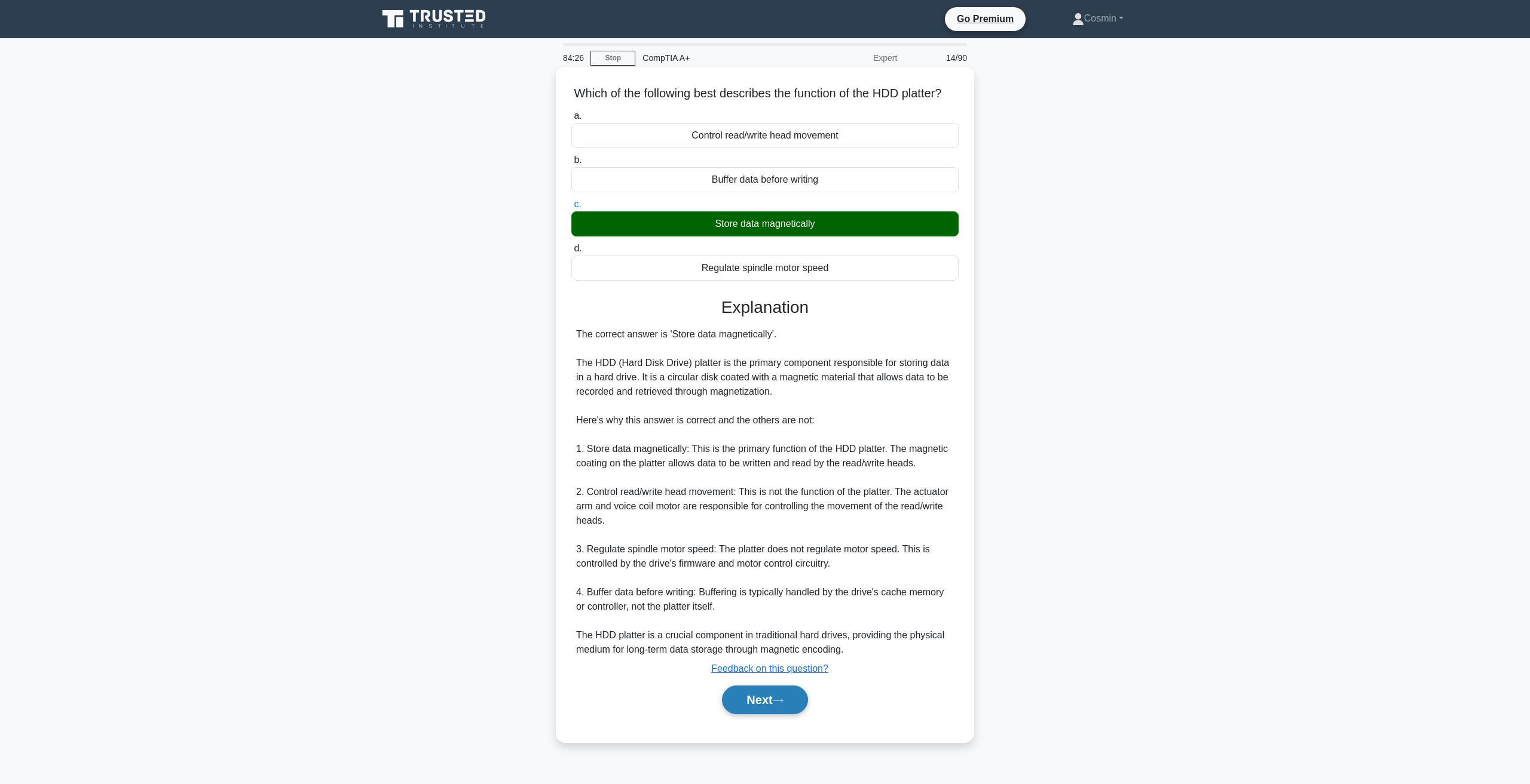
click at [776, 715] on button "Next" at bounding box center [765, 700] width 85 height 29
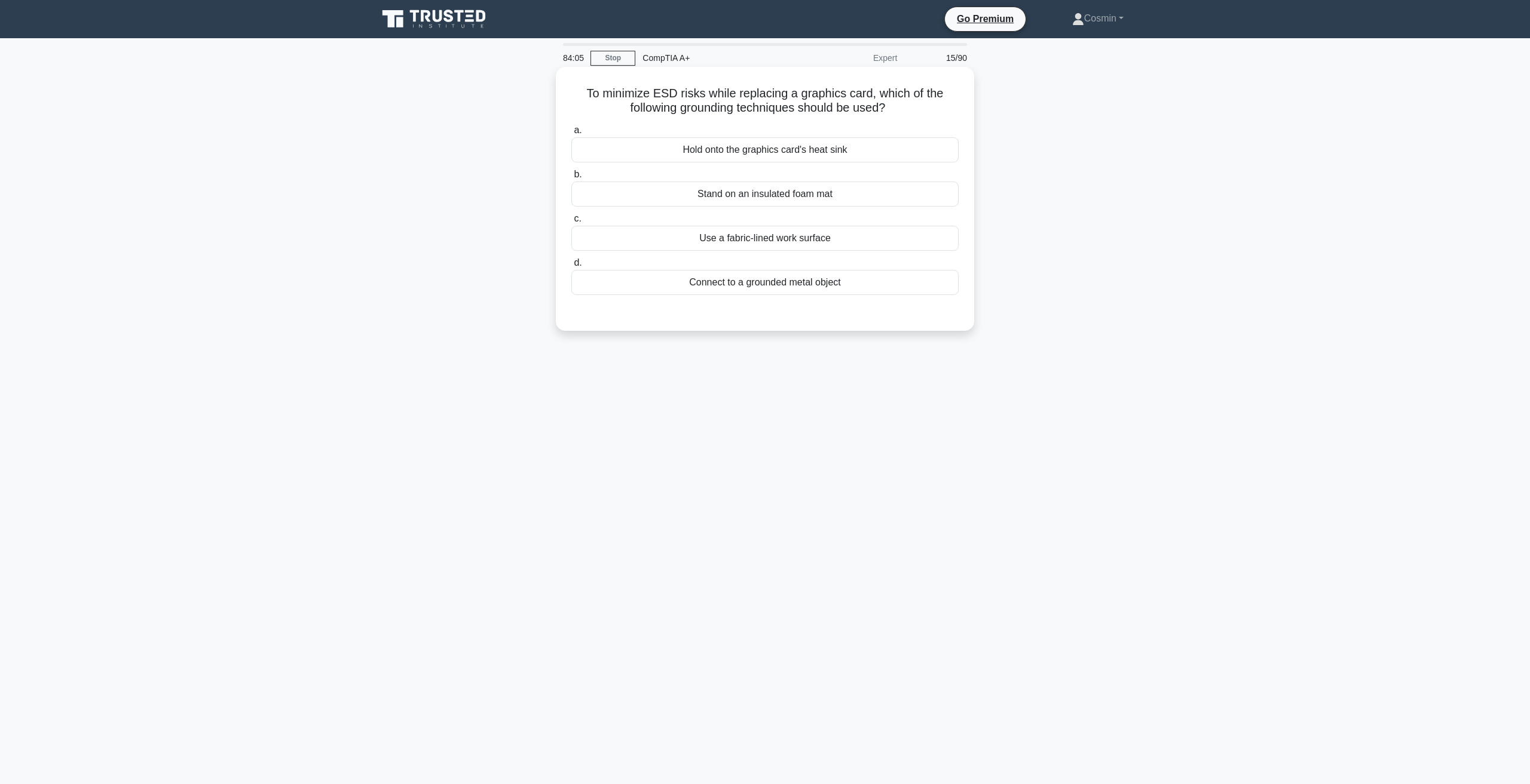
click at [675, 288] on div "Connect to a grounded metal object" at bounding box center [765, 282] width 387 height 25
click at [572, 267] on input "d. Connect to a grounded metal object" at bounding box center [572, 262] width 0 height 7
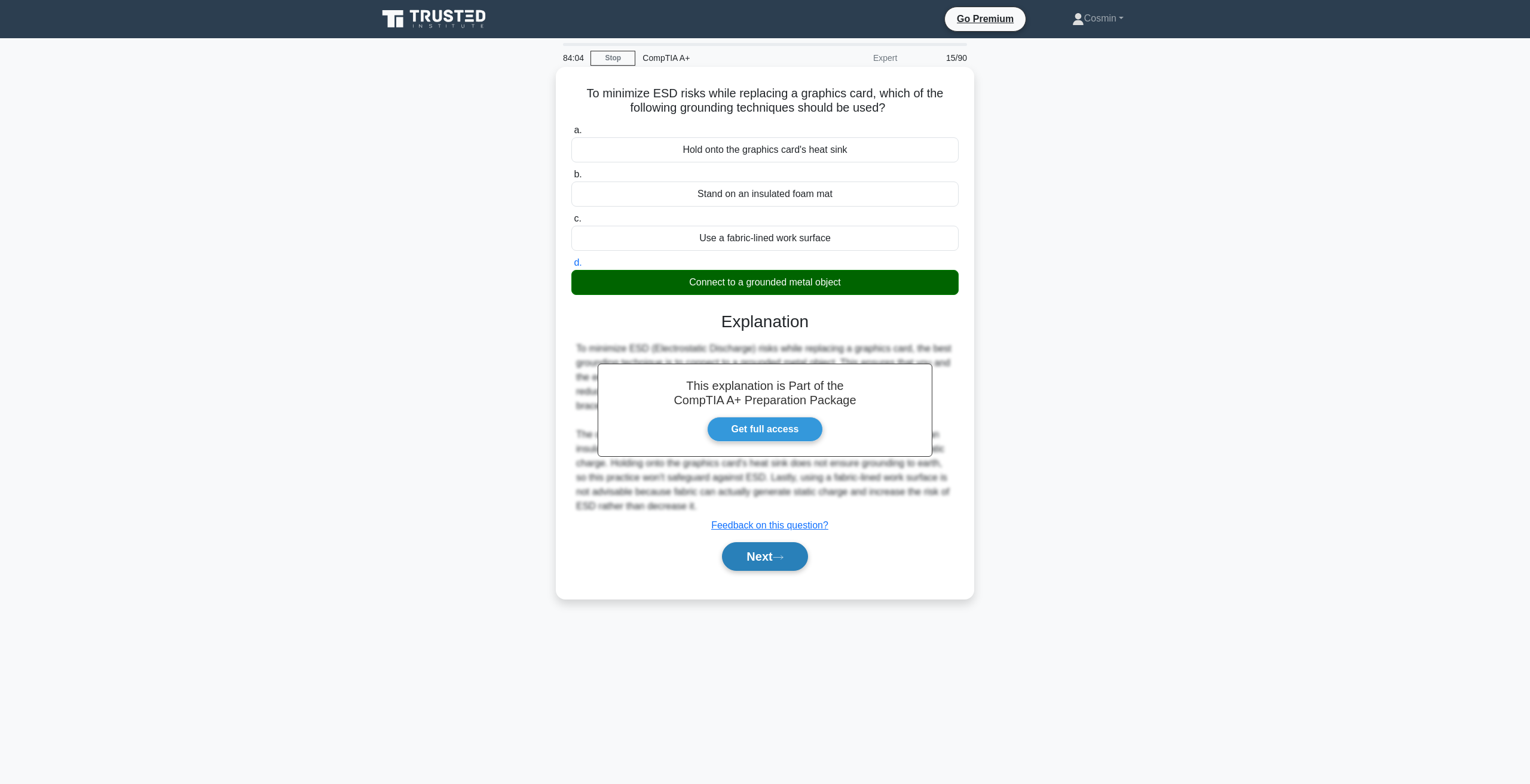
click at [789, 565] on button "Next" at bounding box center [765, 556] width 85 height 29
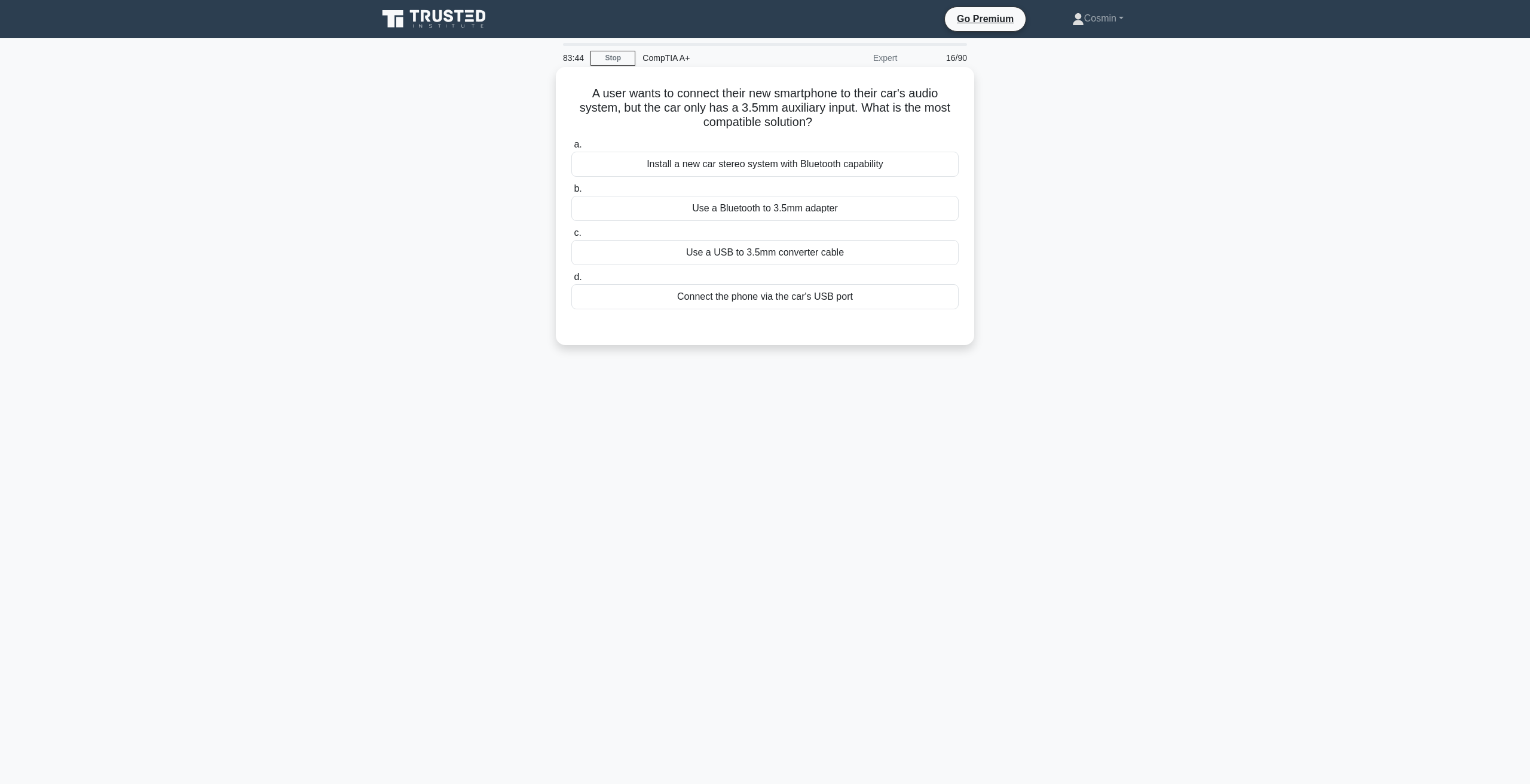
click at [850, 254] on div "Use a USB to 3.5mm converter cable" at bounding box center [765, 253] width 387 height 25
click at [572, 237] on input "c. Use a USB to 3.5mm converter cable" at bounding box center [572, 233] width 0 height 7
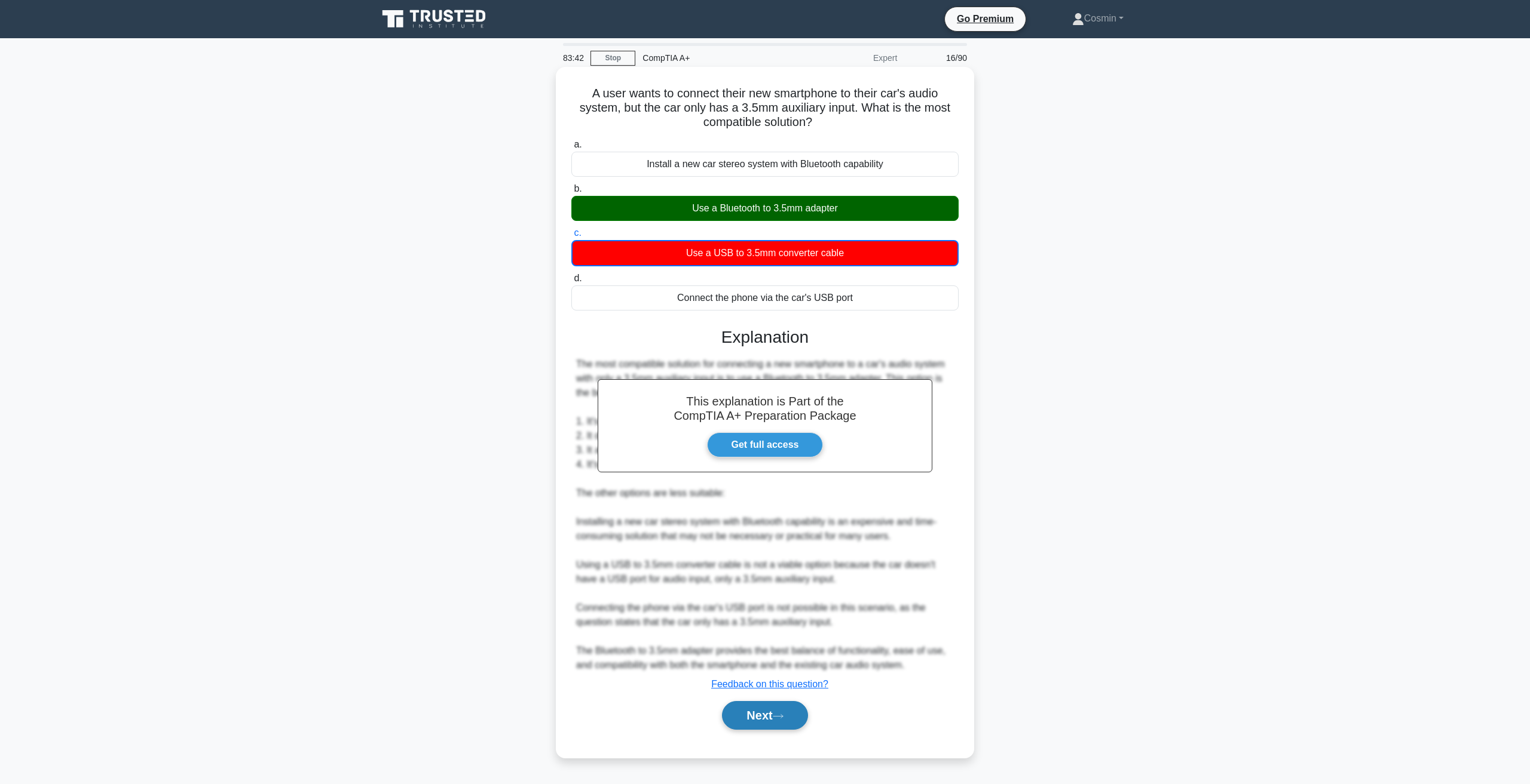
click at [765, 713] on button "Next" at bounding box center [765, 715] width 85 height 29
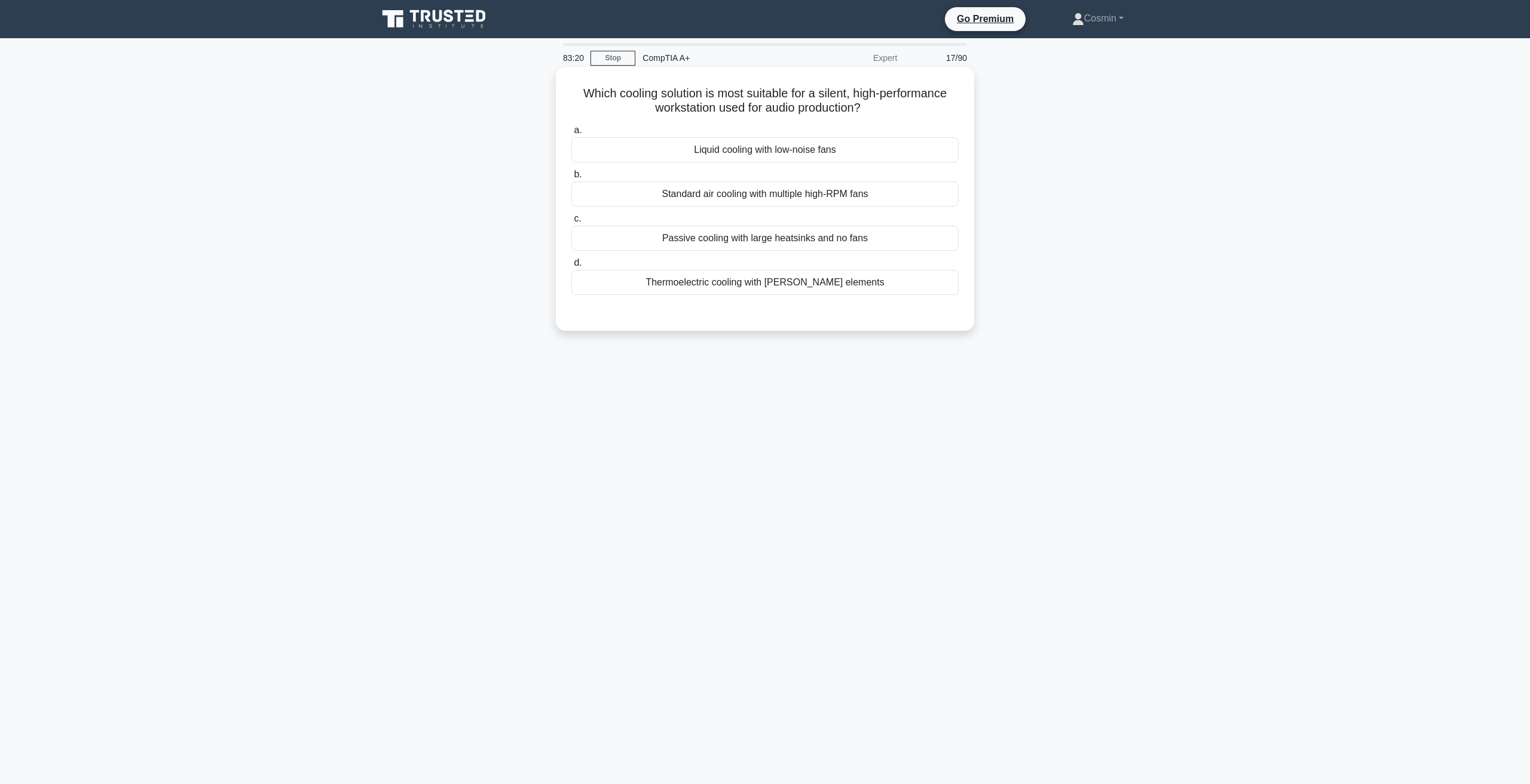
click at [793, 292] on div "Thermoelectric cooling with Peltier elements" at bounding box center [765, 282] width 387 height 25
click at [572, 267] on input "d. Thermoelectric cooling with Peltier elements" at bounding box center [572, 262] width 0 height 7
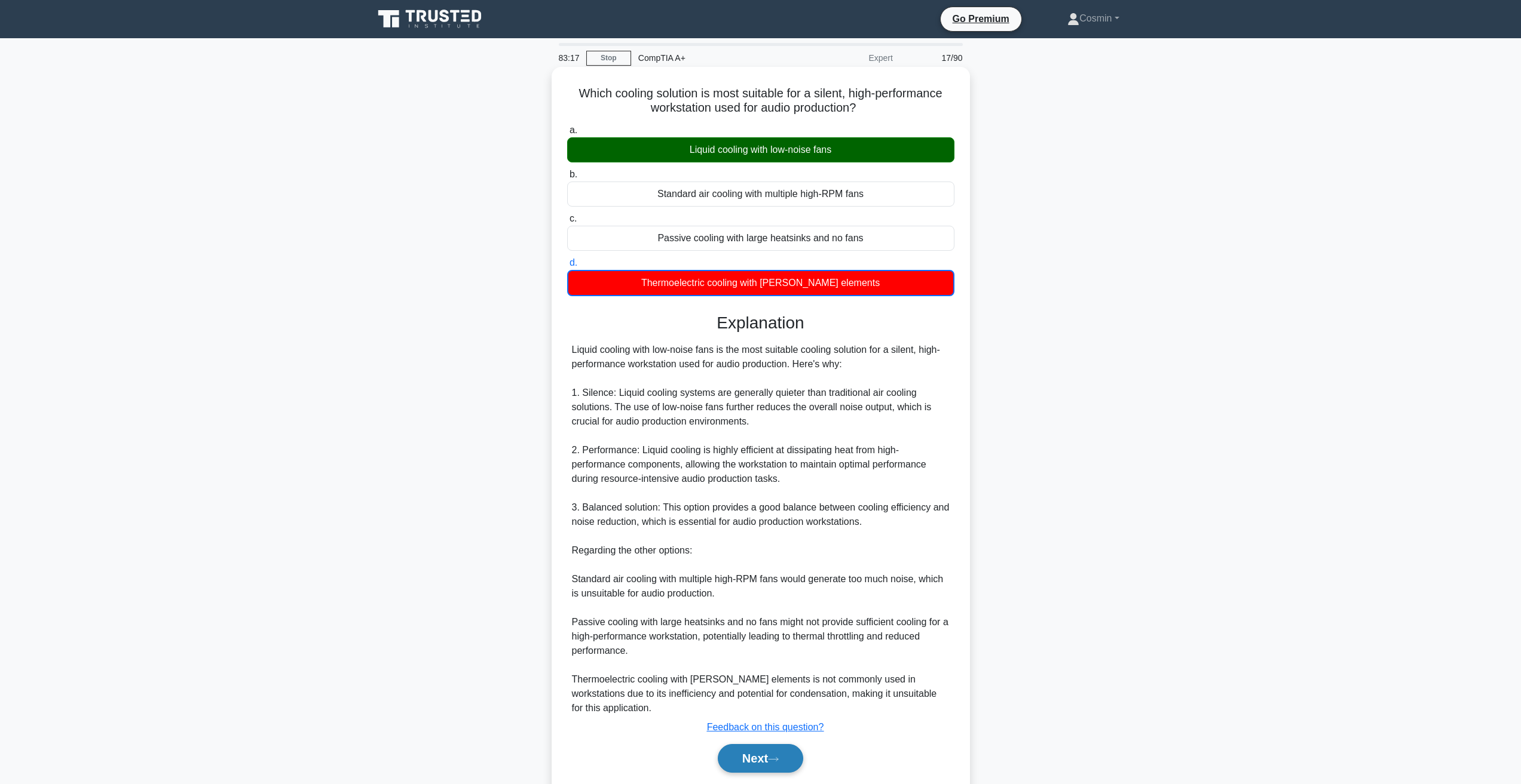
click at [775, 755] on button "Next" at bounding box center [760, 758] width 85 height 29
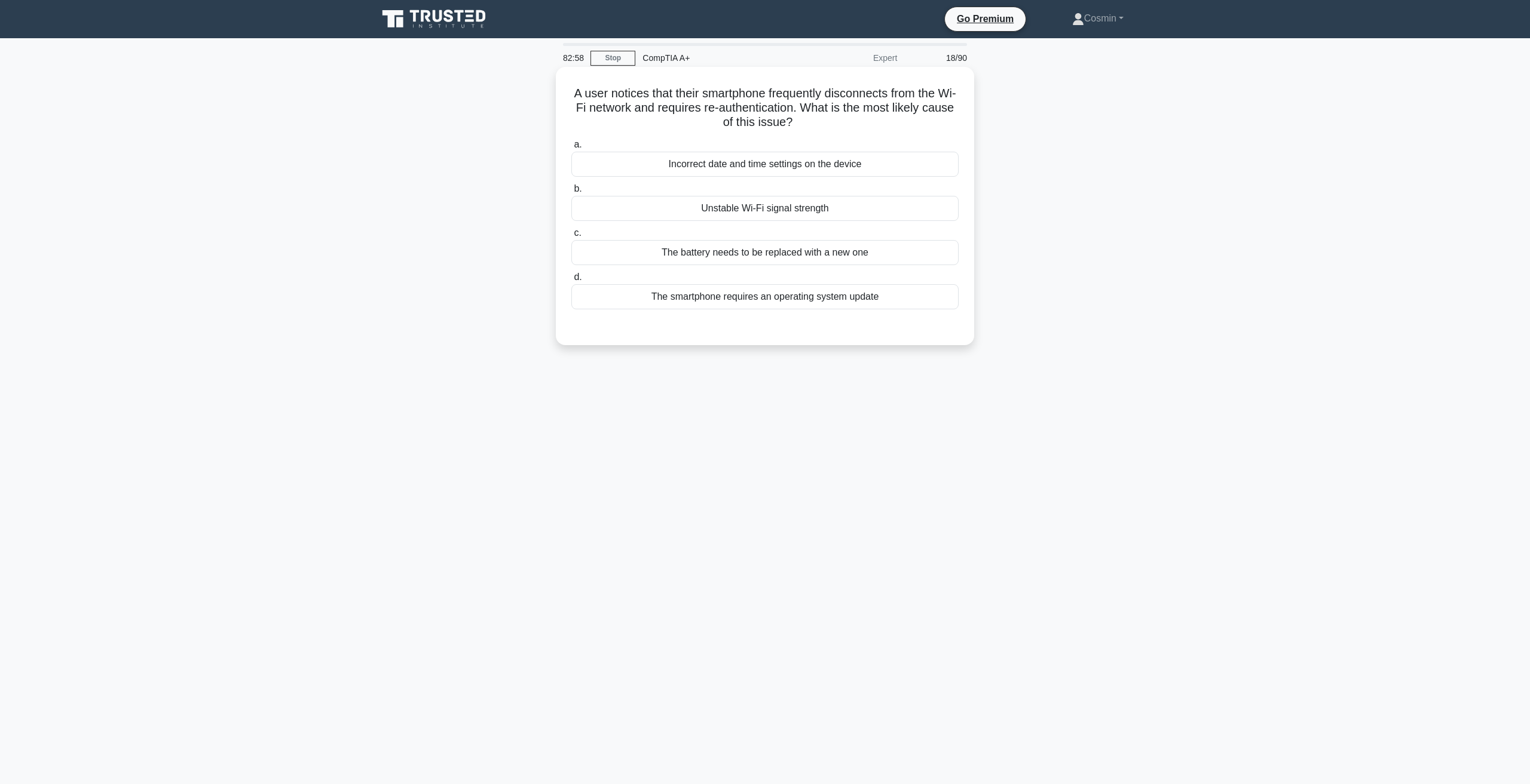
click at [769, 162] on div "Incorrect date and time settings on the device" at bounding box center [765, 164] width 387 height 25
click at [572, 149] on input "a. Incorrect date and time settings on the device" at bounding box center [572, 144] width 0 height 7
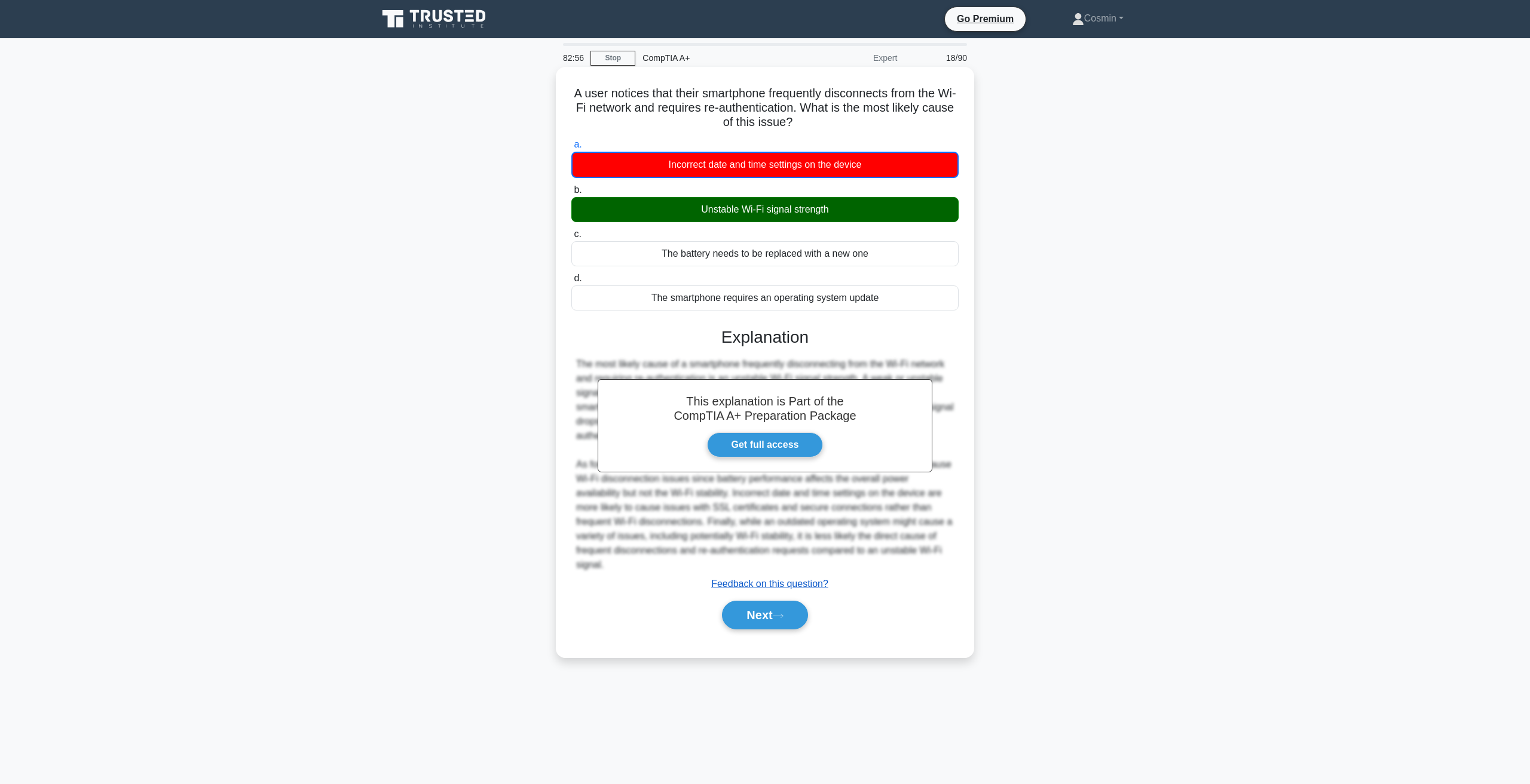
click at [765, 579] on u "Feedback on this question?" at bounding box center [769, 584] width 117 height 10
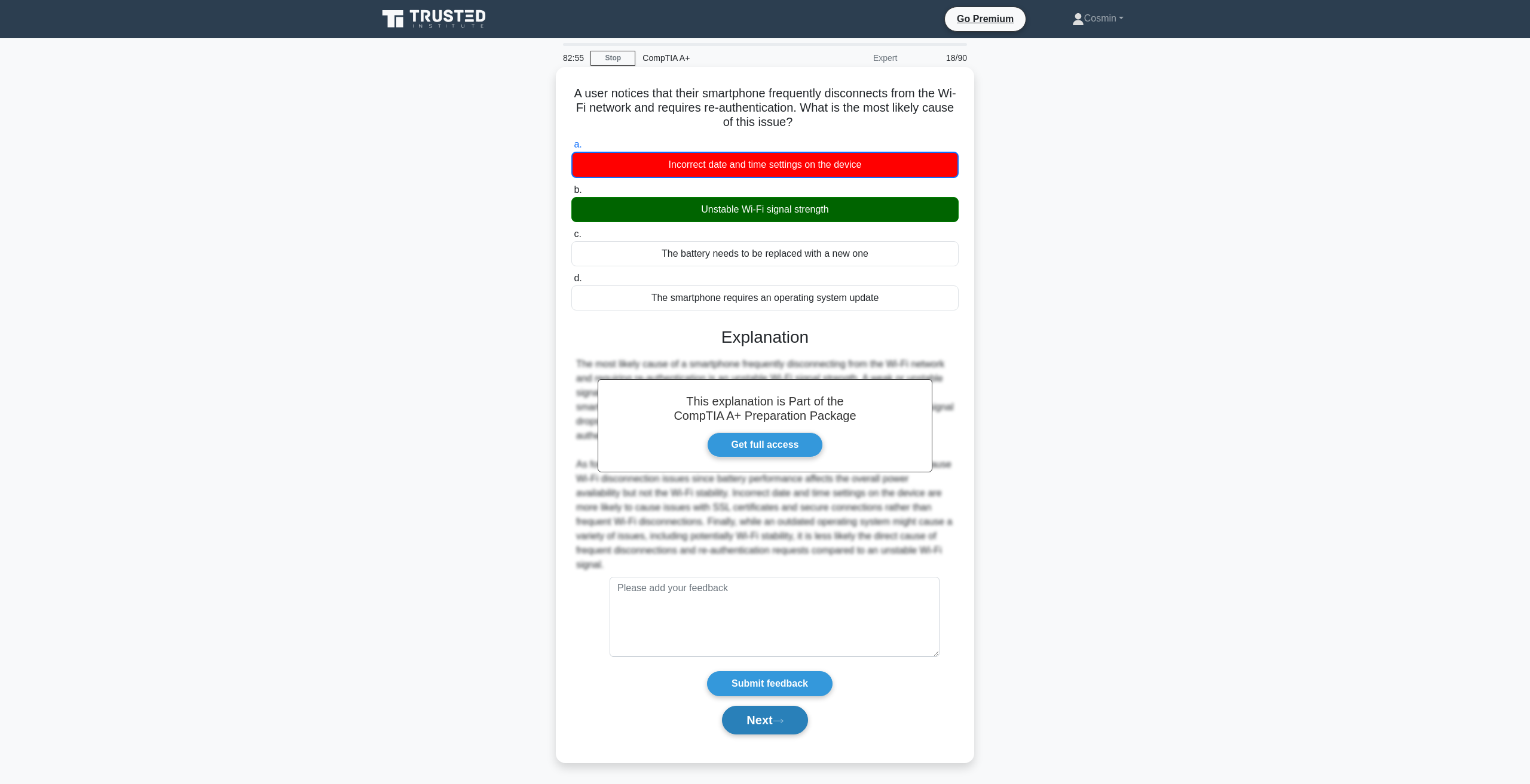
click at [771, 710] on button "Next" at bounding box center [765, 720] width 85 height 29
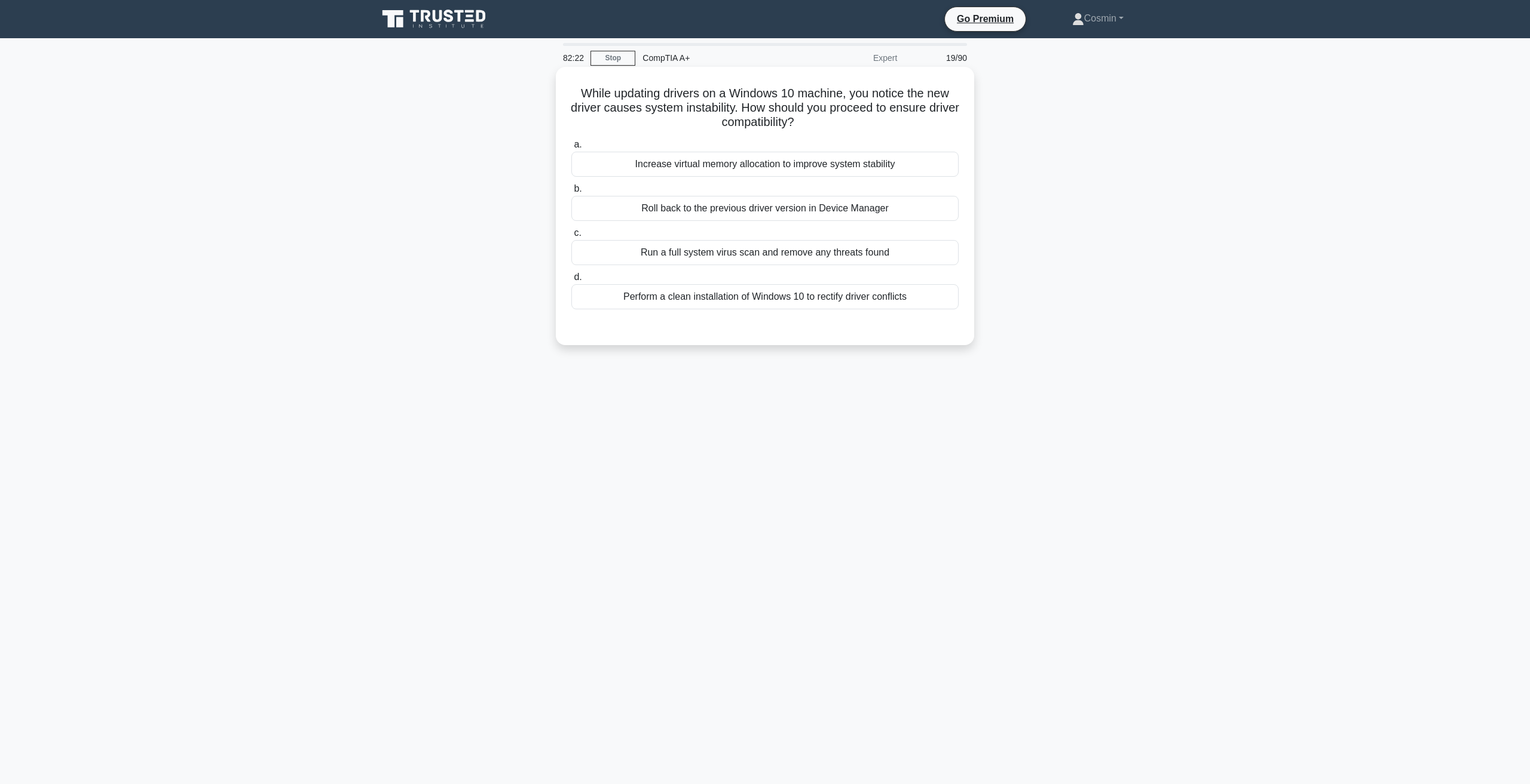
click at [796, 213] on div "Roll back to the previous driver version in Device Manager" at bounding box center [765, 208] width 387 height 25
click at [572, 193] on input "b. Roll back to the previous driver version in Device Manager" at bounding box center [572, 189] width 0 height 7
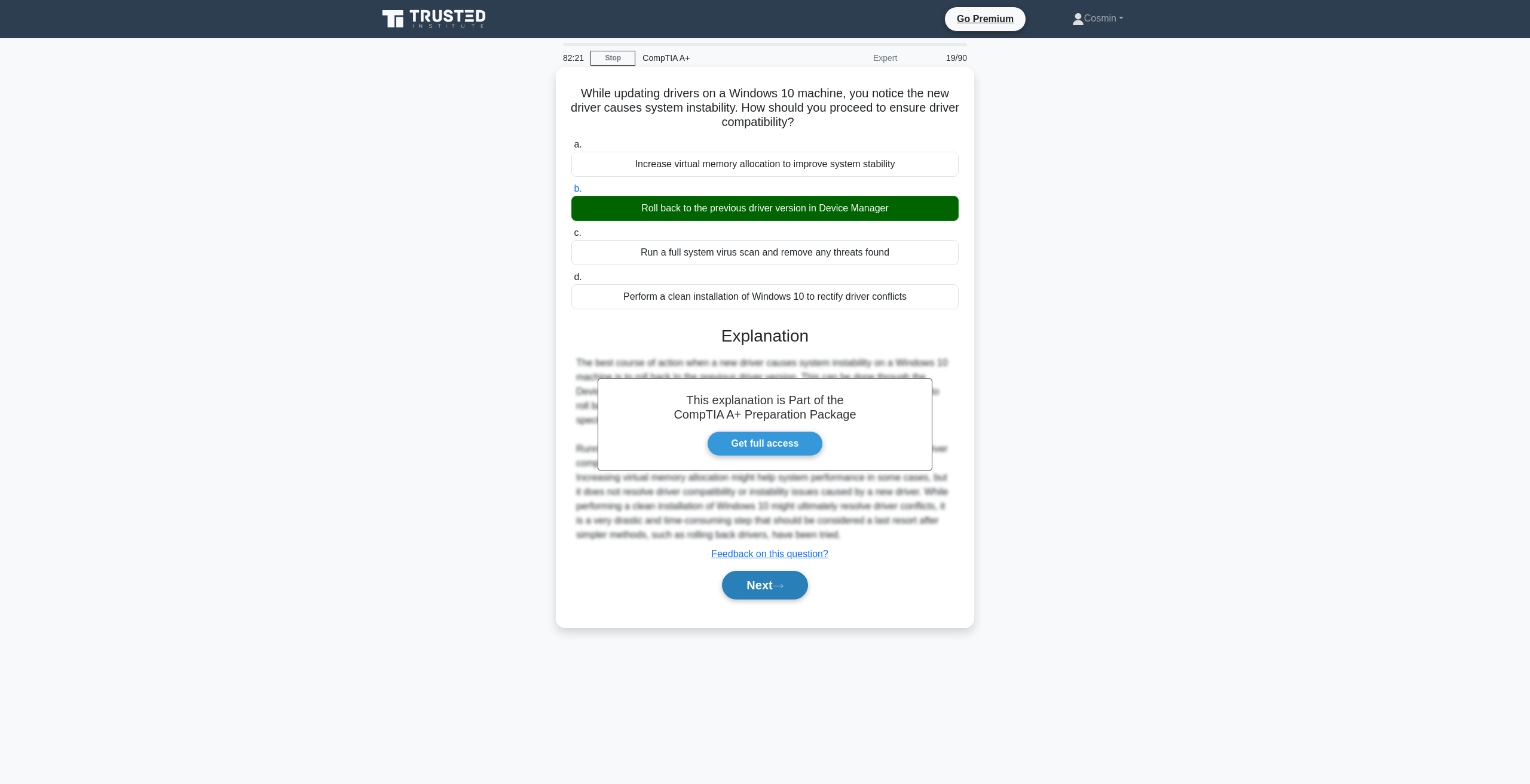
click at [756, 589] on button "Next" at bounding box center [765, 585] width 85 height 29
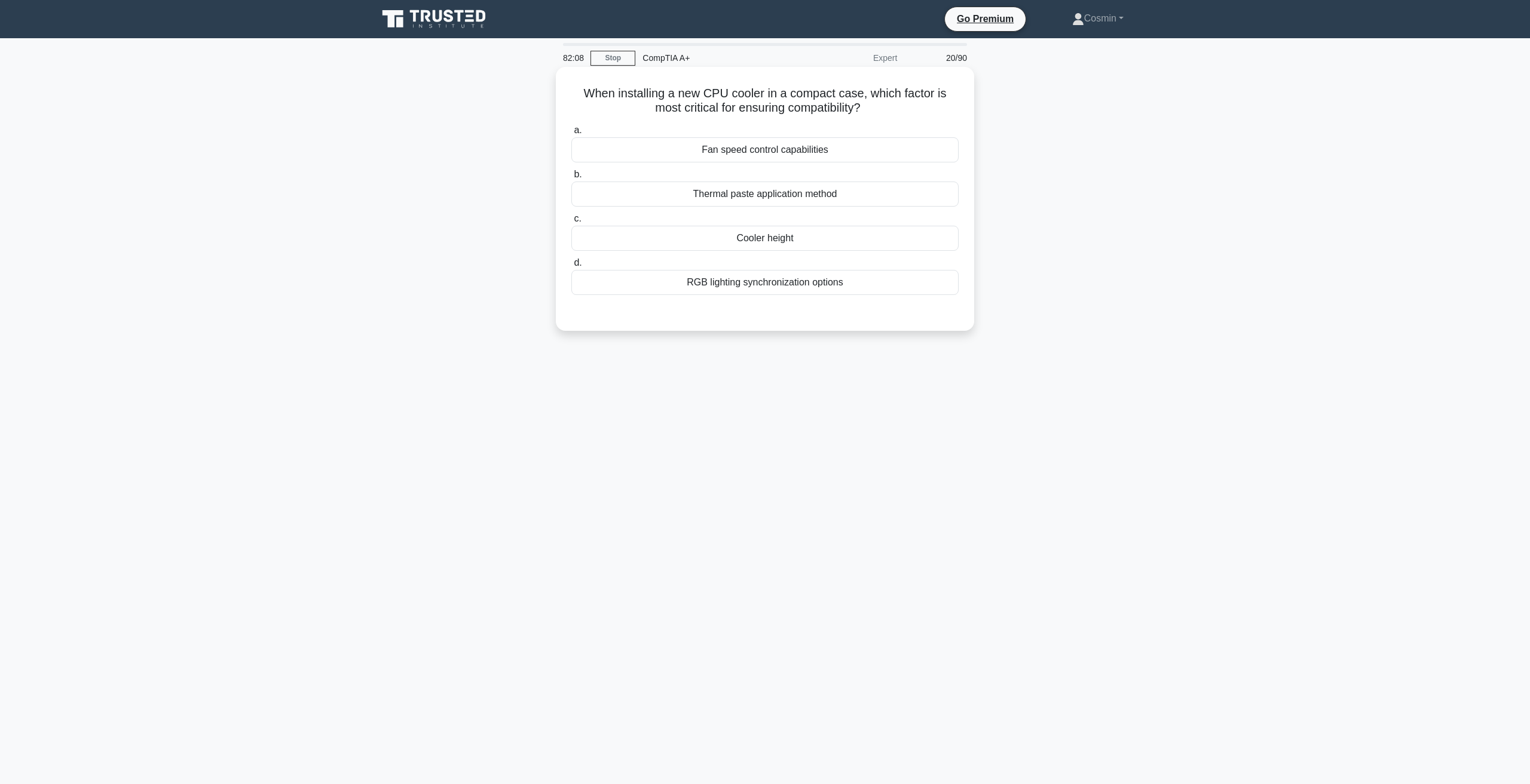
click at [732, 240] on div "Cooler height" at bounding box center [765, 238] width 387 height 25
click at [572, 223] on input "c. Cooler height" at bounding box center [572, 218] width 0 height 7
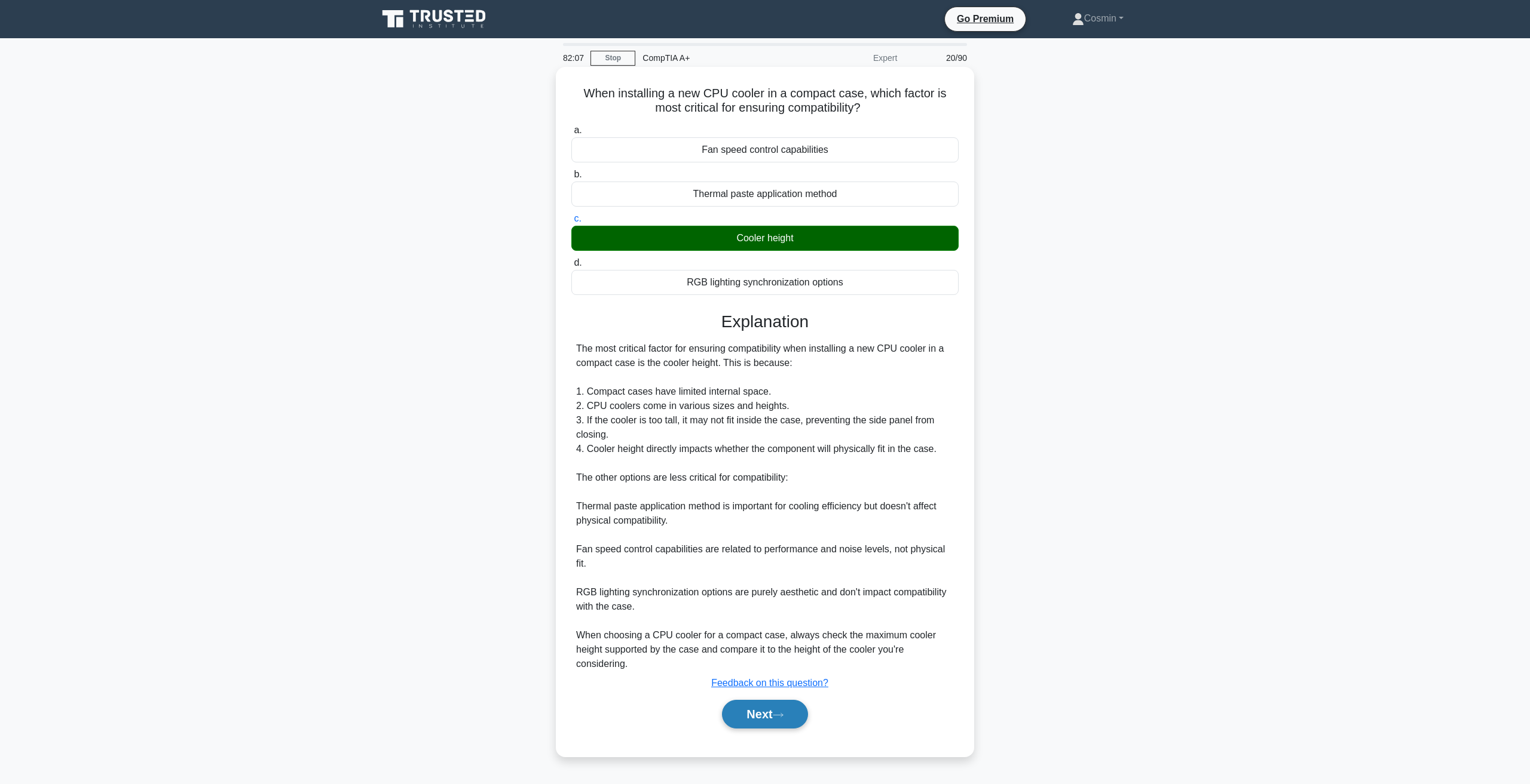
click at [782, 719] on button "Next" at bounding box center [765, 714] width 85 height 29
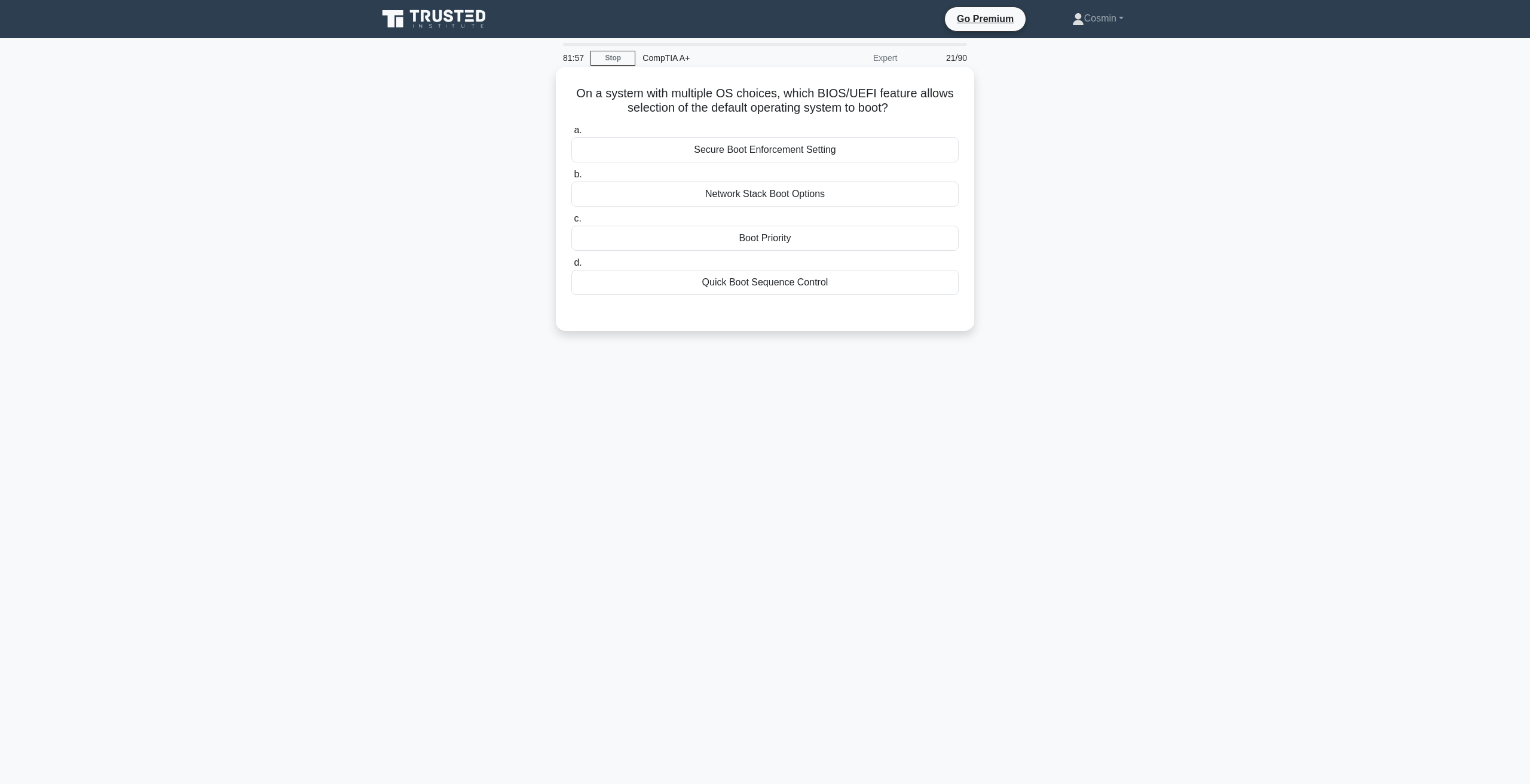
click at [739, 237] on div "Boot Priority" at bounding box center [765, 238] width 387 height 25
click at [572, 223] on input "c. Boot Priority" at bounding box center [572, 218] width 0 height 7
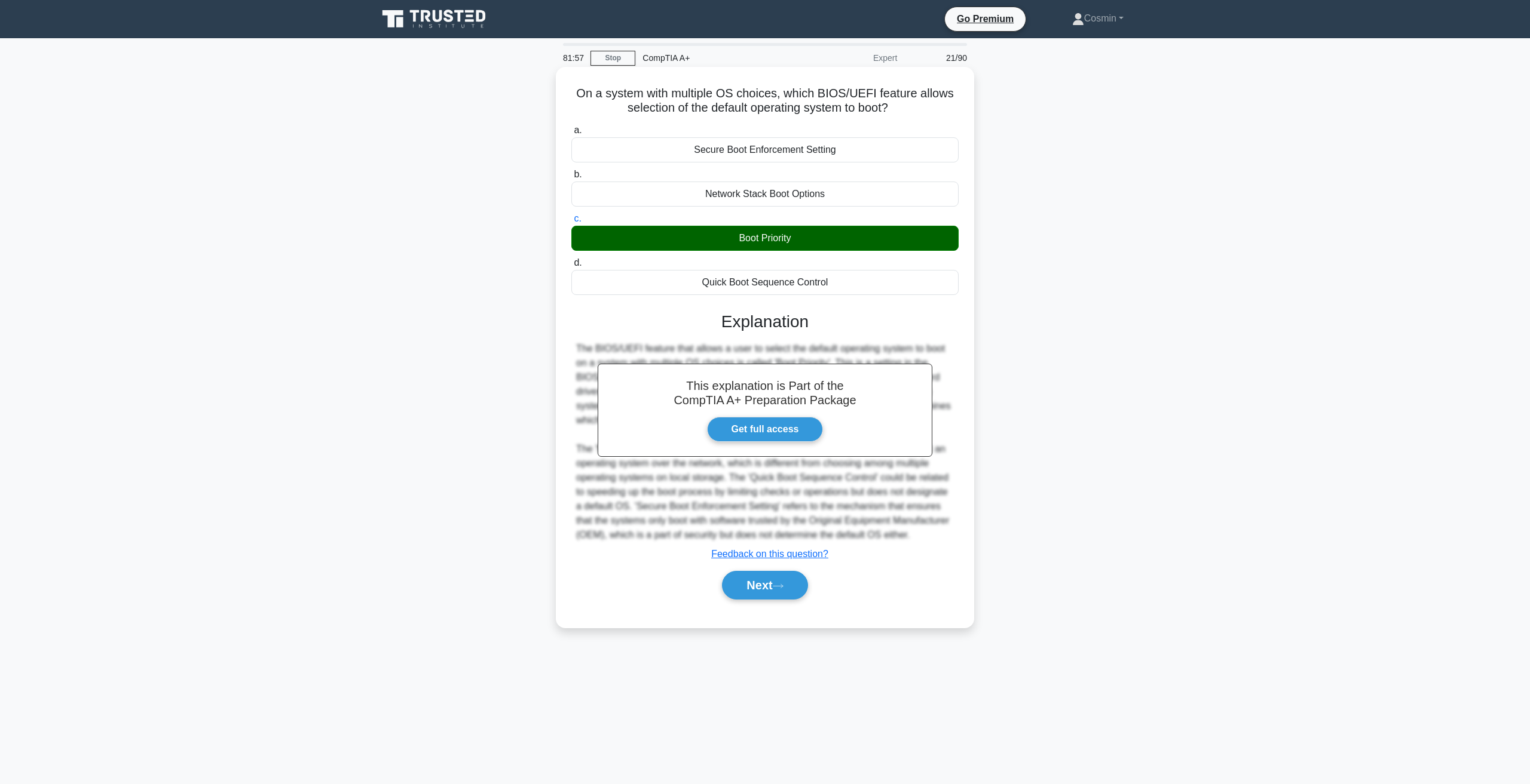
click at [778, 603] on div "Next" at bounding box center [765, 585] width 387 height 38
click at [778, 596] on button "Next" at bounding box center [765, 585] width 85 height 29
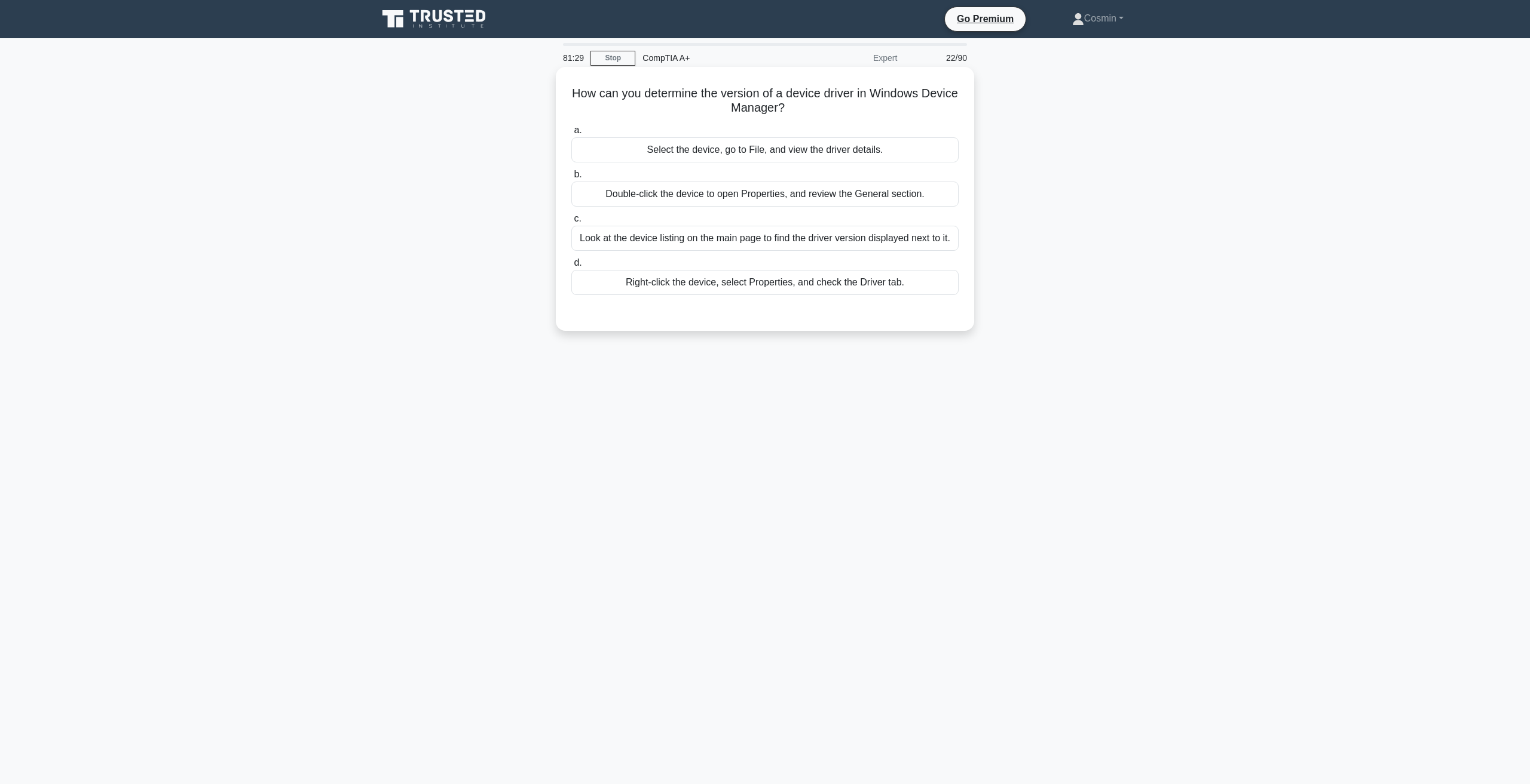
click at [824, 290] on div "Right-click the device, select Properties, and check the Driver tab." at bounding box center [765, 282] width 387 height 25
click at [572, 267] on input "d. Right-click the device, select Properties, and check the Driver tab." at bounding box center [572, 262] width 0 height 7
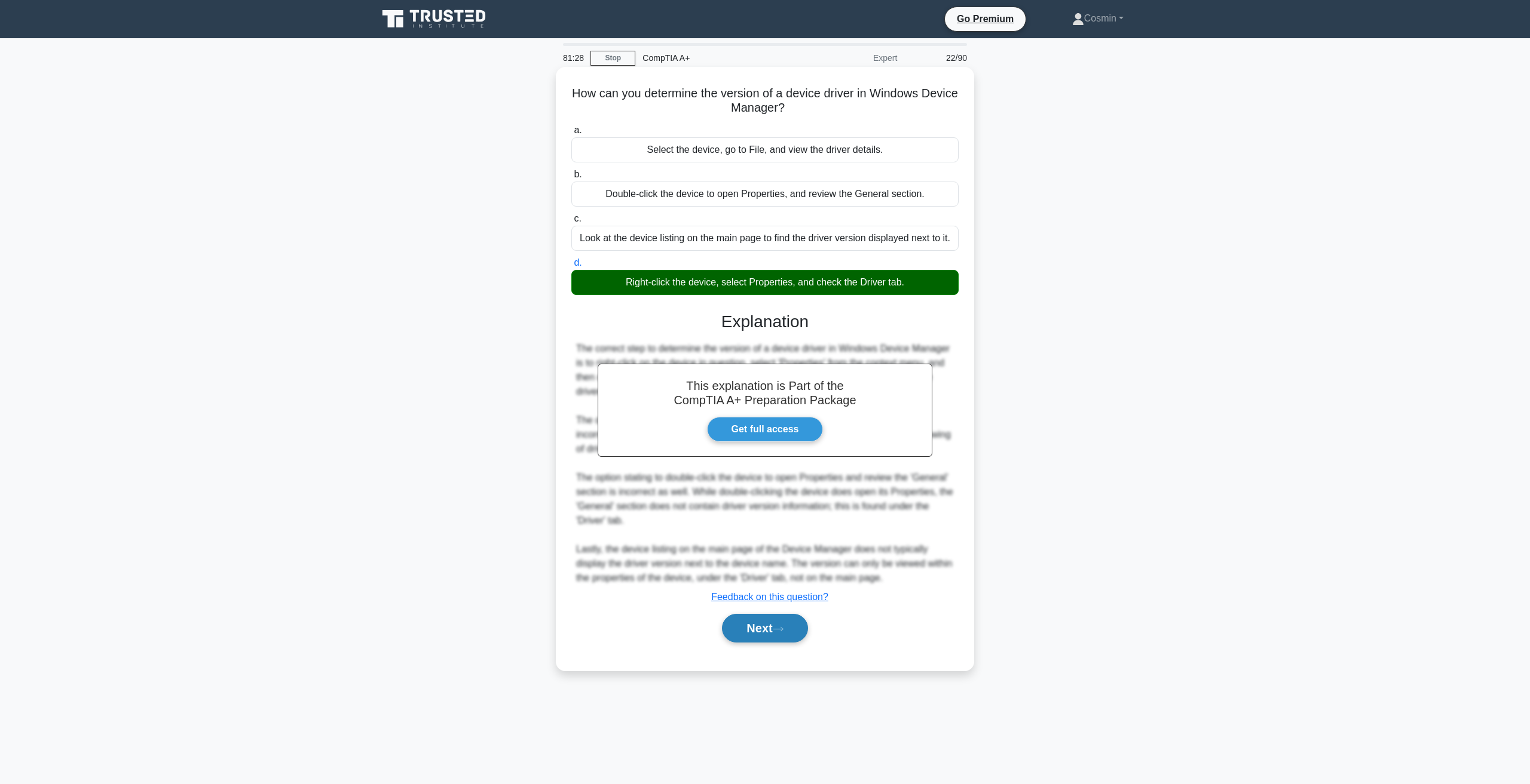
click at [765, 638] on button "Next" at bounding box center [765, 628] width 85 height 29
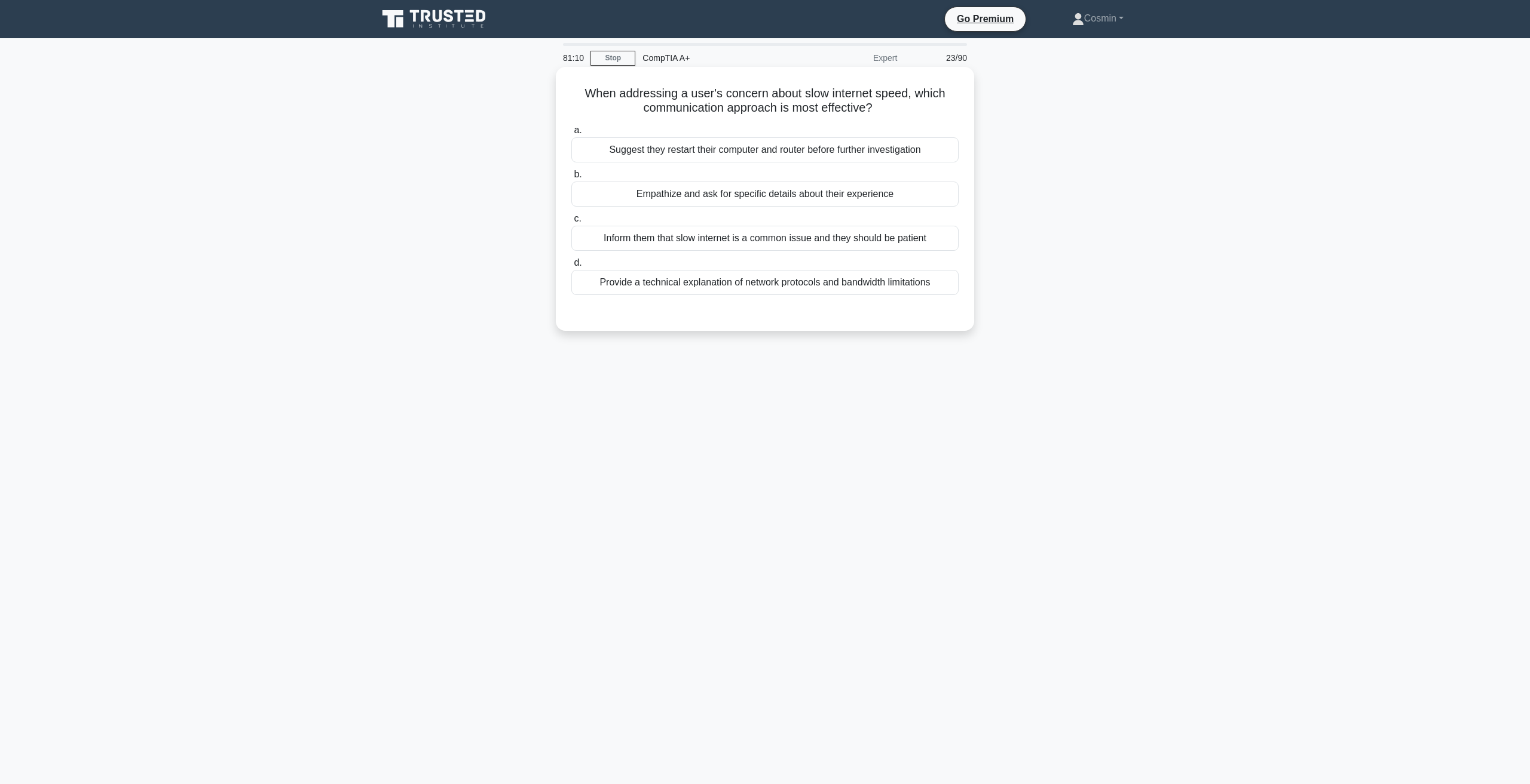
click at [735, 190] on div "Empathize and ask for specific details about their experience" at bounding box center [765, 194] width 387 height 25
click at [572, 178] on input "b. Empathize and ask for specific details about their experience" at bounding box center [572, 174] width 0 height 7
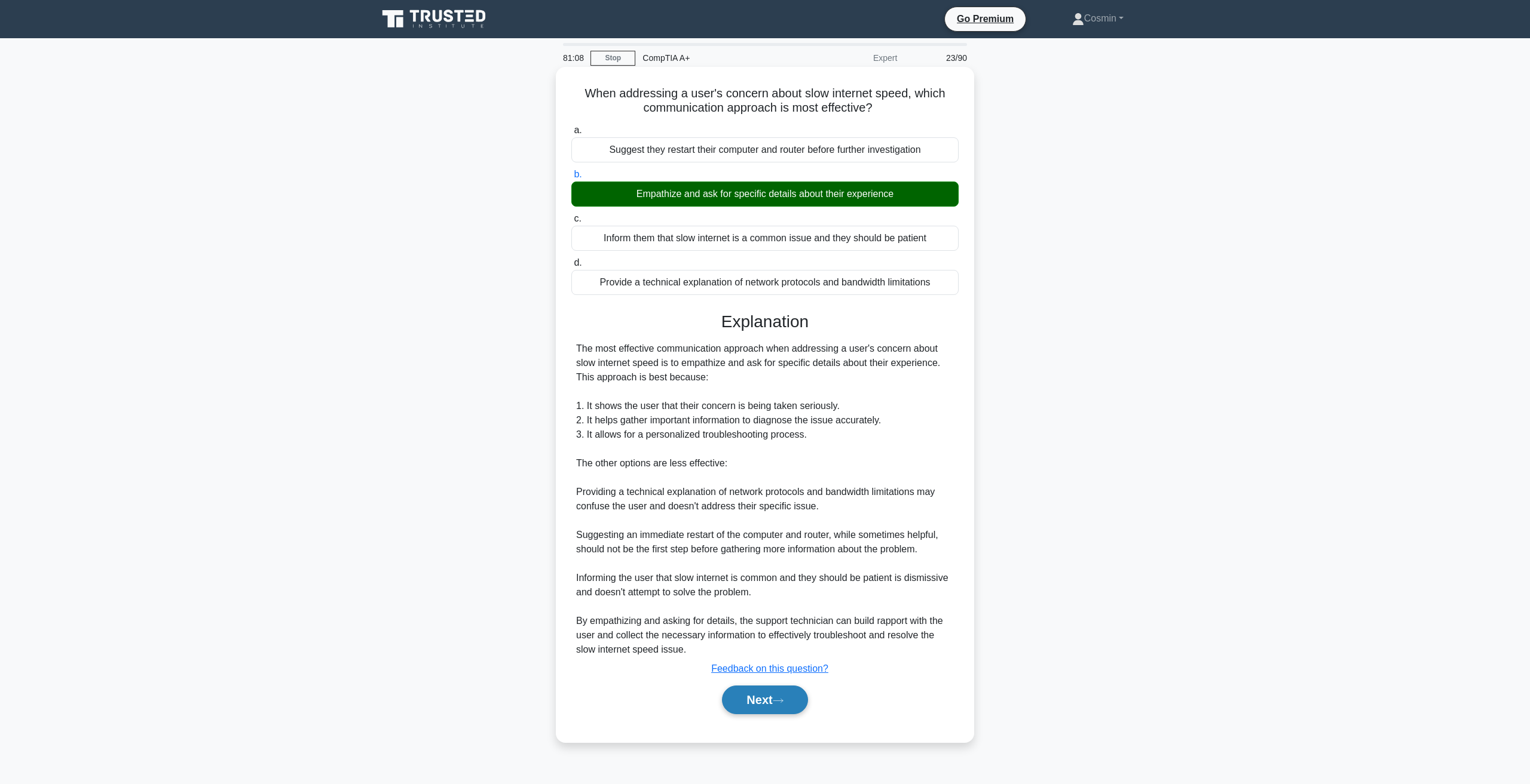
click at [766, 704] on button "Next" at bounding box center [765, 700] width 85 height 29
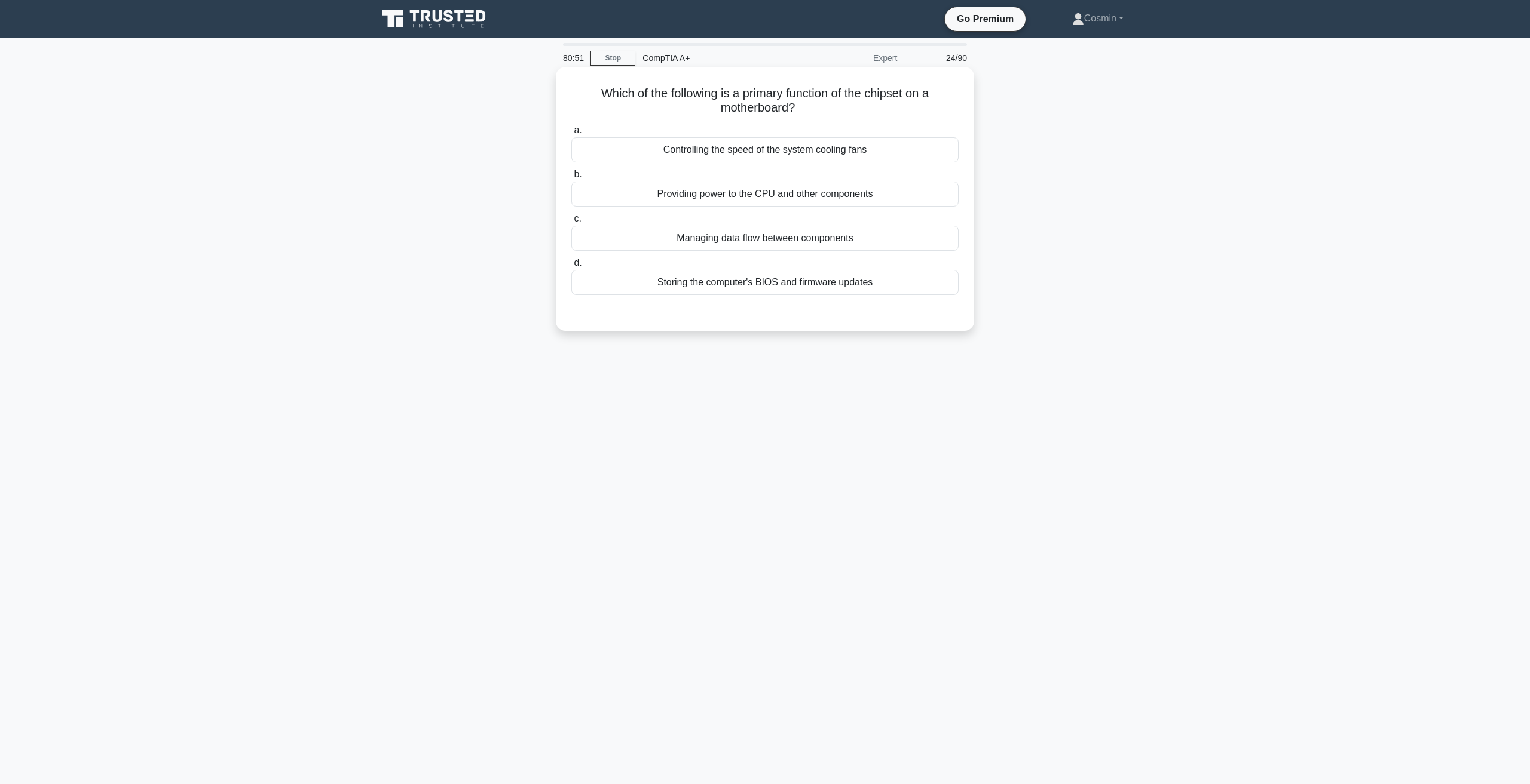
click at [675, 240] on div "Managing data flow between components" at bounding box center [765, 238] width 387 height 25
click at [572, 223] on input "c. Managing data flow between components" at bounding box center [572, 218] width 0 height 7
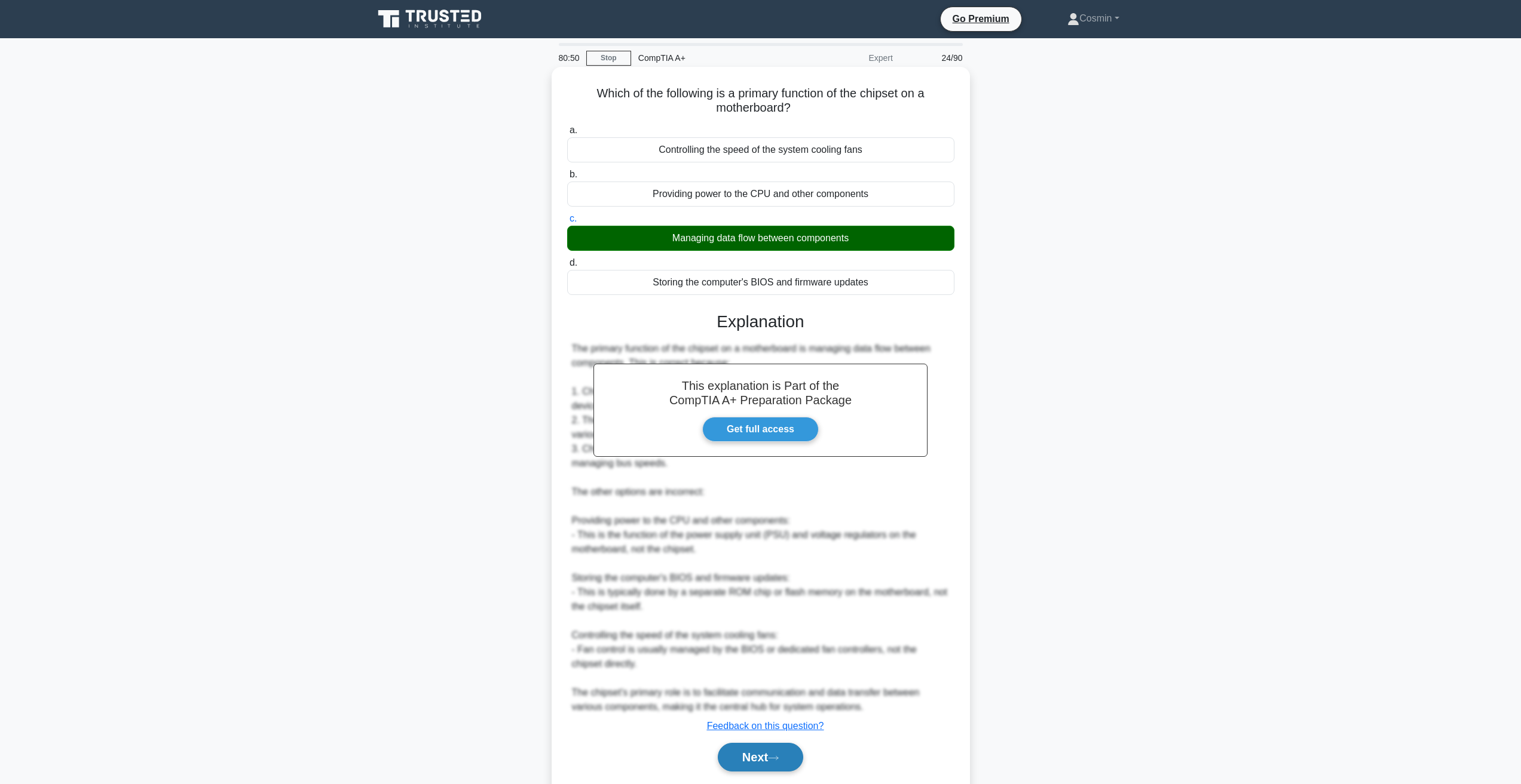
click at [749, 762] on button "Next" at bounding box center [760, 757] width 85 height 29
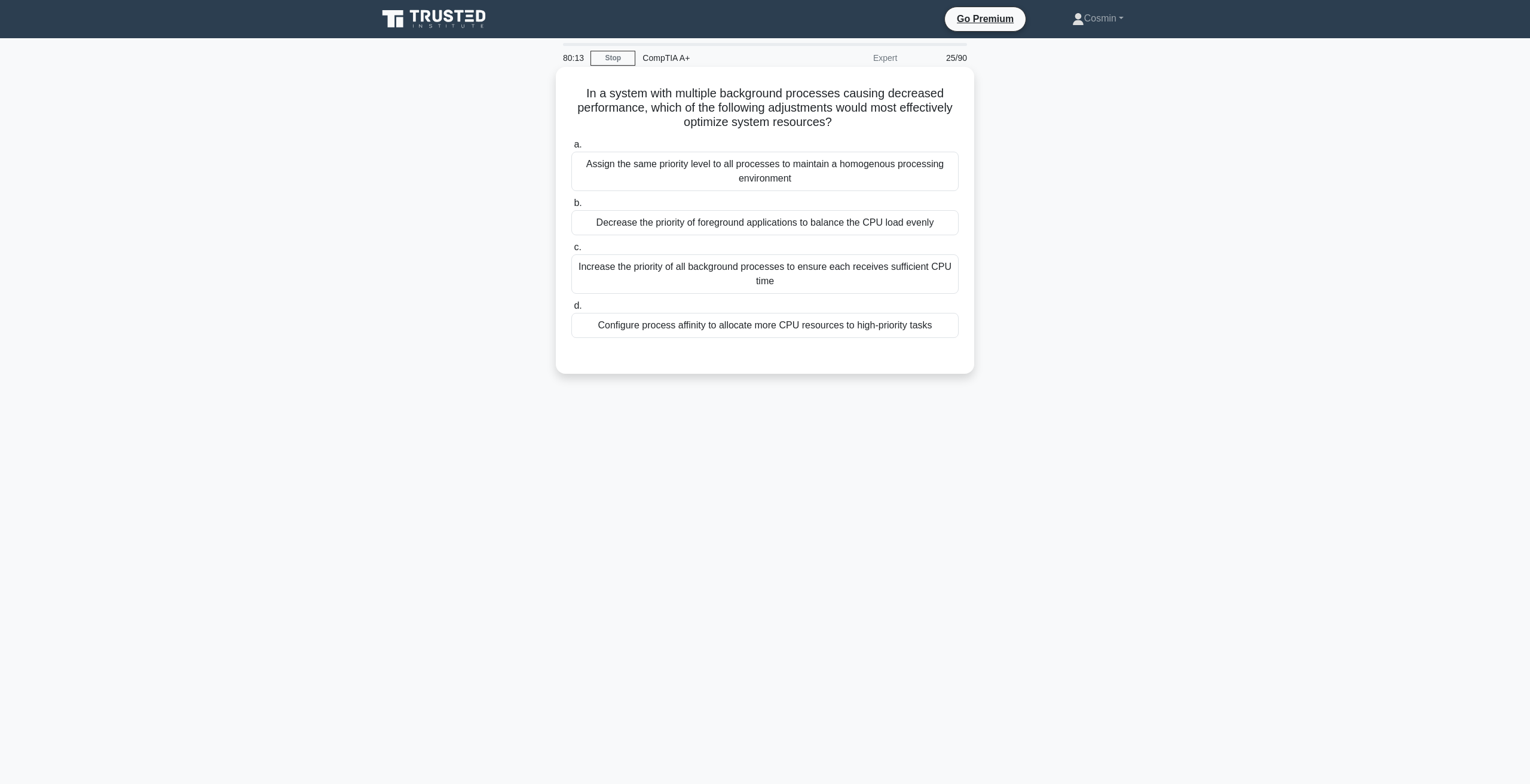
click at [871, 331] on div "Configure process affinity to allocate more CPU resources to high-priority tasks" at bounding box center [765, 325] width 387 height 25
click at [572, 310] on input "d. Configure process affinity to allocate more CPU resources to high-priority t…" at bounding box center [572, 306] width 0 height 7
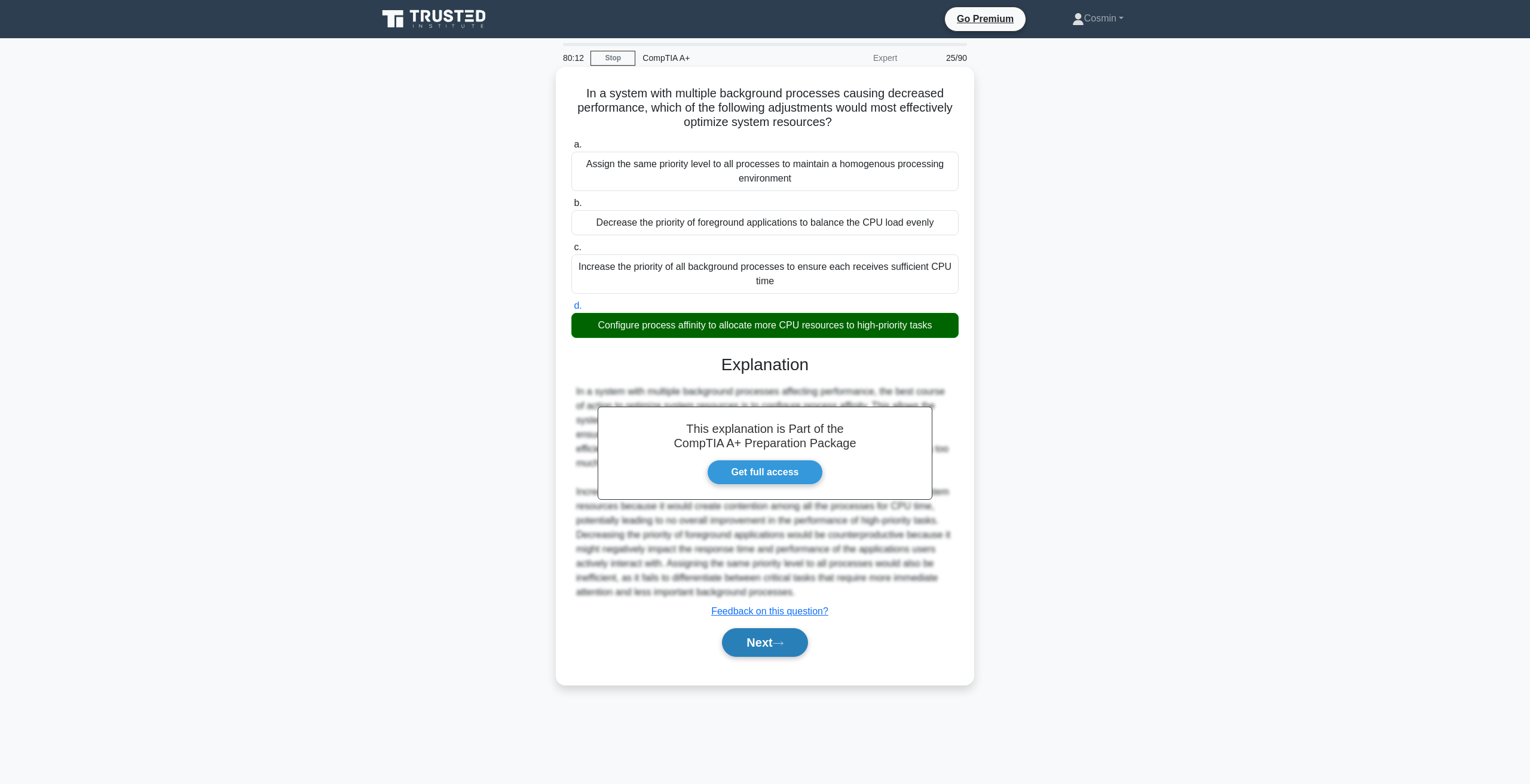
click at [784, 636] on button "Next" at bounding box center [765, 643] width 85 height 29
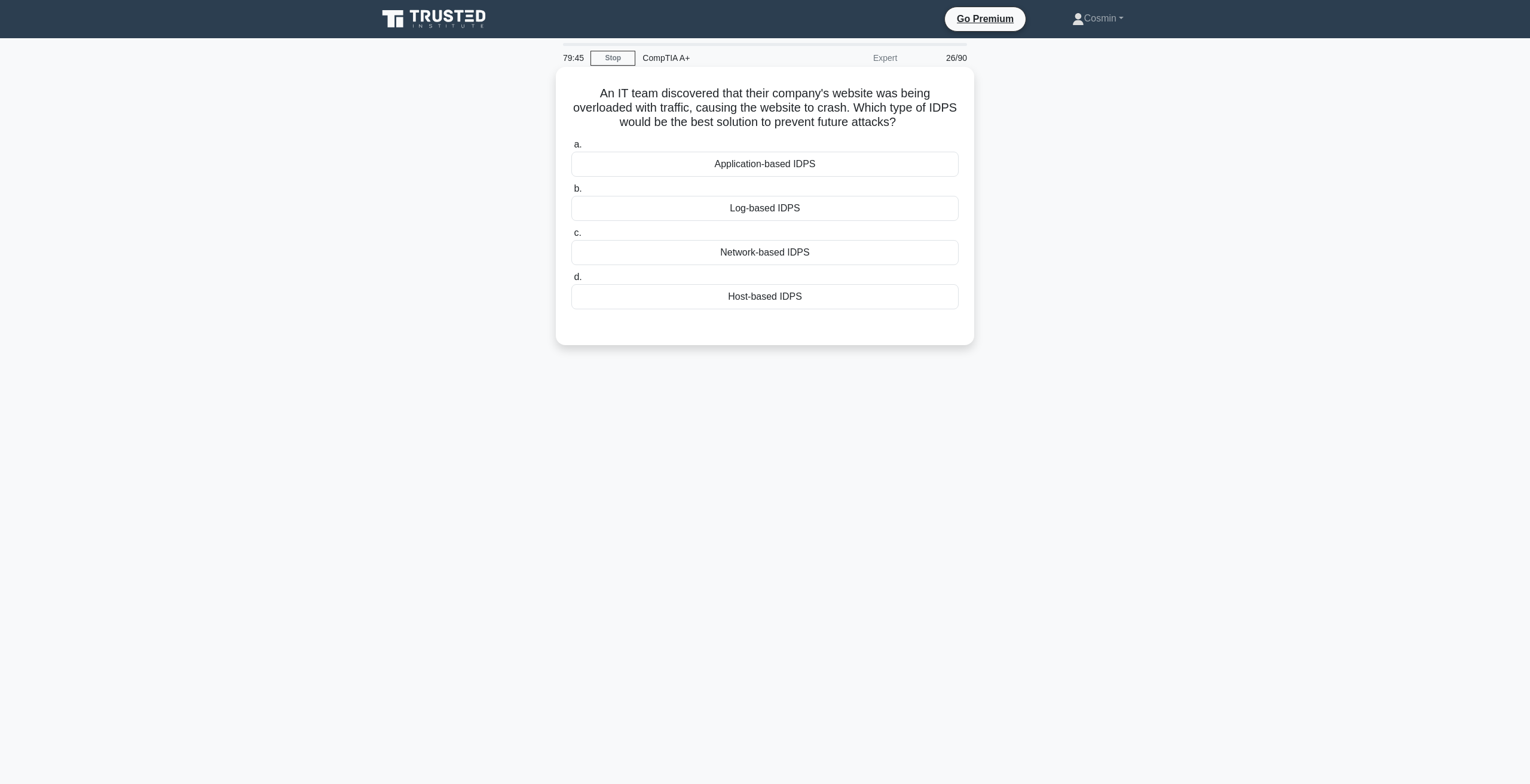
click at [779, 161] on div "Application-based IDPS" at bounding box center [765, 164] width 387 height 25
click at [572, 149] on input "a. Application-based IDPS" at bounding box center [572, 144] width 0 height 7
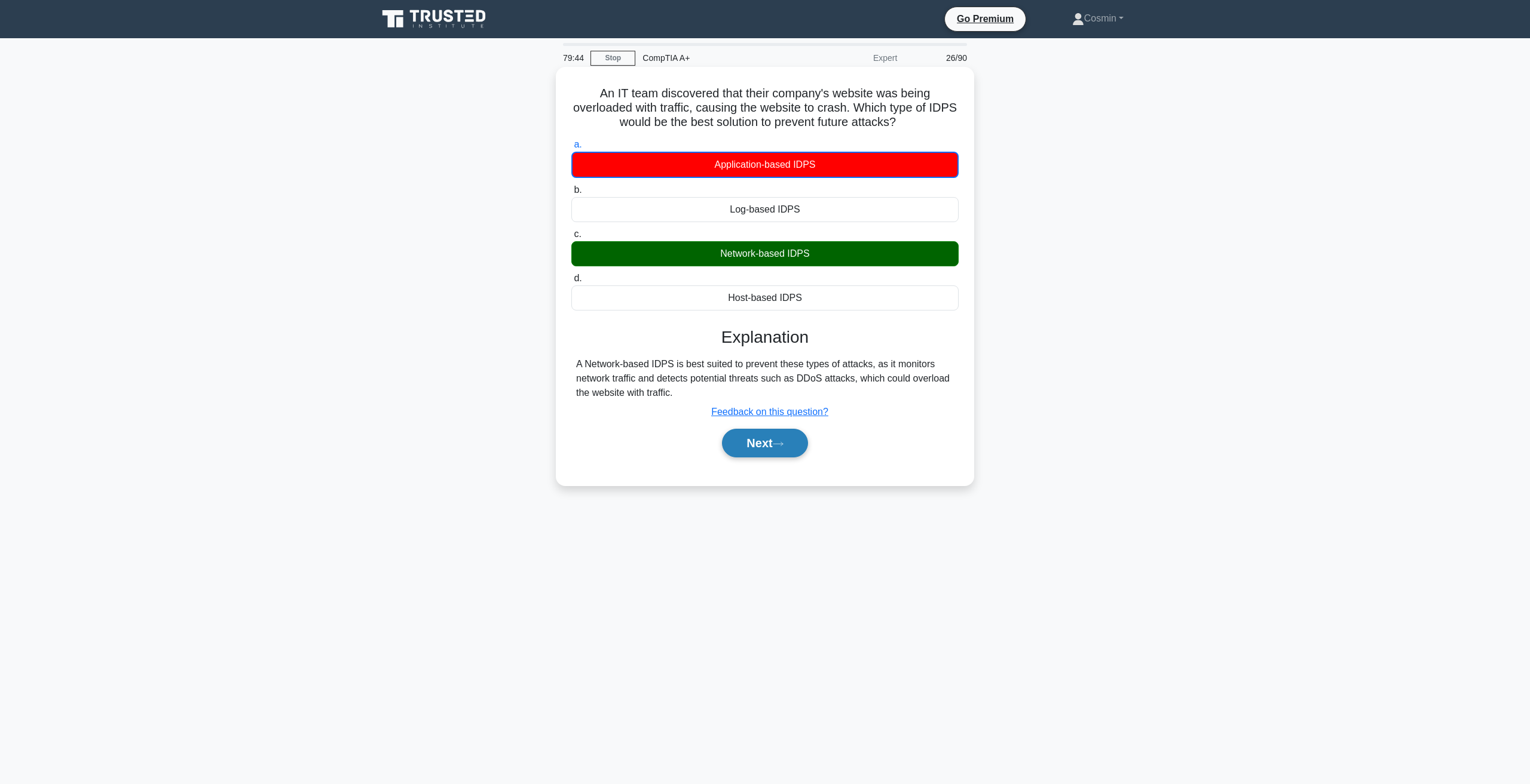
click at [766, 449] on button "Next" at bounding box center [765, 443] width 85 height 29
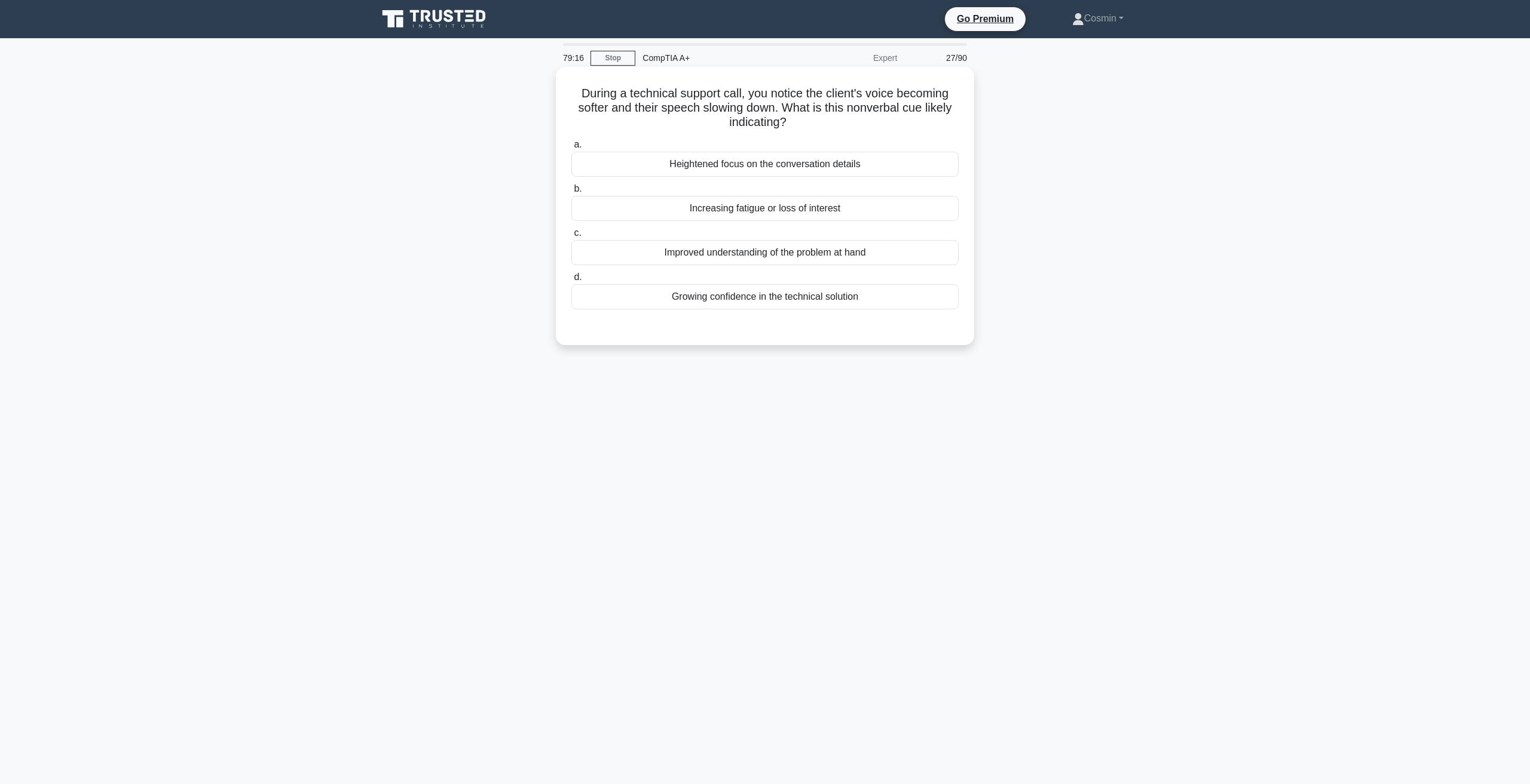
click at [747, 211] on div "Increasing fatigue or loss of interest" at bounding box center [765, 208] width 387 height 25
click at [572, 193] on input "b. Increasing fatigue or loss of interest" at bounding box center [572, 189] width 0 height 7
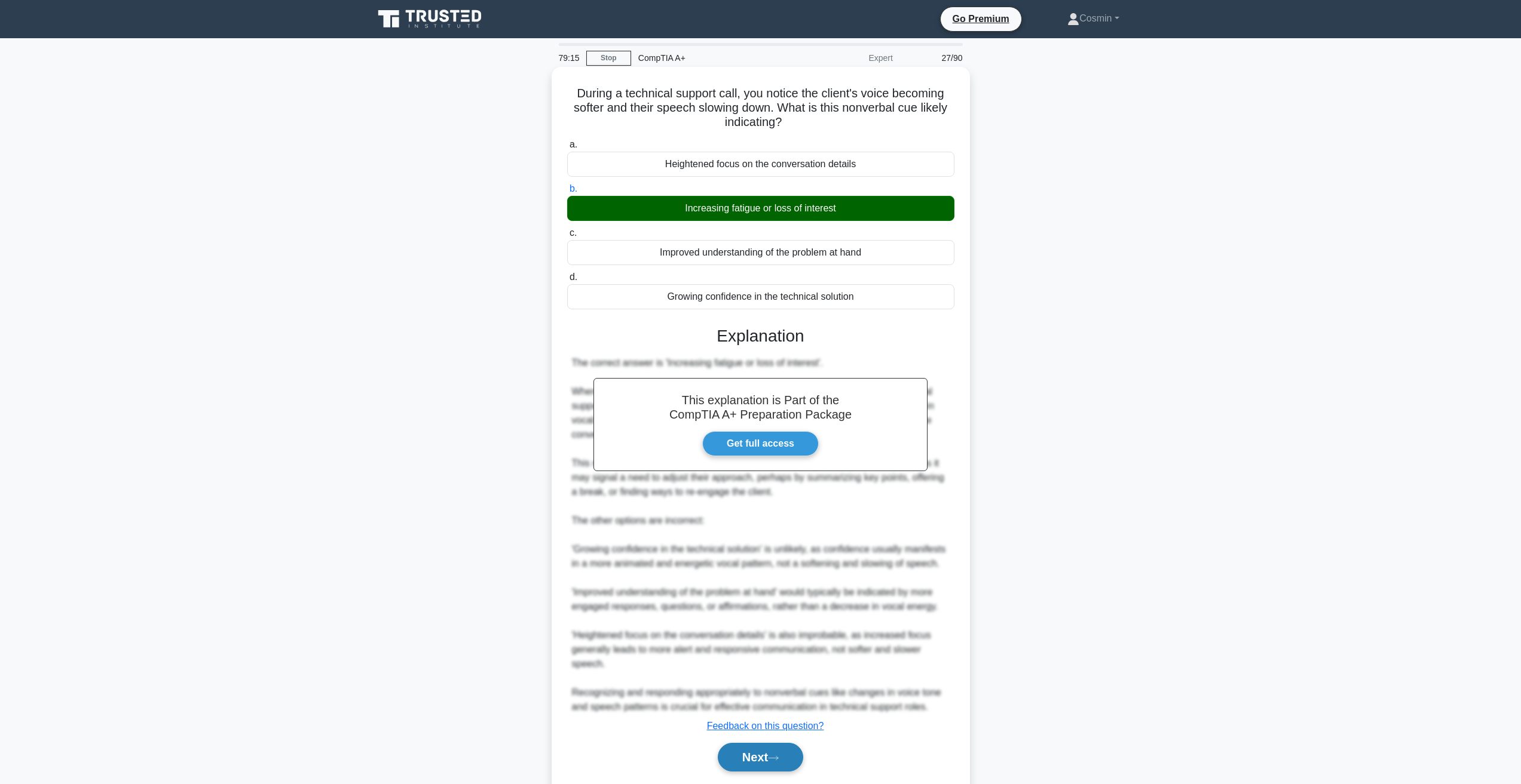
click at [754, 750] on button "Next" at bounding box center [760, 757] width 85 height 29
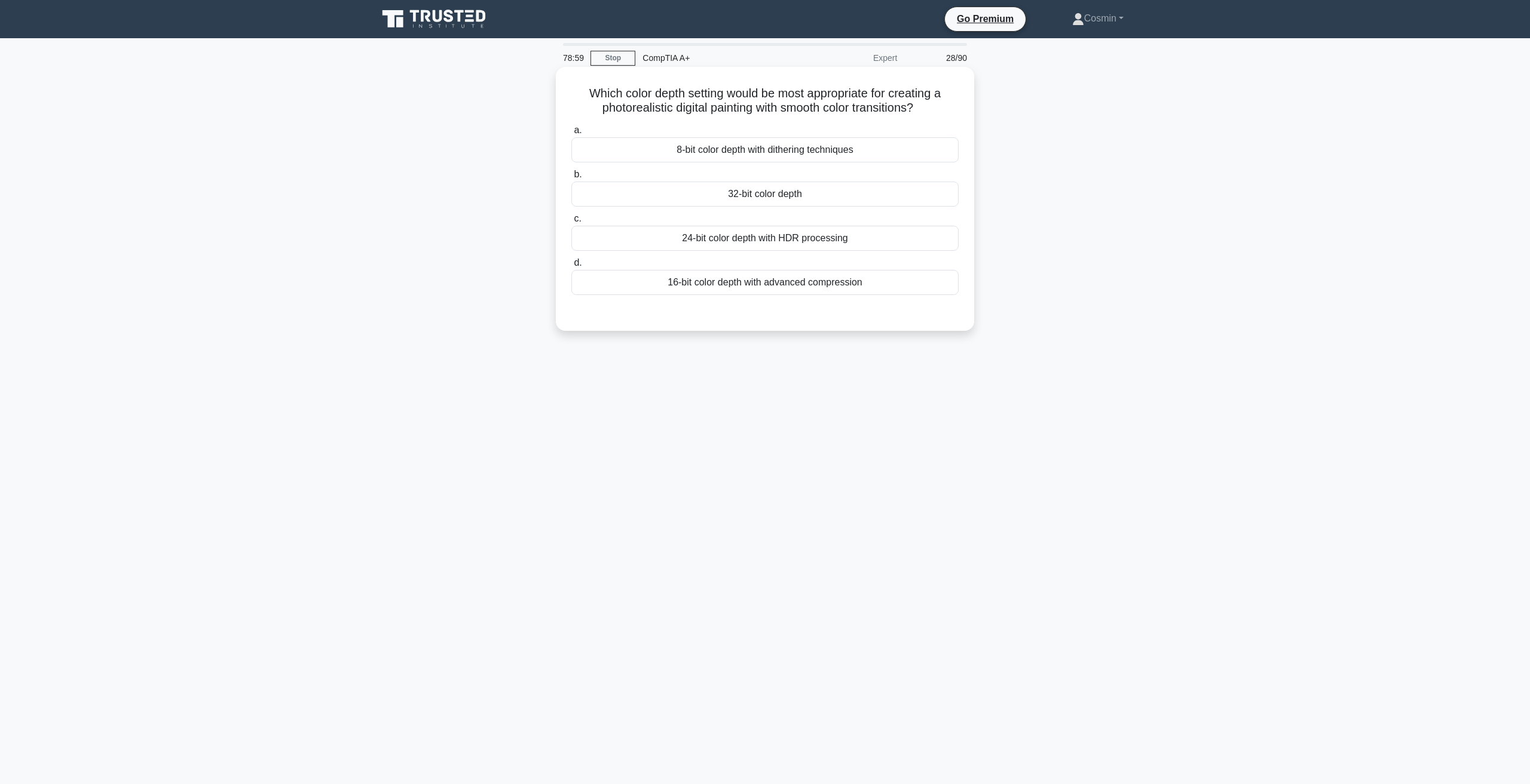
click at [778, 198] on div "32-bit color depth" at bounding box center [765, 194] width 387 height 25
click at [572, 178] on input "b. 32-bit color depth" at bounding box center [572, 174] width 0 height 7
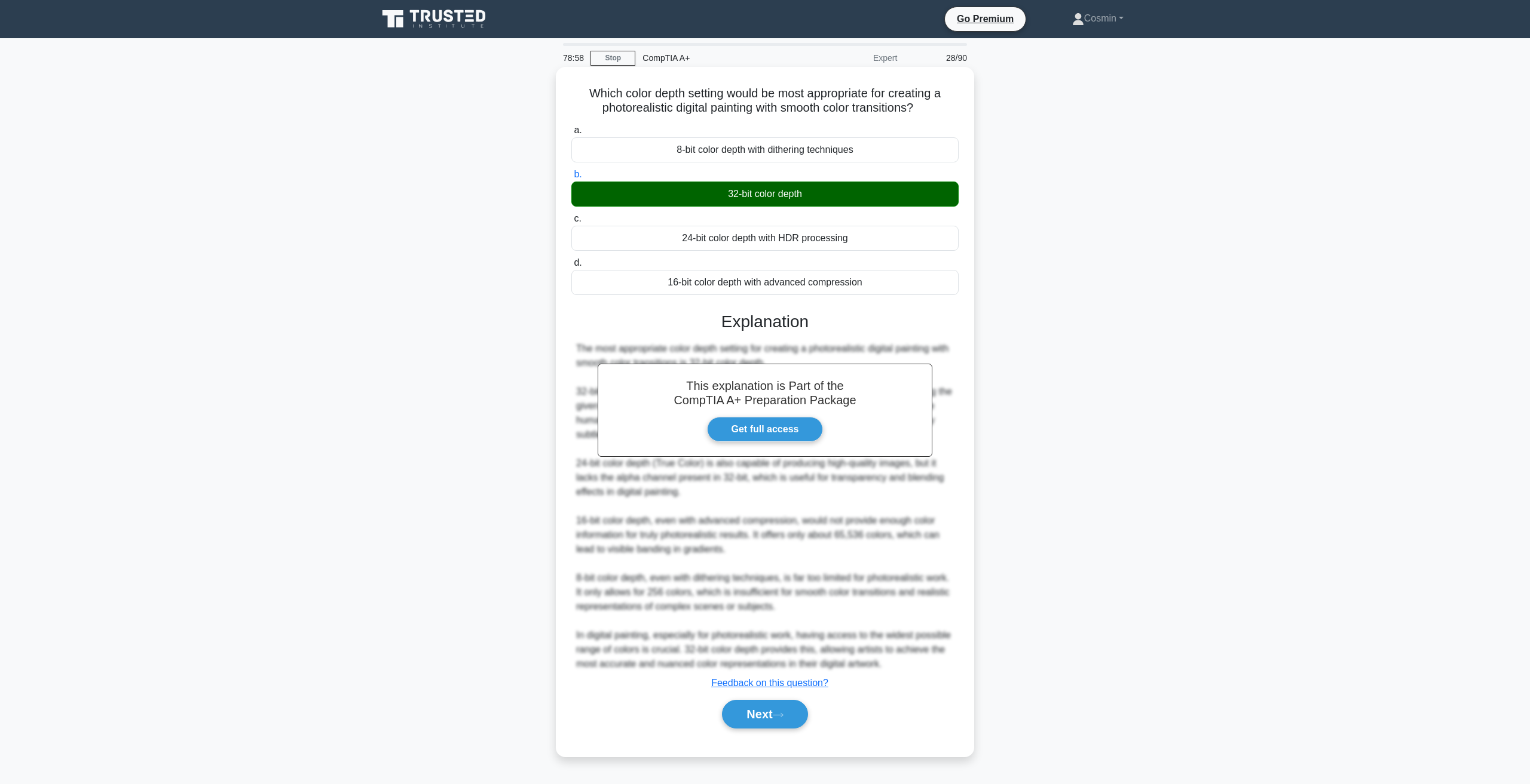
drag, startPoint x: 778, startPoint y: 702, endPoint x: 771, endPoint y: 700, distance: 7.3
click at [772, 700] on div "Next" at bounding box center [765, 715] width 387 height 38
click at [750, 720] on button "Next" at bounding box center [765, 714] width 85 height 29
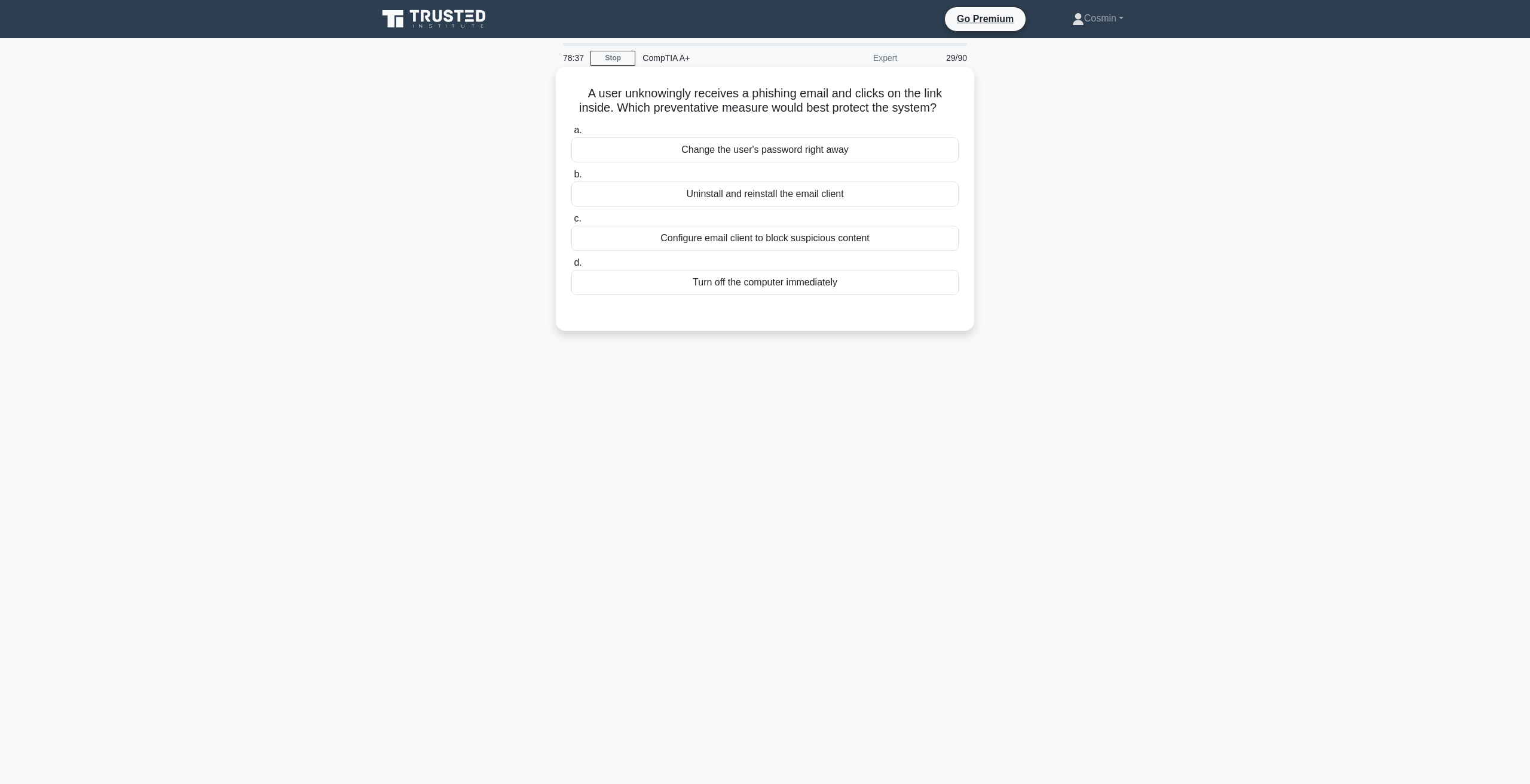
click at [814, 292] on div "Turn off the computer immediately" at bounding box center [765, 282] width 387 height 25
click at [572, 267] on input "d. Turn off the computer immediately" at bounding box center [572, 262] width 0 height 7
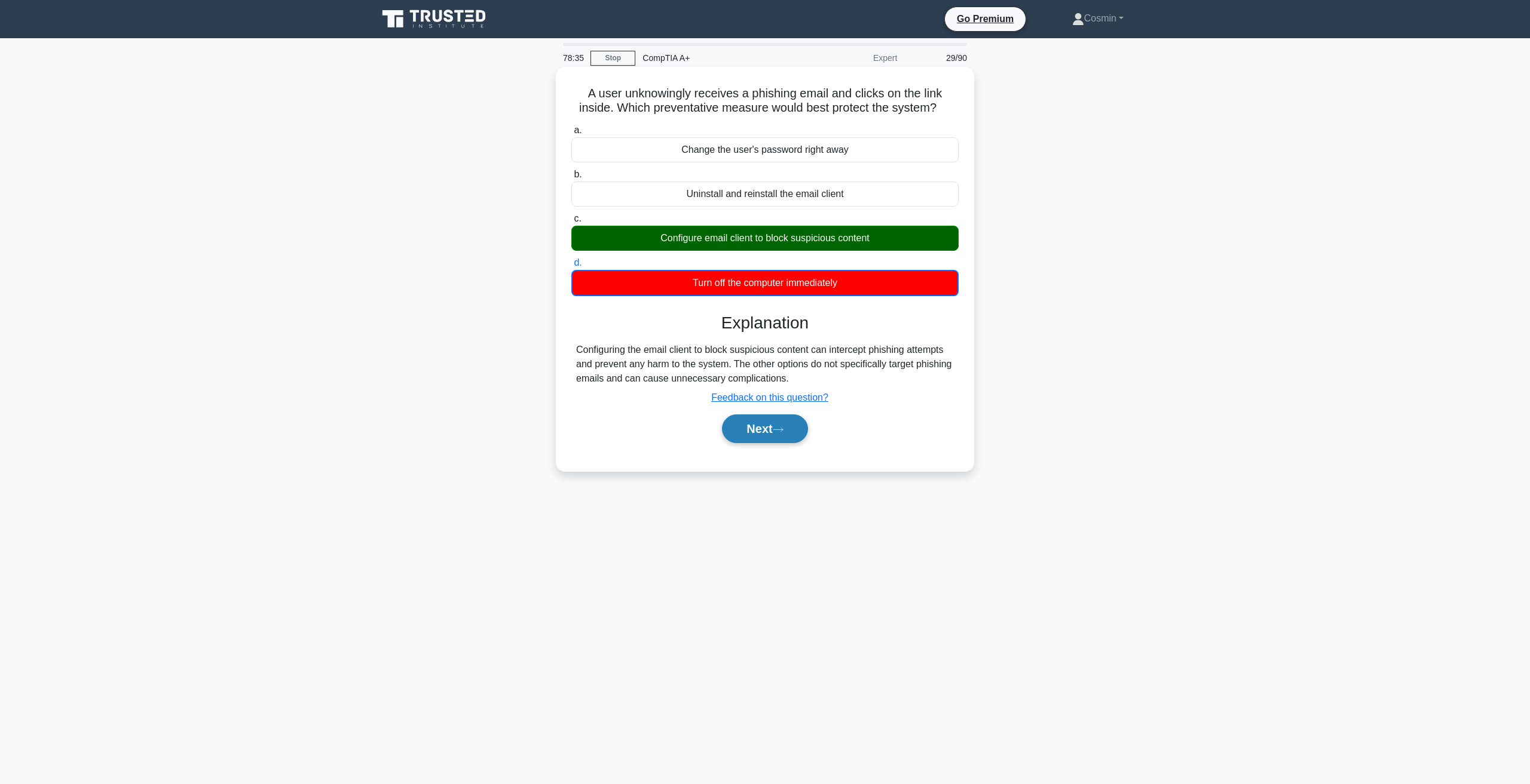
click at [783, 432] on icon at bounding box center [778, 430] width 11 height 7
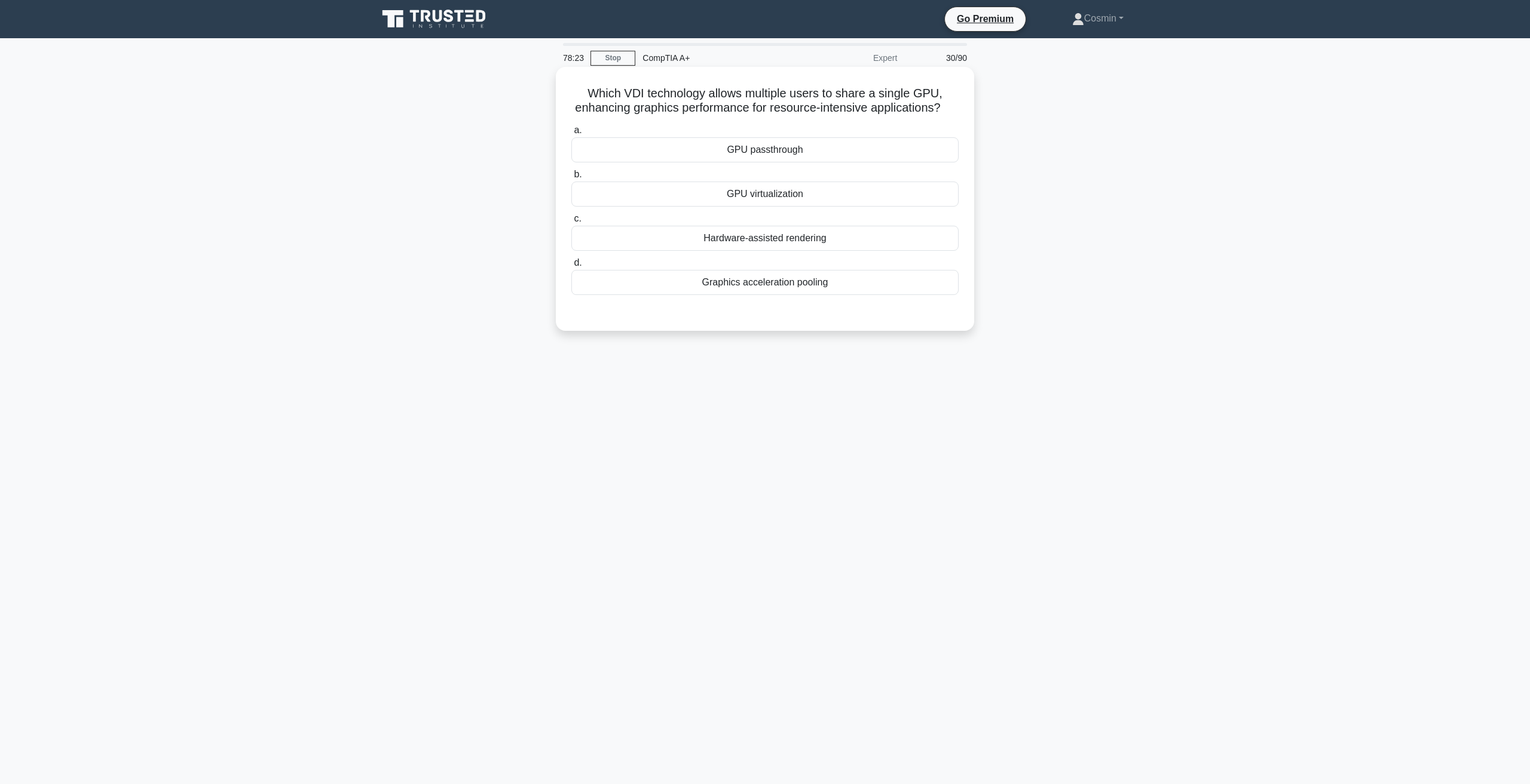
click at [779, 207] on div "GPU virtualization" at bounding box center [765, 194] width 387 height 25
click at [572, 178] on input "b. GPU virtualization" at bounding box center [572, 174] width 0 height 7
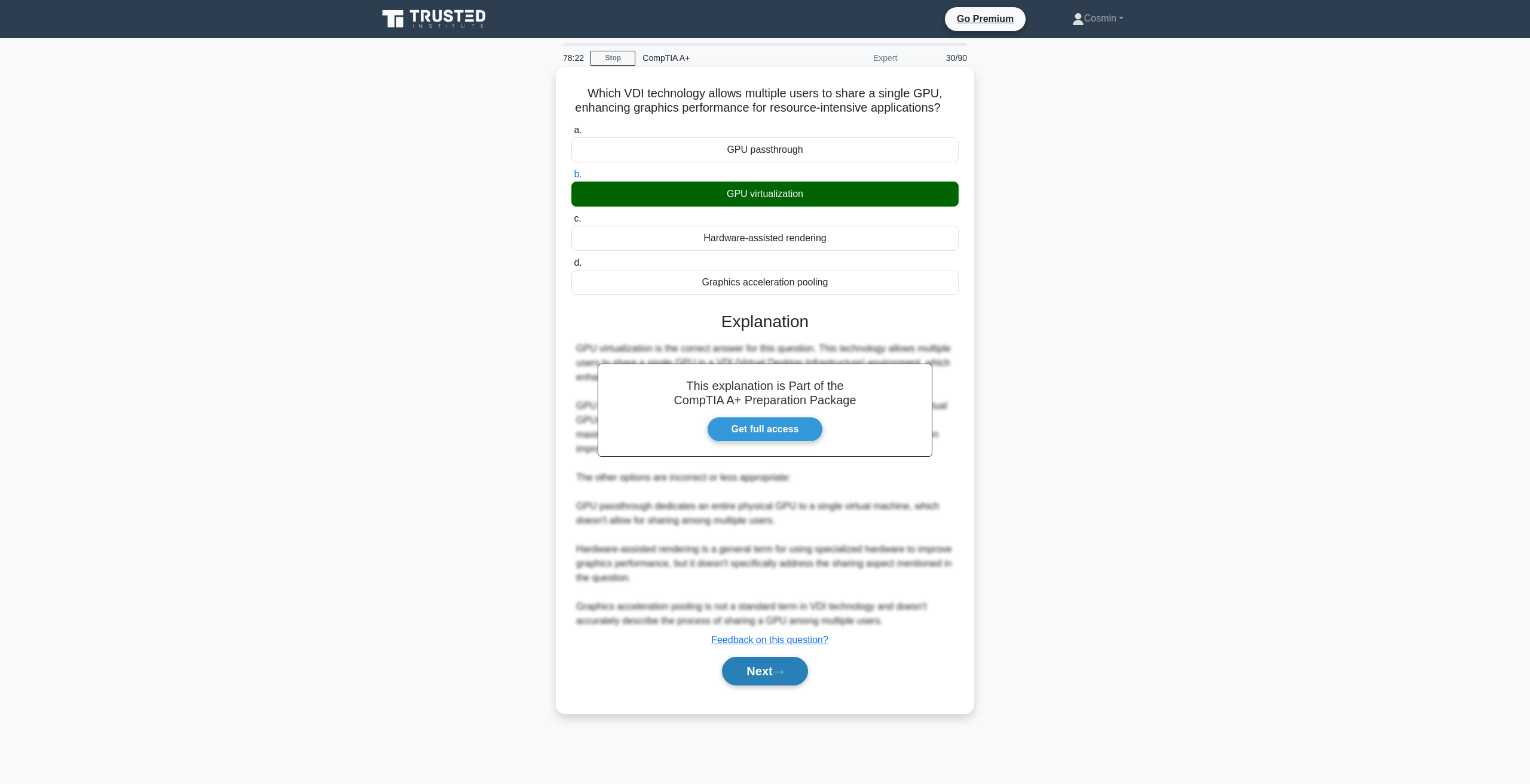
click at [783, 675] on icon at bounding box center [778, 672] width 11 height 7
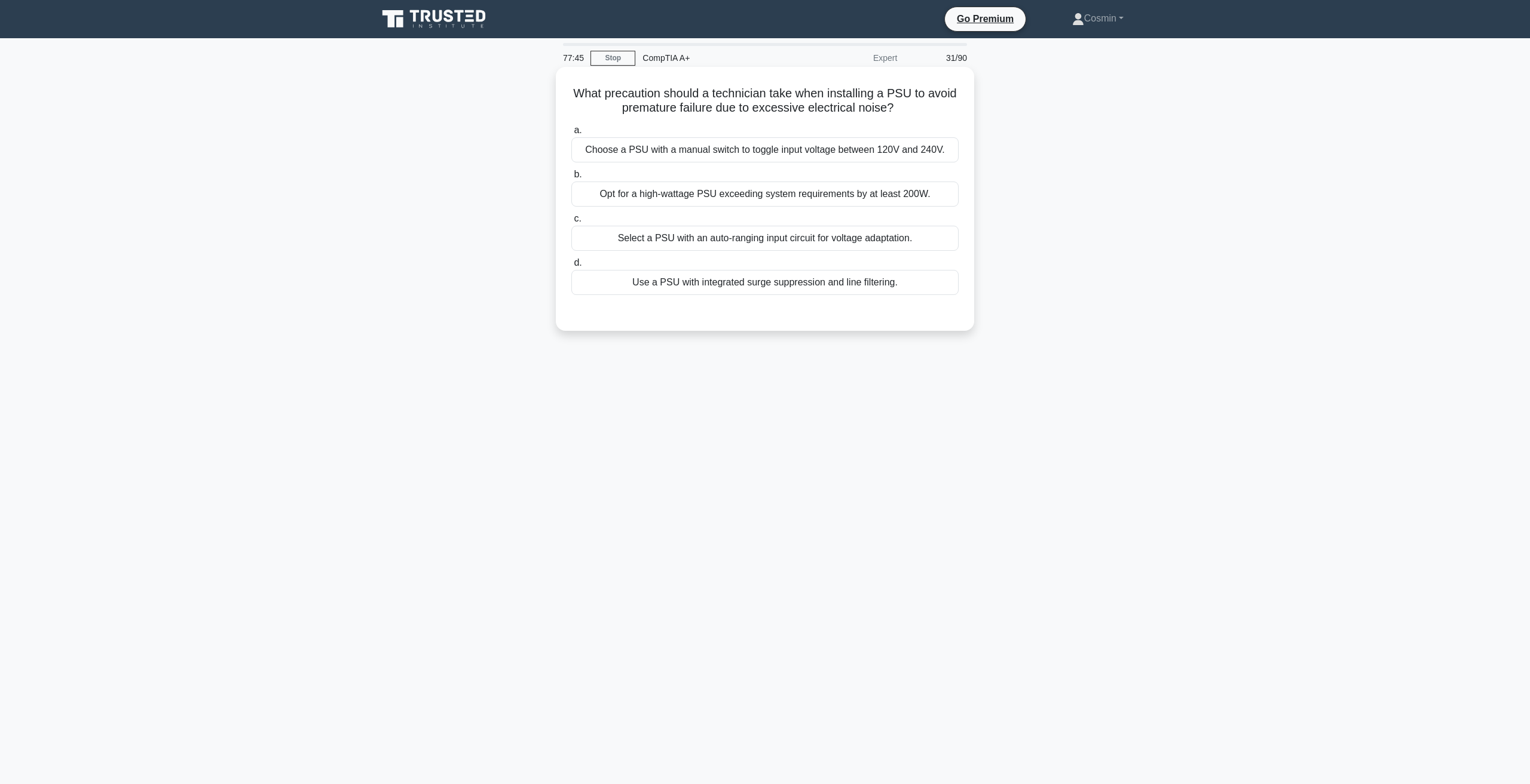
click at [884, 279] on div "Use a PSU with integrated surge suppression and line filtering." at bounding box center [765, 282] width 387 height 25
click at [572, 267] on input "d. Use a PSU with integrated surge suppression and line filtering." at bounding box center [572, 262] width 0 height 7
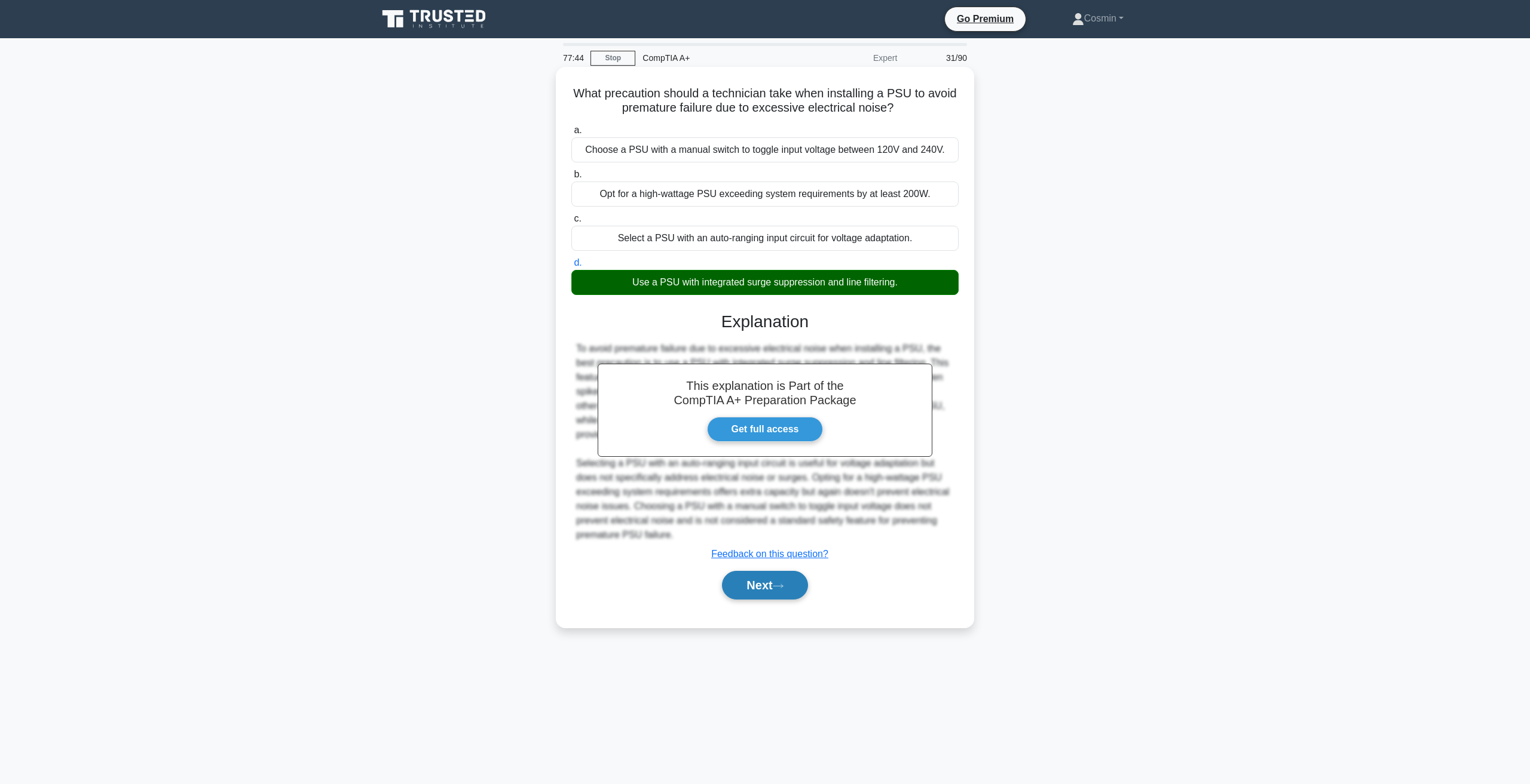
click at [783, 589] on icon at bounding box center [778, 586] width 11 height 7
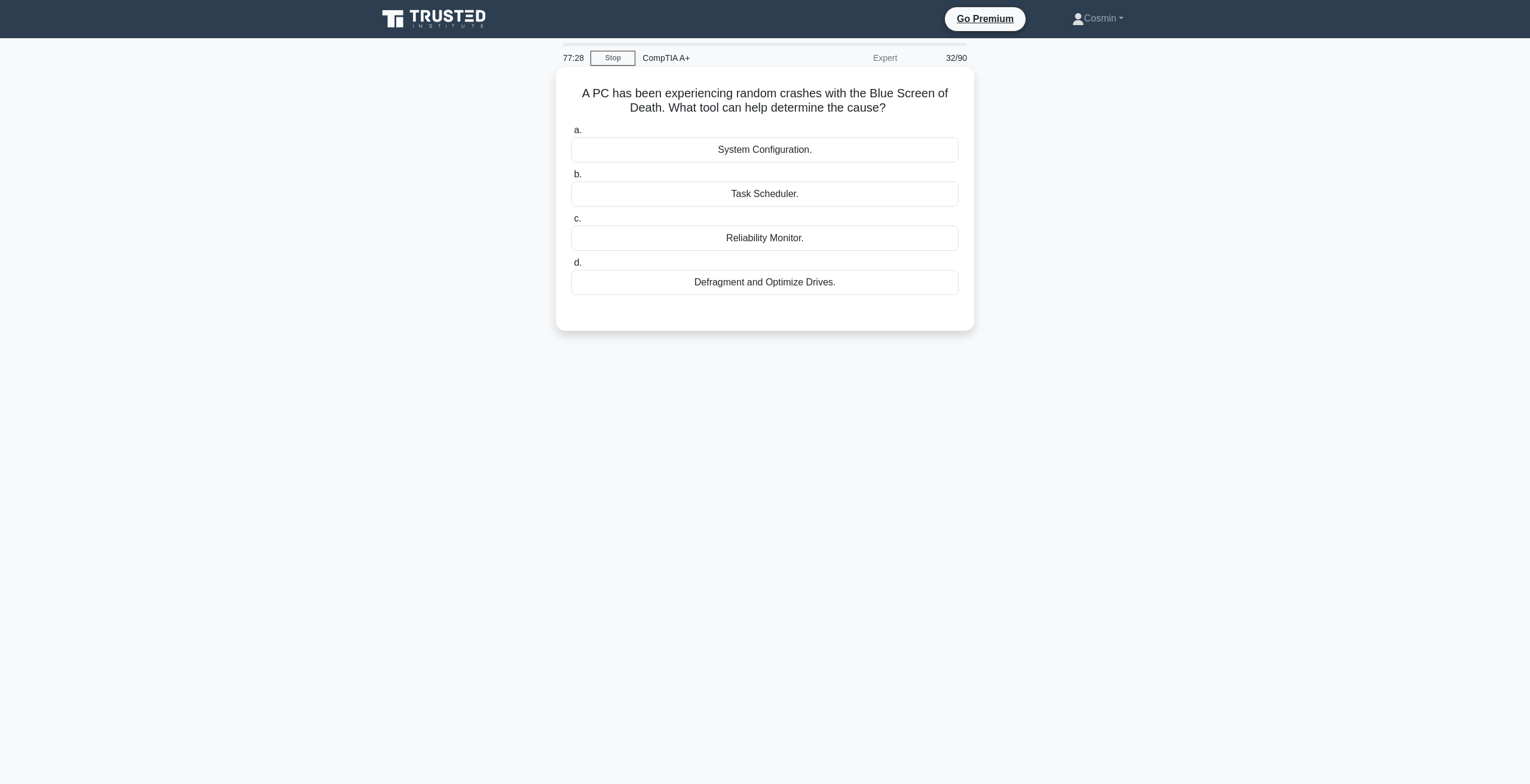
click at [725, 235] on div "Reliability Monitor." at bounding box center [765, 238] width 387 height 25
click at [572, 223] on input "c. Reliability Monitor." at bounding box center [572, 218] width 0 height 7
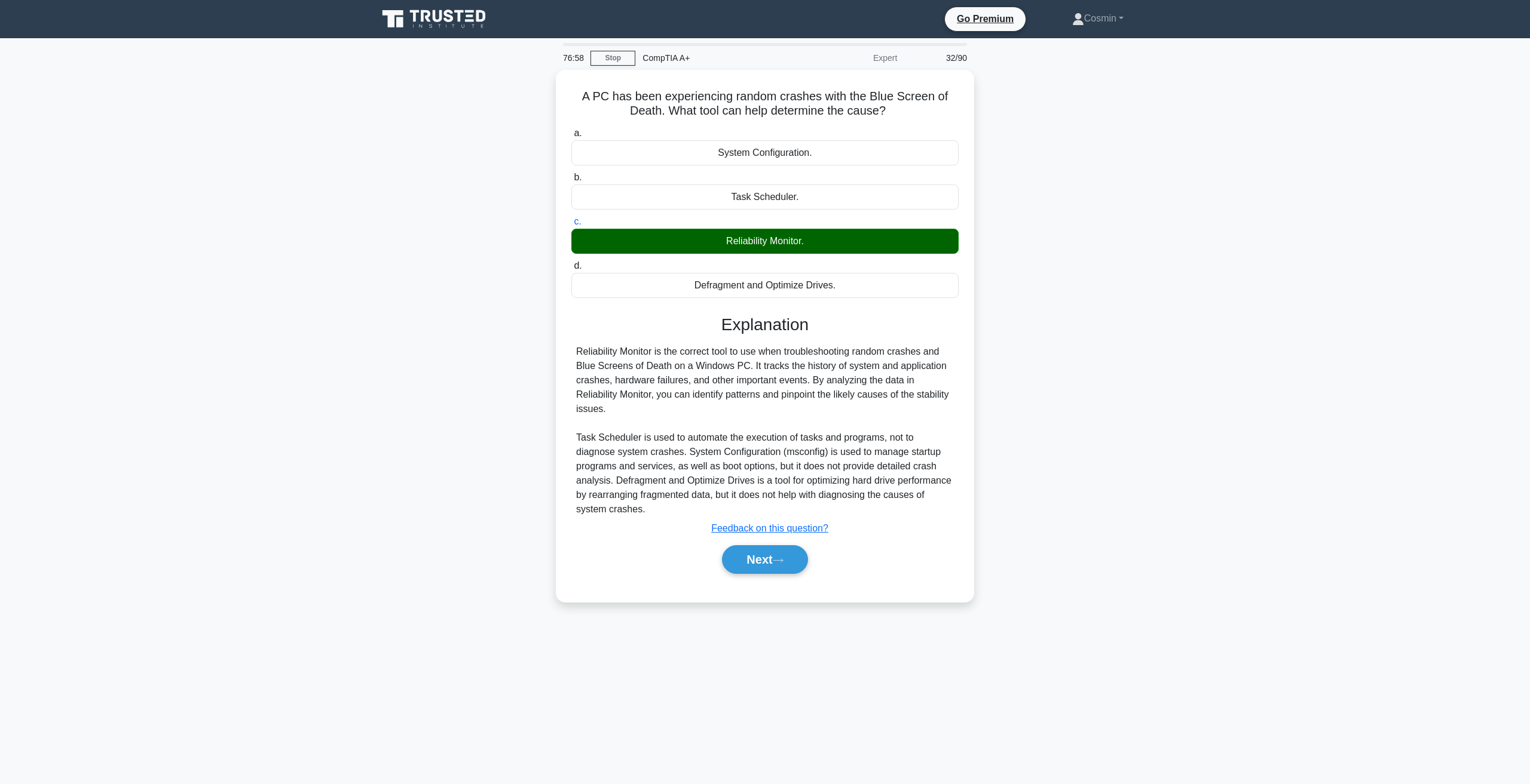
click at [1150, 393] on div "A PC has been experiencing random crashes with the Blue Screen of Death. What t…" at bounding box center [765, 343] width 789 height 547
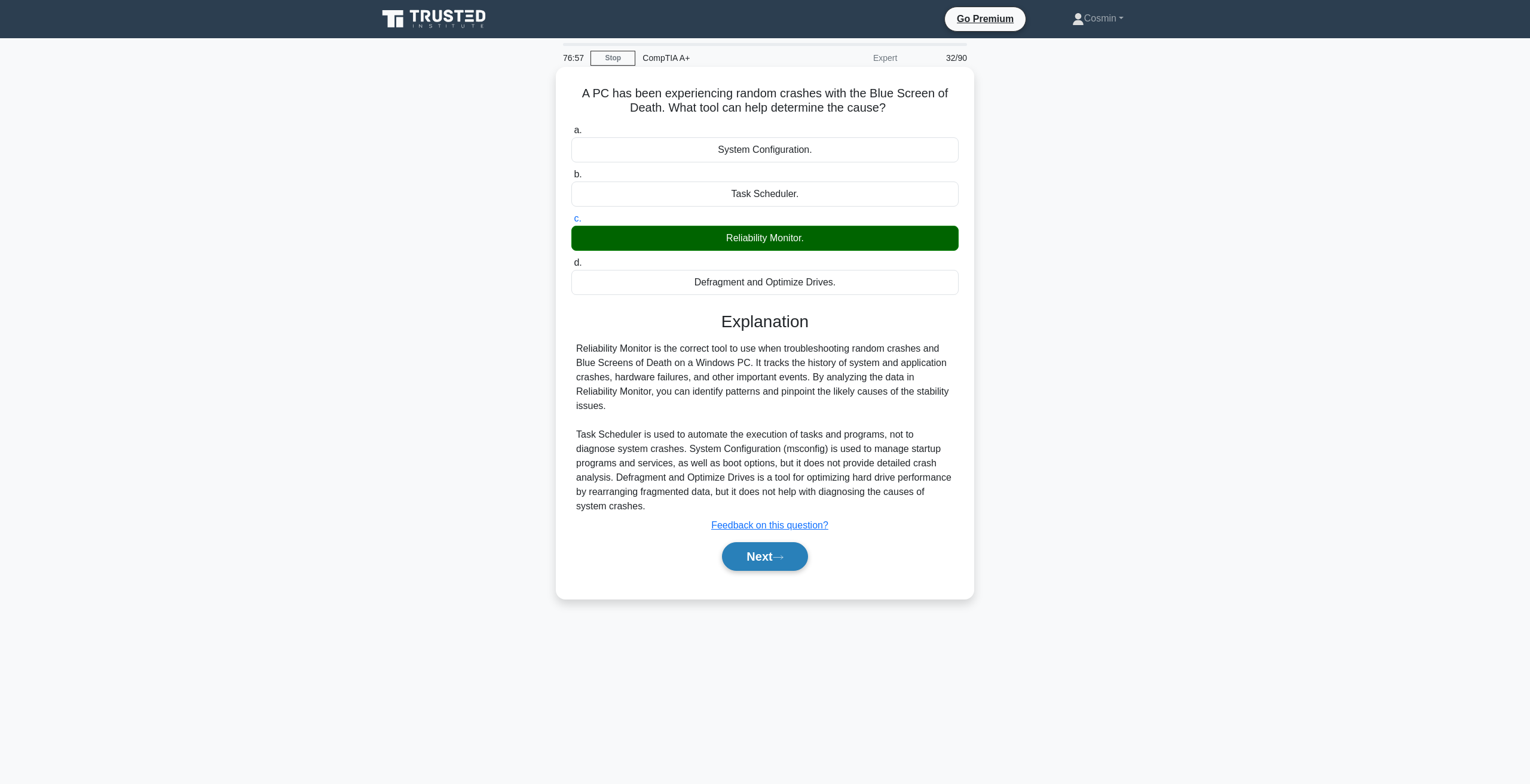
click at [774, 542] on button "Next" at bounding box center [765, 556] width 85 height 29
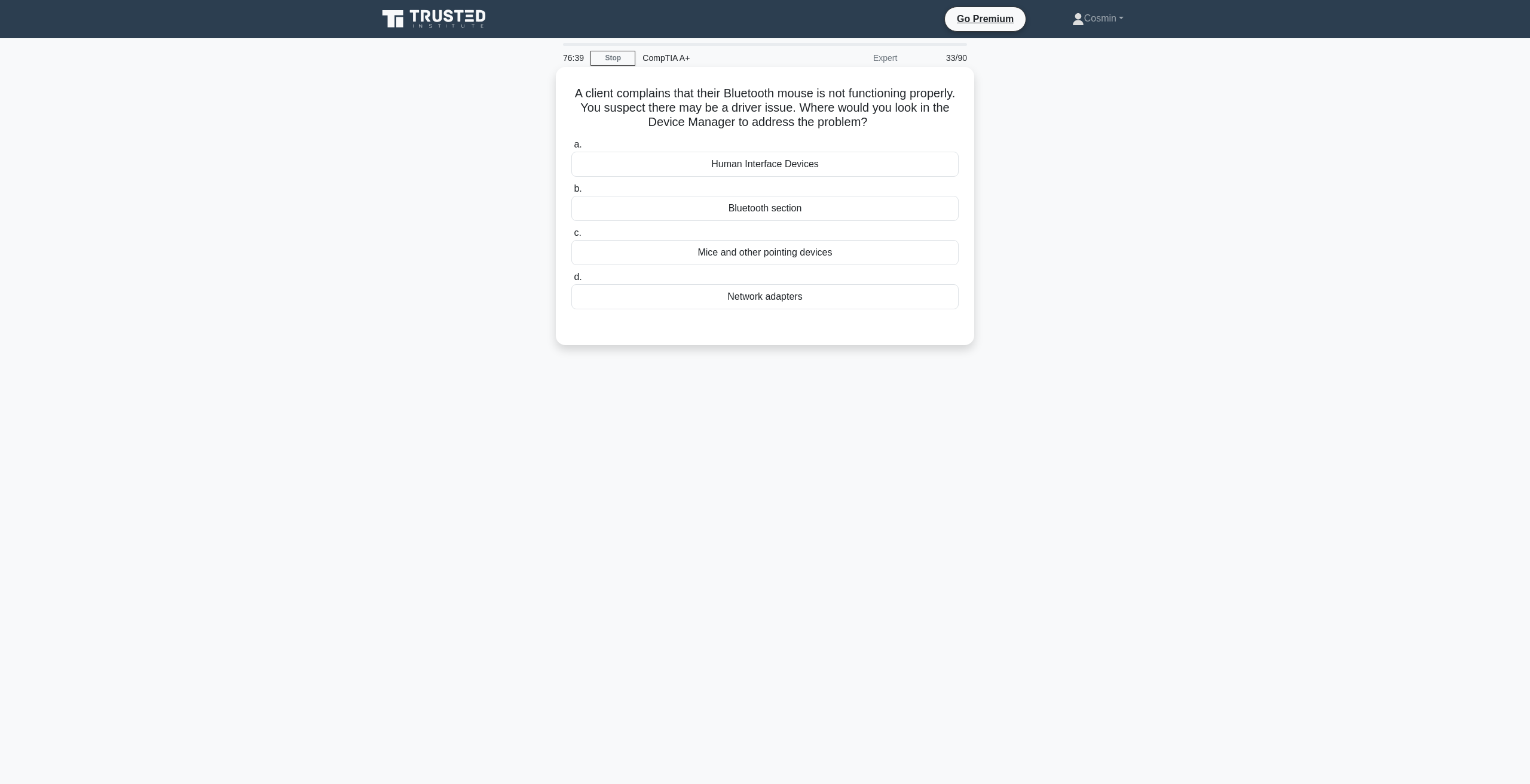
click at [828, 256] on div "Mice and other pointing devices" at bounding box center [765, 253] width 387 height 25
click at [572, 237] on input "c. Mice and other pointing devices" at bounding box center [572, 233] width 0 height 7
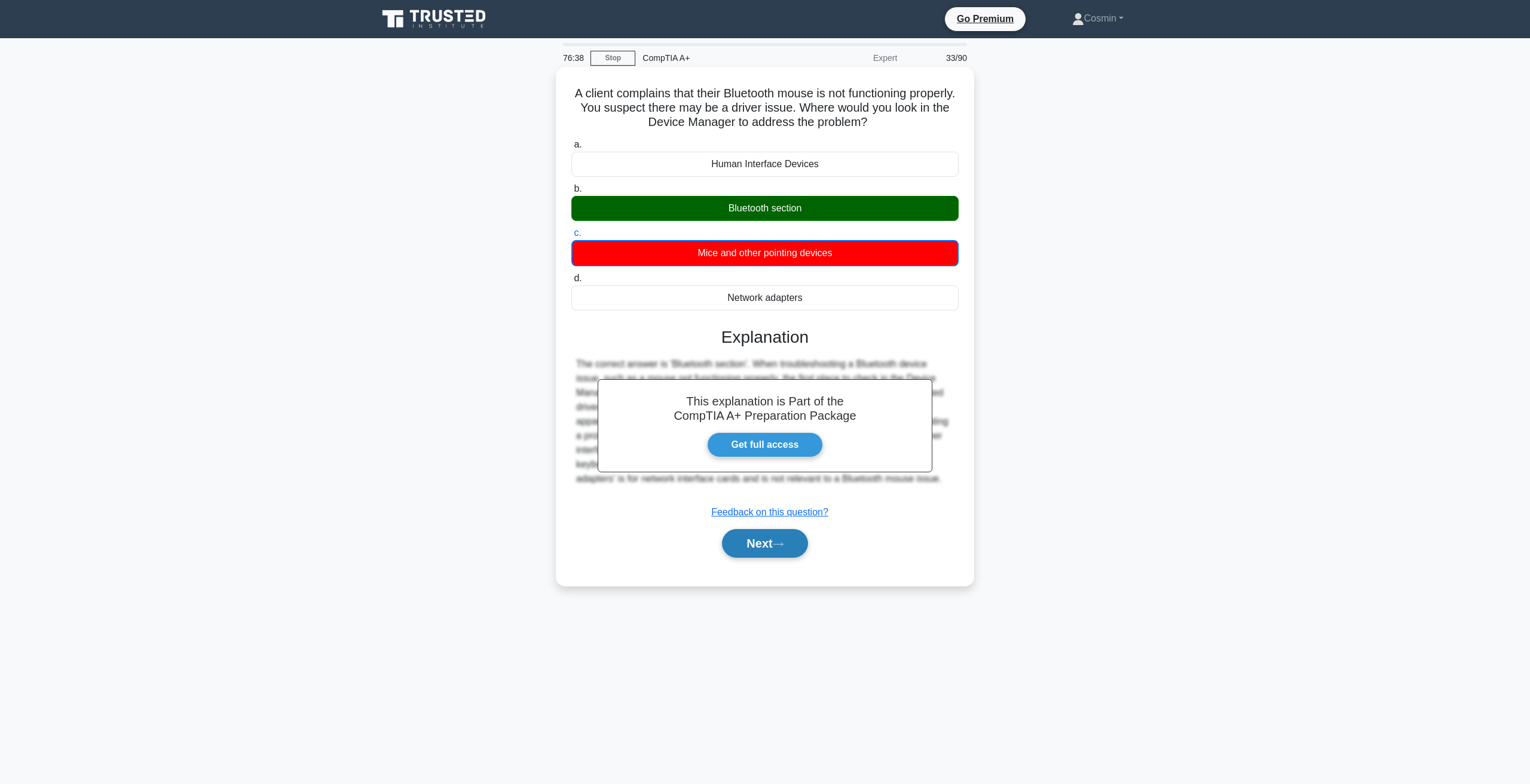
click at [756, 540] on button "Next" at bounding box center [765, 543] width 85 height 29
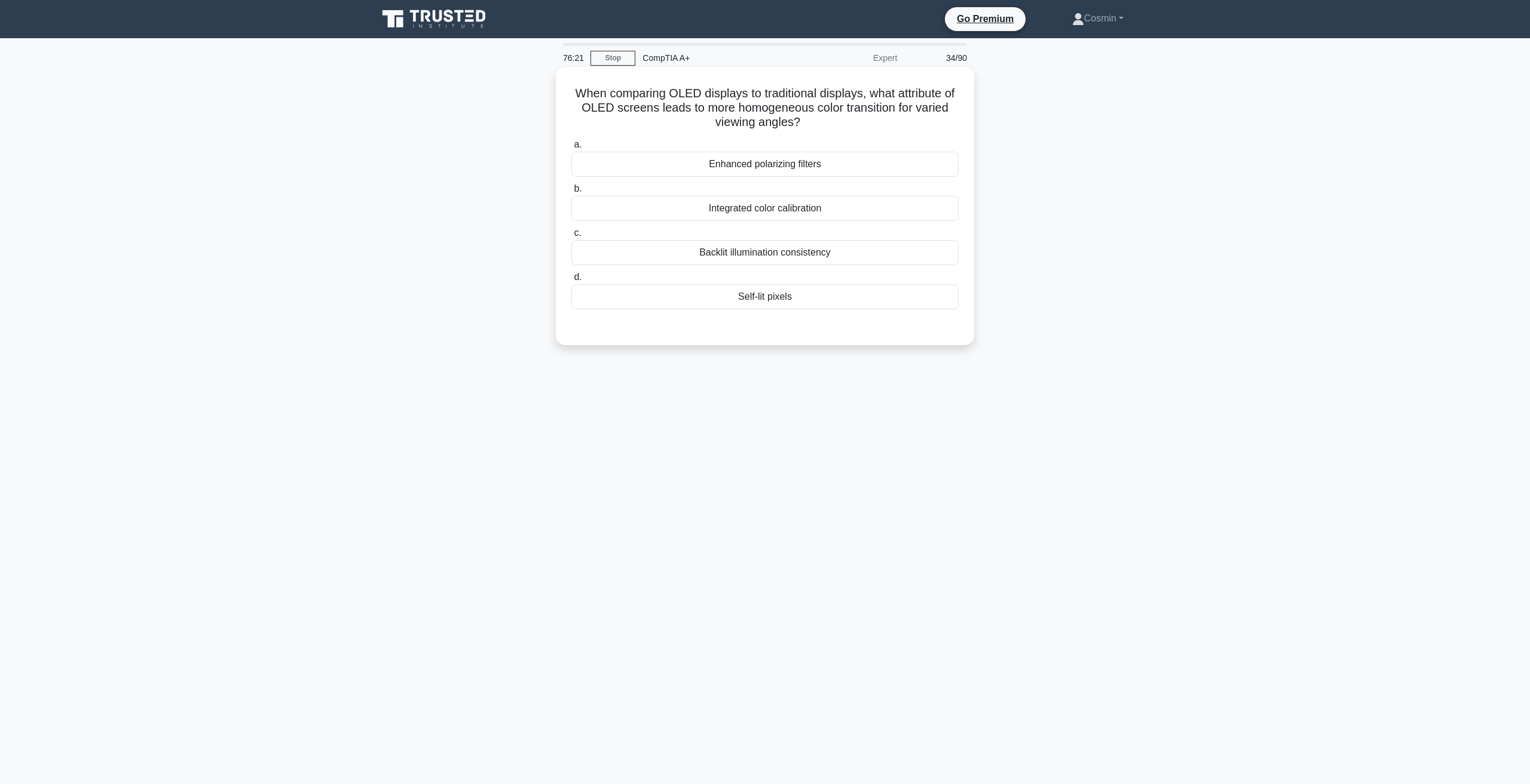
click at [766, 302] on div "Self-lit pixels" at bounding box center [765, 297] width 387 height 25
click at [572, 281] on input "d. Self-lit pixels" at bounding box center [572, 277] width 0 height 7
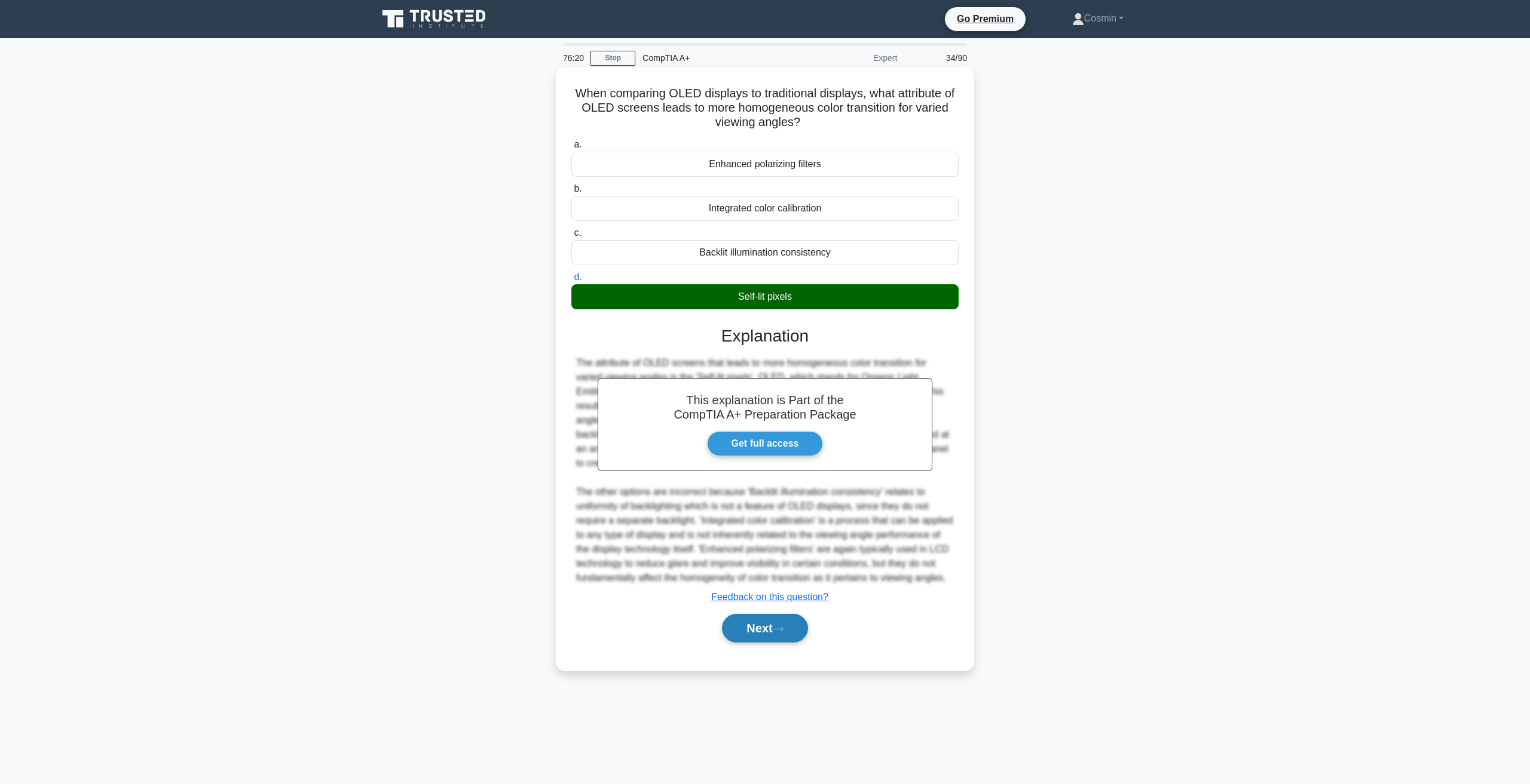
click at [756, 614] on button "Next" at bounding box center [765, 628] width 85 height 29
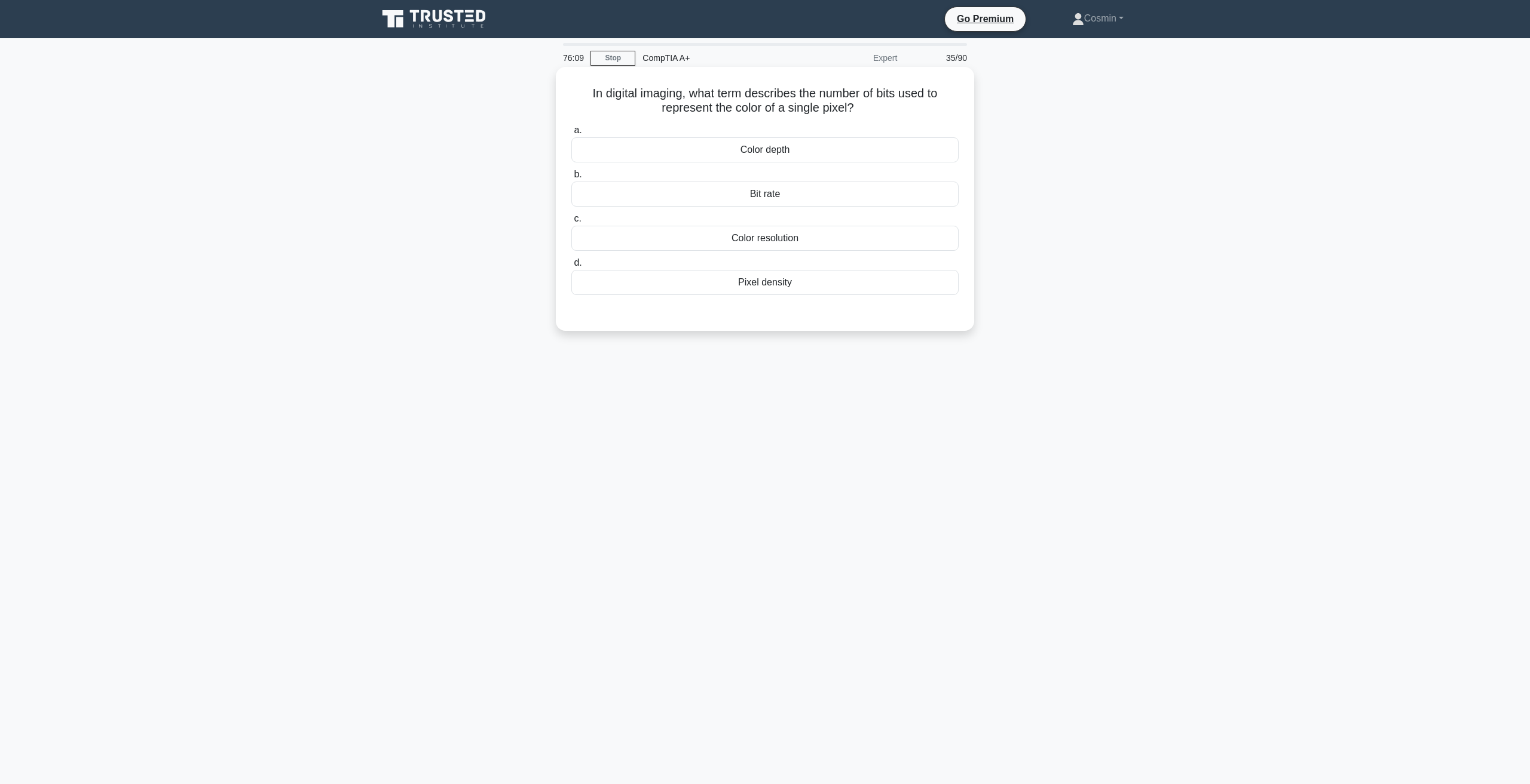
click at [769, 190] on div "Bit rate" at bounding box center [765, 194] width 387 height 25
click at [572, 178] on input "b. Bit rate" at bounding box center [572, 174] width 0 height 7
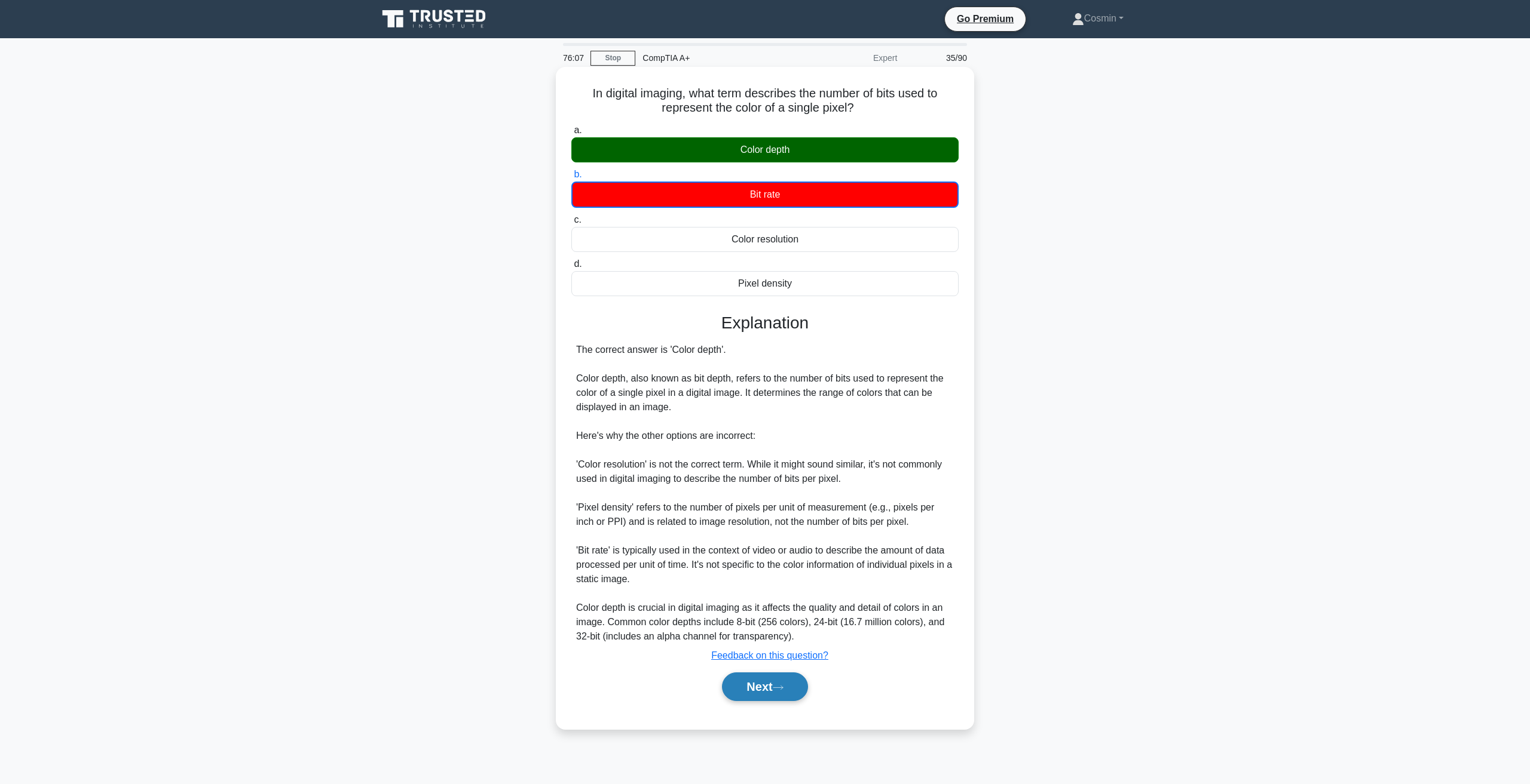
click at [753, 692] on button "Next" at bounding box center [765, 687] width 85 height 29
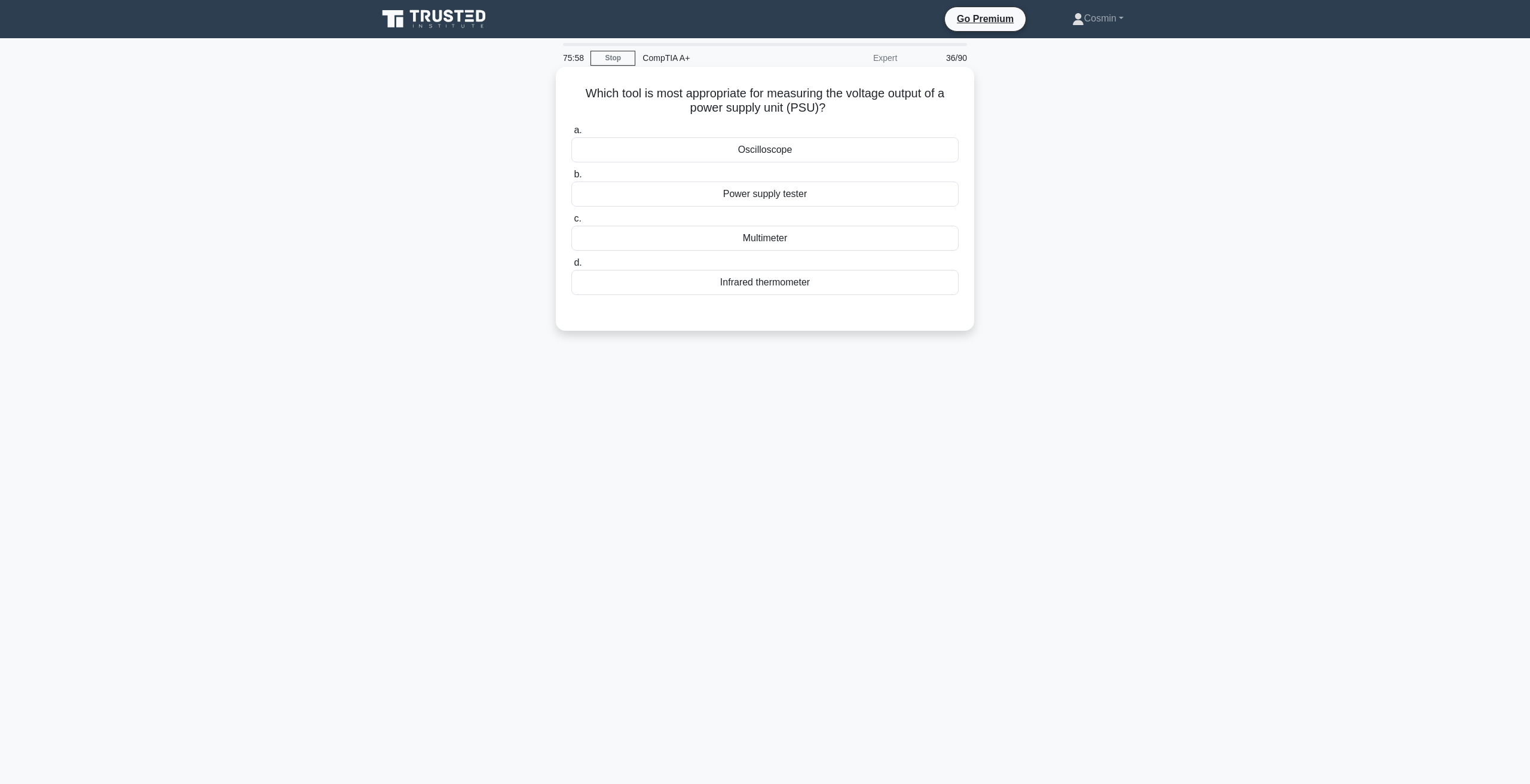
click at [786, 248] on div "Multimeter" at bounding box center [765, 238] width 387 height 25
click at [572, 223] on input "c. Multimeter" at bounding box center [572, 218] width 0 height 7
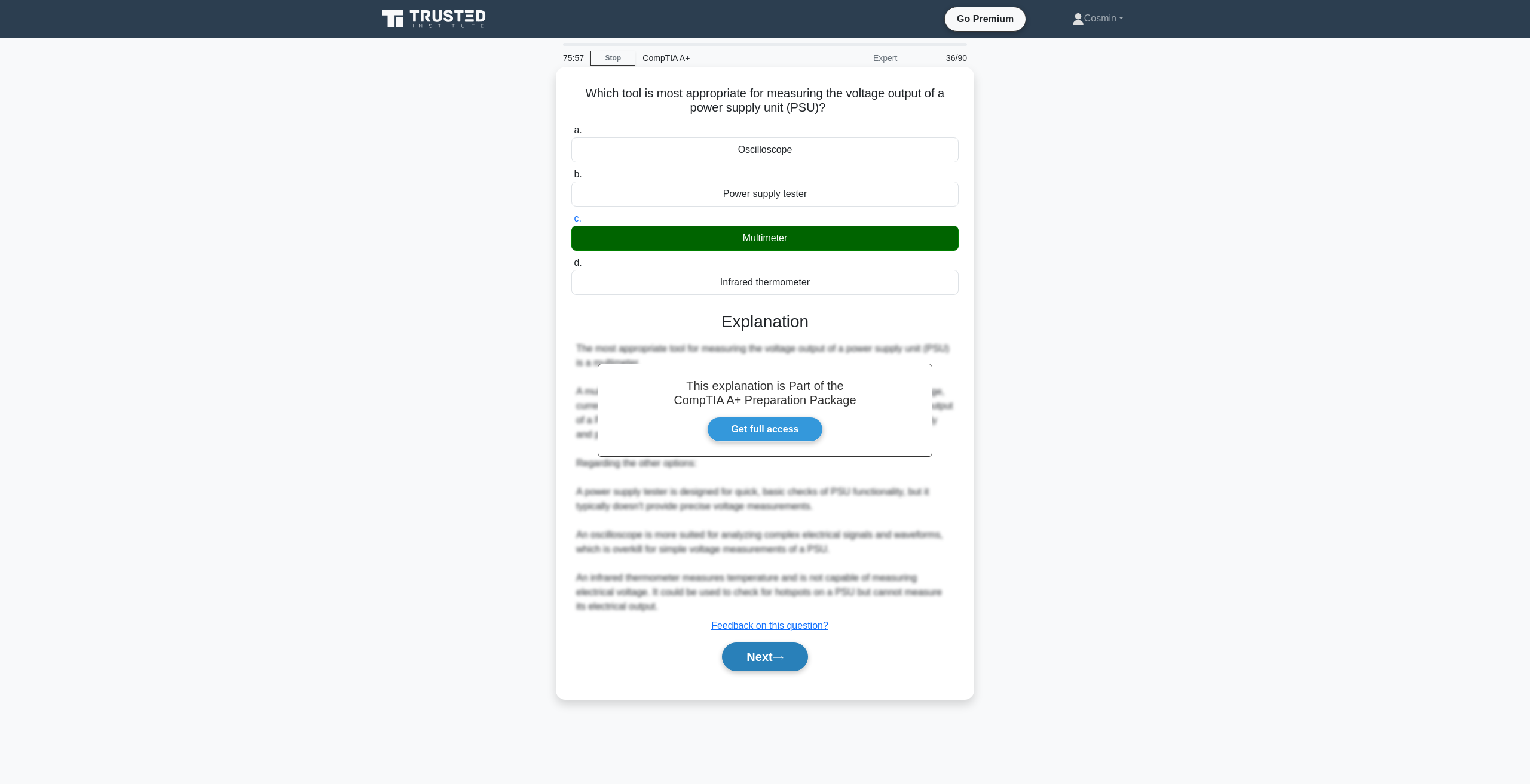
click at [742, 663] on button "Next" at bounding box center [765, 656] width 85 height 29
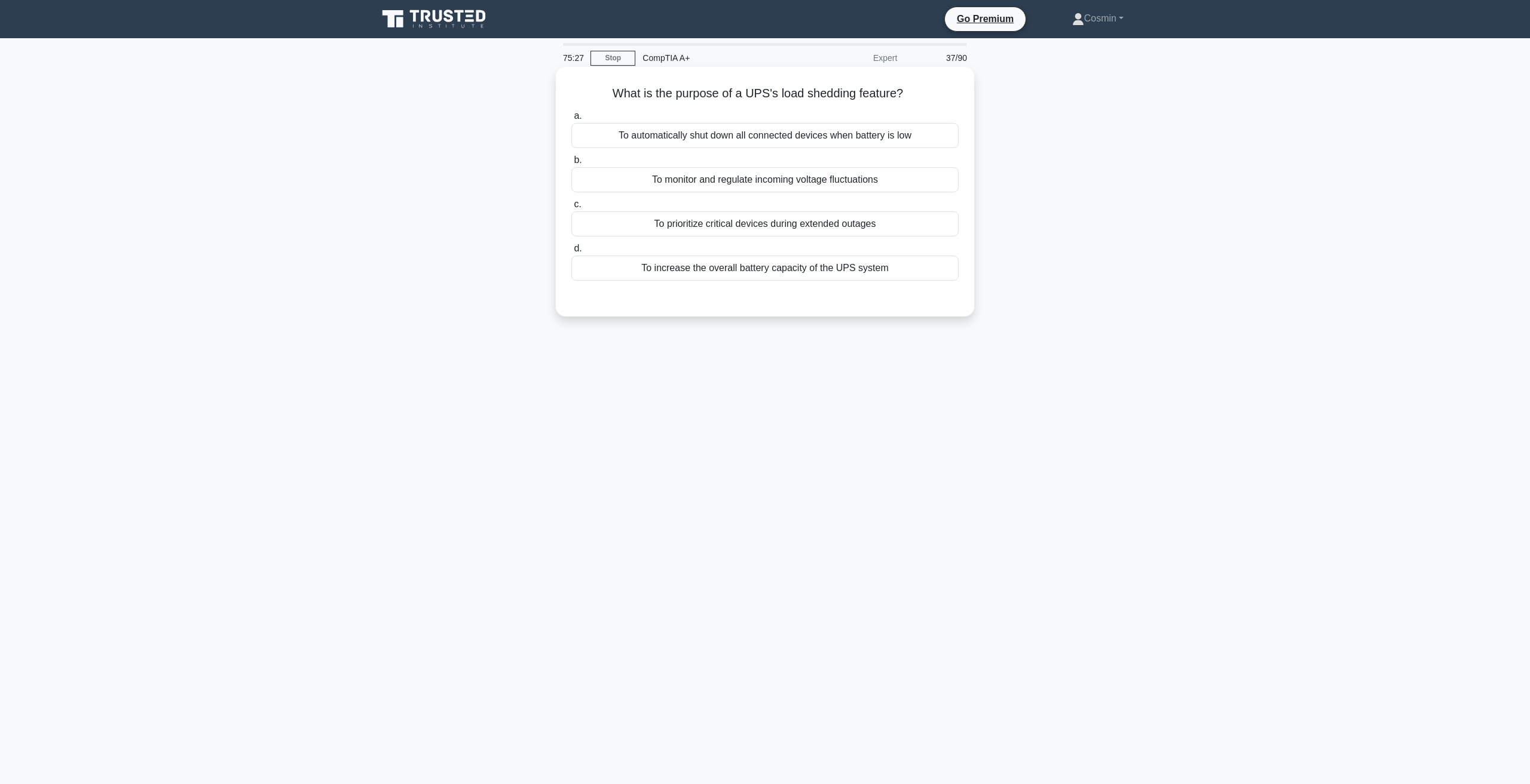
click at [738, 182] on div "To monitor and regulate incoming voltage fluctuations" at bounding box center [765, 180] width 387 height 25
click at [572, 164] on input "b. To monitor and regulate incoming voltage fluctuations" at bounding box center [572, 159] width 0 height 7
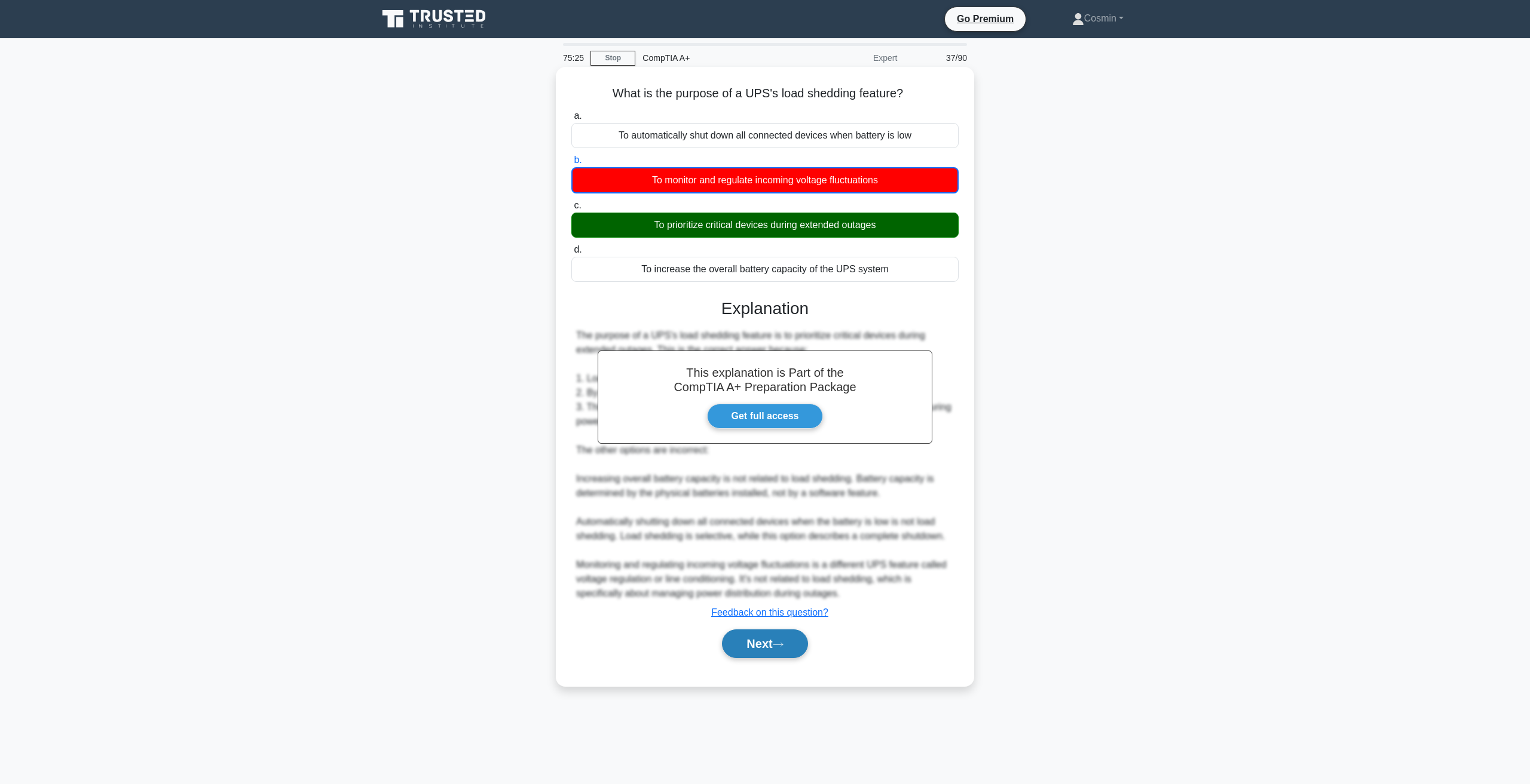
click at [738, 656] on button "Next" at bounding box center [765, 643] width 85 height 29
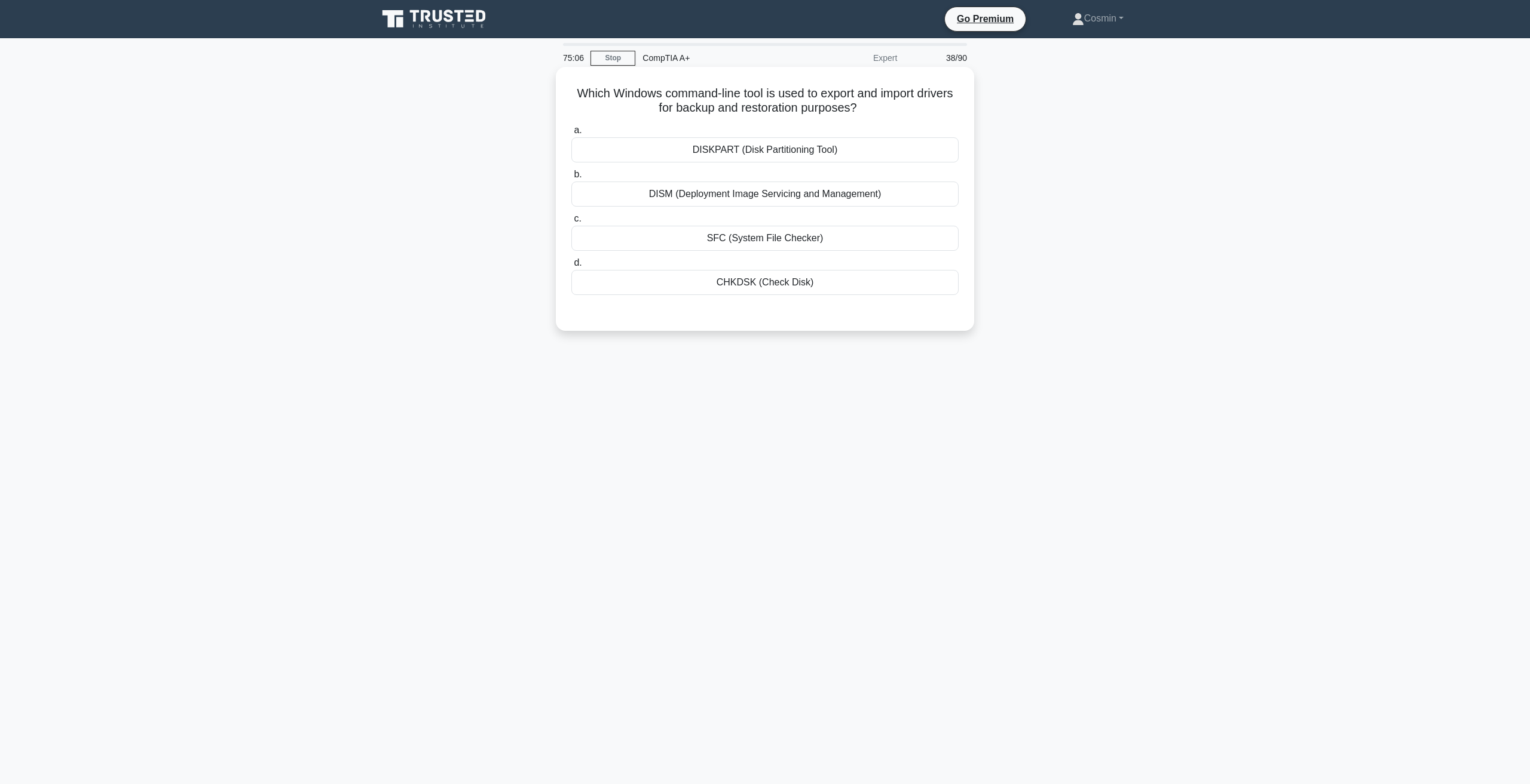
click at [744, 195] on div "DISM (Deployment Image Servicing and Management)" at bounding box center [765, 194] width 387 height 25
click at [572, 178] on input "b. DISM (Deployment Image Servicing and Management)" at bounding box center [572, 174] width 0 height 7
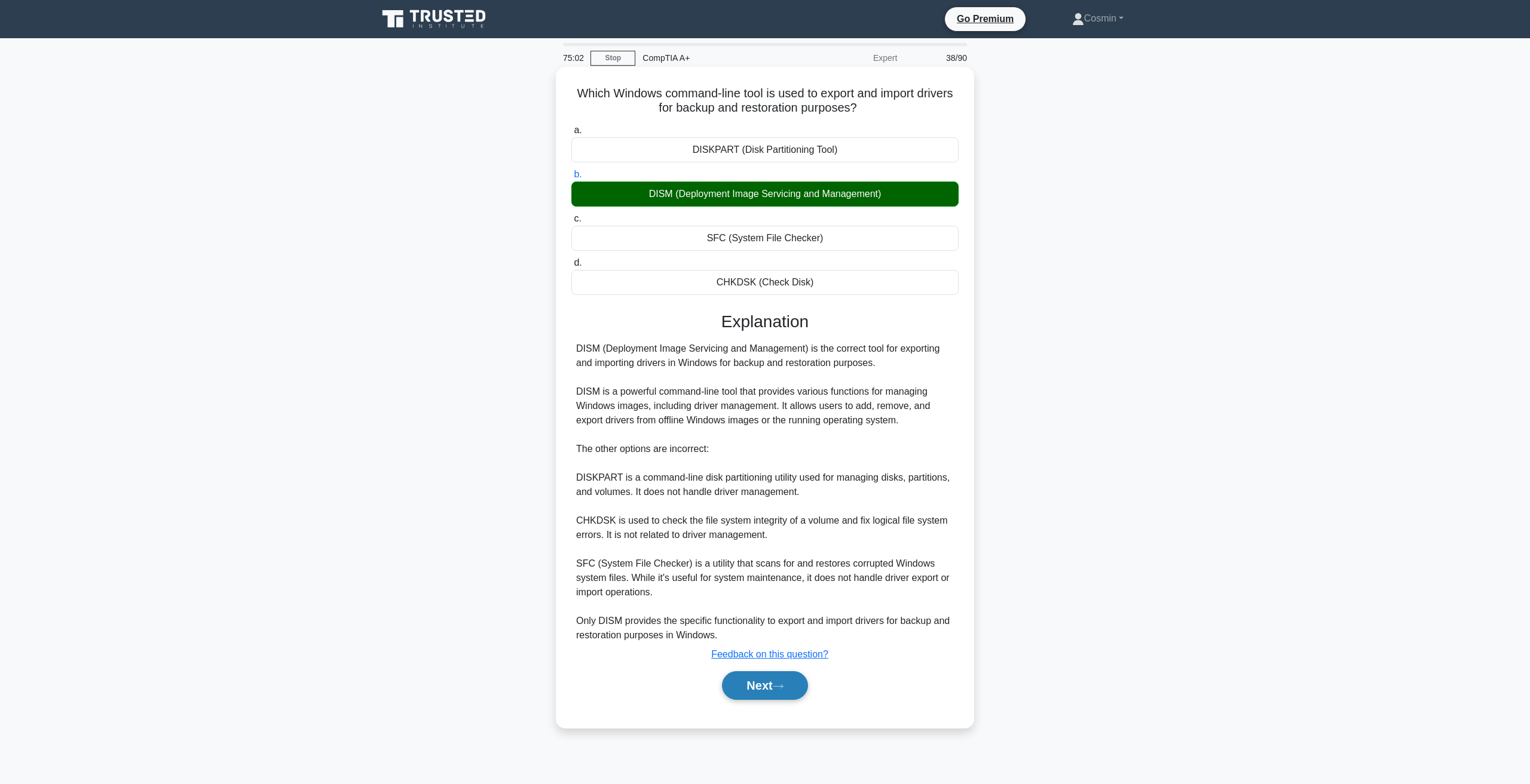
click at [764, 683] on button "Next" at bounding box center [765, 685] width 85 height 29
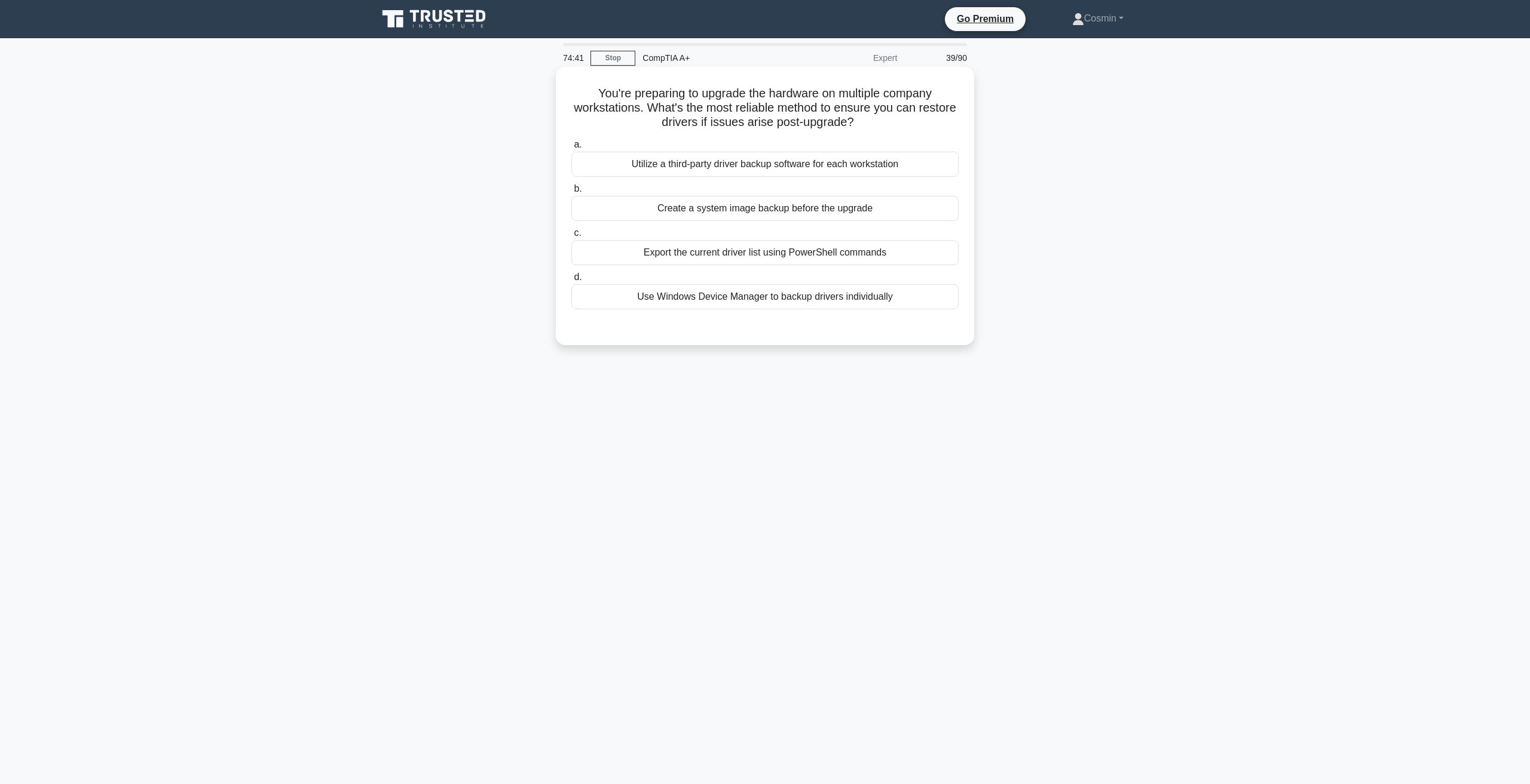
click at [818, 206] on div "Create a system image backup before the upgrade" at bounding box center [765, 208] width 387 height 25
click at [572, 193] on input "b. Create a system image backup before the upgrade" at bounding box center [572, 189] width 0 height 7
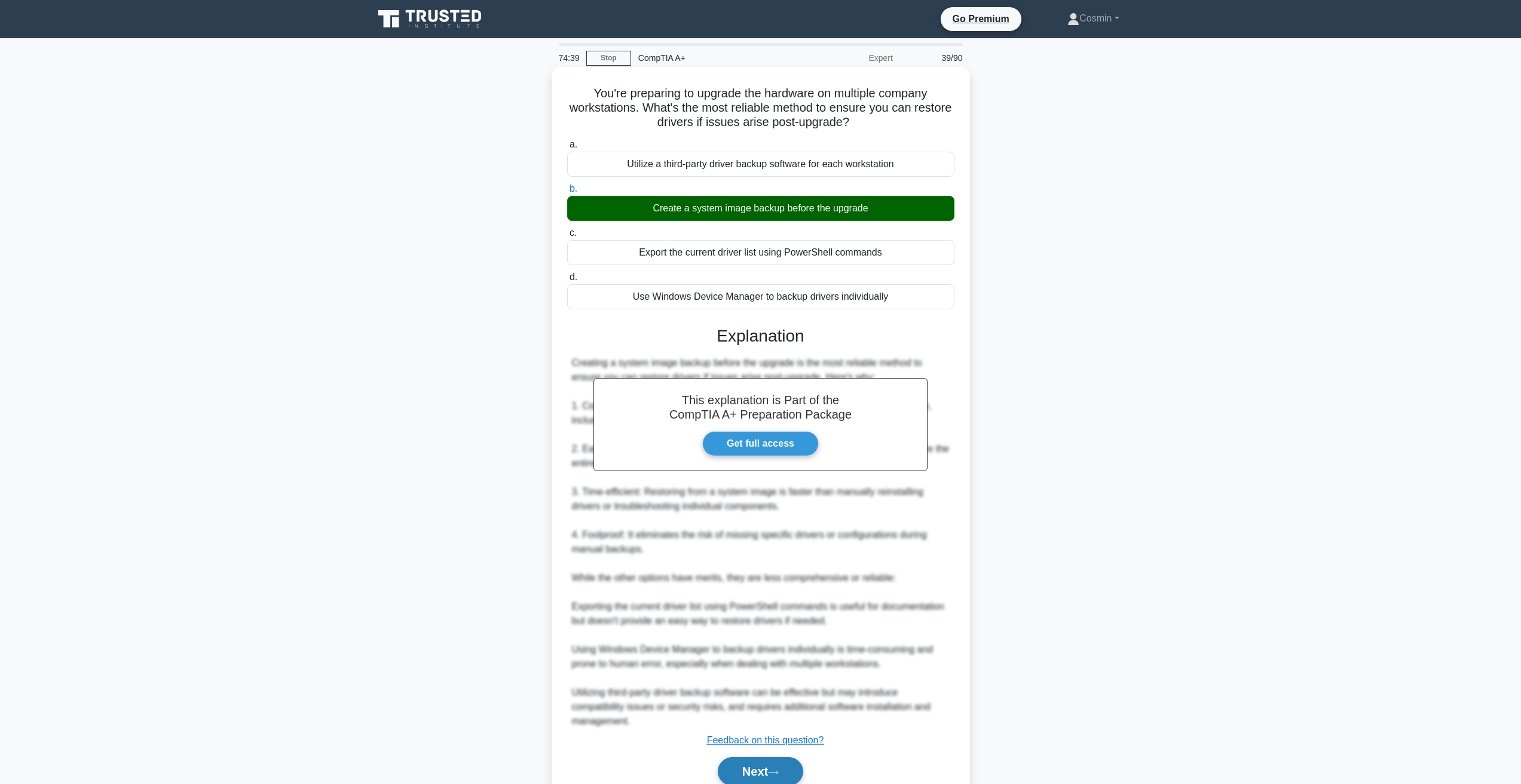
click at [761, 766] on button "Next" at bounding box center [760, 772] width 85 height 29
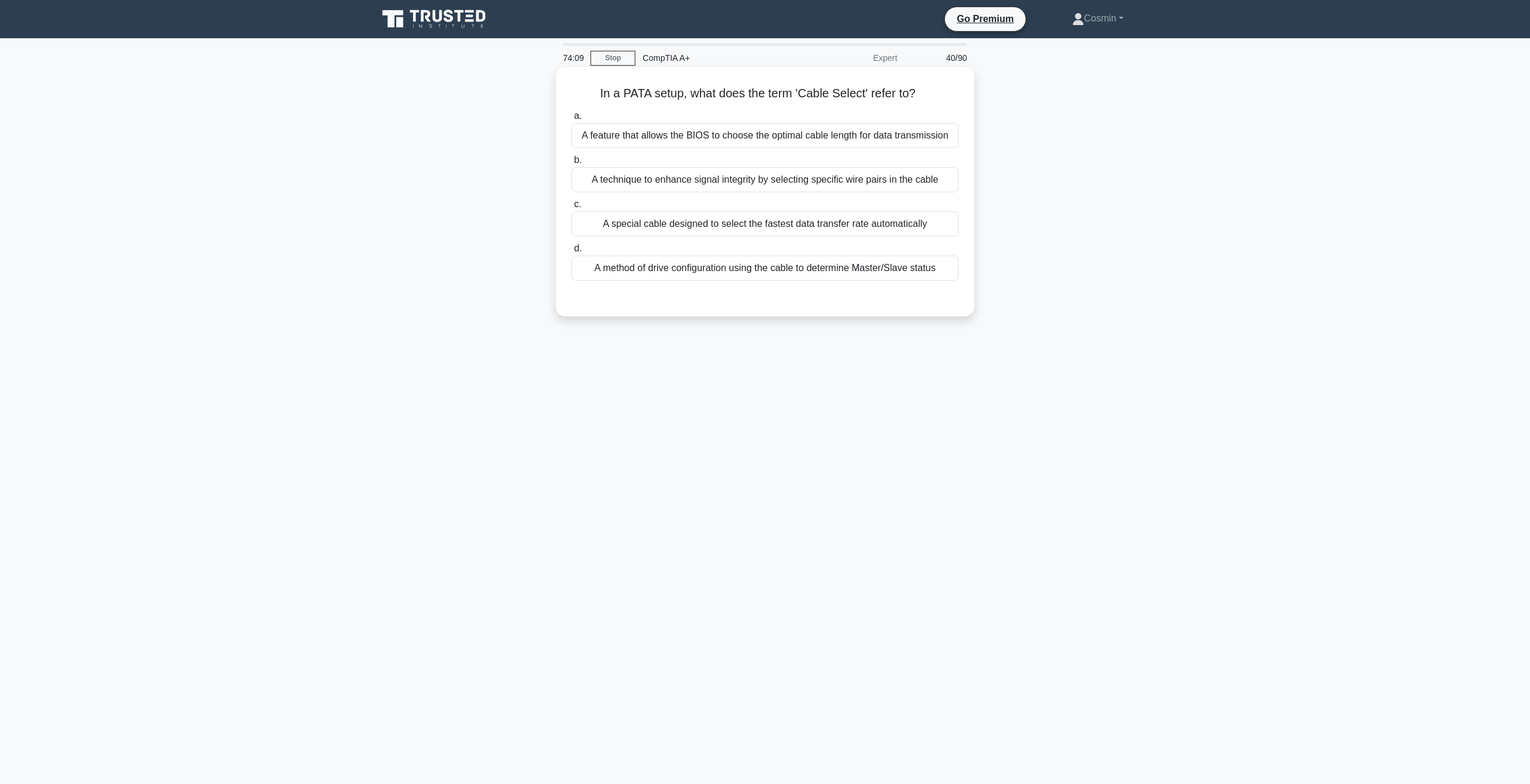
click at [846, 186] on div "A technique to enhance signal integrity by selecting specific wire pairs in the…" at bounding box center [765, 180] width 387 height 25
click at [572, 164] on input "b. A technique to enhance signal integrity by selecting specific wire pairs in …" at bounding box center [572, 159] width 0 height 7
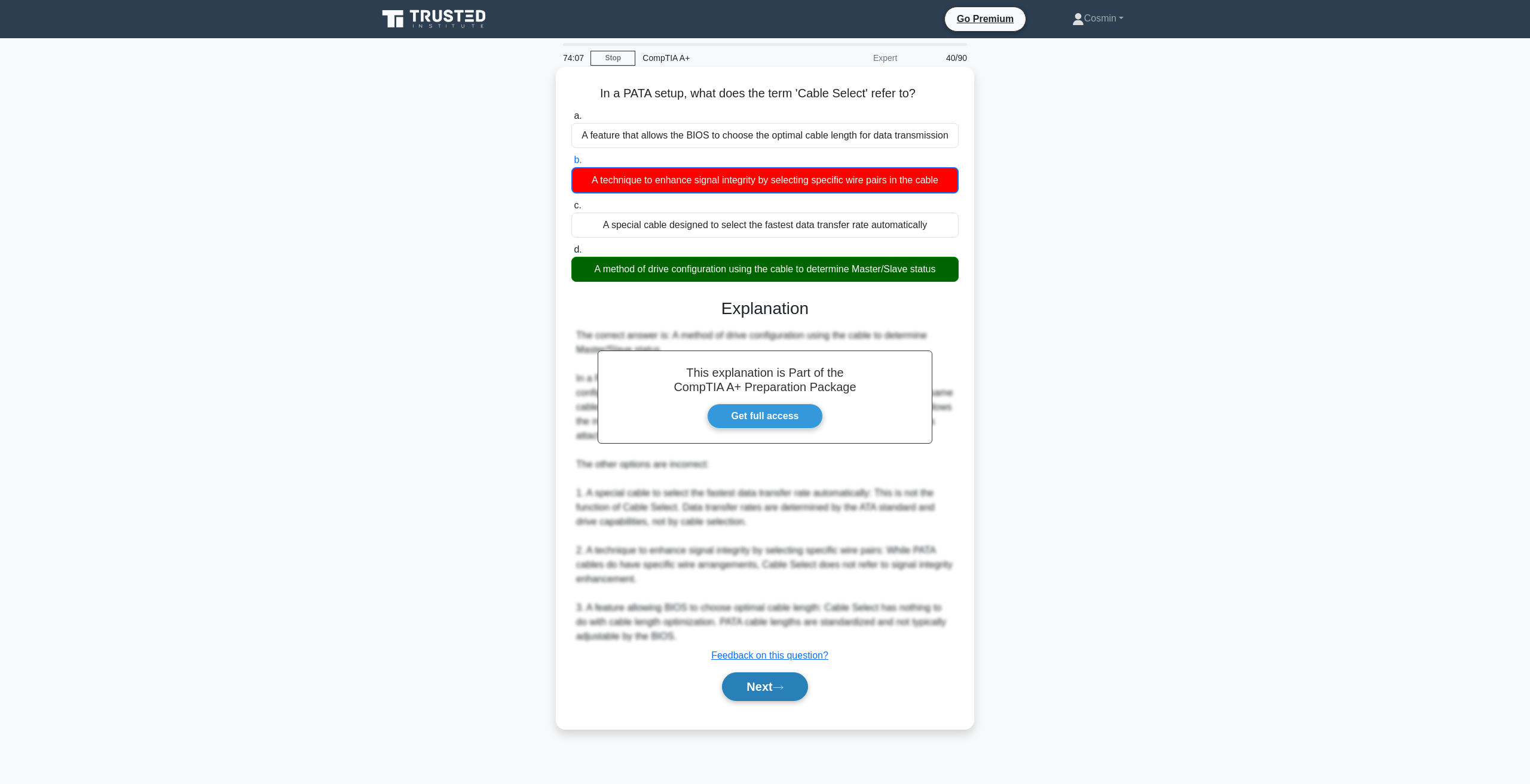
click at [758, 682] on button "Next" at bounding box center [765, 687] width 85 height 29
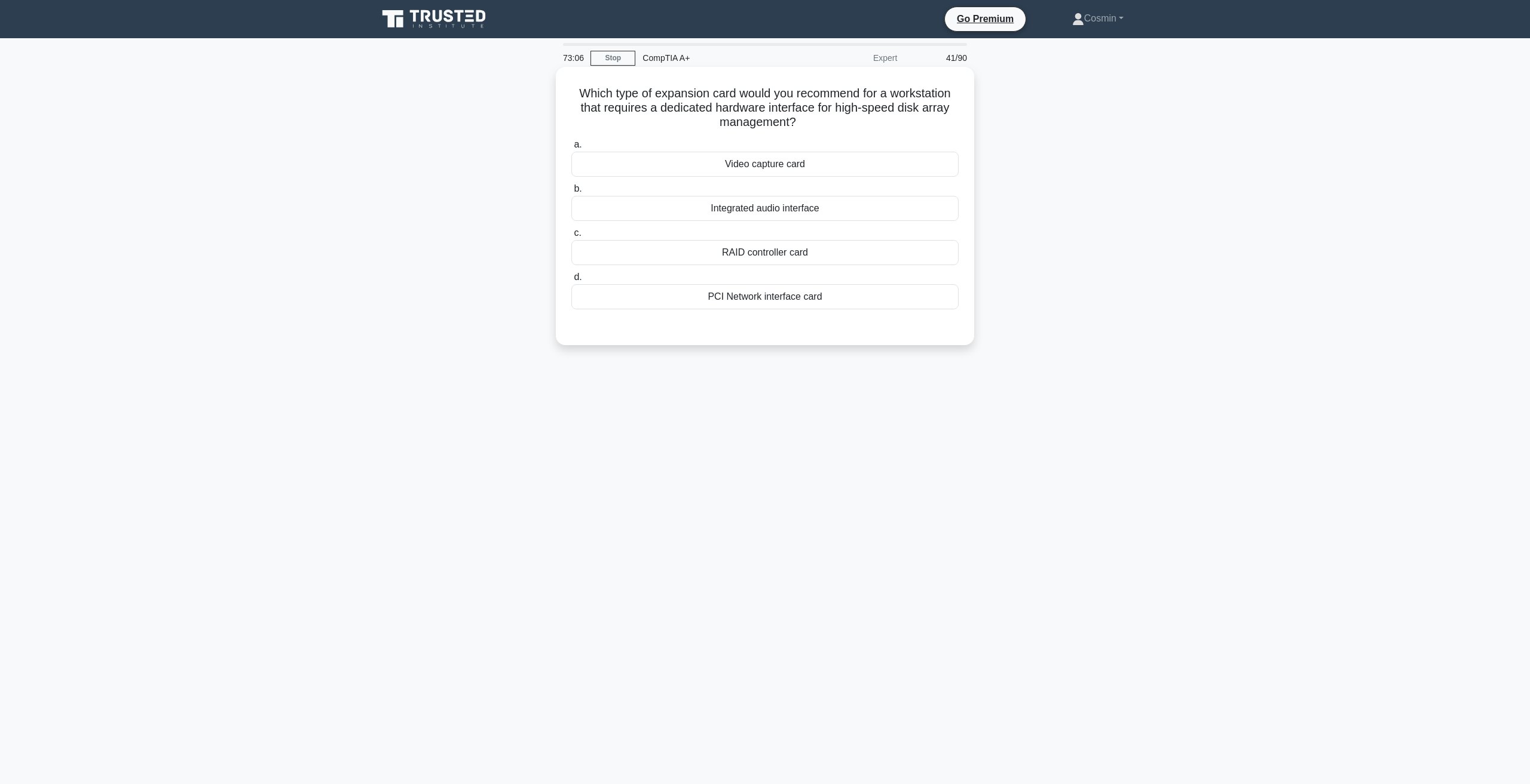
click at [752, 262] on div "RAID controller card" at bounding box center [765, 253] width 387 height 25
click at [572, 237] on input "c. RAID controller card" at bounding box center [572, 233] width 0 height 7
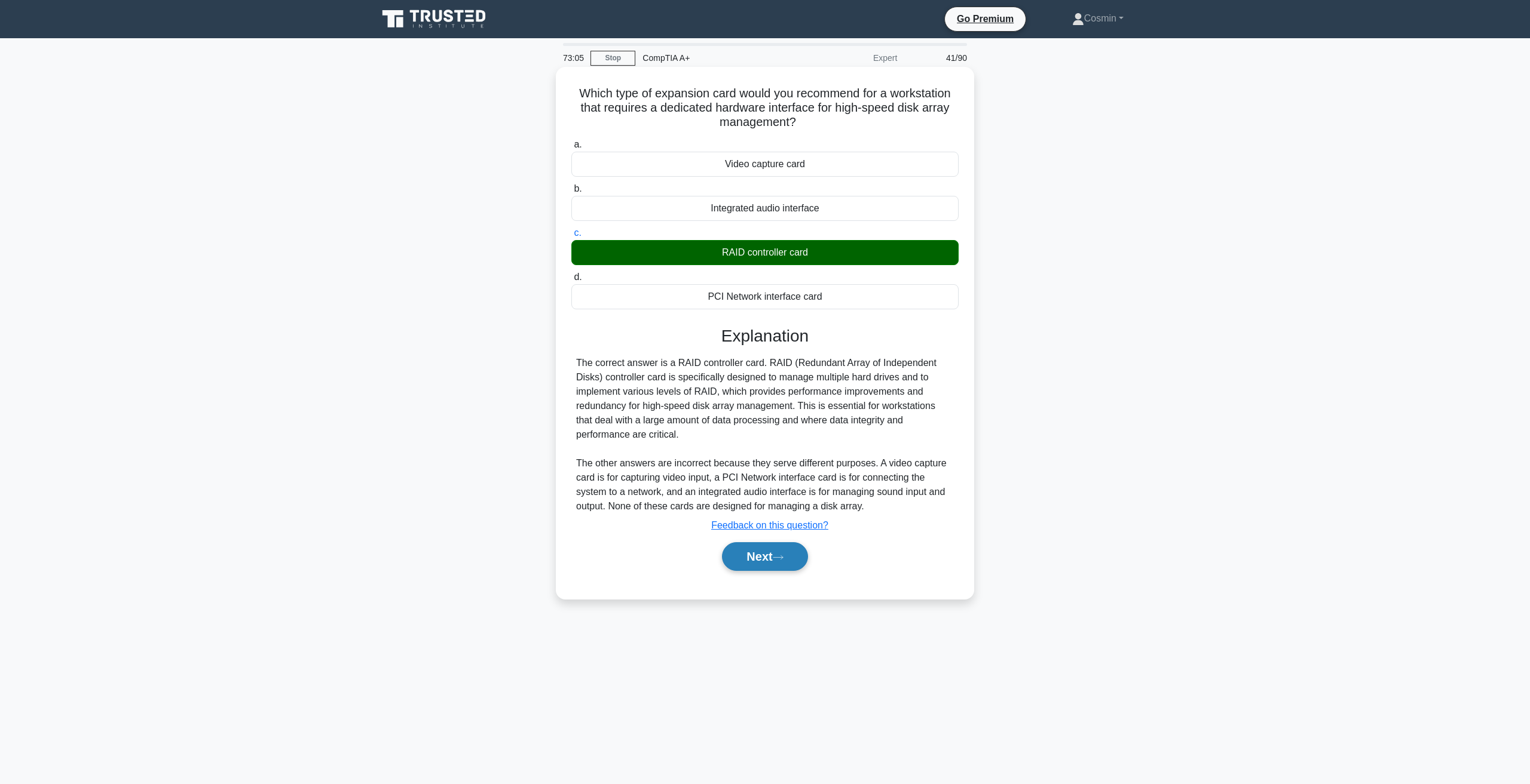
click at [780, 552] on button "Next" at bounding box center [765, 556] width 85 height 29
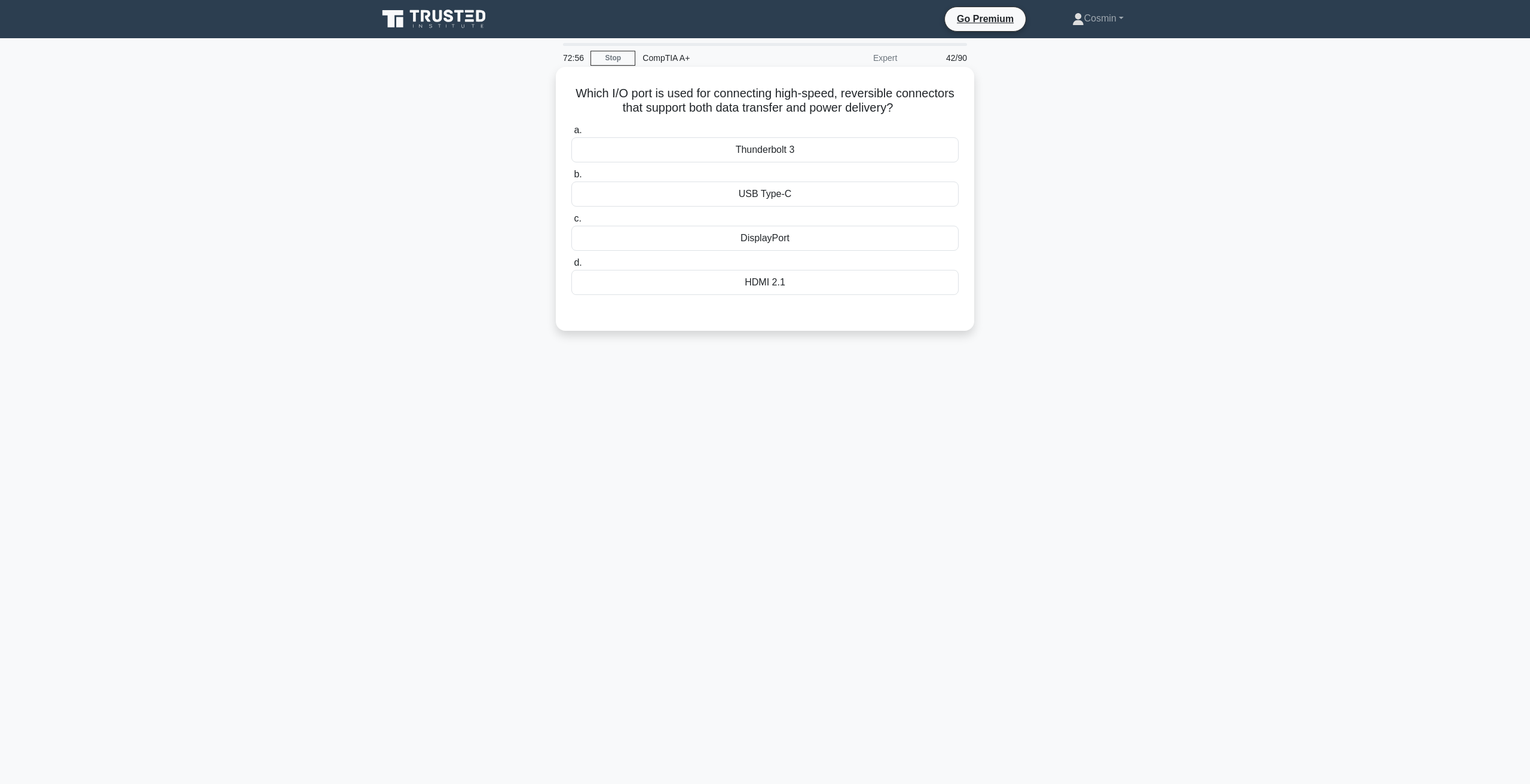
click at [775, 155] on div "Thunderbolt 3" at bounding box center [765, 150] width 387 height 25
click at [572, 134] on input "a. Thunderbolt 3" at bounding box center [572, 130] width 0 height 7
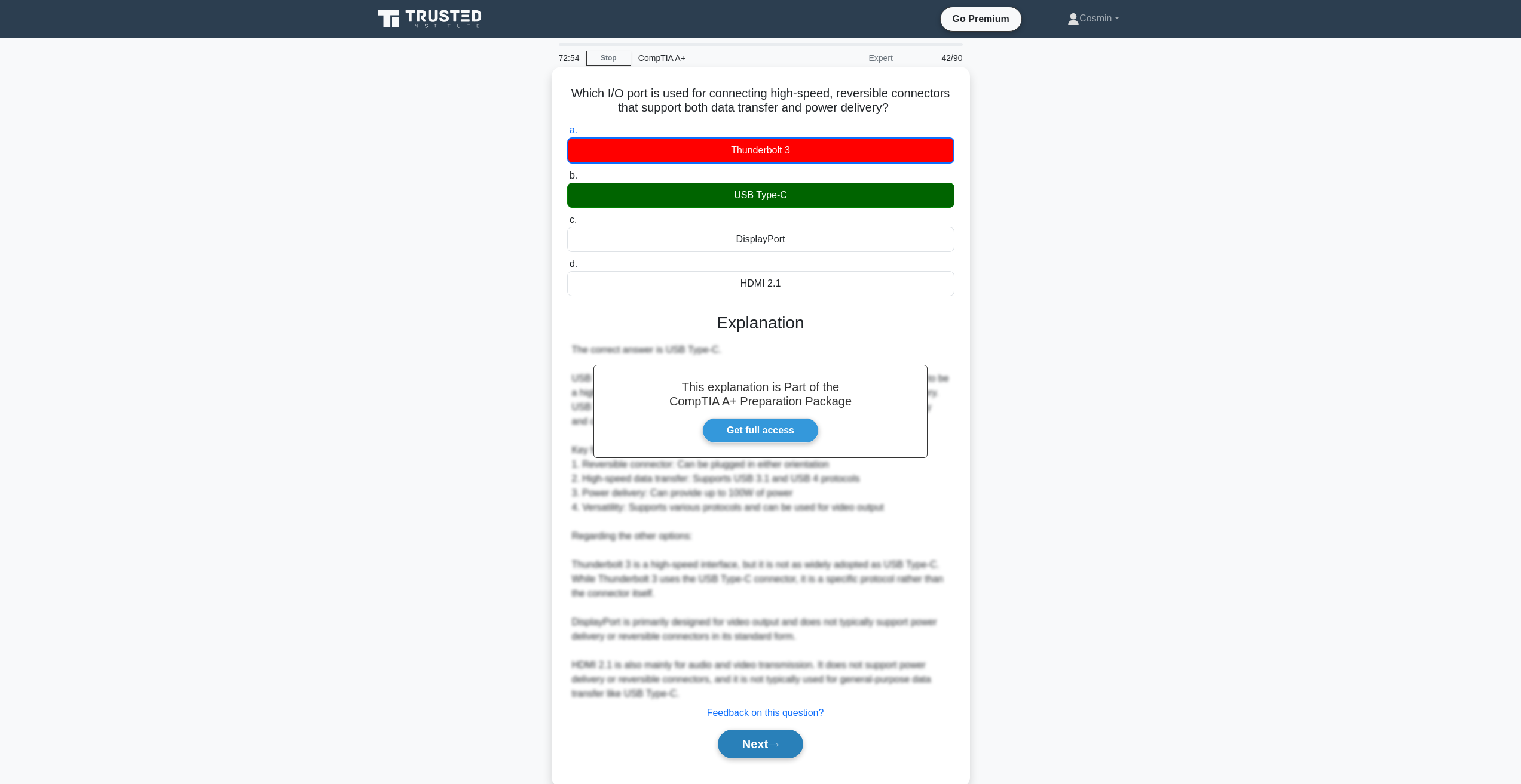
click at [760, 755] on button "Next" at bounding box center [760, 744] width 85 height 29
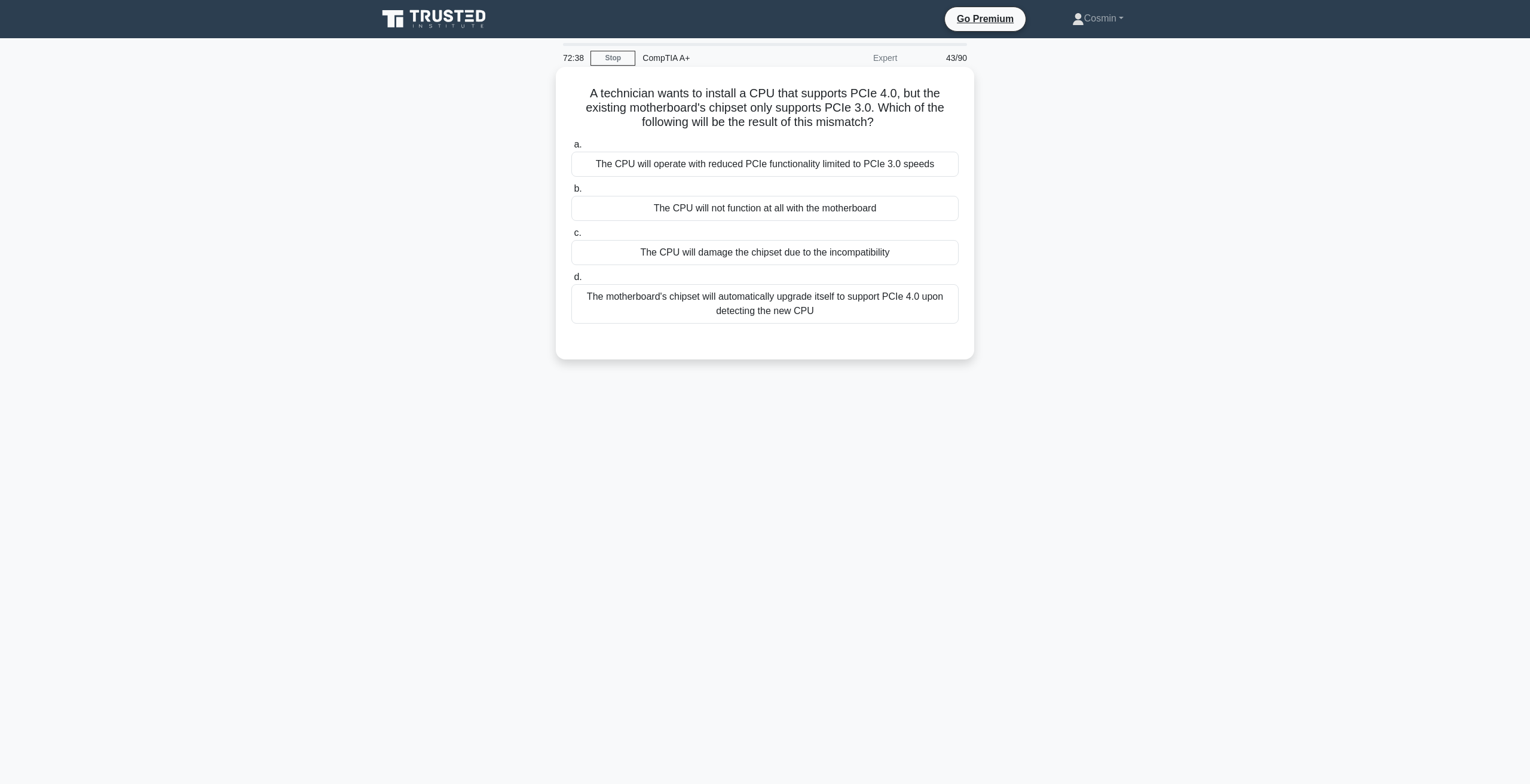
click at [863, 172] on div "The CPU will operate with reduced PCIe functionality limited to PCIe 3.0 speeds" at bounding box center [765, 164] width 387 height 25
click at [572, 149] on input "a. The CPU will operate with reduced PCIe functionality limited to PCIe 3.0 spe…" at bounding box center [572, 144] width 0 height 7
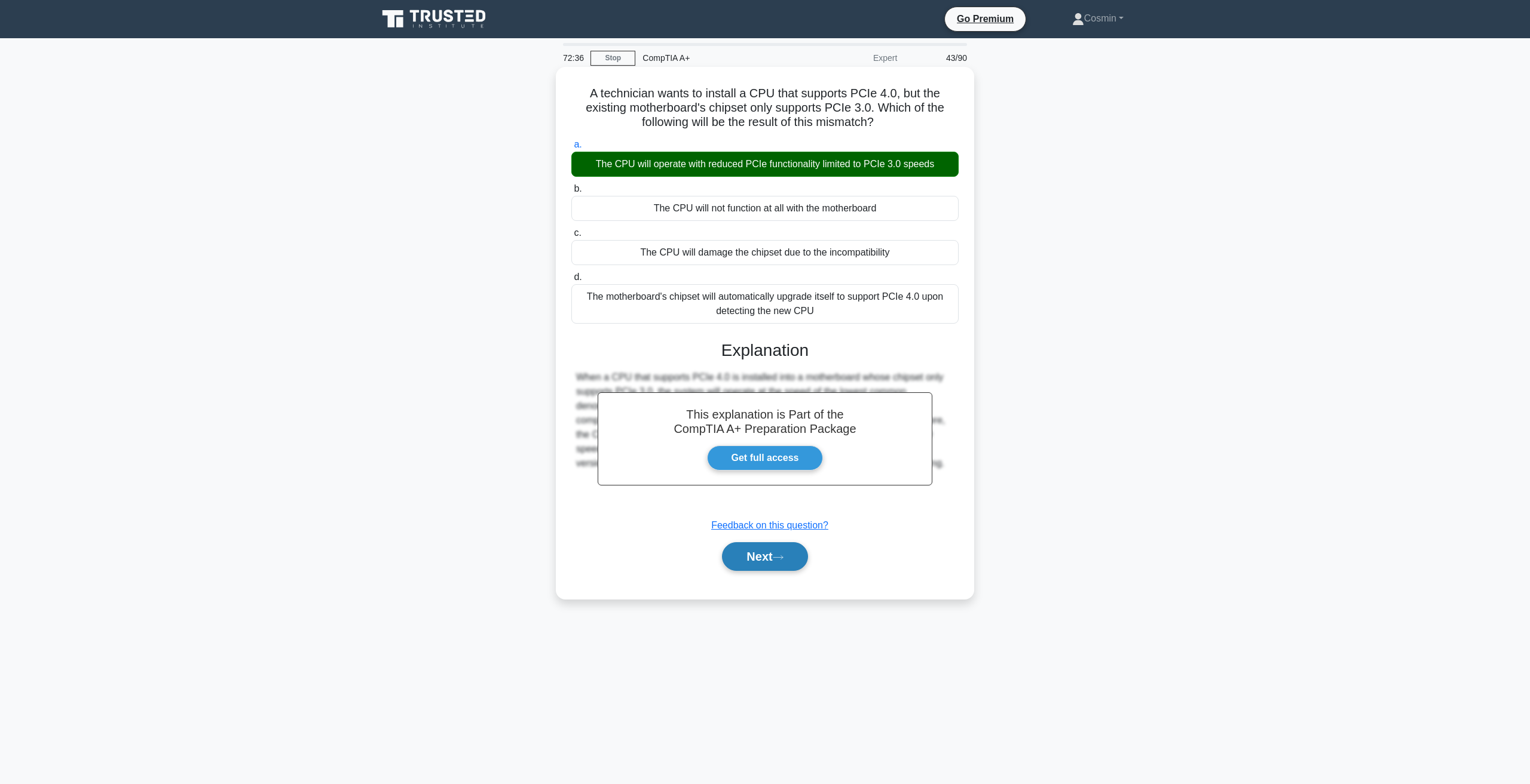
click at [769, 567] on button "Next" at bounding box center [765, 556] width 85 height 29
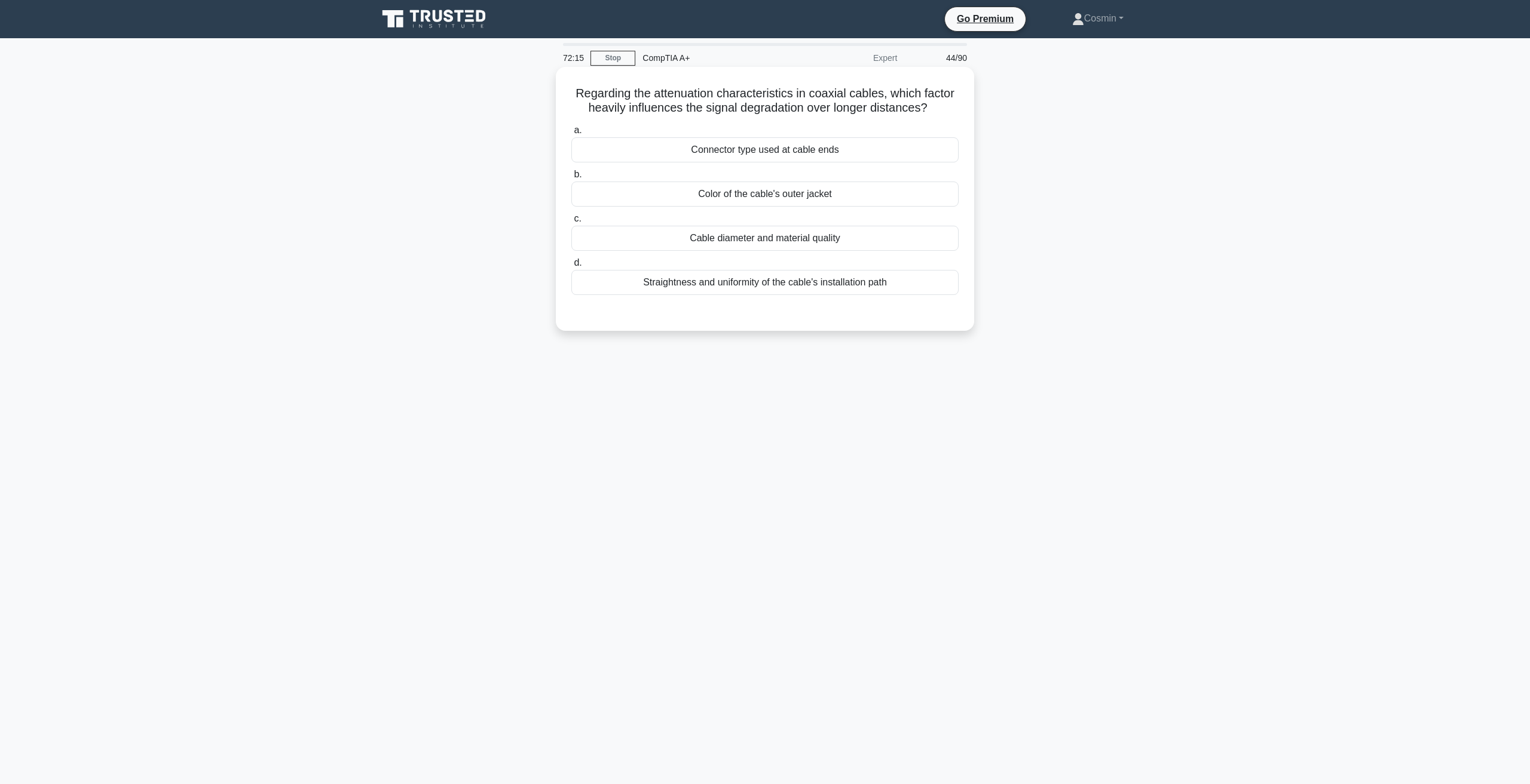
click at [806, 239] on div "Cable diameter and material quality" at bounding box center [765, 238] width 387 height 25
click at [572, 223] on input "c. Cable diameter and material quality" at bounding box center [572, 218] width 0 height 7
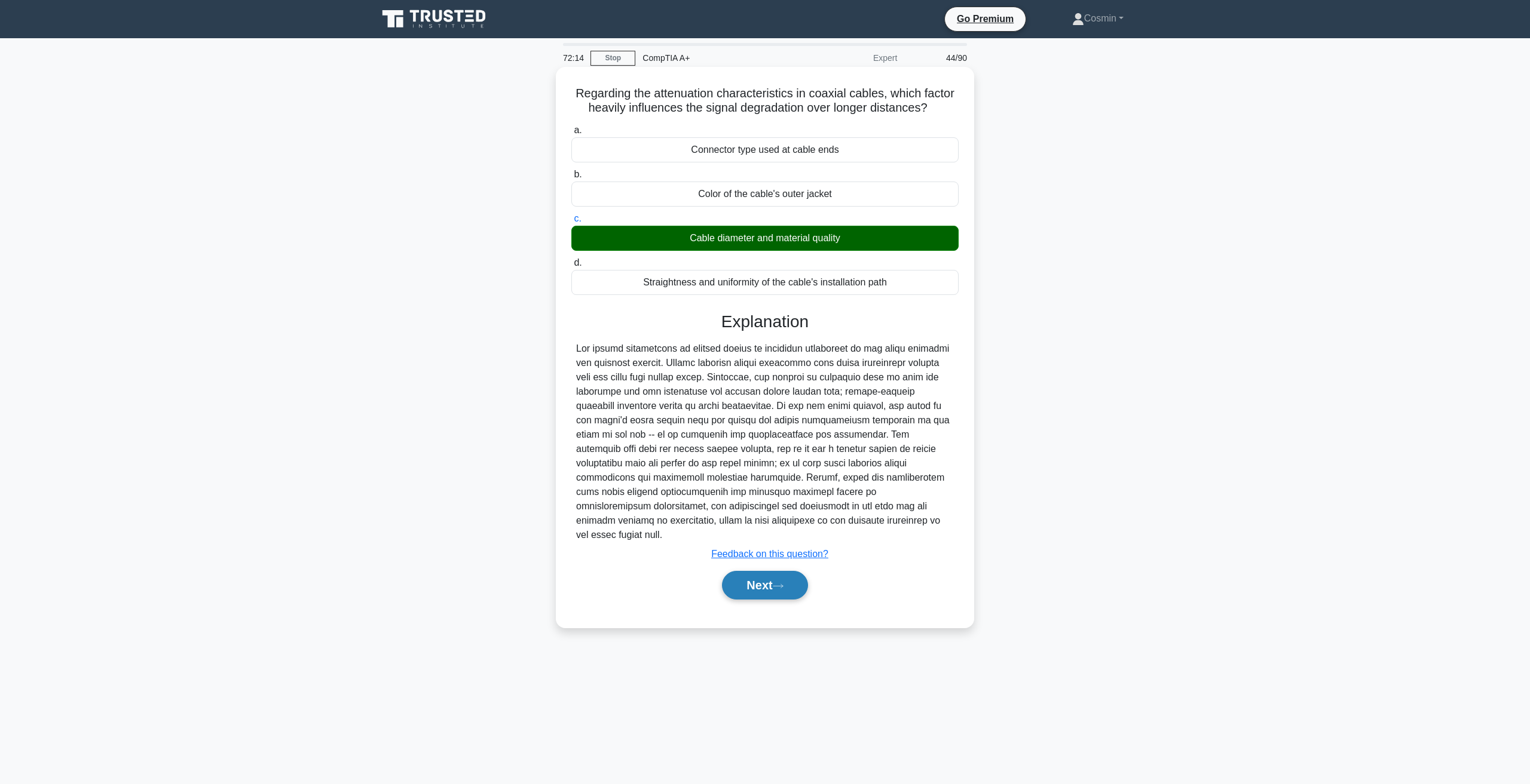
drag, startPoint x: 793, startPoint y: 564, endPoint x: 791, endPoint y: 554, distance: 10.2
click at [793, 571] on button "Next" at bounding box center [765, 585] width 85 height 29
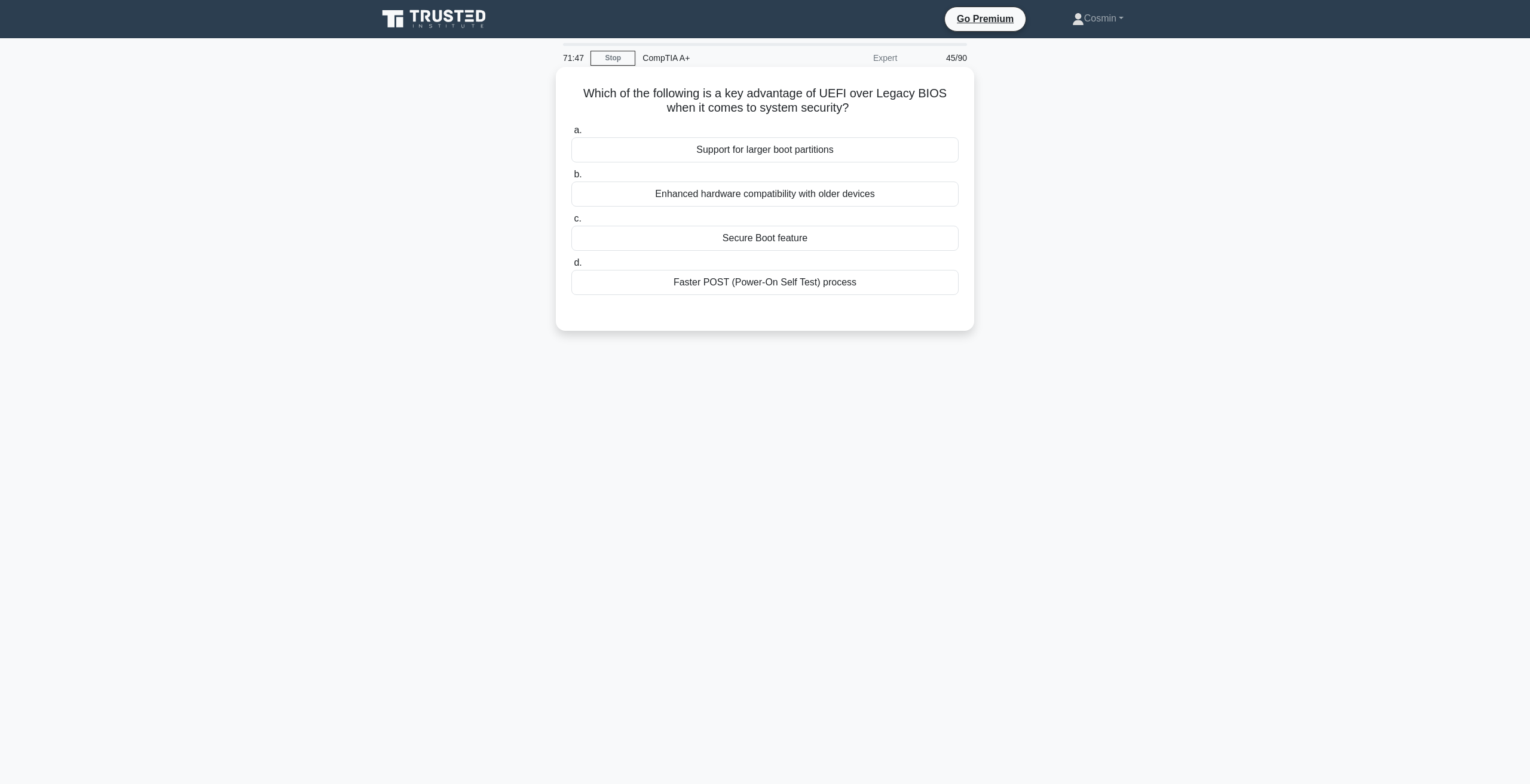
click at [837, 196] on div "Enhanced hardware compatibility with older devices" at bounding box center [765, 194] width 387 height 25
click at [572, 178] on input "b. Enhanced hardware compatibility with older devices" at bounding box center [572, 174] width 0 height 7
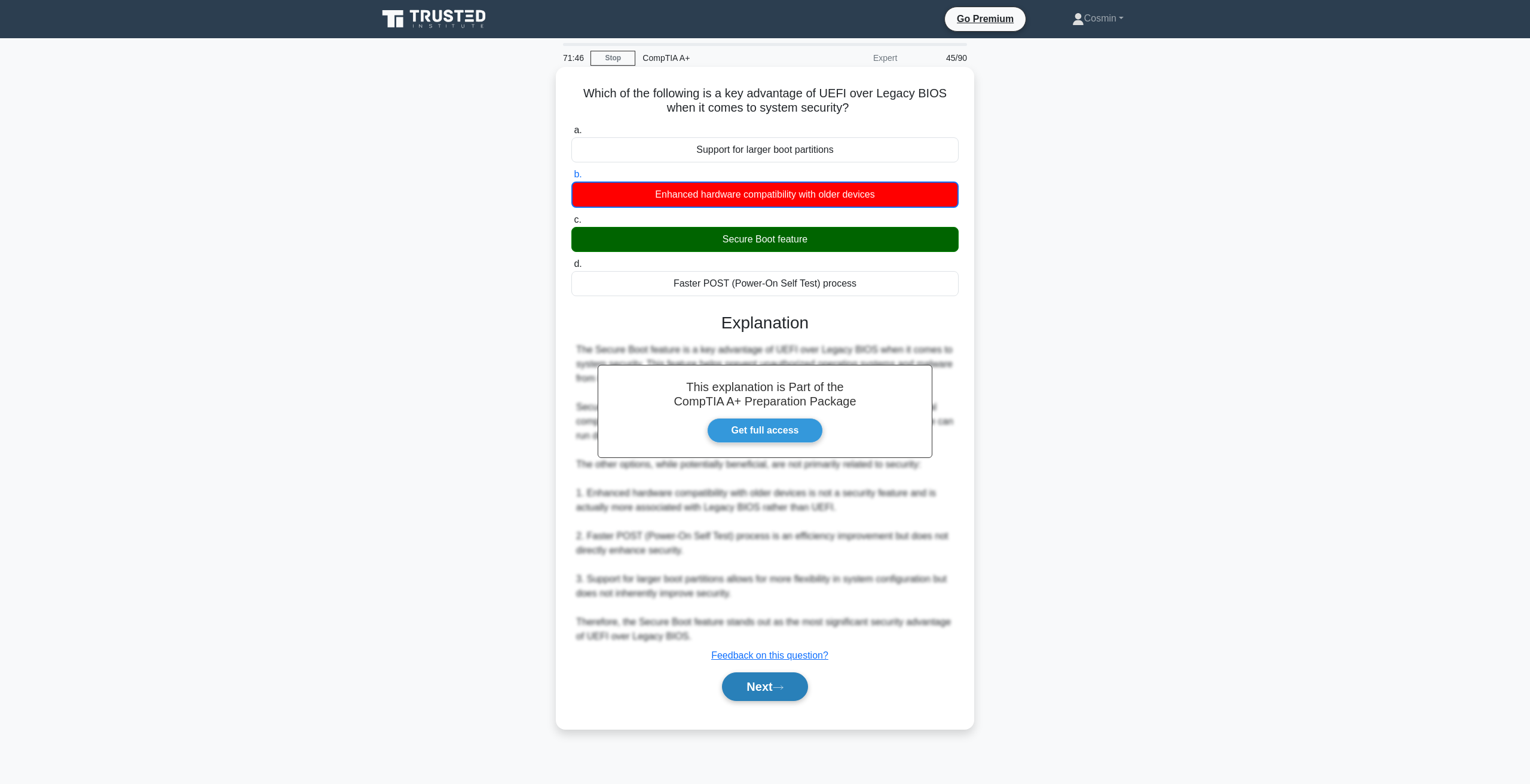
click at [762, 692] on button "Next" at bounding box center [765, 687] width 85 height 29
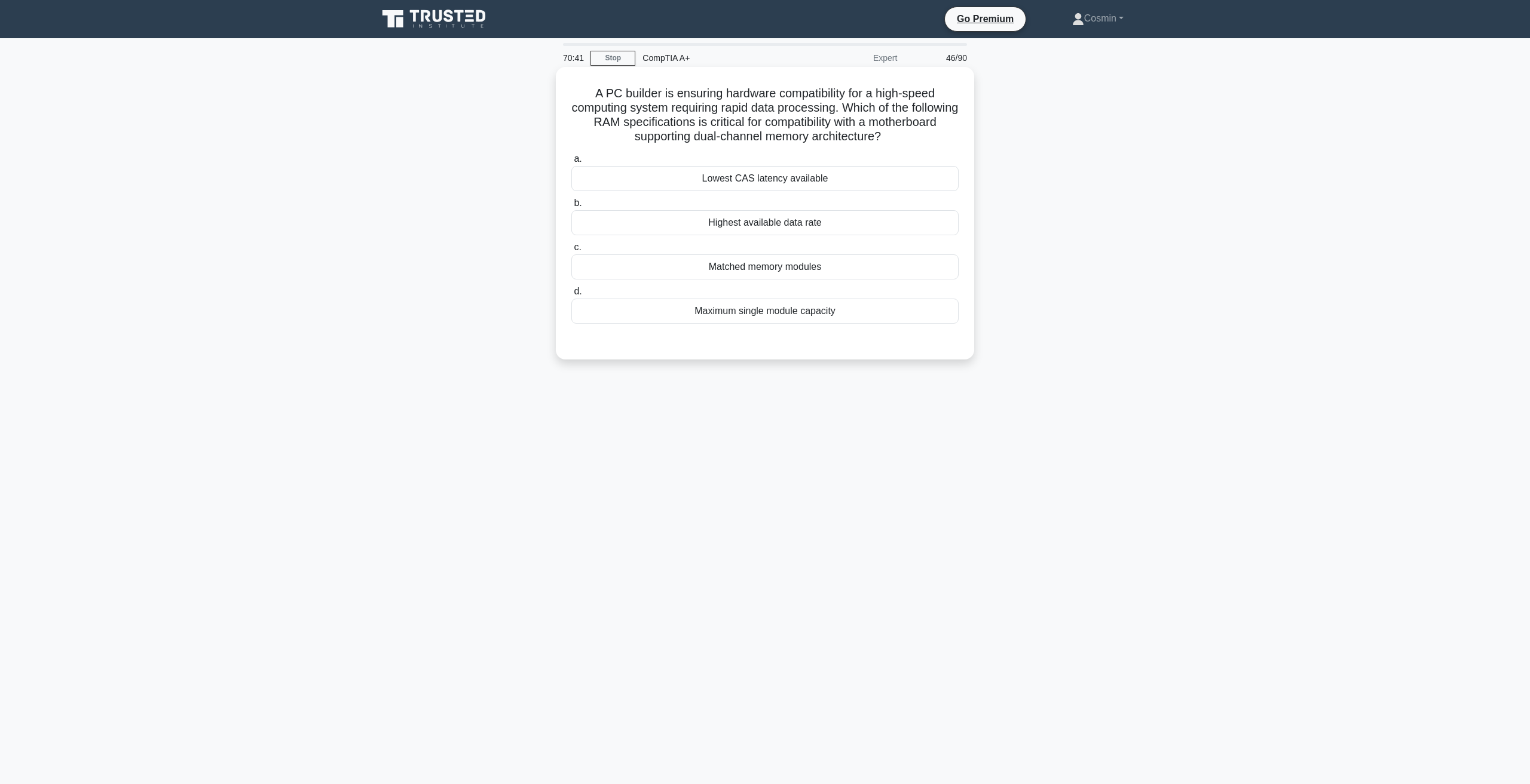
click at [753, 226] on div "Highest available data rate" at bounding box center [765, 222] width 387 height 25
click at [572, 208] on input "b. Highest available data rate" at bounding box center [572, 203] width 0 height 7
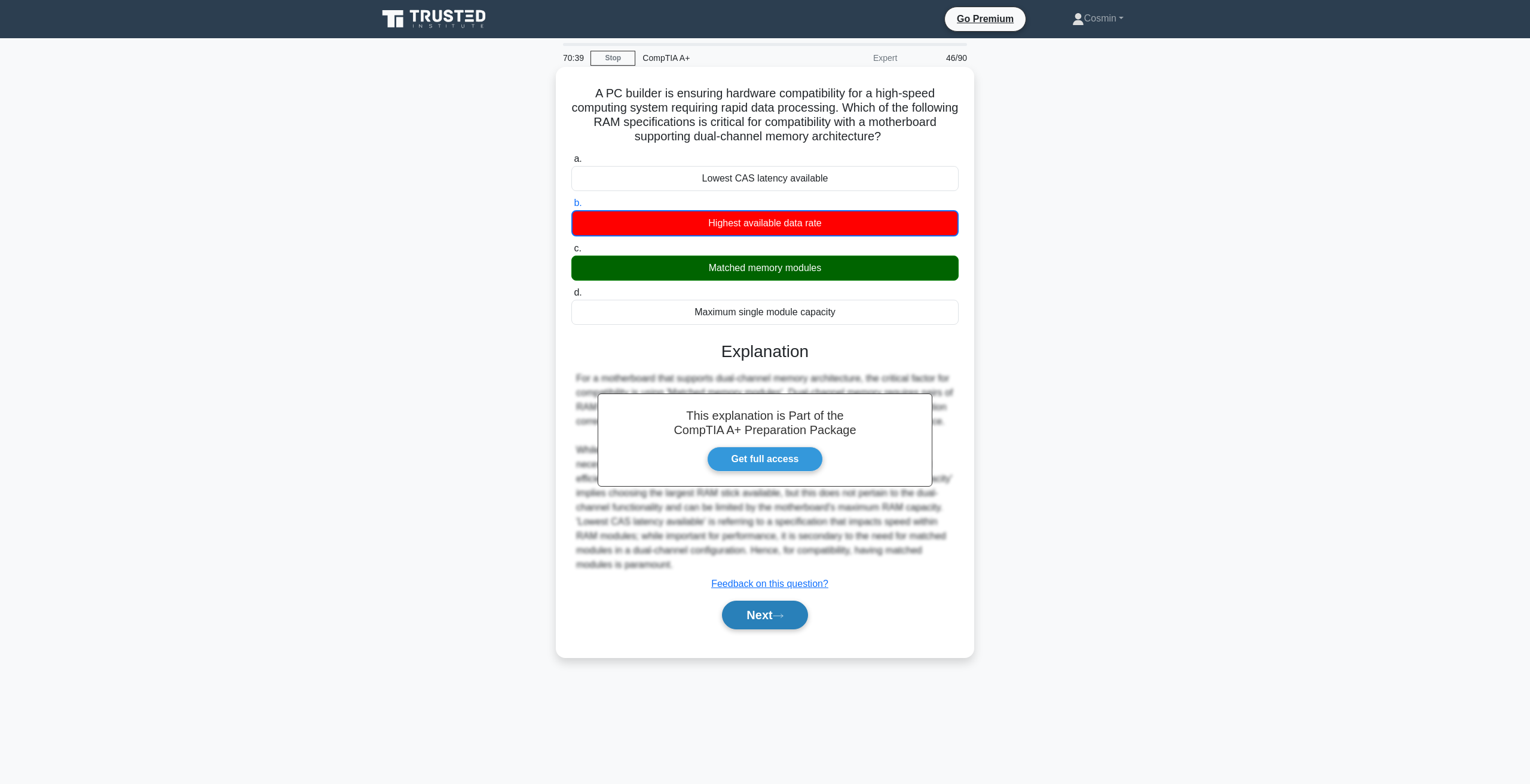
click at [780, 620] on icon at bounding box center [778, 616] width 11 height 7
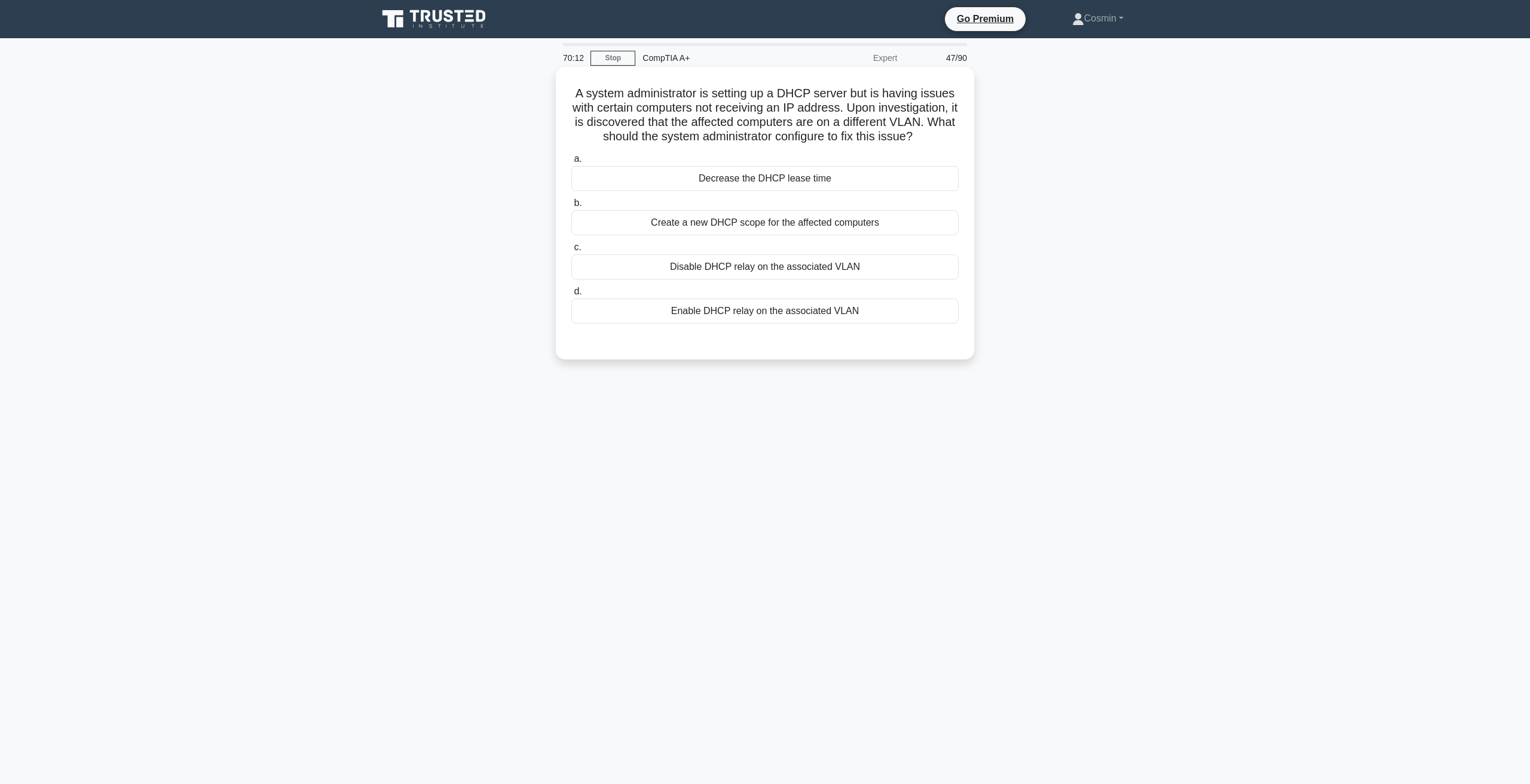
click at [727, 318] on div "Enable DHCP relay on the associated VLAN" at bounding box center [765, 311] width 387 height 25
click at [572, 296] on input "d. Enable DHCP relay on the associated VLAN" at bounding box center [572, 291] width 0 height 7
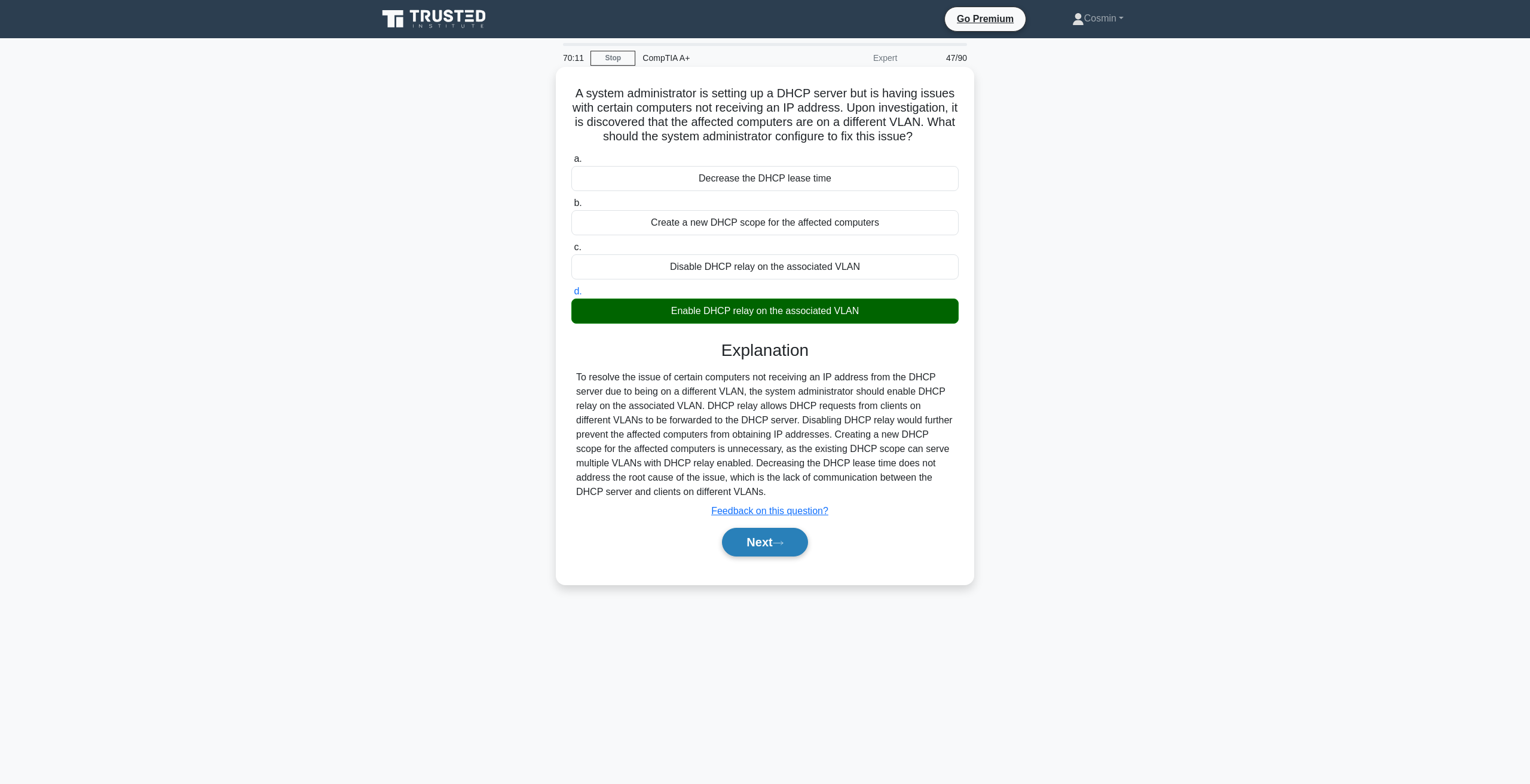
click at [780, 553] on button "Next" at bounding box center [765, 542] width 85 height 29
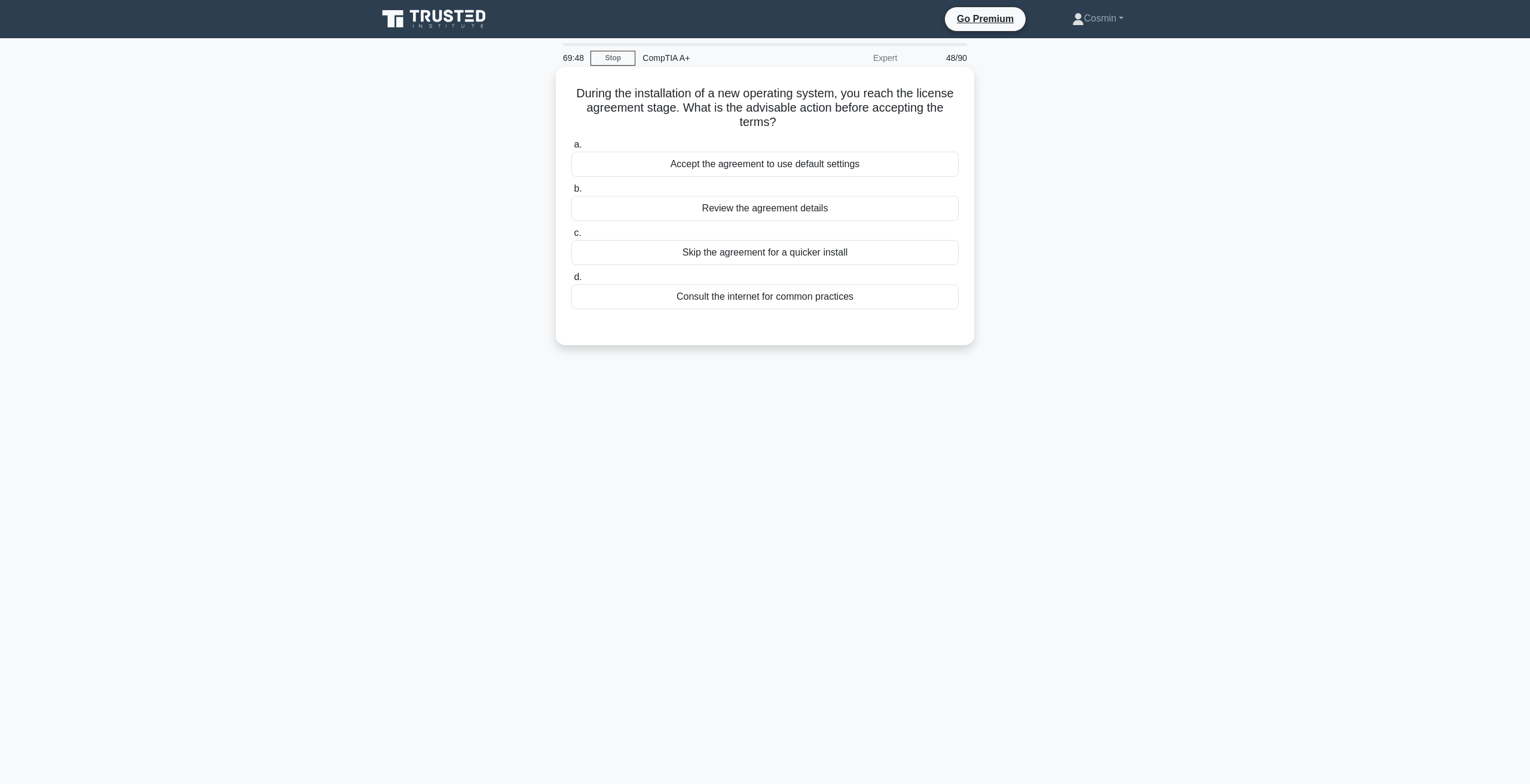
click at [780, 216] on div "Review the agreement details" at bounding box center [765, 208] width 387 height 25
click at [572, 193] on input "b. Review the agreement details" at bounding box center [572, 189] width 0 height 7
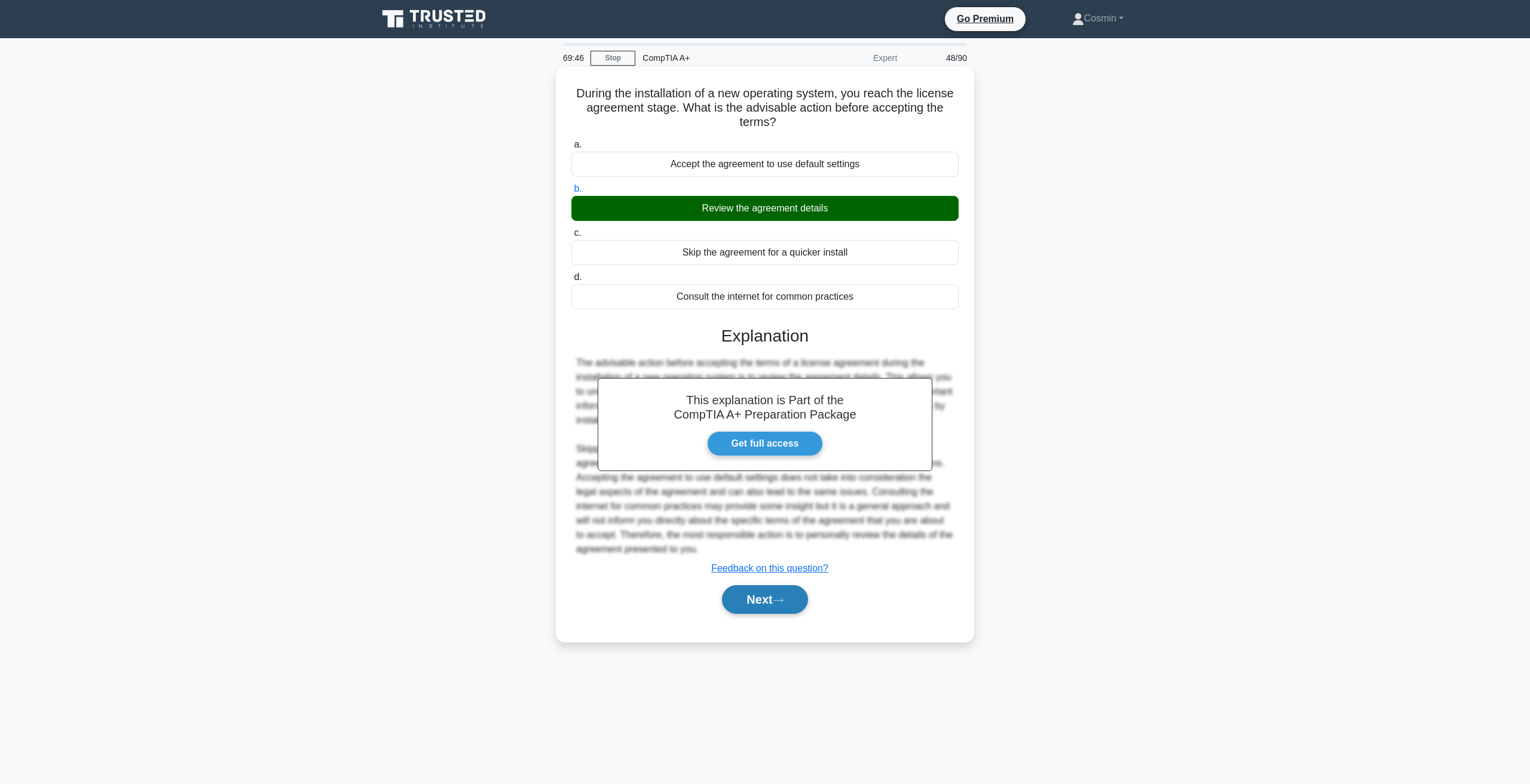
click at [761, 600] on button "Next" at bounding box center [765, 599] width 85 height 29
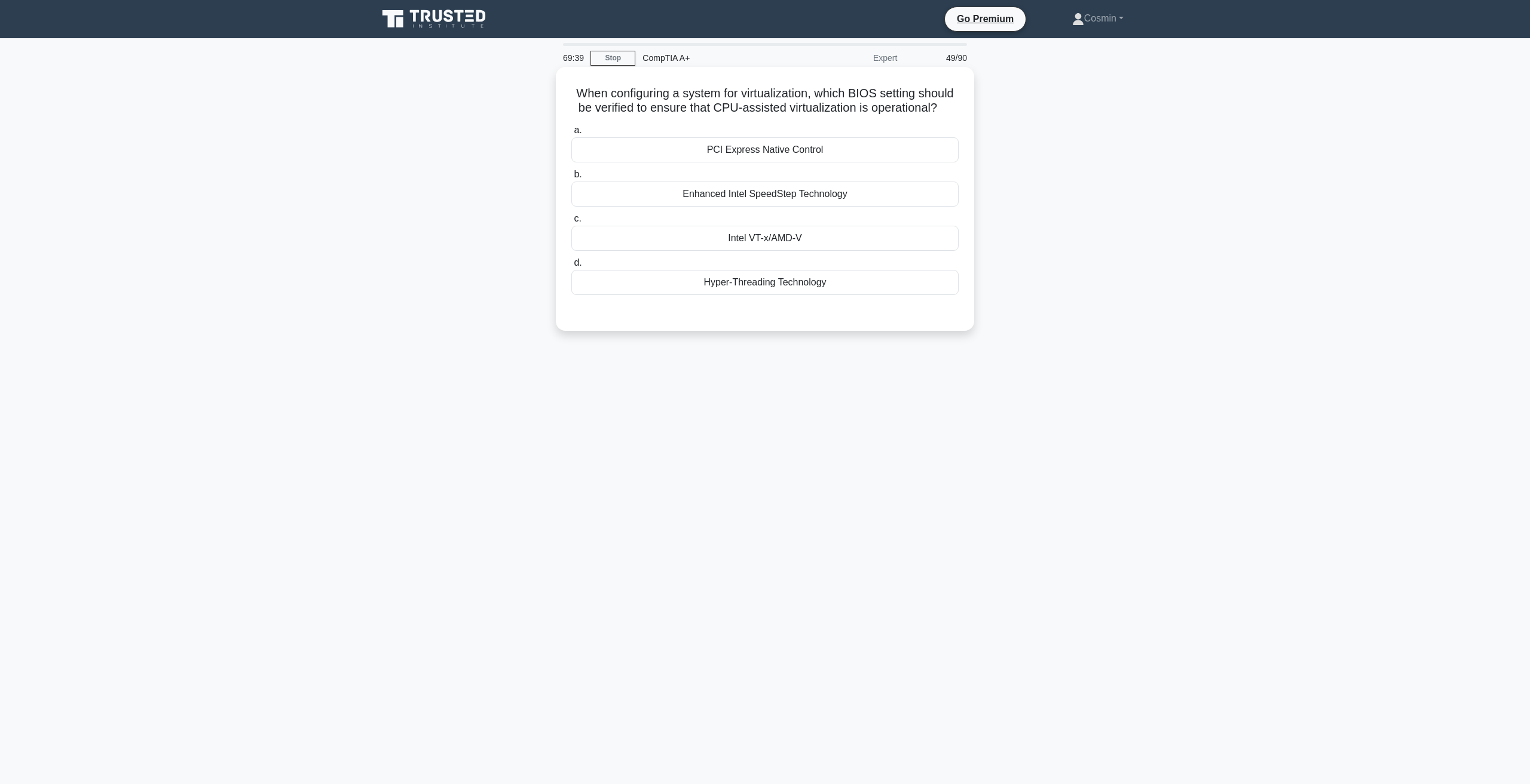
click at [723, 240] on div "Intel VT-x/AMD-V" at bounding box center [765, 238] width 387 height 25
click at [572, 223] on input "c. Intel VT-x/AMD-V" at bounding box center [572, 218] width 0 height 7
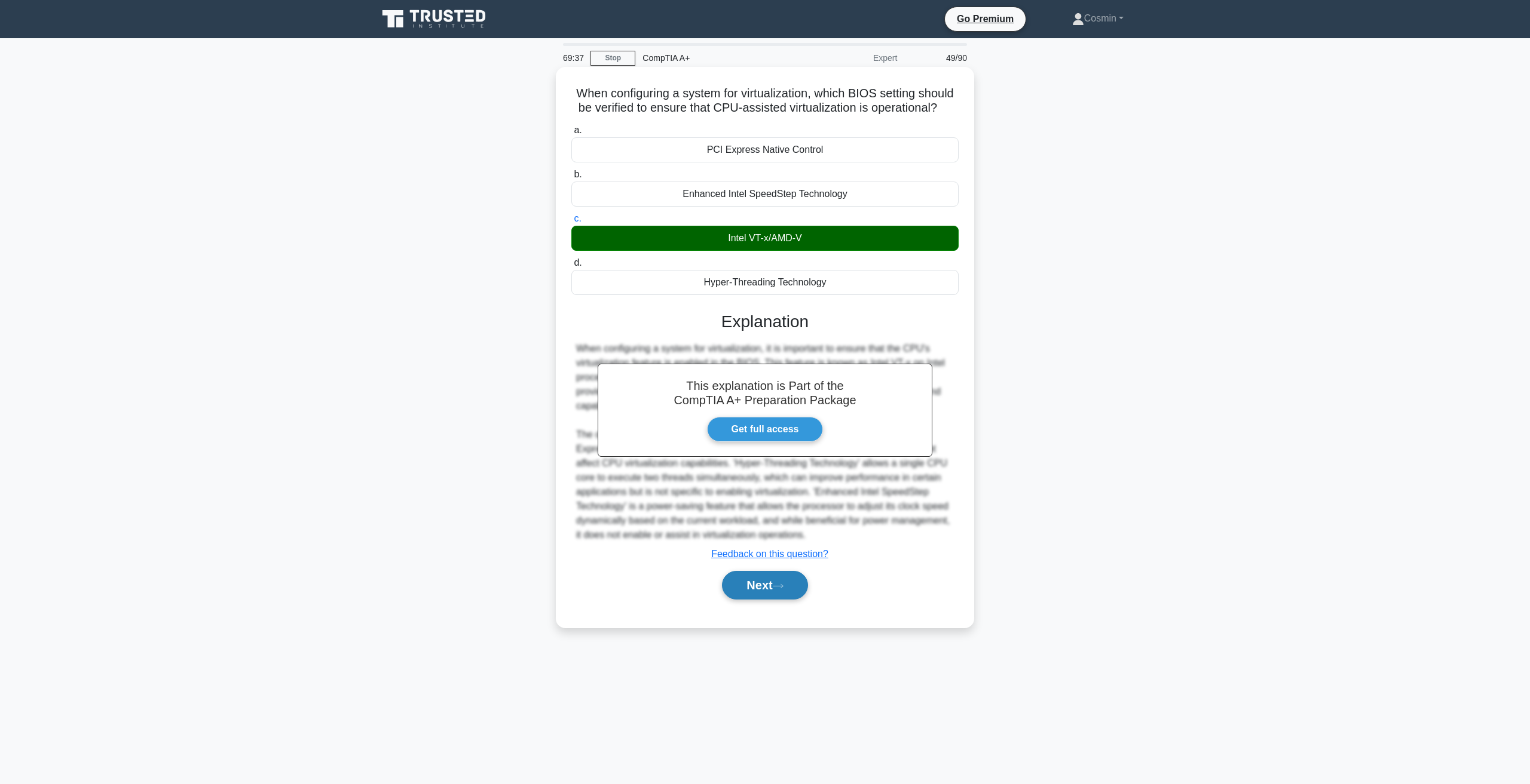
click at [783, 589] on icon at bounding box center [778, 586] width 11 height 7
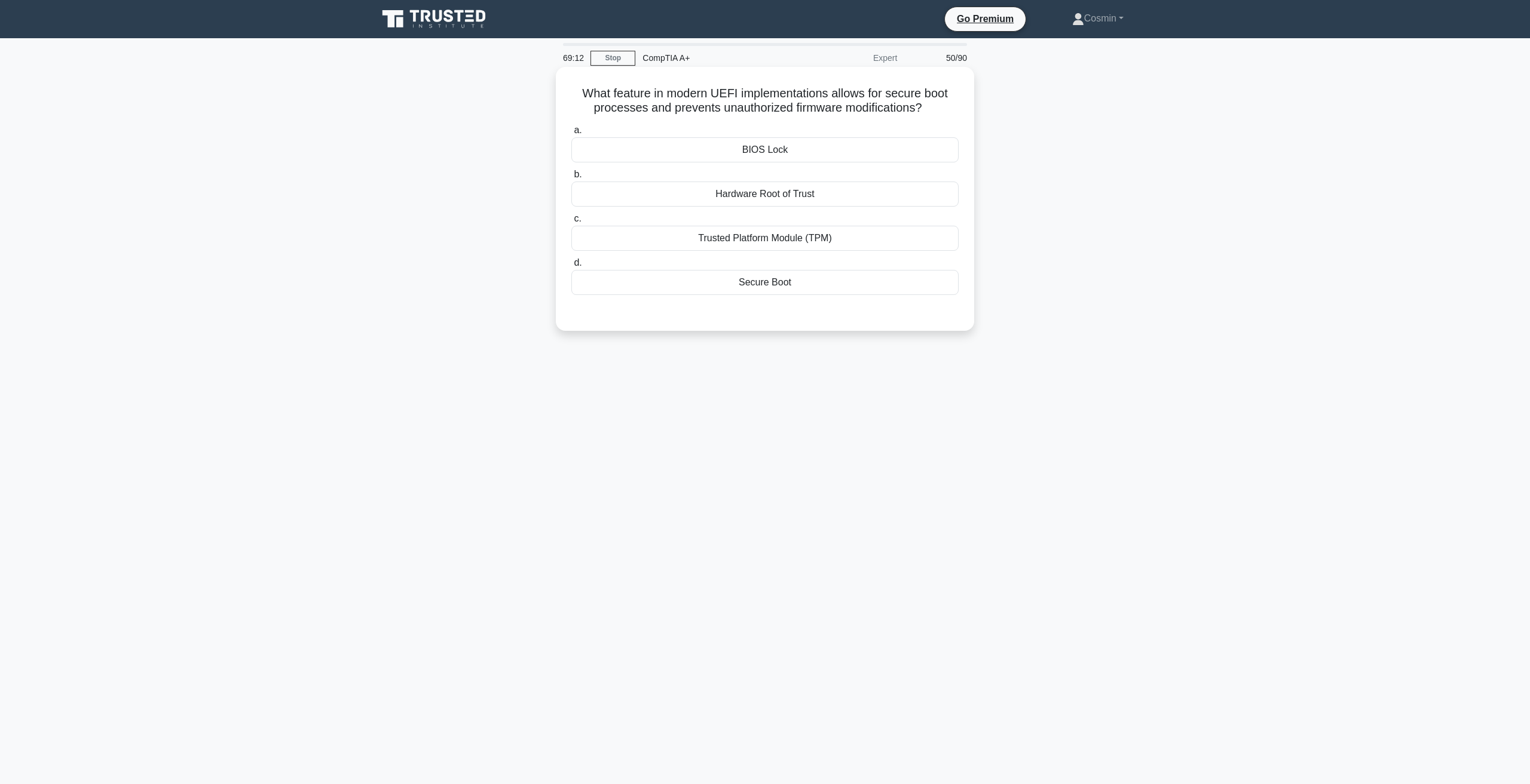
click at [723, 288] on div "Secure Boot" at bounding box center [765, 282] width 387 height 25
click at [572, 267] on input "d. Secure Boot" at bounding box center [572, 262] width 0 height 7
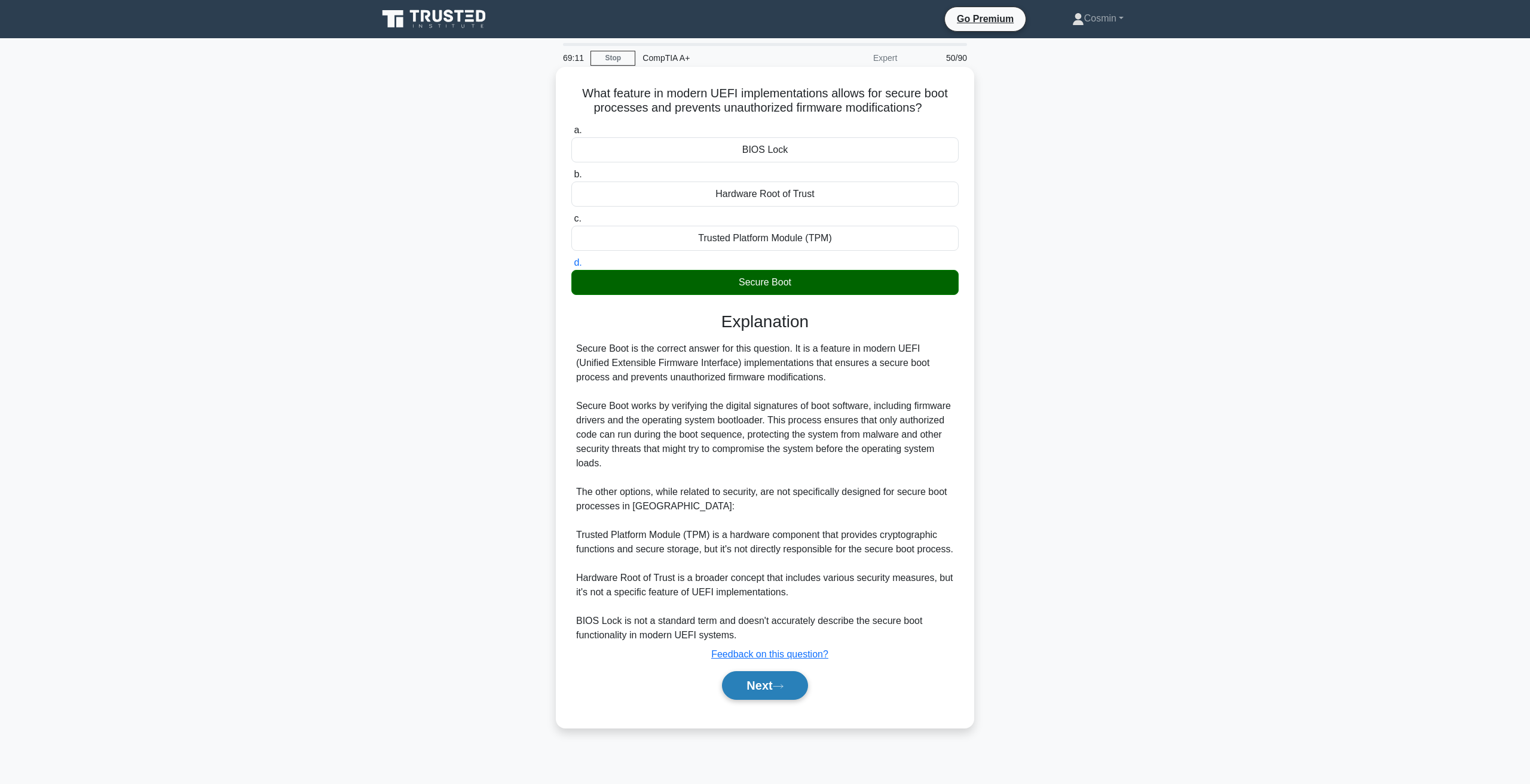
click at [771, 689] on button "Next" at bounding box center [765, 685] width 85 height 29
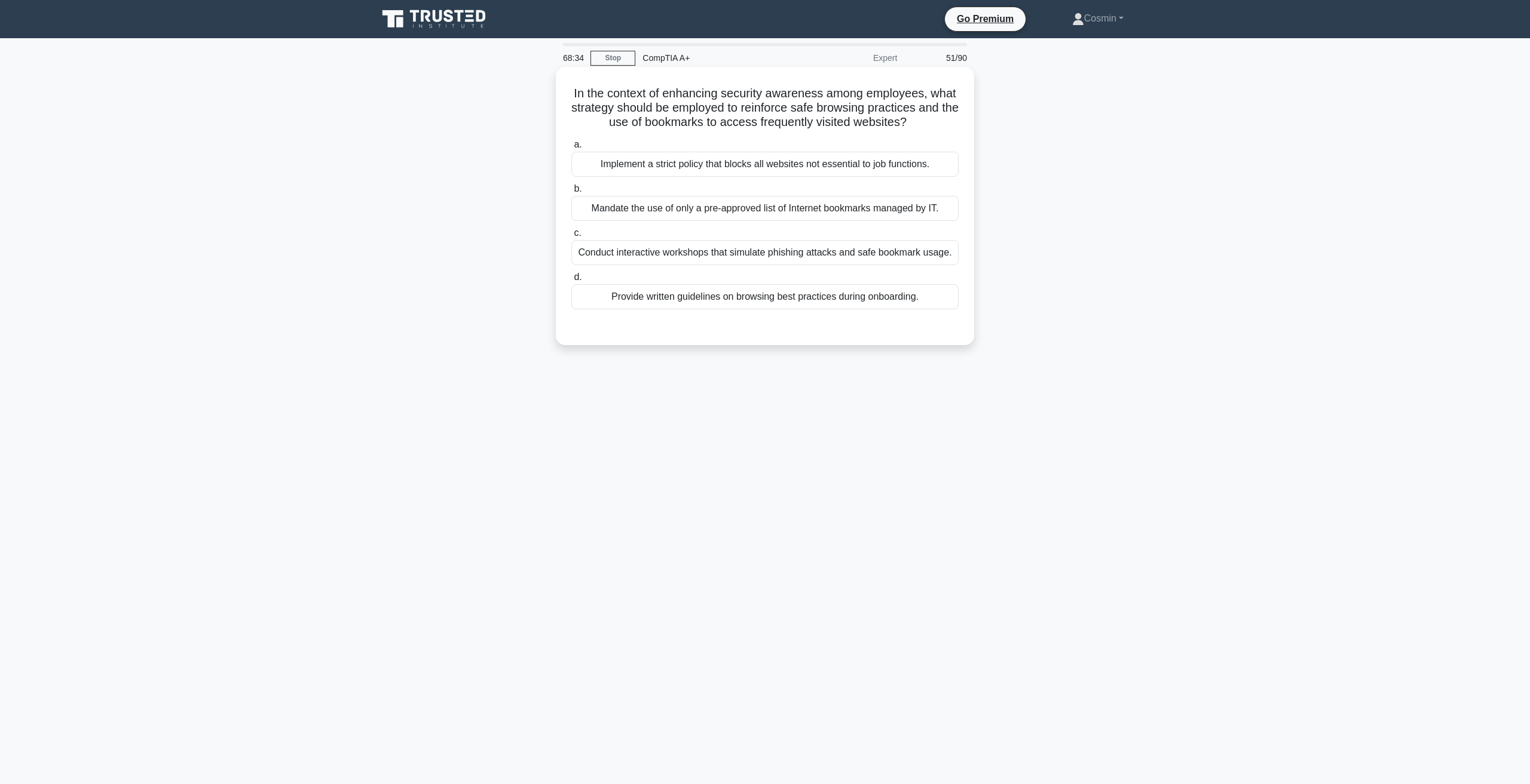
click at [644, 257] on div "Conduct interactive workshops that simulate phishing attacks and safe bookmark …" at bounding box center [765, 253] width 387 height 25
click at [572, 237] on input "c. Conduct interactive workshops that simulate phishing attacks and safe bookma…" at bounding box center [572, 233] width 0 height 7
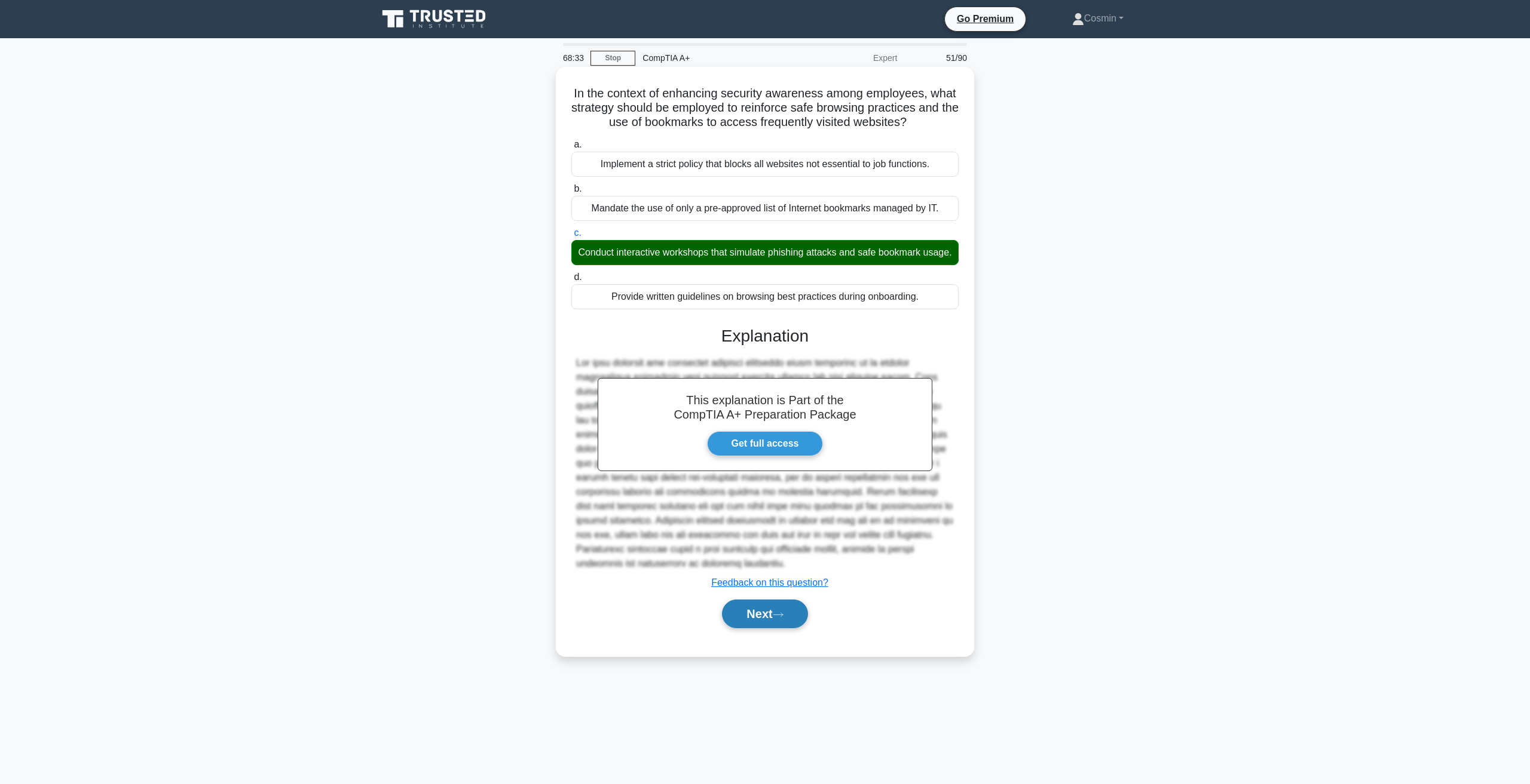
click at [740, 629] on button "Next" at bounding box center [765, 614] width 85 height 29
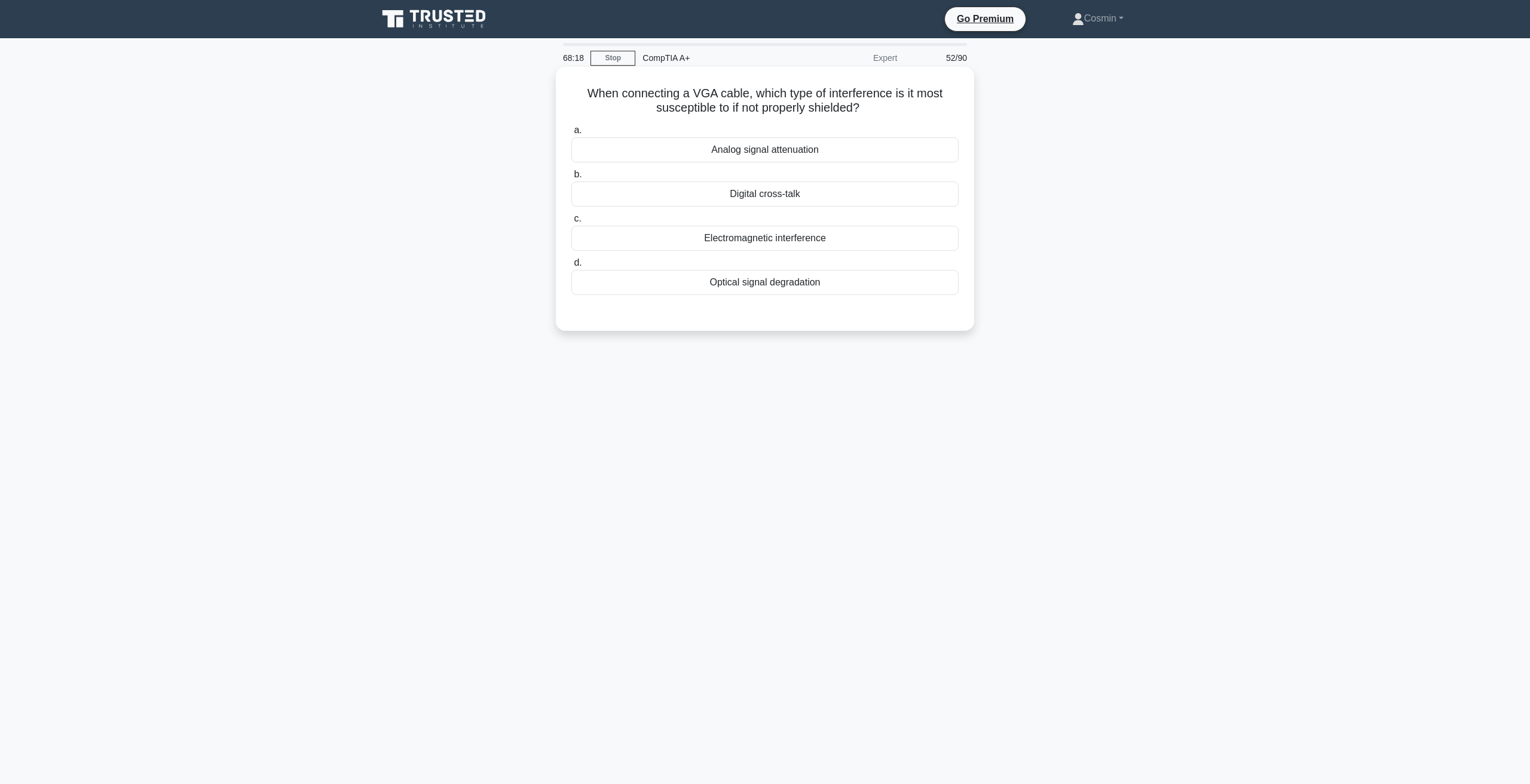
click at [758, 236] on div "Electromagnetic interference" at bounding box center [765, 238] width 387 height 25
click at [572, 223] on input "c. Electromagnetic interference" at bounding box center [572, 218] width 0 height 7
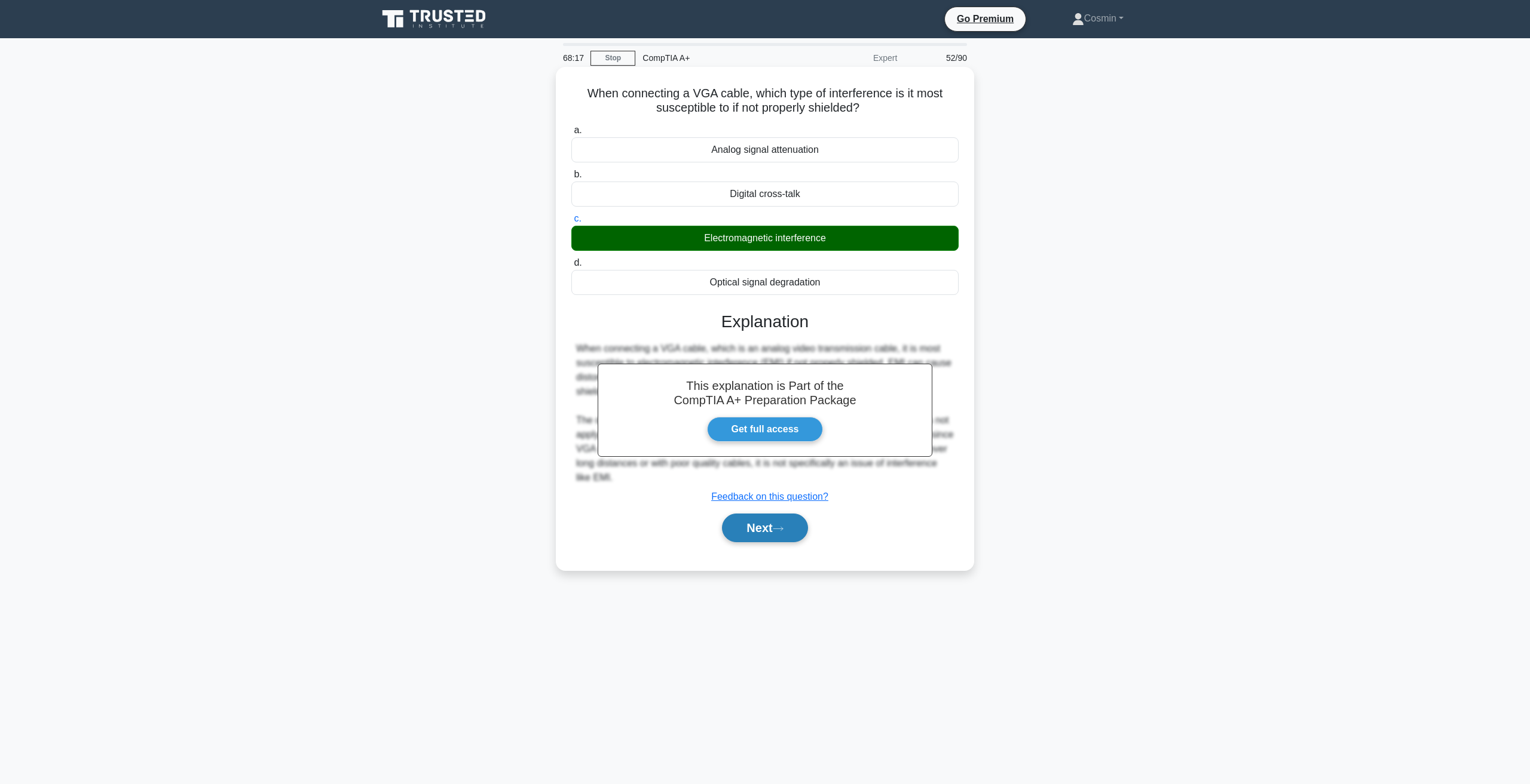
click at [774, 529] on button "Next" at bounding box center [765, 527] width 85 height 29
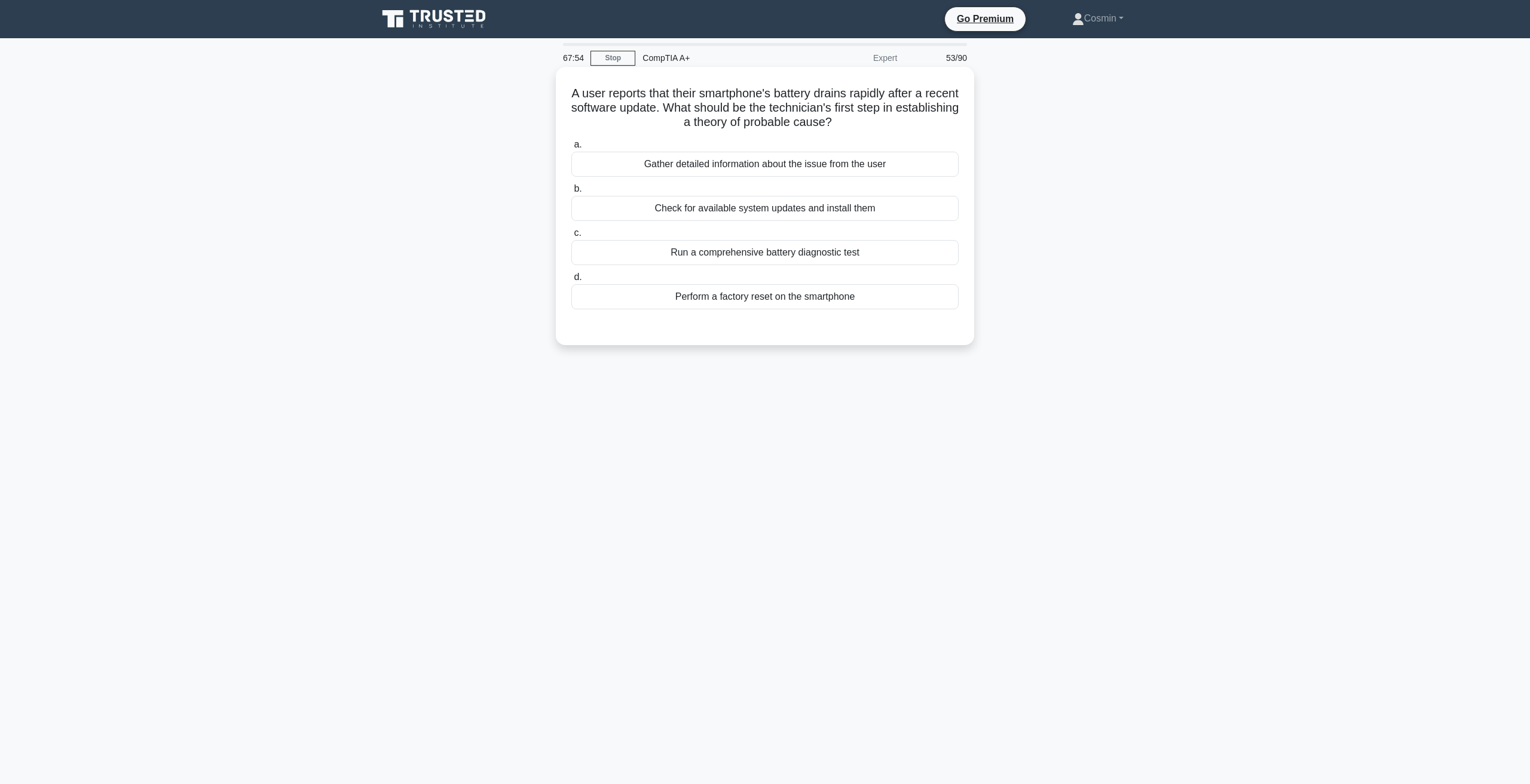
click at [716, 166] on div "Gather detailed information about the issue from the user" at bounding box center [765, 164] width 387 height 25
click at [572, 149] on input "a. Gather detailed information about the issue from the user" at bounding box center [572, 144] width 0 height 7
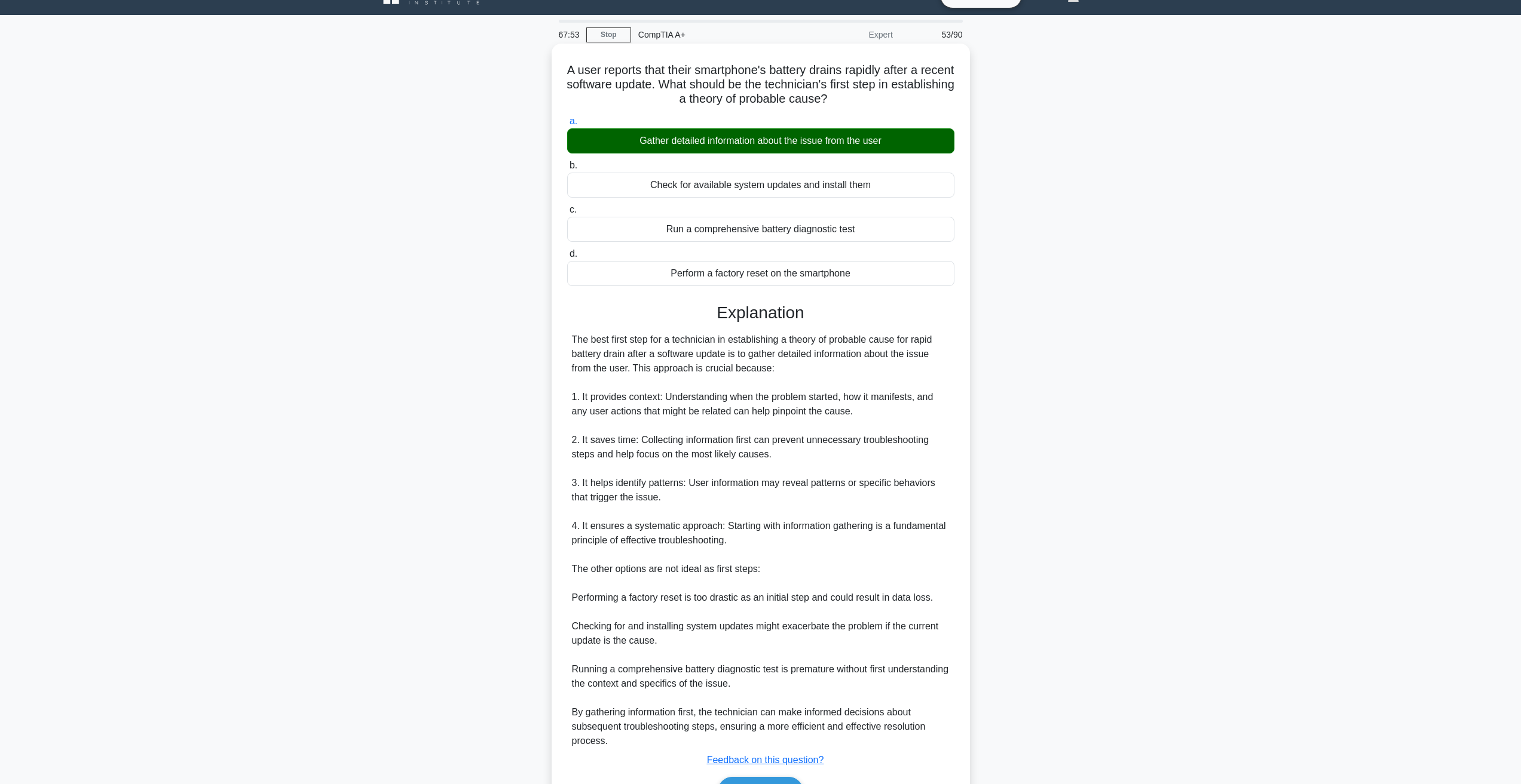
scroll to position [96, 0]
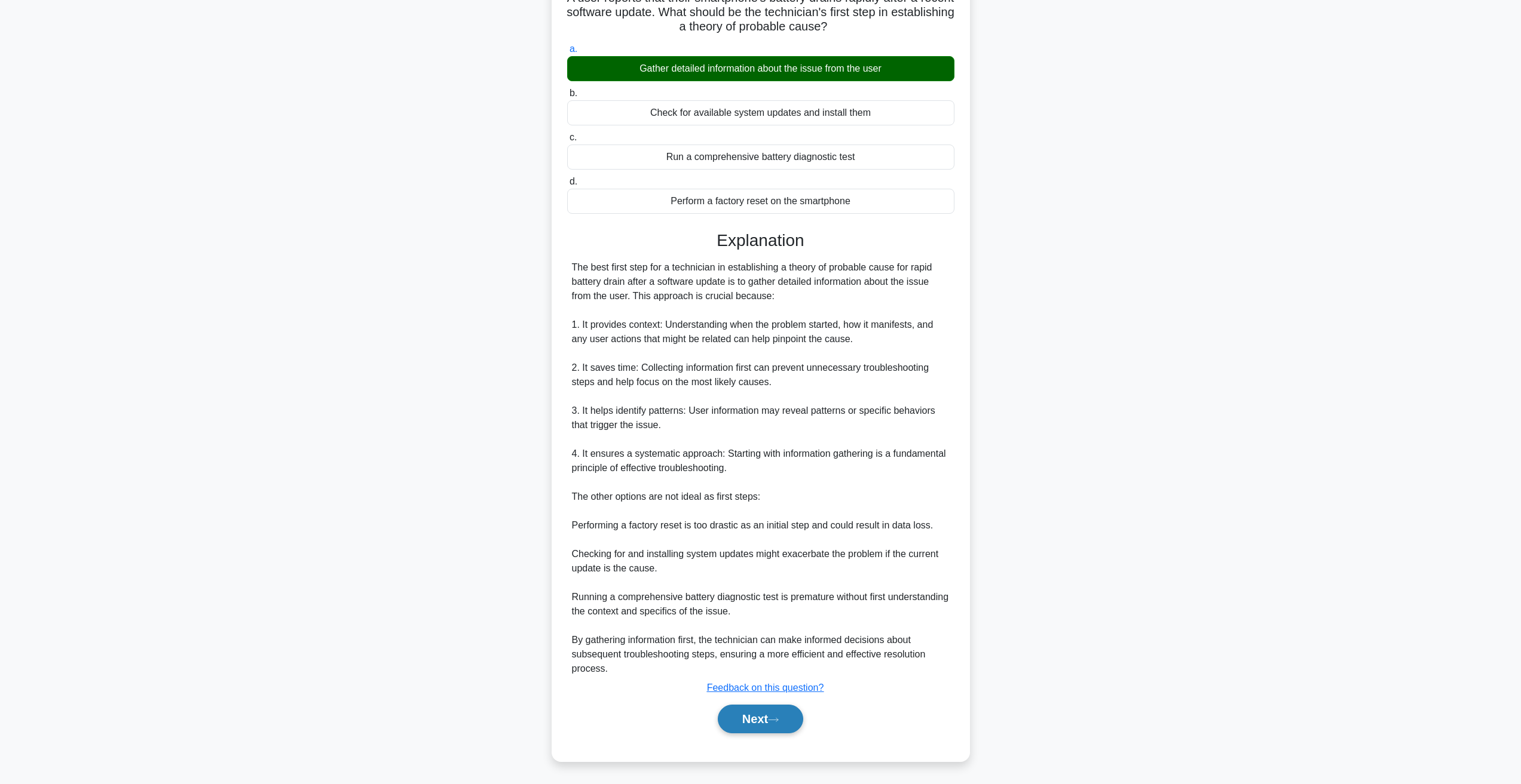
click at [790, 724] on button "Next" at bounding box center [760, 719] width 85 height 29
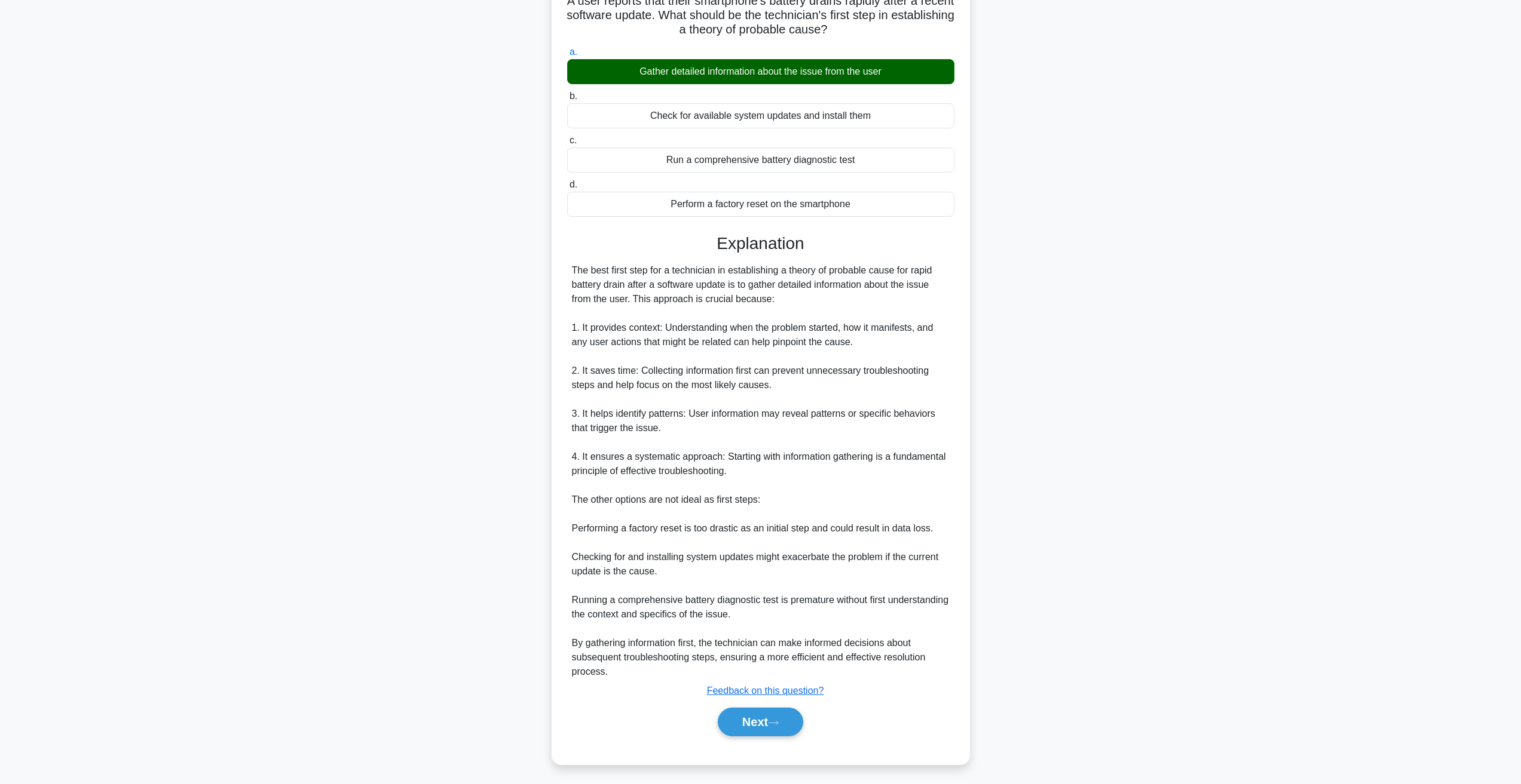
scroll to position [0, 0]
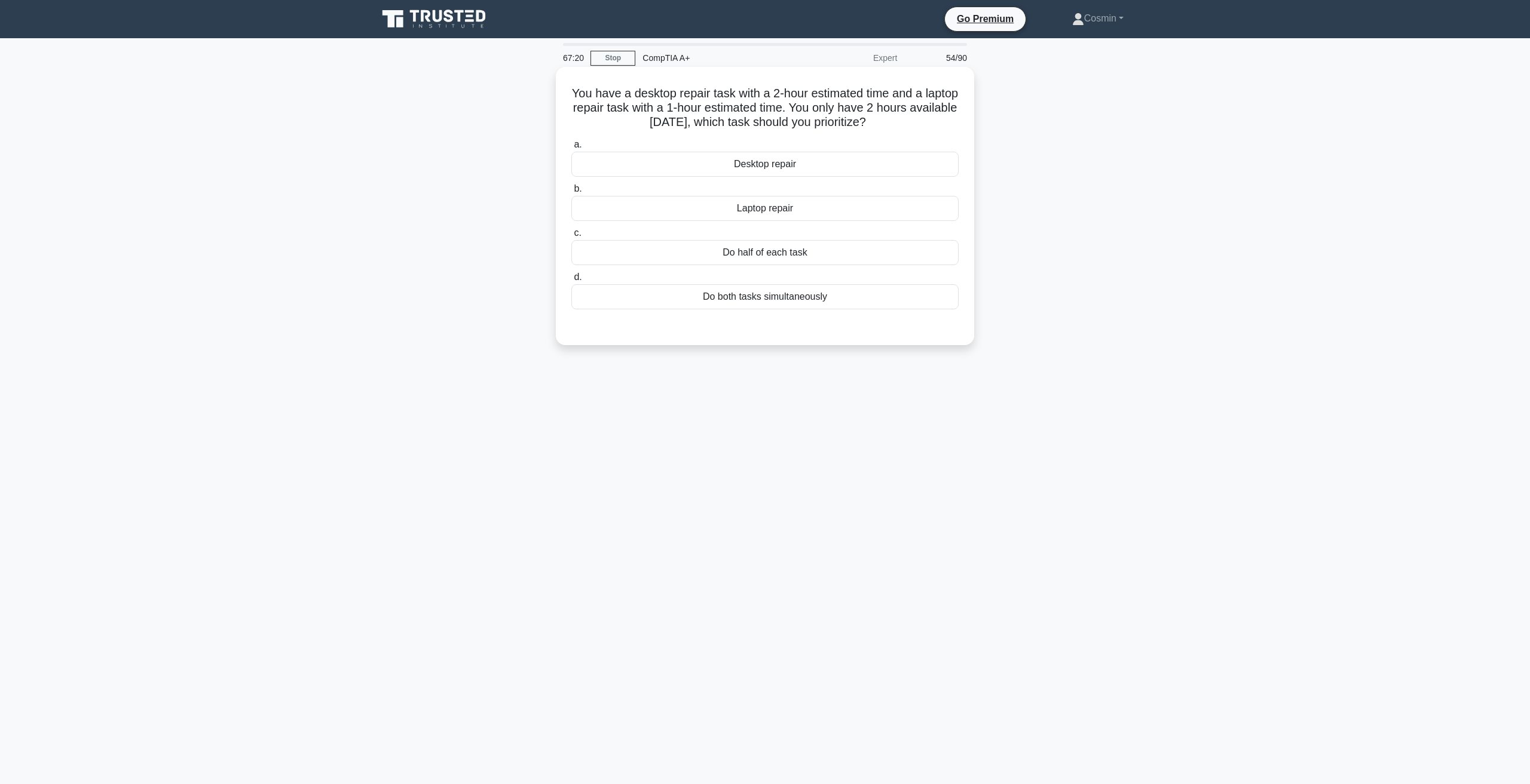
click at [787, 168] on div "Desktop repair" at bounding box center [765, 164] width 387 height 25
click at [572, 149] on input "a. Desktop repair" at bounding box center [572, 144] width 0 height 7
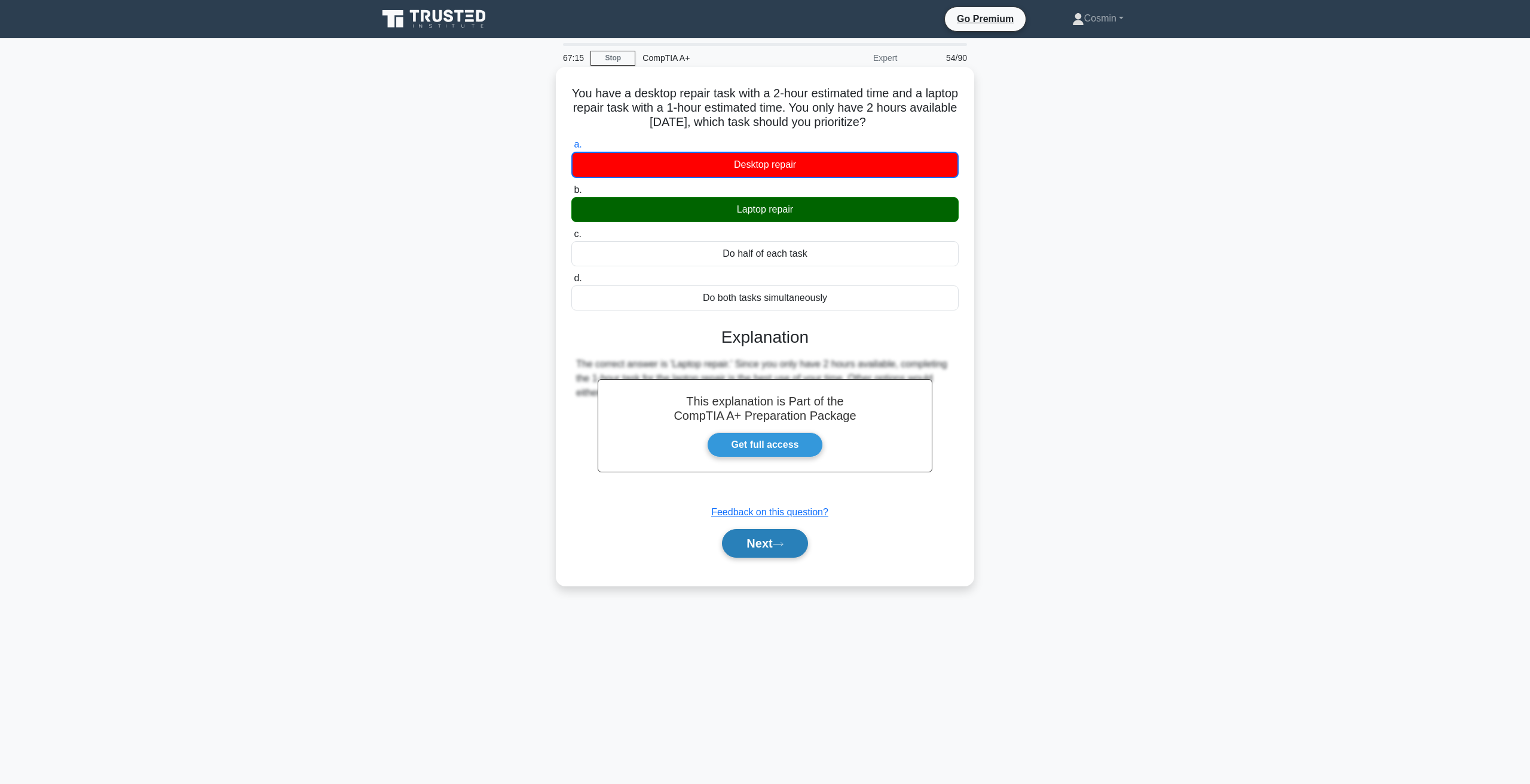
click at [769, 540] on button "Next" at bounding box center [765, 543] width 85 height 29
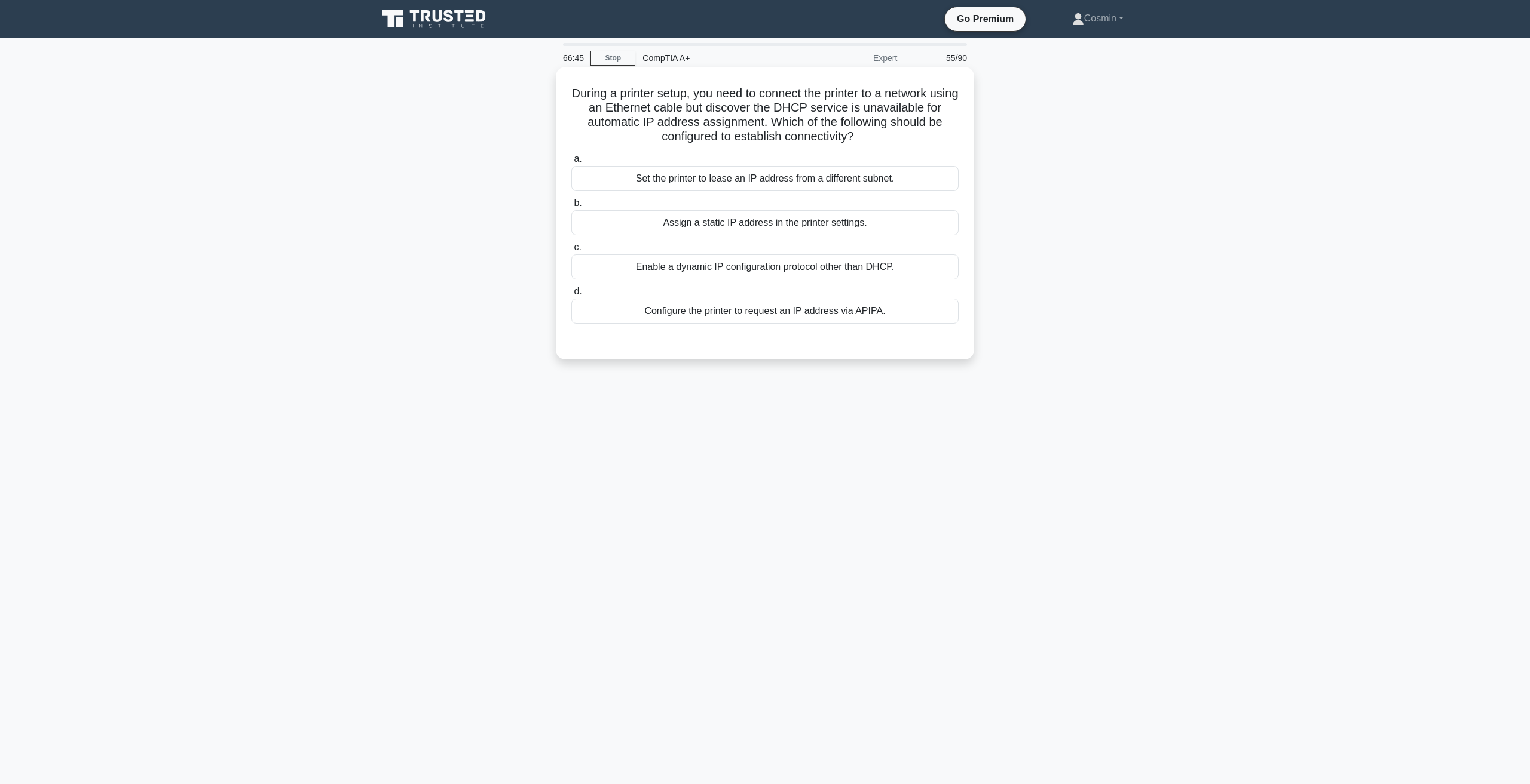
click at [768, 229] on div "Assign a static IP address in the printer settings." at bounding box center [765, 222] width 387 height 25
click at [572, 208] on input "b. Assign a static IP address in the printer settings." at bounding box center [572, 203] width 0 height 7
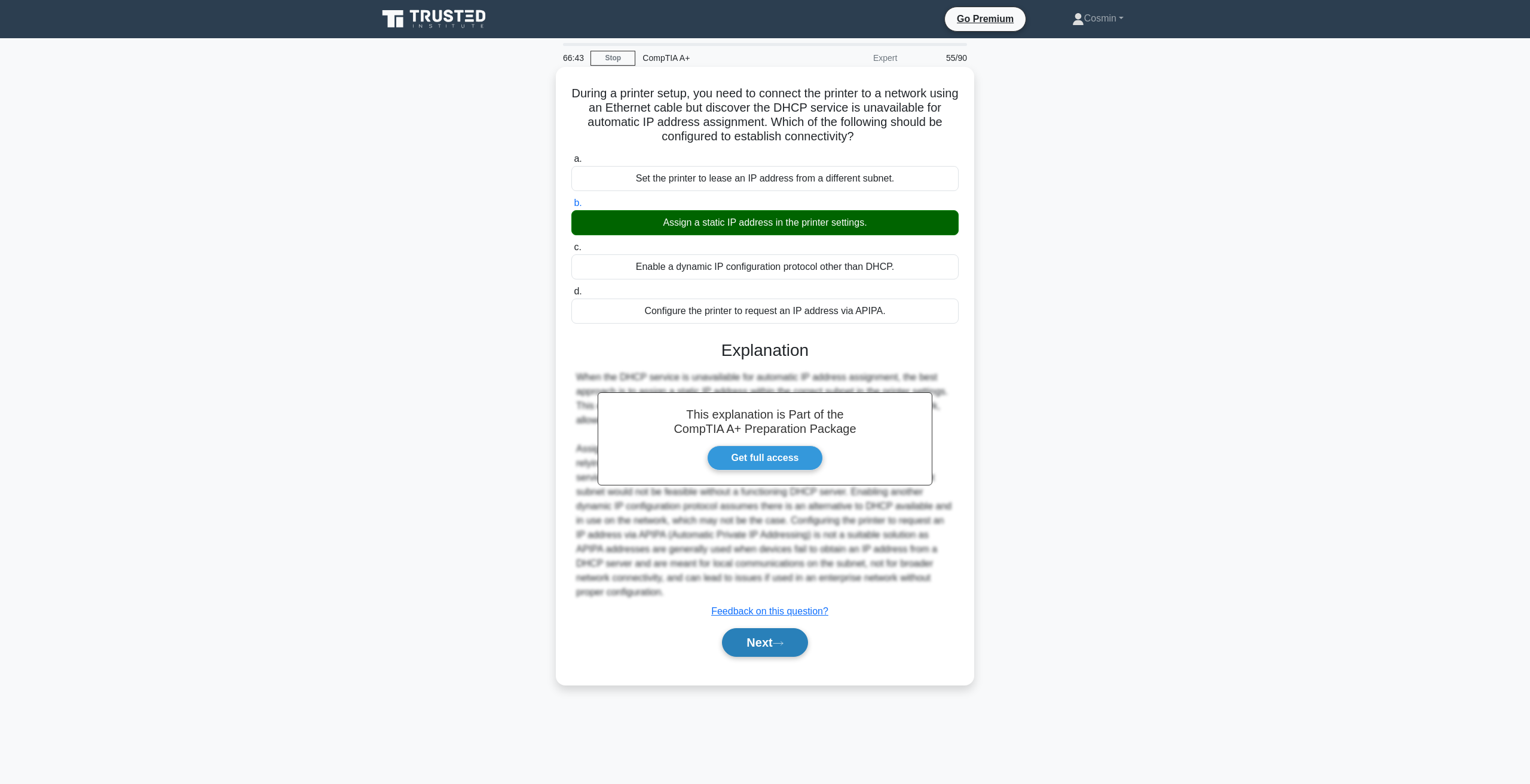
click at [756, 647] on button "Next" at bounding box center [765, 643] width 85 height 29
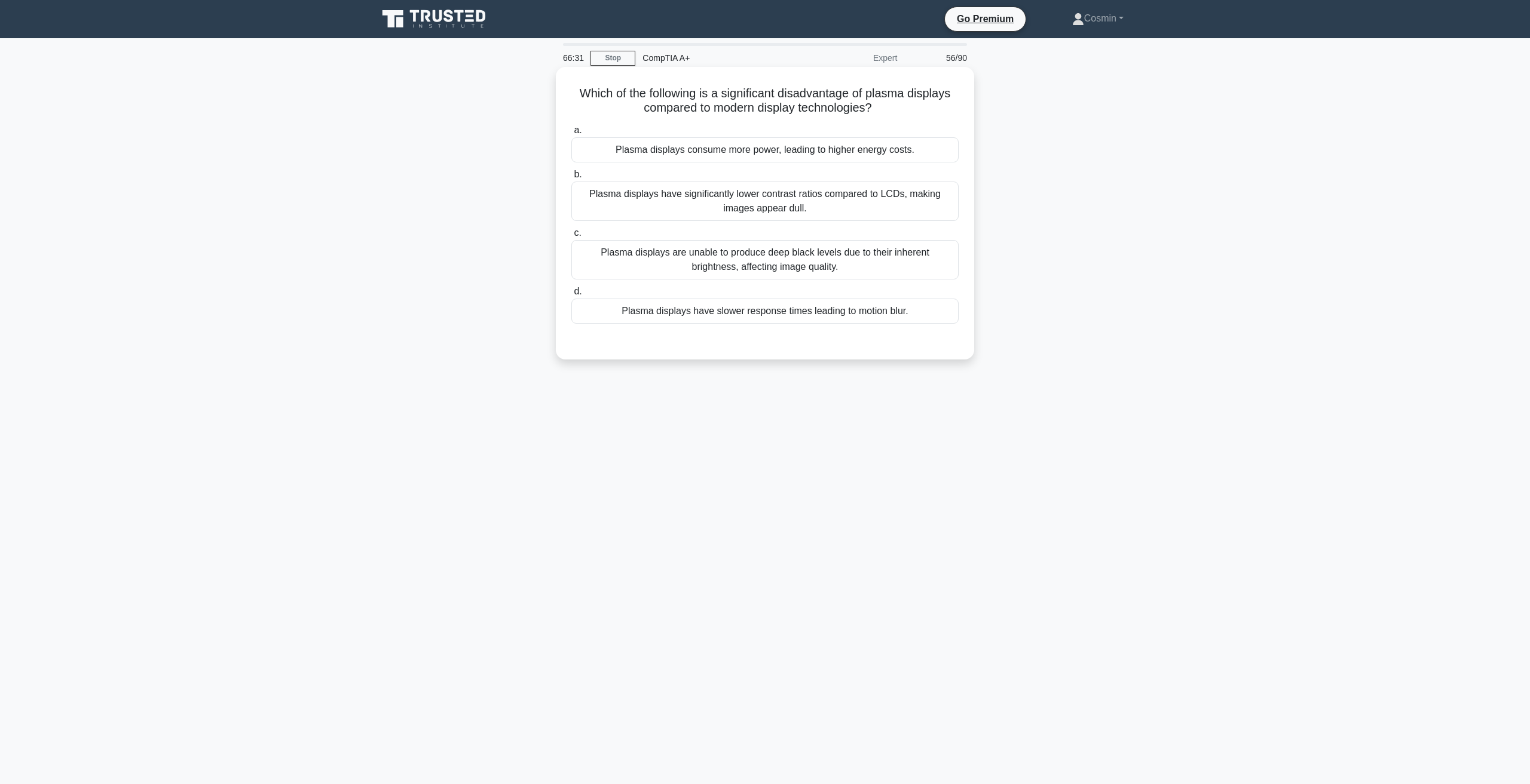
click at [849, 158] on div "Plasma displays consume more power, leading to higher energy costs." at bounding box center [765, 150] width 387 height 25
click at [572, 134] on input "a. Plasma displays consume more power, leading to higher energy costs." at bounding box center [572, 130] width 0 height 7
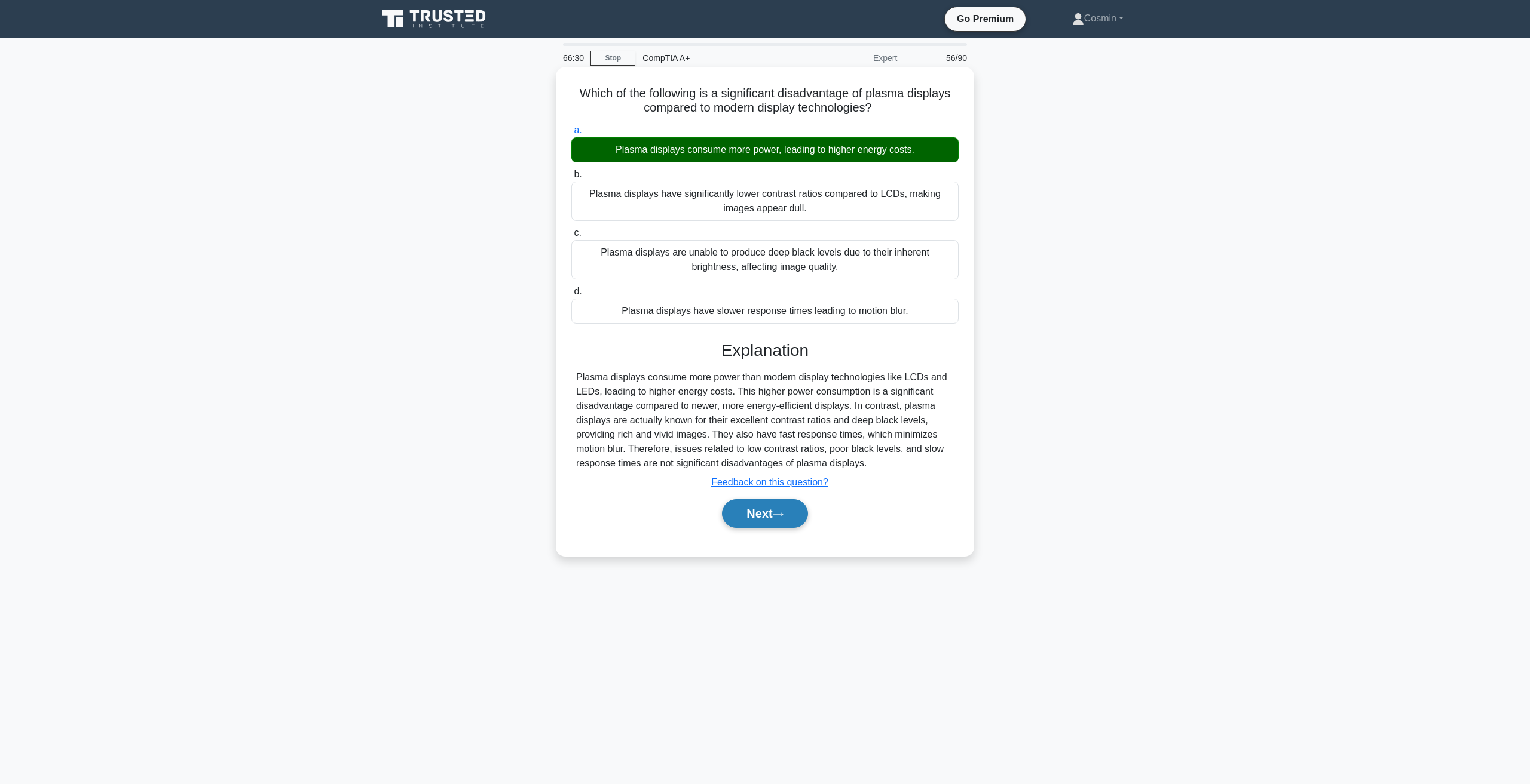
click at [778, 518] on icon at bounding box center [778, 514] width 11 height 7
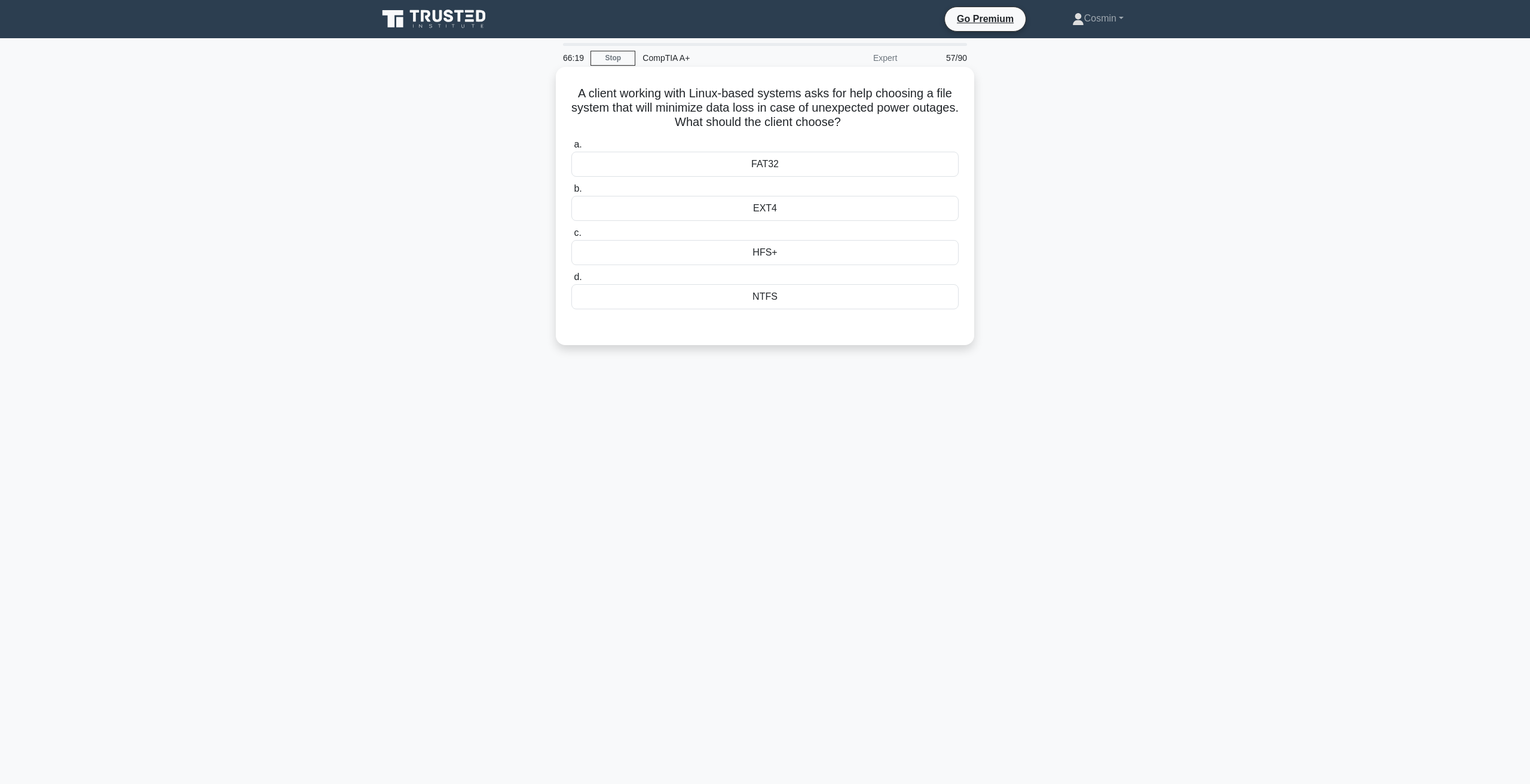
click at [772, 218] on div "EXT4" at bounding box center [765, 208] width 387 height 25
click at [572, 193] on input "b. EXT4" at bounding box center [572, 189] width 0 height 7
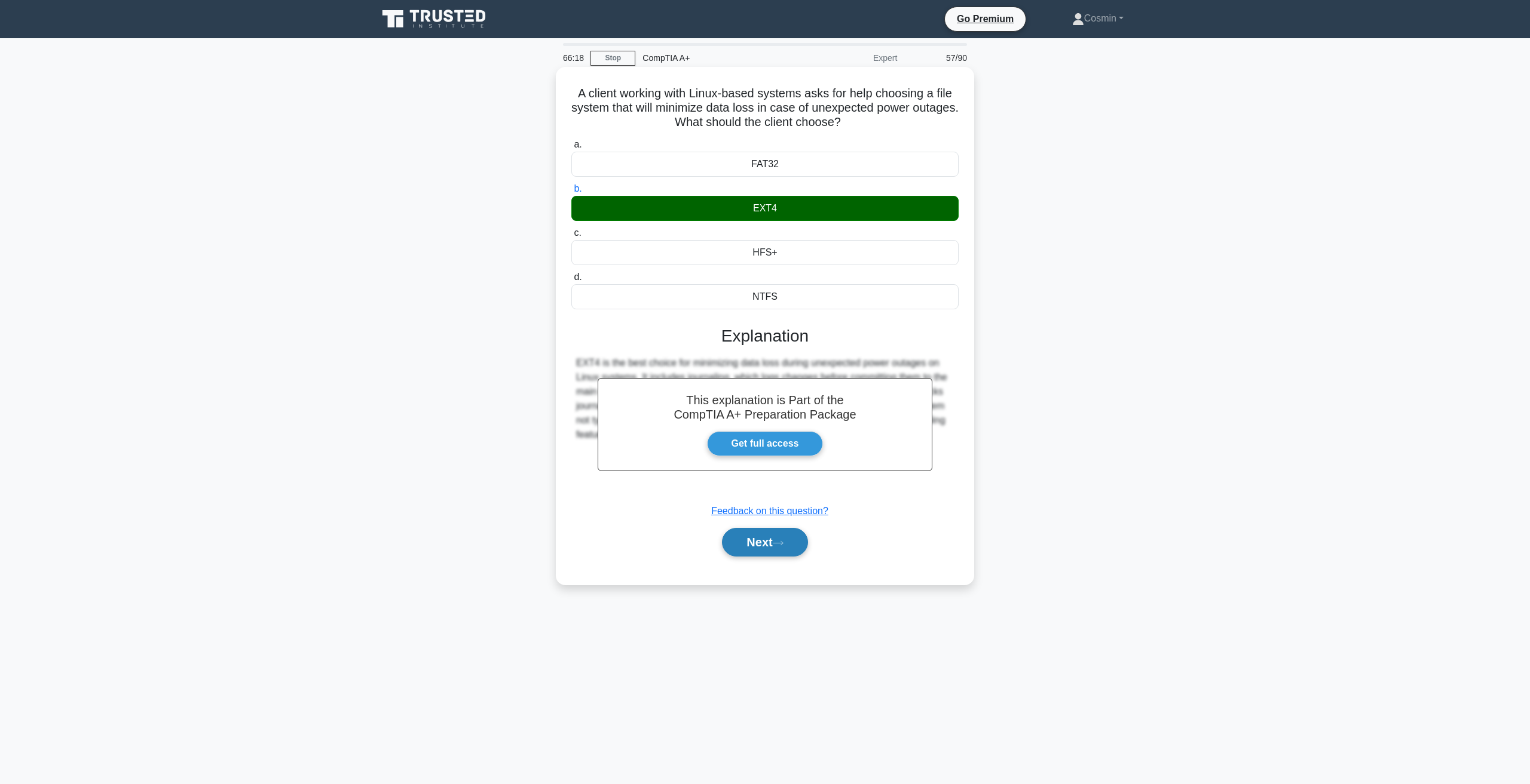
click at [786, 548] on button "Next" at bounding box center [765, 542] width 85 height 29
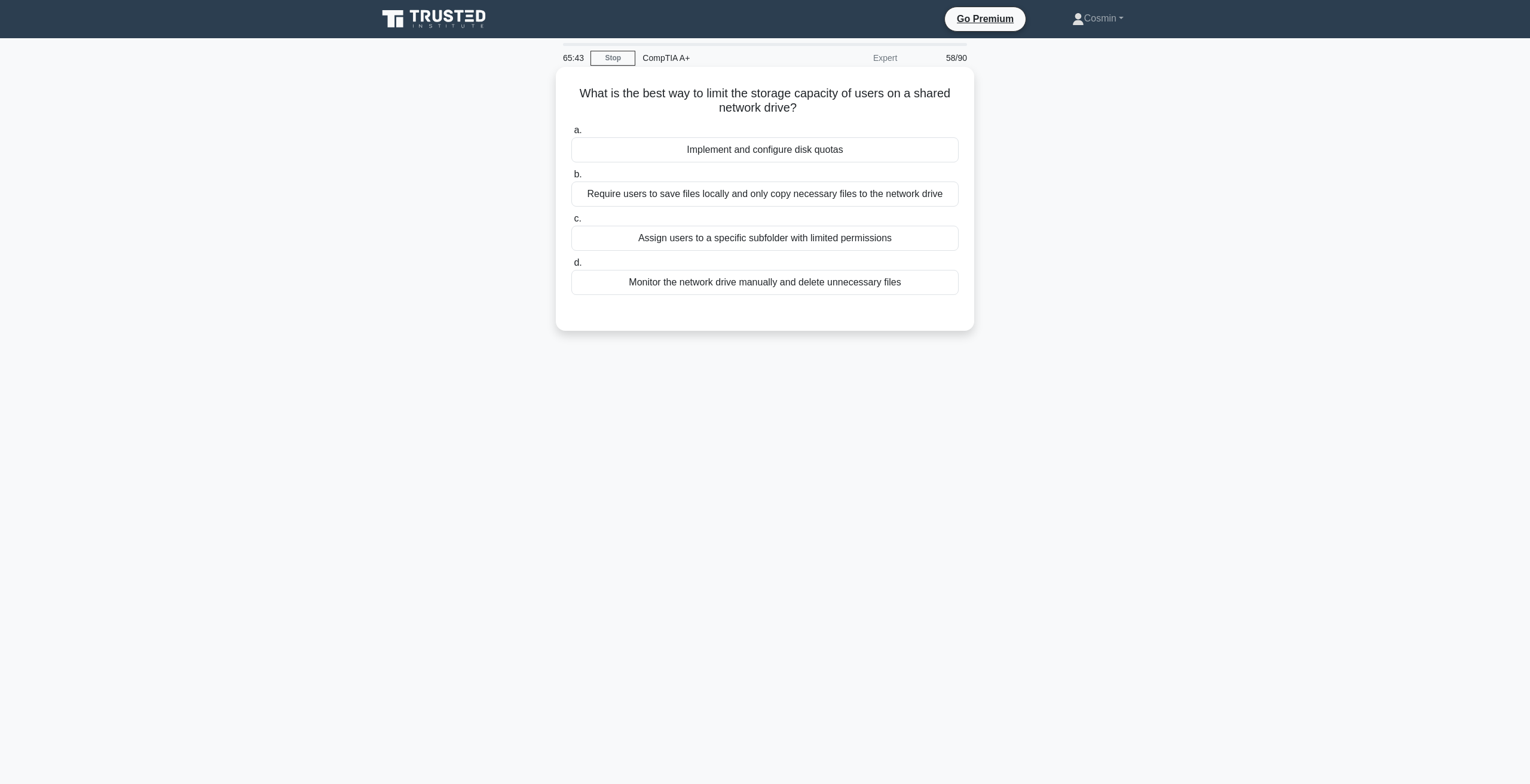
click at [797, 244] on div "Assign users to a specific subfolder with limited permissions" at bounding box center [765, 238] width 387 height 25
click at [572, 223] on input "c. Assign users to a specific subfolder with limited permissions" at bounding box center [572, 218] width 0 height 7
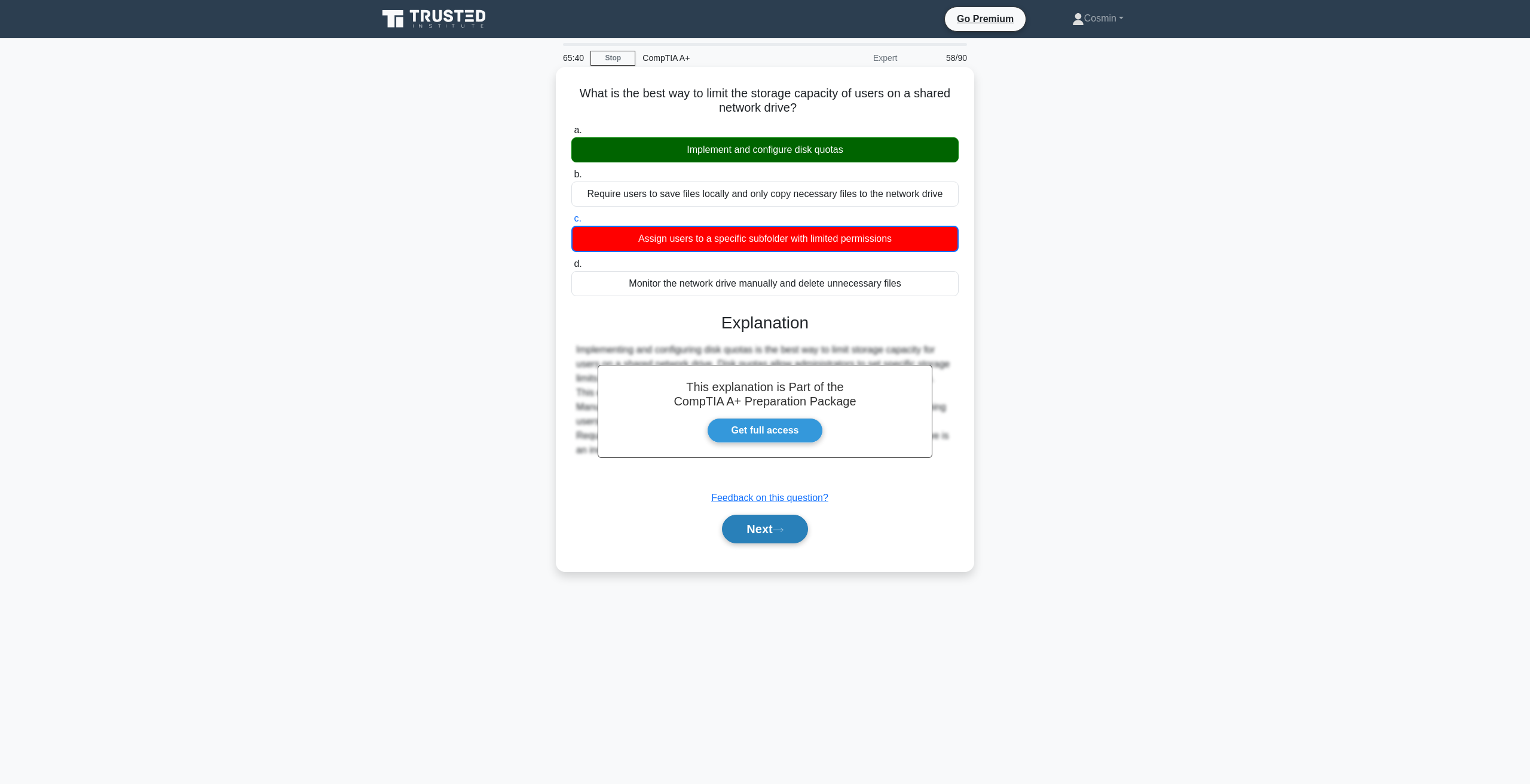
click at [776, 528] on button "Next" at bounding box center [765, 529] width 85 height 29
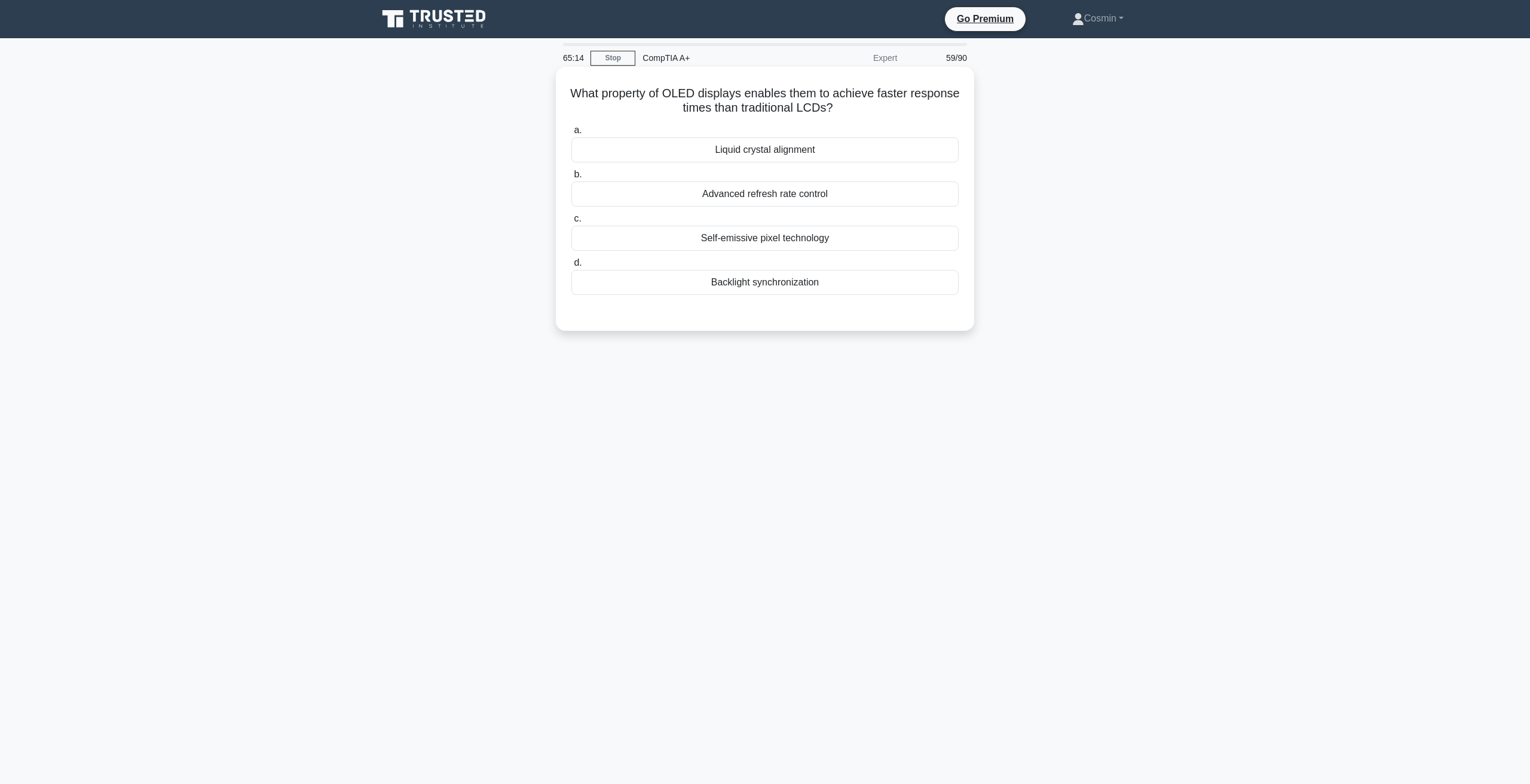
click at [756, 196] on div "Advanced refresh rate control" at bounding box center [765, 194] width 387 height 25
click at [572, 178] on input "b. Advanced refresh rate control" at bounding box center [572, 174] width 0 height 7
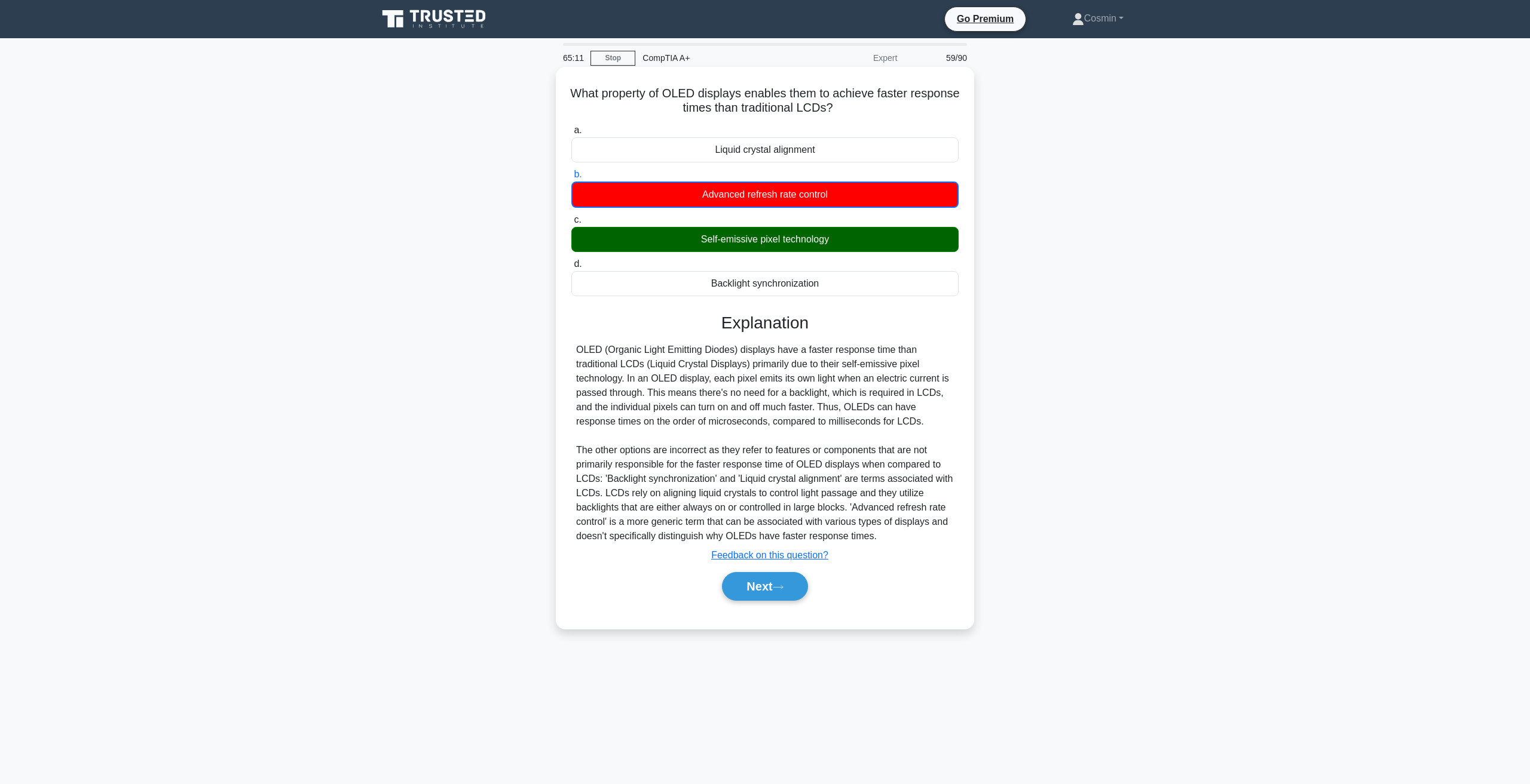
click at [757, 568] on div "Next" at bounding box center [765, 586] width 387 height 38
click at [760, 582] on button "Next" at bounding box center [765, 586] width 85 height 29
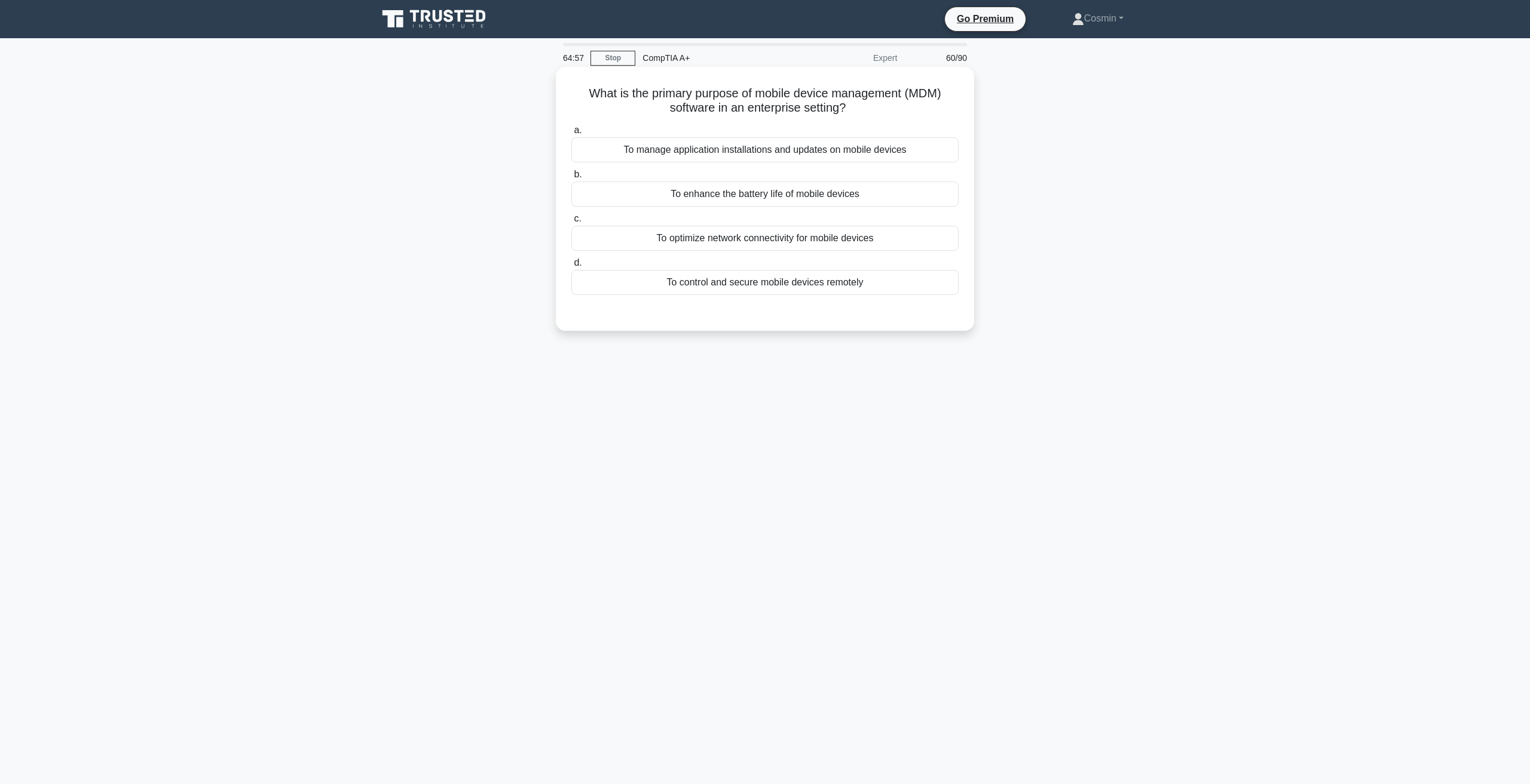
click at [753, 287] on div "To control and secure mobile devices remotely" at bounding box center [765, 282] width 387 height 25
click at [572, 267] on input "d. To control and secure mobile devices remotely" at bounding box center [572, 262] width 0 height 7
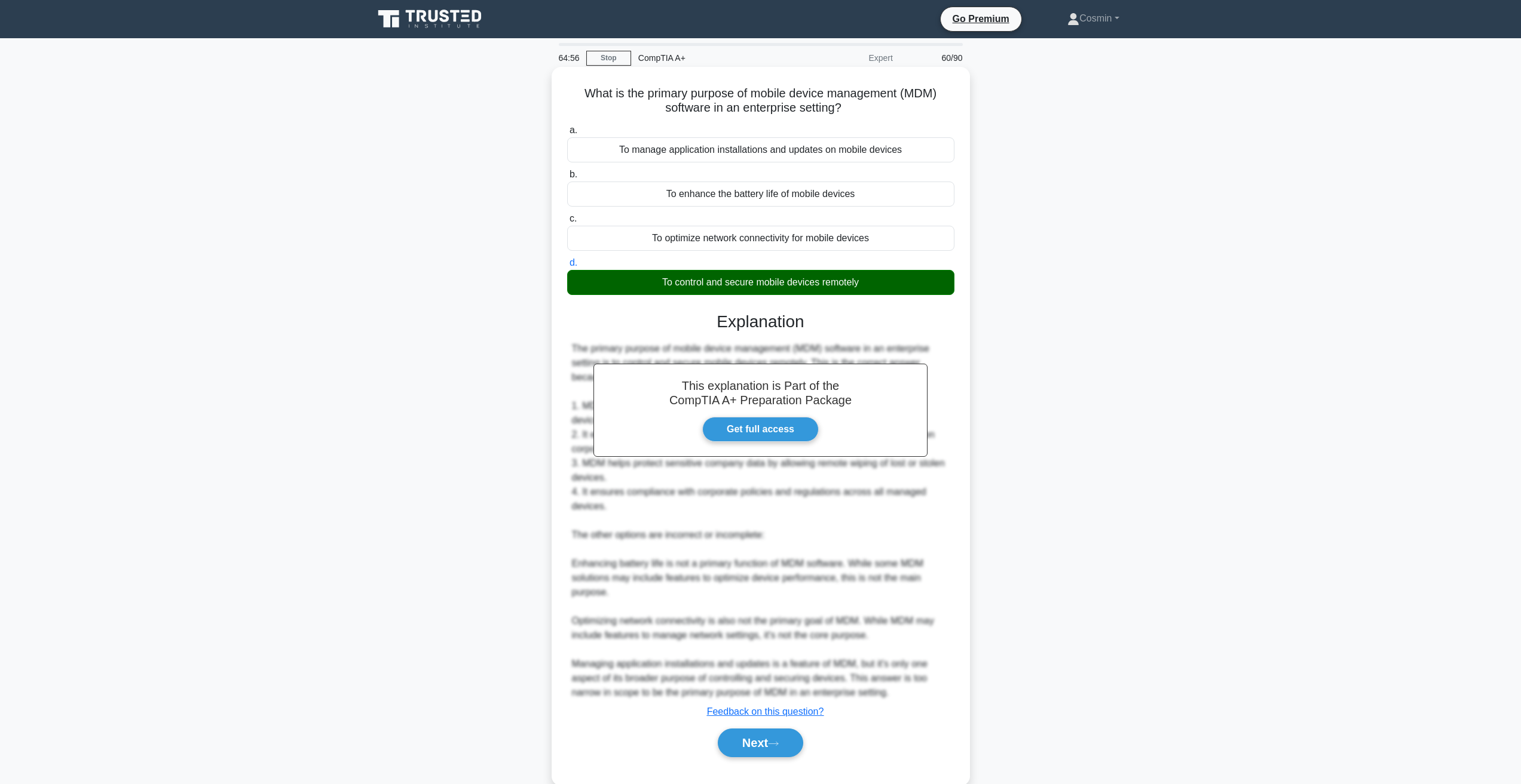
click at [775, 762] on div "Next" at bounding box center [760, 743] width 387 height 38
click at [756, 751] on button "Next" at bounding box center [760, 742] width 85 height 29
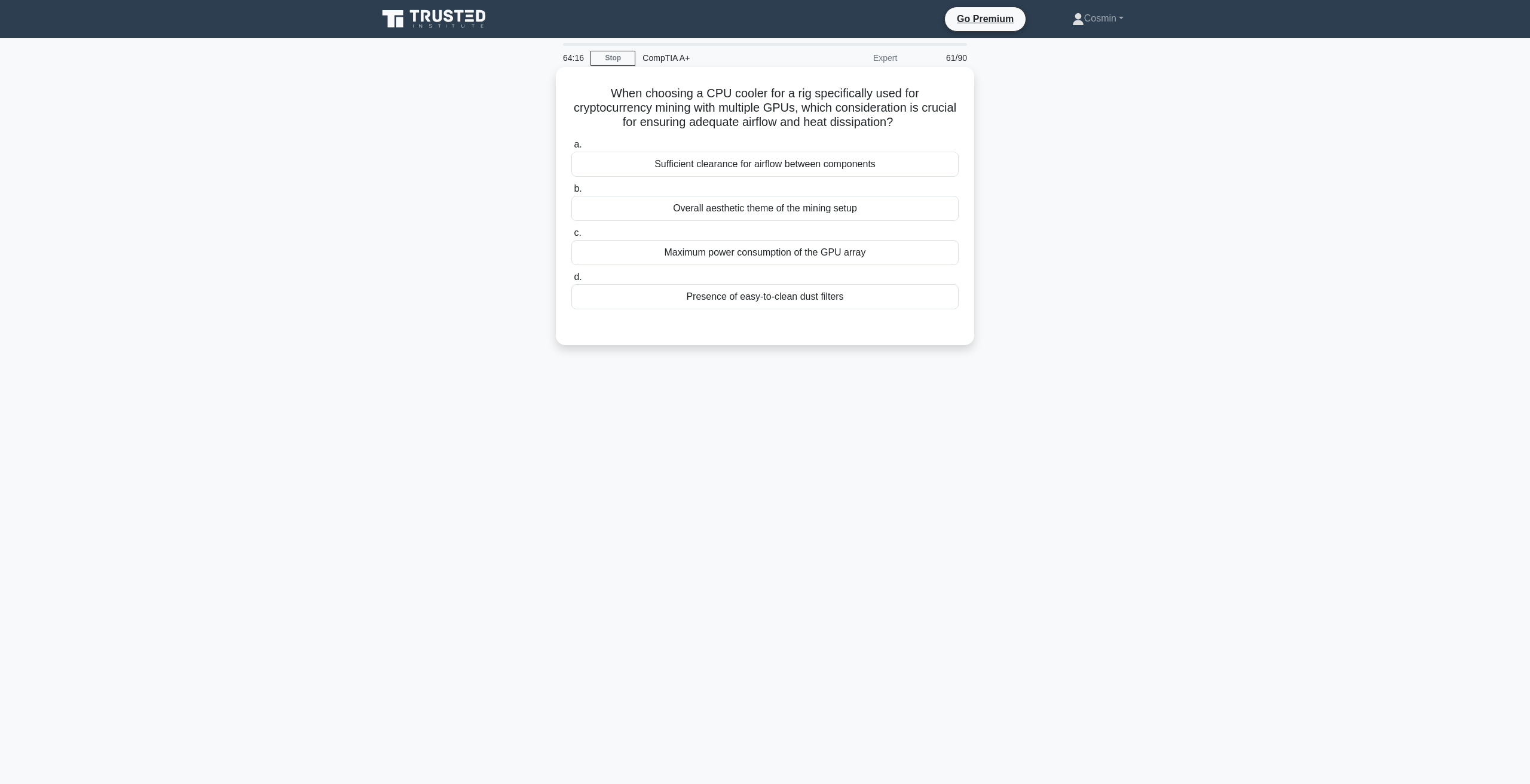
click at [716, 174] on div "Sufficient clearance for airflow between components" at bounding box center [765, 164] width 387 height 25
click at [572, 149] on input "a. Sufficient clearance for airflow between components" at bounding box center [572, 144] width 0 height 7
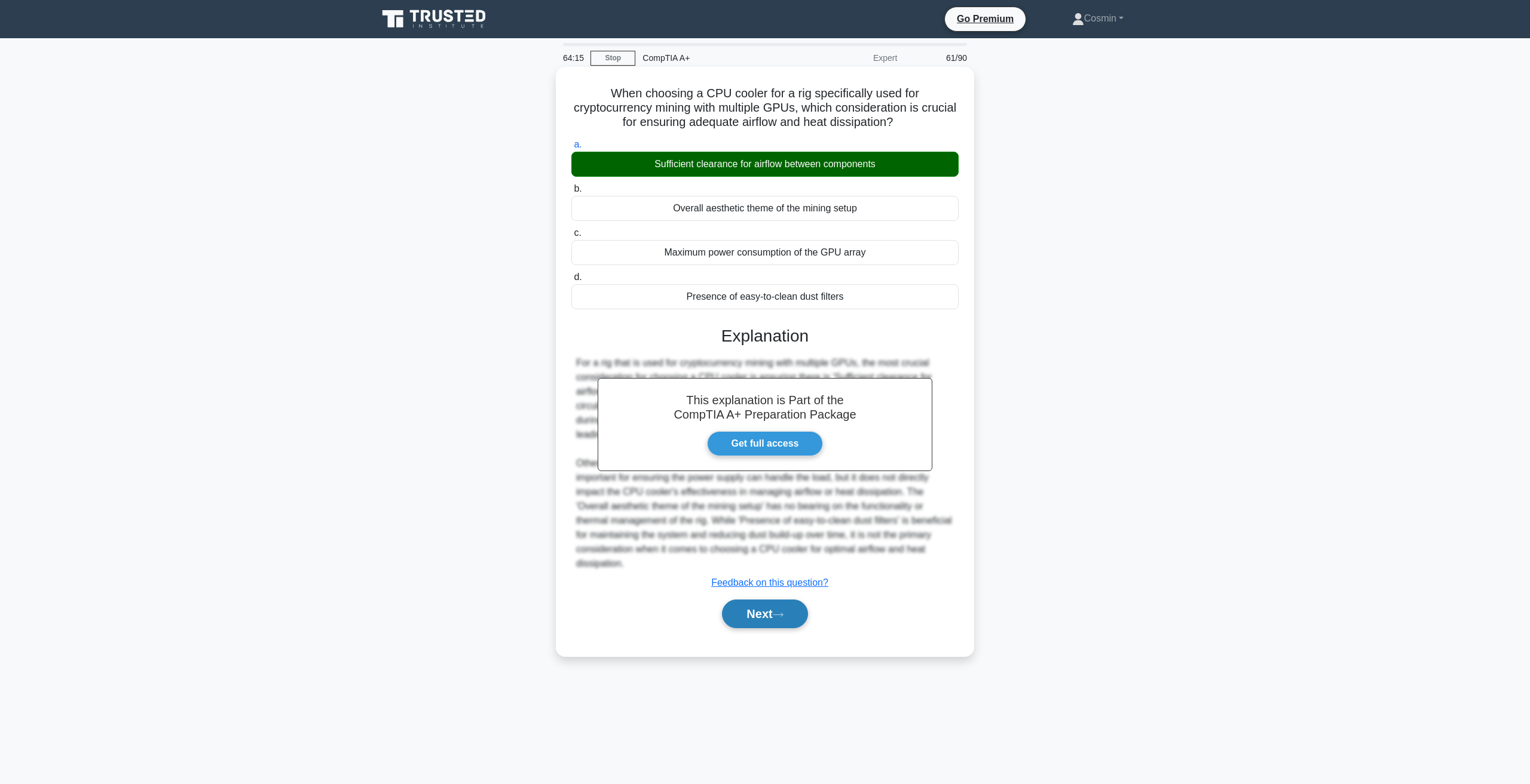
click at [753, 620] on button "Next" at bounding box center [765, 614] width 85 height 29
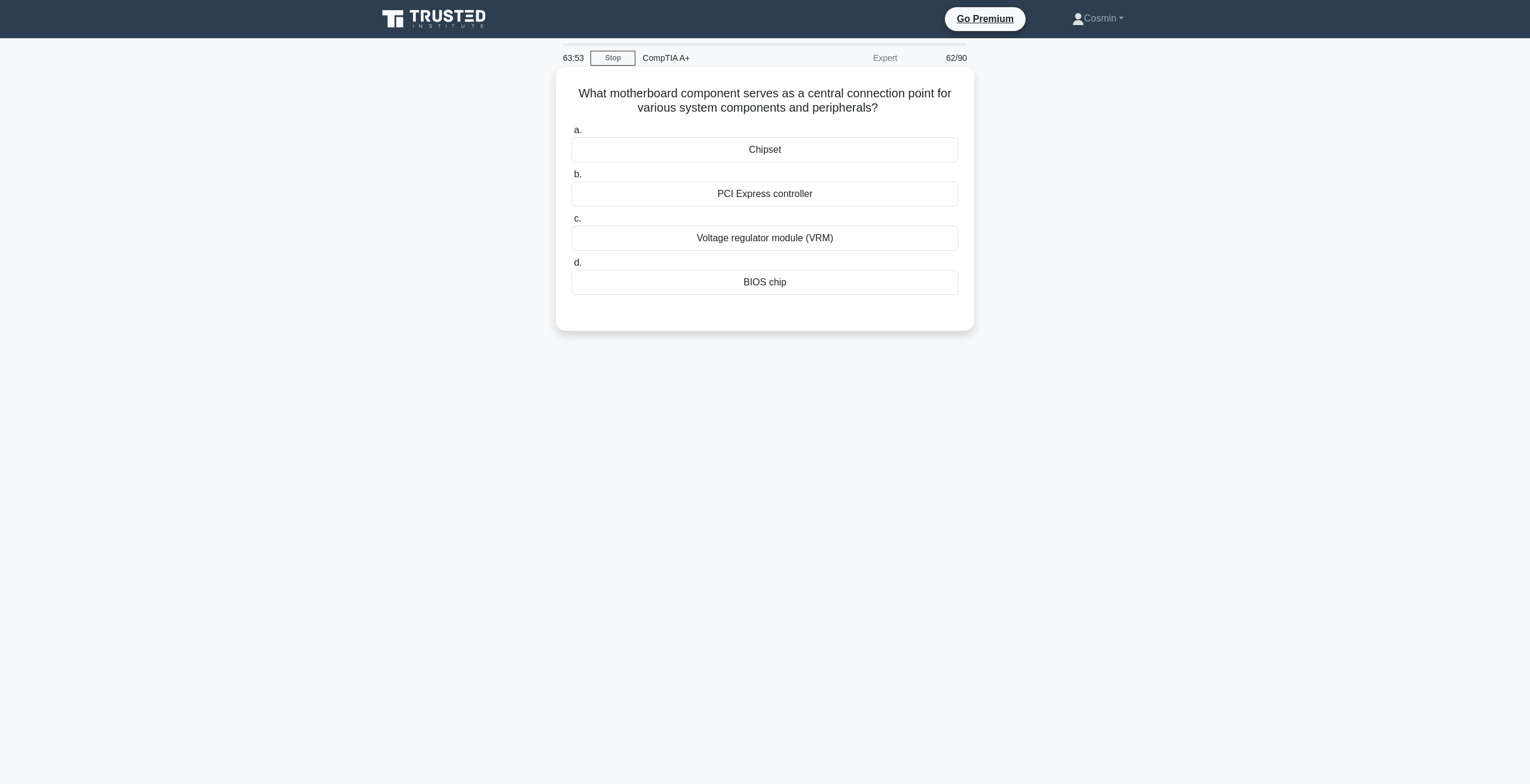
click at [782, 148] on div "Chipset" at bounding box center [765, 150] width 387 height 25
click at [572, 134] on input "a. Chipset" at bounding box center [572, 130] width 0 height 7
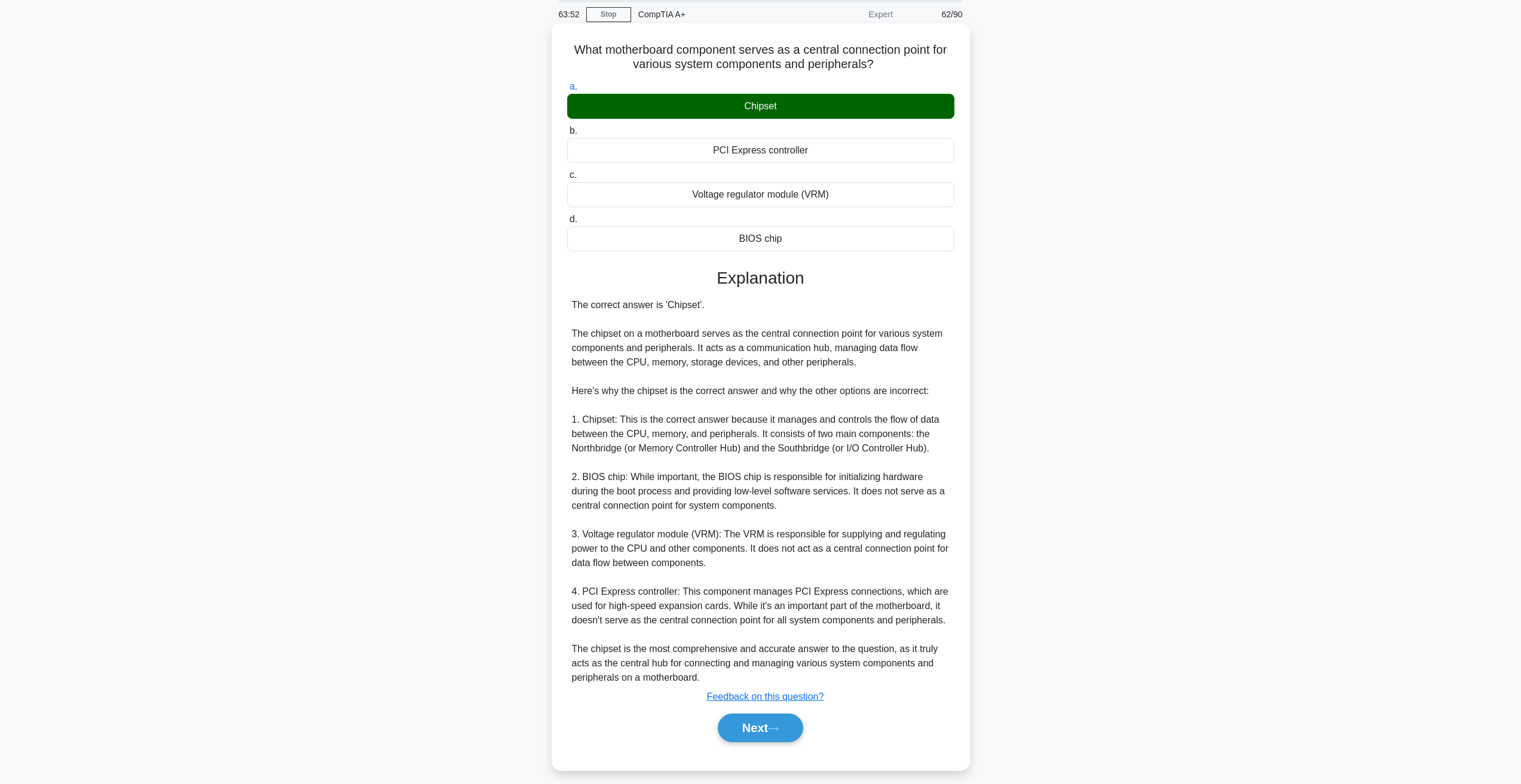
scroll to position [53, 0]
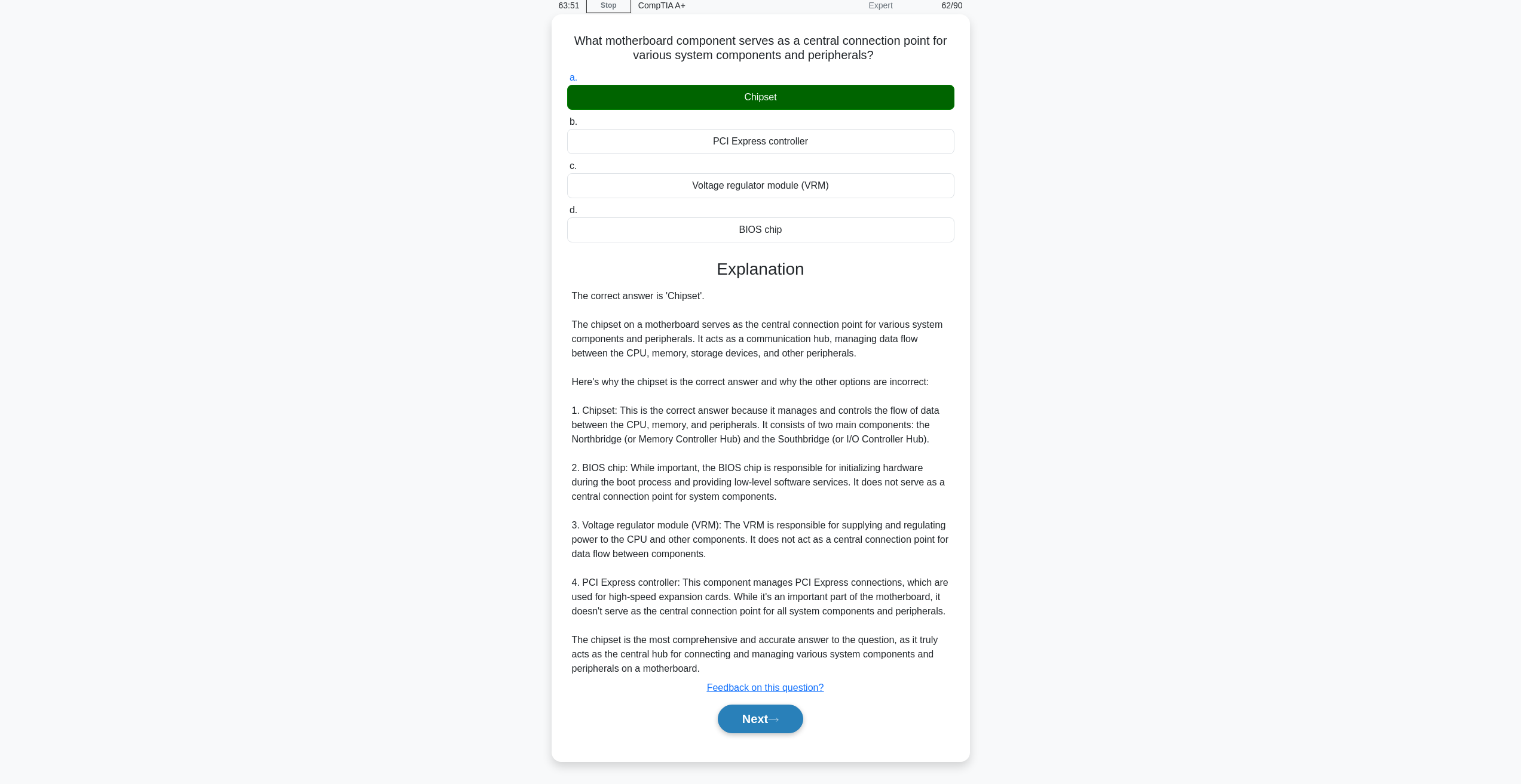
click at [766, 727] on button "Next" at bounding box center [760, 719] width 85 height 29
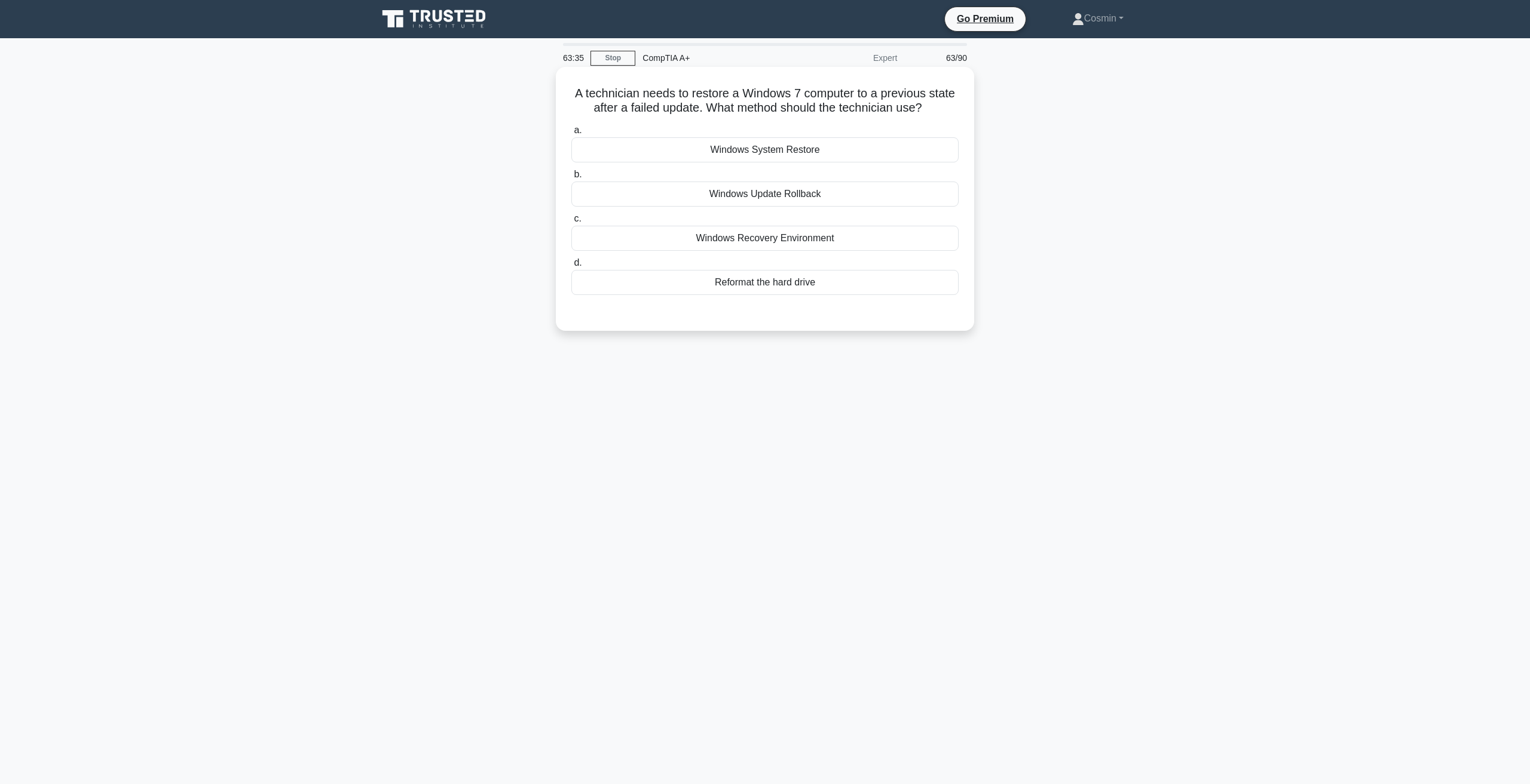
click at [809, 197] on div "Windows Update Rollback" at bounding box center [765, 194] width 387 height 25
click at [572, 178] on input "b. Windows Update Rollback" at bounding box center [572, 174] width 0 height 7
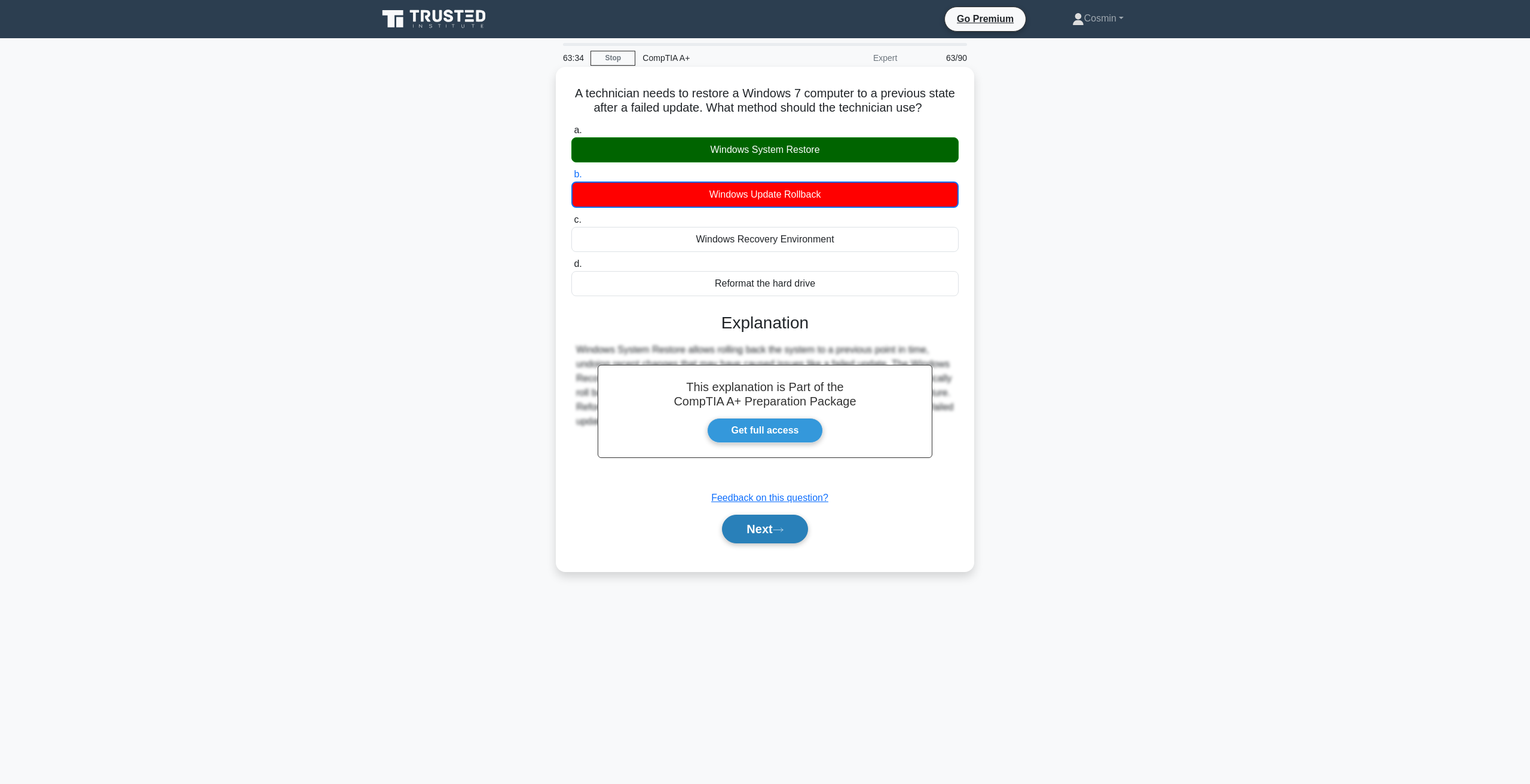
click at [747, 526] on button "Next" at bounding box center [765, 529] width 85 height 29
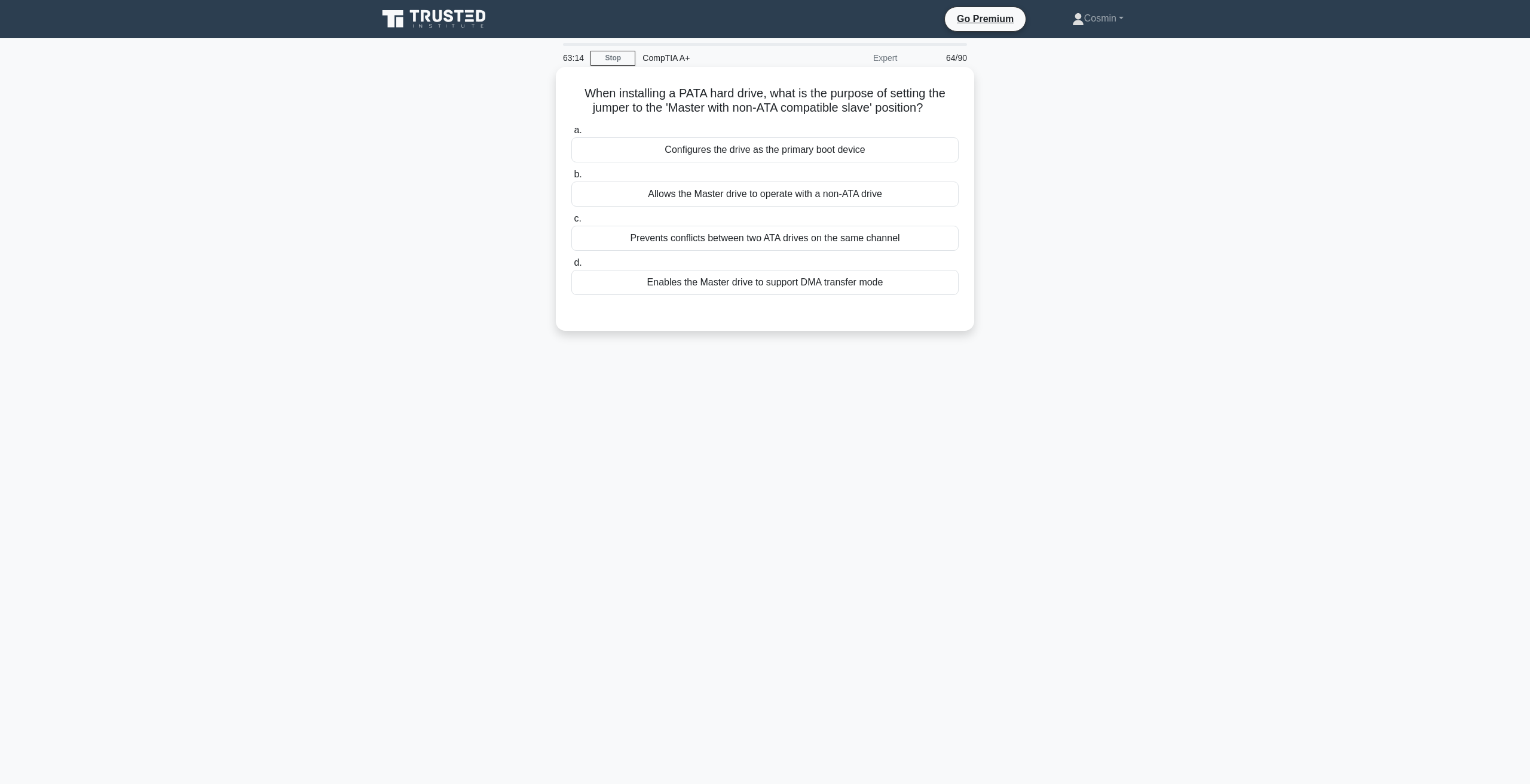
click at [878, 191] on div "Allows the Master drive to operate with a non-ATA drive" at bounding box center [765, 194] width 387 height 25
click at [572, 178] on input "b. Allows the Master drive to operate with a non-ATA drive" at bounding box center [572, 174] width 0 height 7
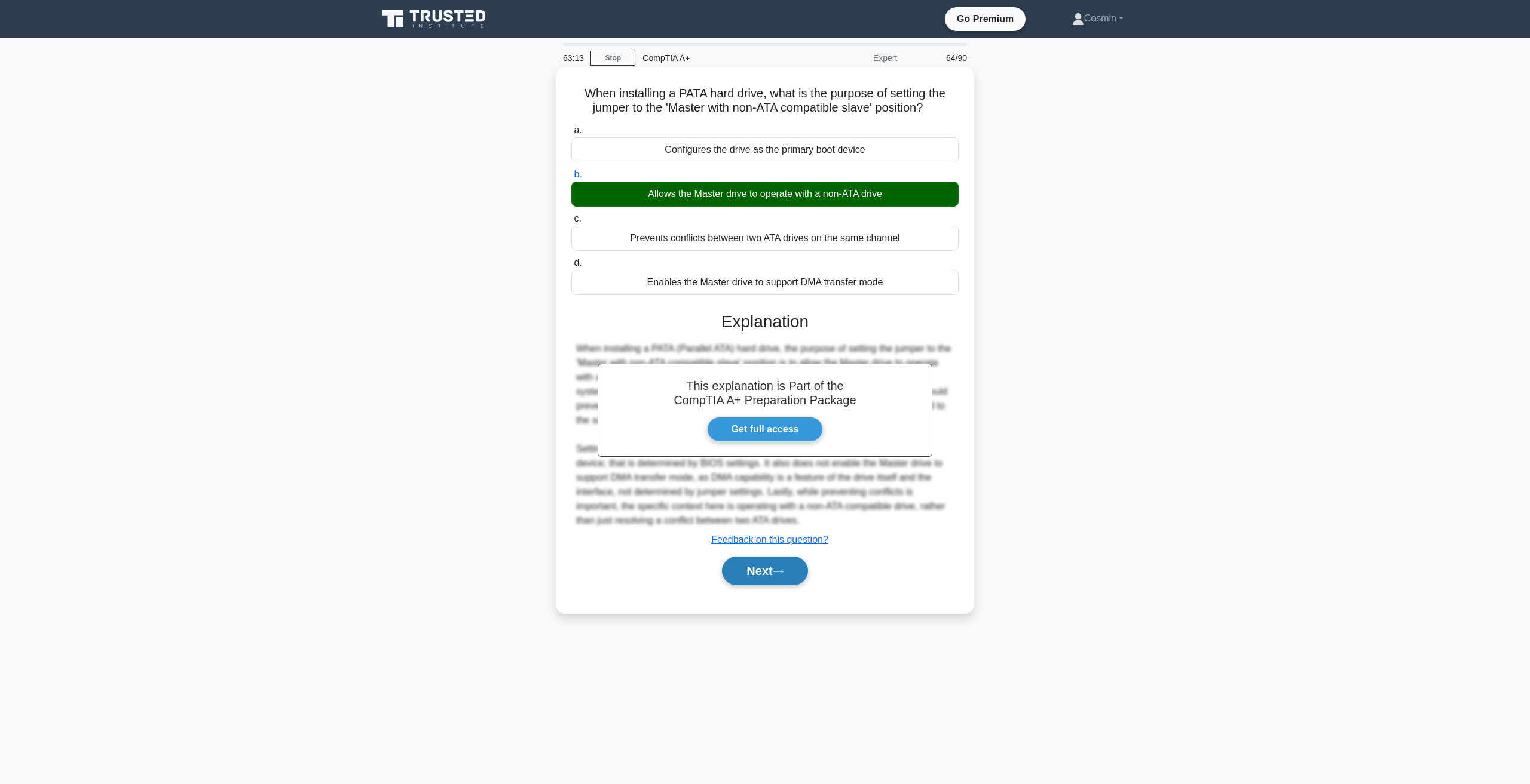
click at [753, 585] on button "Next" at bounding box center [765, 571] width 85 height 29
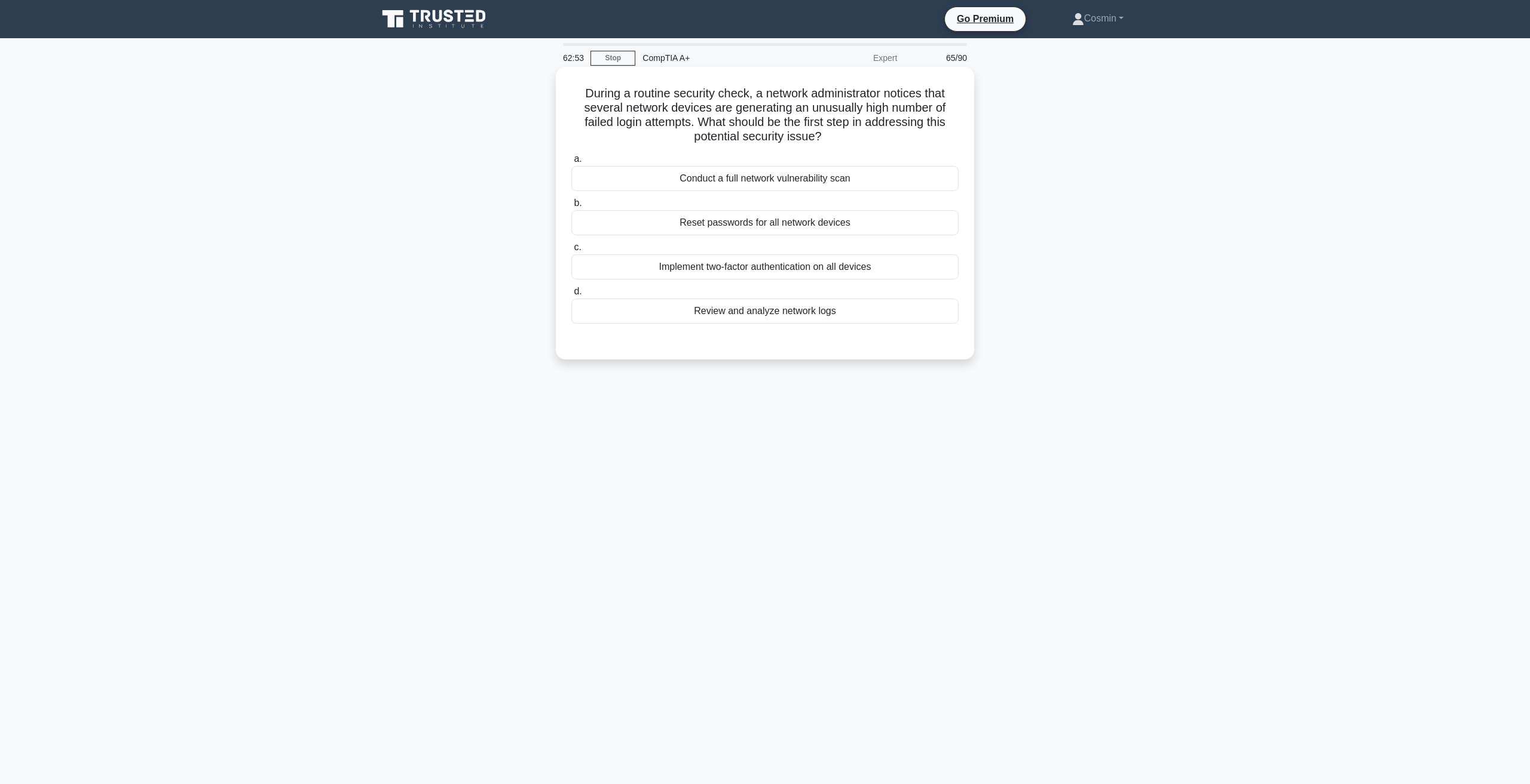
click at [814, 320] on div "Review and analyze network logs" at bounding box center [765, 311] width 387 height 25
click at [572, 296] on input "d. Review and analyze network logs" at bounding box center [572, 291] width 0 height 7
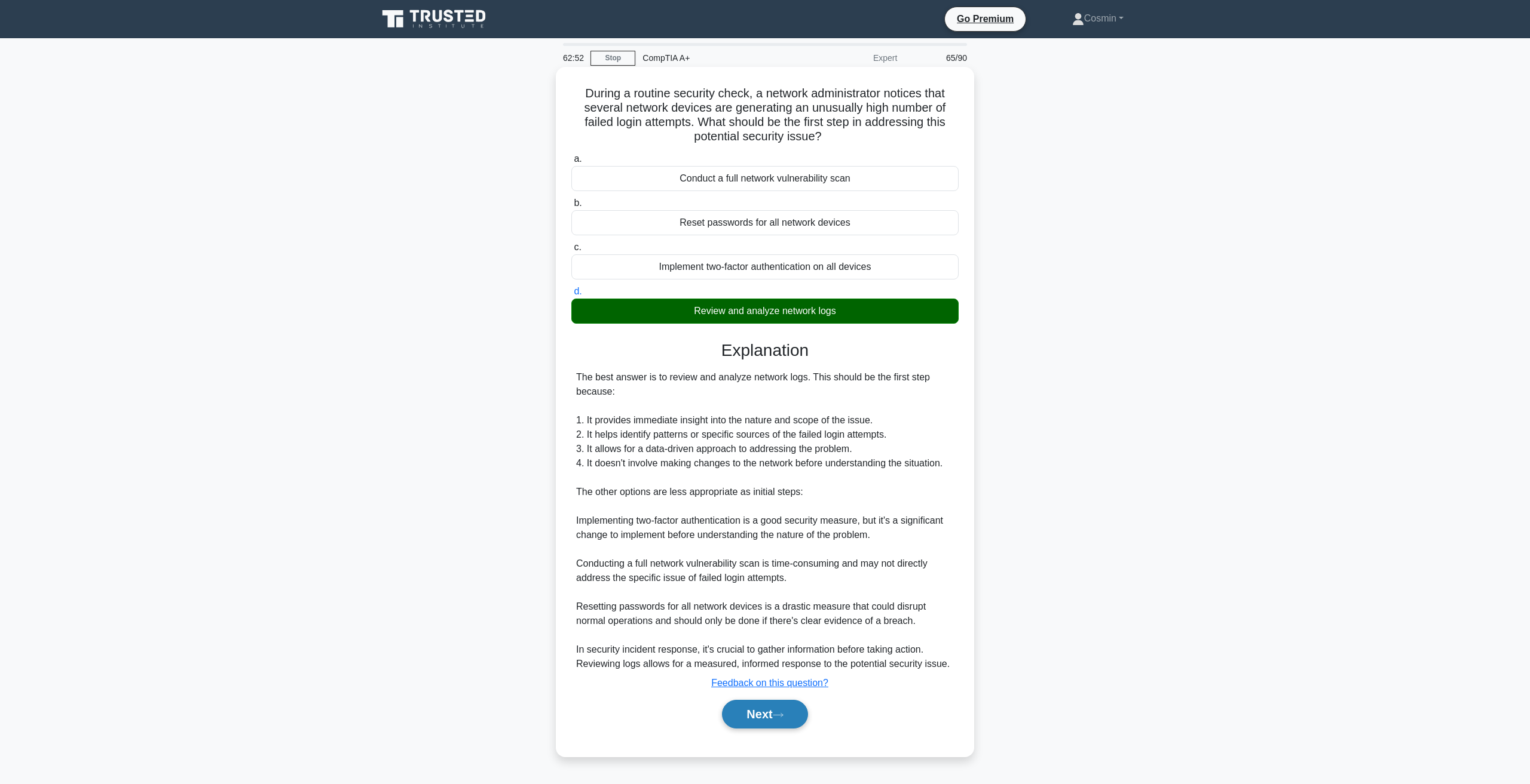
click at [763, 721] on button "Next" at bounding box center [765, 714] width 85 height 29
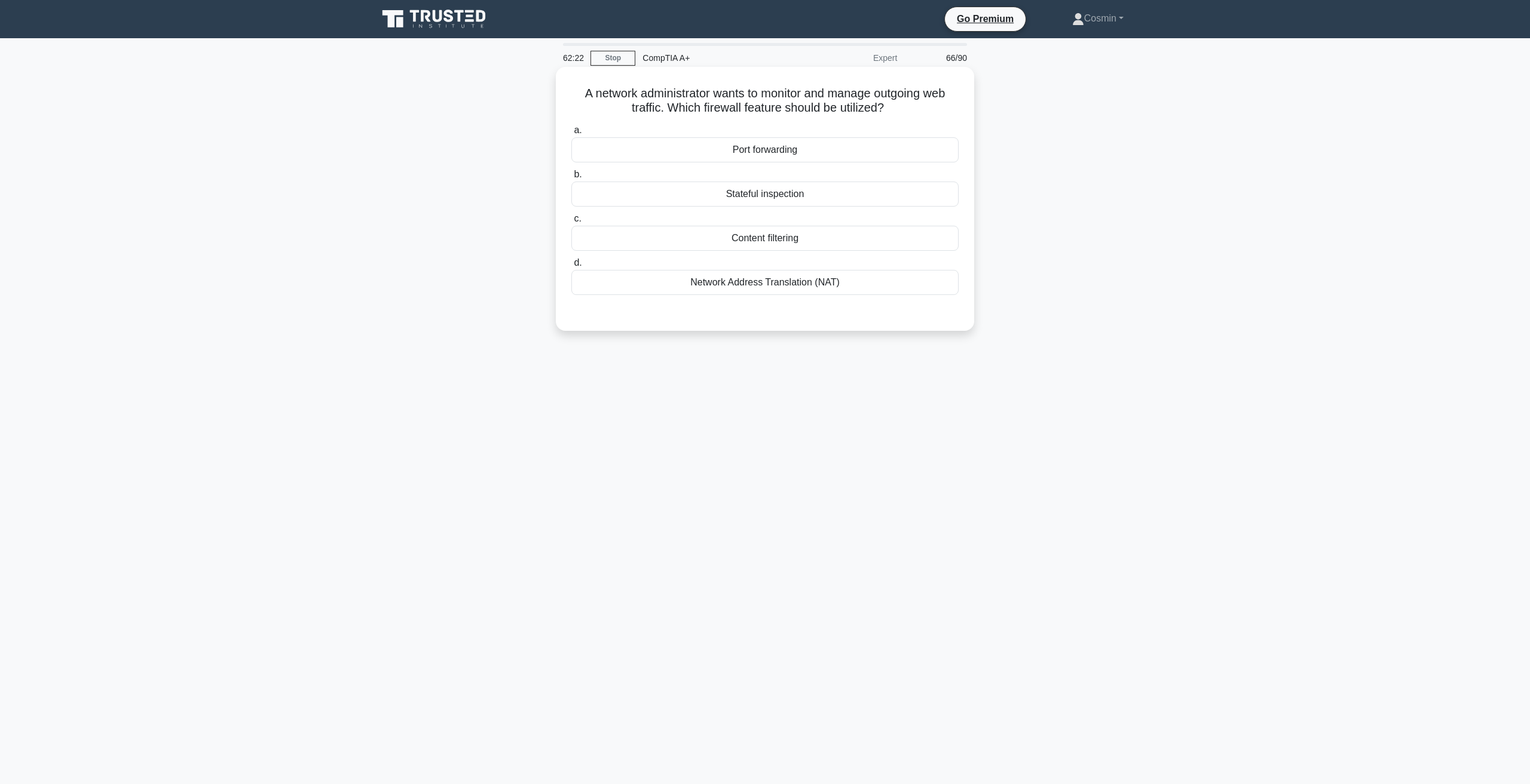
click at [767, 237] on div "Content filtering" at bounding box center [765, 238] width 387 height 25
click at [572, 223] on input "c. Content filtering" at bounding box center [572, 218] width 0 height 7
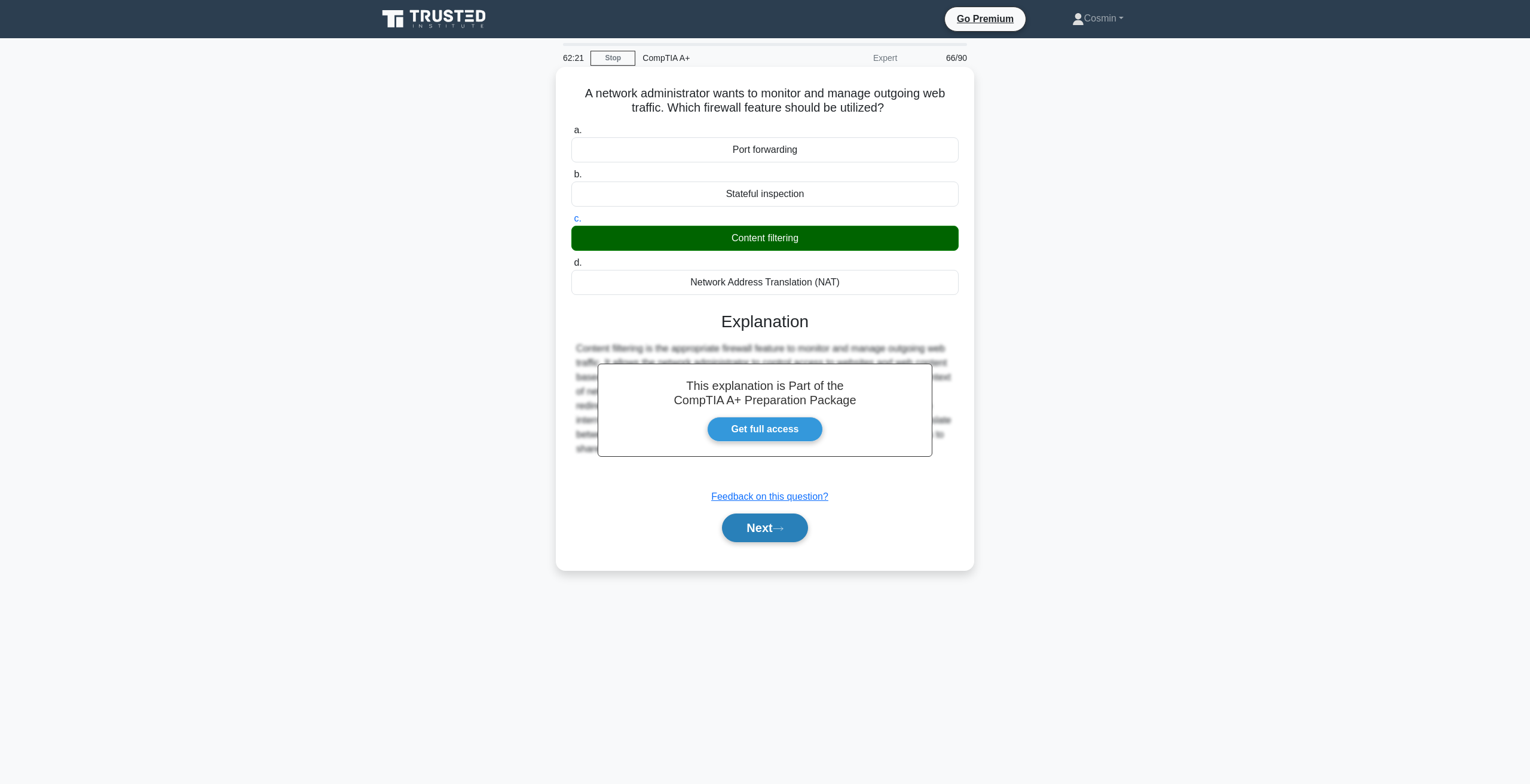
click at [756, 531] on button "Next" at bounding box center [765, 527] width 85 height 29
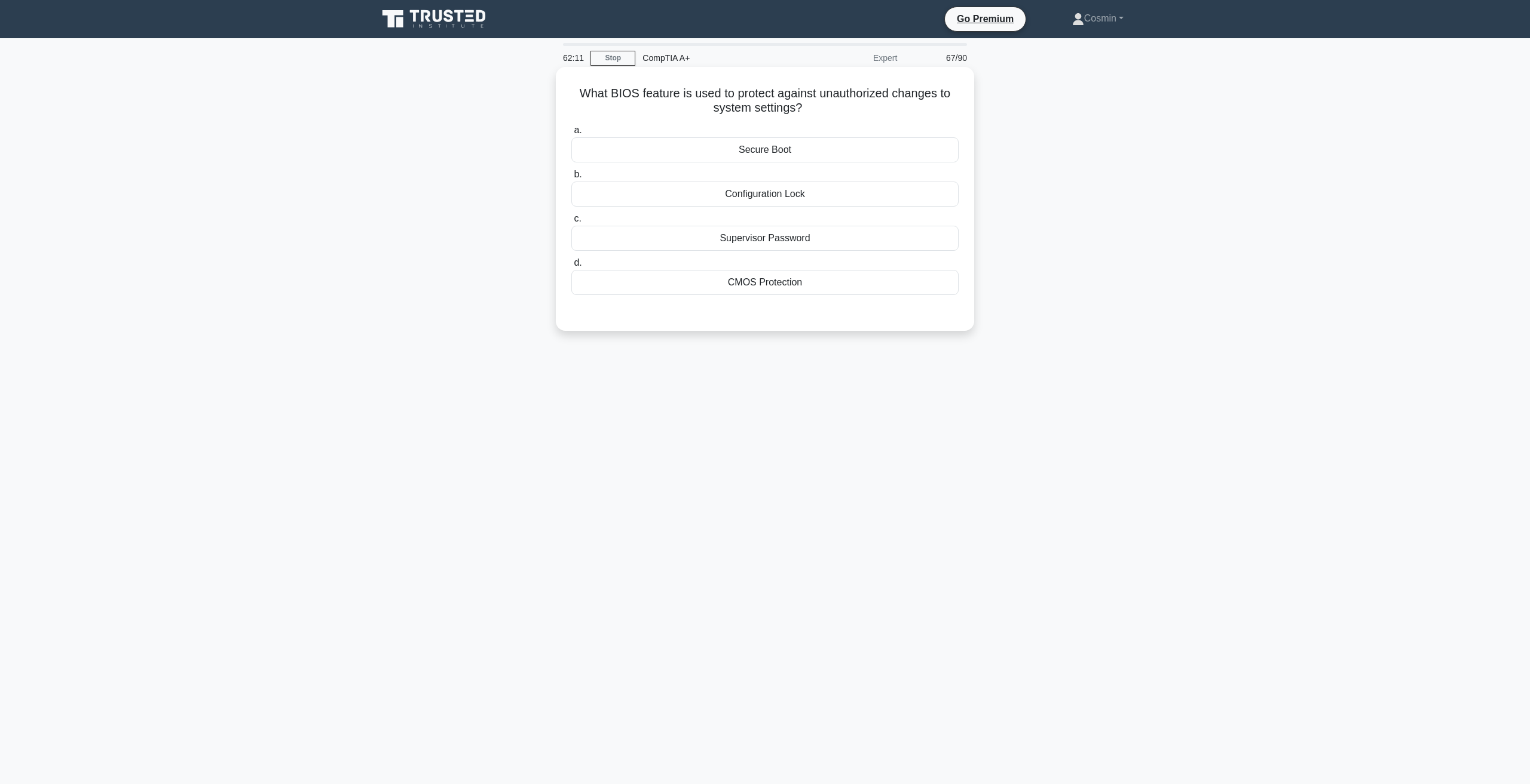
click at [787, 237] on div "Supervisor Password" at bounding box center [765, 238] width 387 height 25
click at [572, 223] on input "c. Supervisor Password" at bounding box center [572, 218] width 0 height 7
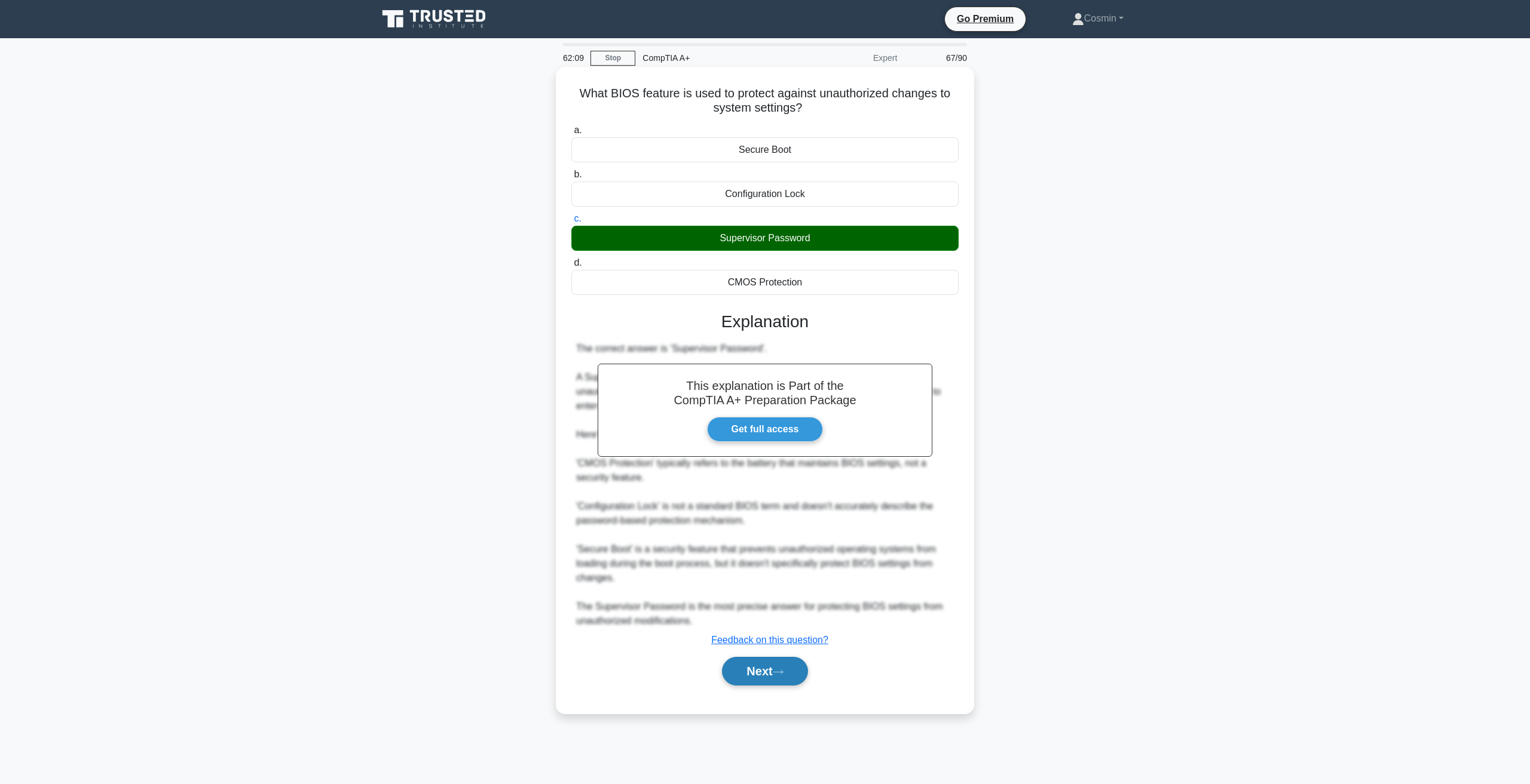
click at [760, 663] on button "Next" at bounding box center [765, 671] width 85 height 29
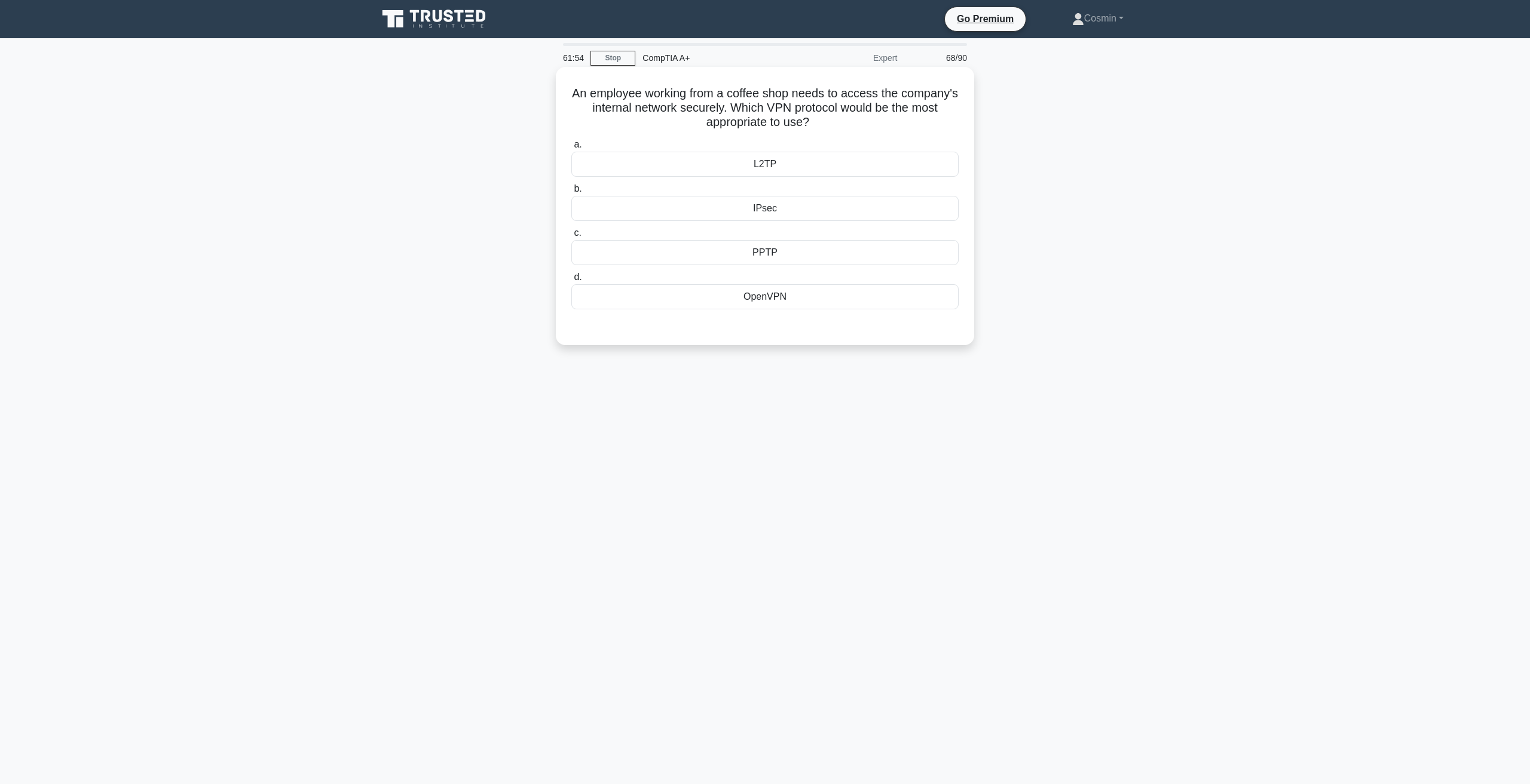
click at [765, 162] on div "L2TP" at bounding box center [765, 164] width 387 height 25
click at [572, 149] on input "a. L2TP" at bounding box center [572, 144] width 0 height 7
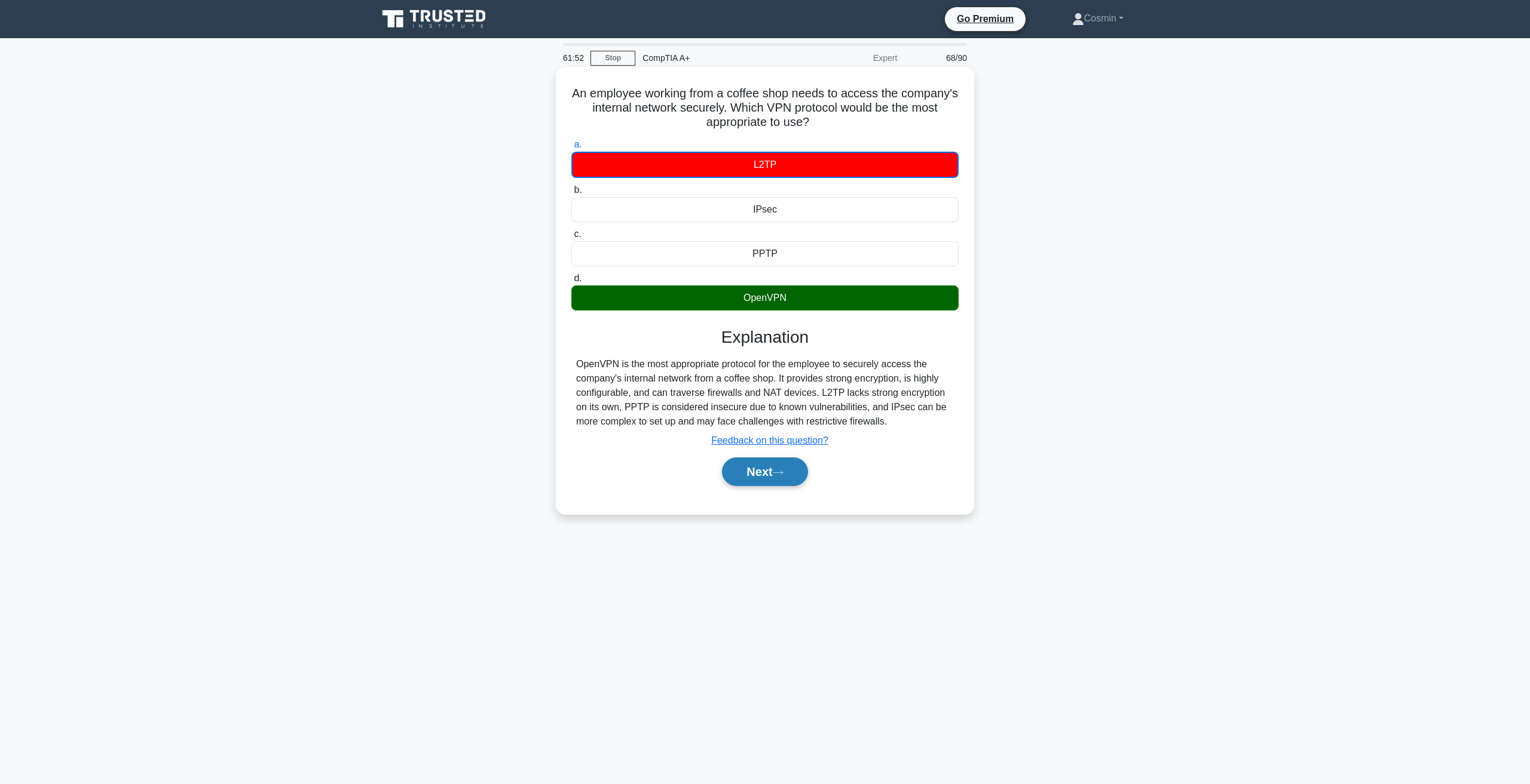
click at [768, 476] on button "Next" at bounding box center [765, 472] width 85 height 29
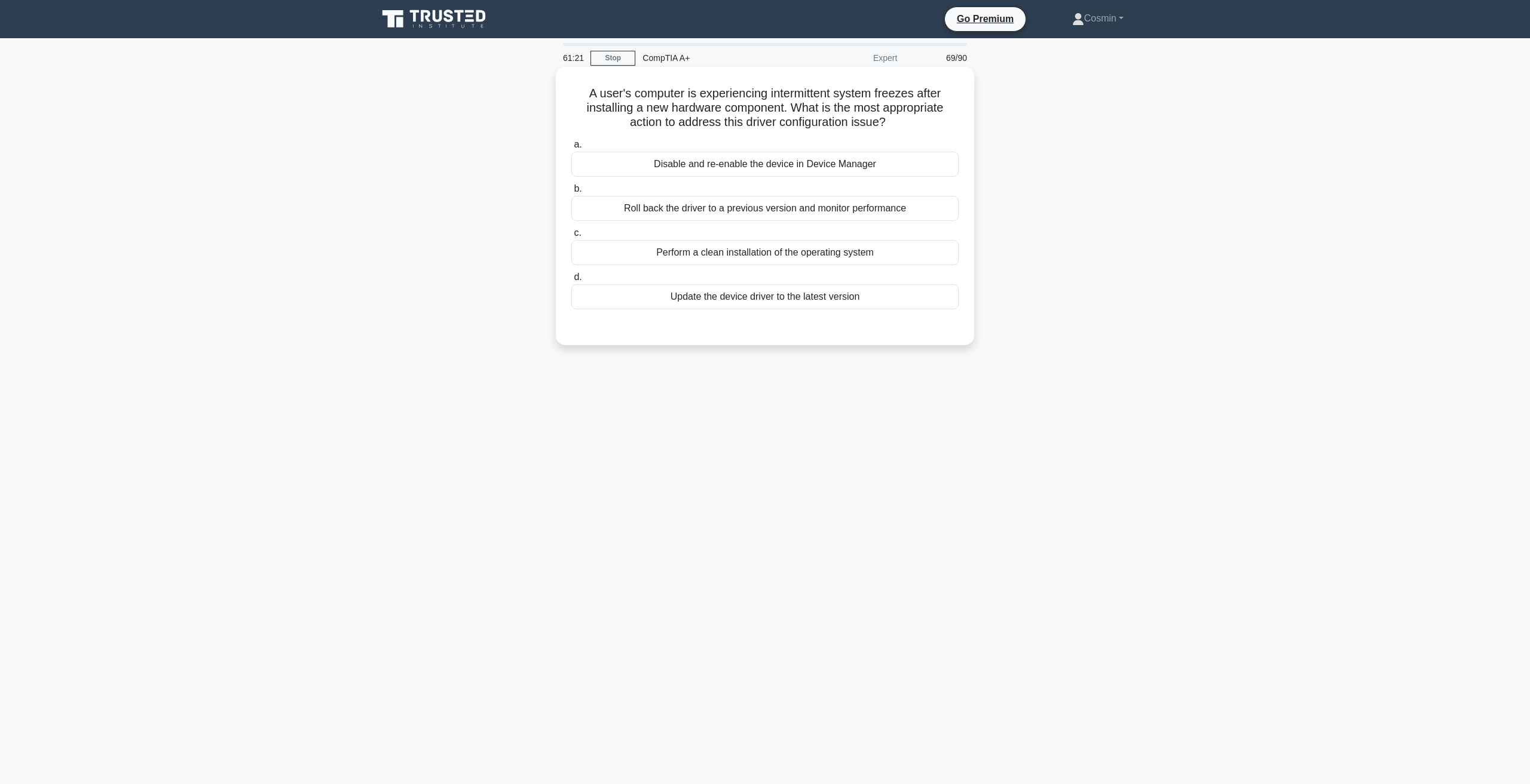
click at [697, 299] on div "Update the device driver to the latest version" at bounding box center [765, 297] width 387 height 25
click at [572, 281] on input "d. Update the device driver to the latest version" at bounding box center [572, 277] width 0 height 7
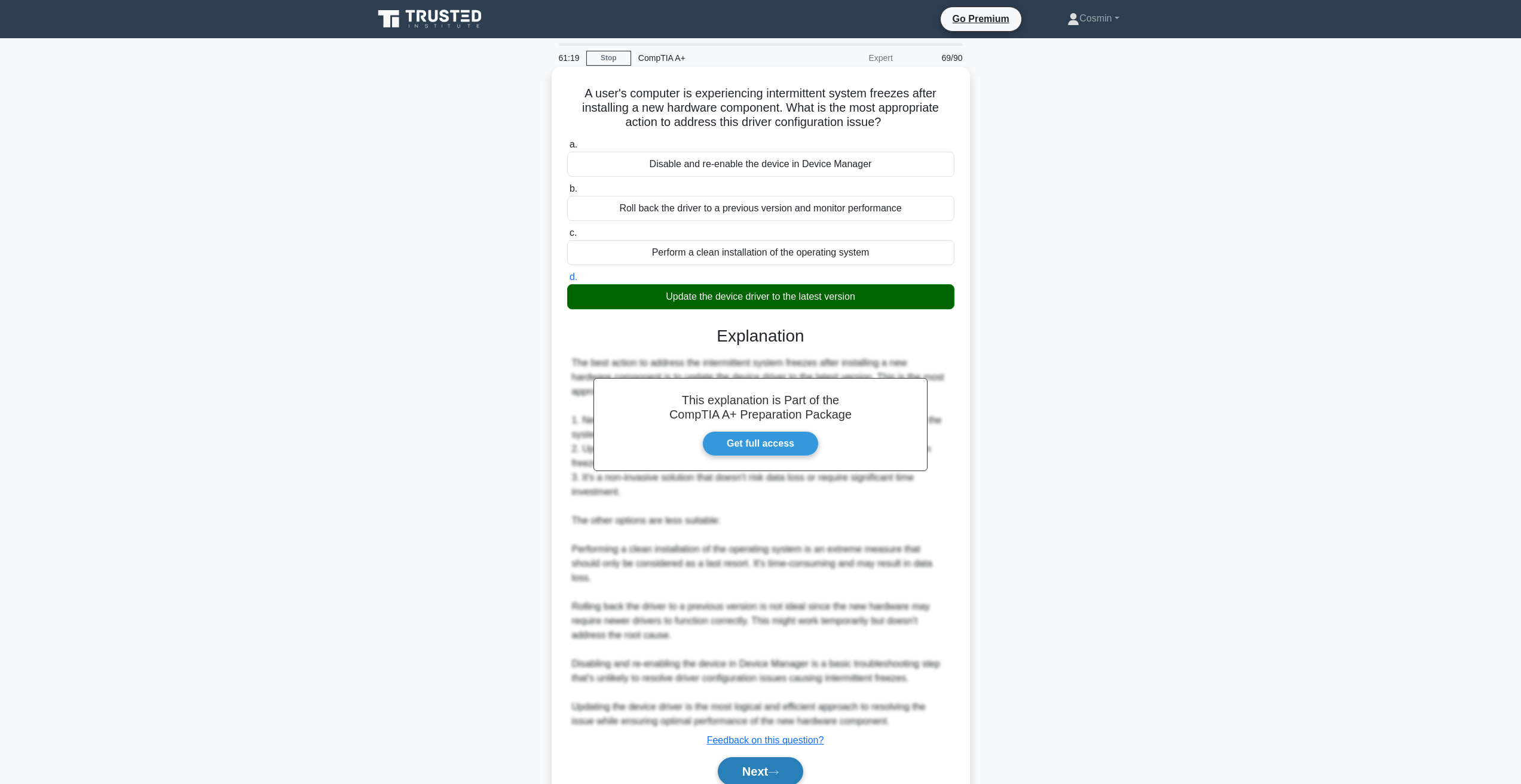
click at [748, 773] on button "Next" at bounding box center [760, 772] width 85 height 29
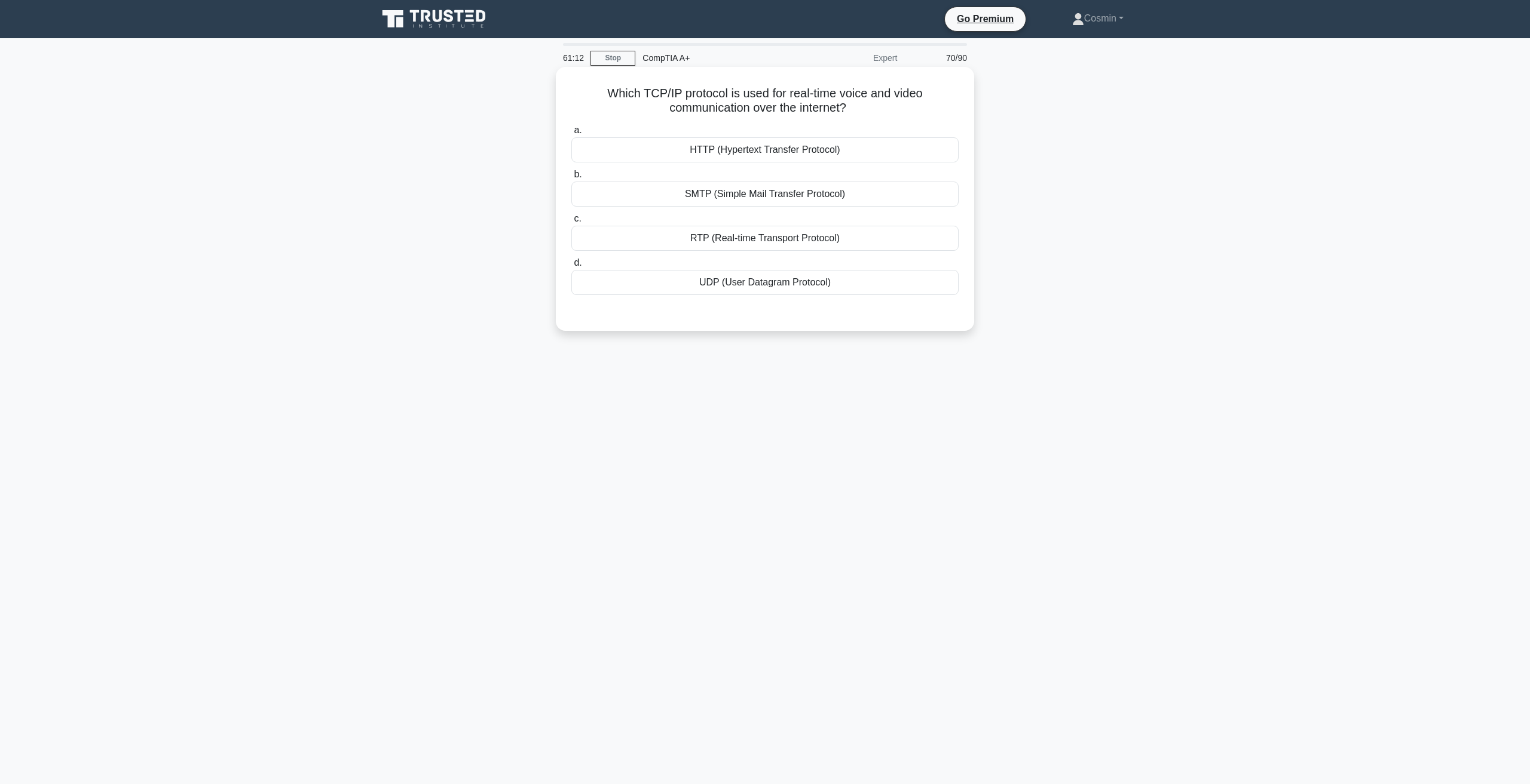
click at [722, 289] on div "UDP (User Datagram Protocol)" at bounding box center [765, 282] width 387 height 25
click at [837, 285] on div "UDP (User Datagram Protocol)" at bounding box center [765, 282] width 387 height 25
click at [572, 267] on input "d. UDP (User Datagram Protocol)" at bounding box center [572, 262] width 0 height 7
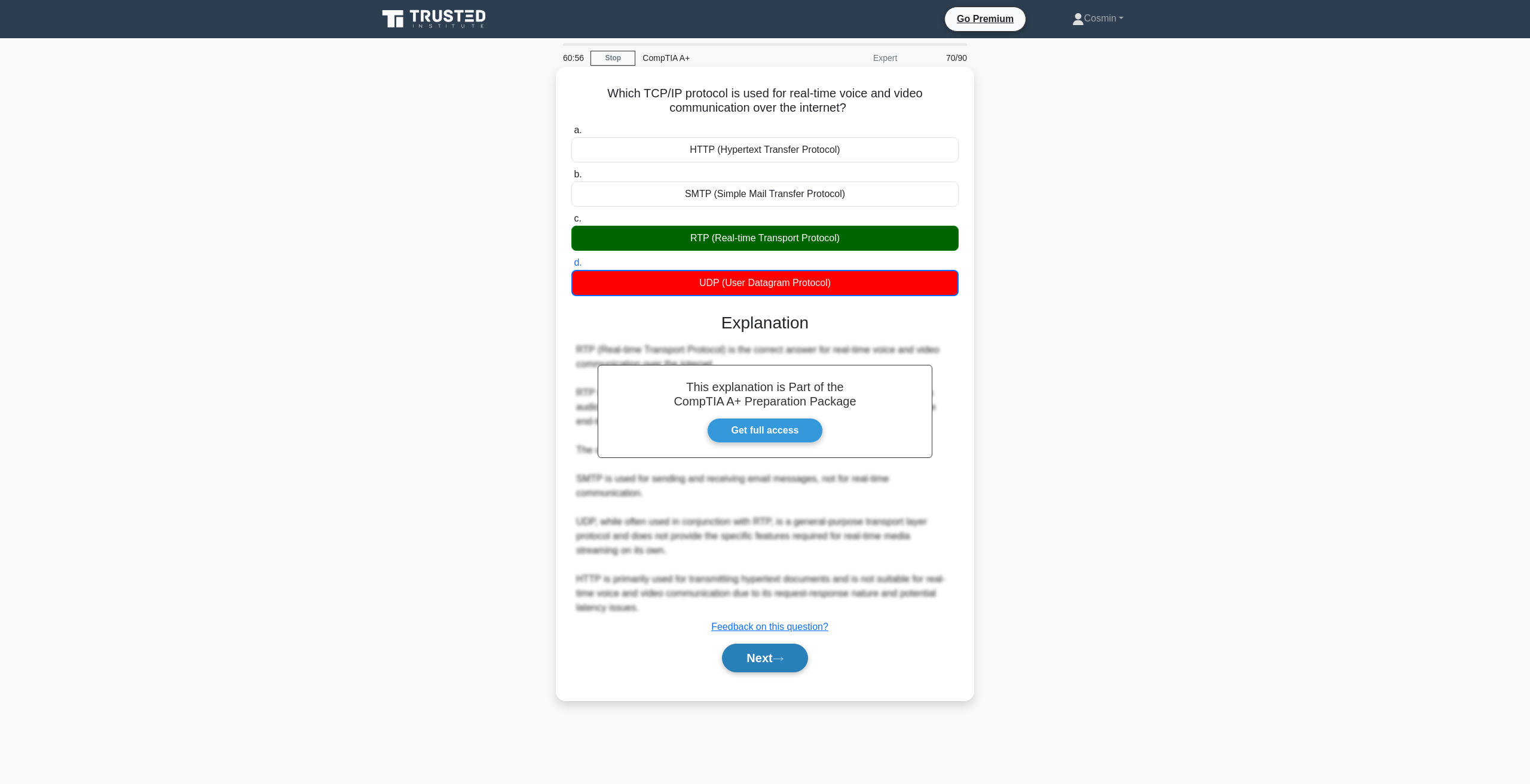
click at [765, 663] on button "Next" at bounding box center [765, 658] width 85 height 29
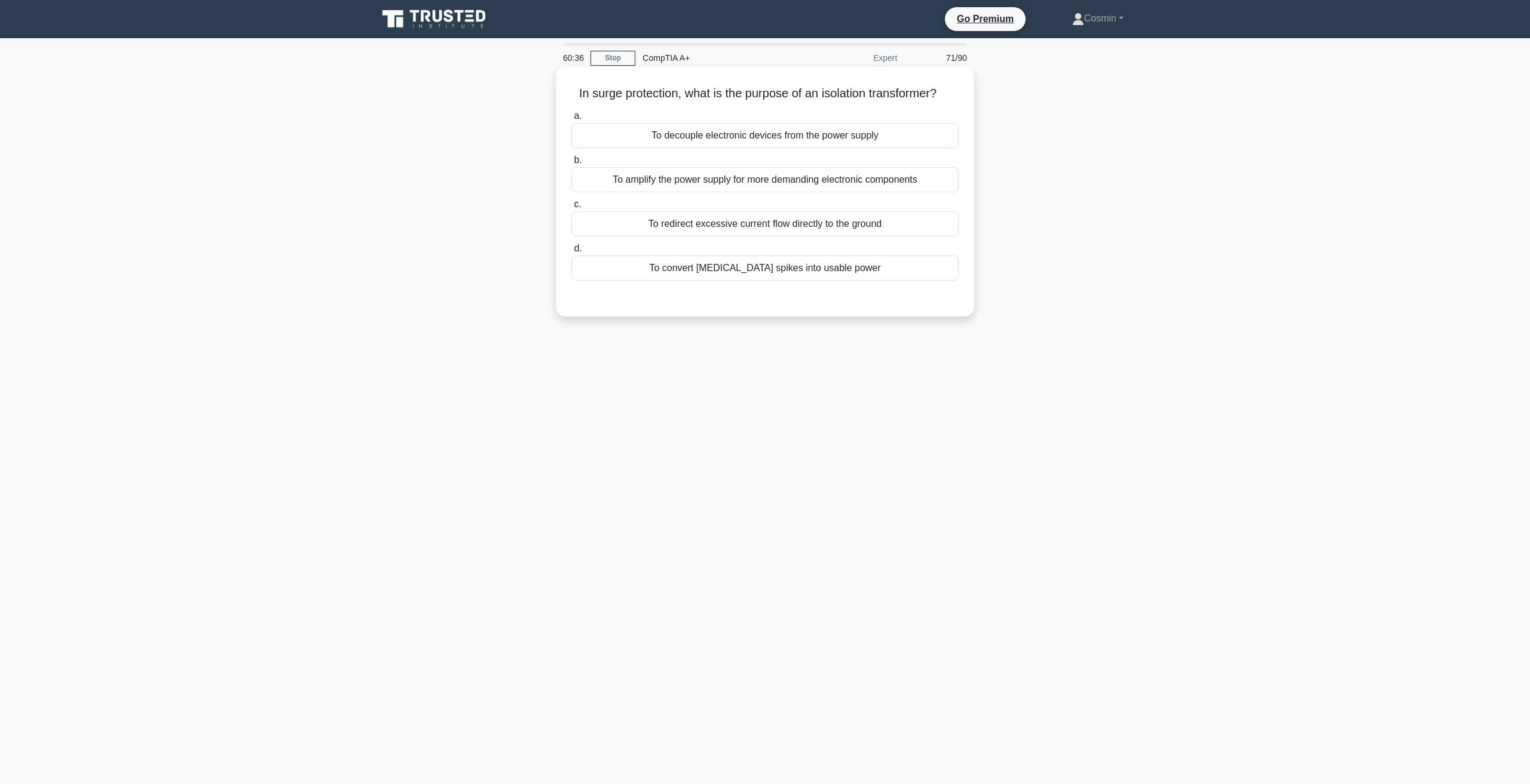
click at [856, 142] on div "To decouple electronic devices from the power supply" at bounding box center [765, 136] width 387 height 25
click at [572, 120] on input "a. To decouple electronic devices from the power supply" at bounding box center [572, 115] width 0 height 7
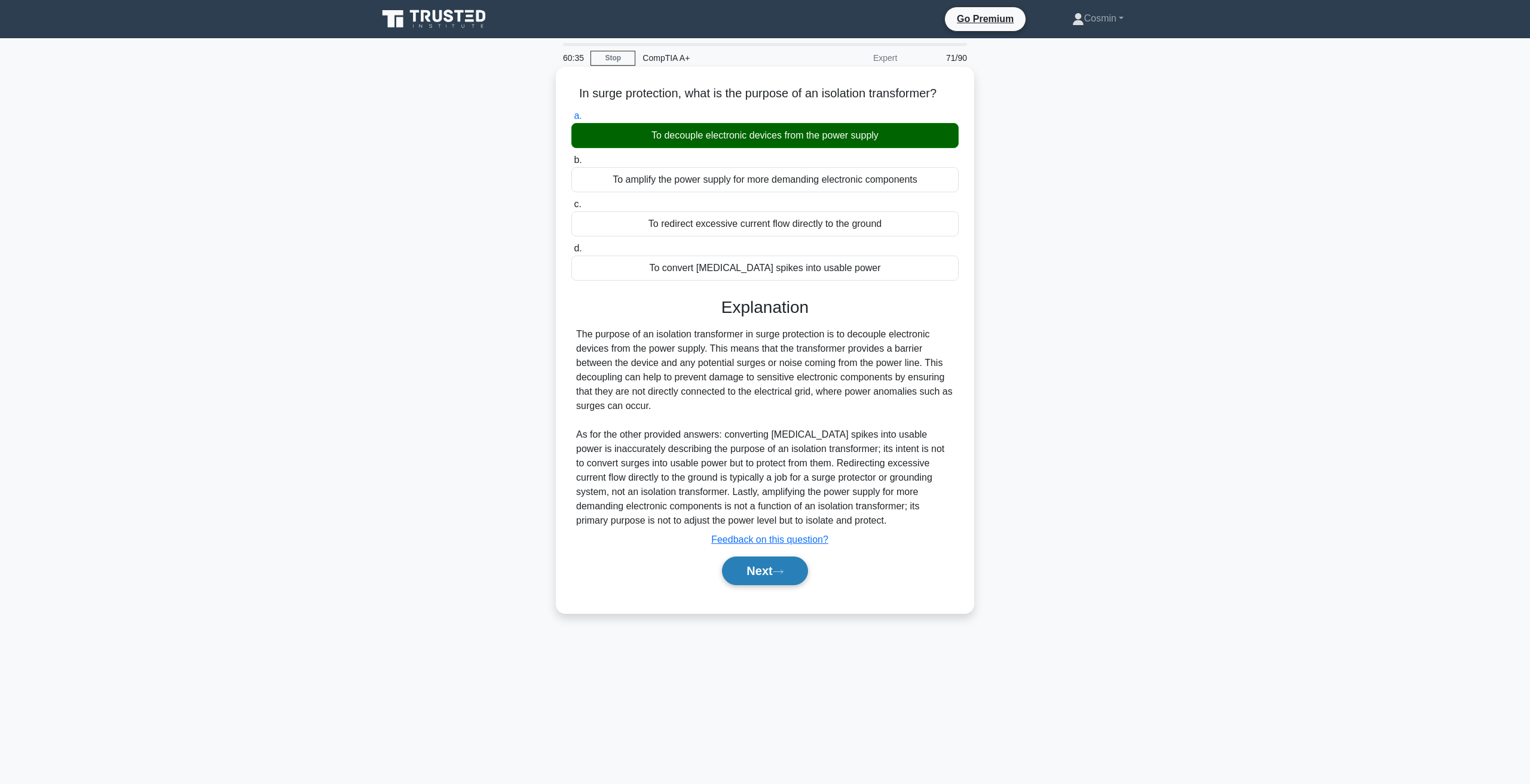
click at [761, 568] on button "Next" at bounding box center [765, 571] width 85 height 29
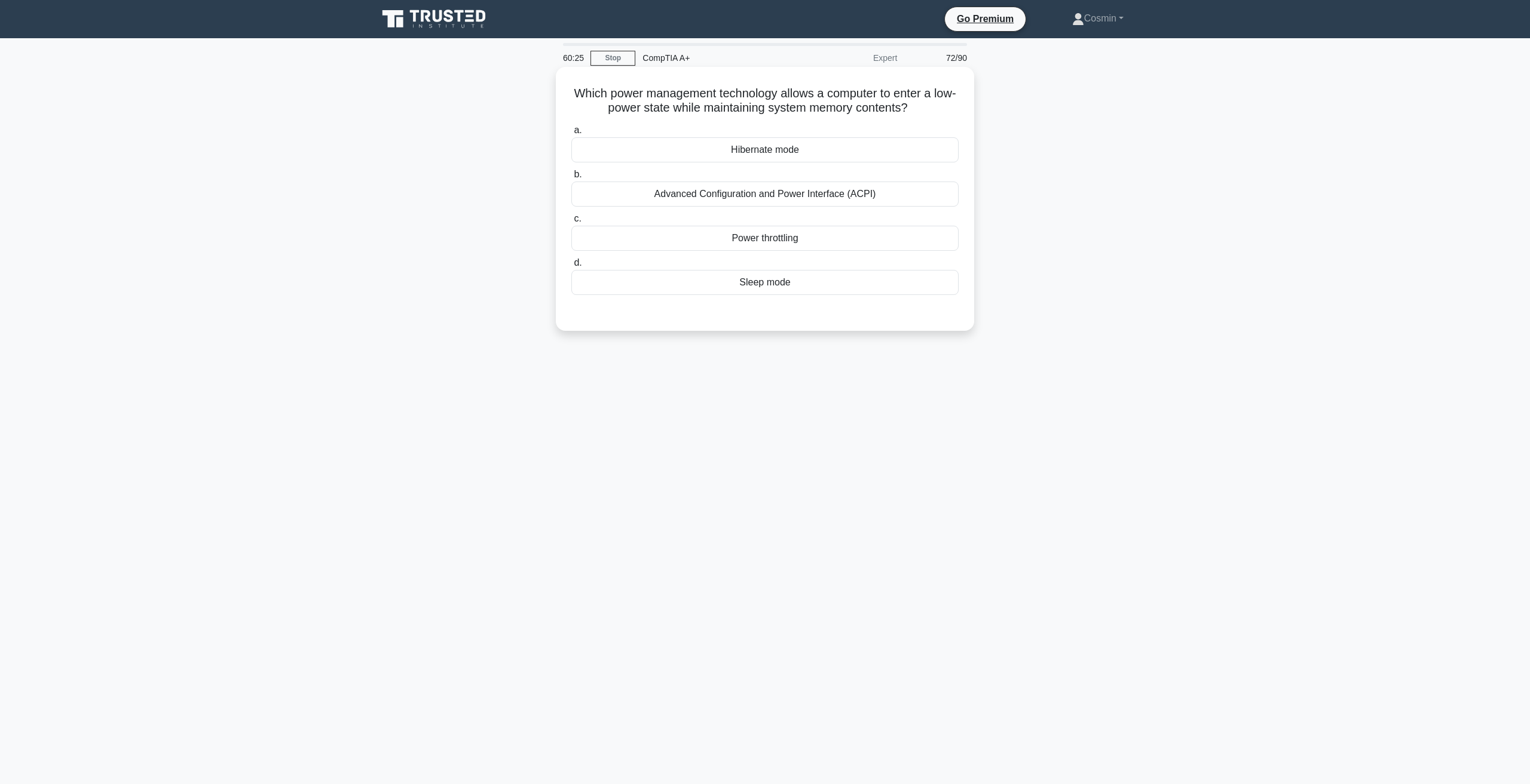
click at [801, 149] on div "Hibernate mode" at bounding box center [765, 150] width 387 height 25
click at [572, 134] on input "a. Hibernate mode" at bounding box center [572, 130] width 0 height 7
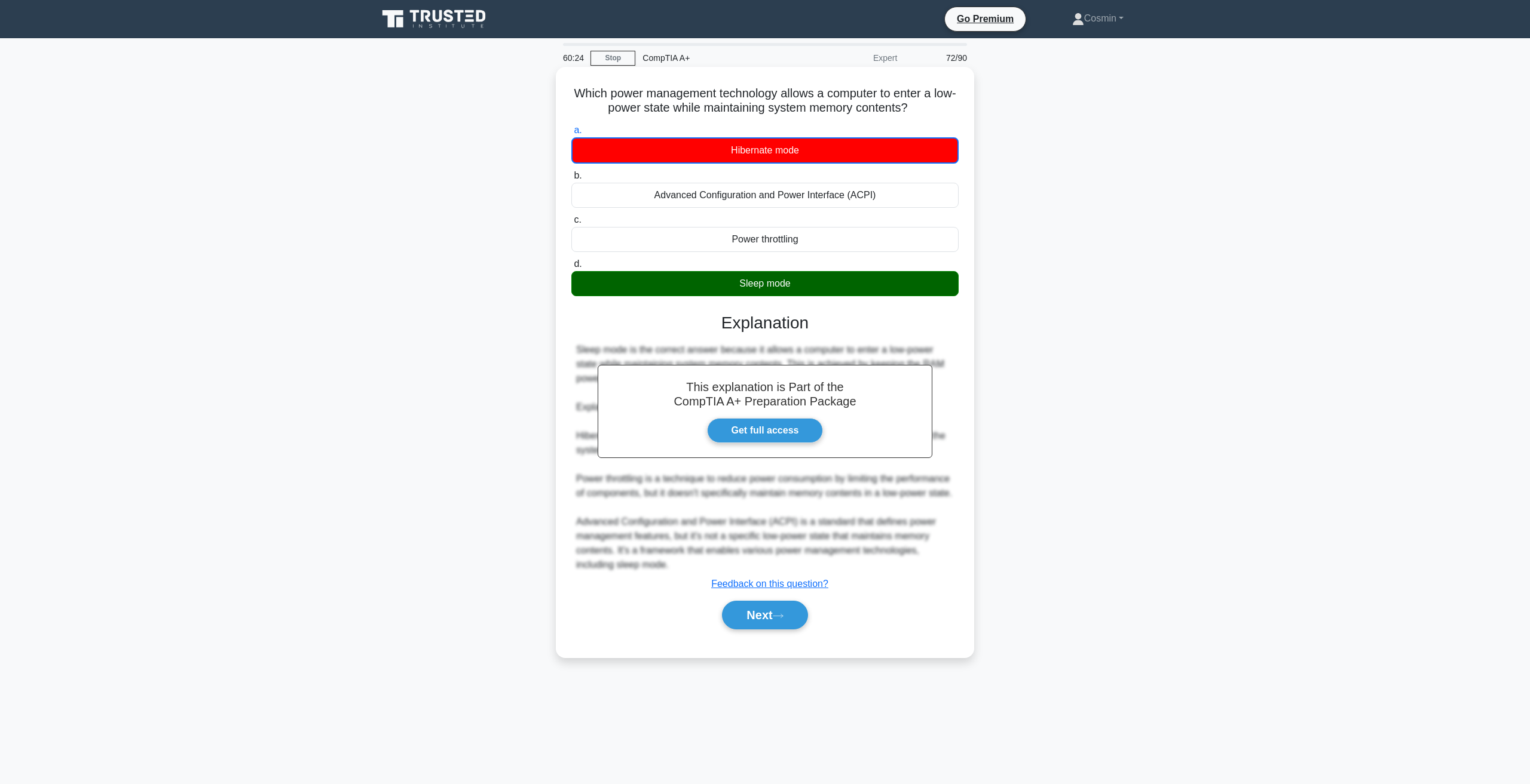
click at [749, 614] on div "Next" at bounding box center [765, 615] width 387 height 38
click at [754, 629] on button "Next" at bounding box center [765, 615] width 85 height 29
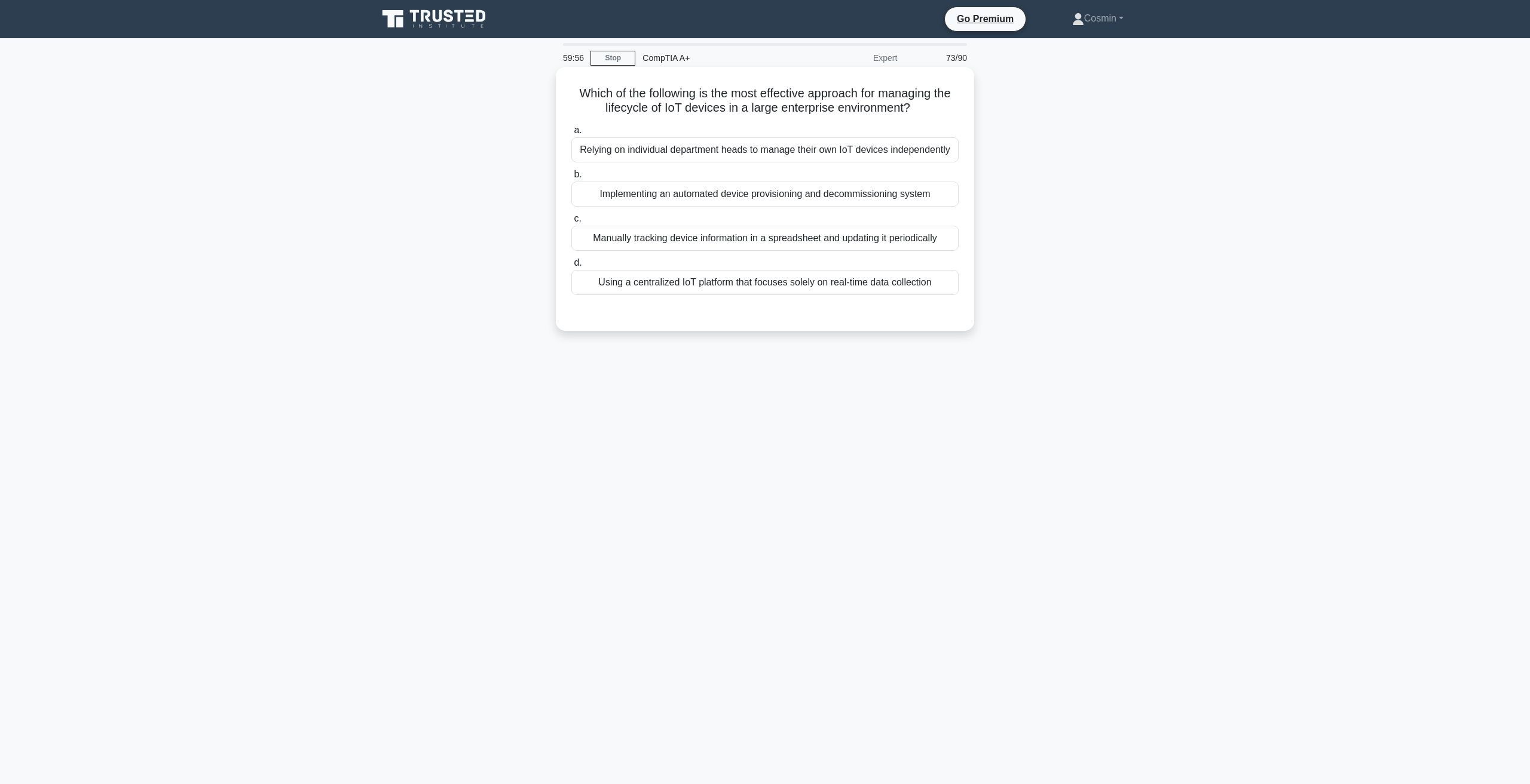
click at [729, 195] on div "Implementing an automated device provisioning and decommissioning system" at bounding box center [765, 194] width 387 height 25
click at [778, 198] on div "Implementing an automated device provisioning and decommissioning system" at bounding box center [765, 194] width 387 height 25
click at [572, 178] on input "b. Implementing an automated device provisioning and decommissioning system" at bounding box center [572, 174] width 0 height 7
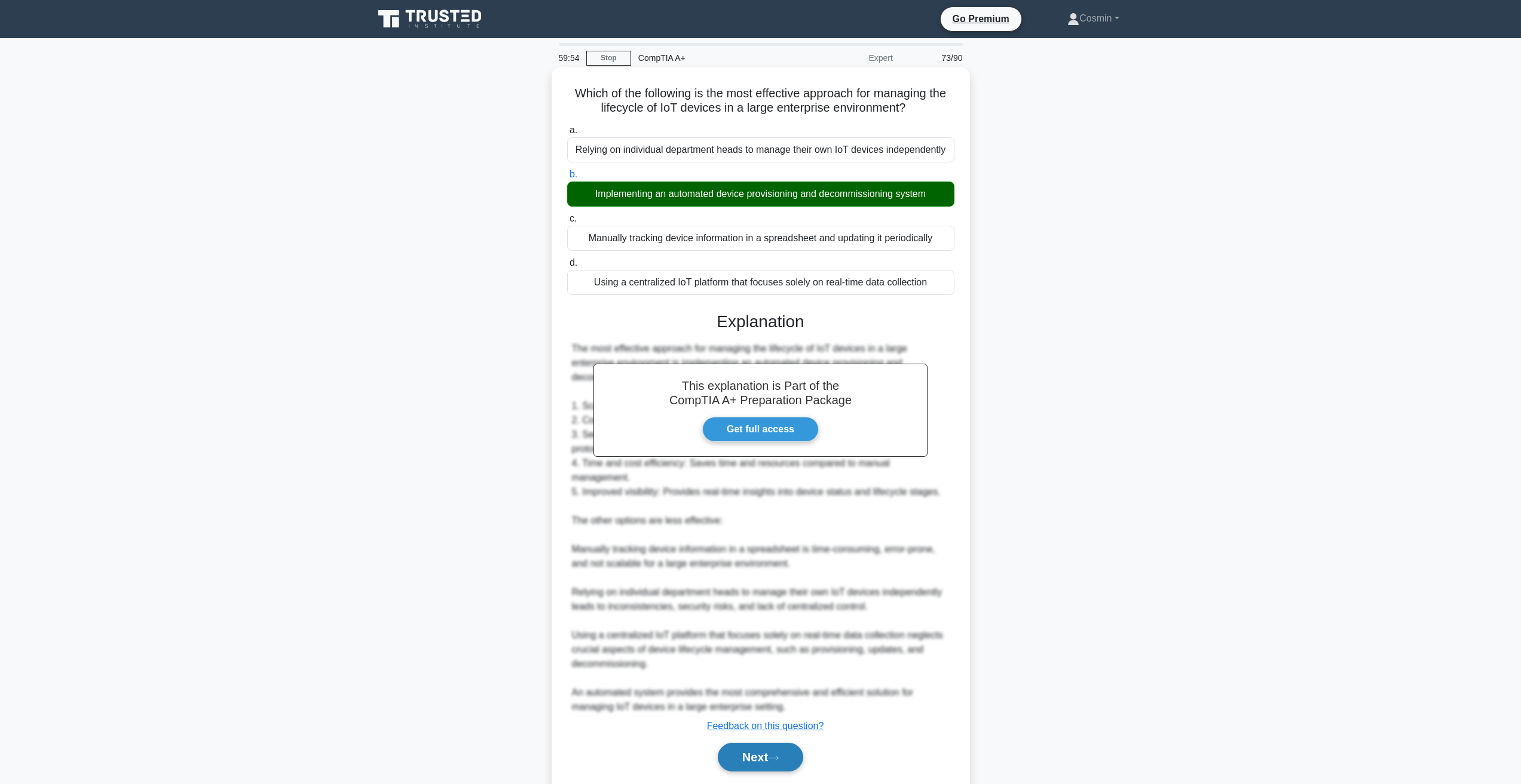
click at [752, 744] on button "Next" at bounding box center [760, 757] width 85 height 29
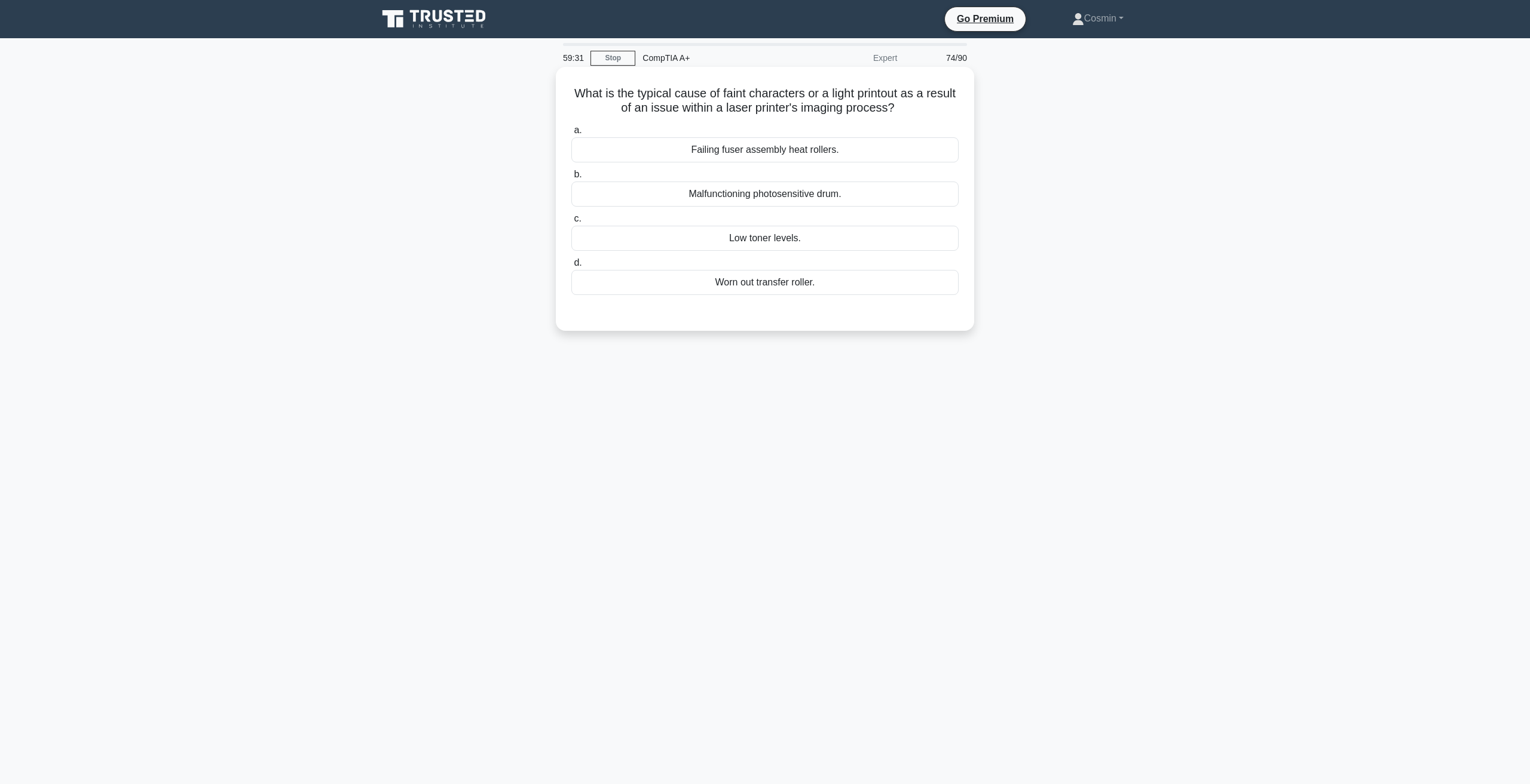
click at [826, 194] on div "Malfunctioning photosensitive drum." at bounding box center [765, 194] width 387 height 25
click at [572, 178] on input "b. Malfunctioning photosensitive drum." at bounding box center [572, 174] width 0 height 7
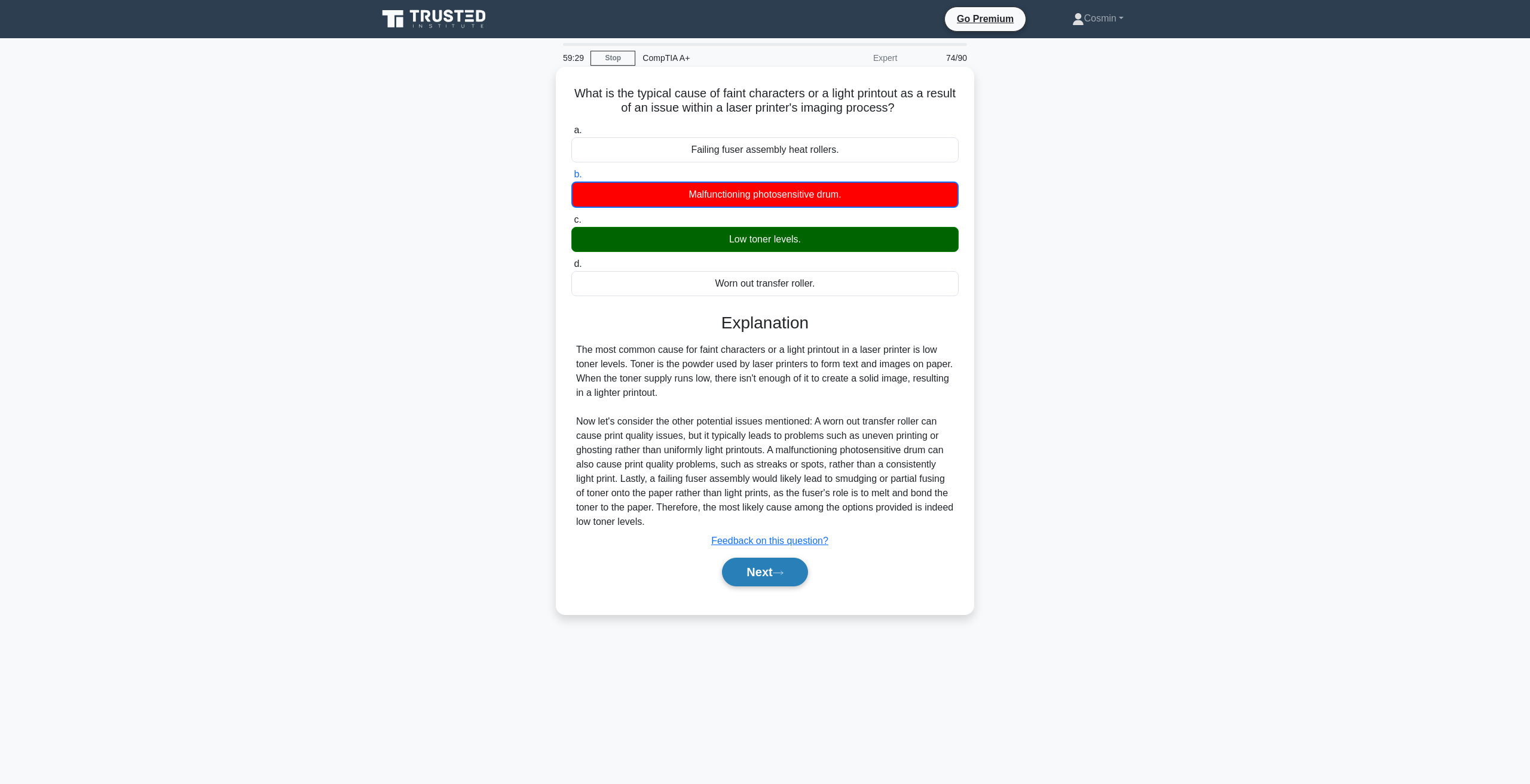
click at [775, 576] on button "Next" at bounding box center [765, 571] width 85 height 29
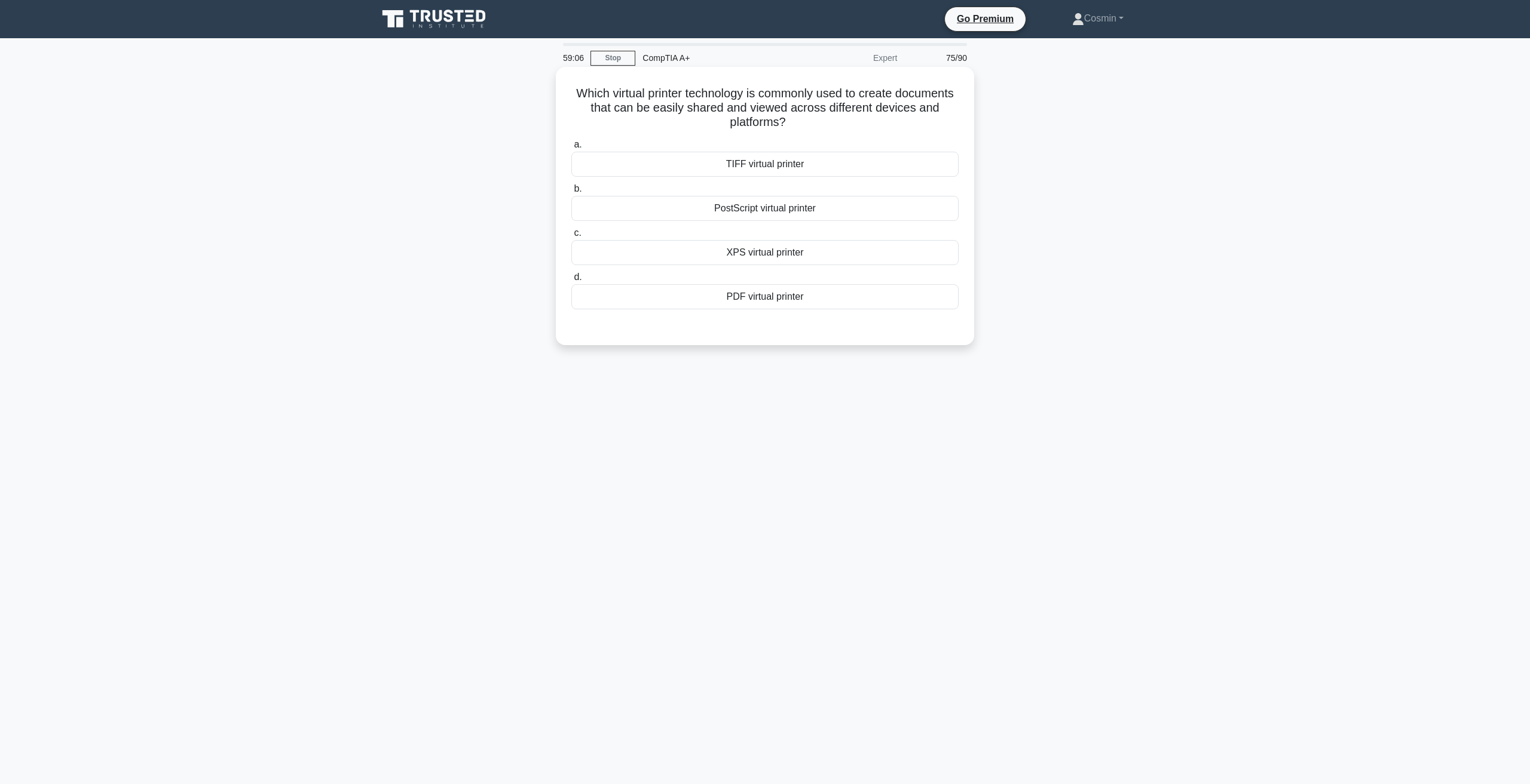
click at [776, 217] on div "PostScript virtual printer" at bounding box center [765, 208] width 387 height 25
click at [572, 193] on input "b. PostScript virtual printer" at bounding box center [572, 189] width 0 height 7
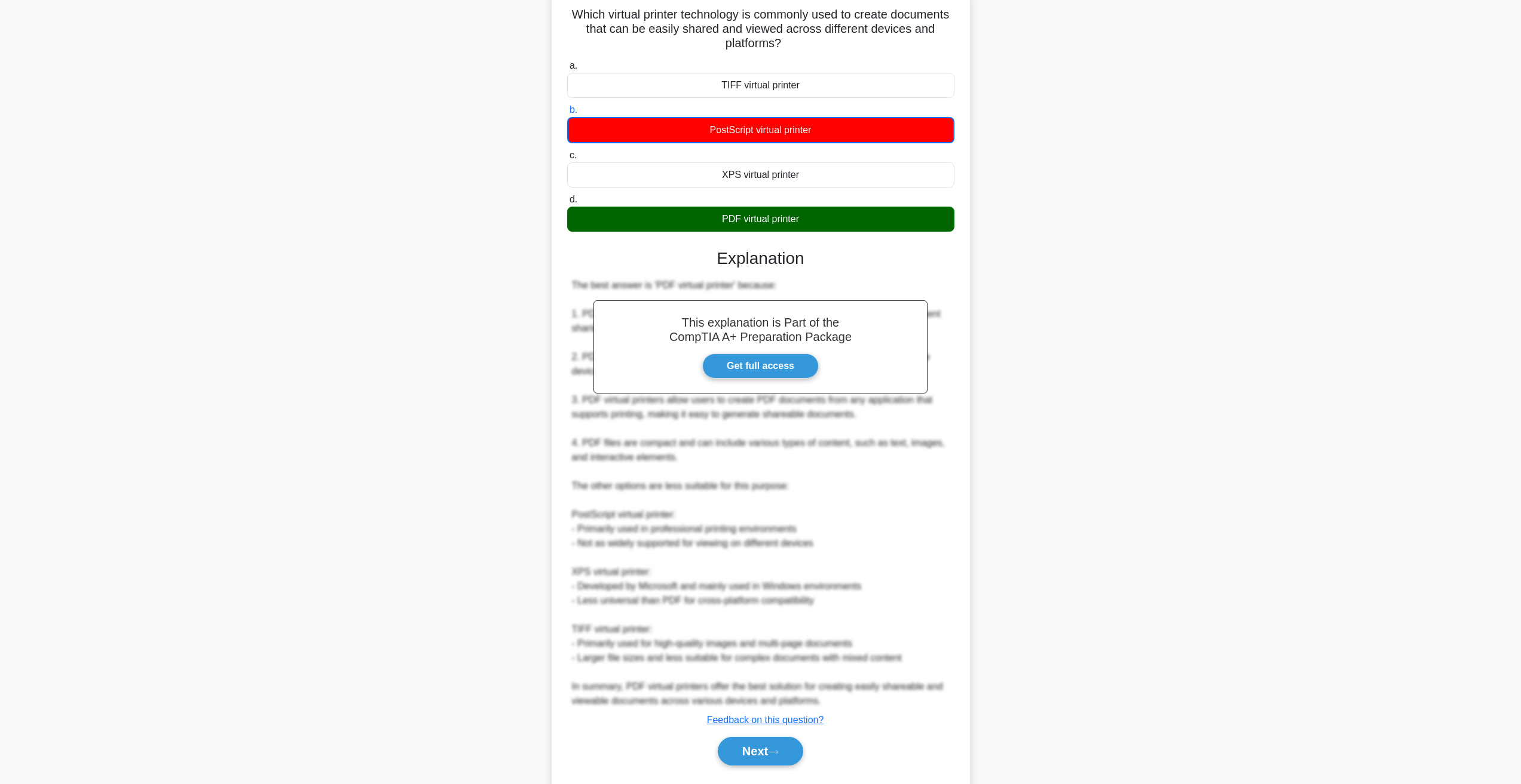
scroll to position [112, 0]
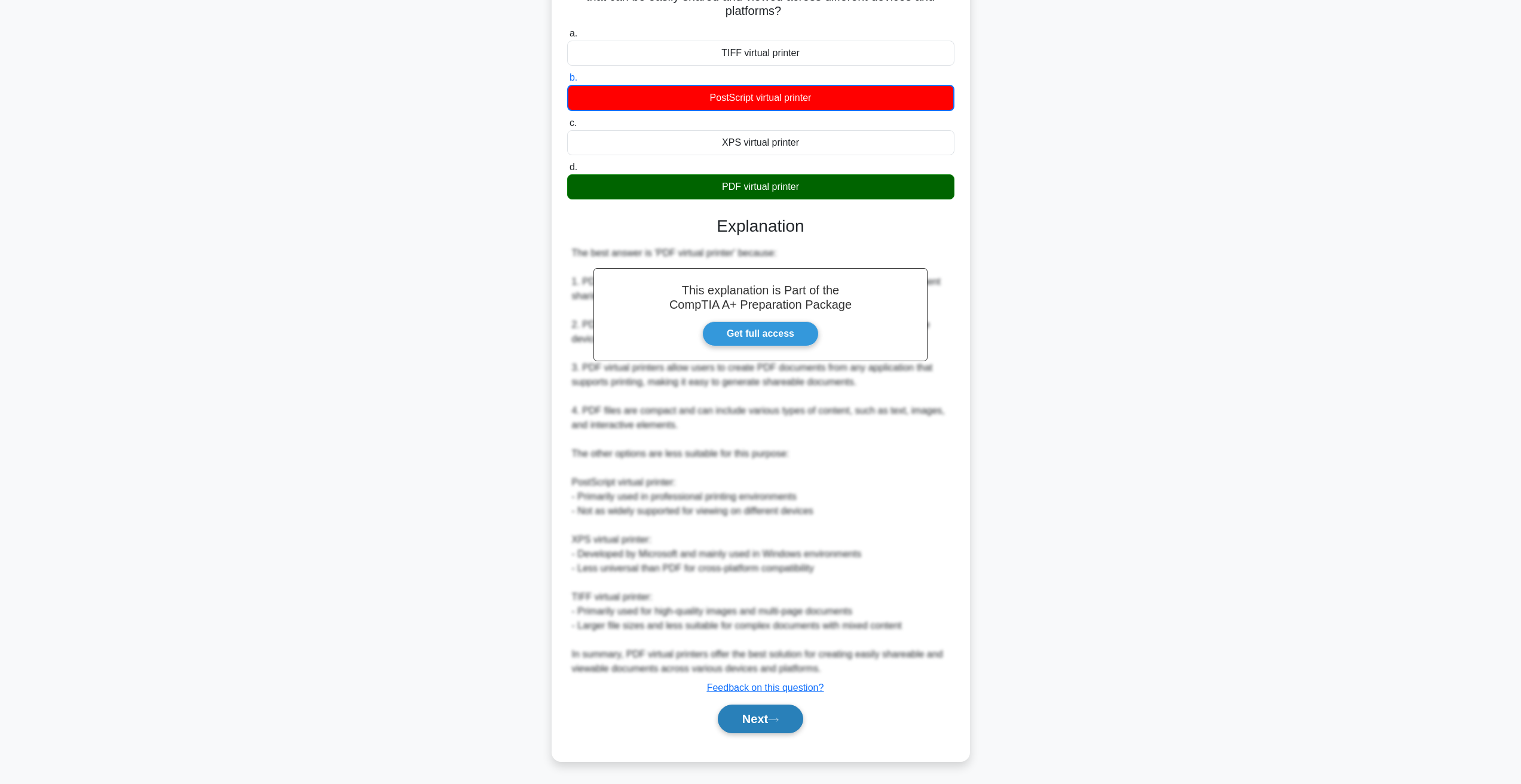
click at [752, 724] on button "Next" at bounding box center [760, 719] width 85 height 29
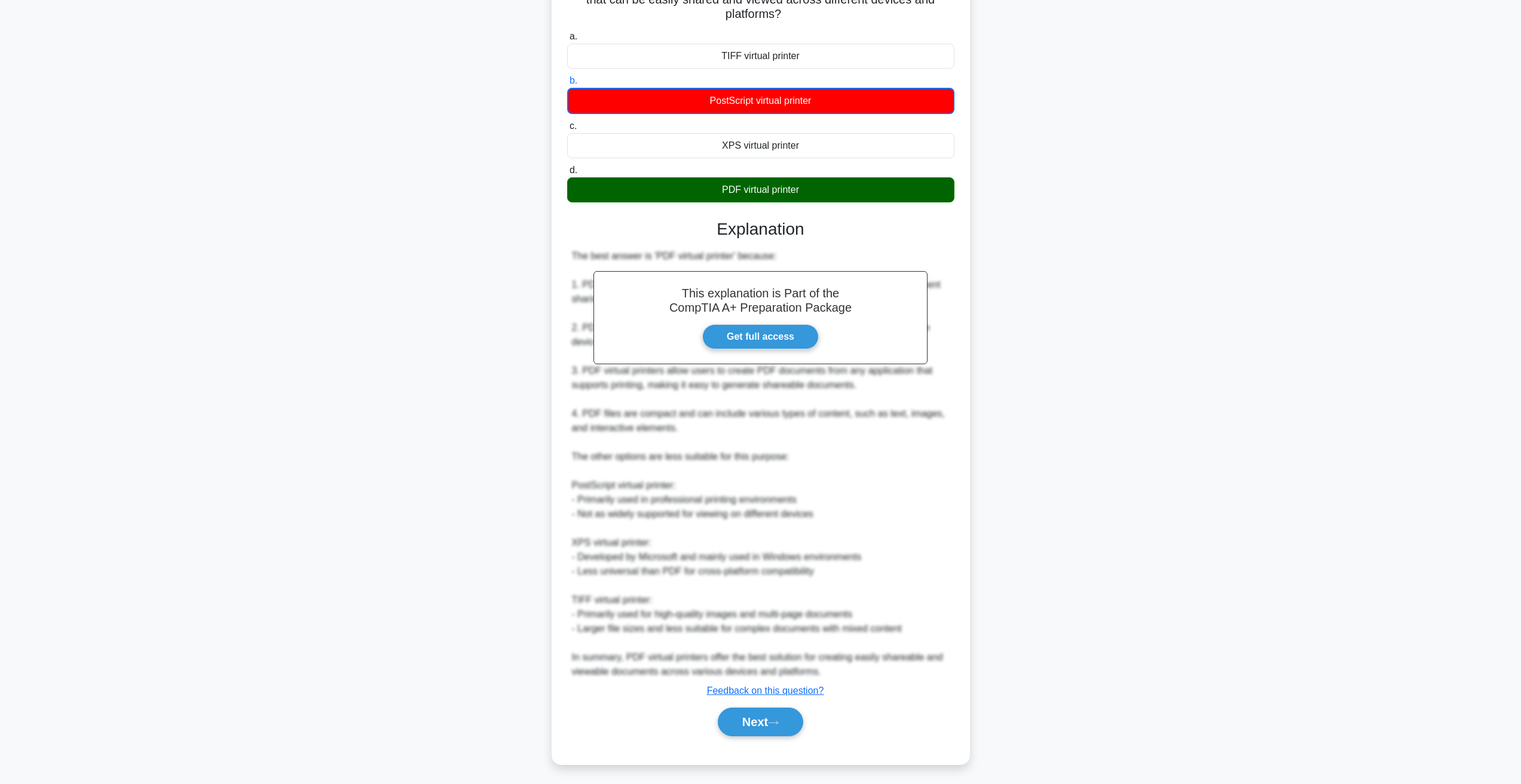
scroll to position [0, 0]
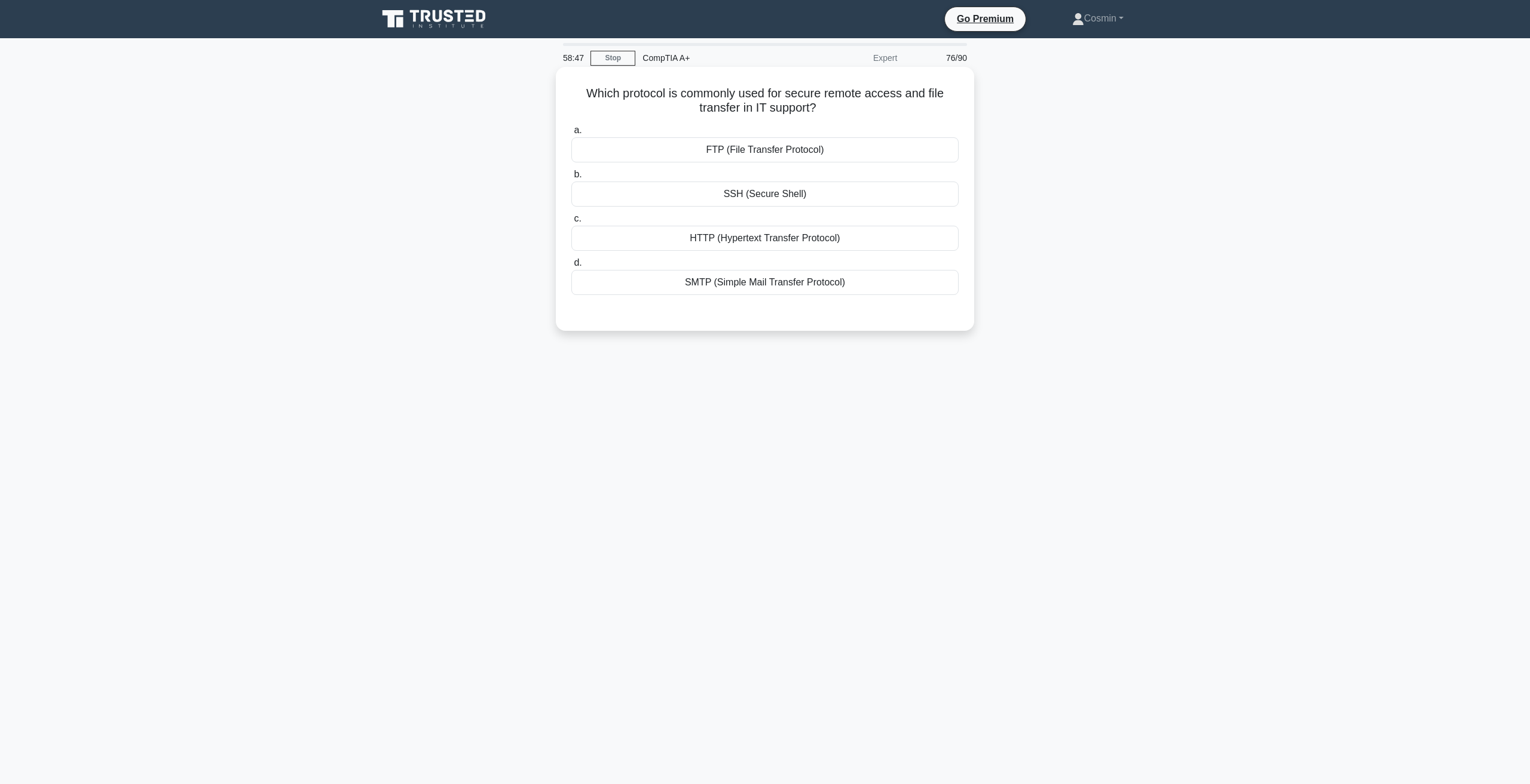
click at [729, 192] on div "SSH (Secure Shell)" at bounding box center [765, 194] width 387 height 25
click at [572, 178] on input "b. SSH (Secure Shell)" at bounding box center [572, 174] width 0 height 7
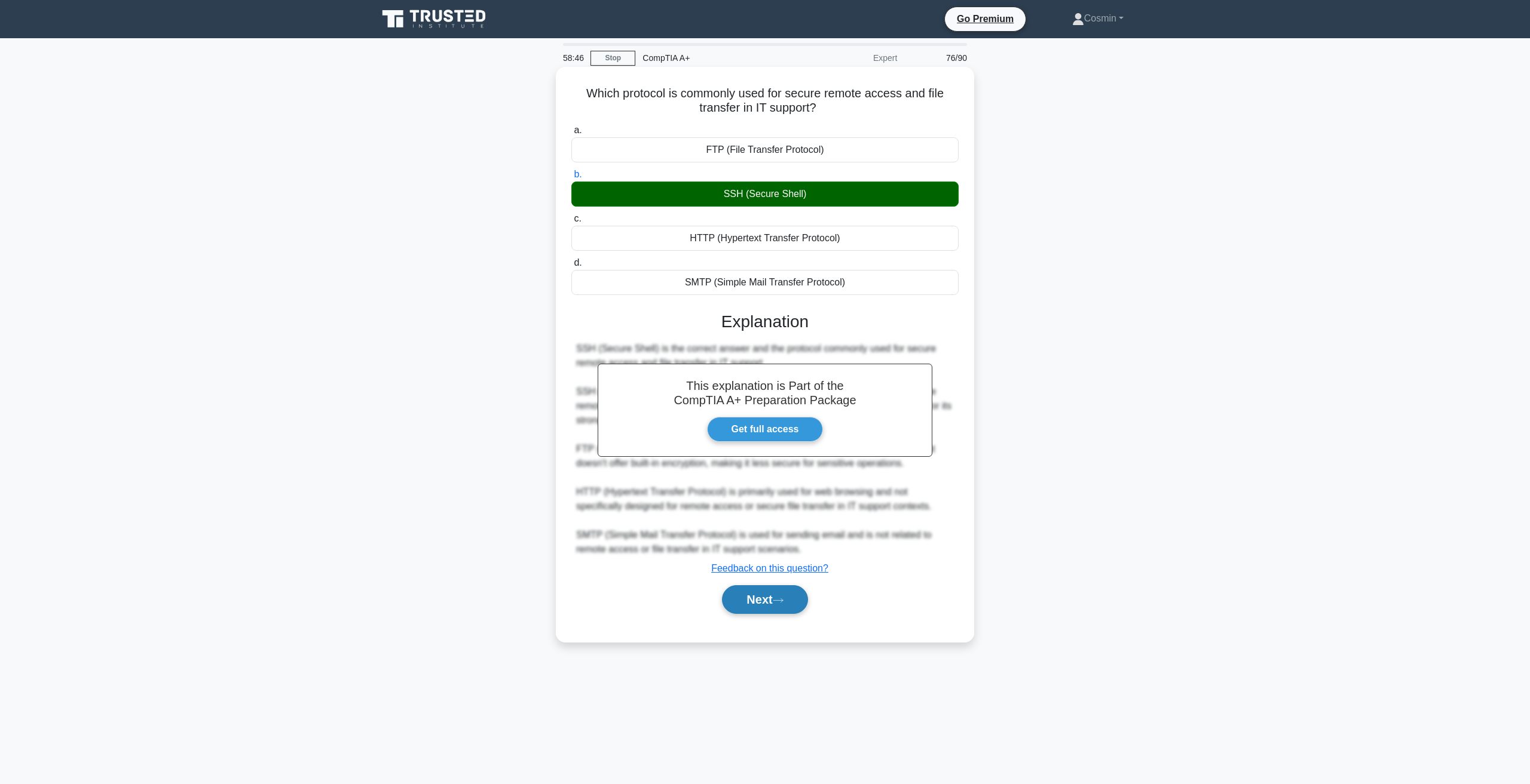
click at [734, 599] on button "Next" at bounding box center [765, 599] width 85 height 29
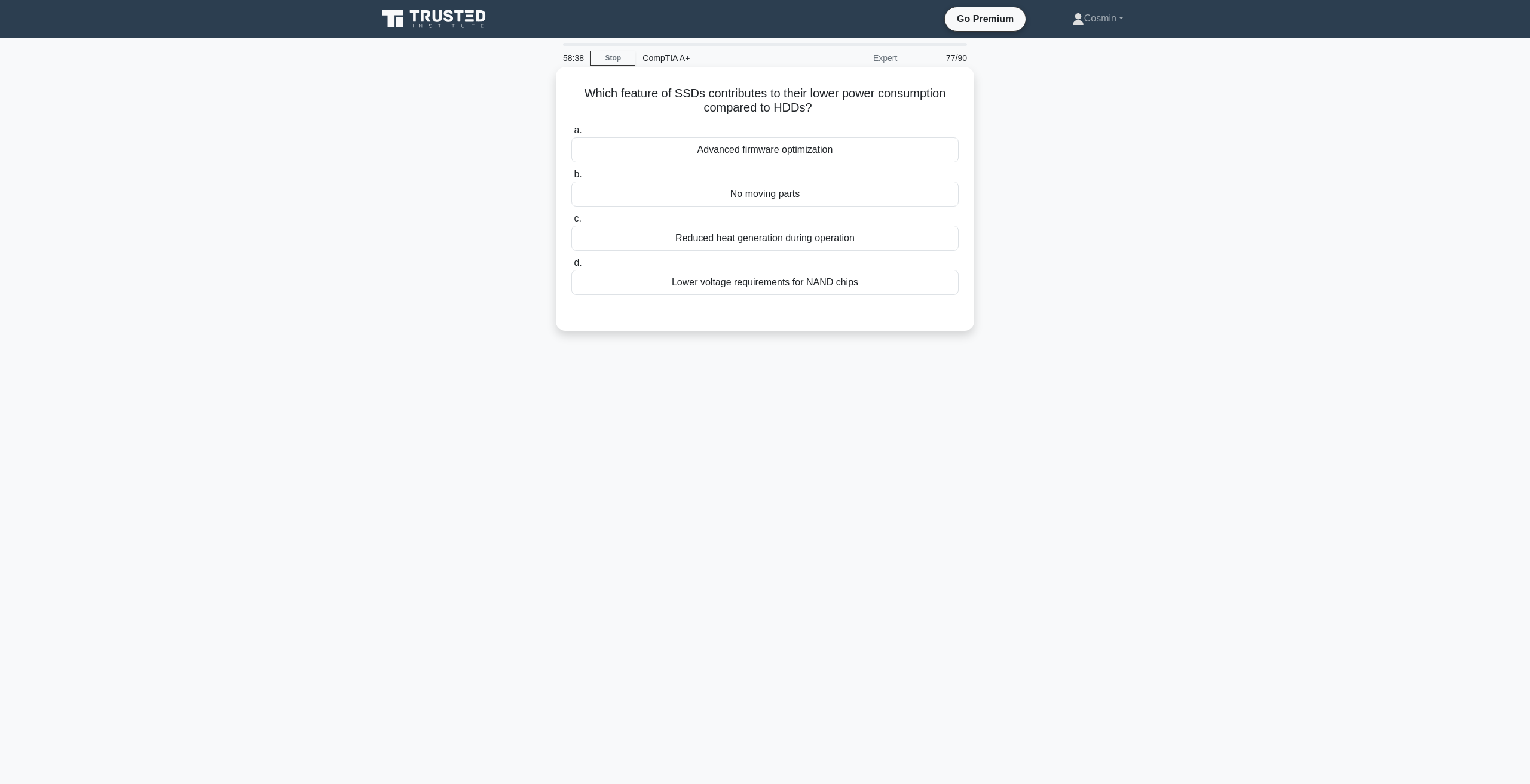
click at [729, 196] on div "No moving parts" at bounding box center [765, 194] width 387 height 25
click at [572, 178] on input "b. No moving parts" at bounding box center [572, 174] width 0 height 7
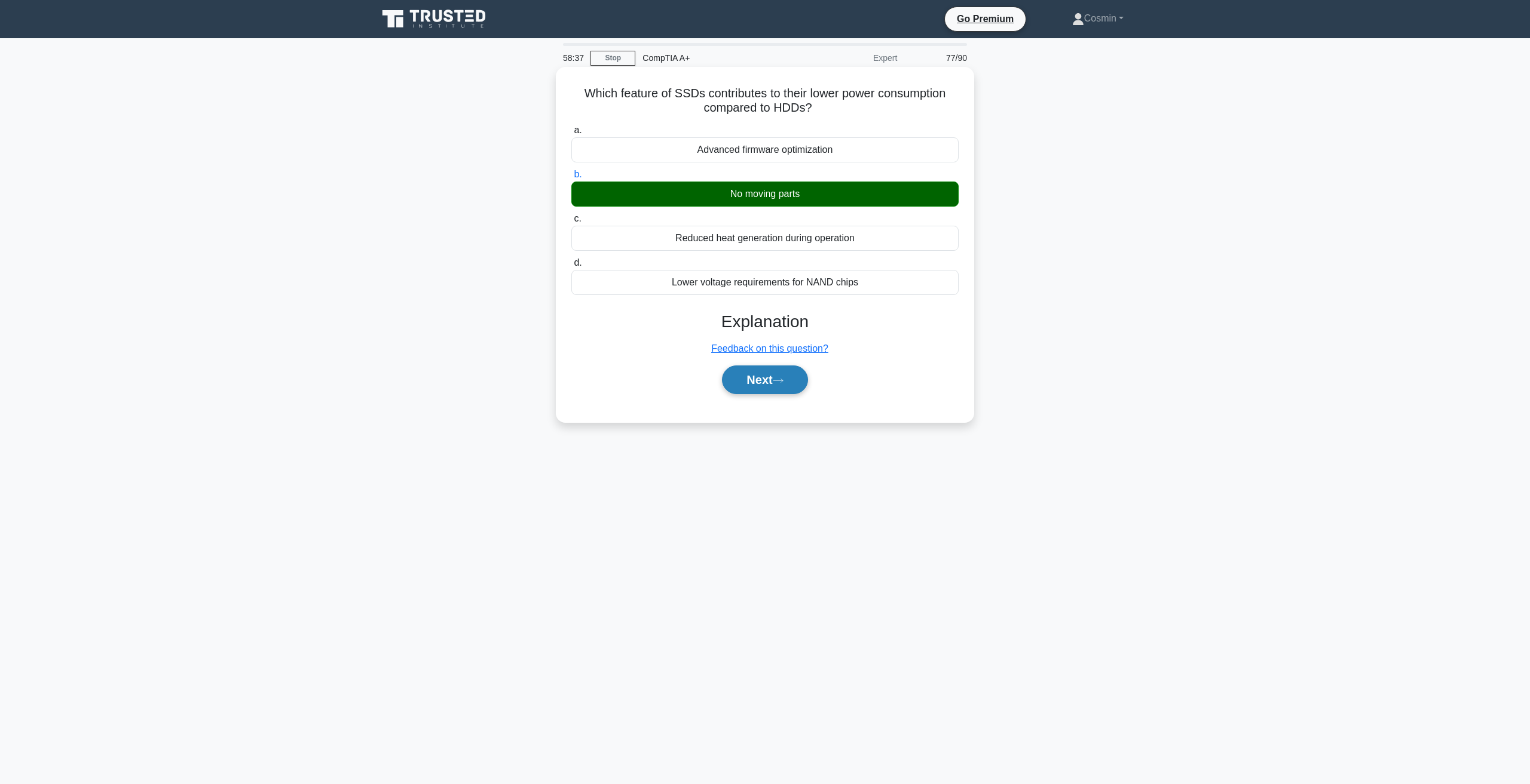
click at [761, 387] on button "Next" at bounding box center [765, 379] width 85 height 29
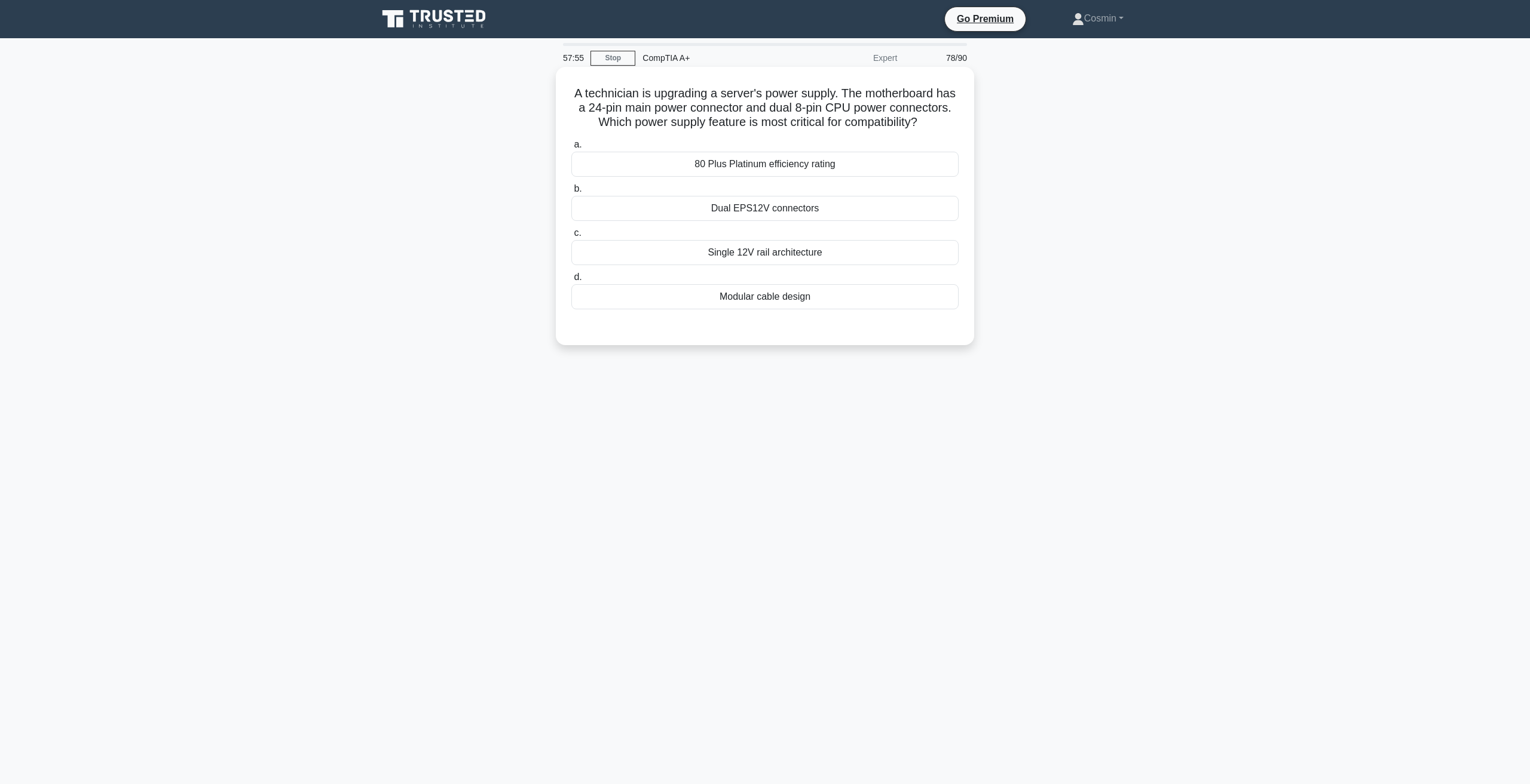
click at [756, 221] on div "Dual EPS12V connectors" at bounding box center [765, 208] width 387 height 25
click at [572, 193] on input "b. Dual EPS12V connectors" at bounding box center [572, 189] width 0 height 7
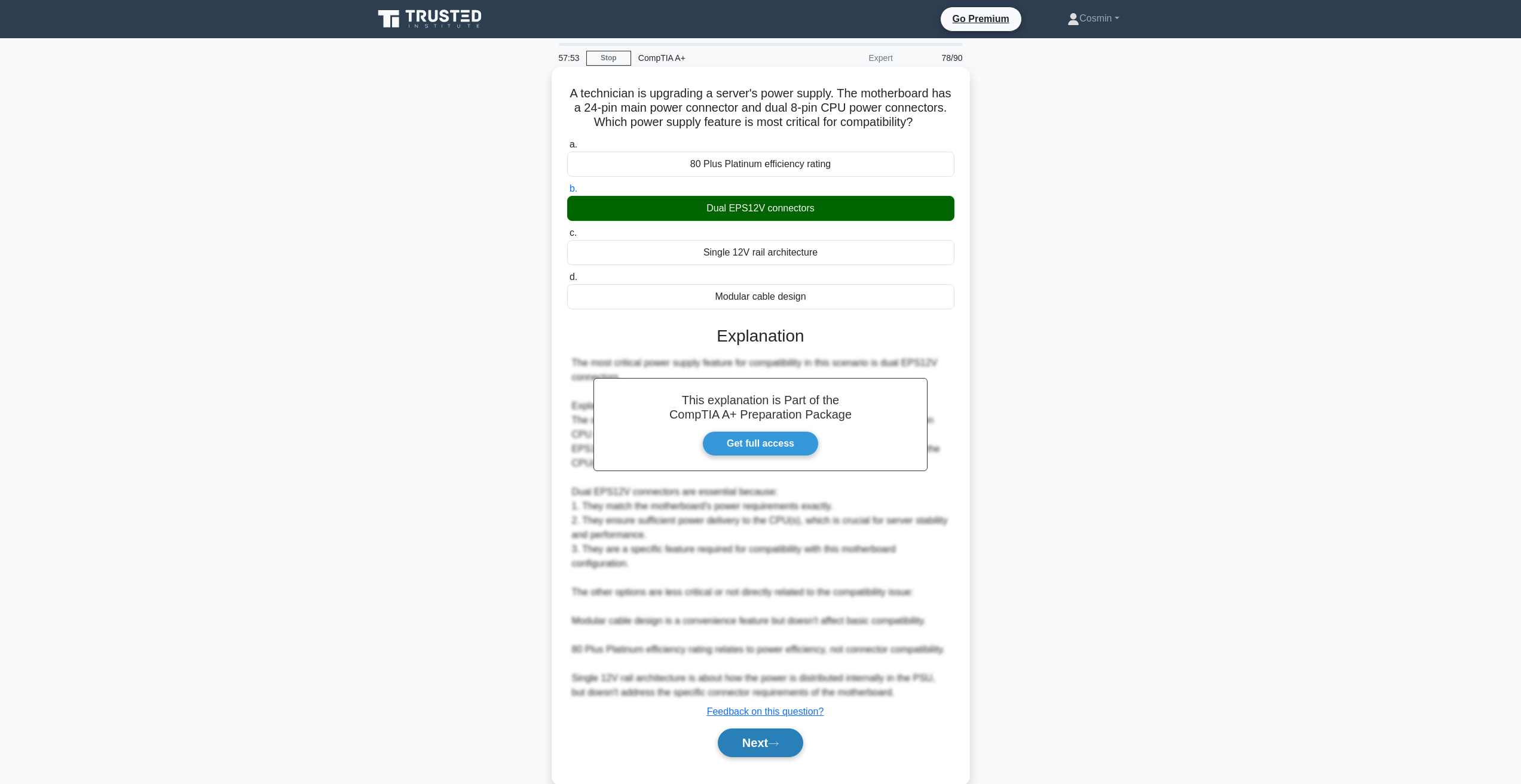
click at [759, 758] on button "Next" at bounding box center [760, 742] width 85 height 29
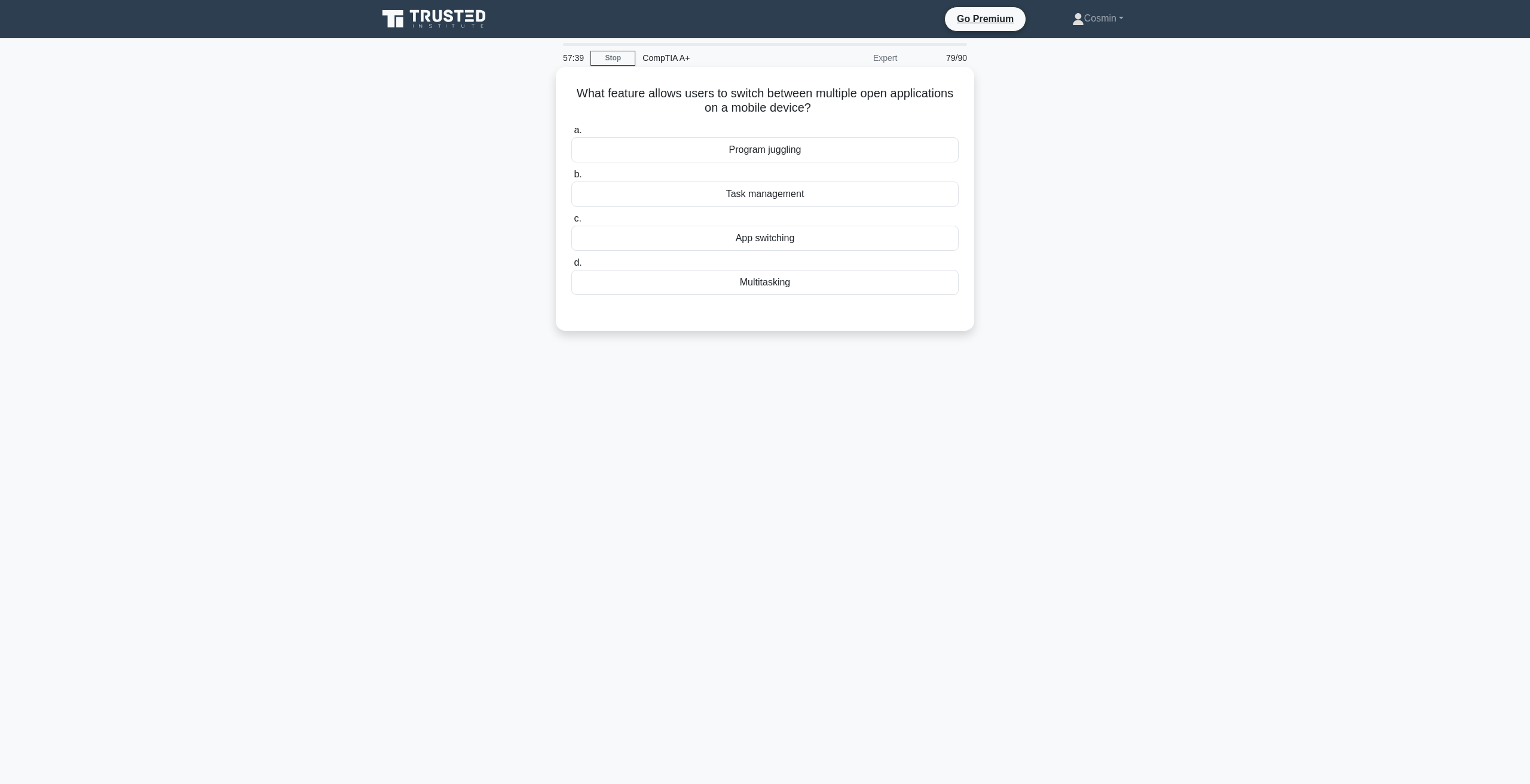
click at [772, 239] on div "App switching" at bounding box center [765, 238] width 387 height 25
click at [572, 223] on input "c. App switching" at bounding box center [572, 218] width 0 height 7
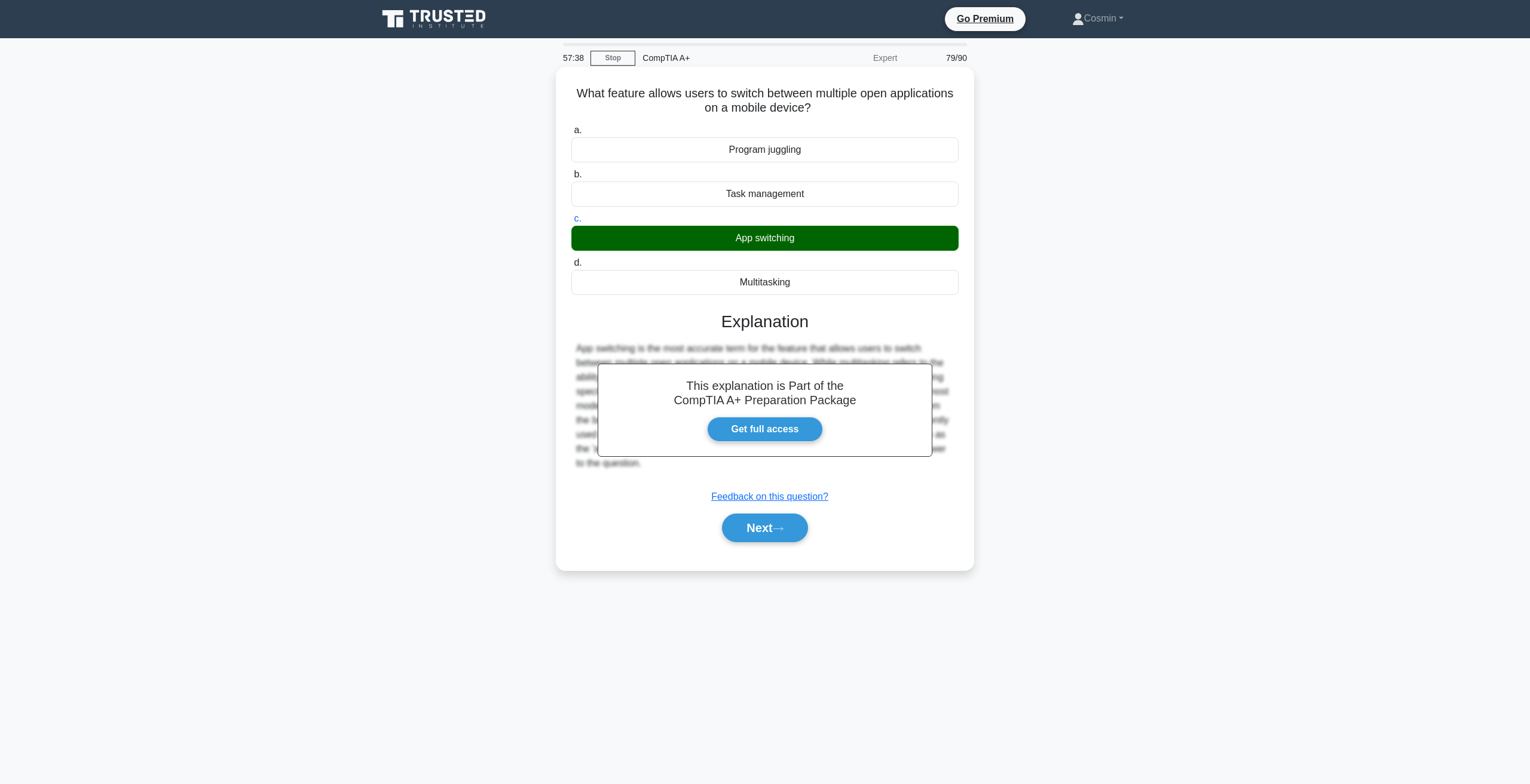
click at [765, 511] on div "Next" at bounding box center [765, 528] width 387 height 38
click at [785, 525] on button "Next" at bounding box center [765, 527] width 85 height 29
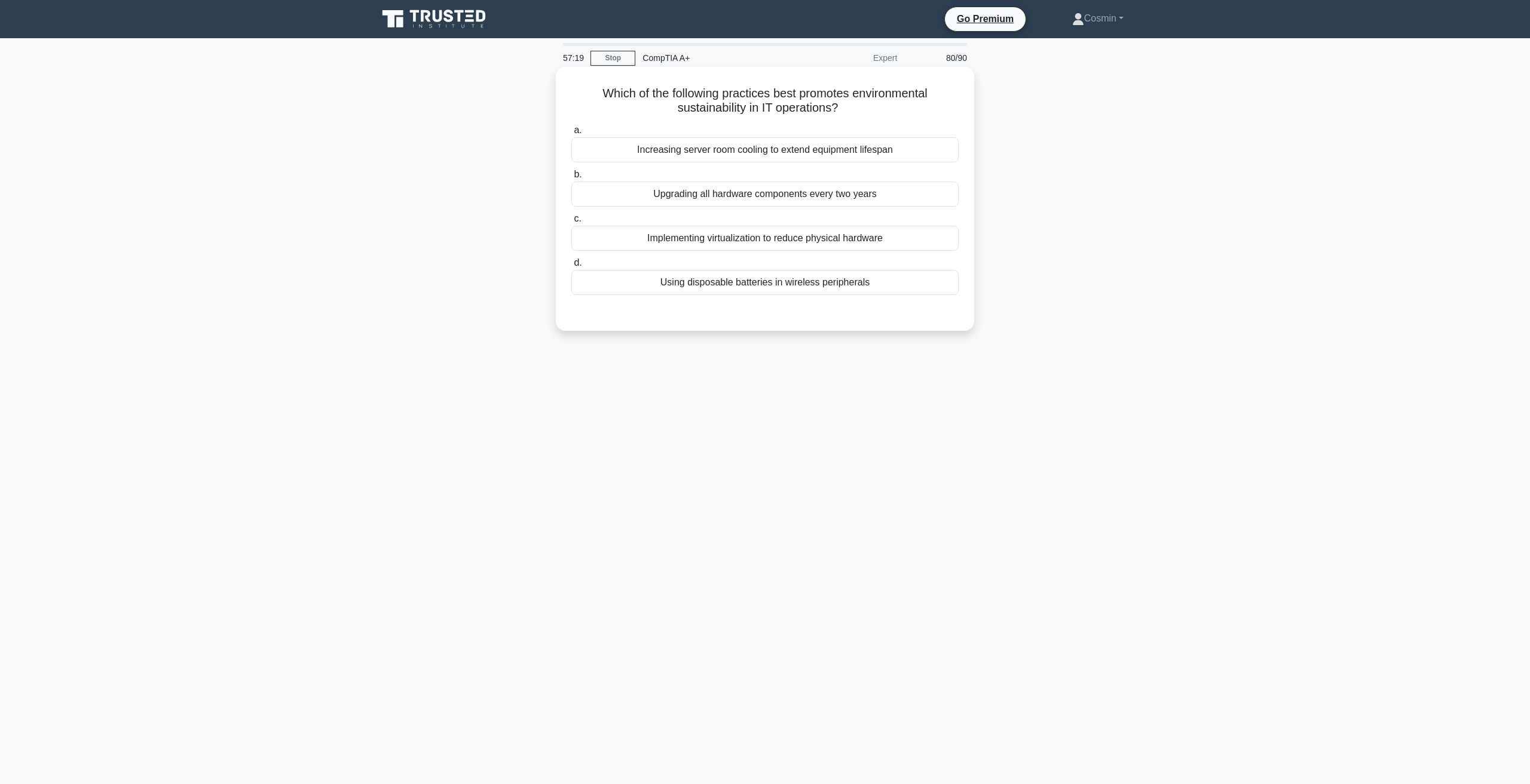
click at [740, 244] on div "Implementing virtualization to reduce physical hardware" at bounding box center [765, 238] width 387 height 25
click at [572, 223] on input "c. Implementing virtualization to reduce physical hardware" at bounding box center [572, 218] width 0 height 7
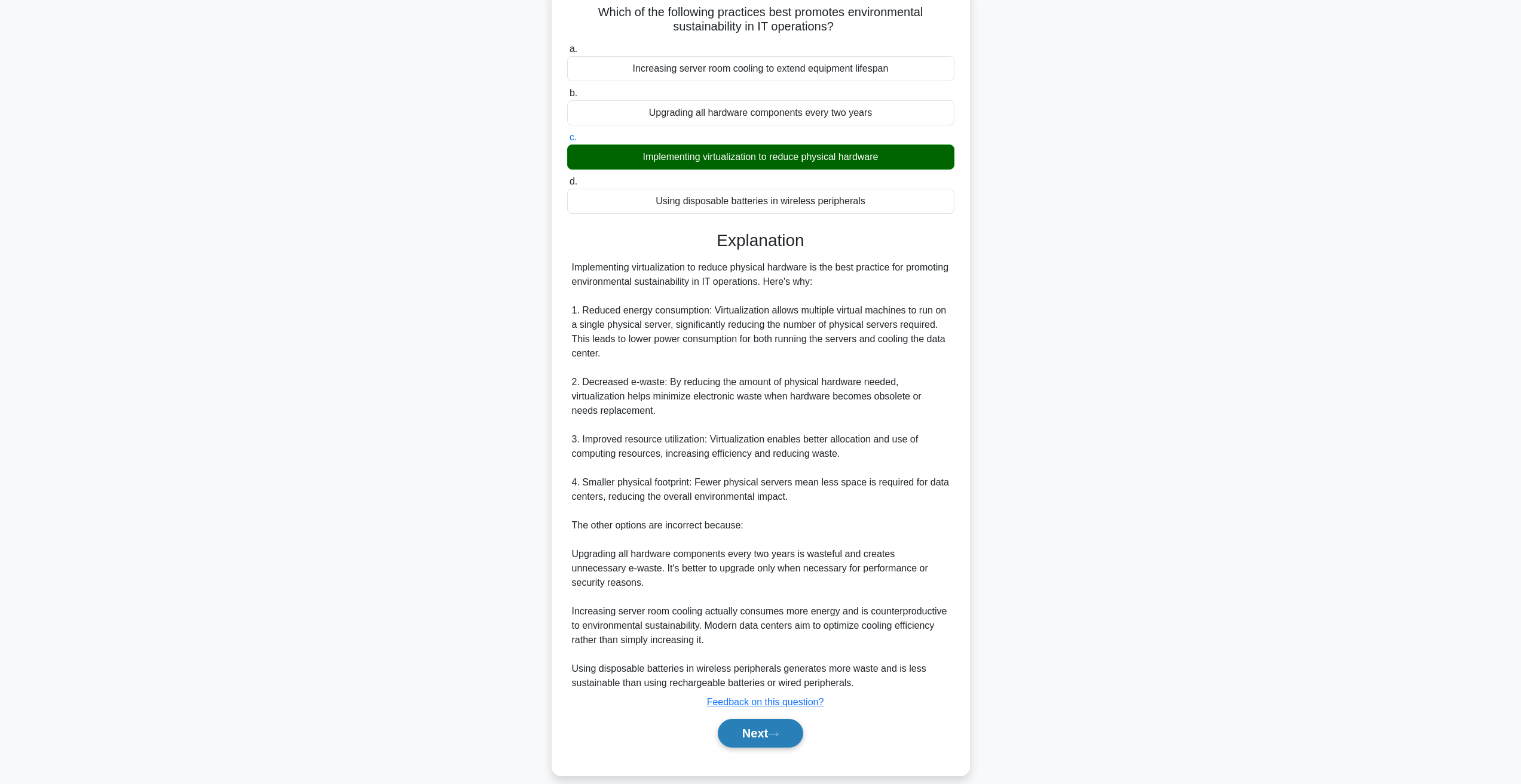
scroll to position [82, 0]
click at [765, 725] on button "Next" at bounding box center [760, 732] width 85 height 29
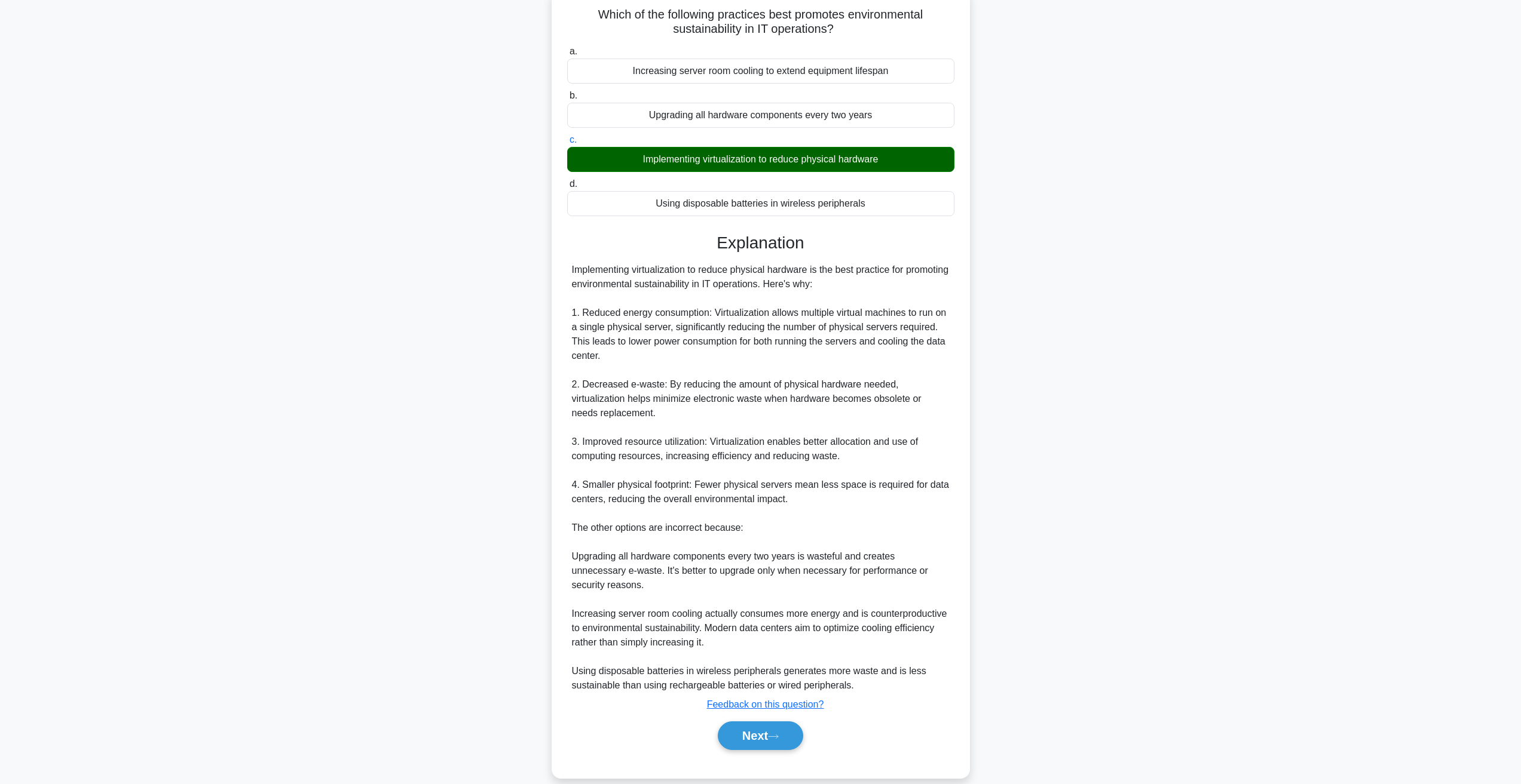
scroll to position [0, 0]
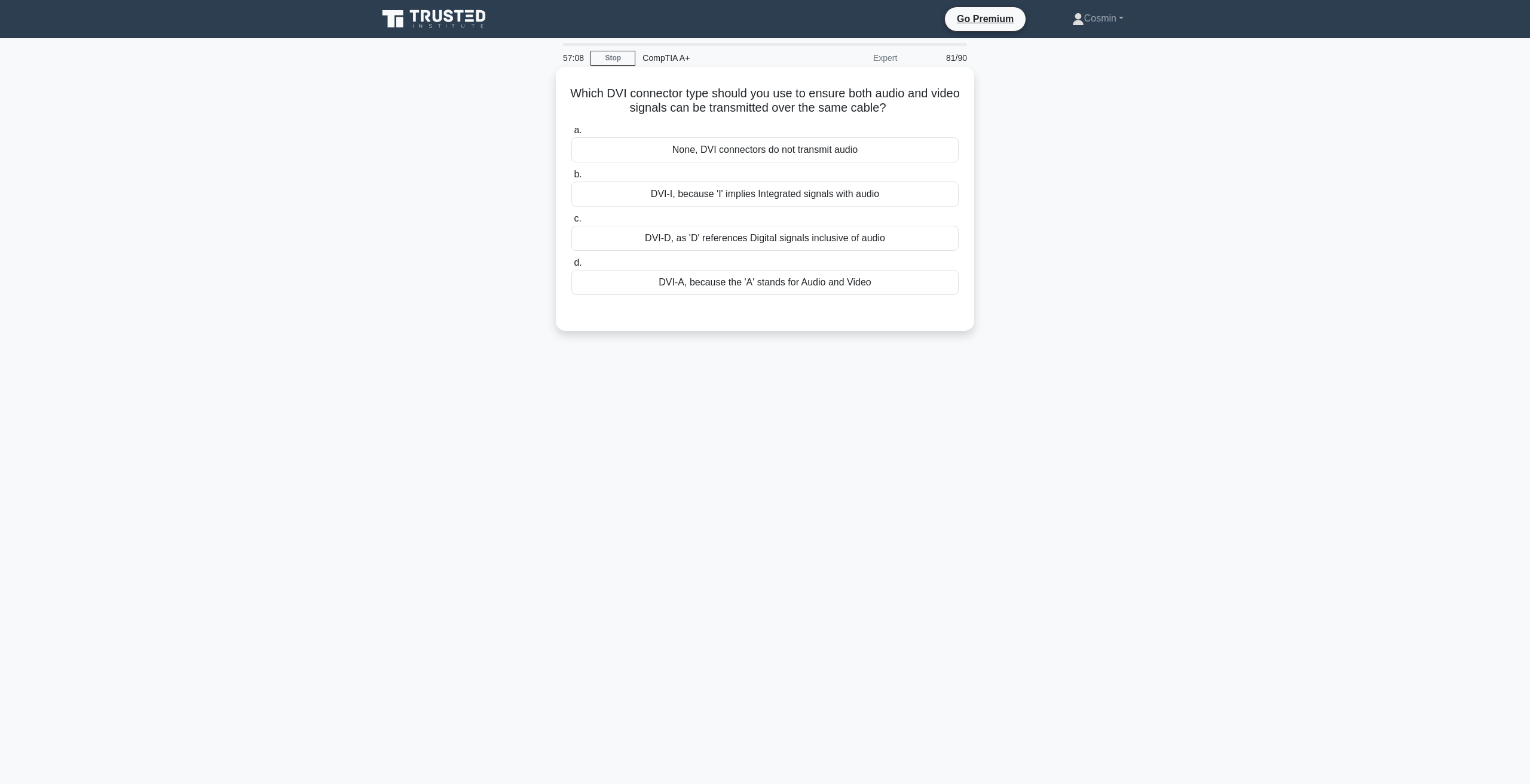
click at [716, 156] on div "None, DVI connectors do not transmit audio" at bounding box center [765, 150] width 387 height 25
click at [572, 134] on input "a. None, DVI connectors do not transmit audio" at bounding box center [572, 130] width 0 height 7
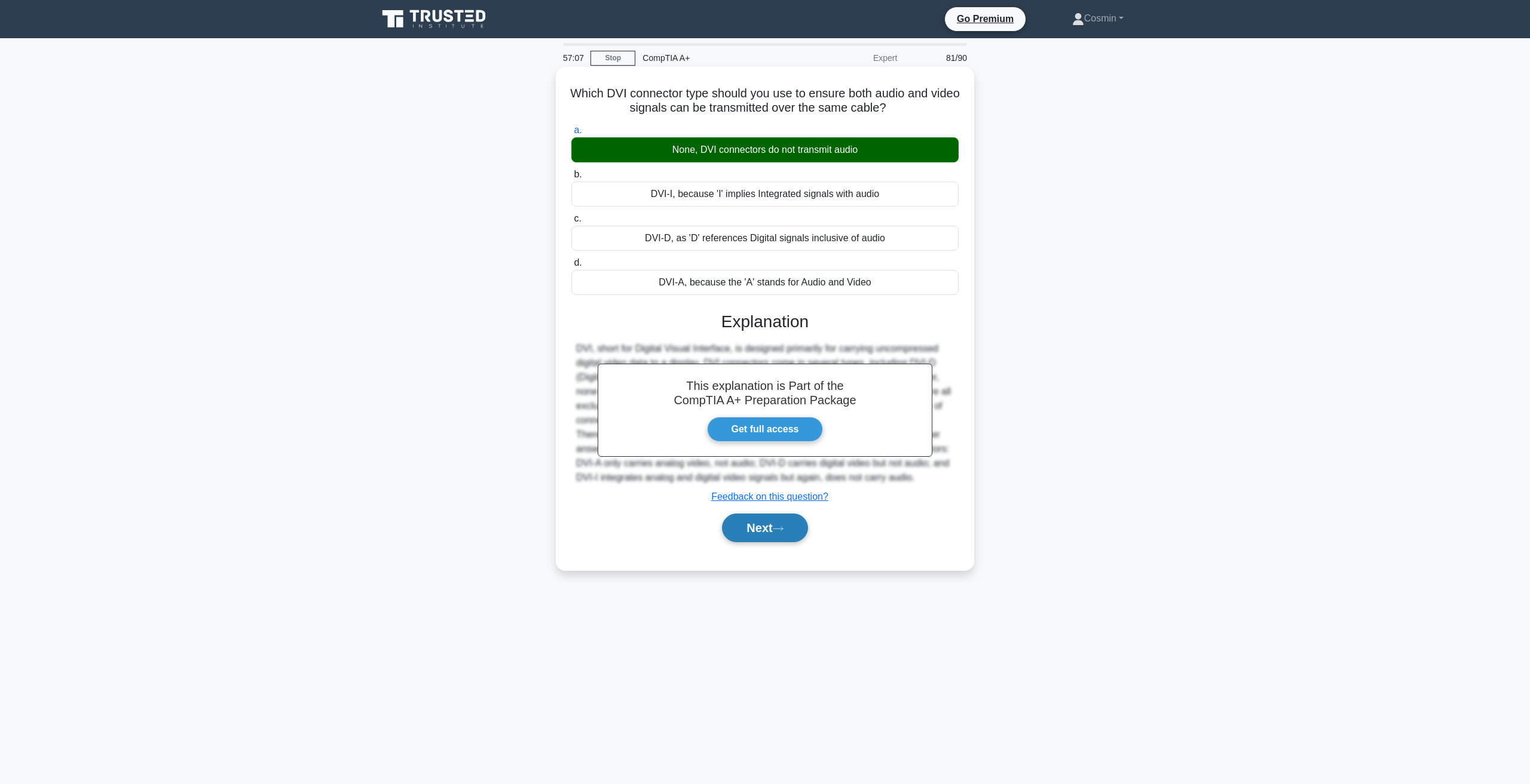
click at [747, 542] on button "Next" at bounding box center [765, 527] width 85 height 29
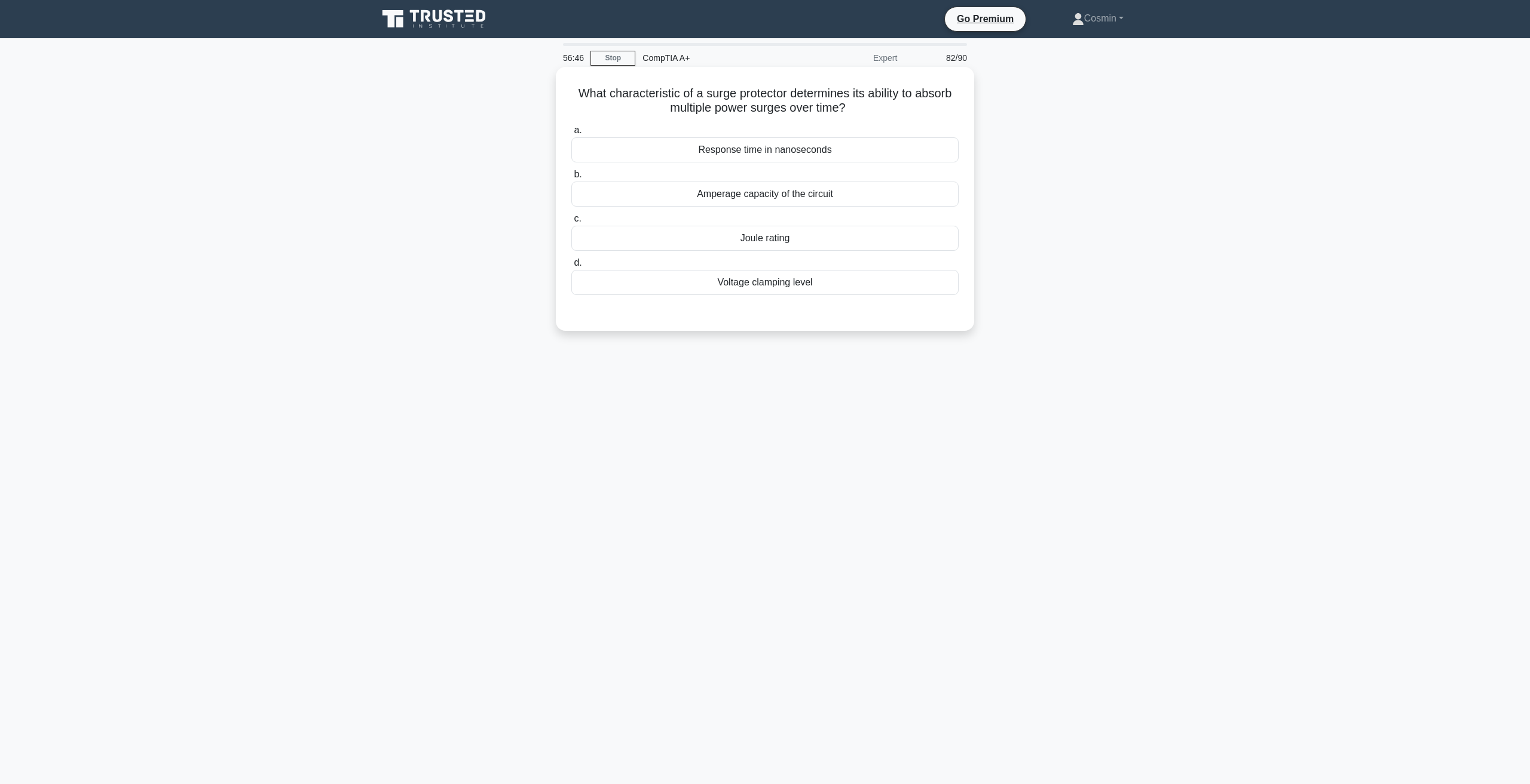
click at [738, 157] on div "Response time in nanoseconds" at bounding box center [765, 150] width 387 height 25
click at [738, 156] on div "Response time in nanoseconds" at bounding box center [765, 150] width 387 height 25
click at [572, 134] on input "a. Response time in nanoseconds" at bounding box center [572, 130] width 0 height 7
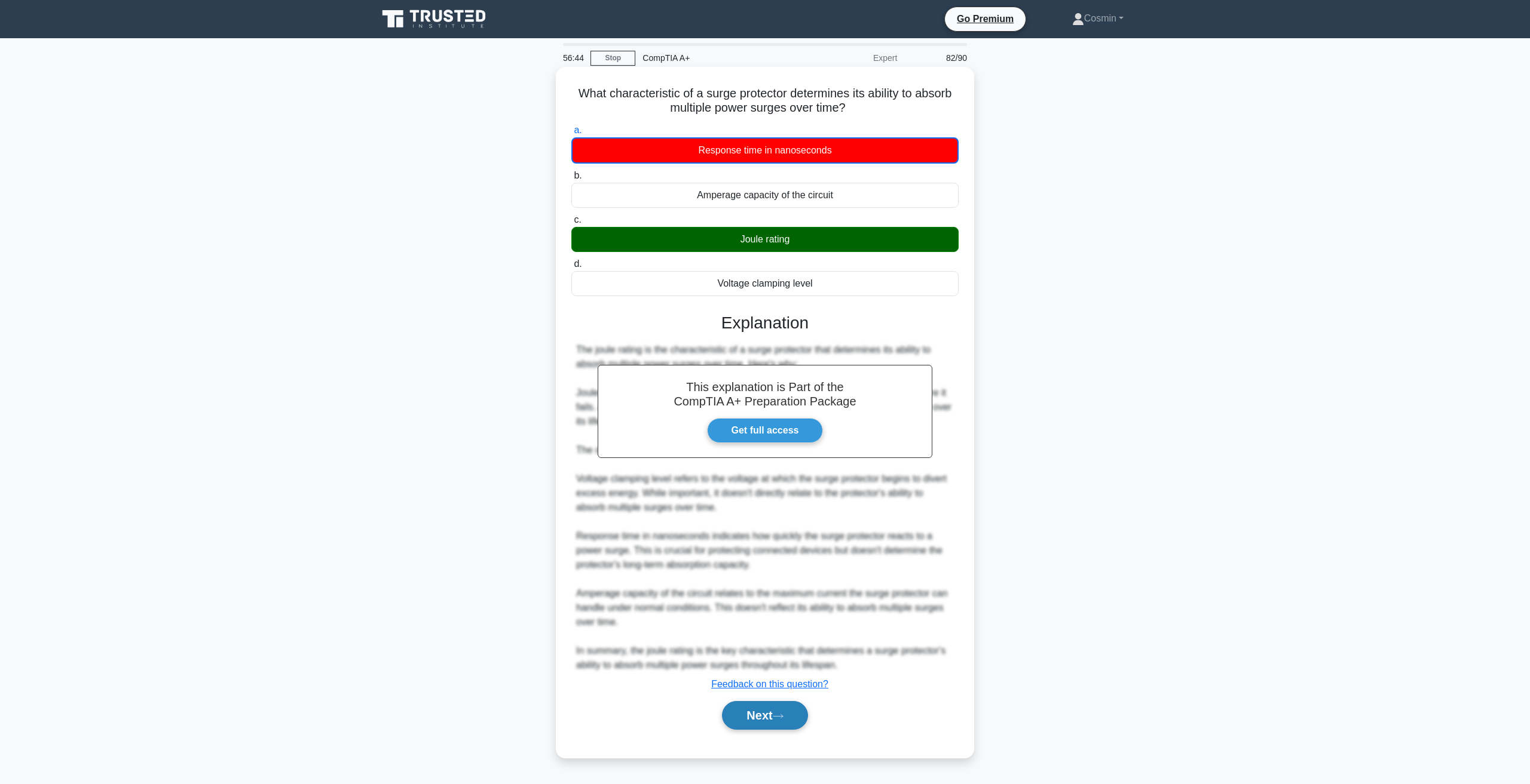
click at [768, 715] on button "Next" at bounding box center [765, 715] width 85 height 29
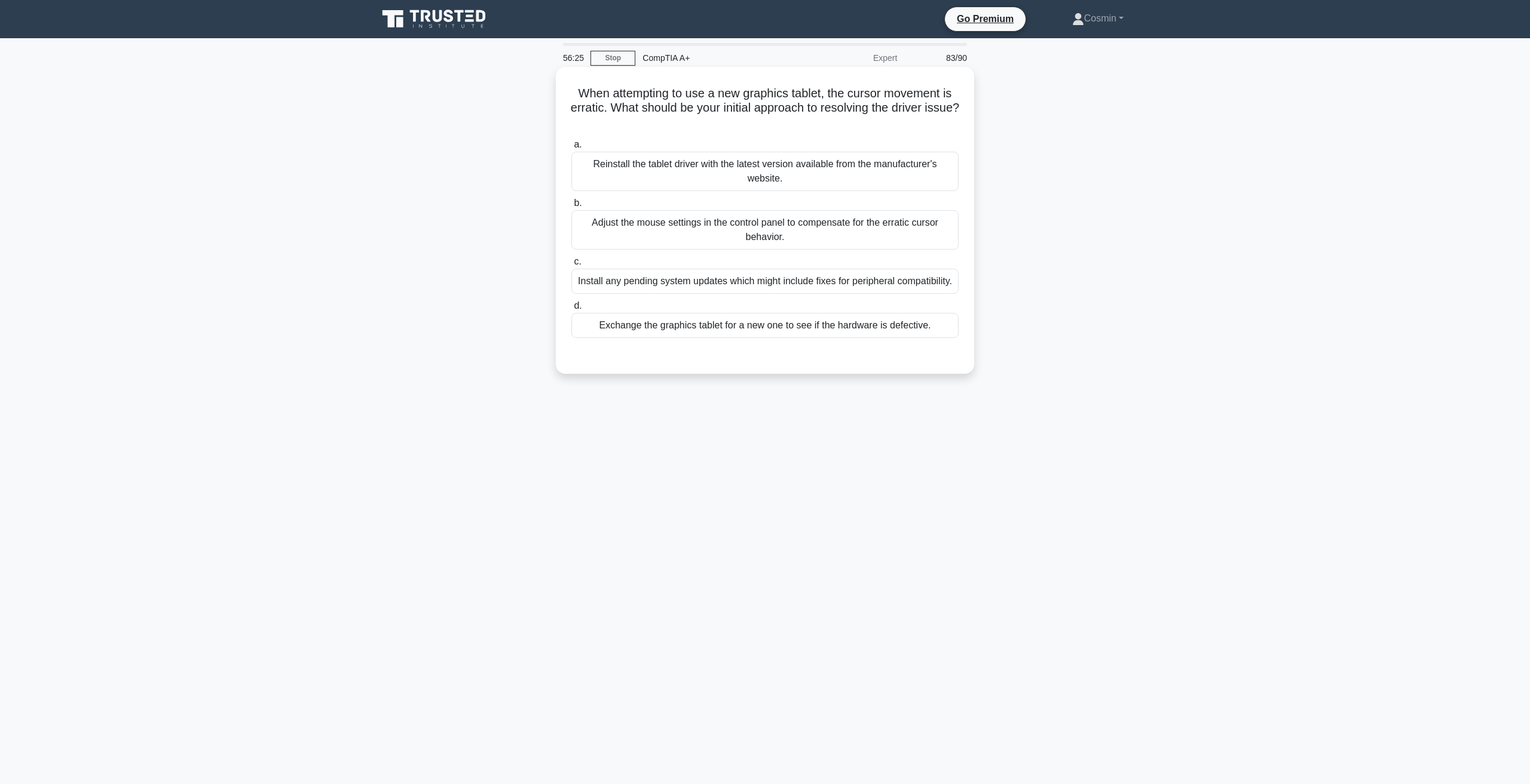
click at [863, 177] on div "Reinstall the tablet driver with the latest version available from the manufact…" at bounding box center [765, 172] width 387 height 39
click at [572, 149] on input "a. Reinstall the tablet driver with the latest version available from the manuf…" at bounding box center [572, 144] width 0 height 7
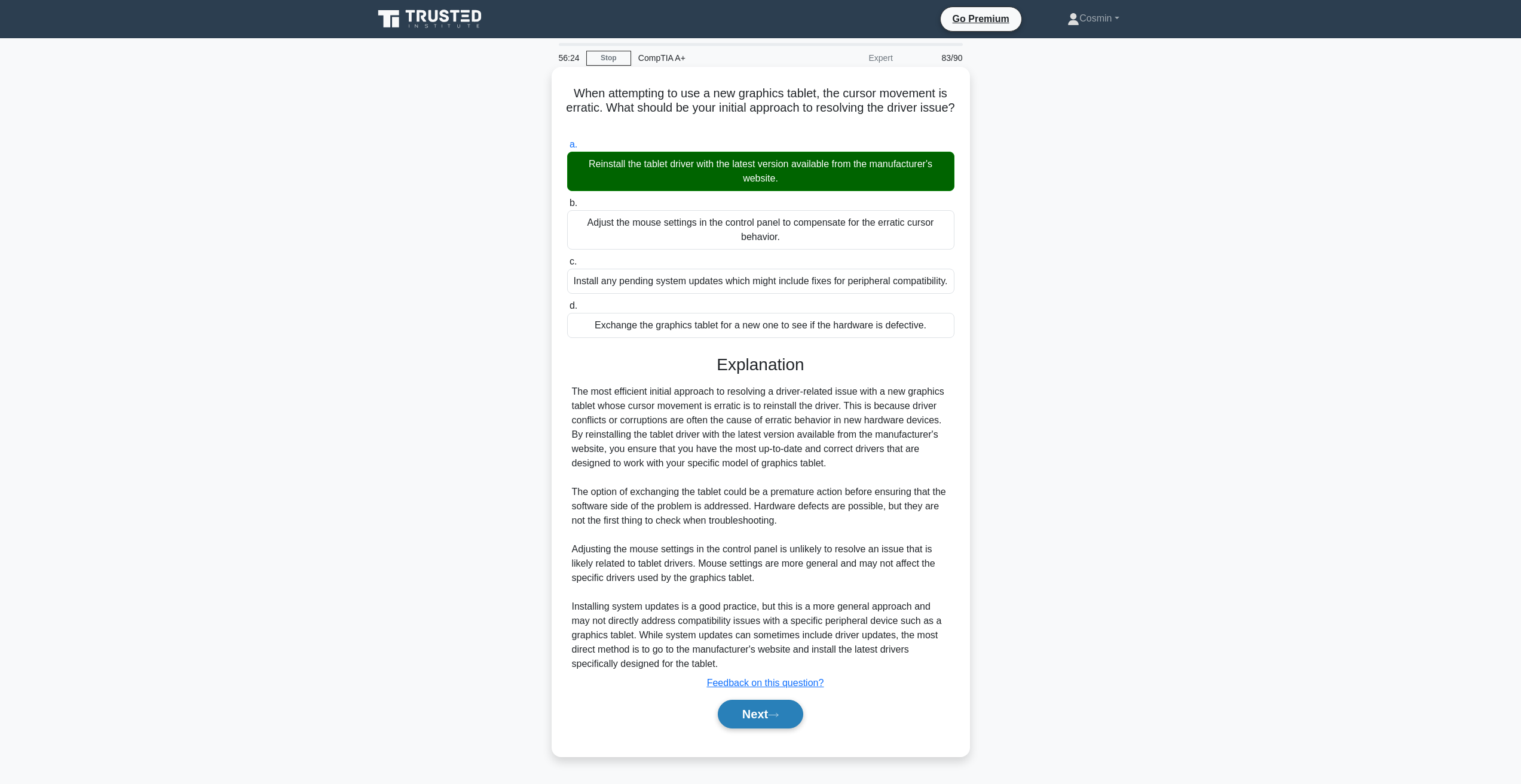
click at [762, 728] on button "Next" at bounding box center [760, 714] width 85 height 29
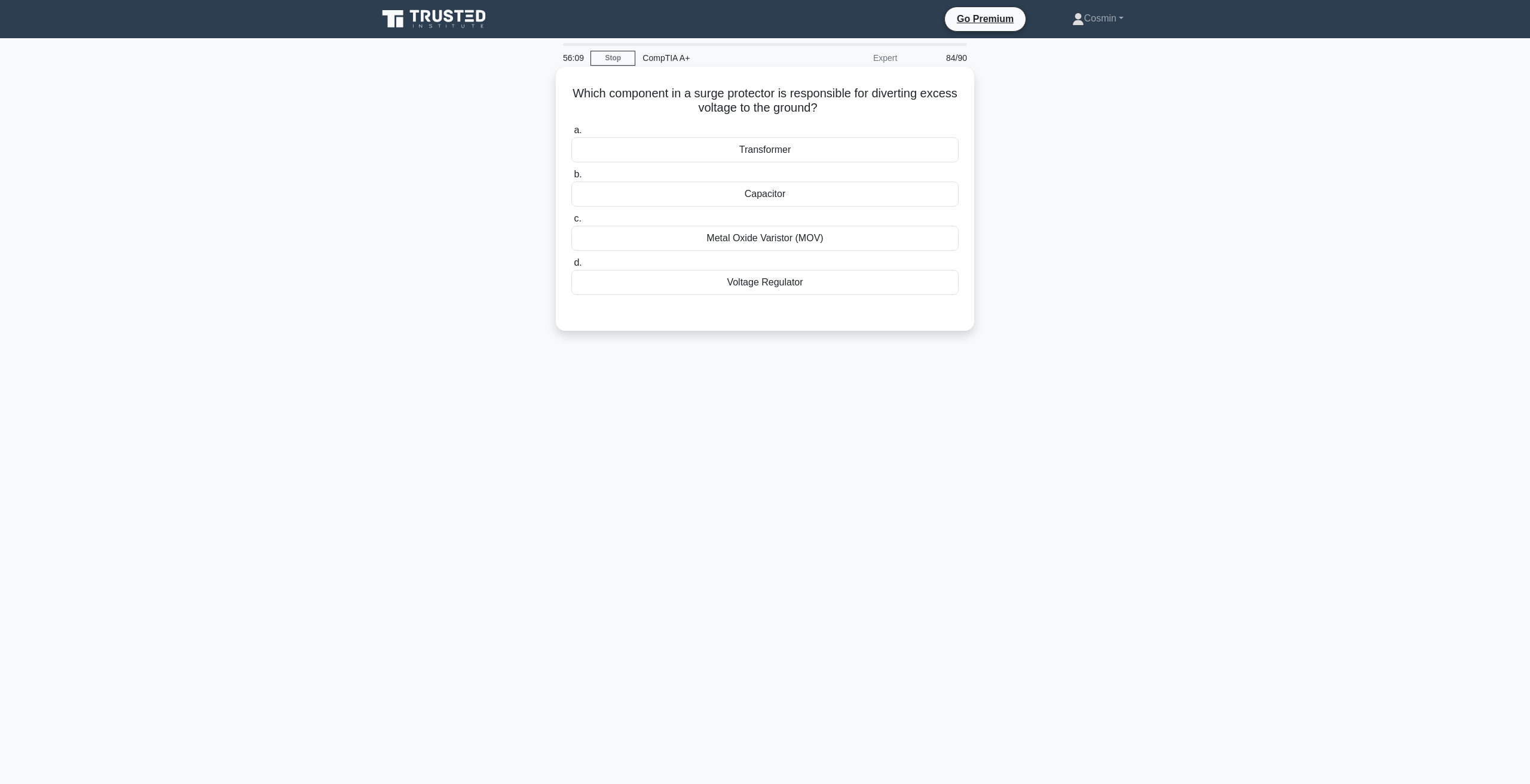
click at [756, 283] on div "Voltage Regulator" at bounding box center [765, 282] width 387 height 25
click at [572, 267] on input "d. Voltage Regulator" at bounding box center [572, 262] width 0 height 7
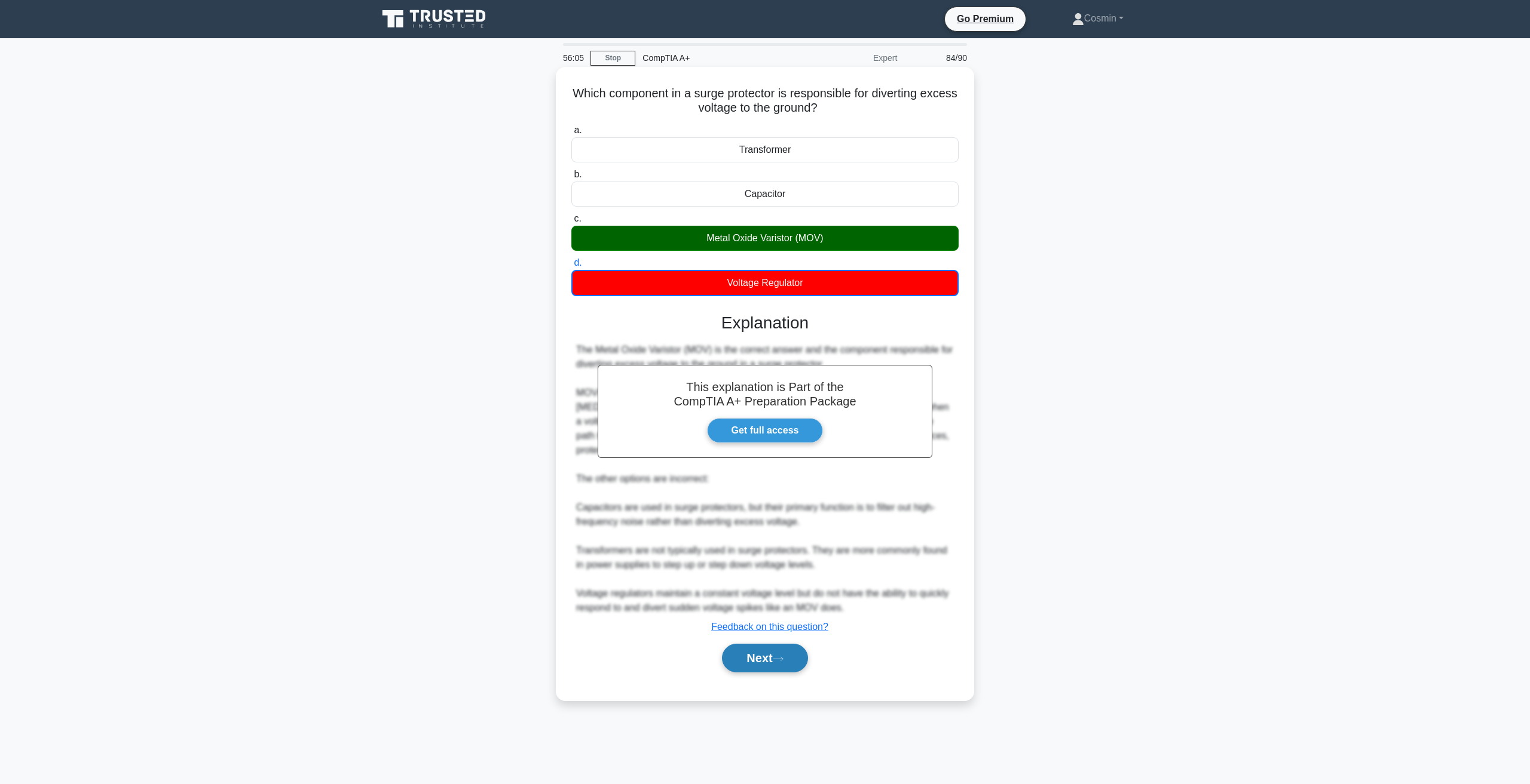
click at [787, 649] on button "Next" at bounding box center [765, 658] width 85 height 29
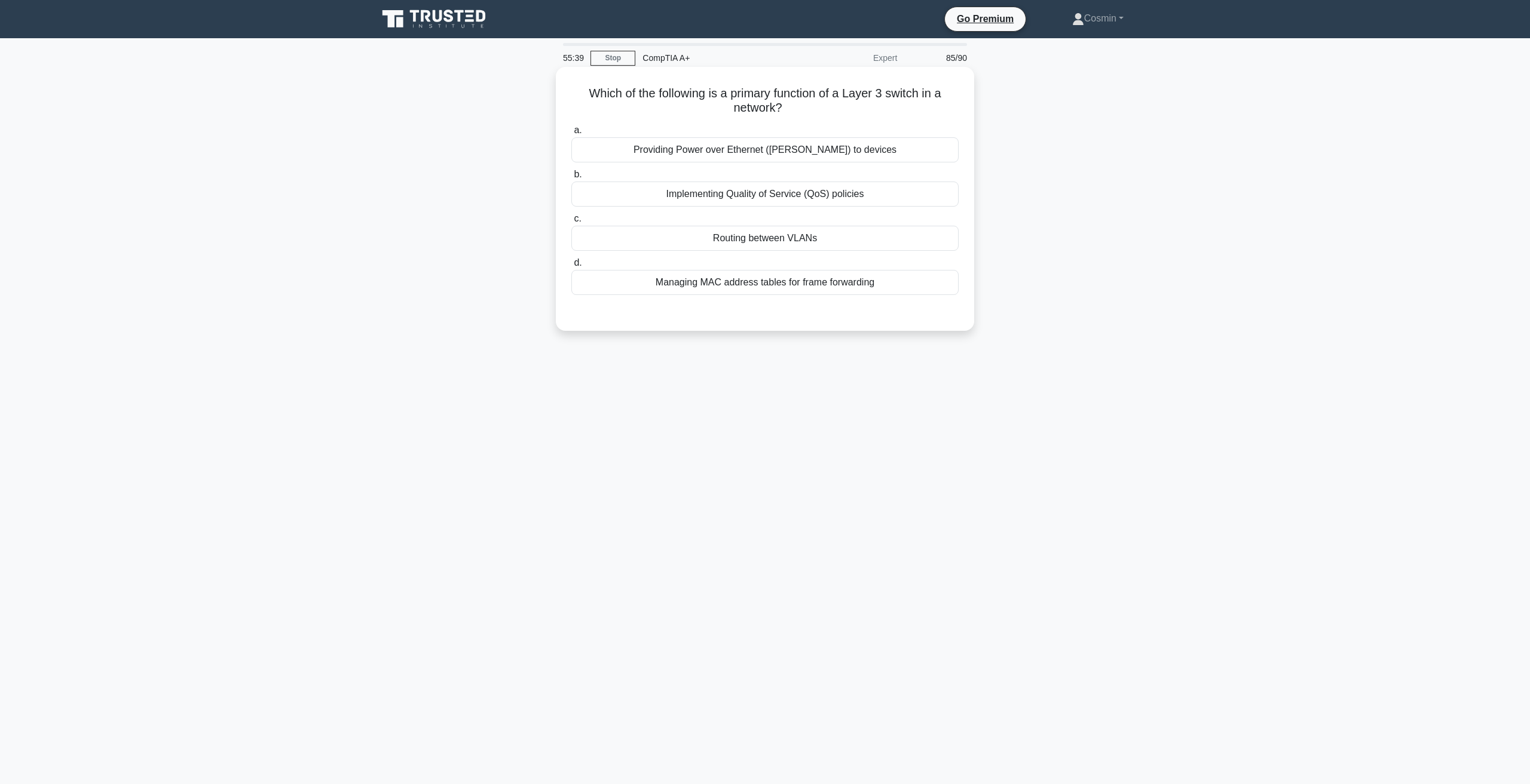
click at [789, 241] on div "Routing between VLANs" at bounding box center [765, 238] width 387 height 25
click at [572, 223] on input "c. Routing between VLANs" at bounding box center [572, 218] width 0 height 7
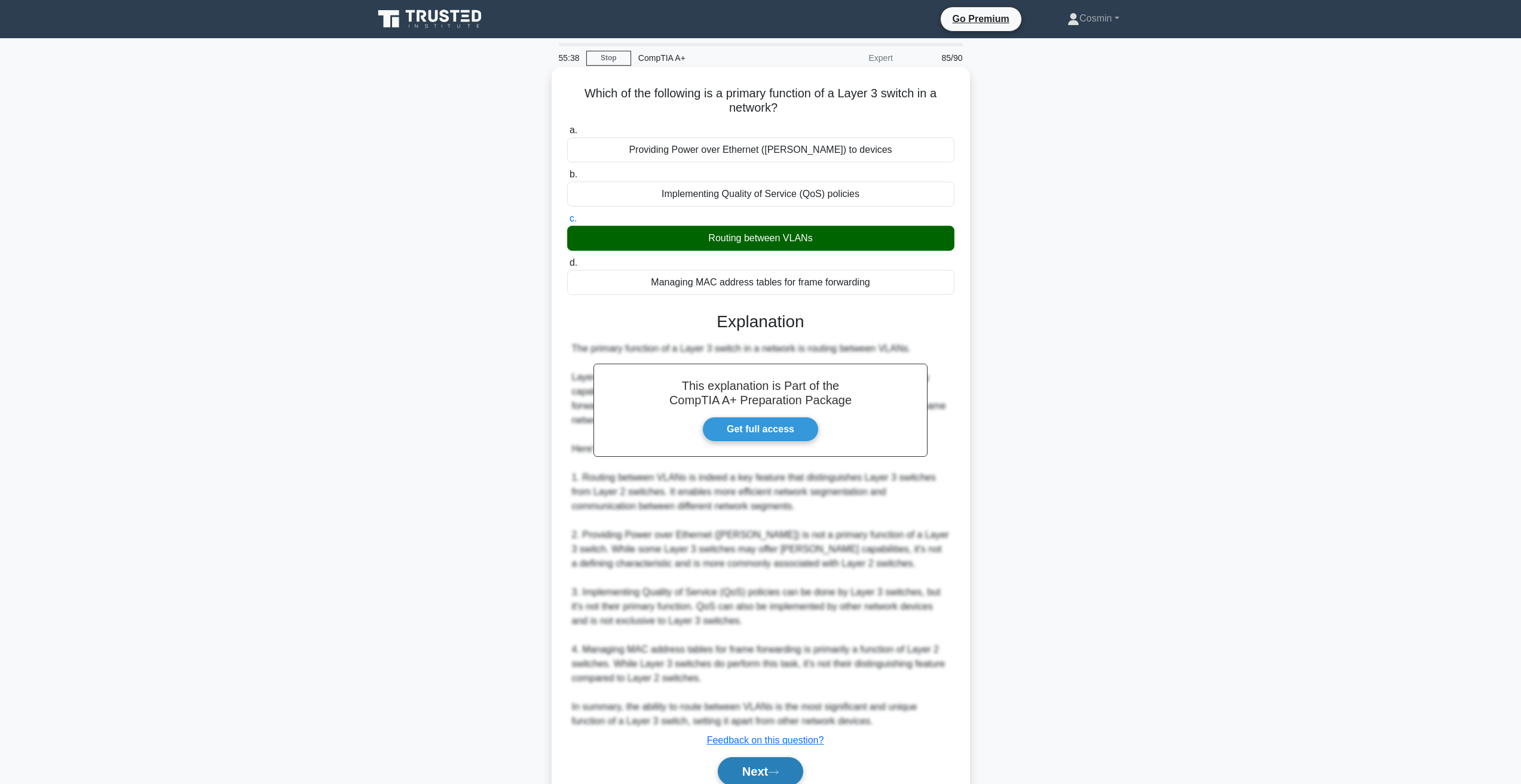
click at [778, 764] on button "Next" at bounding box center [760, 772] width 85 height 29
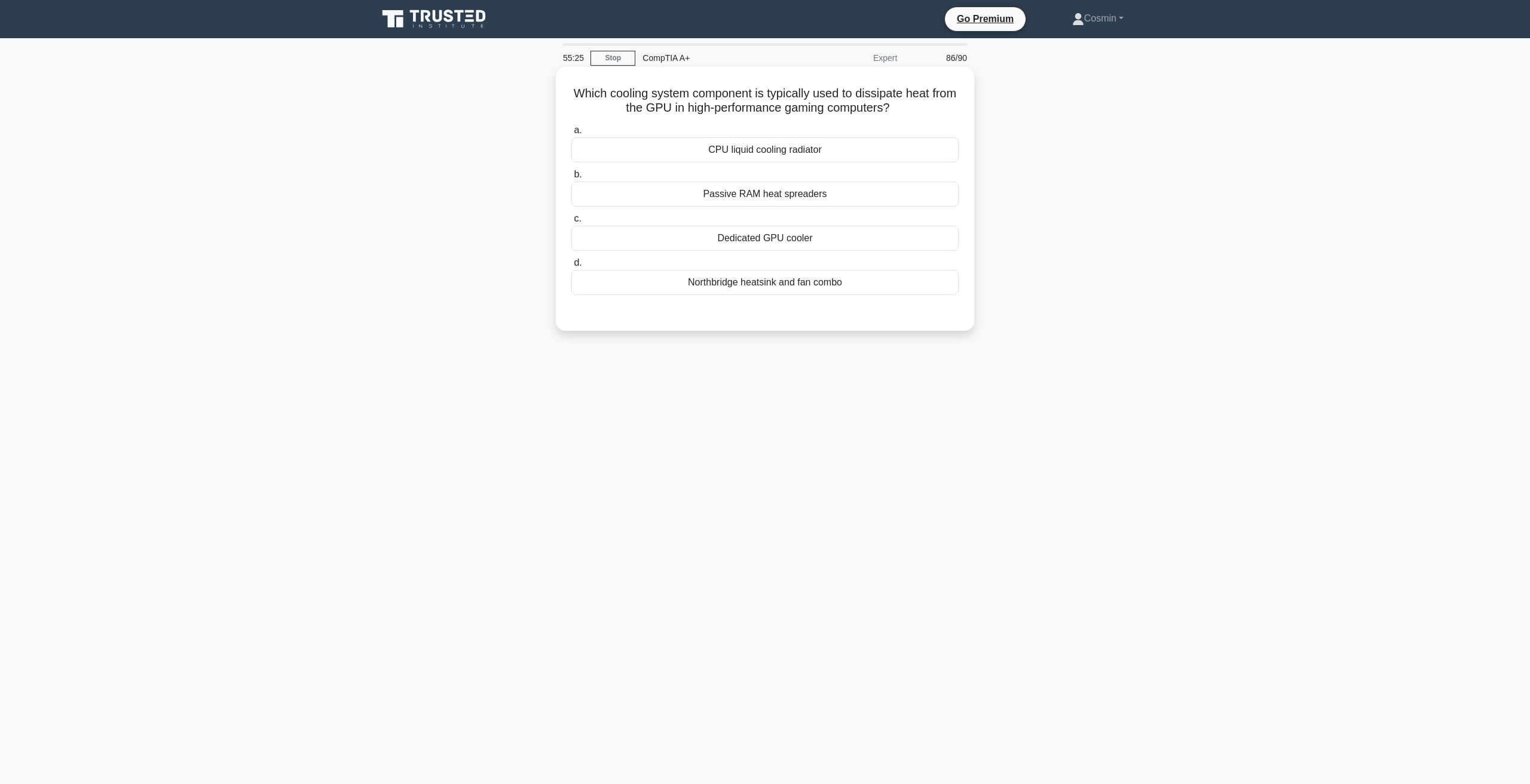
click at [791, 241] on div "Dedicated GPU cooler" at bounding box center [765, 238] width 387 height 25
click at [572, 223] on input "c. Dedicated GPU cooler" at bounding box center [572, 218] width 0 height 7
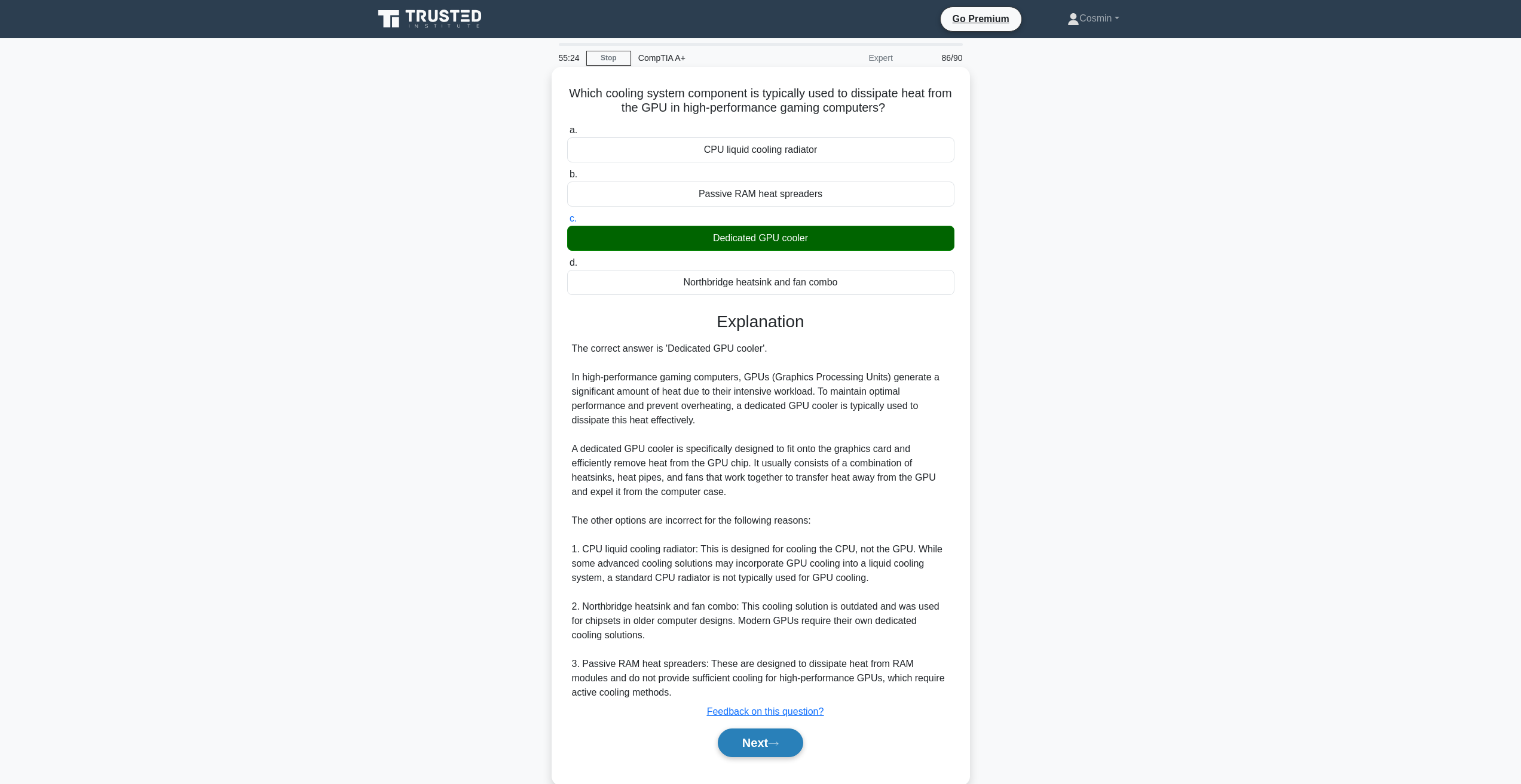
click at [731, 744] on button "Next" at bounding box center [760, 742] width 85 height 29
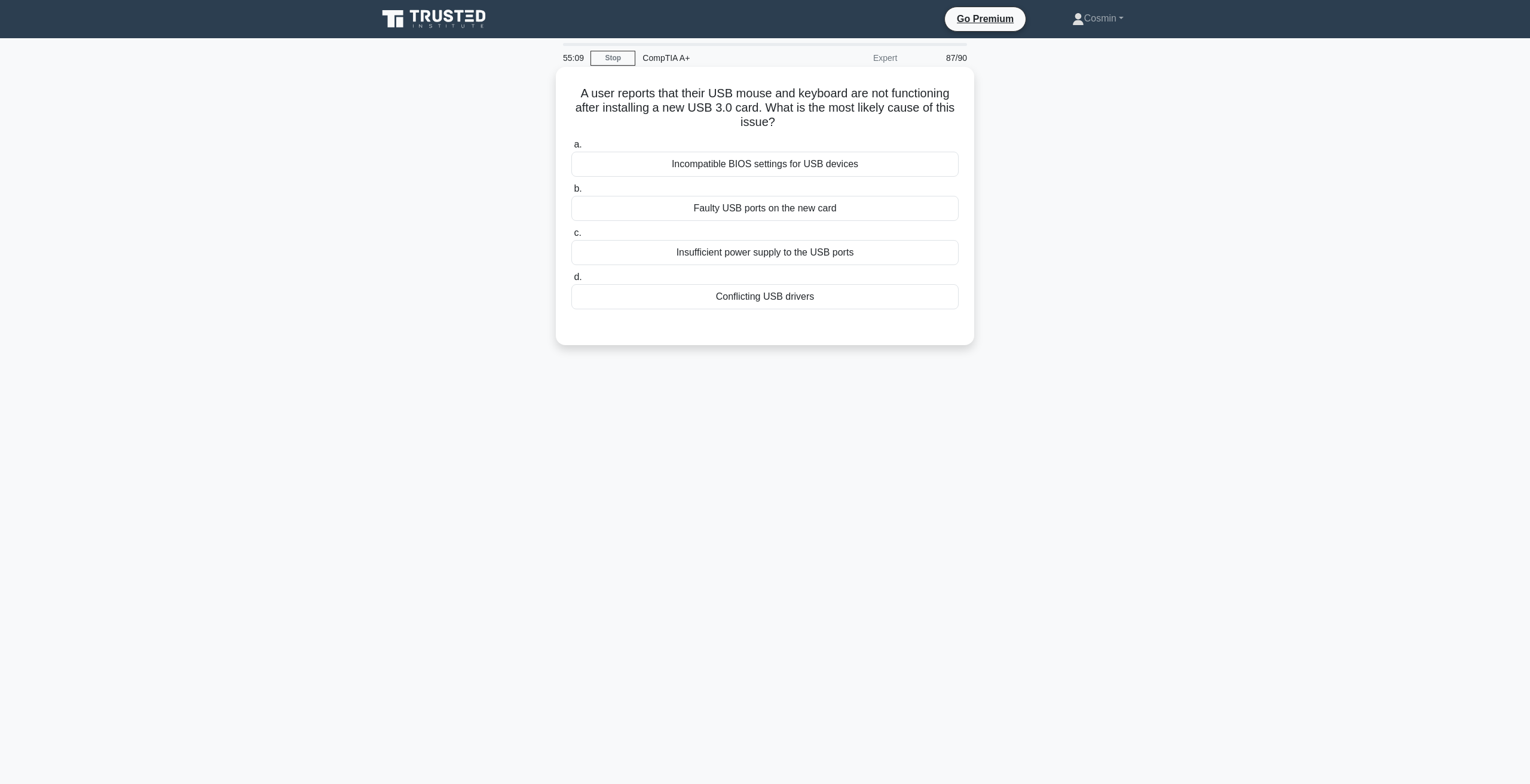
click at [675, 297] on div "Conflicting USB drivers" at bounding box center [765, 297] width 387 height 25
click at [572, 281] on input "d. Conflicting USB drivers" at bounding box center [572, 277] width 0 height 7
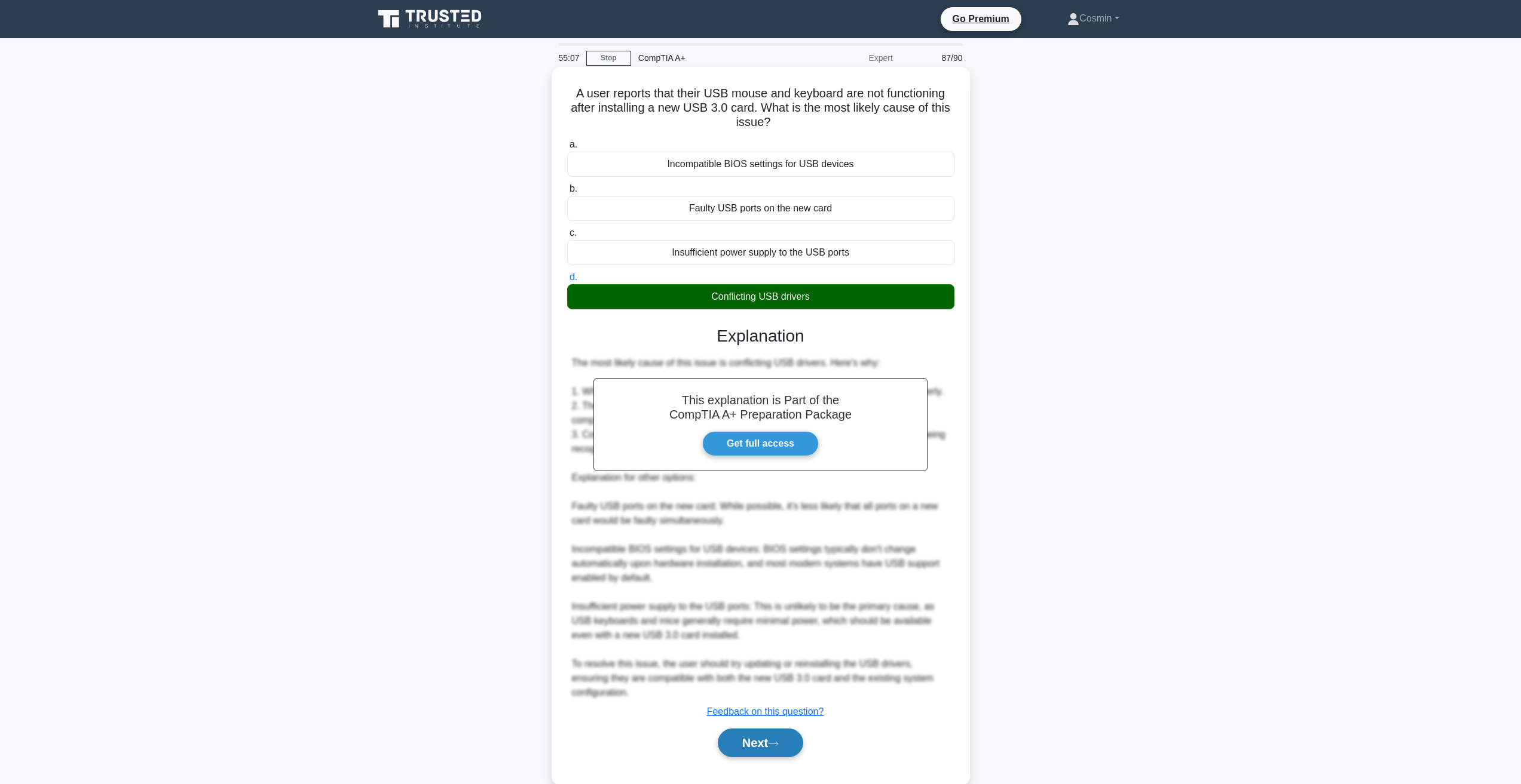
click at [771, 734] on button "Next" at bounding box center [760, 742] width 85 height 29
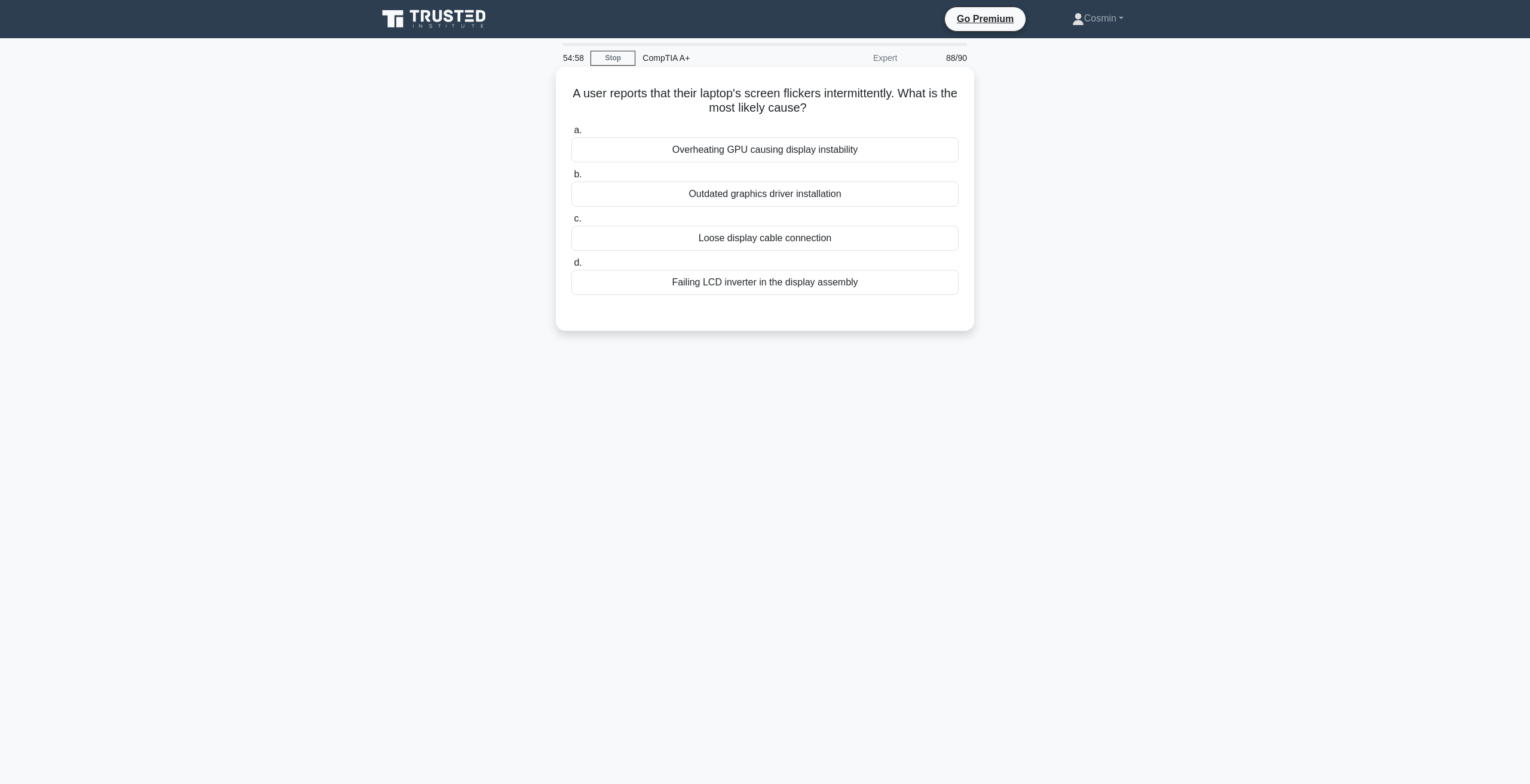
click at [756, 288] on div "Failing LCD inverter in the display assembly" at bounding box center [765, 282] width 387 height 25
click at [572, 267] on input "d. Failing LCD inverter in the display assembly" at bounding box center [572, 262] width 0 height 7
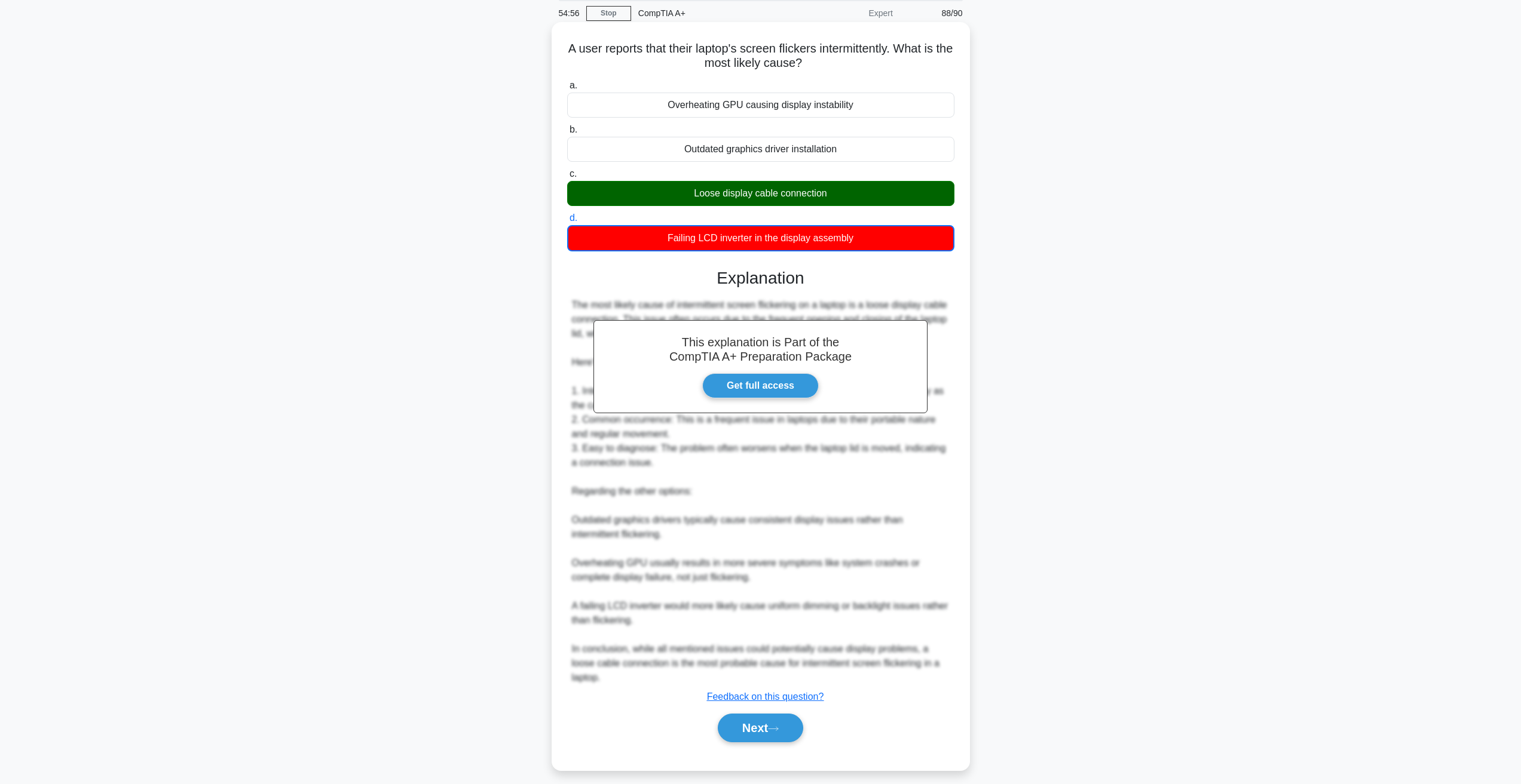
scroll to position [54, 0]
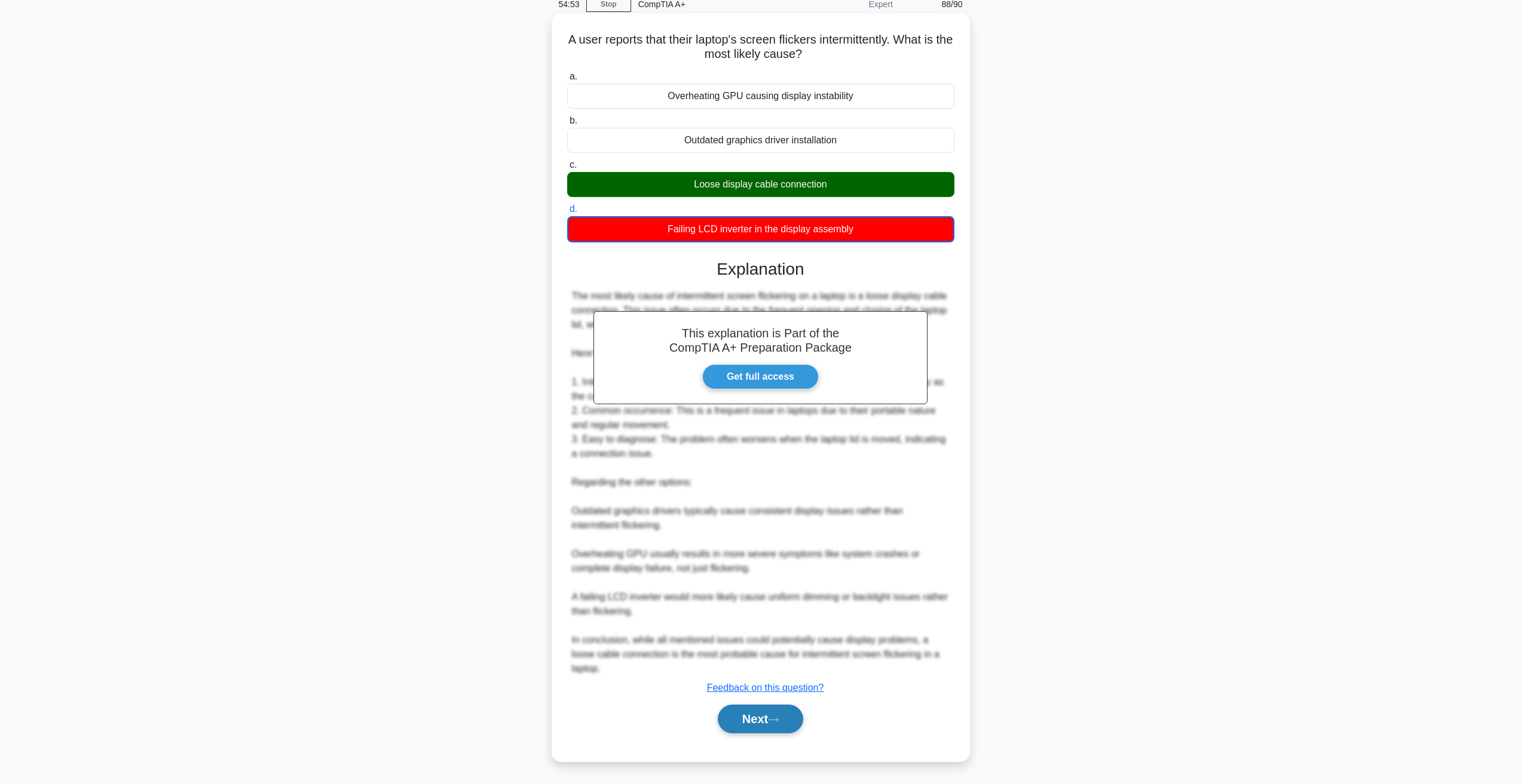
click at [749, 713] on button "Next" at bounding box center [760, 719] width 85 height 29
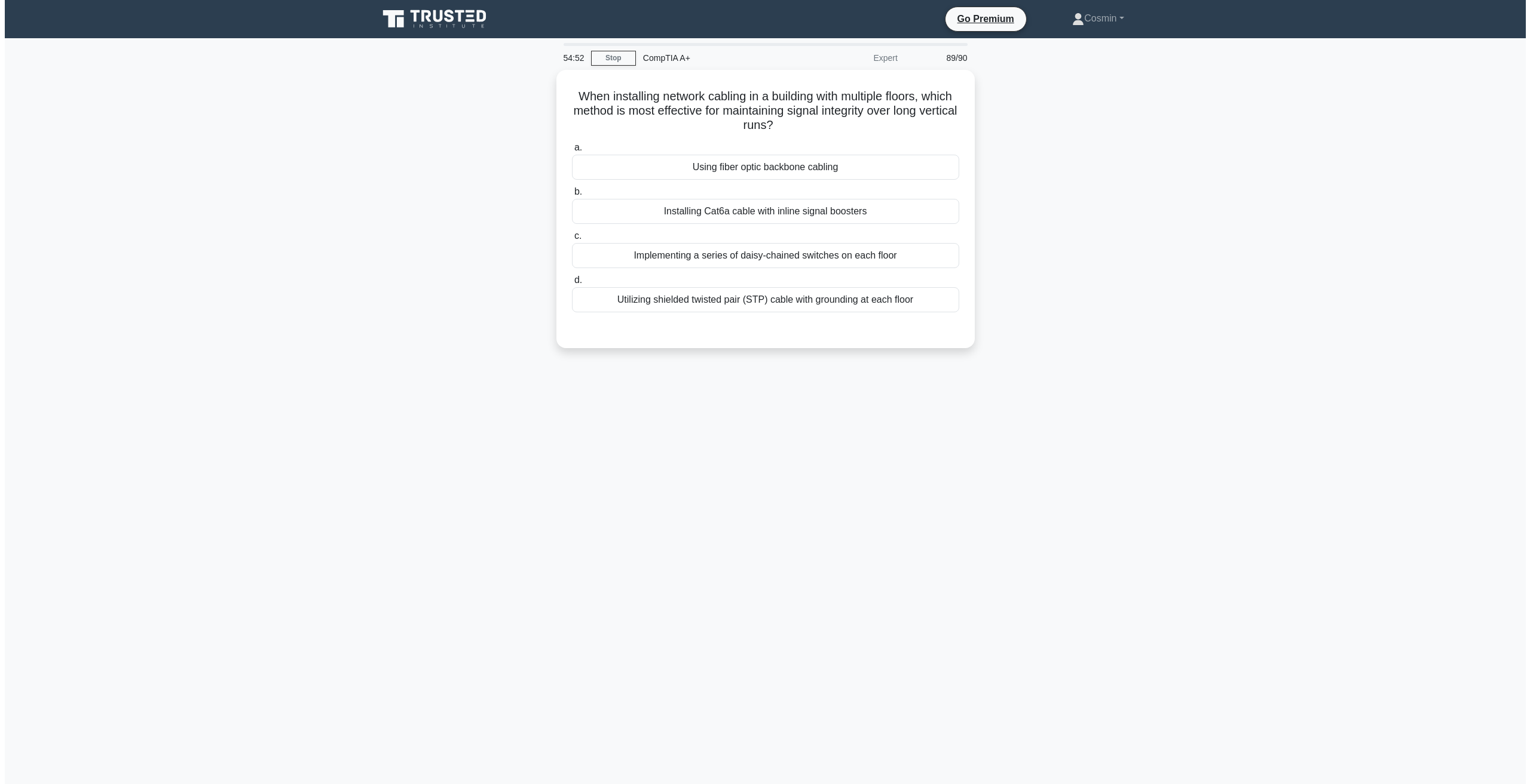
scroll to position [0, 0]
click at [777, 168] on div "Using fiber optic backbone cabling" at bounding box center [765, 164] width 387 height 25
click at [572, 149] on input "a. Using fiber optic backbone cabling" at bounding box center [572, 144] width 0 height 7
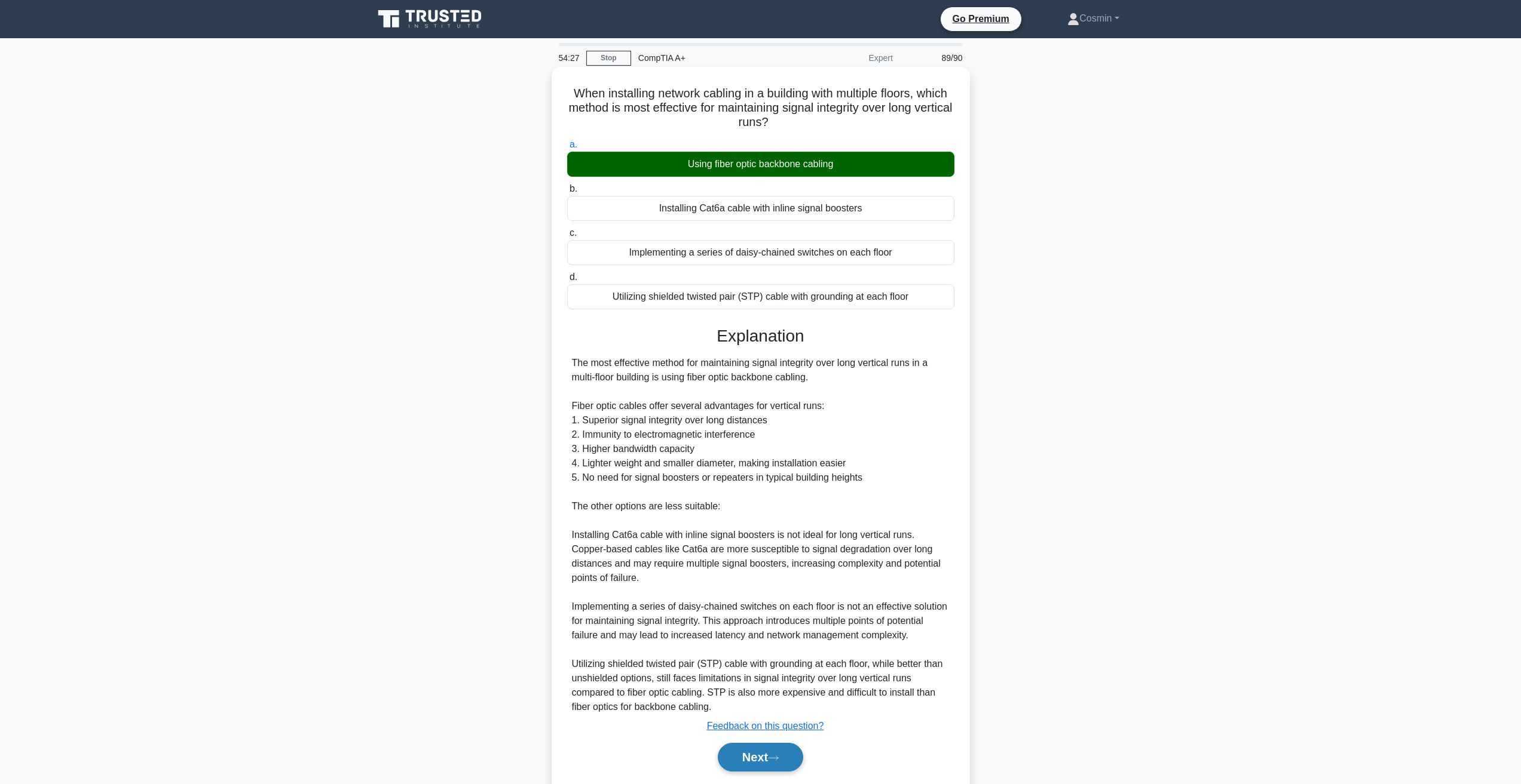
click at [787, 764] on button "Next" at bounding box center [760, 757] width 85 height 29
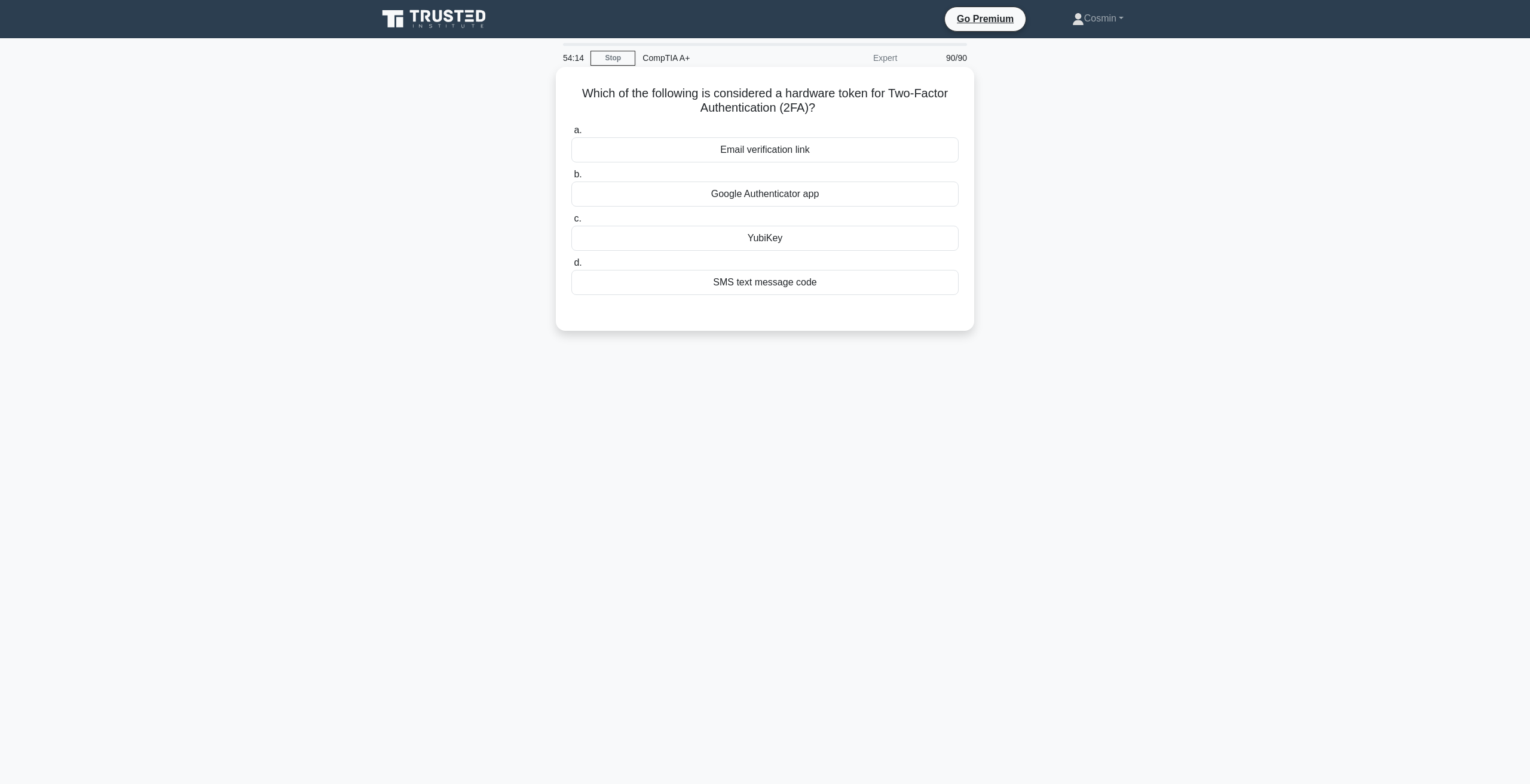
click at [814, 199] on div "Google Authenticator app" at bounding box center [765, 194] width 387 height 25
click at [572, 178] on input "b. Google Authenticator app" at bounding box center [572, 174] width 0 height 7
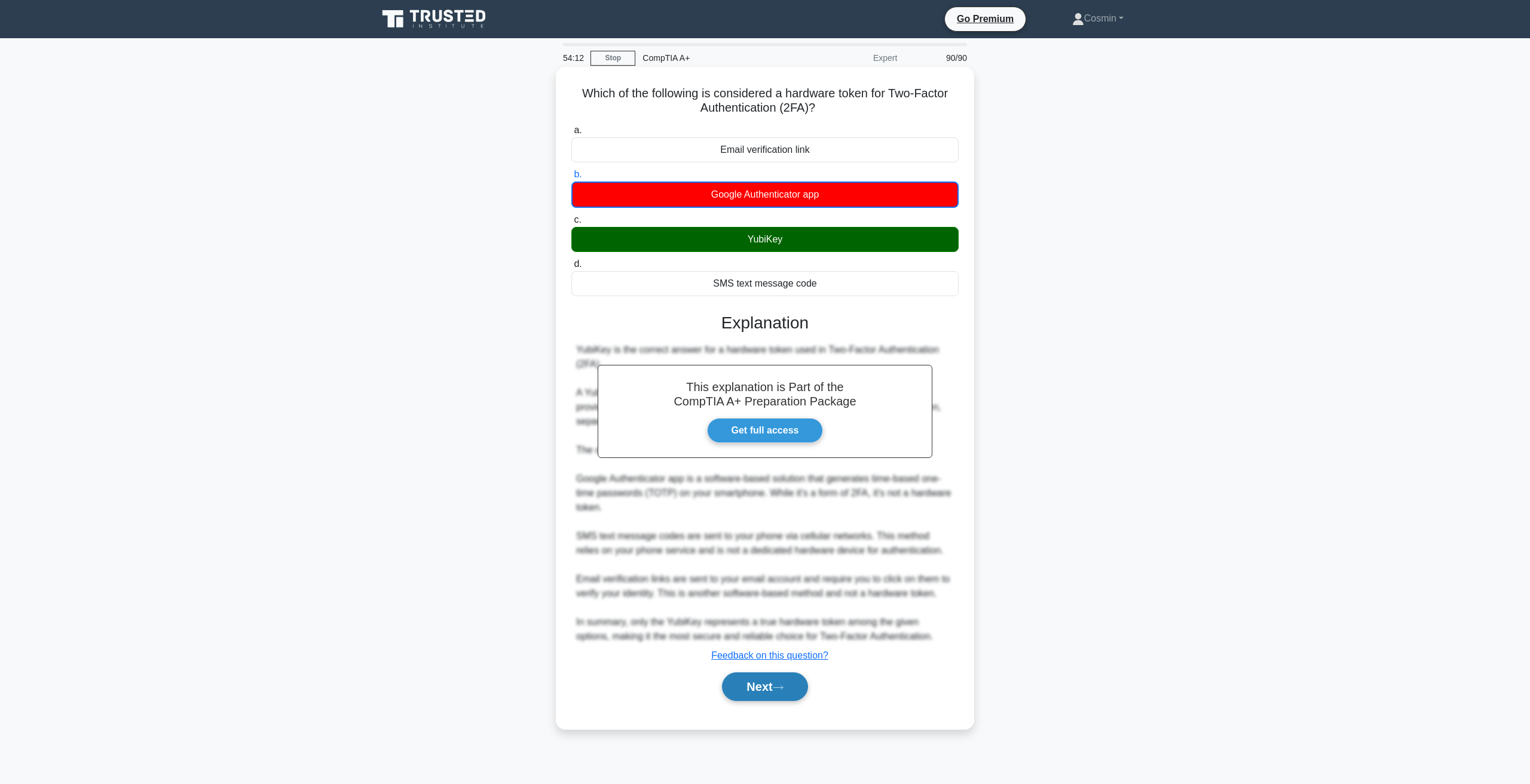
click at [774, 679] on button "Next" at bounding box center [765, 687] width 85 height 29
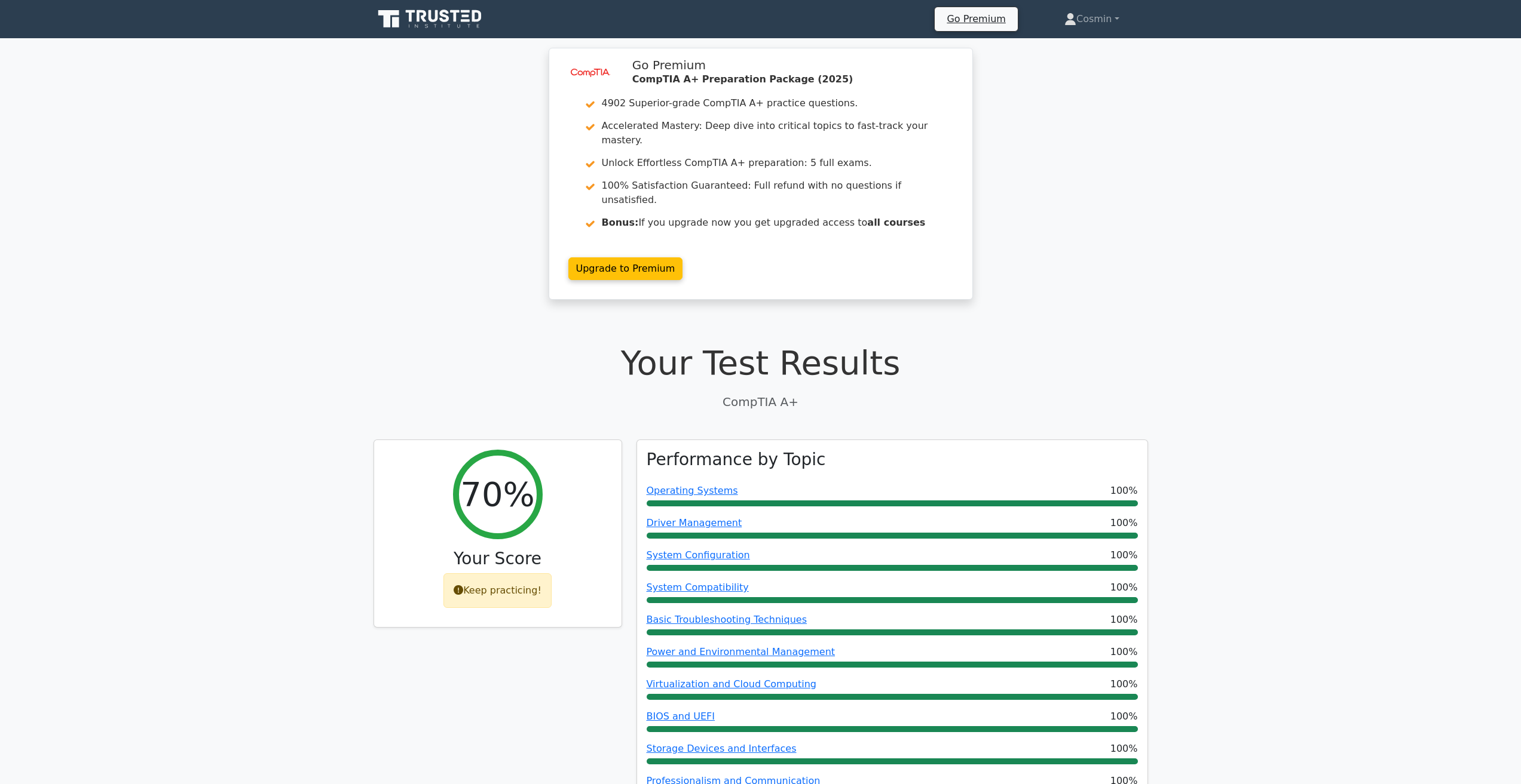
drag, startPoint x: 1156, startPoint y: 16, endPoint x: 1114, endPoint y: -52, distance: 79.9
click at [1092, 29] on link "Cosmin" at bounding box center [1091, 19] width 112 height 24
click at [1060, 47] on link "Profile" at bounding box center [1083, 47] width 94 height 19
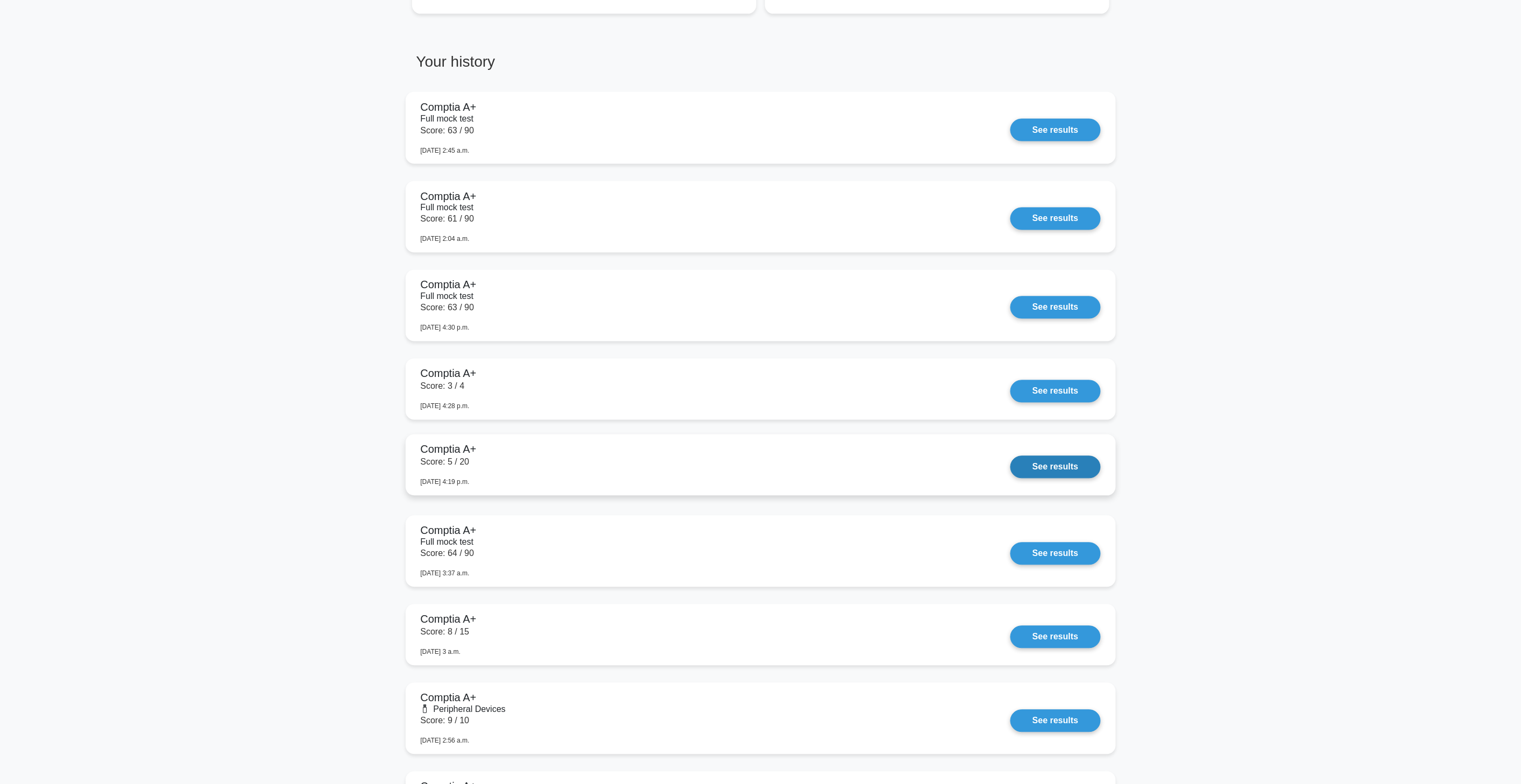
scroll to position [771, 0]
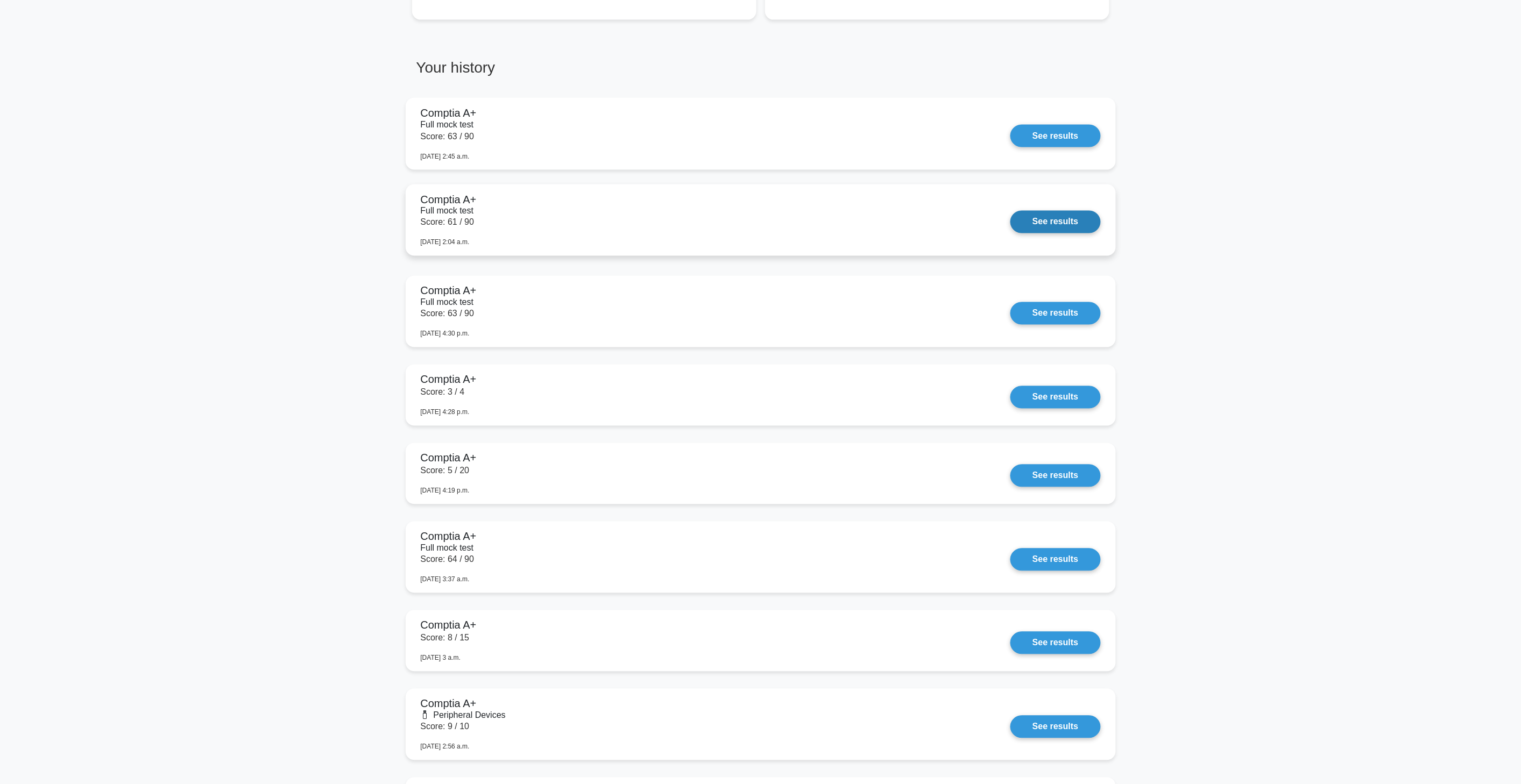
click at [1010, 211] on link "See results" at bounding box center [1055, 222] width 90 height 23
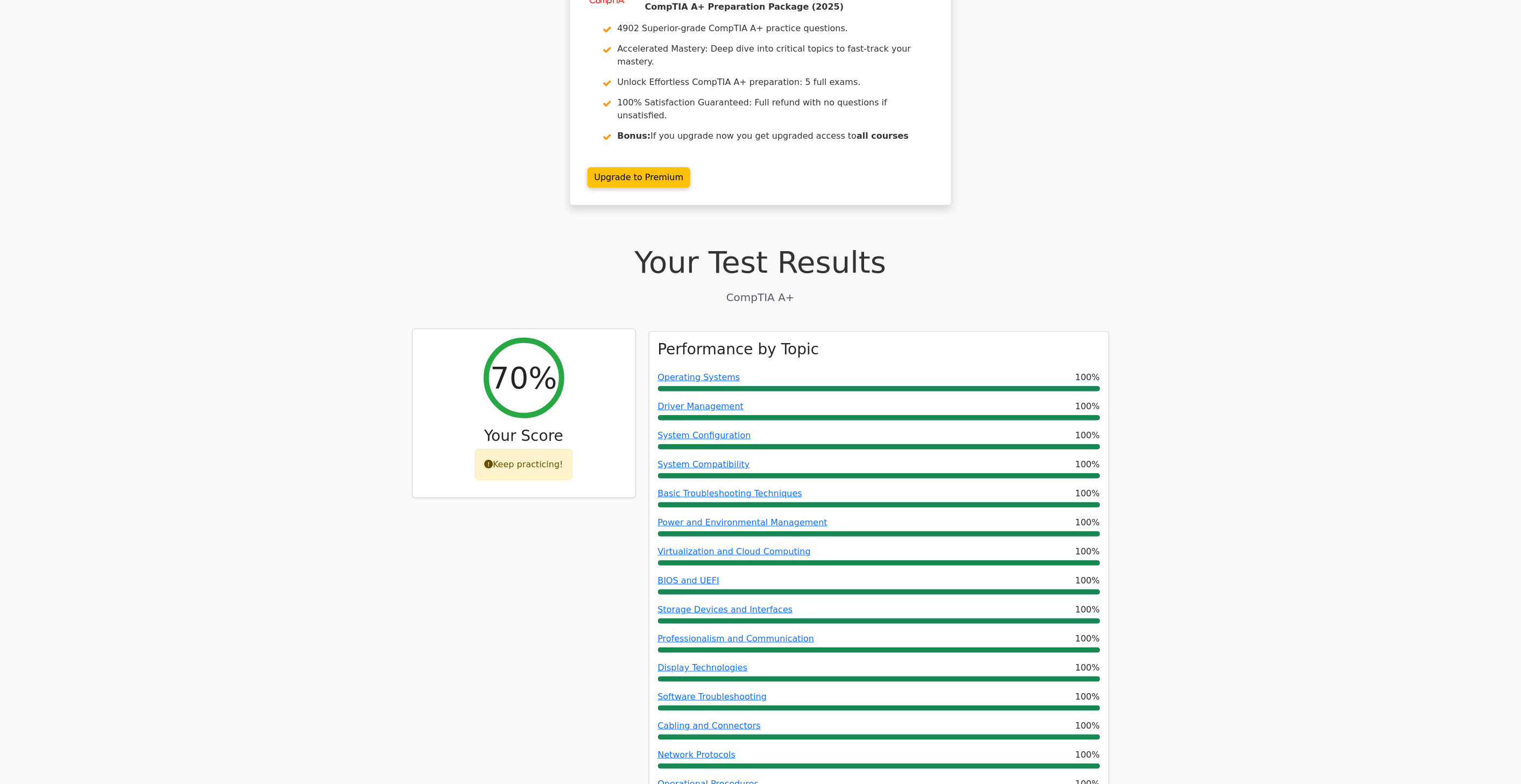
scroll to position [60, 0]
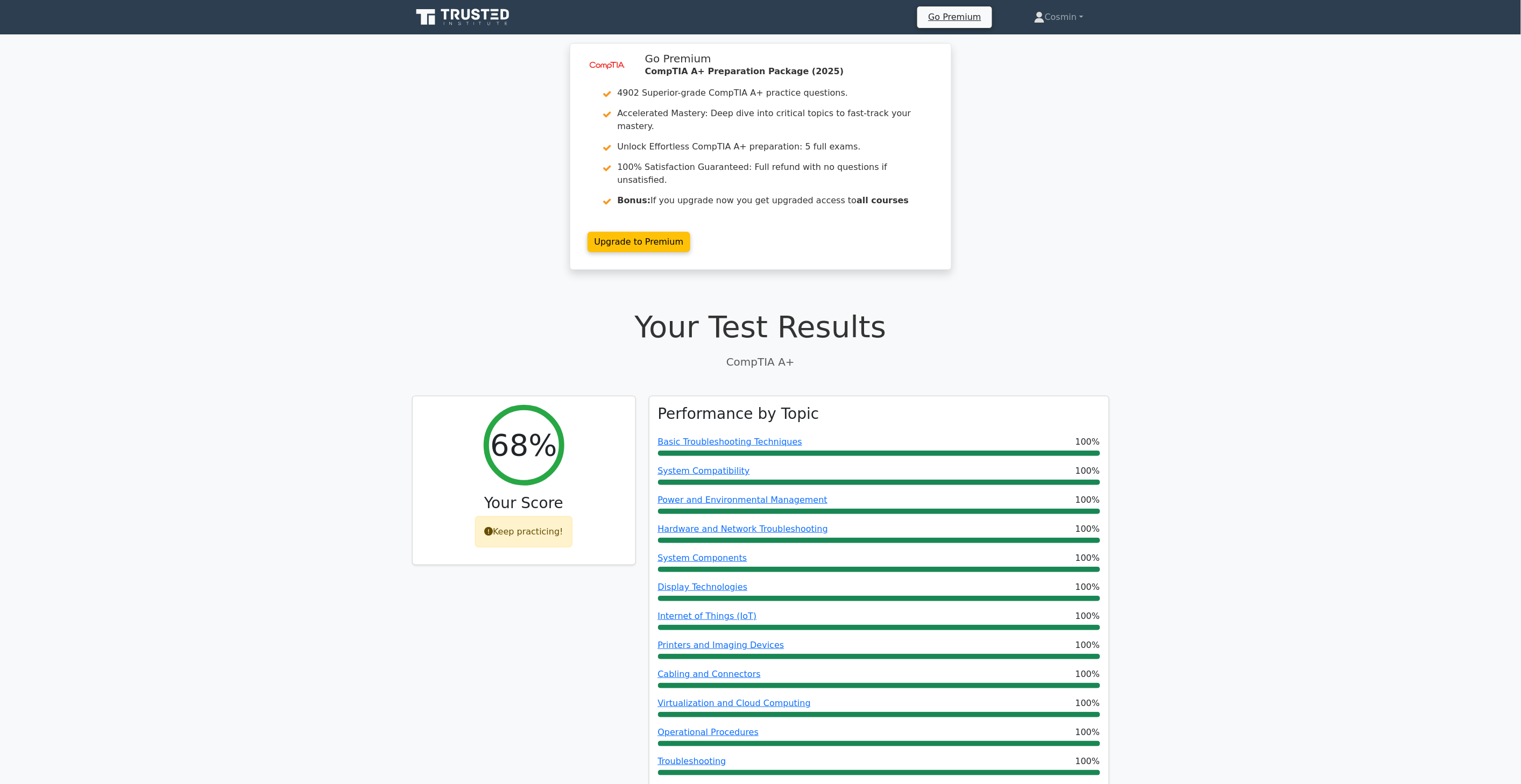
drag, startPoint x: 1305, startPoint y: 398, endPoint x: 1297, endPoint y: 152, distance: 246.1
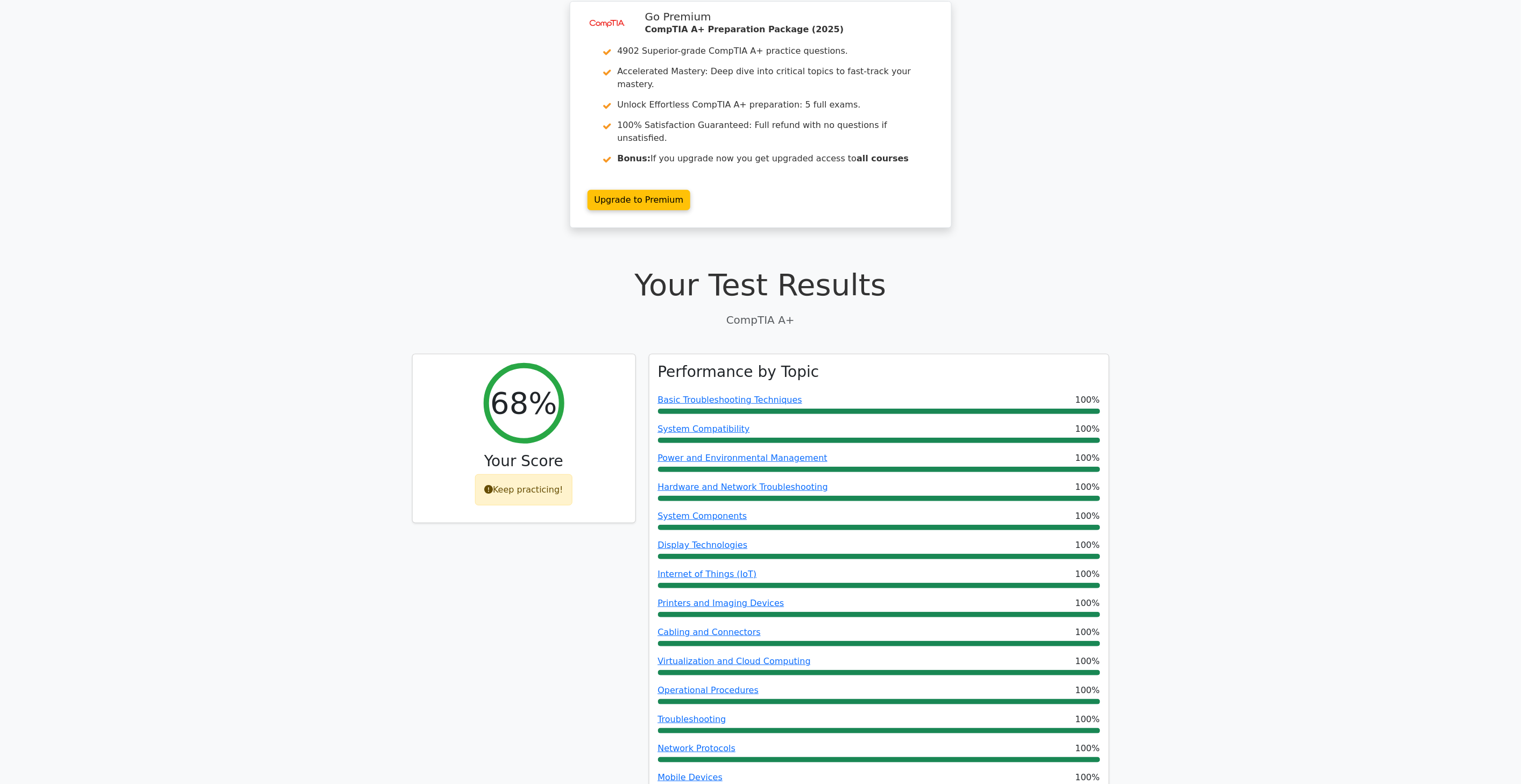
scroll to position [299, 0]
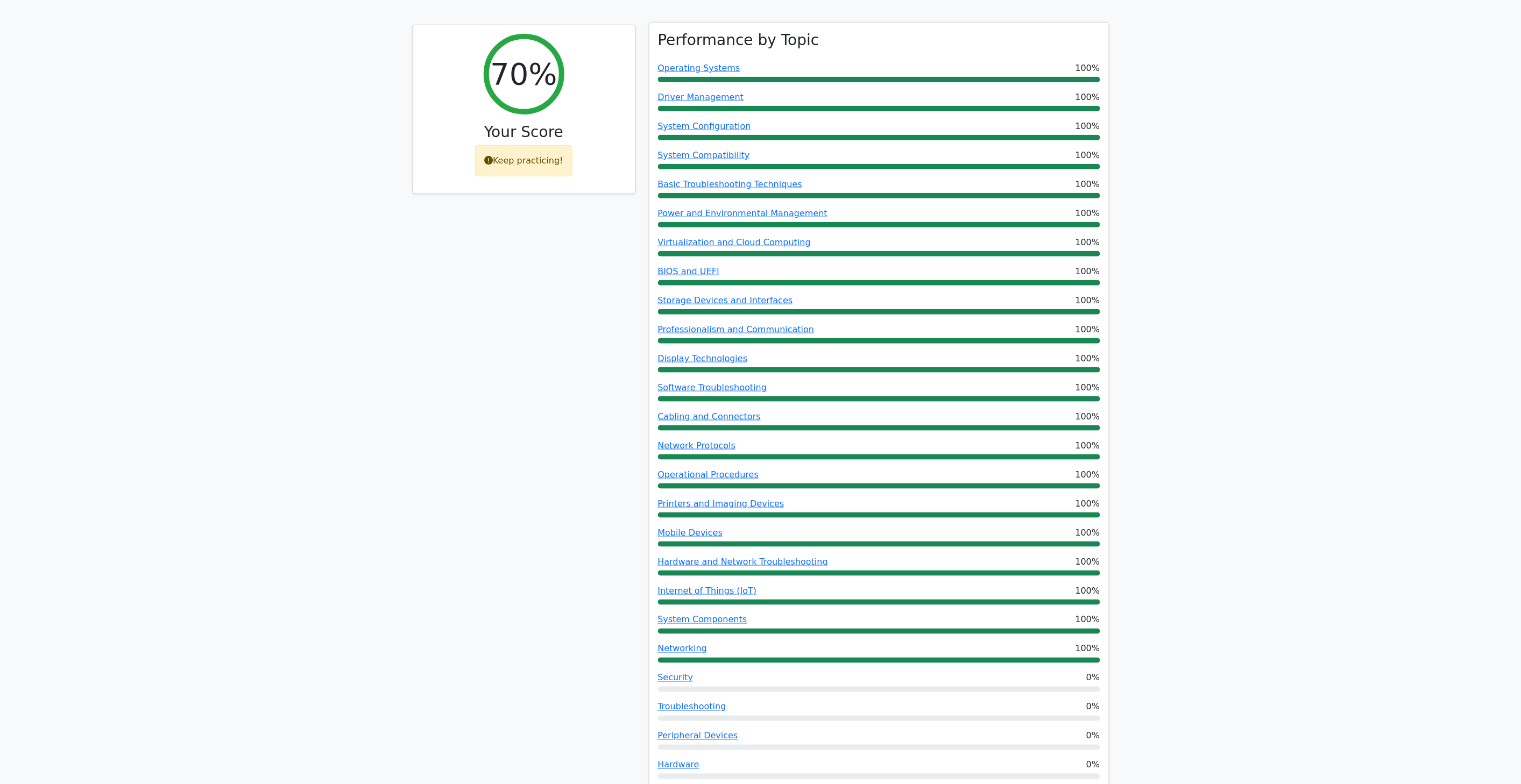
scroll to position [359, 0]
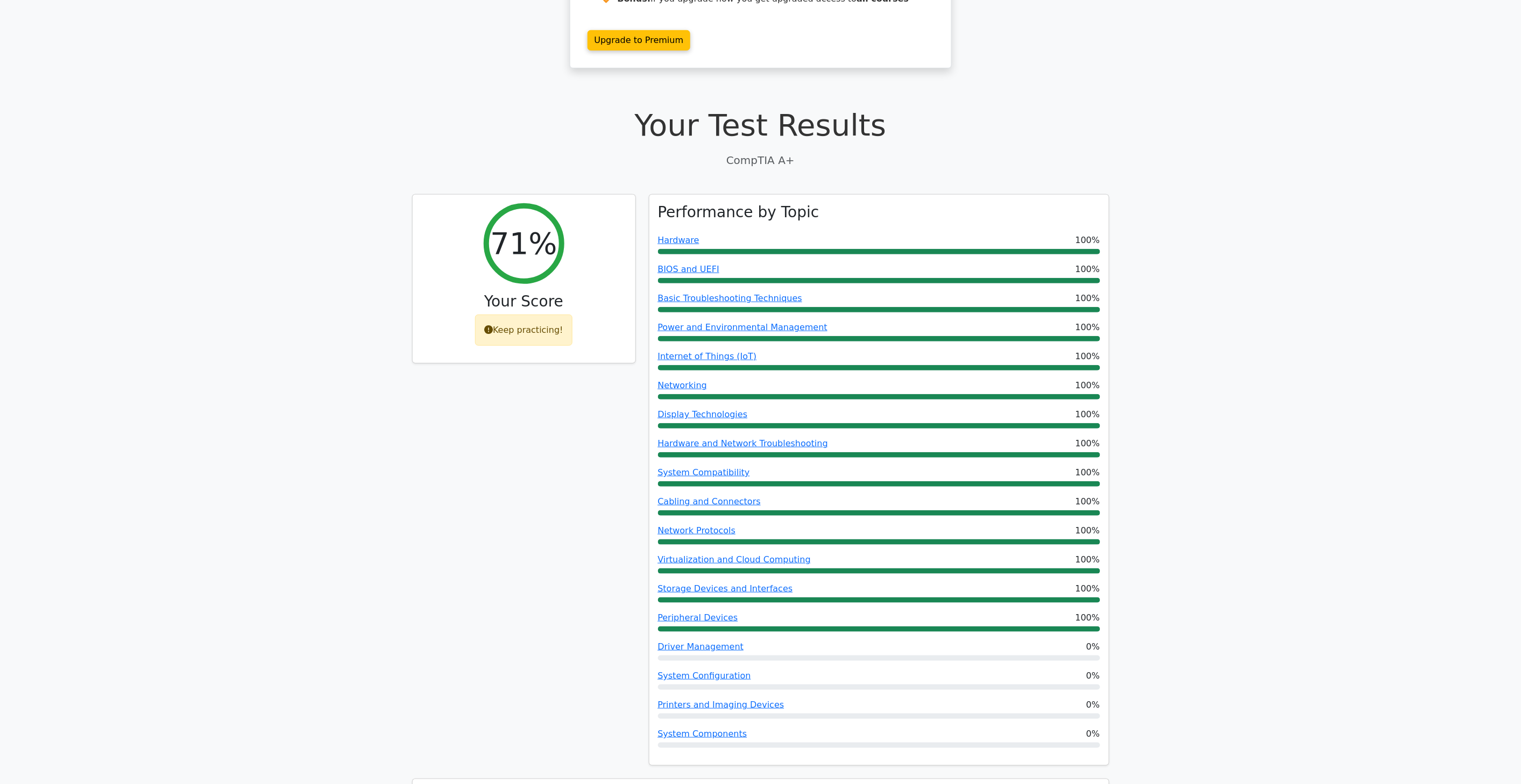
scroll to position [179, 0]
